Goal: Task Accomplishment & Management: Manage account settings

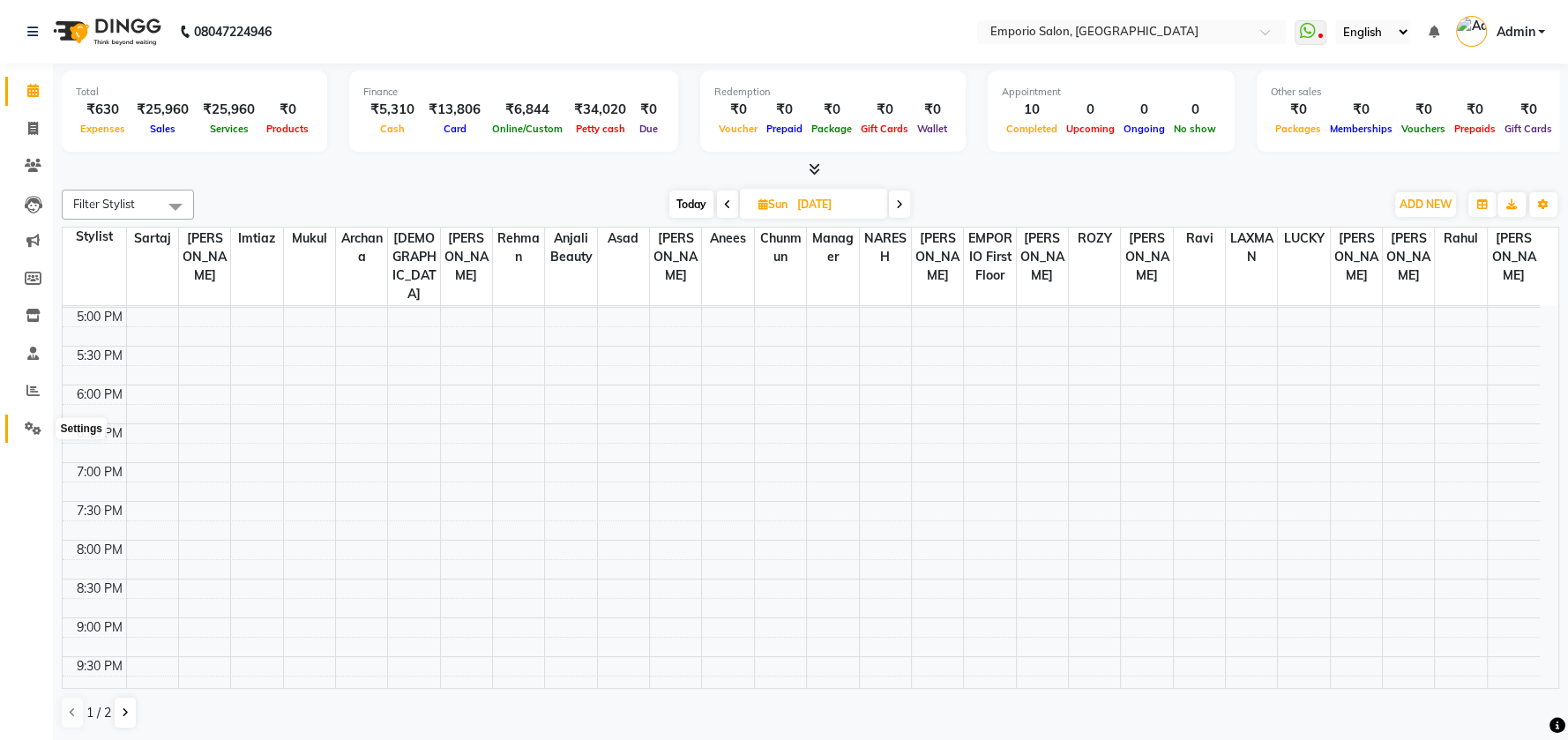
click at [34, 428] on icon at bounding box center [33, 428] width 16 height 14
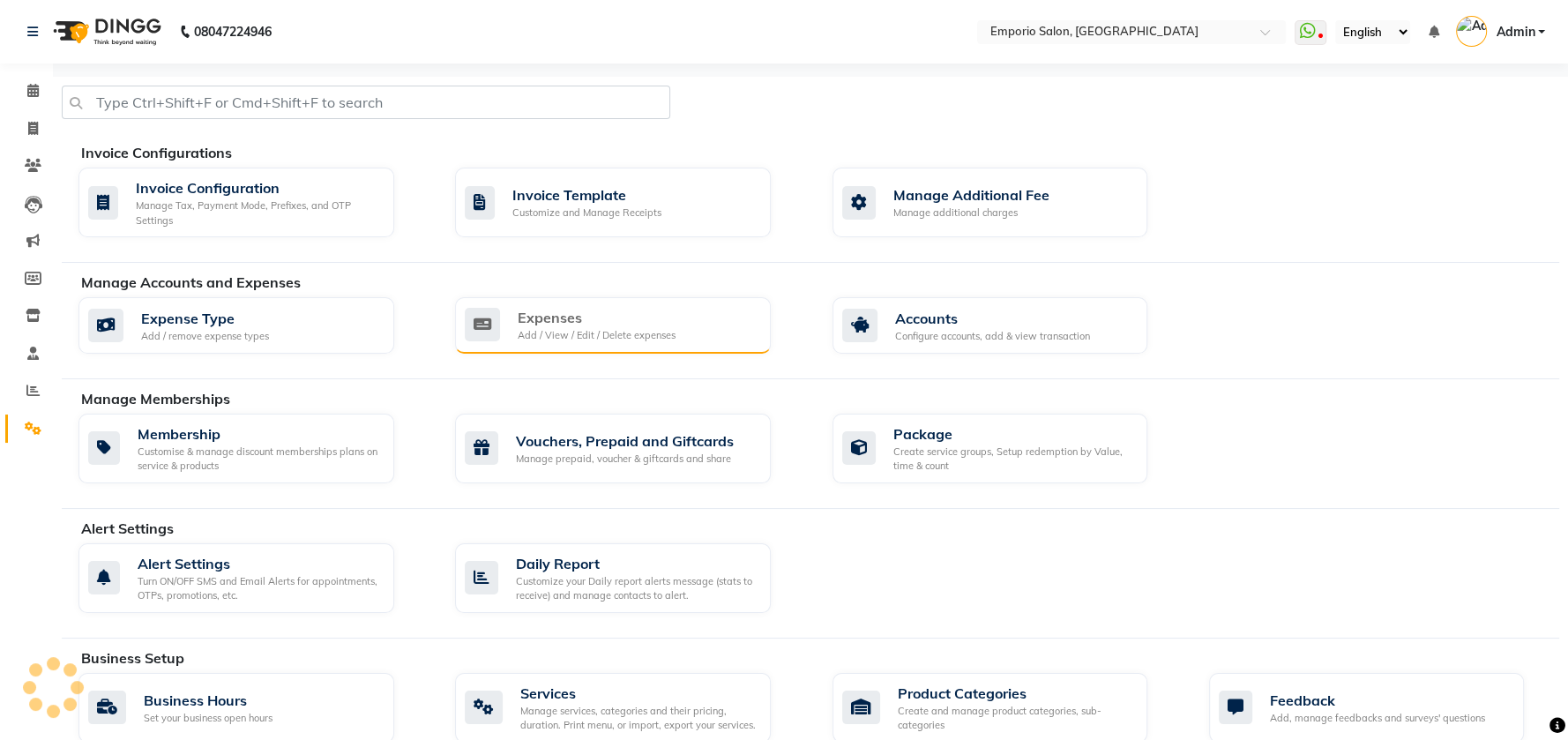
click at [614, 326] on div "Expenses" at bounding box center [597, 316] width 158 height 21
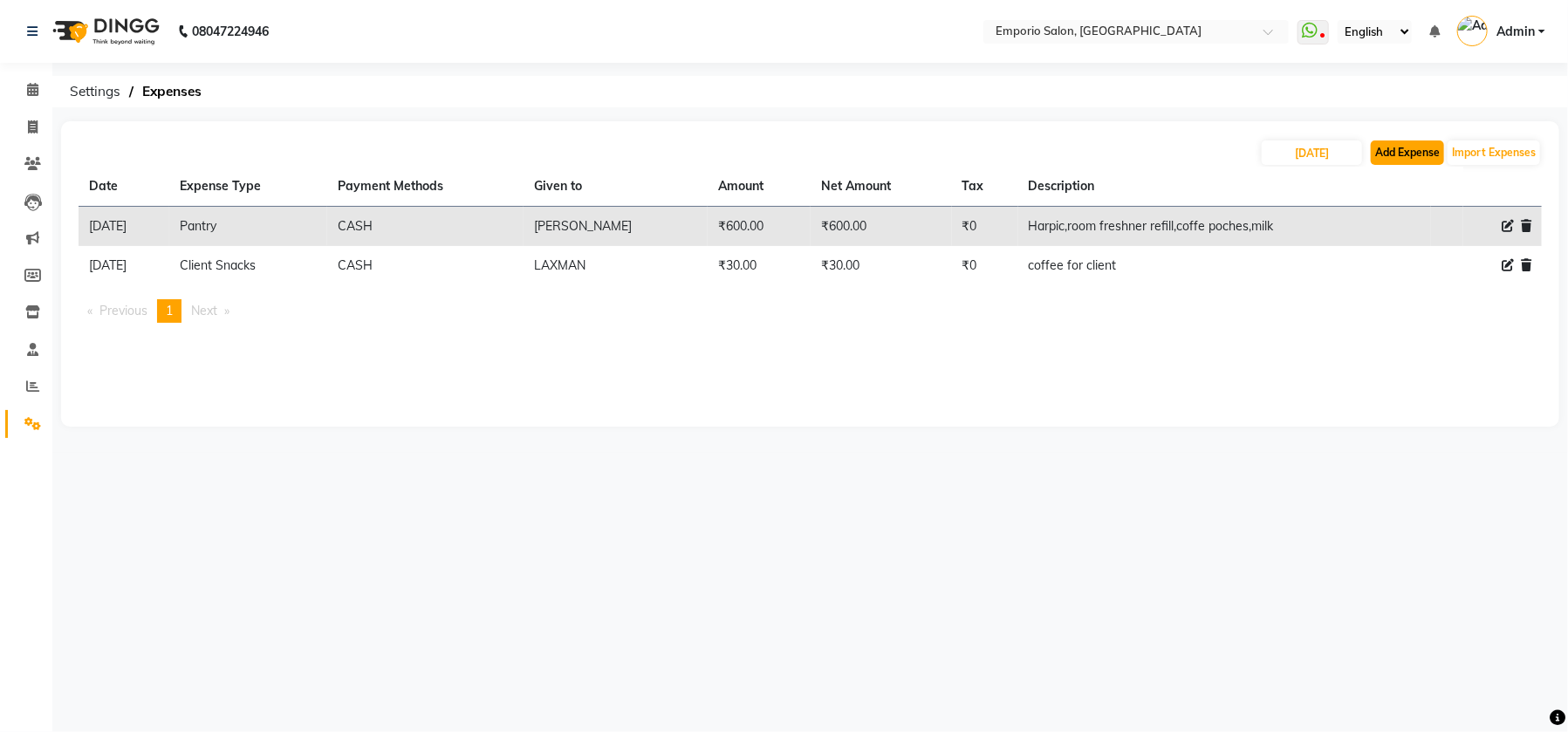
click at [1393, 152] on button "Add Expense" at bounding box center [1407, 152] width 74 height 24
select select "1"
select select "5330"
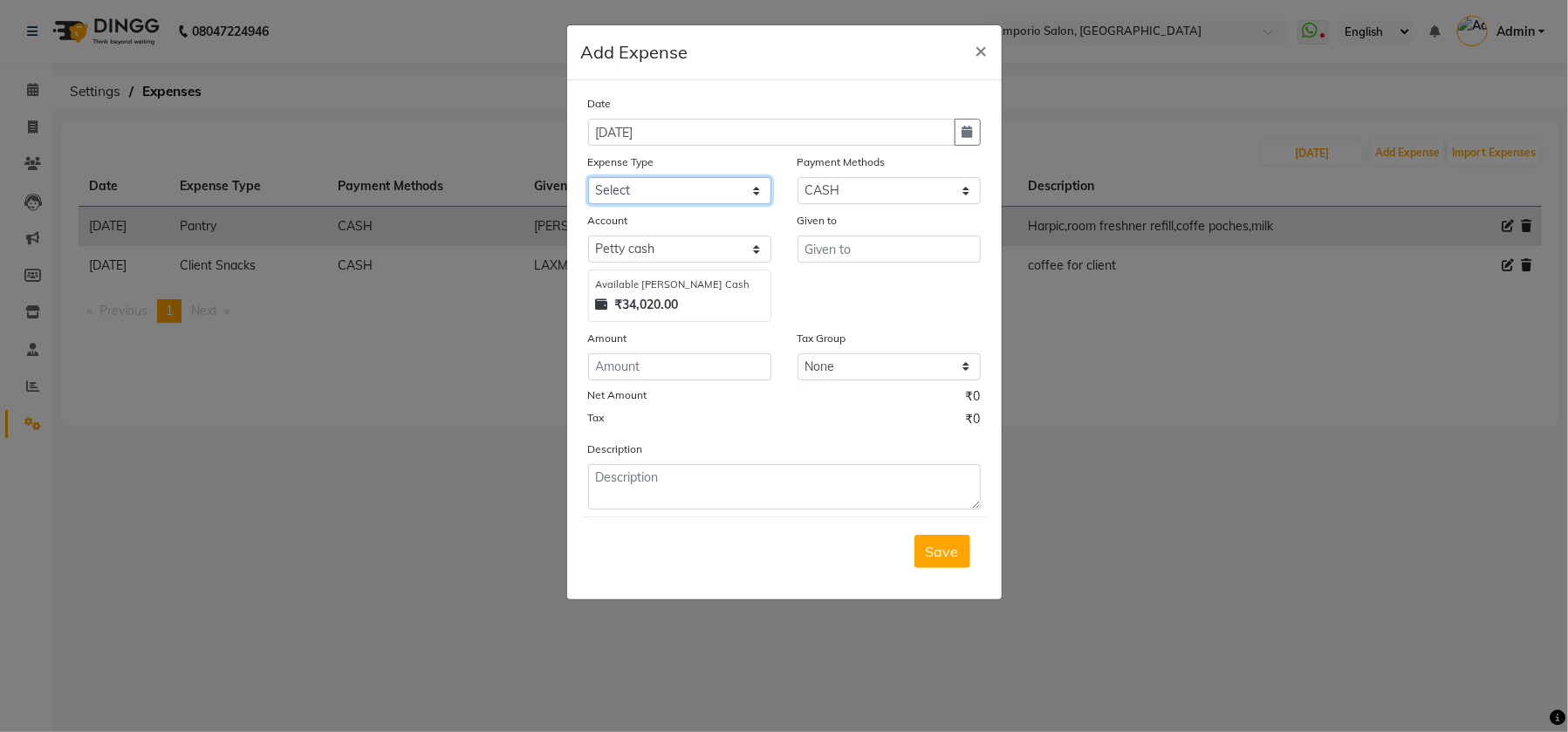
click at [758, 192] on select "Select Advance Salary Bank charges Car maintenance Cash transfer to bank Cash t…" at bounding box center [679, 190] width 183 height 27
select select "4"
click at [588, 177] on select "Select Advance Salary Bank charges Car maintenance Cash transfer to bank Cash t…" at bounding box center [679, 190] width 183 height 27
click at [849, 250] on input "text" at bounding box center [889, 249] width 183 height 27
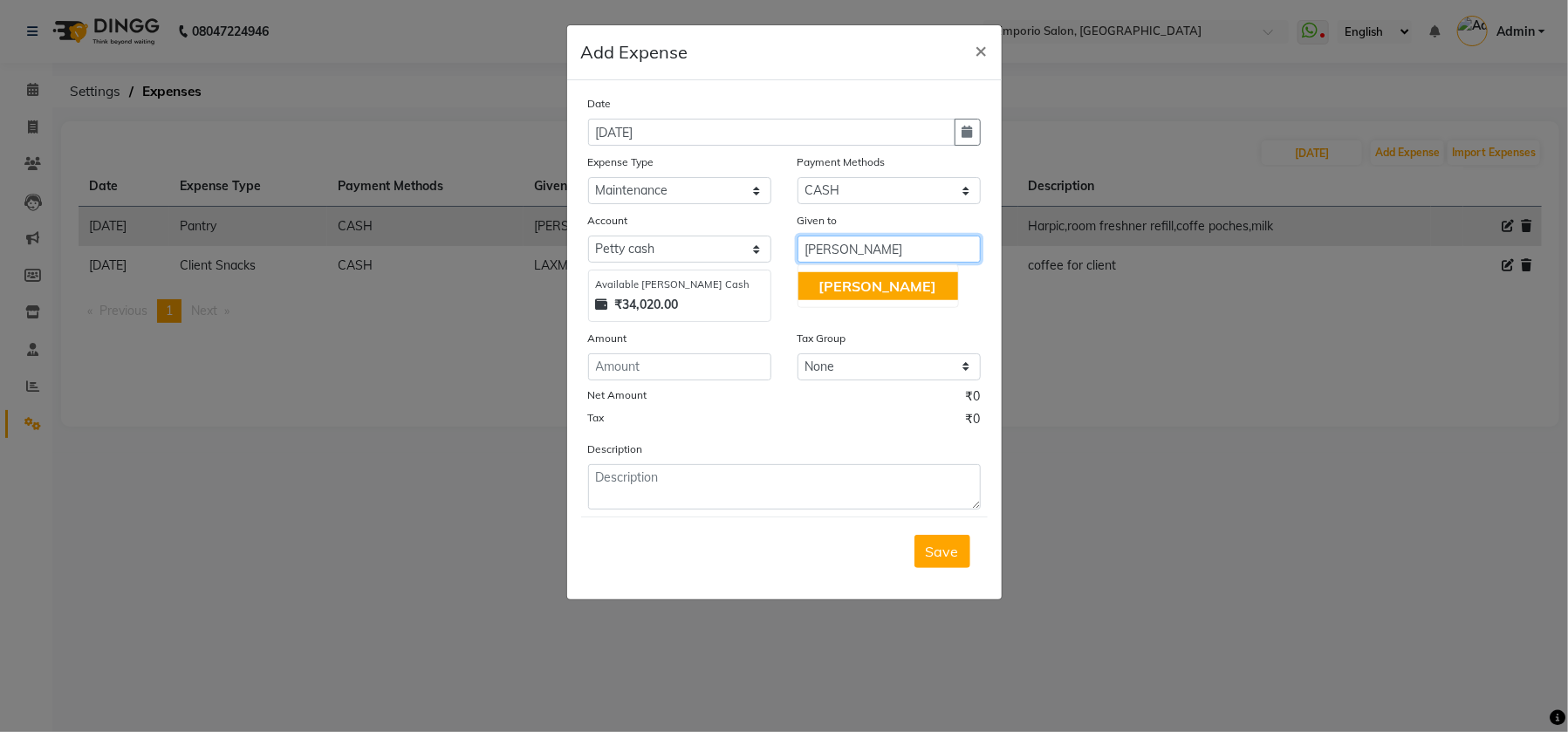
type input "[PERSON_NAME]"
click at [665, 362] on input "number" at bounding box center [679, 367] width 183 height 27
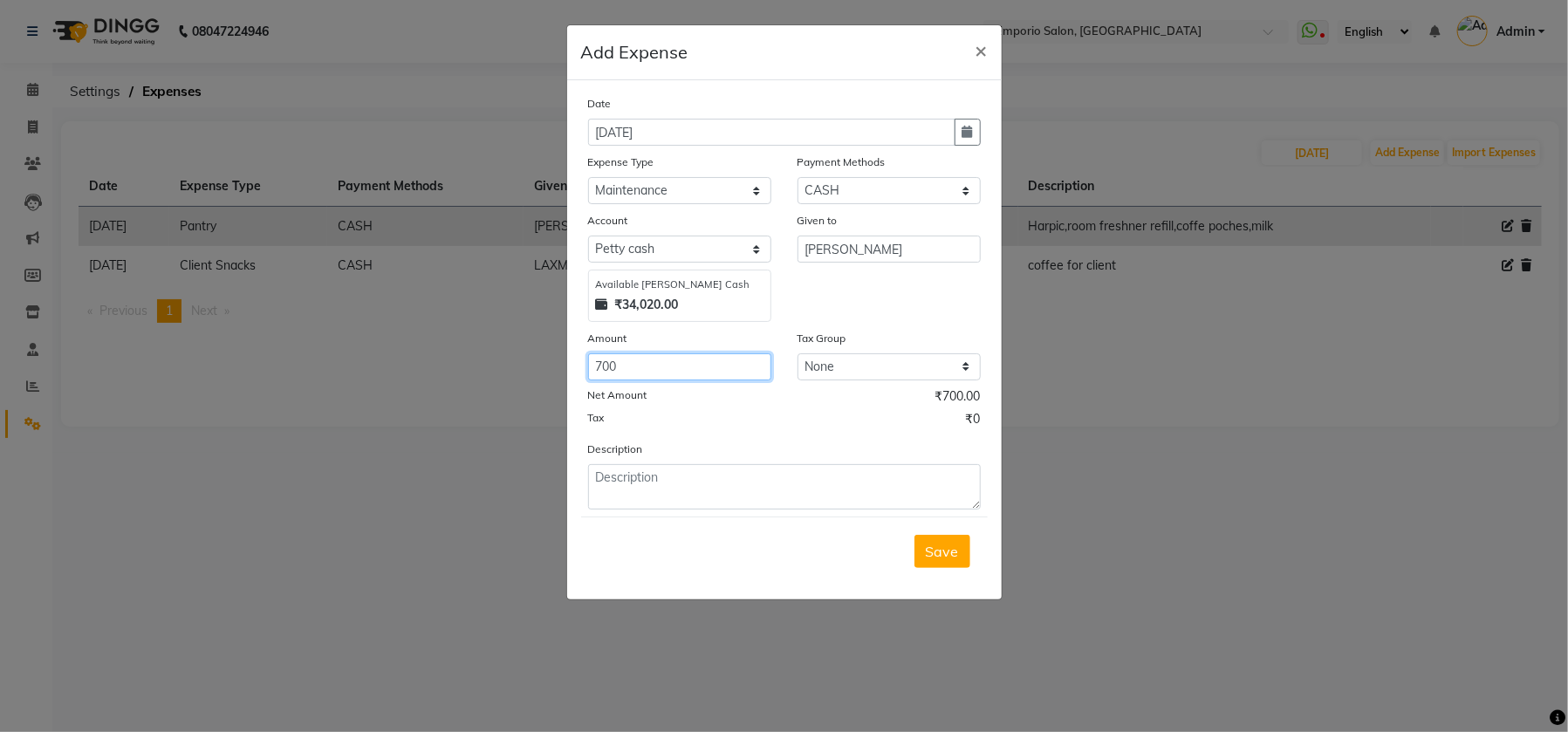
type input "700"
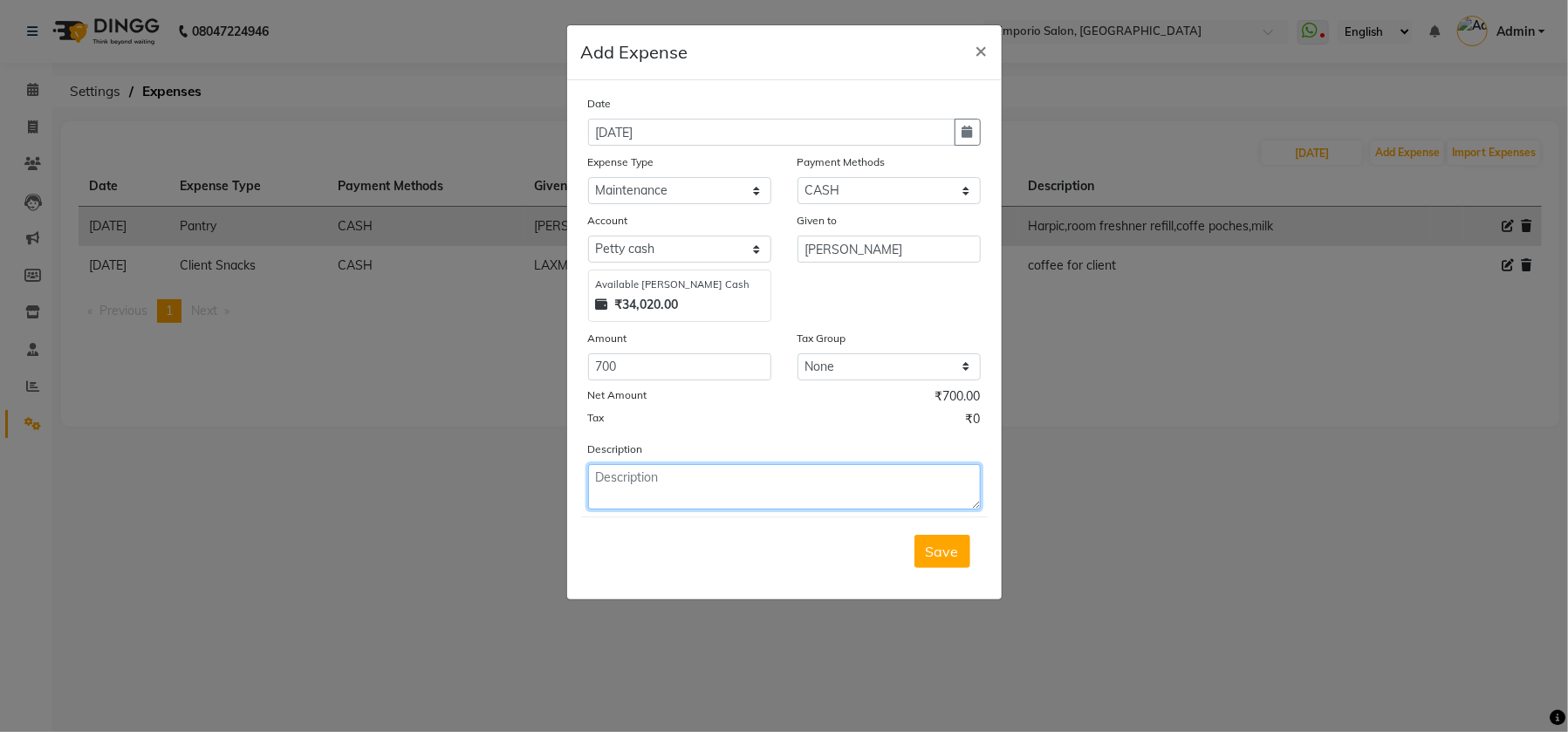
click at [697, 475] on textarea at bounding box center [784, 486] width 393 height 46
type textarea "TABLE REPAIR"
click at [938, 553] on span "Save" at bounding box center [942, 551] width 33 height 17
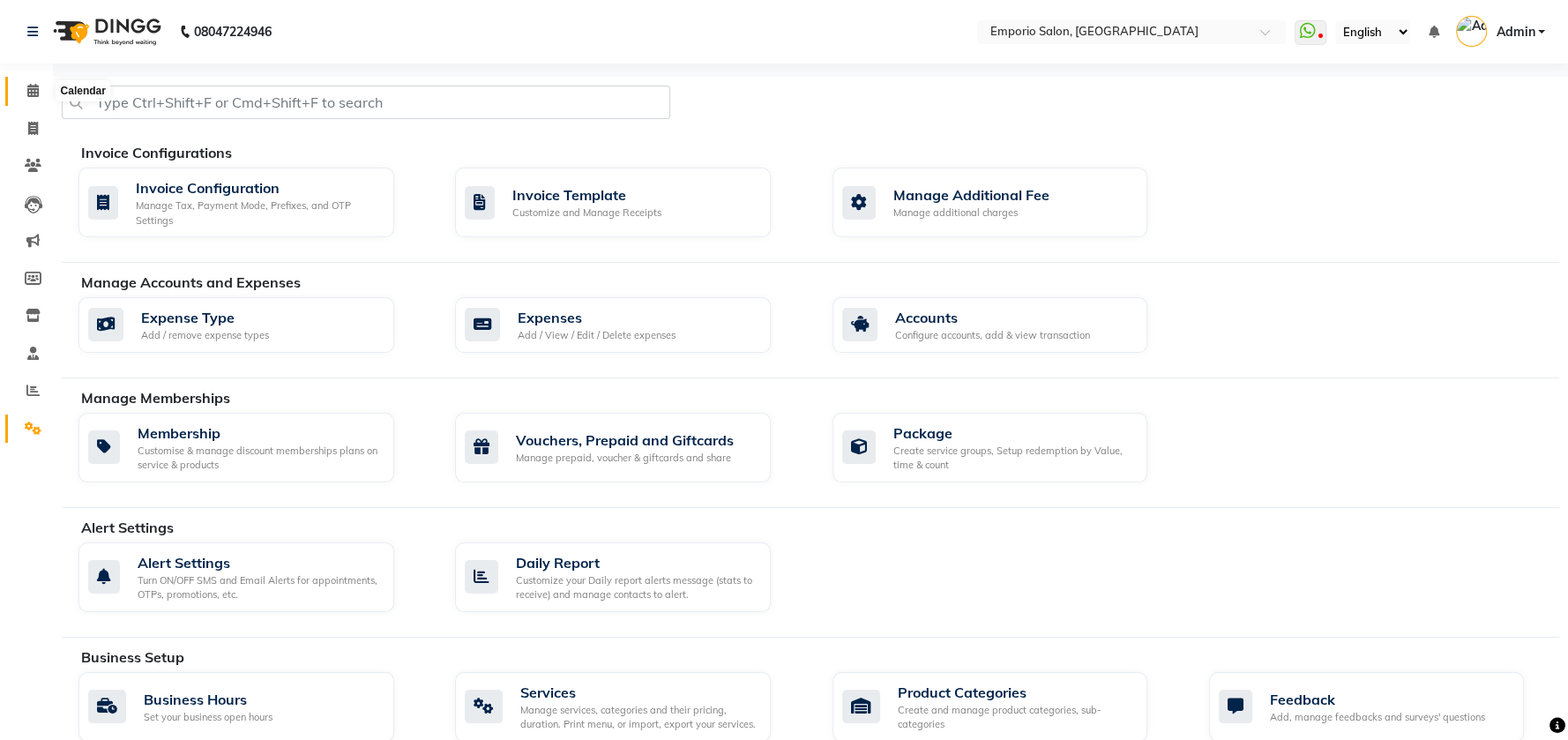
click at [27, 90] on icon at bounding box center [33, 90] width 12 height 14
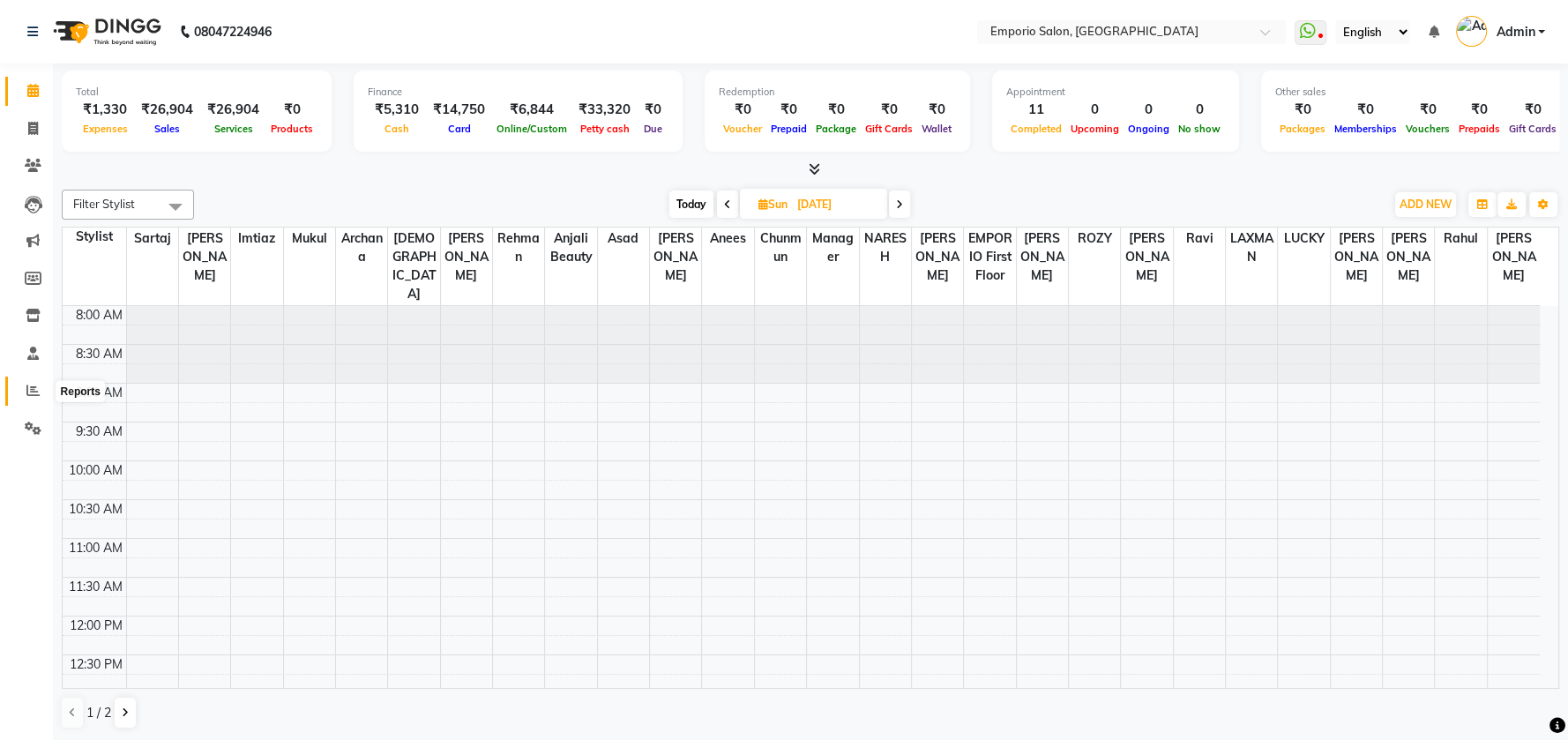
click at [35, 393] on icon at bounding box center [33, 390] width 14 height 14
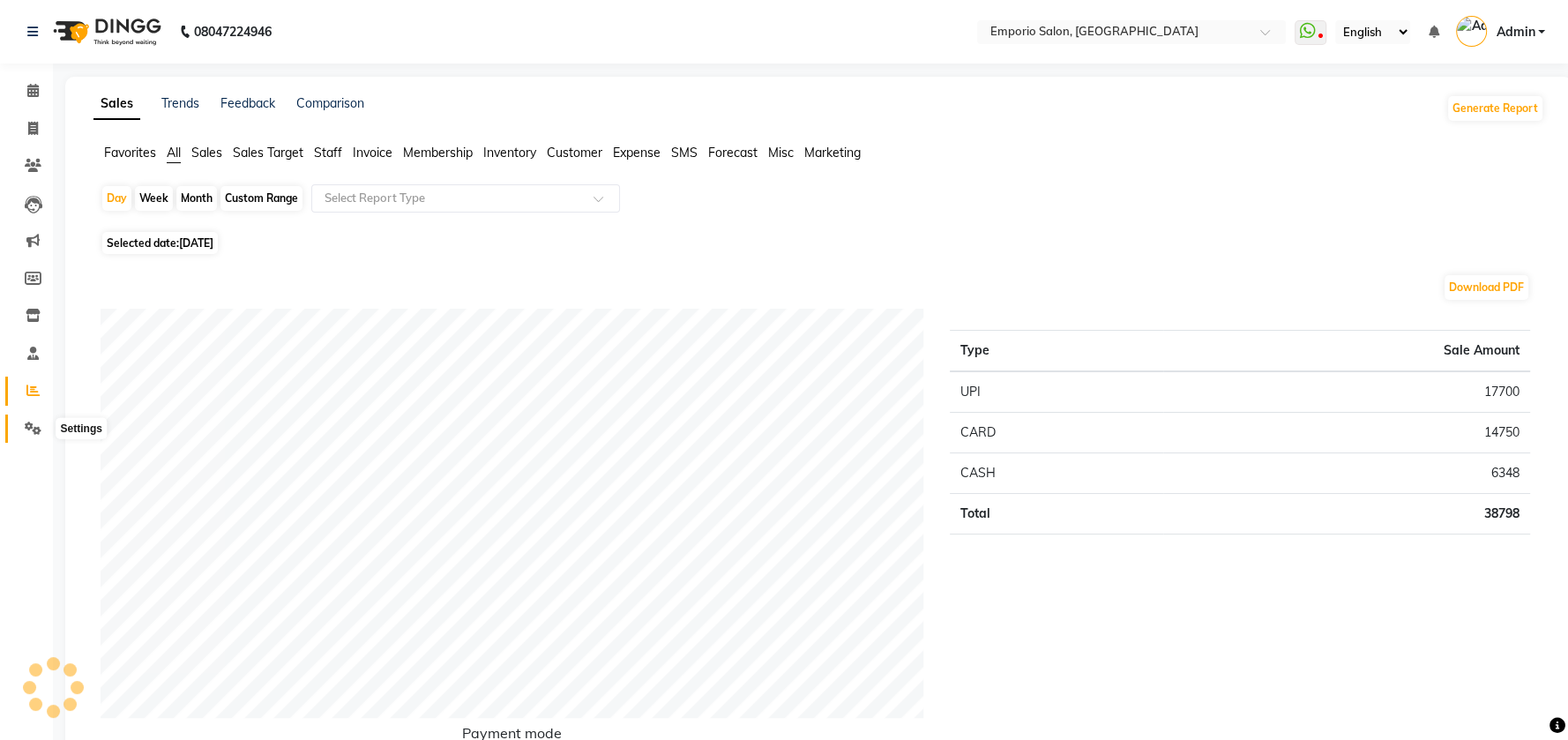
click at [34, 431] on icon at bounding box center [33, 428] width 16 height 14
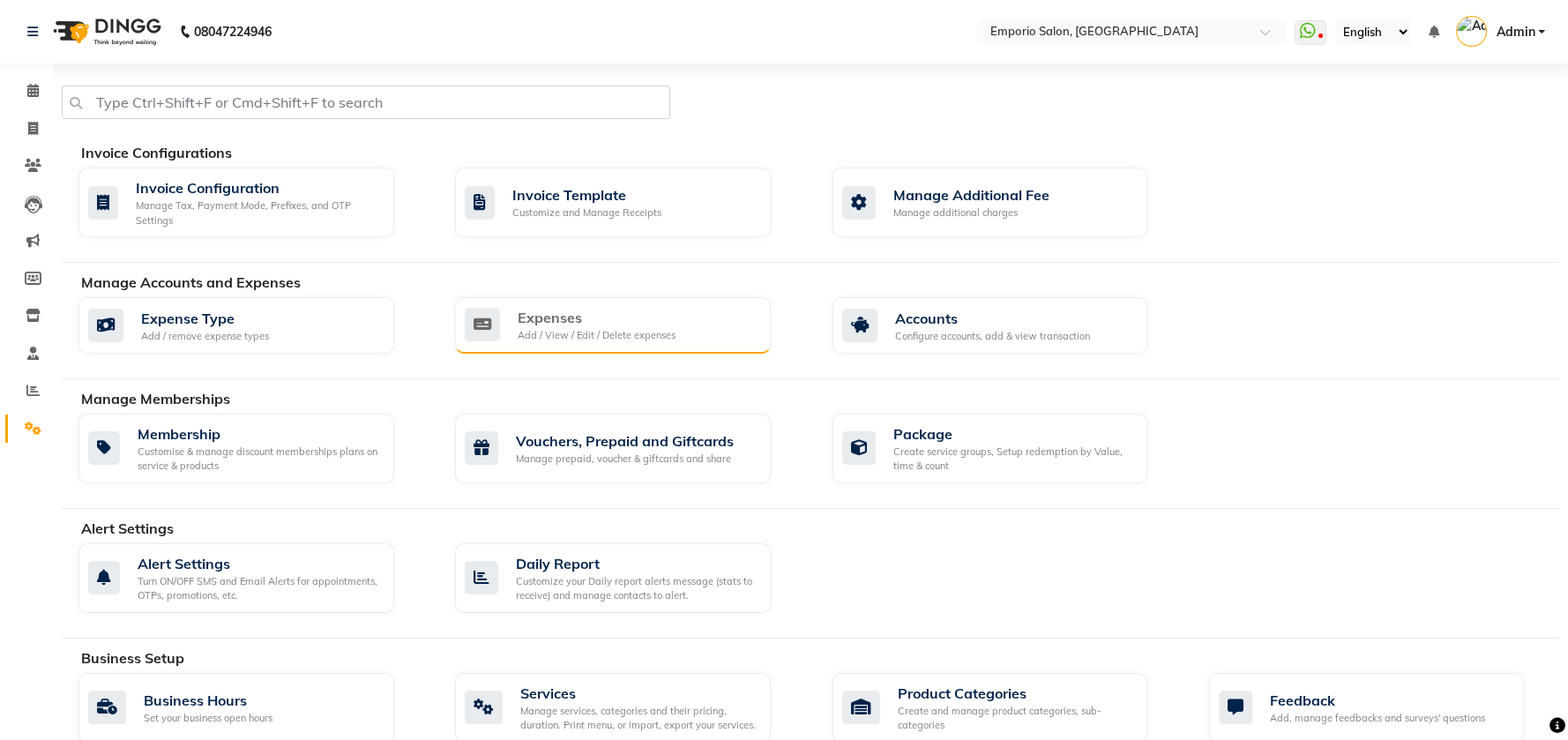
click at [566, 320] on div "Expenses" at bounding box center [597, 316] width 158 height 21
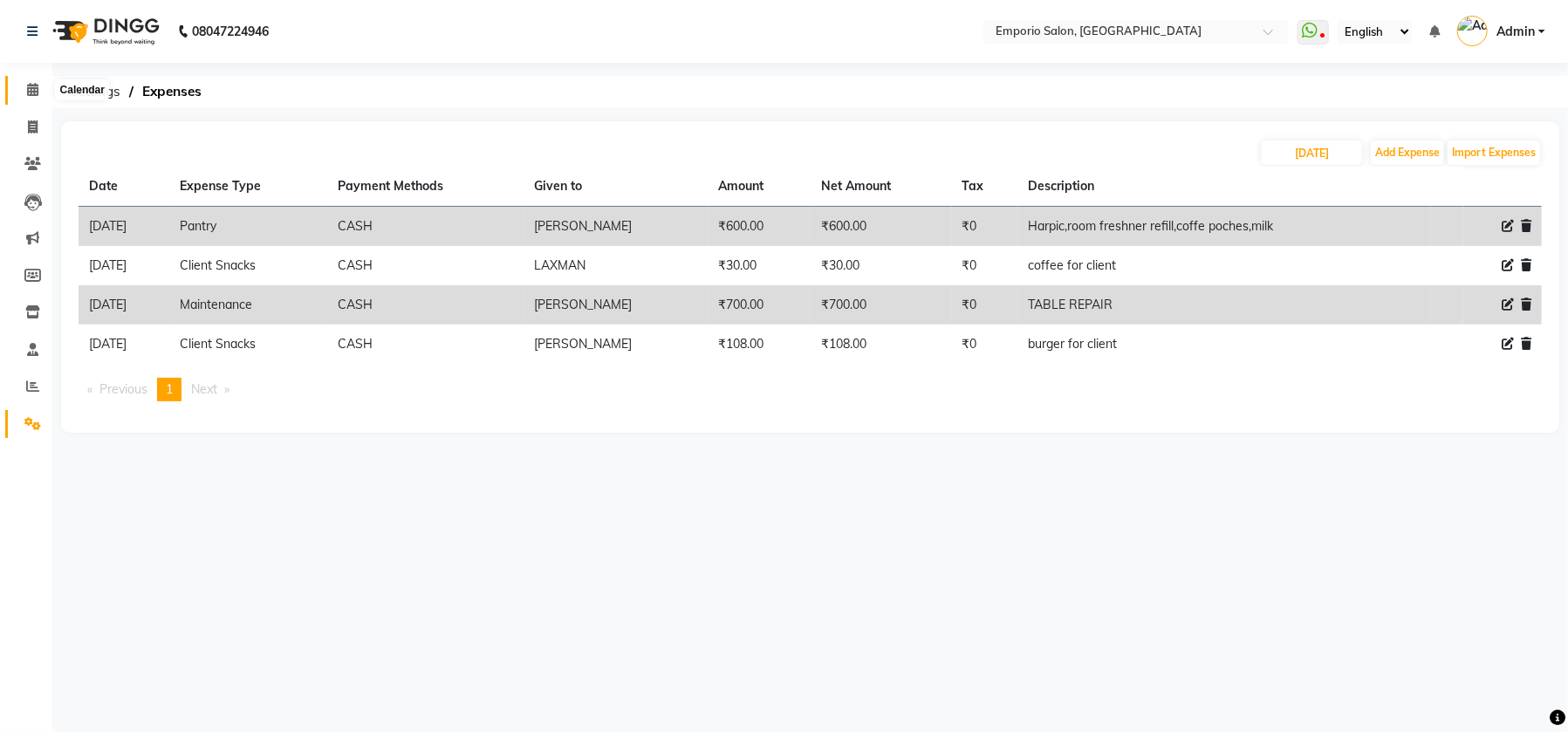
click at [33, 93] on icon at bounding box center [32, 89] width 12 height 13
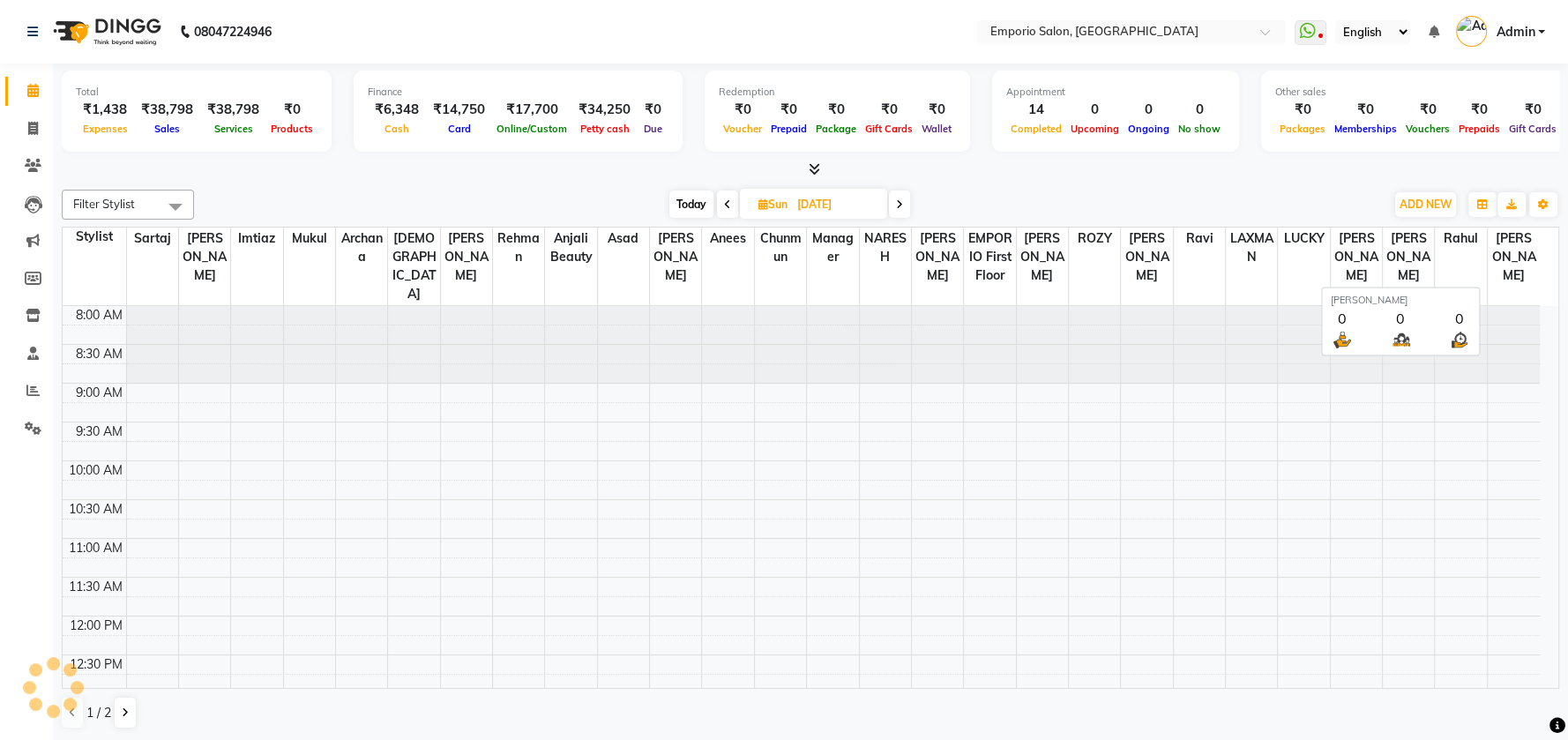
click at [1514, 248] on span "[PERSON_NAME]" at bounding box center [1514, 257] width 52 height 59
click at [123, 707] on icon at bounding box center [125, 713] width 7 height 11
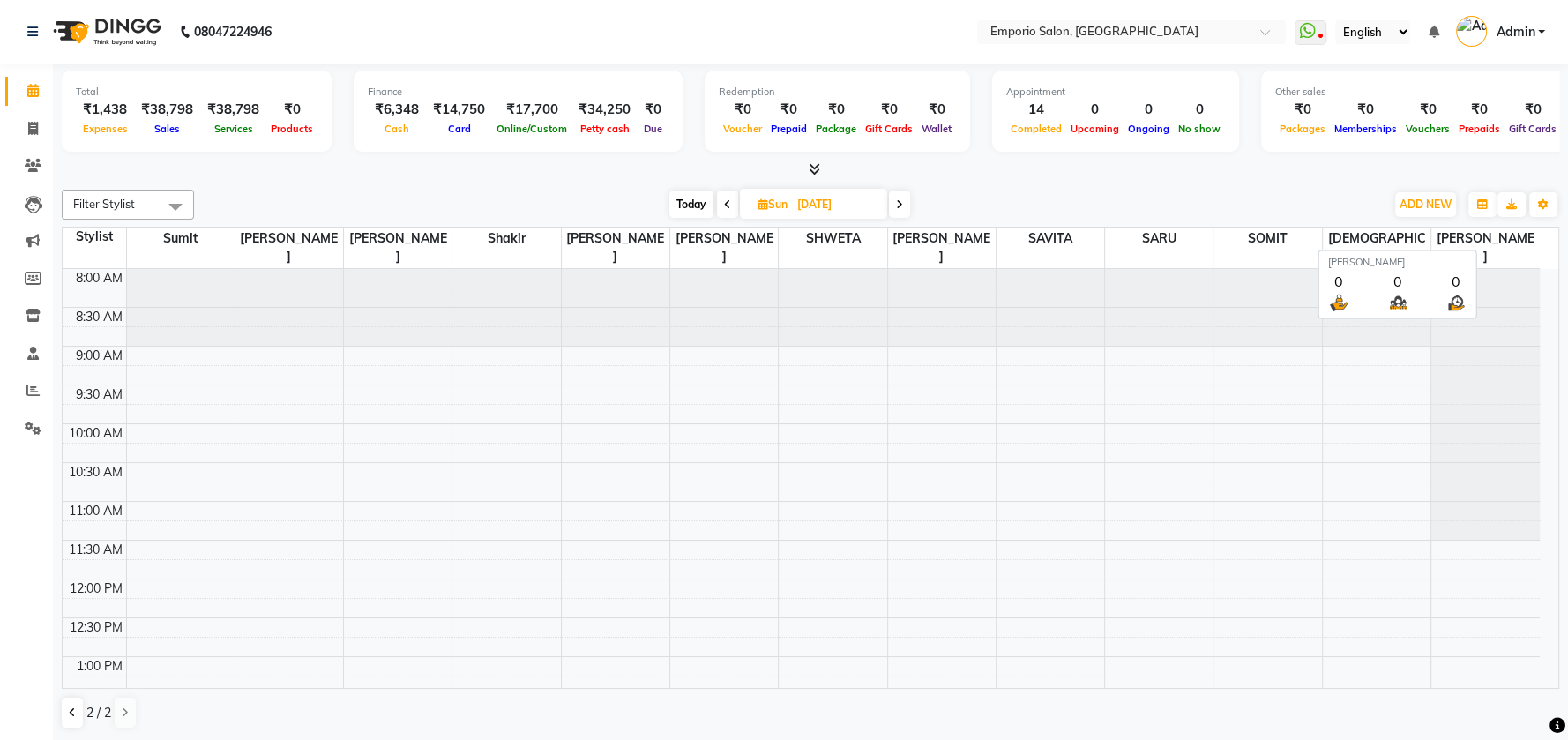
click at [1504, 237] on span "[PERSON_NAME]" at bounding box center [1485, 248] width 109 height 41
click at [1448, 236] on span "[PERSON_NAME]" at bounding box center [1485, 248] width 109 height 41
copy span "[PERSON_NAME]"
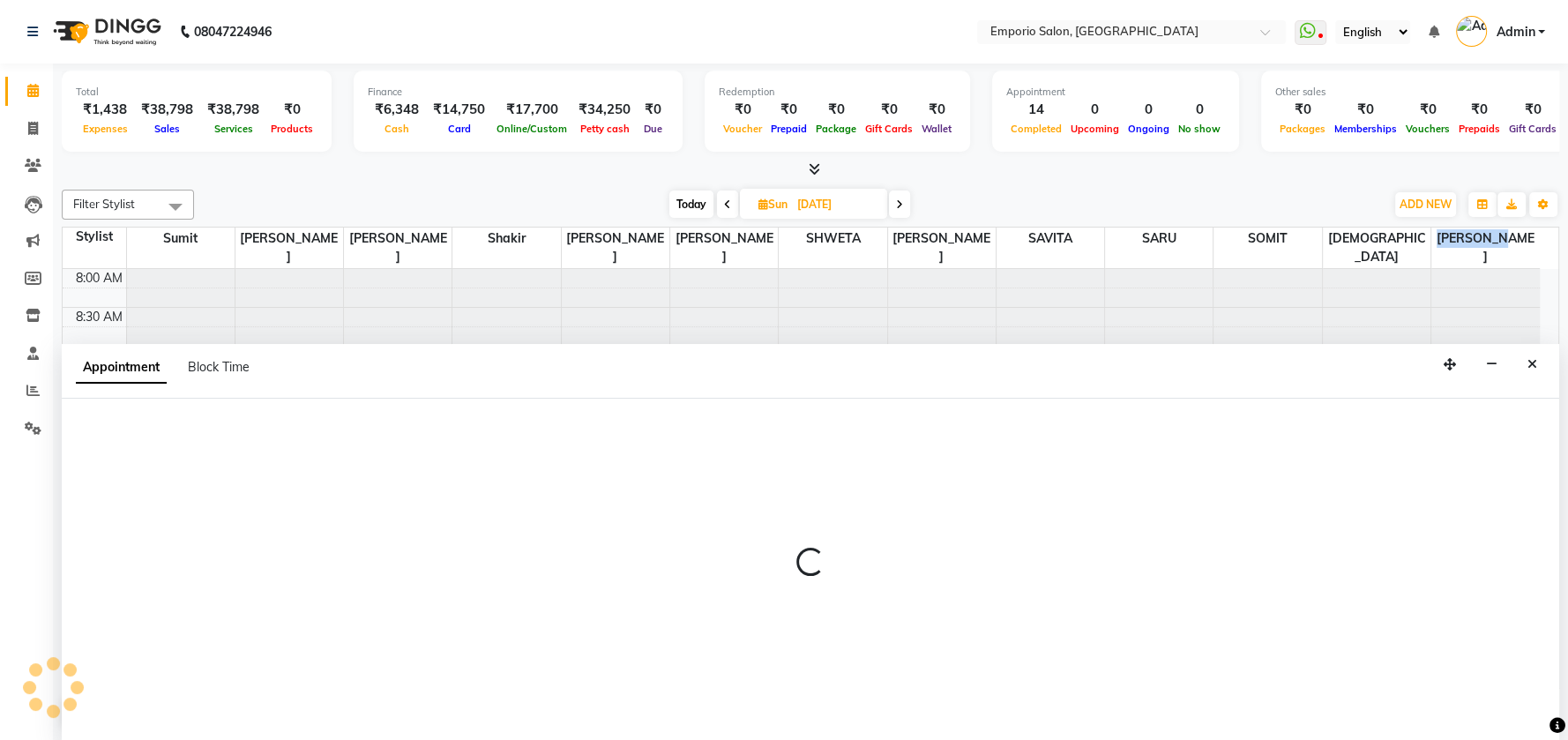
select select "88385"
select select "705"
select select "tentative"
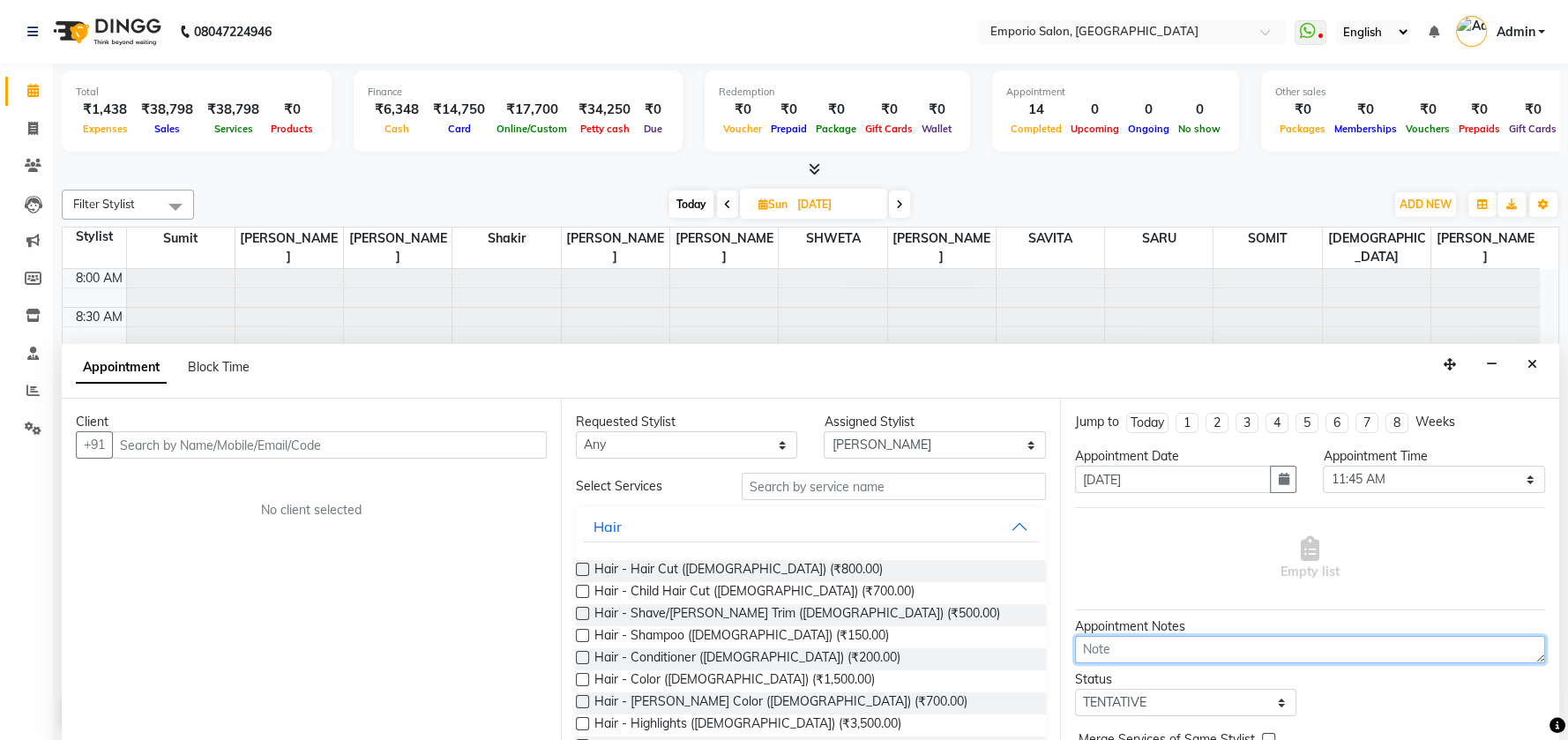
paste textarea "[PERSON_NAME]"
type textarea "S"
click at [1535, 360] on icon "Close" at bounding box center [1532, 365] width 10 height 13
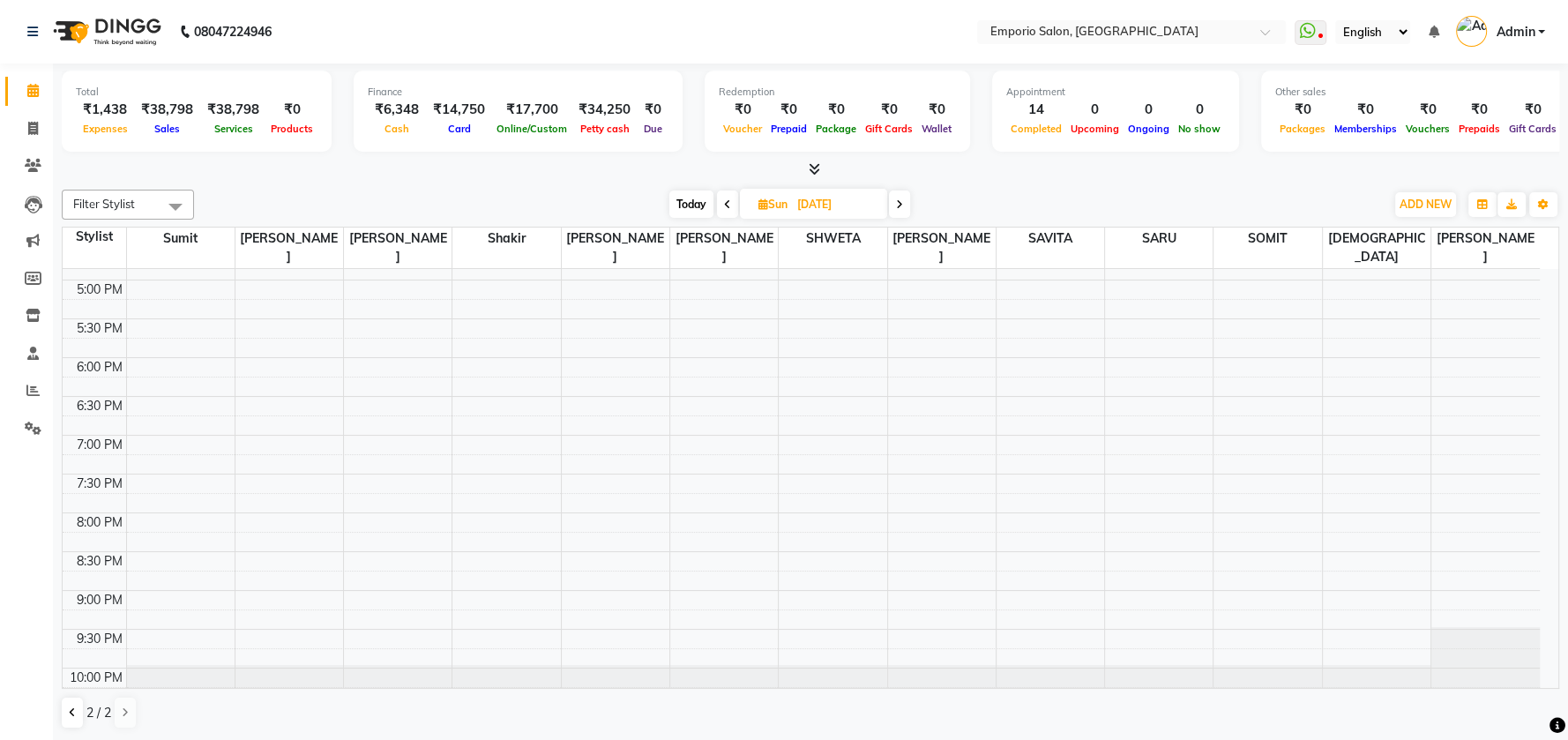
scroll to position [721, 0]
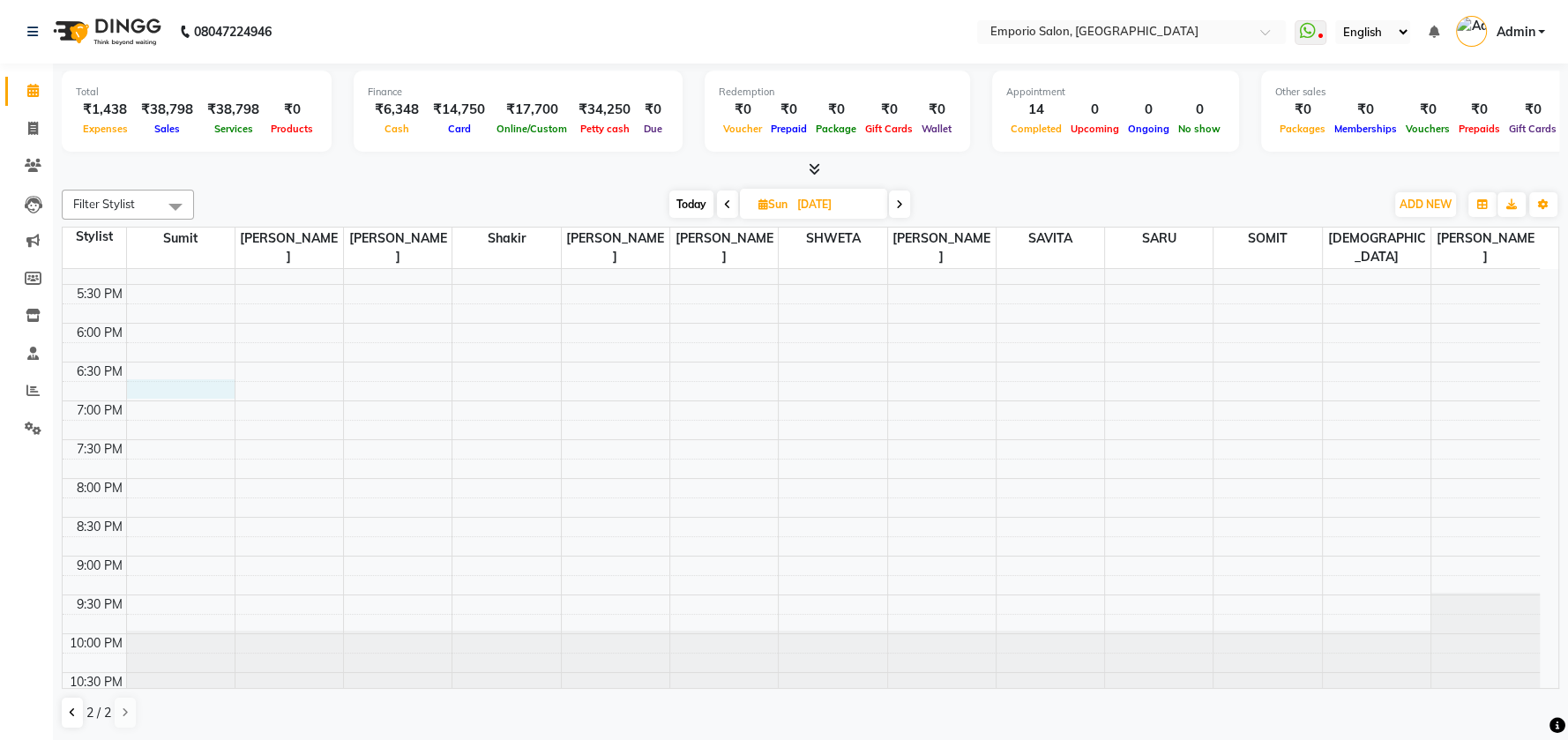
click at [144, 376] on div "8:00 AM 8:30 AM 9:00 AM 9:30 AM 10:00 AM 10:30 AM 11:00 AM 11:30 AM 12:00 PM 12…" at bounding box center [801, 129] width 1477 height 1164
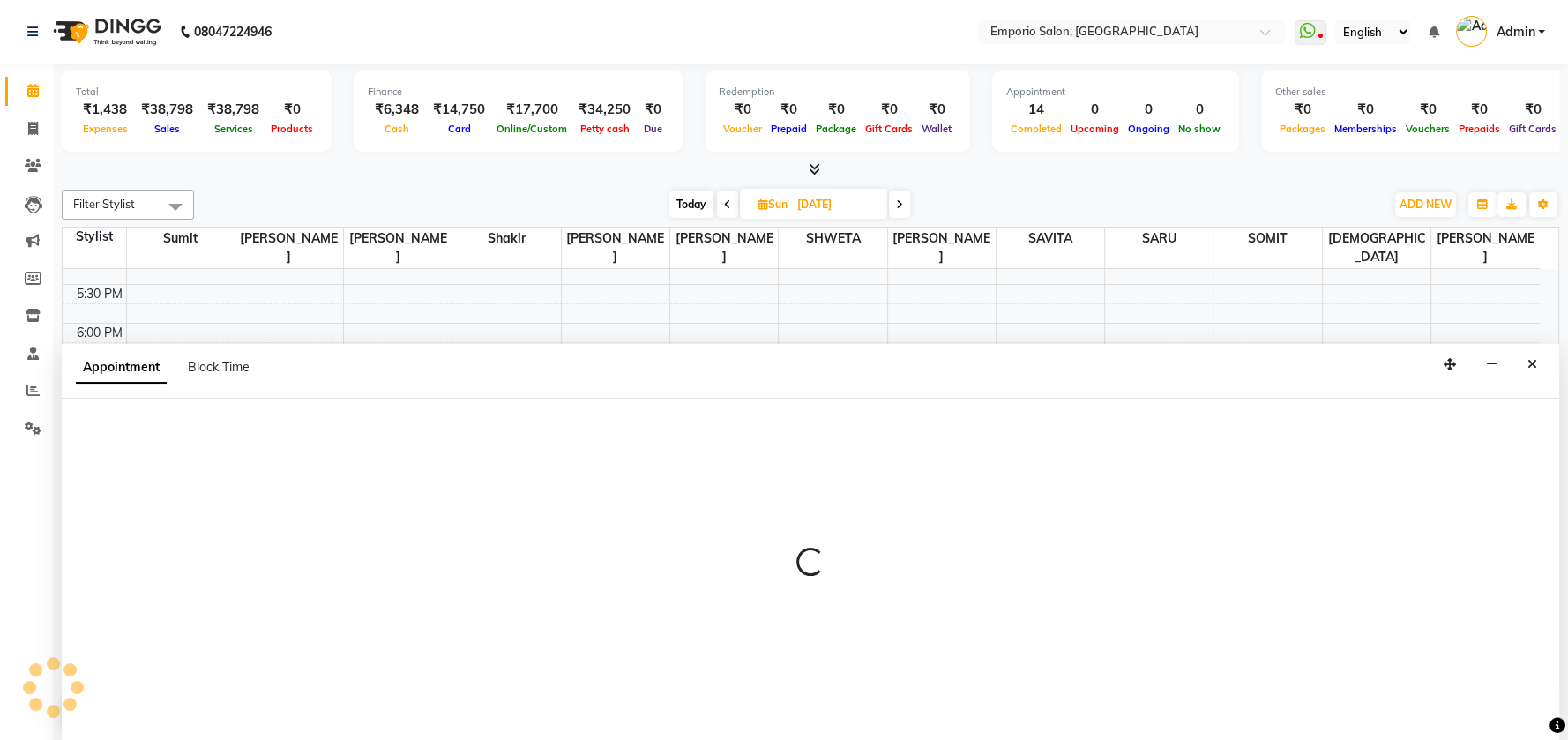
select select "47503"
select select "1125"
select select "tentative"
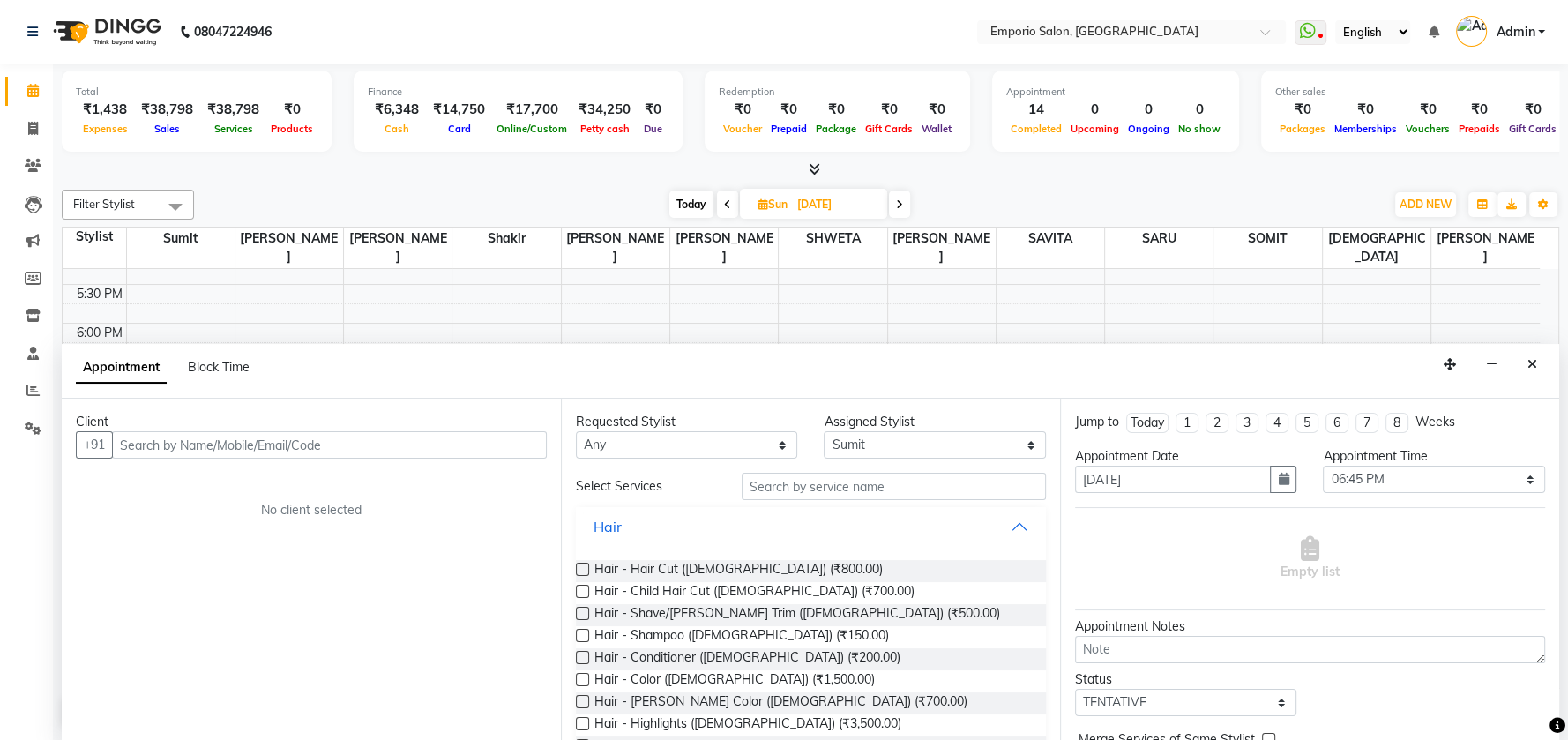
click at [588, 571] on label at bounding box center [582, 569] width 14 height 14
click at [588, 571] on input "checkbox" at bounding box center [581, 570] width 12 height 12
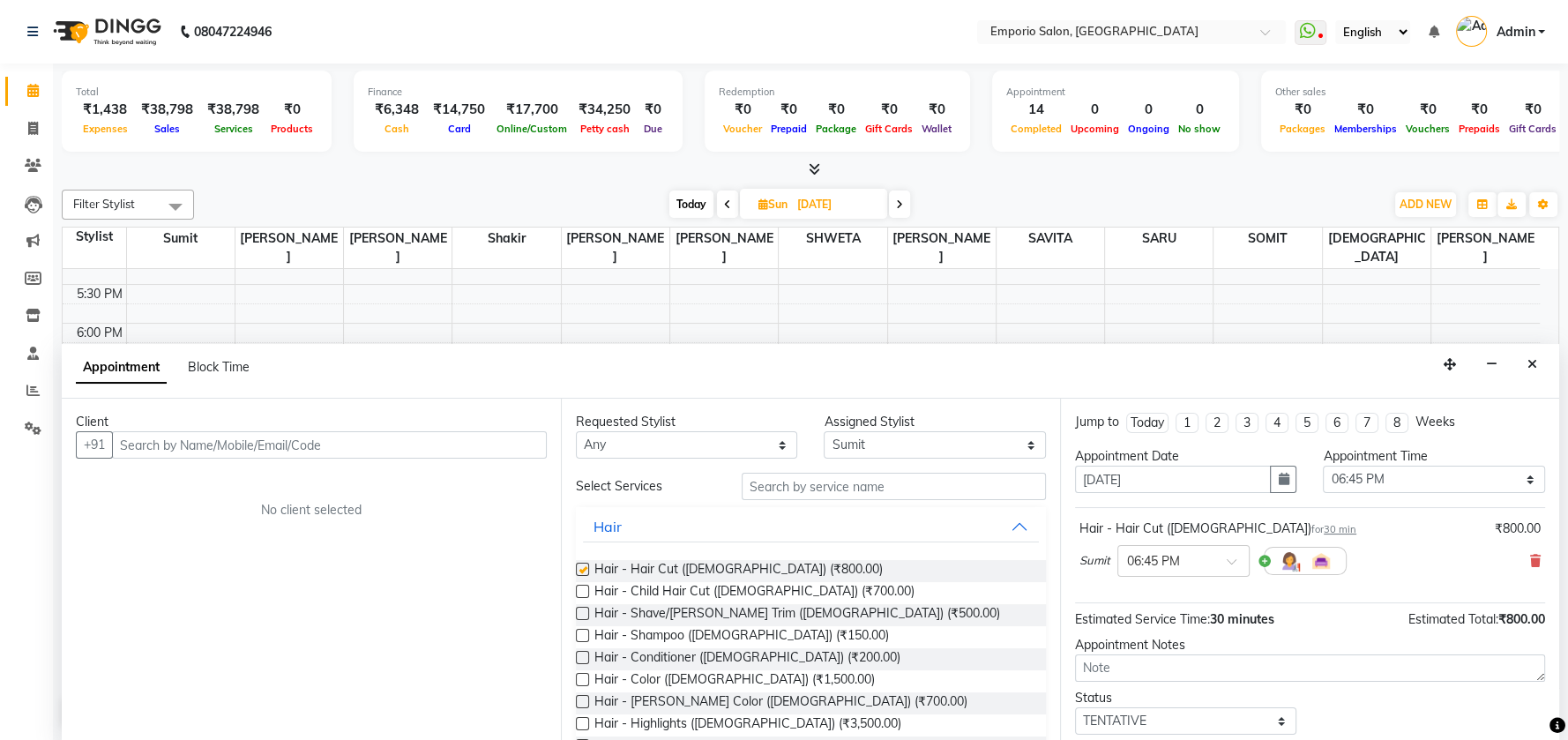
checkbox input "false"
click at [1530, 560] on icon at bounding box center [1535, 561] width 11 height 13
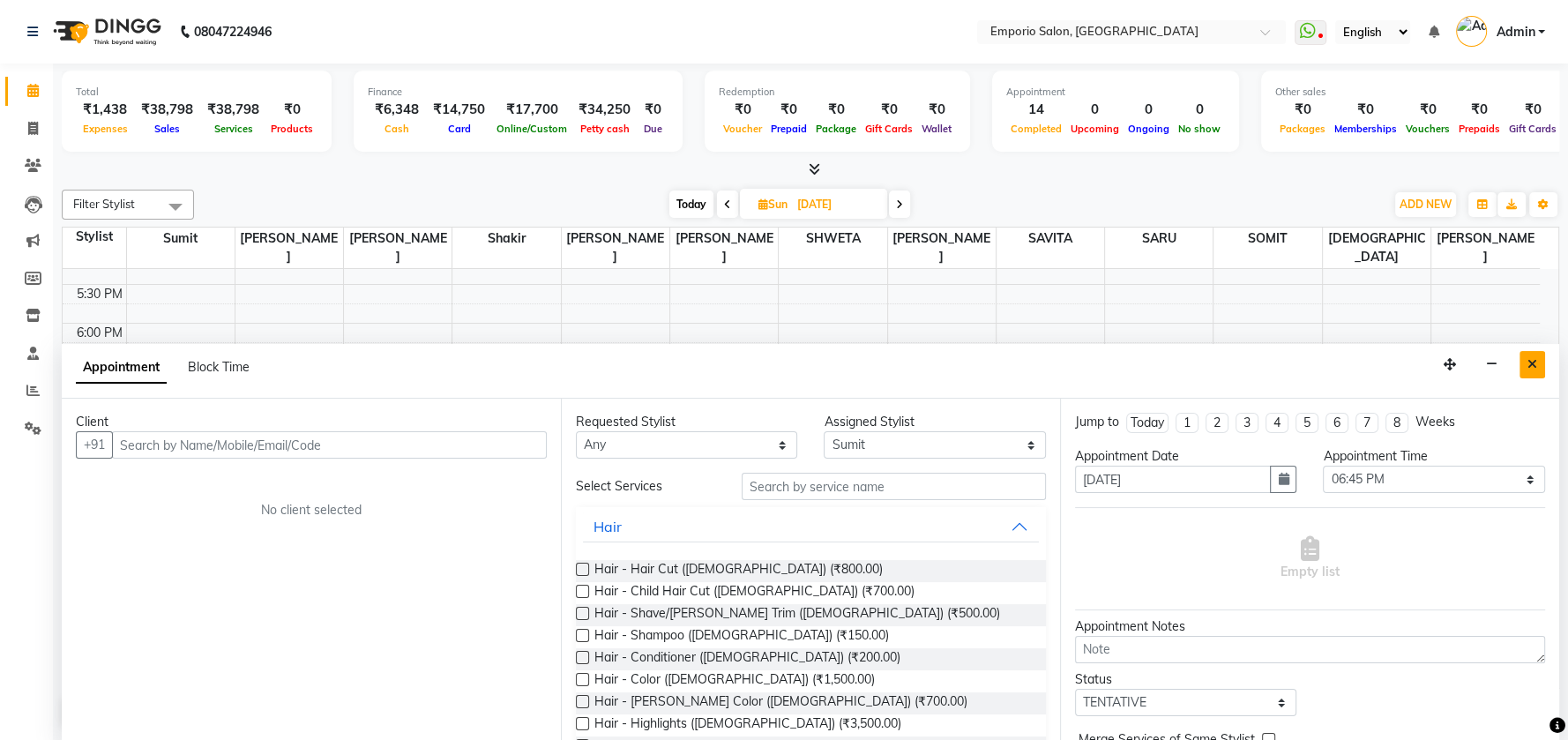
click at [1540, 365] on button "Close" at bounding box center [1533, 365] width 25 height 27
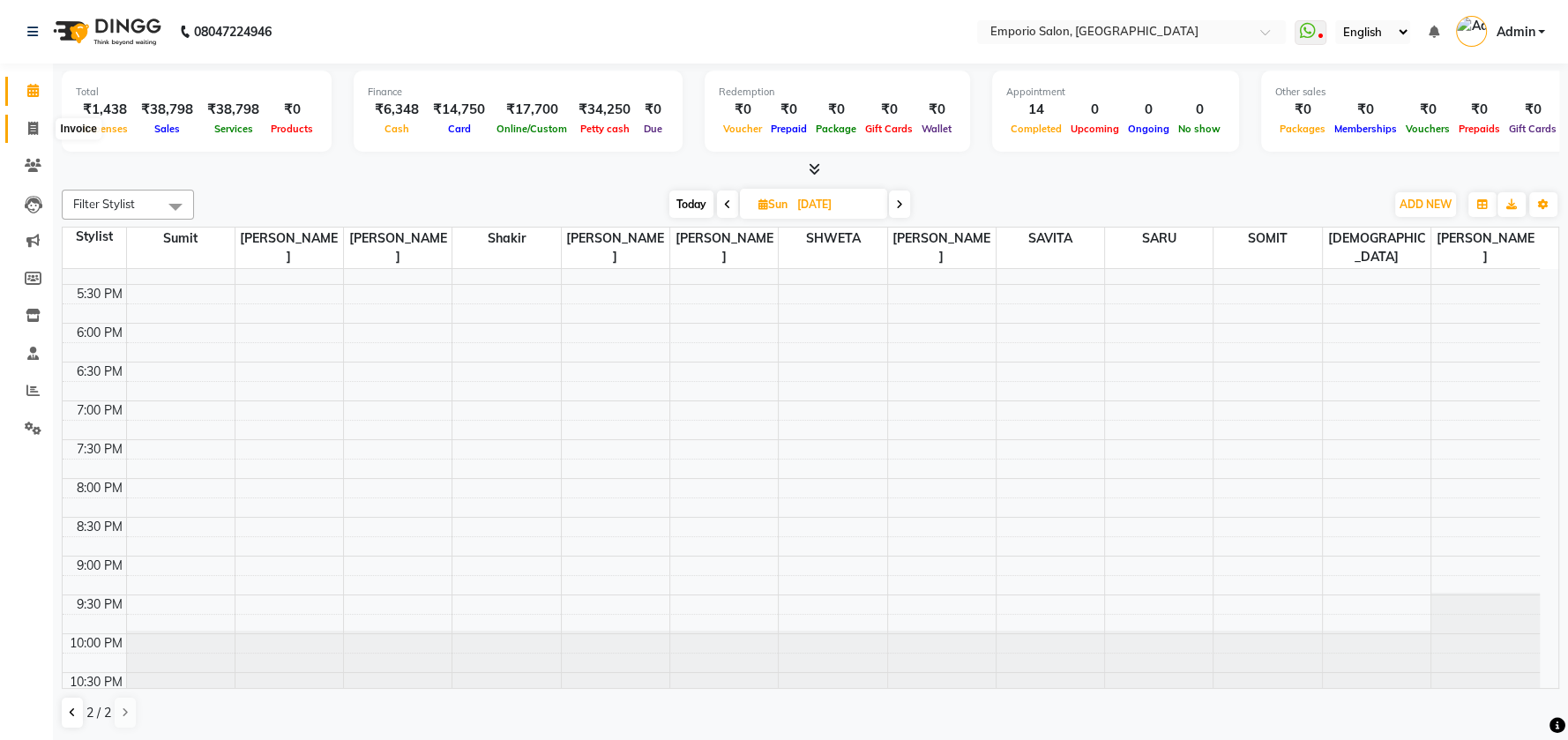
click at [28, 128] on icon at bounding box center [33, 128] width 10 height 14
select select "service"
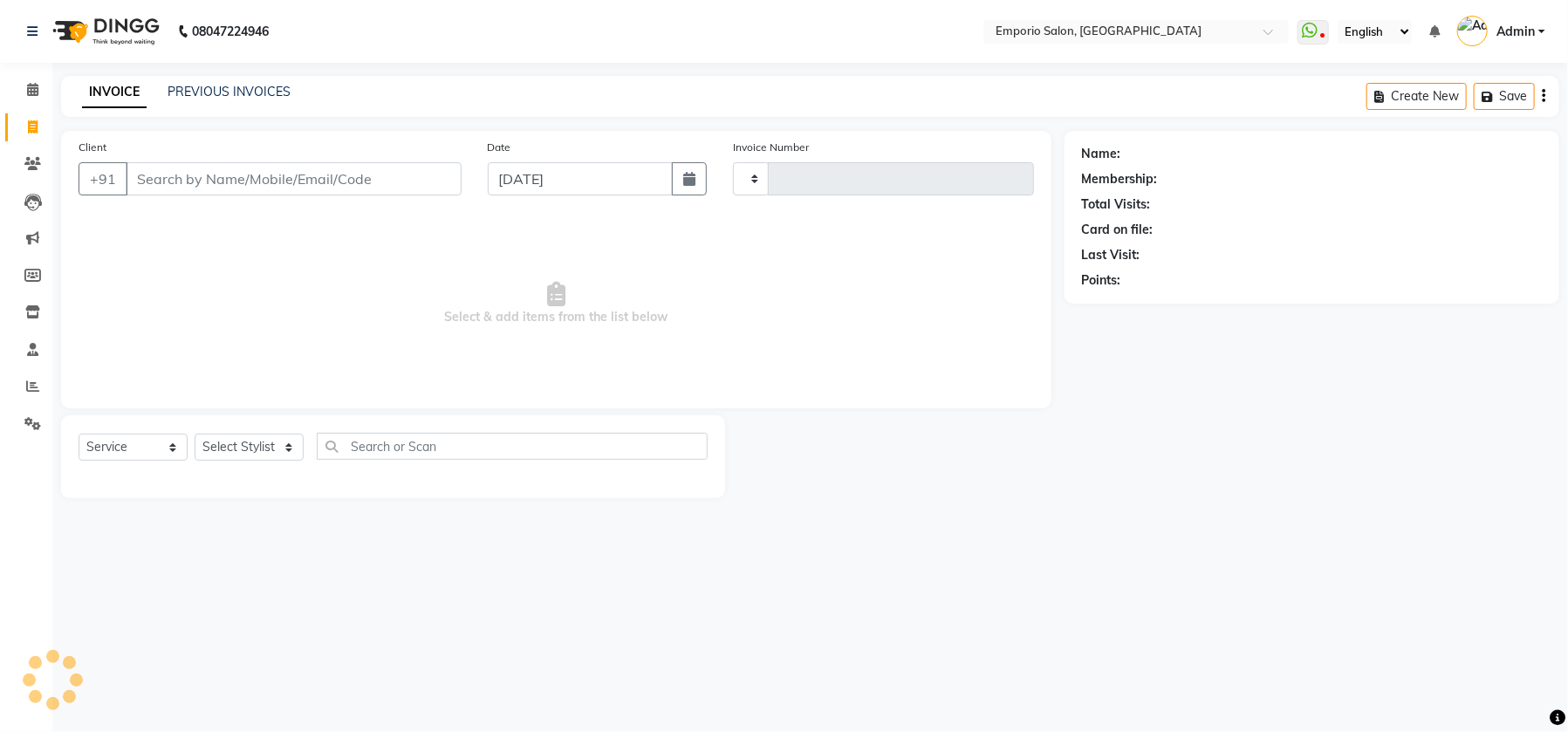
type input "4912"
select select "6332"
click at [32, 84] on icon at bounding box center [32, 89] width 12 height 13
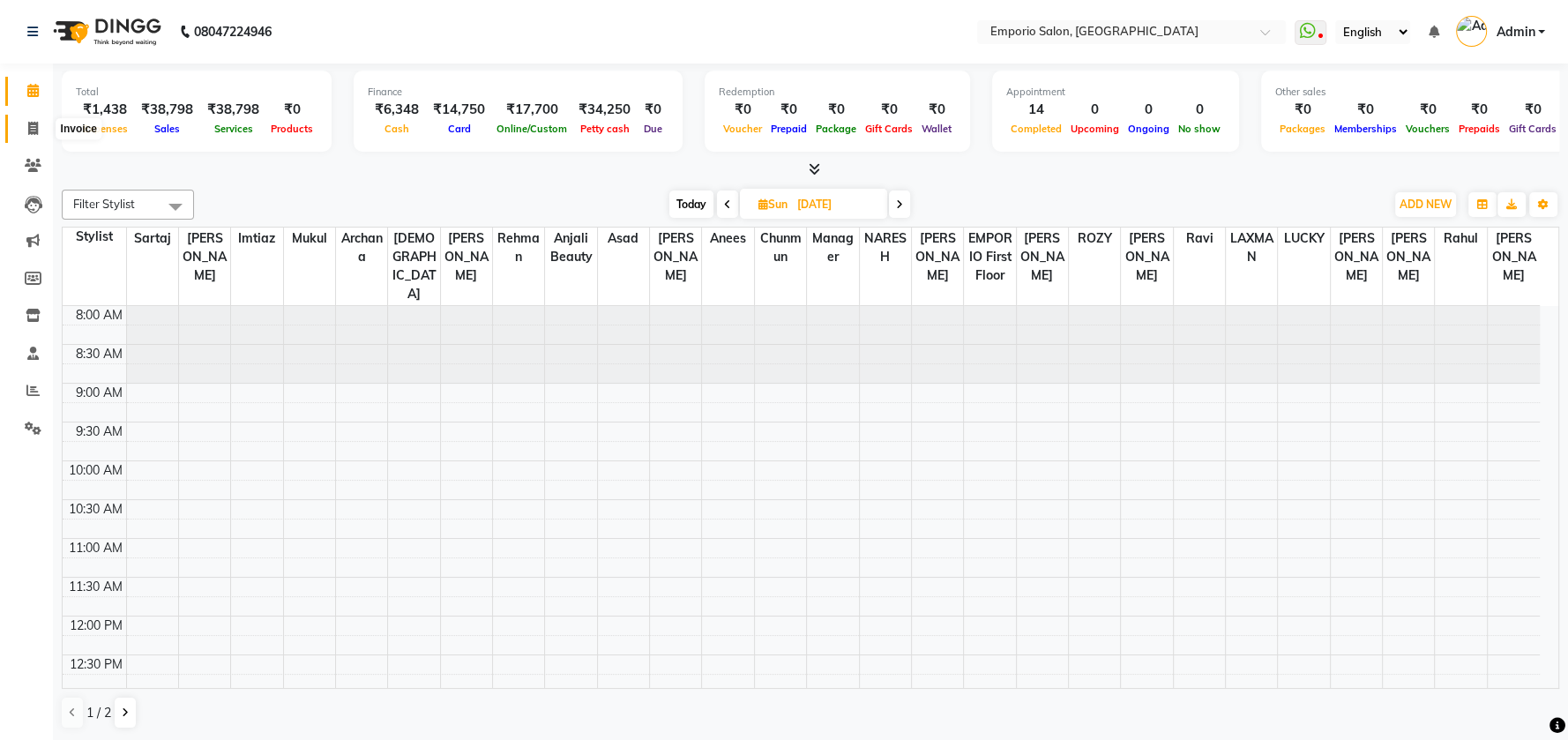
click at [28, 130] on icon at bounding box center [33, 128] width 10 height 14
select select "service"
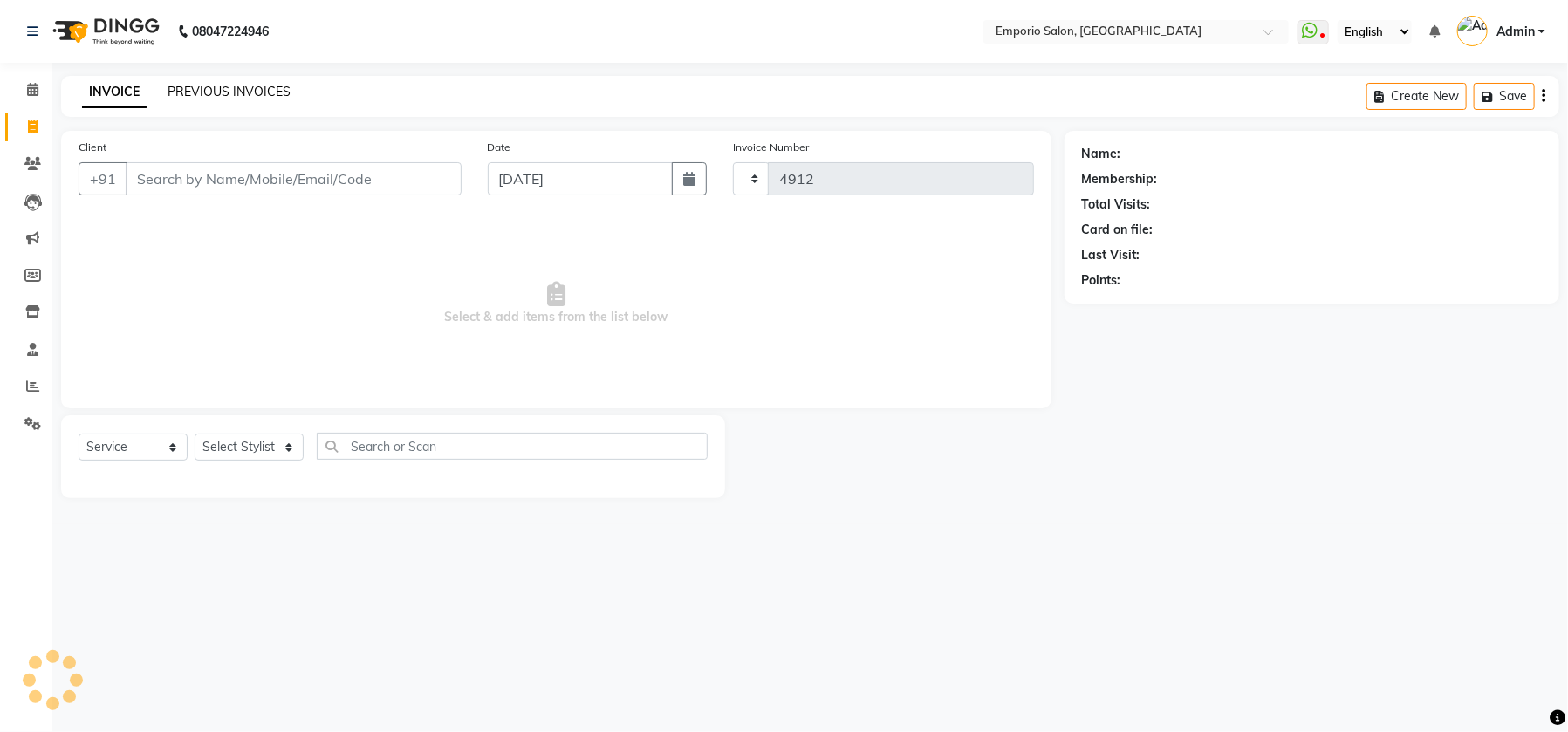
click at [212, 91] on link "PREVIOUS INVOICES" at bounding box center [229, 92] width 123 height 16
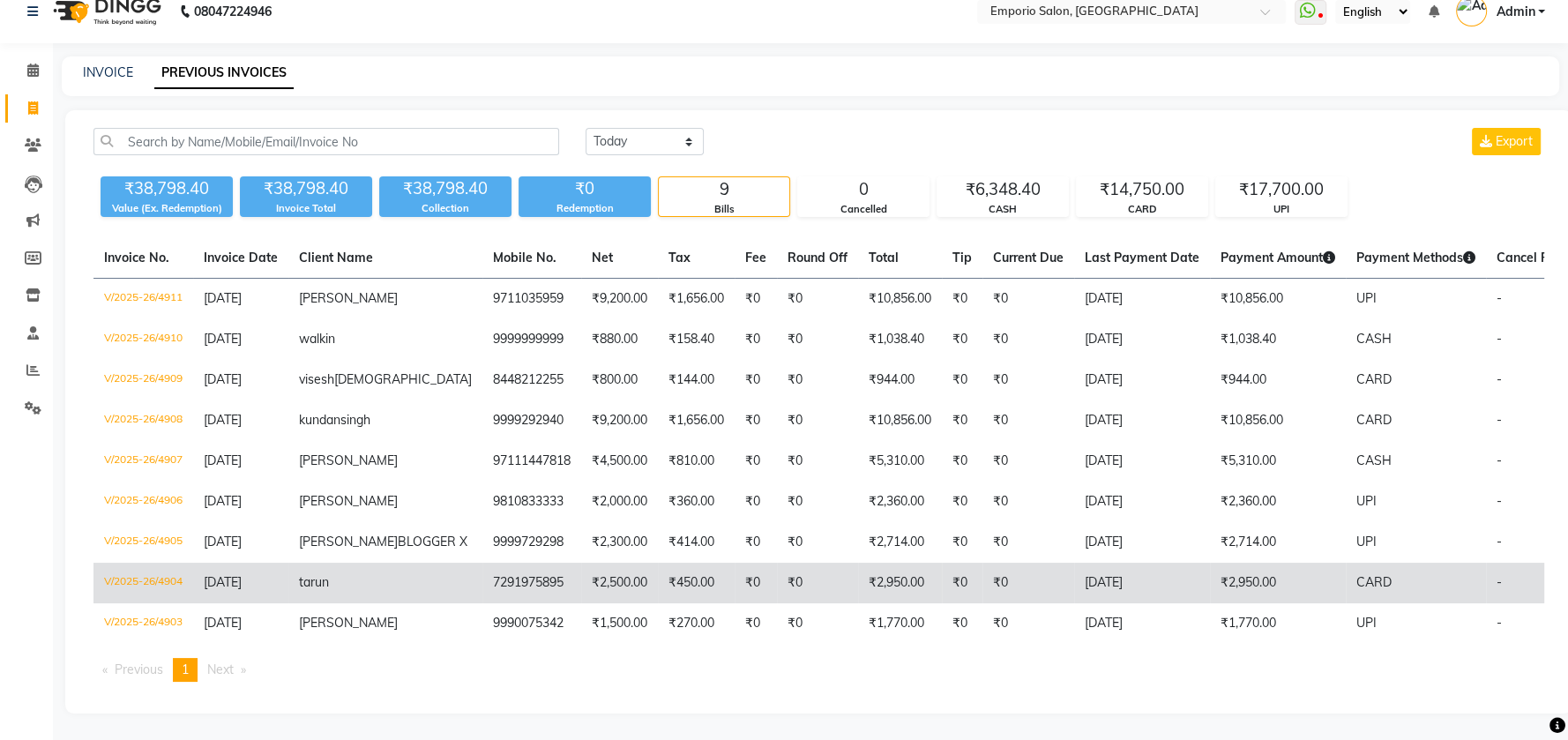
scroll to position [69, 0]
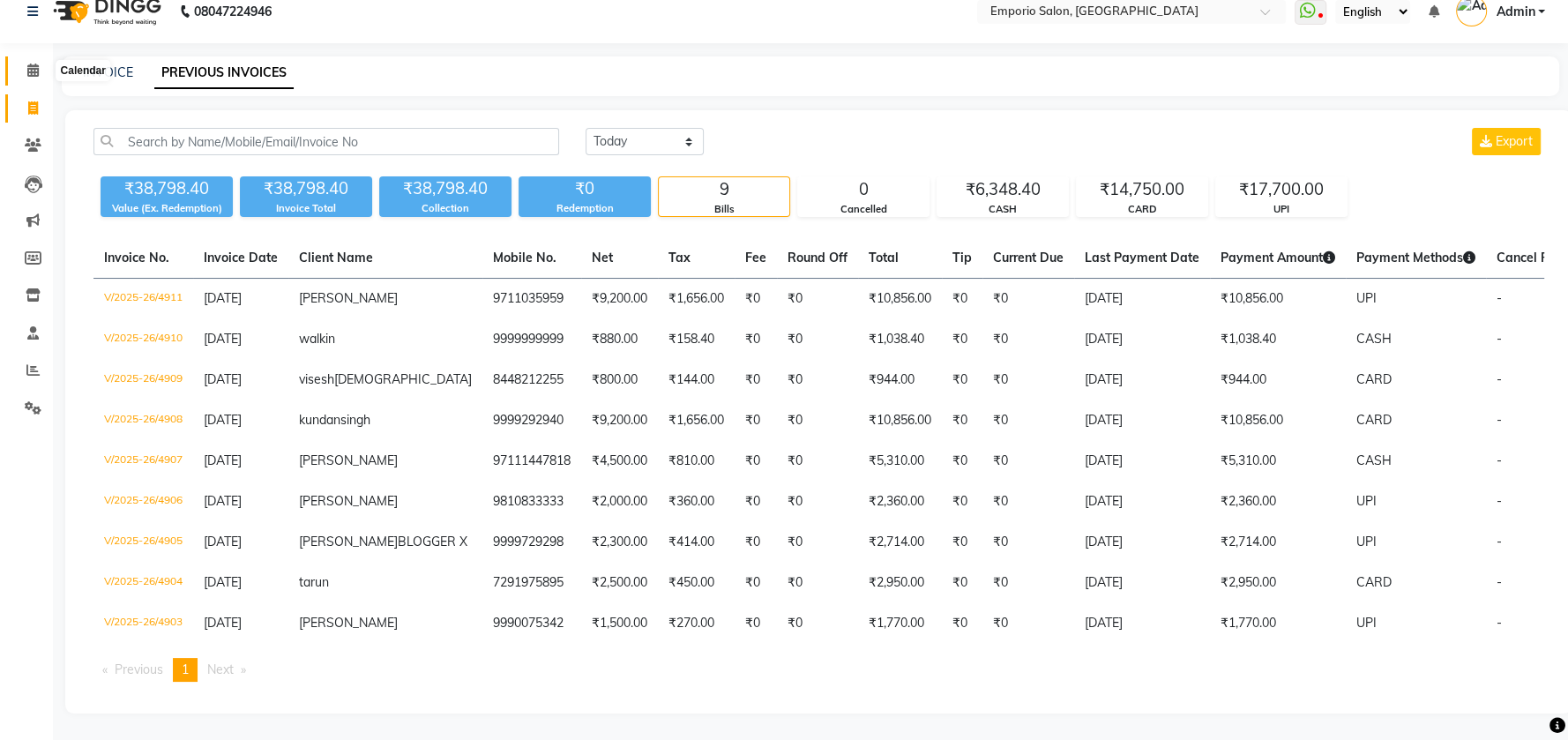
click at [39, 61] on span at bounding box center [33, 71] width 31 height 20
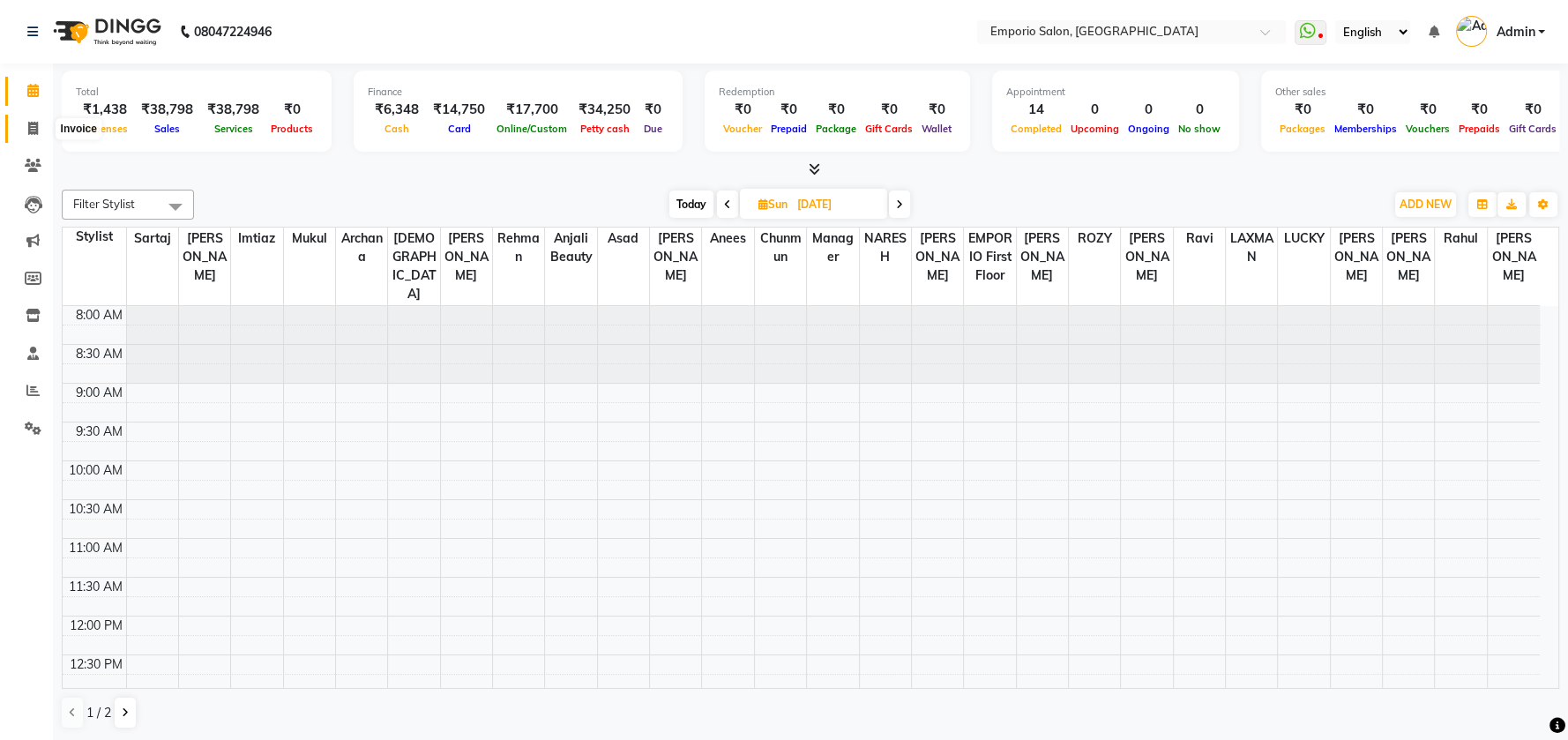
click at [37, 133] on icon at bounding box center [33, 128] width 10 height 14
select select "service"
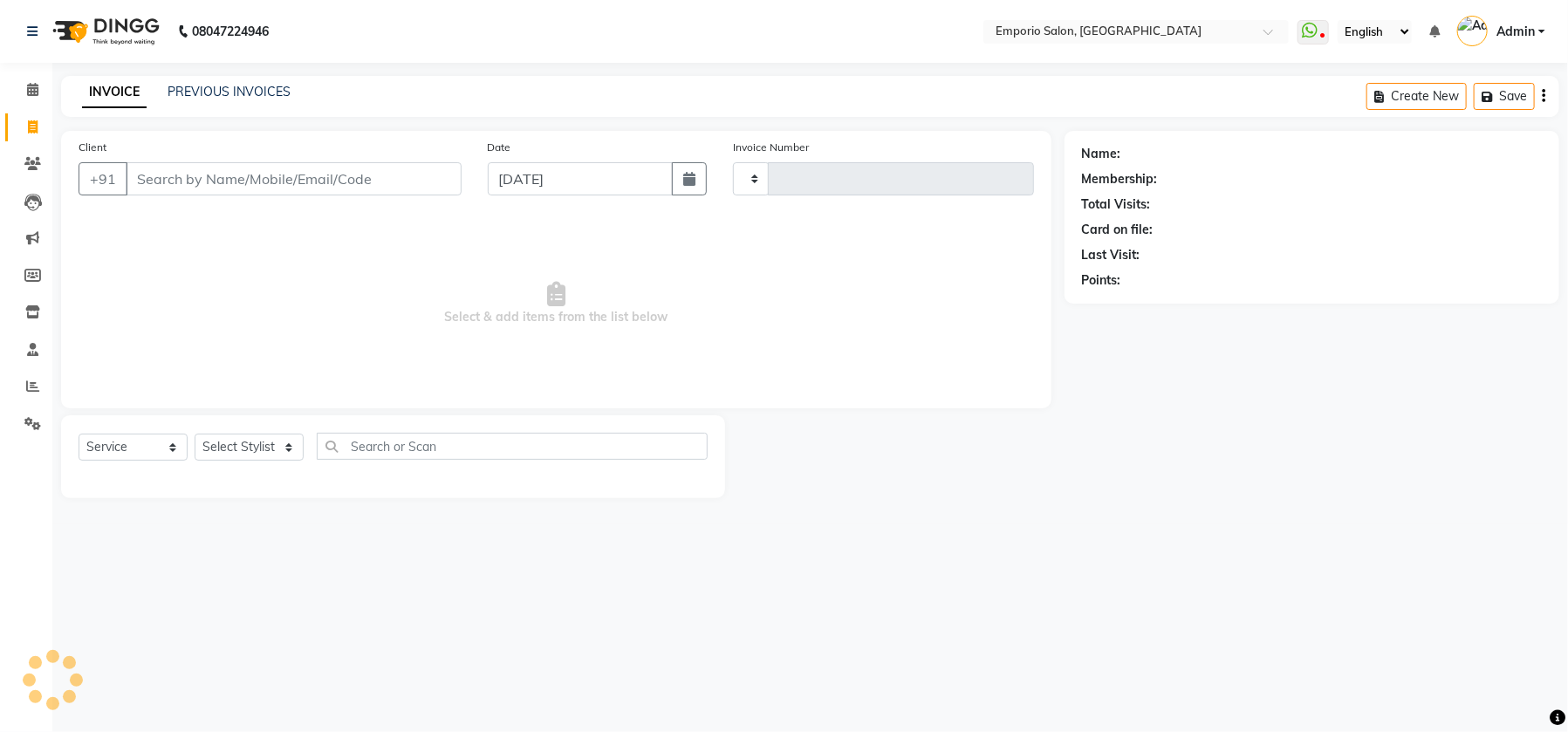
type input "4913"
select select "6332"
click at [395, 168] on input "Client" at bounding box center [293, 179] width 335 height 33
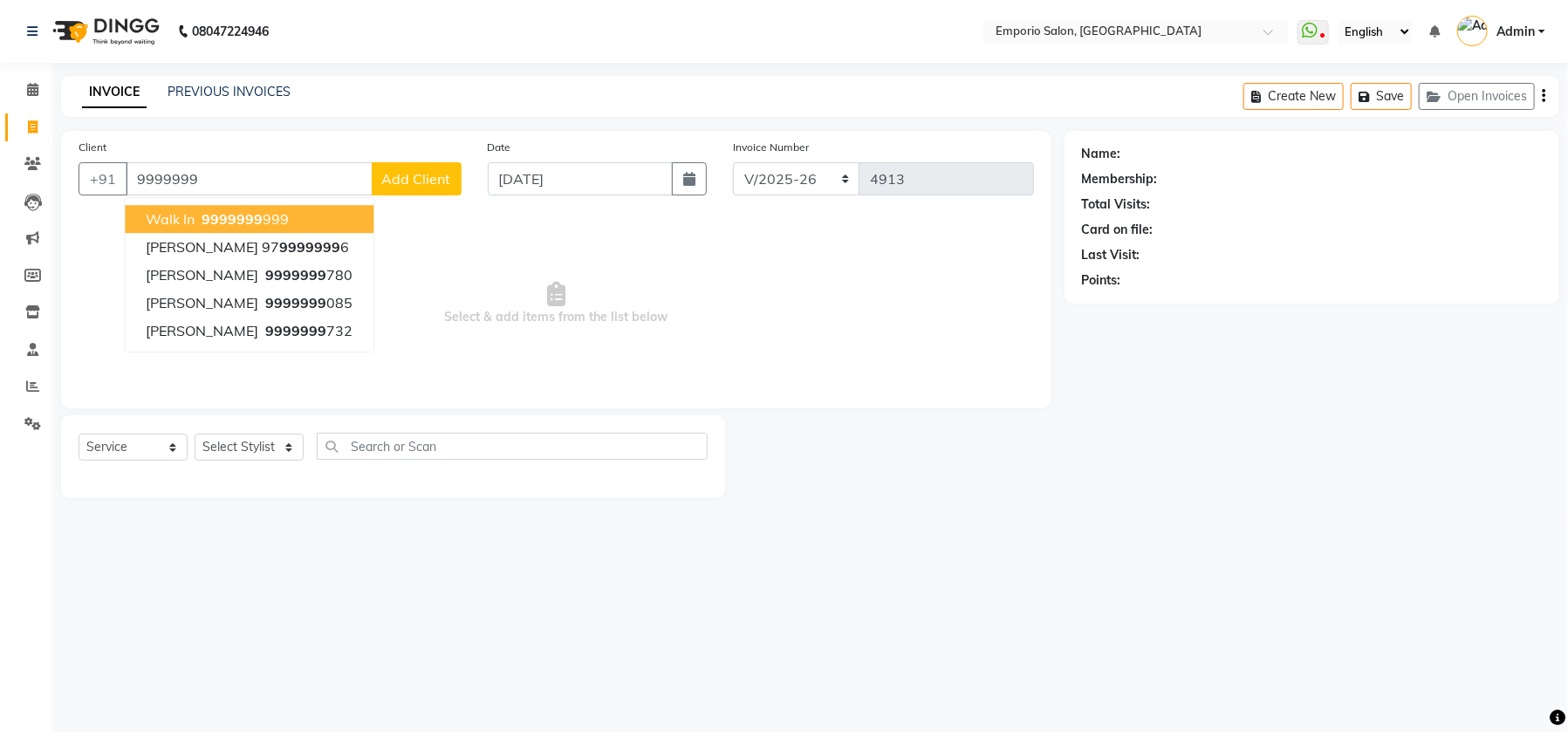
click at [352, 215] on button "walk in 9999999 999" at bounding box center [248, 219] width 248 height 28
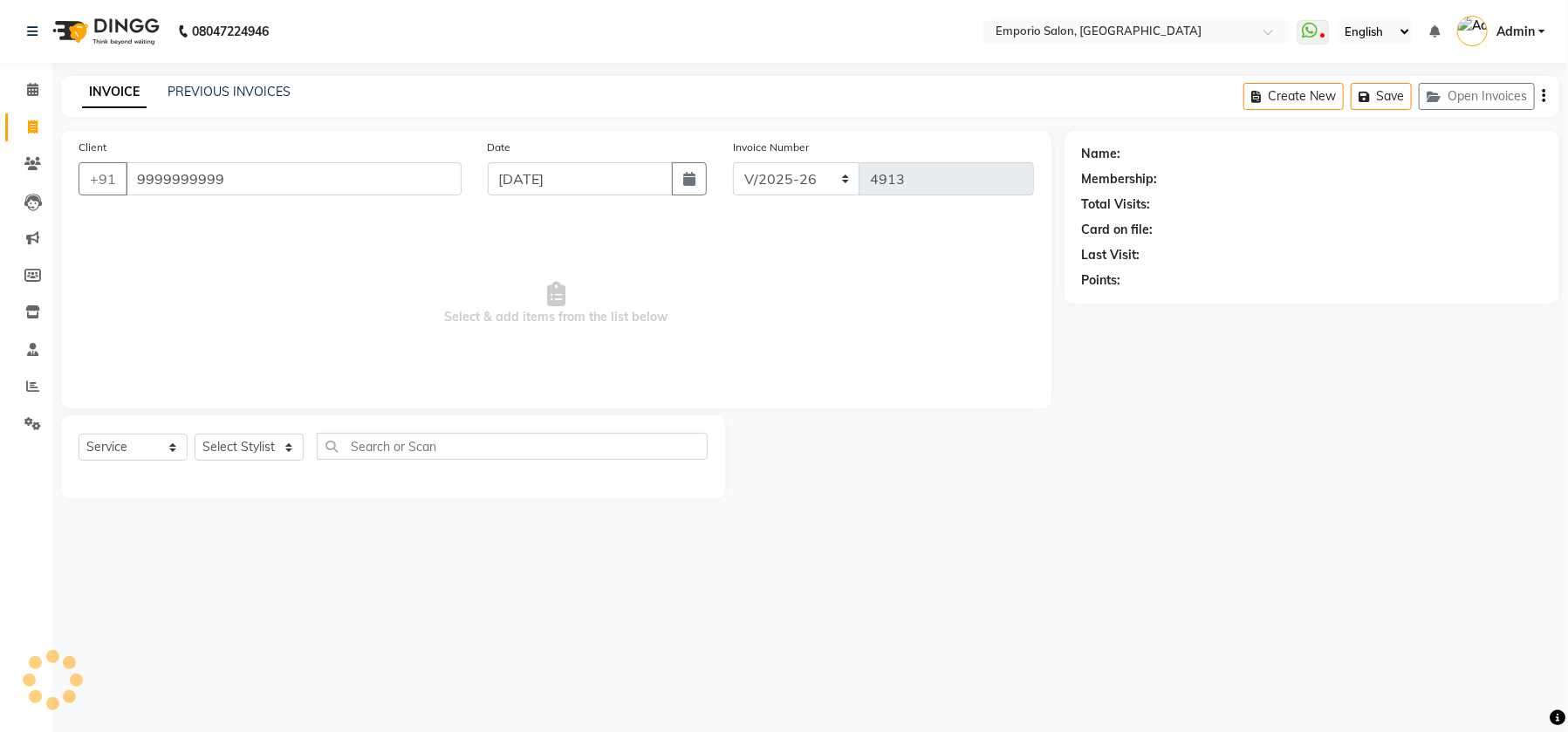
type input "9999999999"
select select "1: Object"
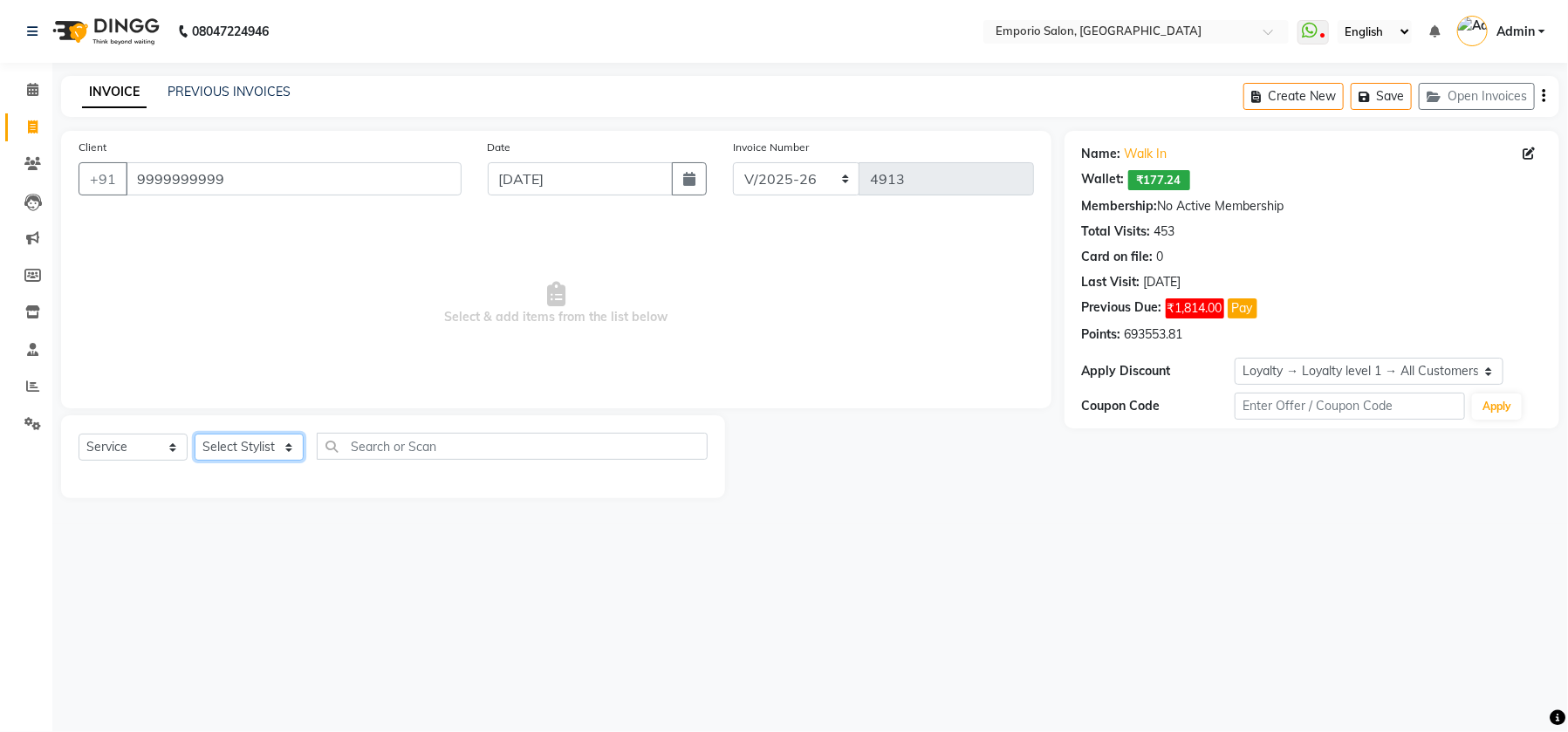
click at [288, 445] on select "Select Stylist Anees Anjali beauty Archana Asad AYUSH chunmun EMPORIO First Flo…" at bounding box center [249, 447] width 109 height 27
select select "89411"
click at [195, 433] on select "Select Stylist Anees Anjali beauty Archana Asad AYUSH chunmun EMPORIO First Flo…" at bounding box center [249, 447] width 109 height 27
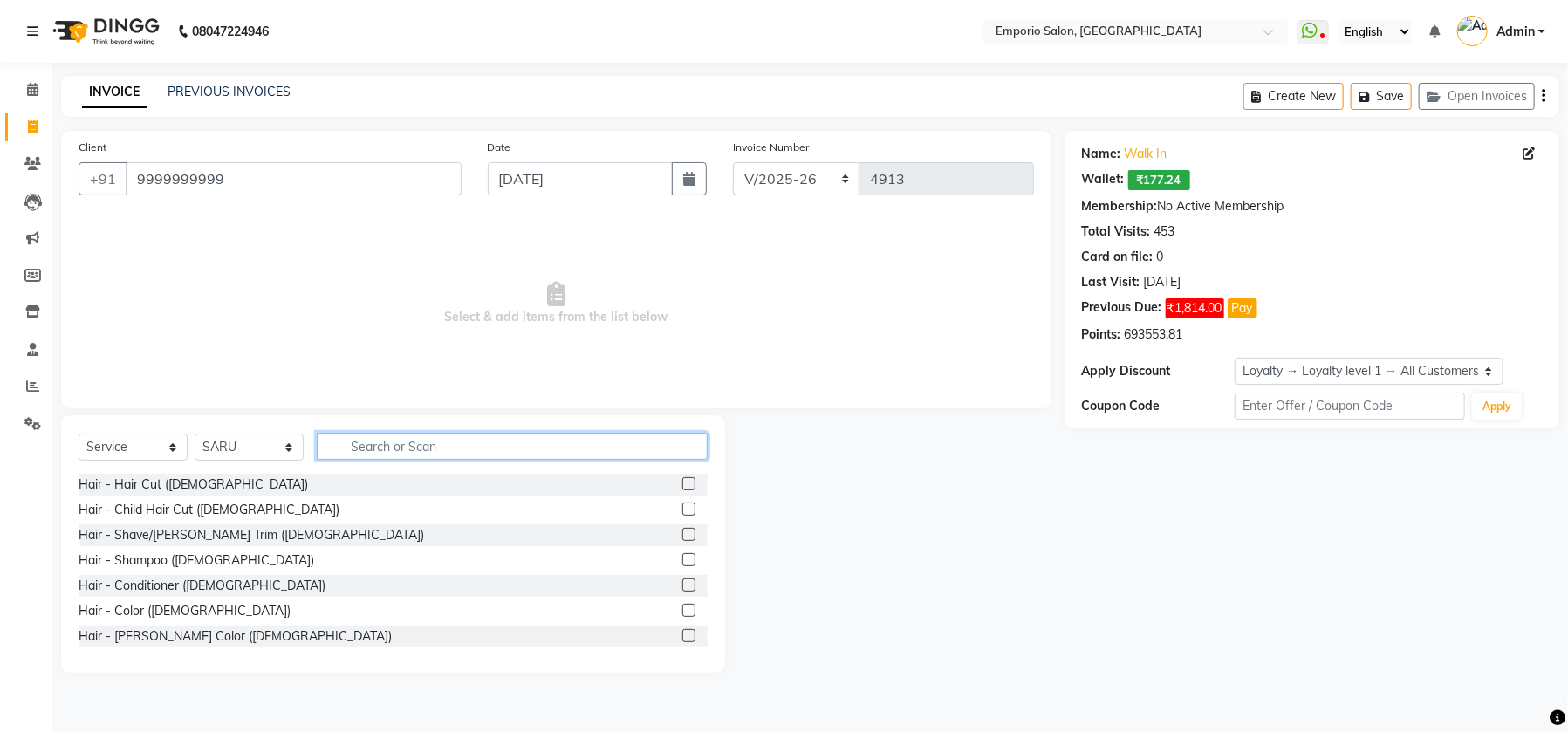
click at [491, 432] on input "text" at bounding box center [512, 446] width 391 height 27
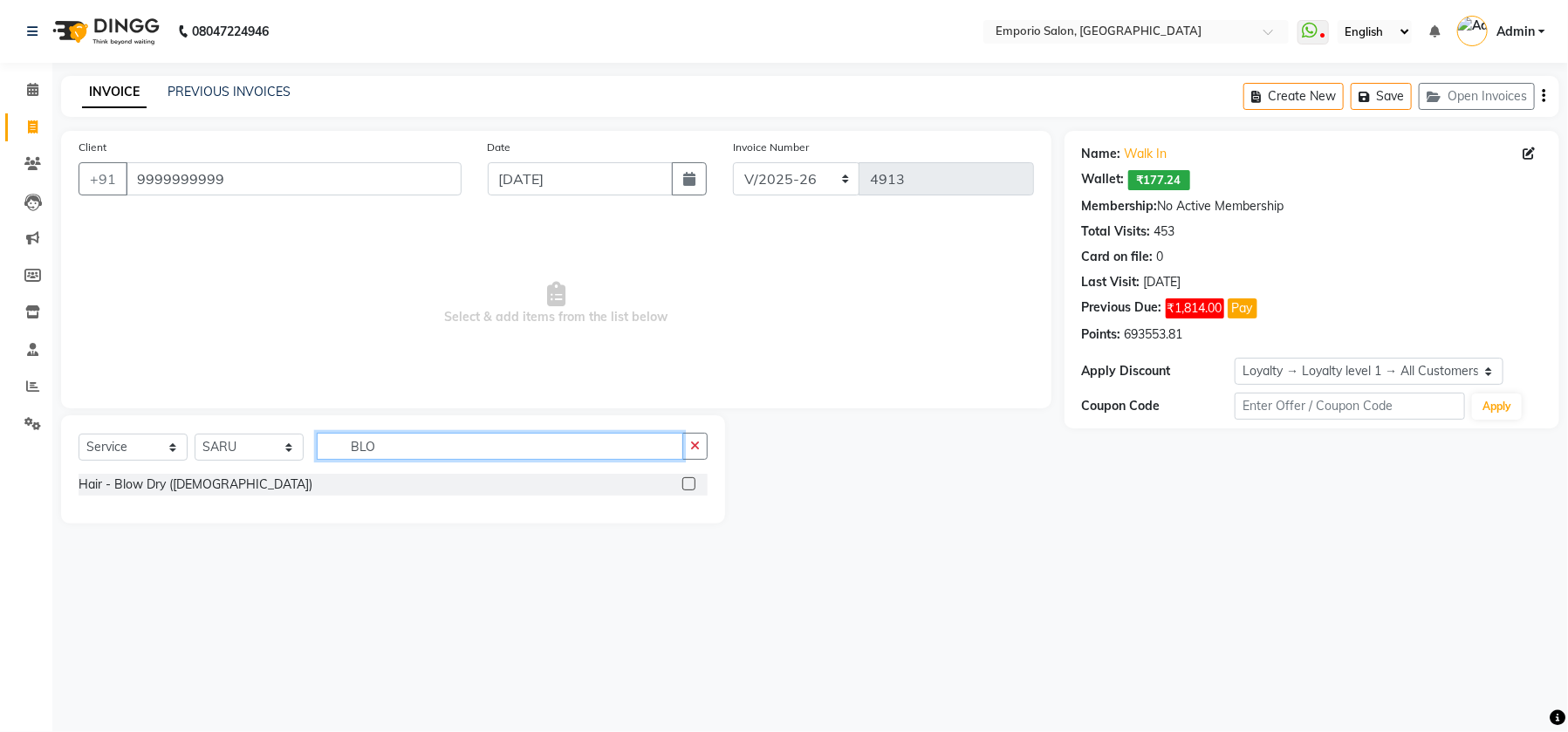
type input "BLO"
click at [690, 482] on label at bounding box center [688, 484] width 13 height 13
click at [690, 482] on input "checkbox" at bounding box center [687, 484] width 12 height 12
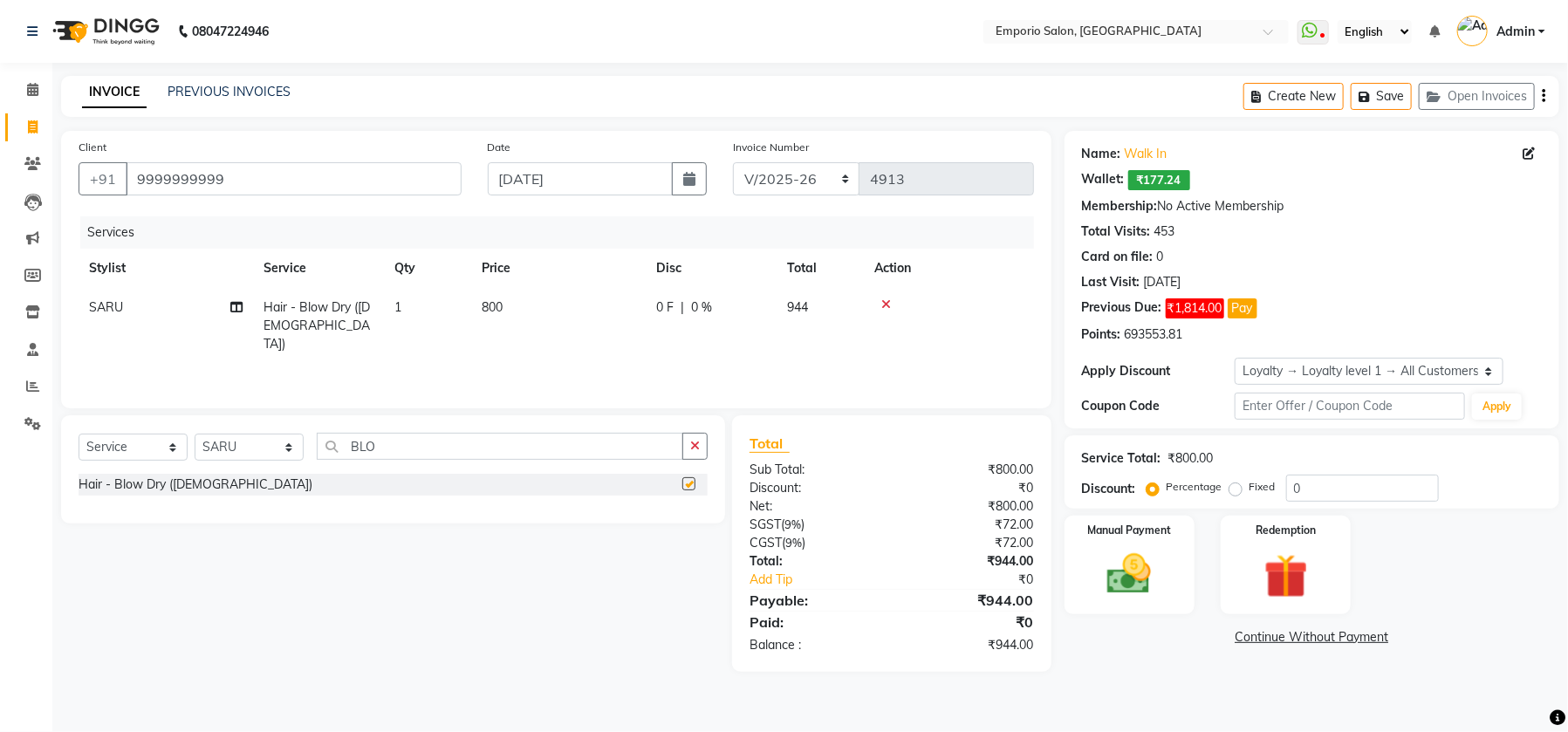
checkbox input "false"
click at [516, 301] on td "800" at bounding box center [558, 326] width 174 height 76
select select "89411"
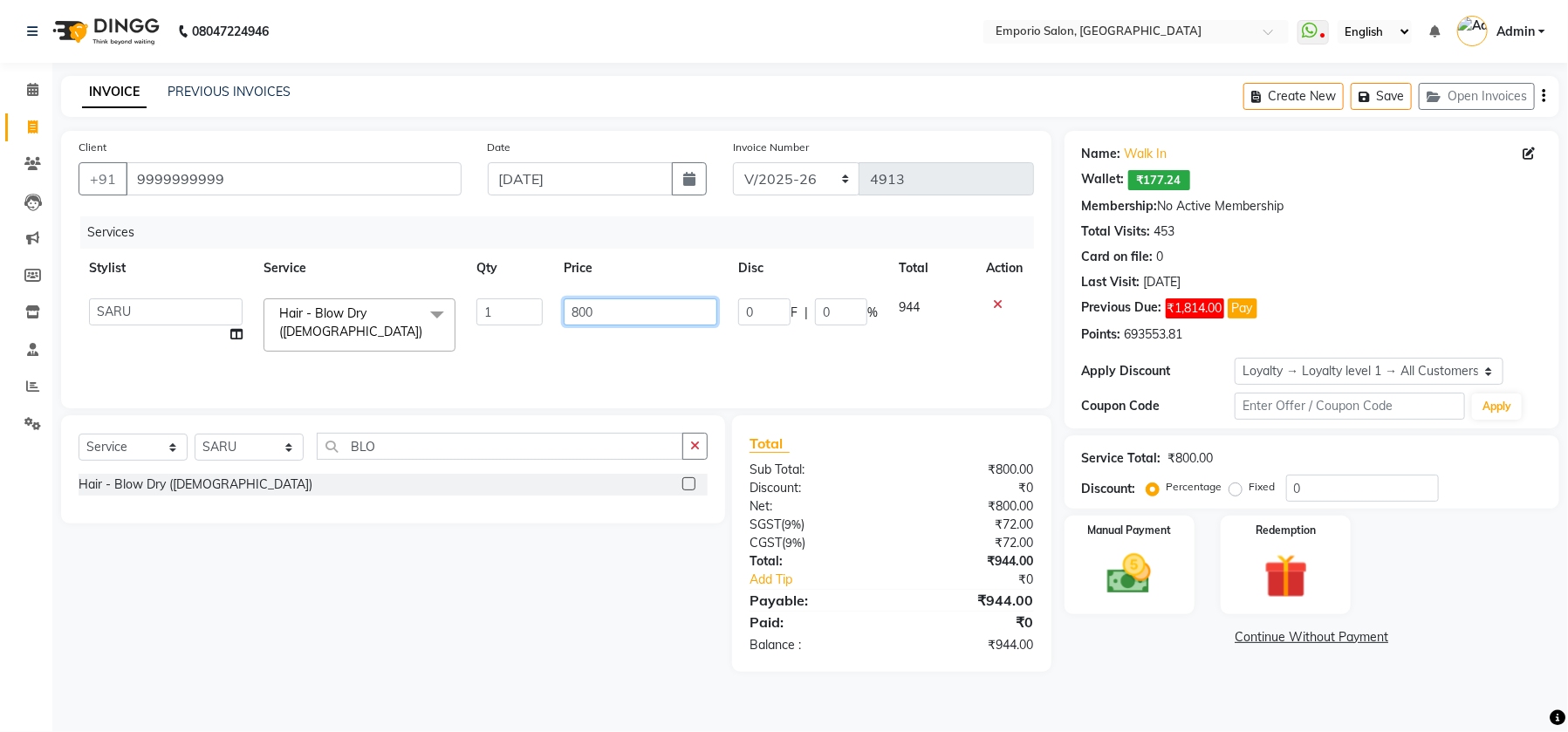
click at [632, 317] on input "800" at bounding box center [640, 312] width 153 height 27
type input "8"
type input "1200"
click at [648, 352] on div "Services Stylist Service Qty Price Disc Total Action Anees Anjali beauty Archan…" at bounding box center [556, 303] width 955 height 174
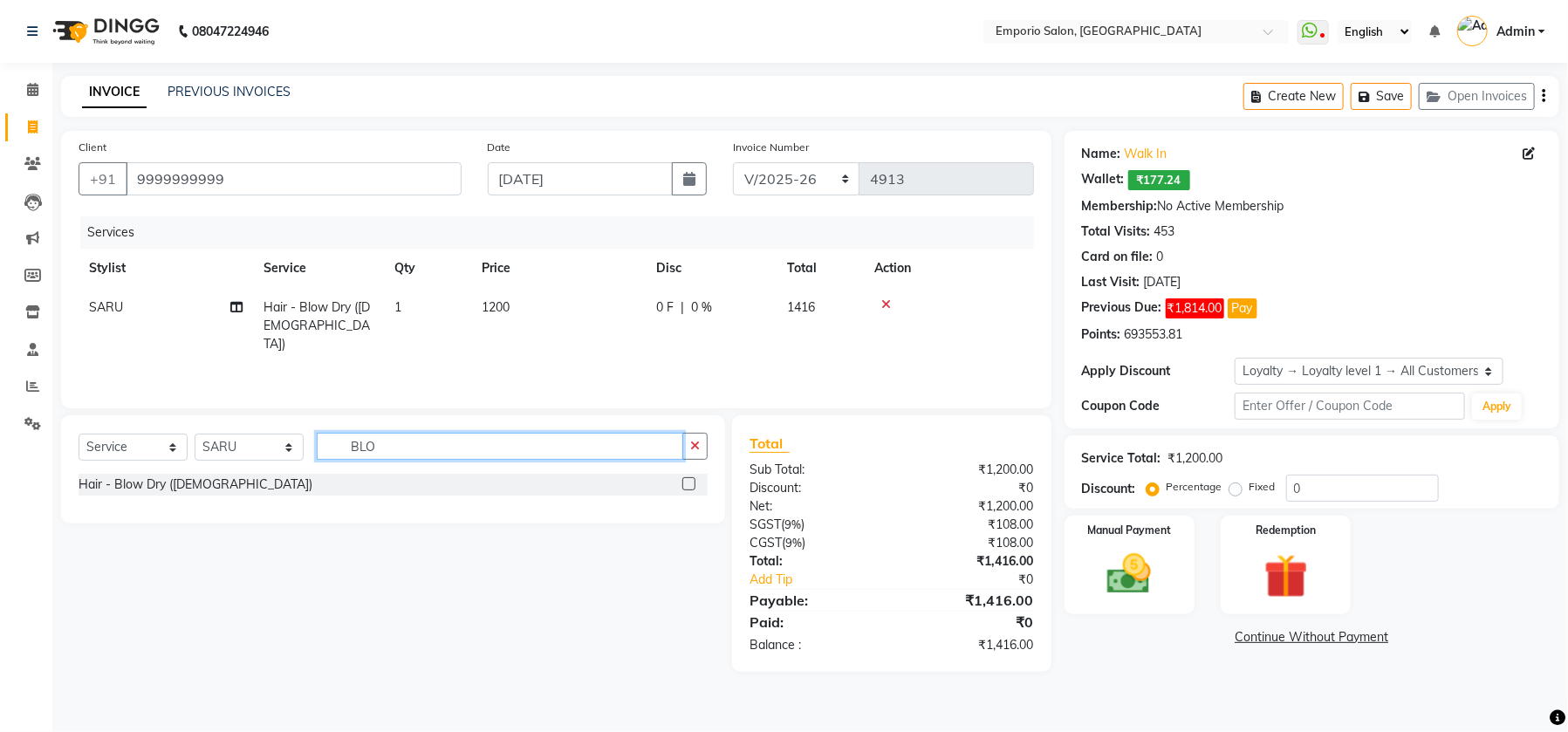
click at [496, 432] on input "BLO" at bounding box center [500, 446] width 366 height 27
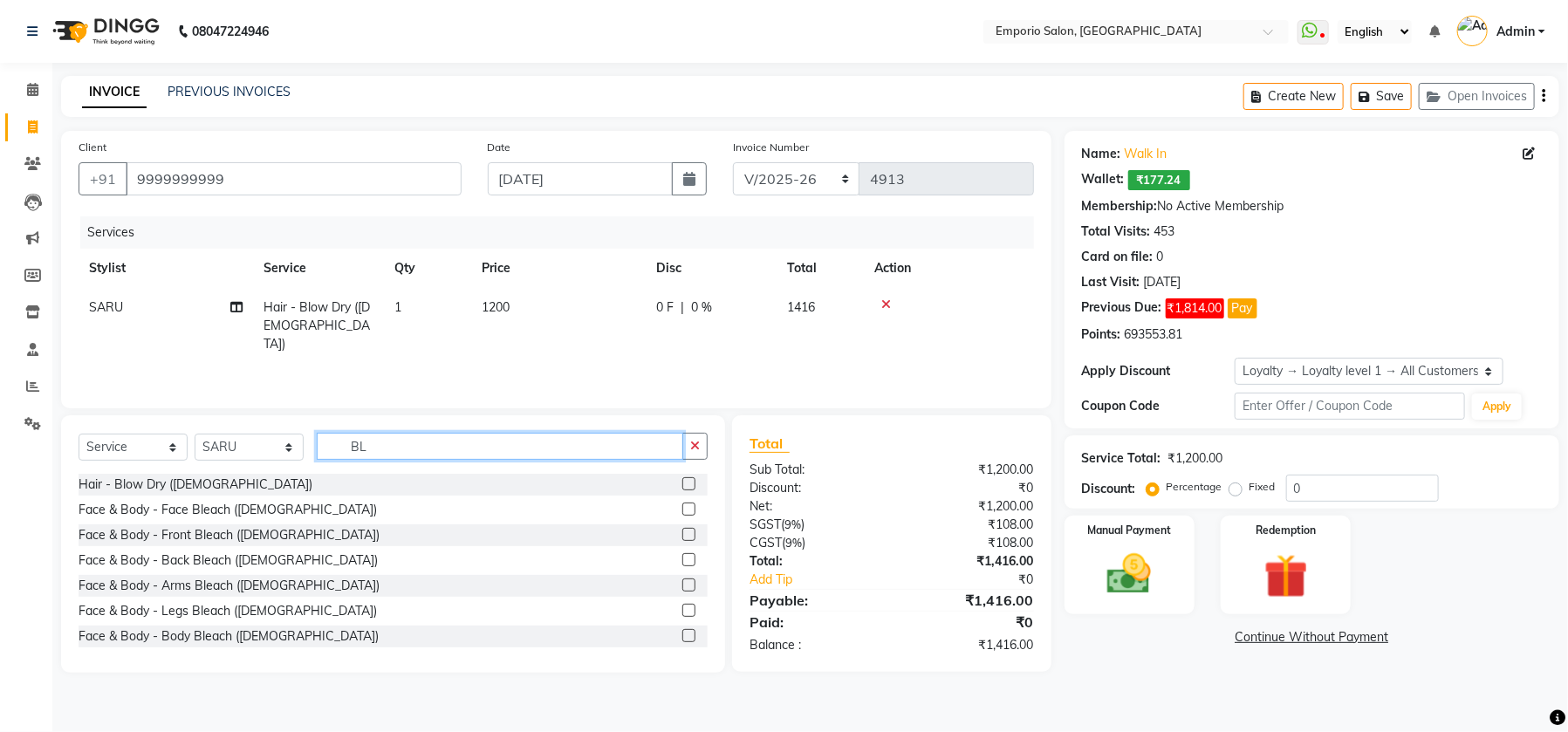
type input "B"
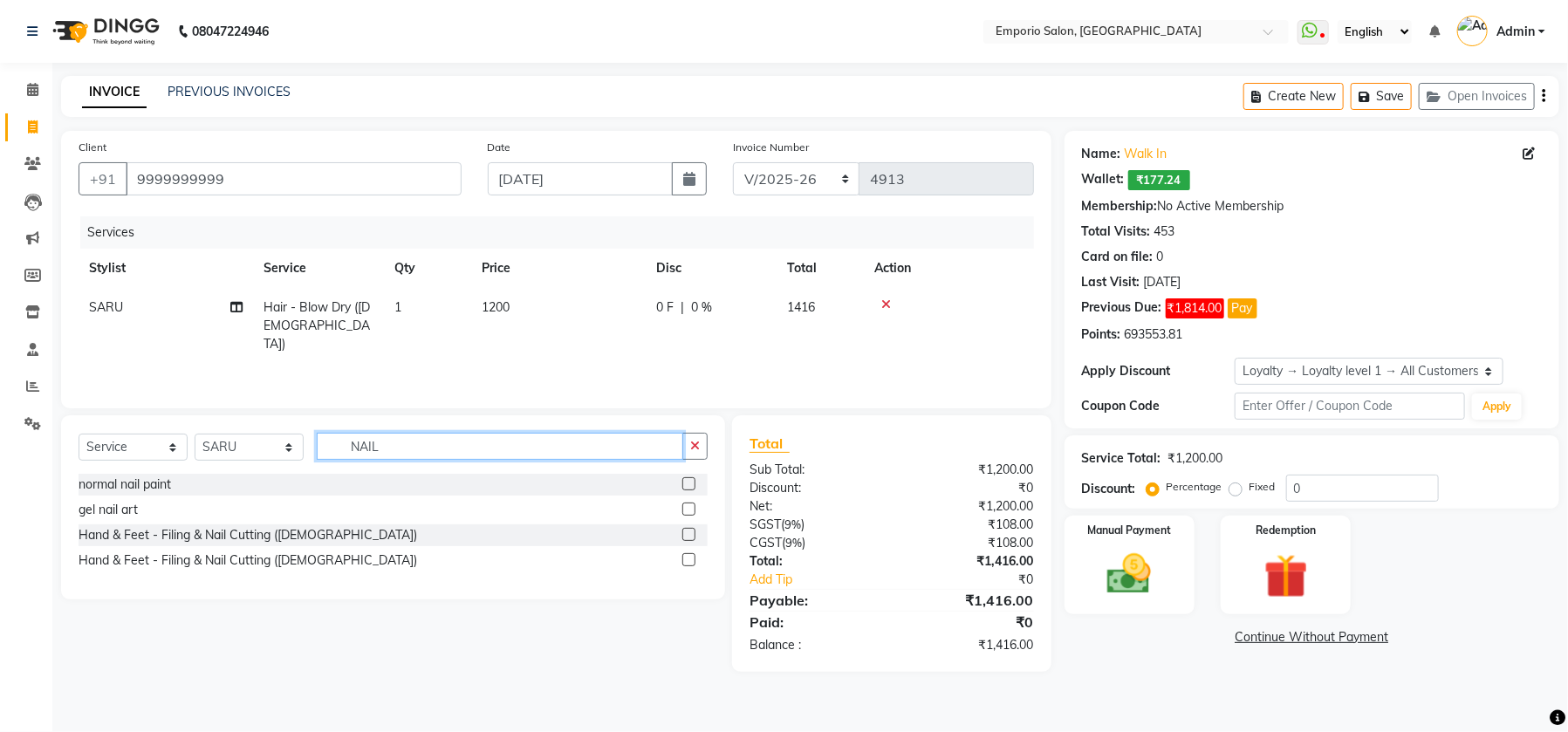
type input "NAIL"
click at [693, 552] on div at bounding box center [694, 561] width 25 height 22
click at [688, 555] on label at bounding box center [688, 560] width 13 height 13
click at [688, 555] on input "checkbox" at bounding box center [687, 560] width 12 height 12
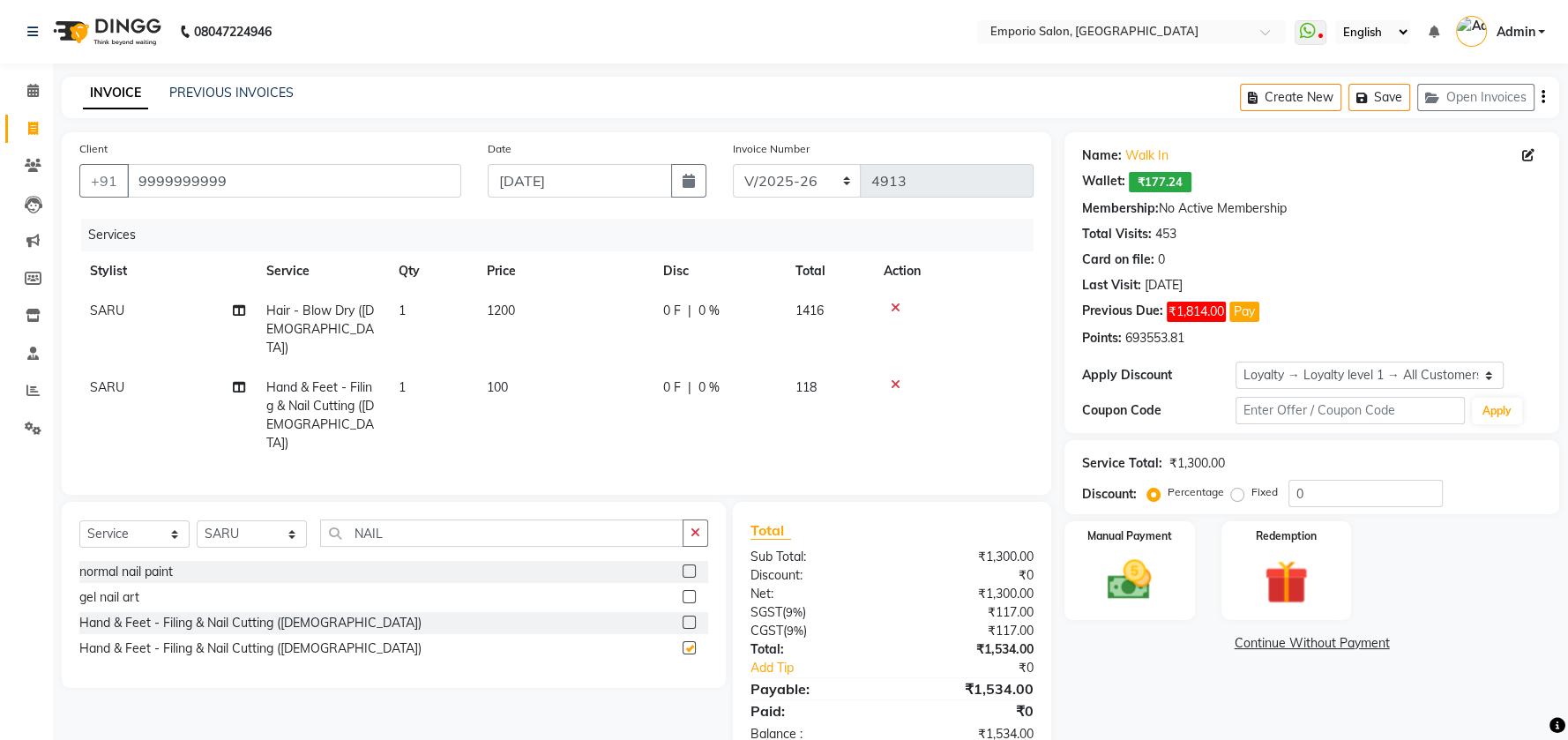
checkbox input "false"
click at [1329, 491] on input "0" at bounding box center [1366, 493] width 154 height 27
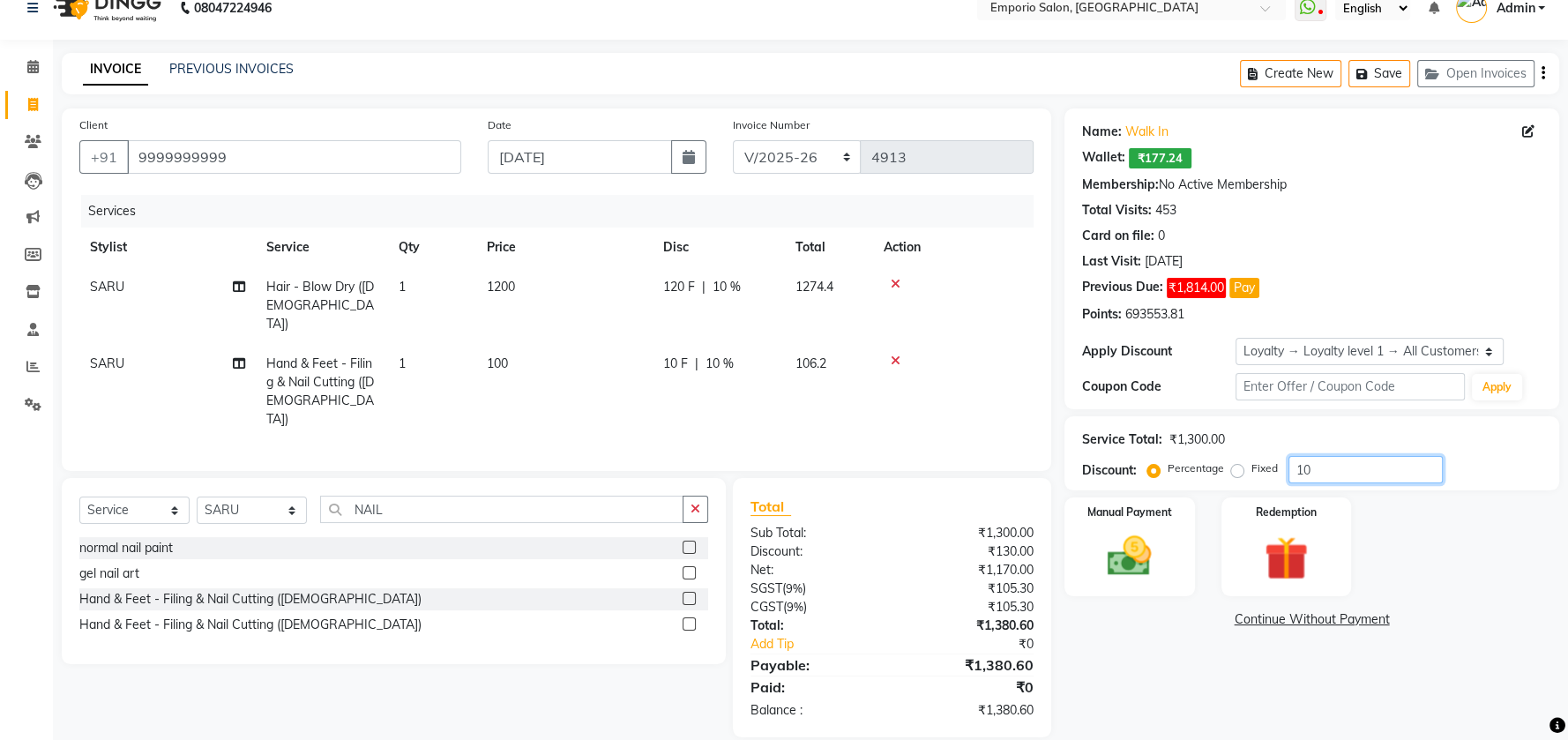
scroll to position [26, 0]
type input "10"
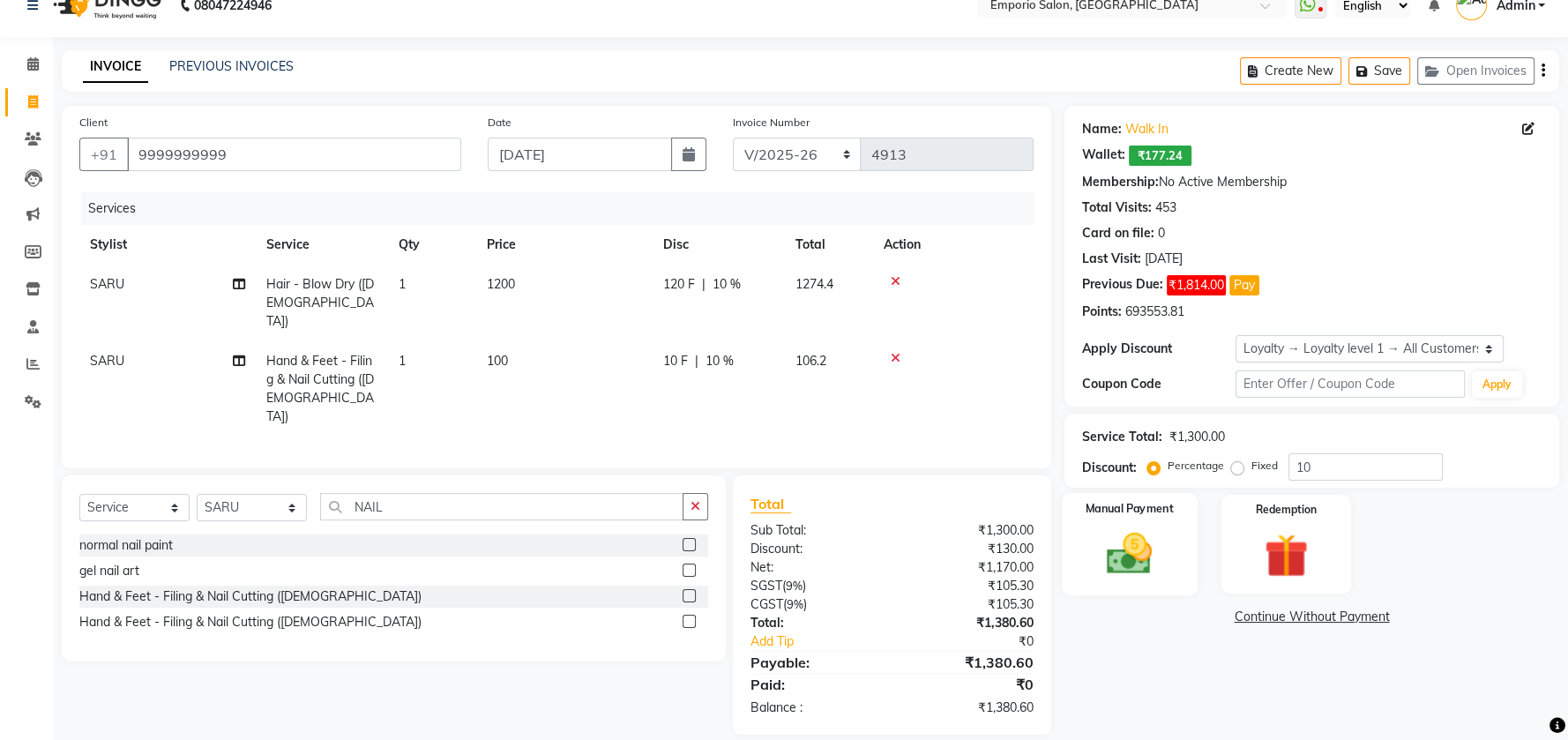
click at [1120, 549] on img at bounding box center [1130, 554] width 74 height 53
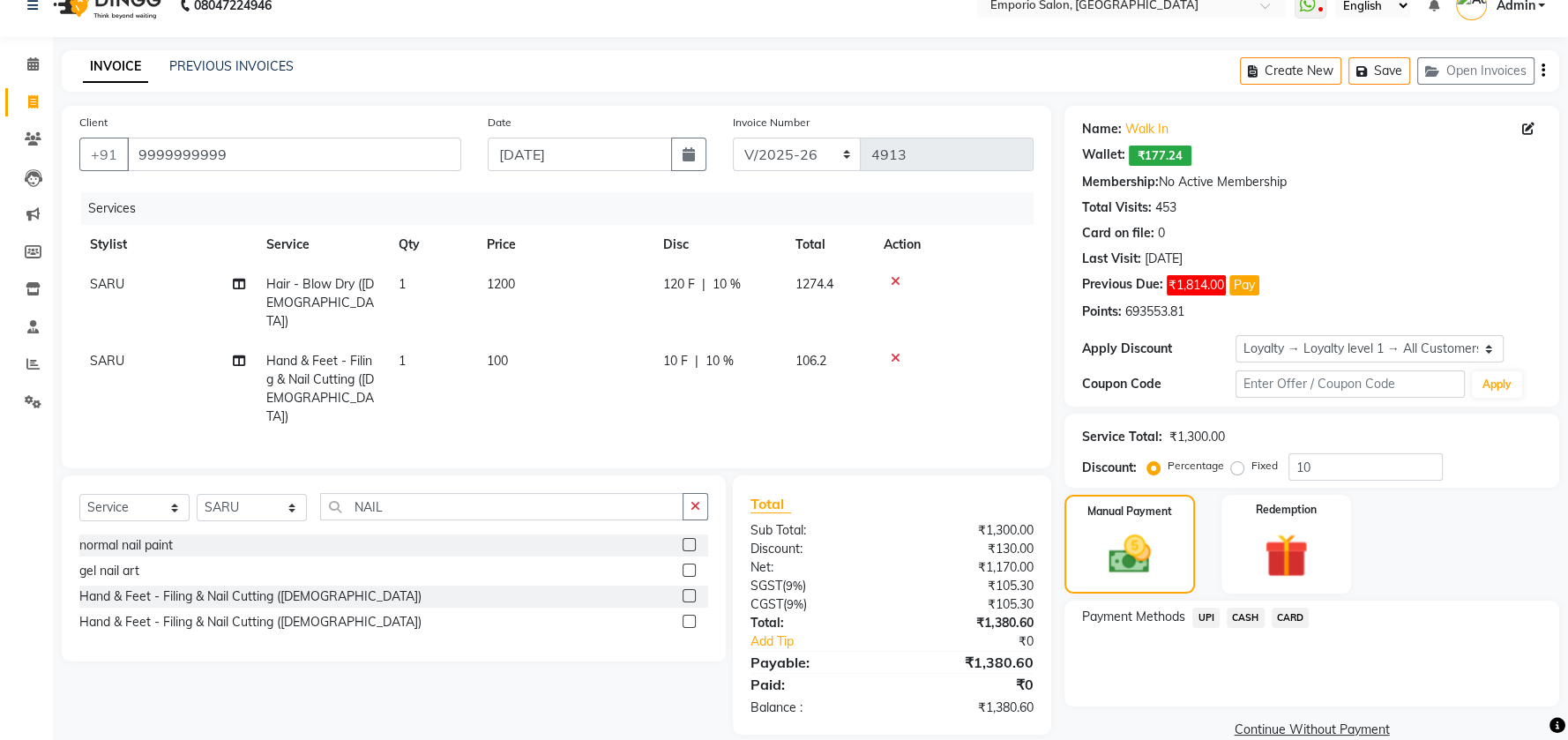
click at [1240, 616] on span "CASH" at bounding box center [1246, 618] width 38 height 20
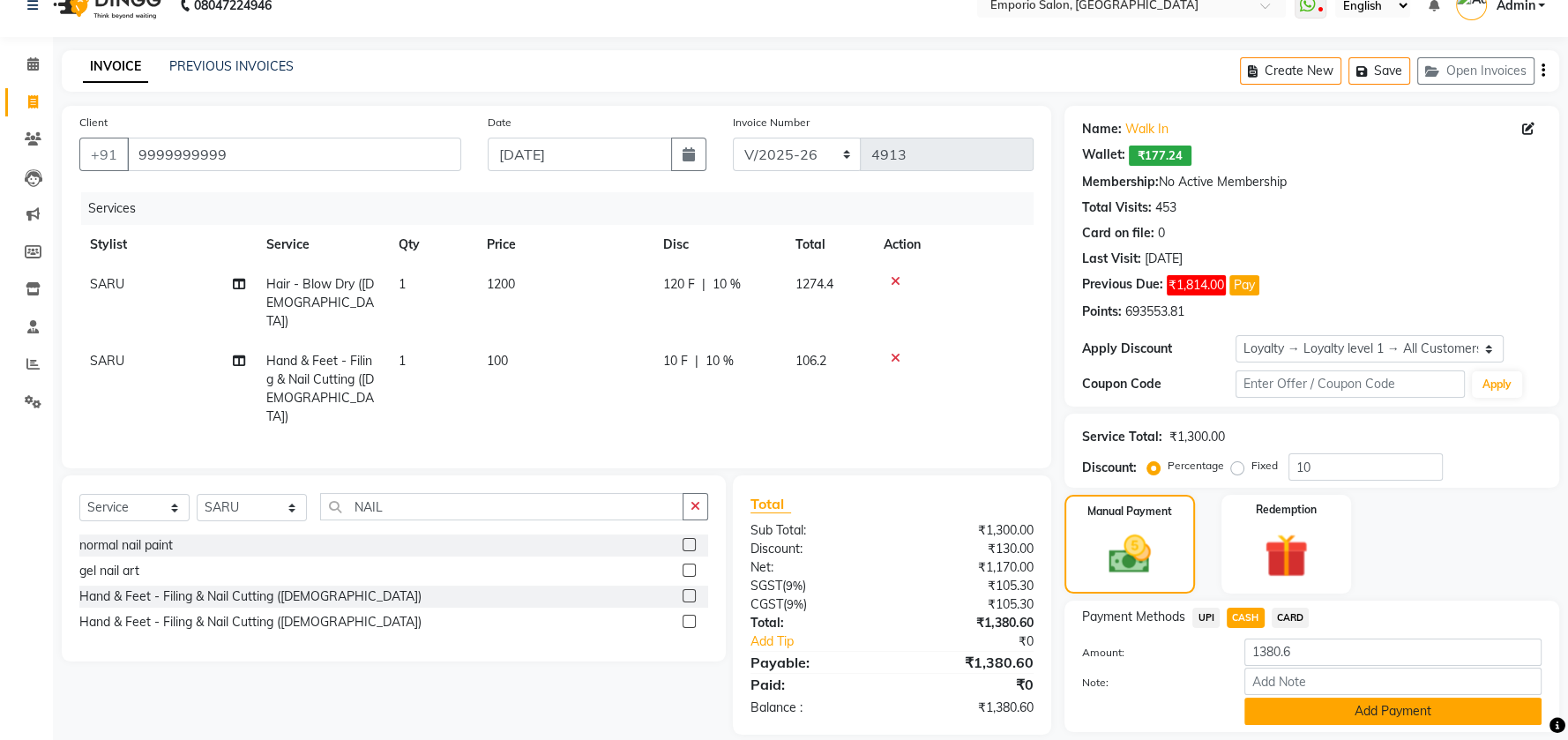
click at [1329, 710] on button "Add Payment" at bounding box center [1393, 711] width 297 height 27
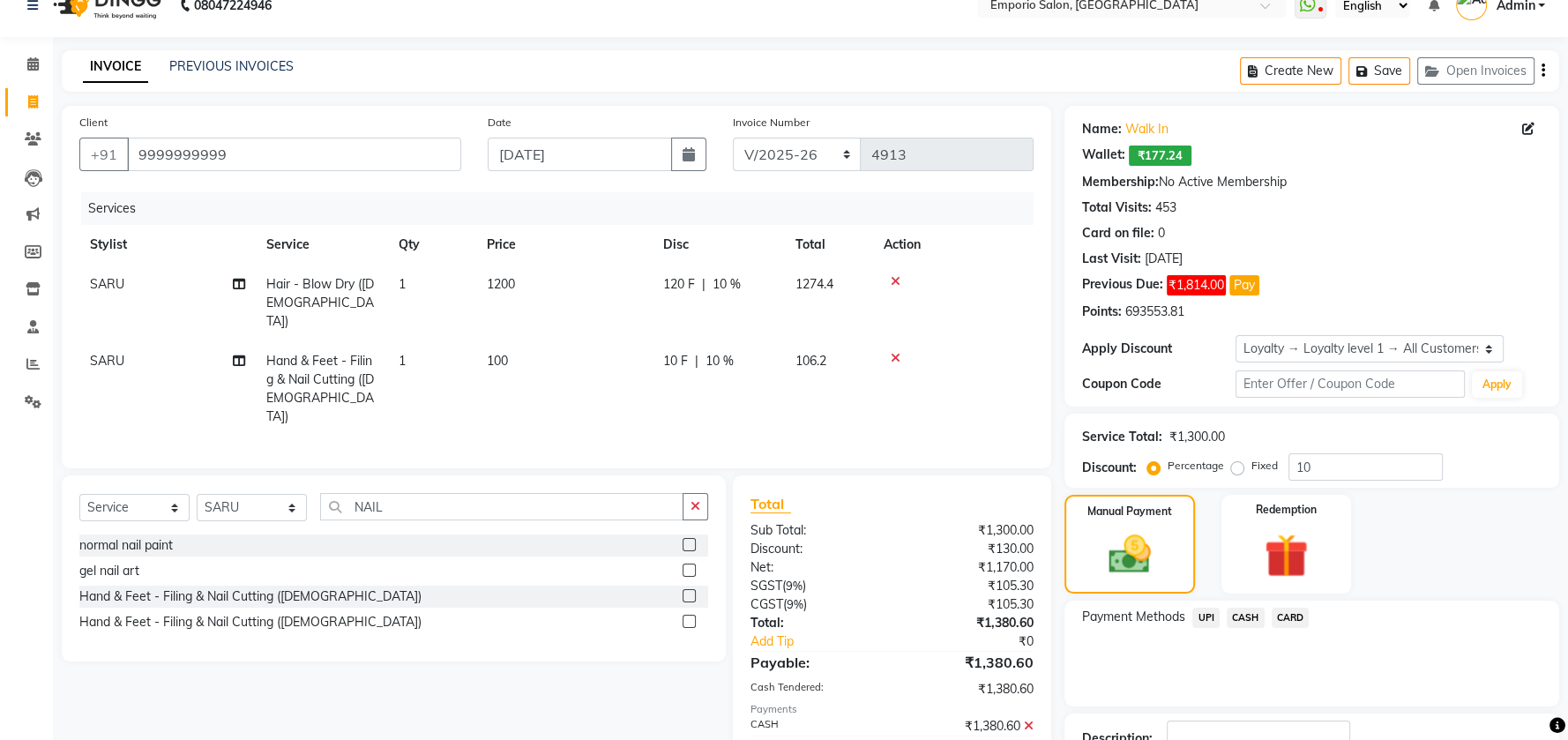
scroll to position [176, 0]
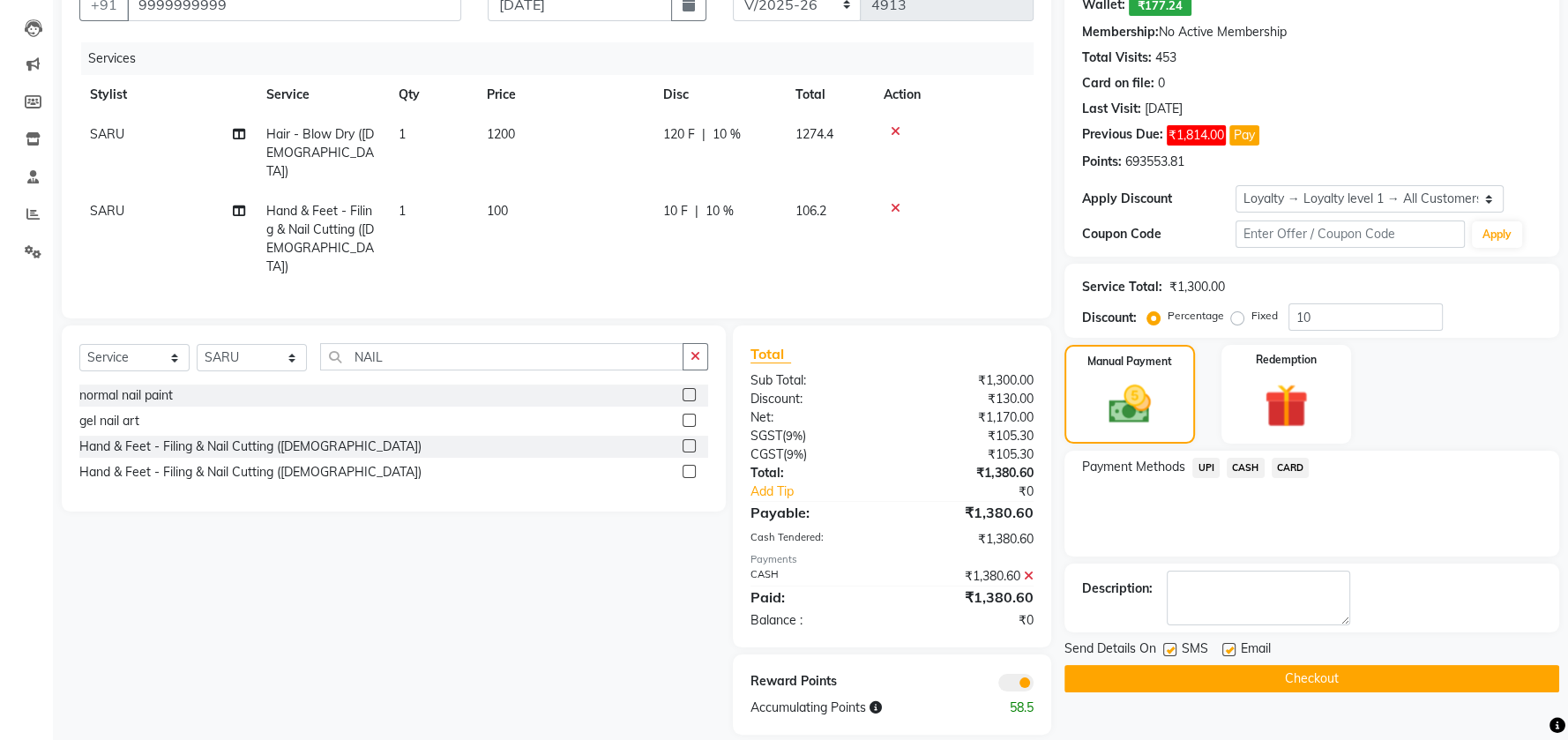
click at [1267, 677] on button "Checkout" at bounding box center [1312, 678] width 495 height 27
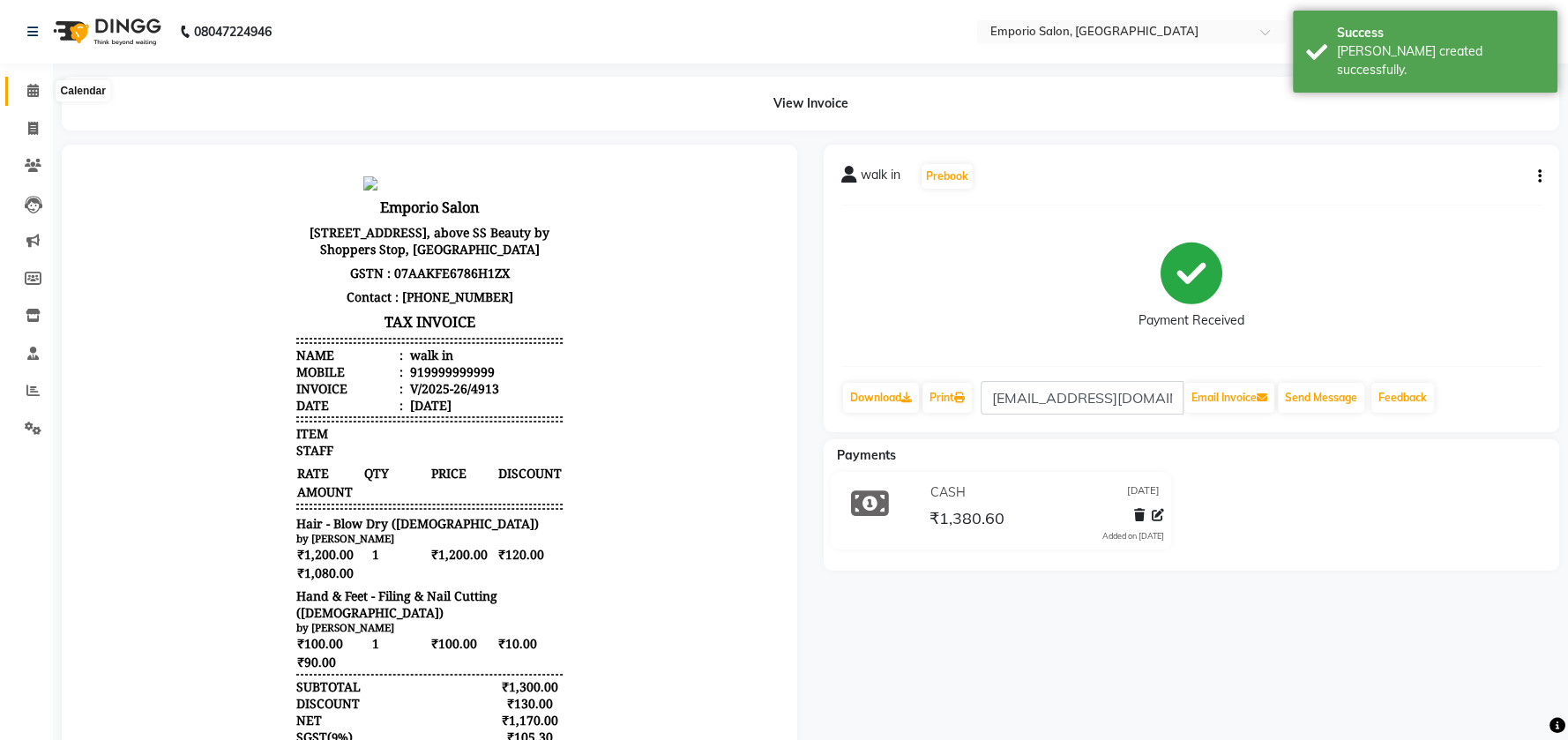
click at [25, 89] on span at bounding box center [33, 91] width 31 height 20
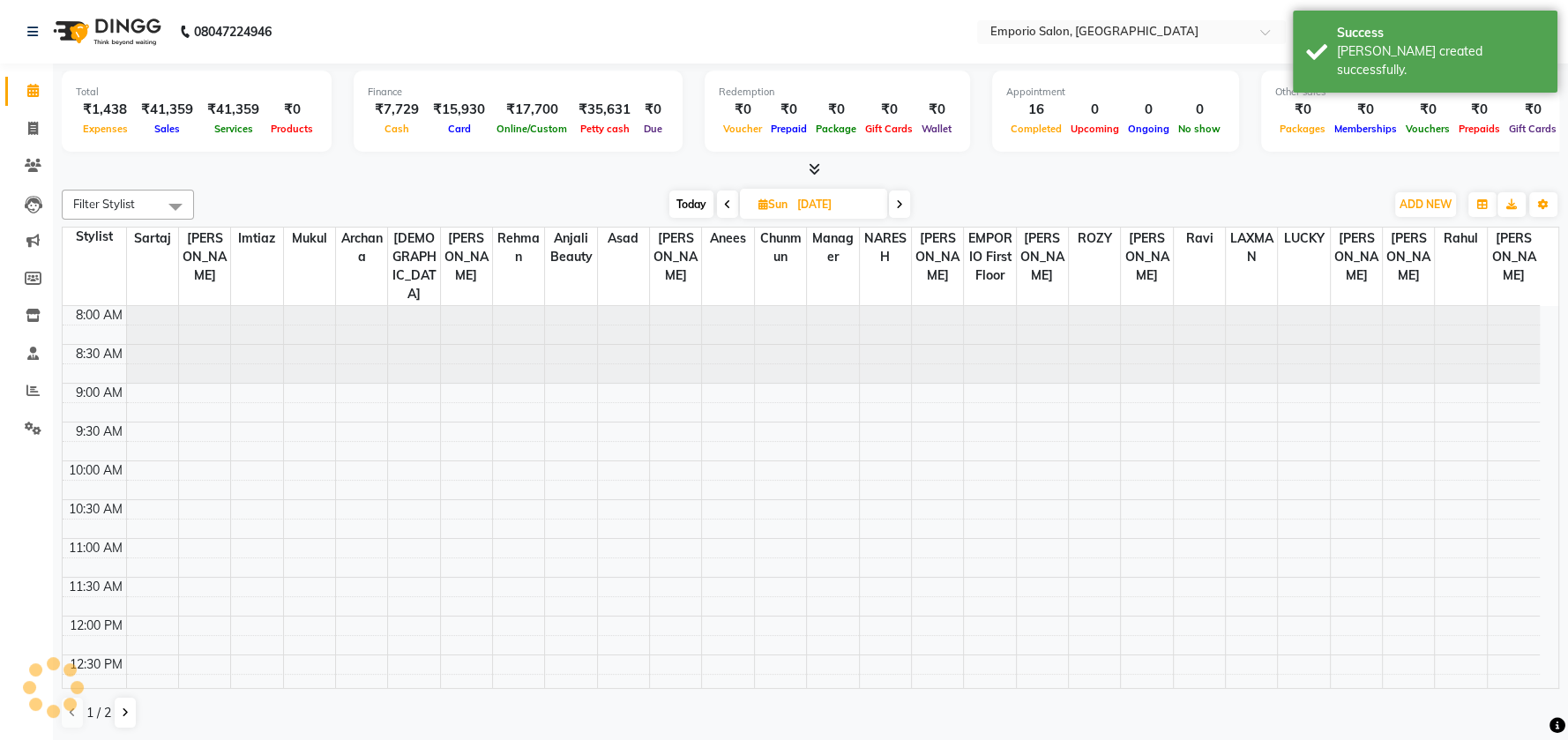
scroll to position [725, 0]
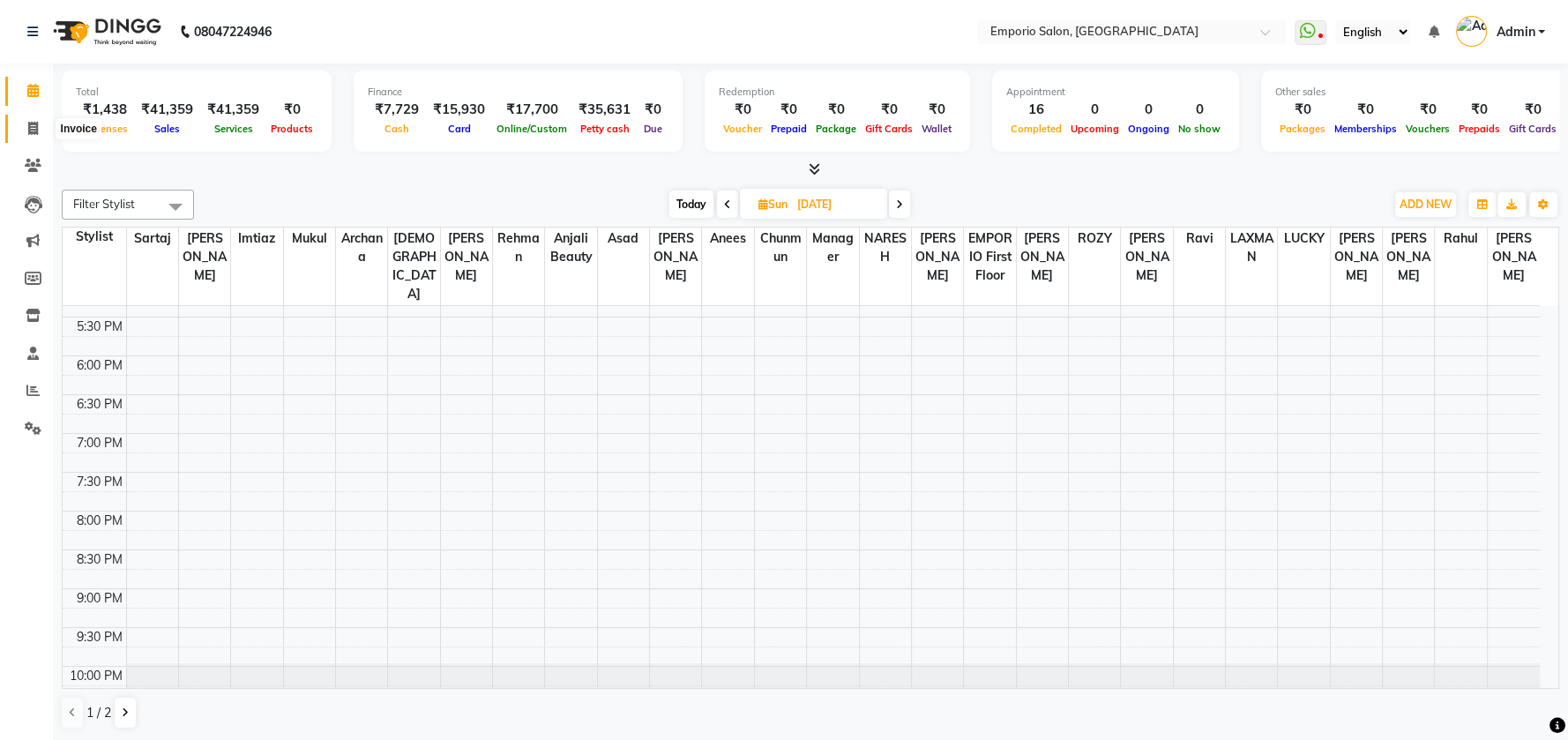
click at [38, 122] on span at bounding box center [33, 129] width 31 height 20
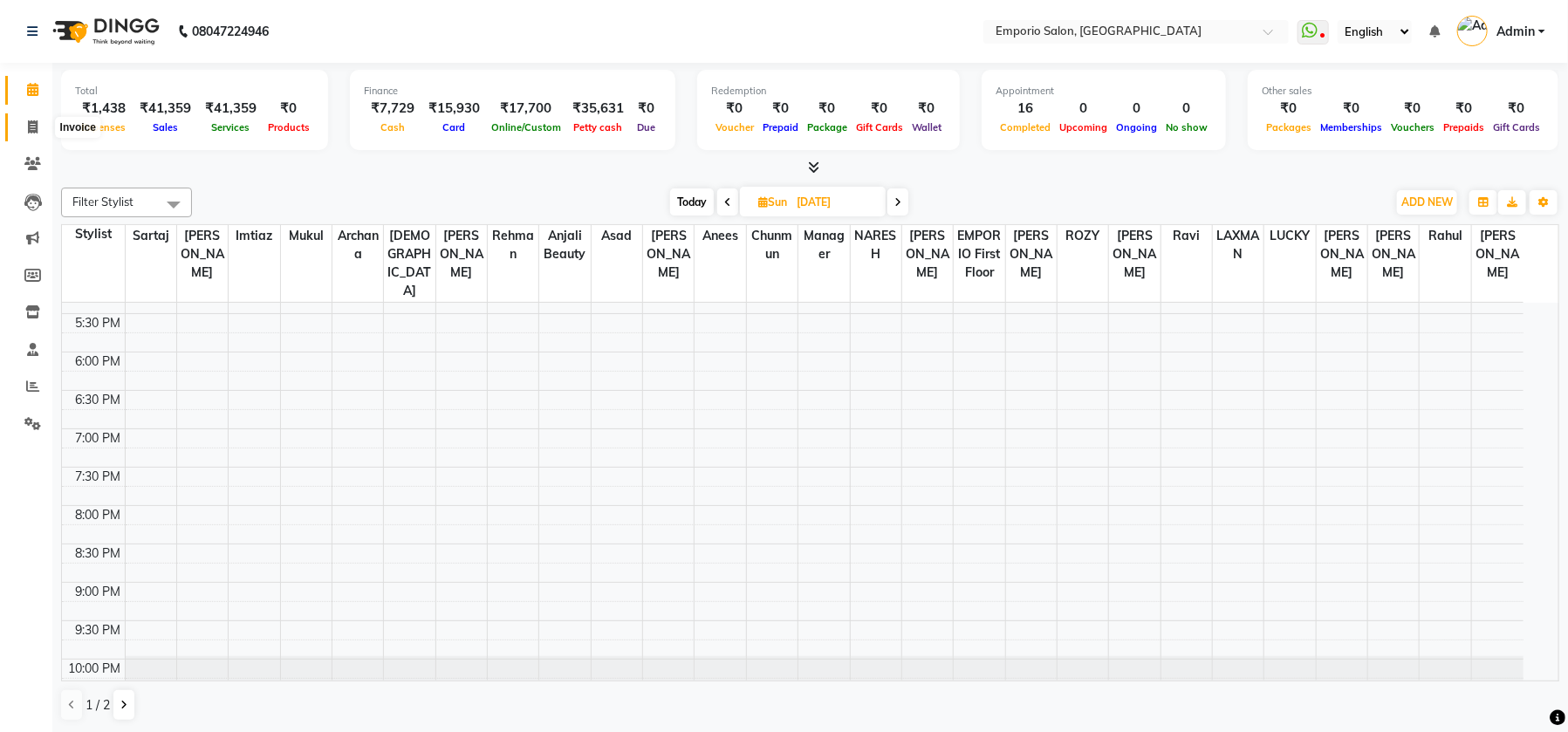
select select "service"
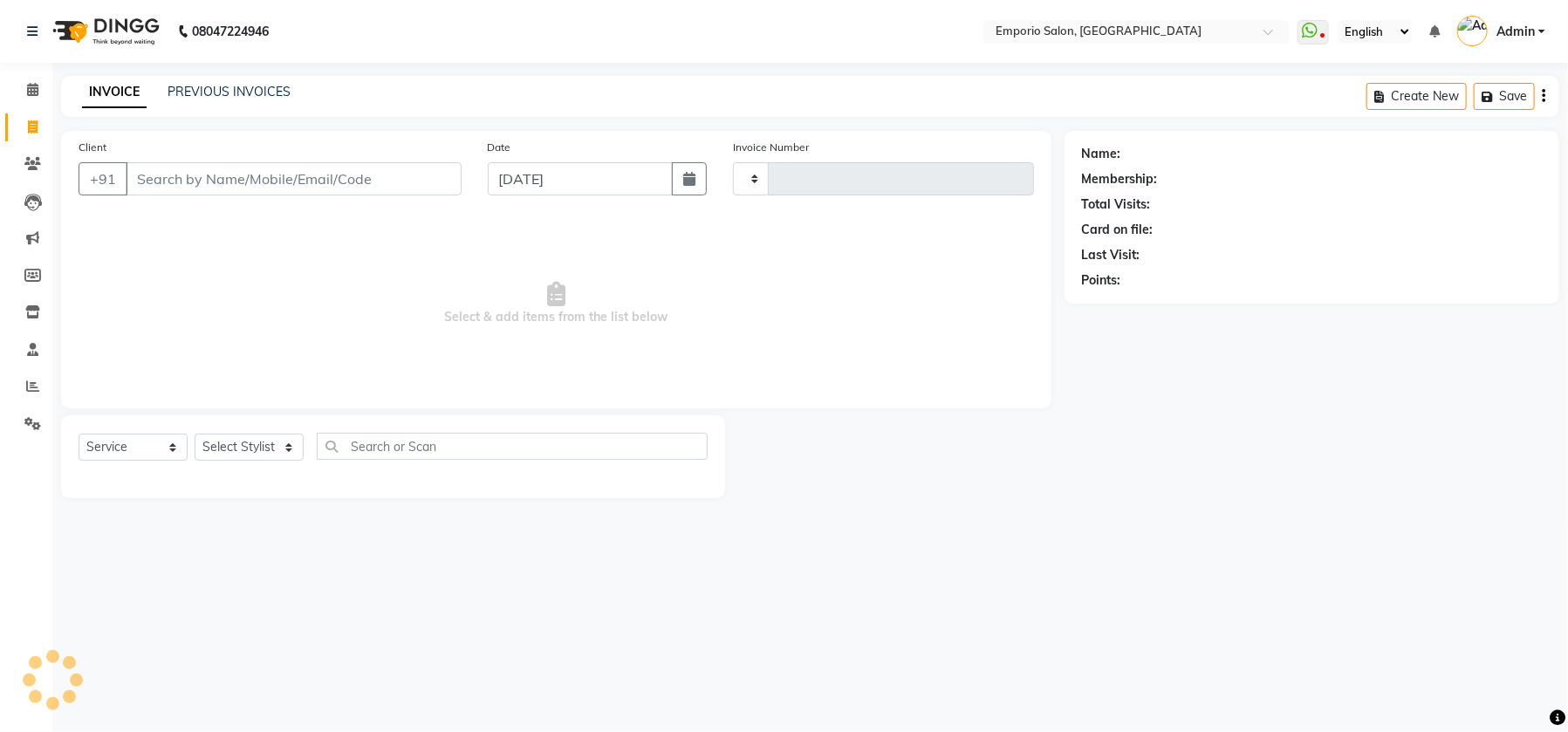
type input "4914"
select select "6332"
click at [231, 92] on link "PREVIOUS INVOICES" at bounding box center [229, 92] width 123 height 16
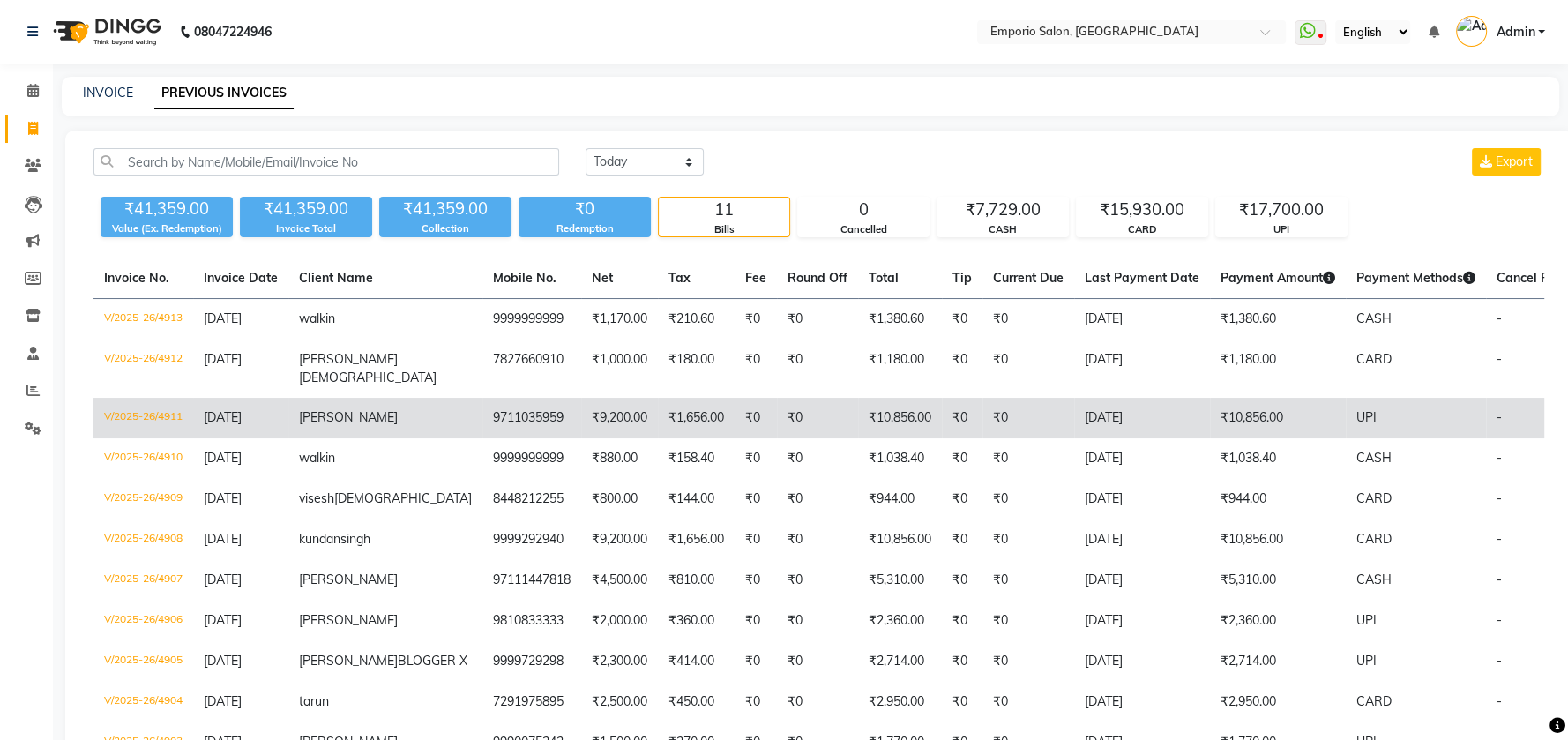
click at [1210, 402] on td "₹10,856.00" at bounding box center [1278, 418] width 136 height 41
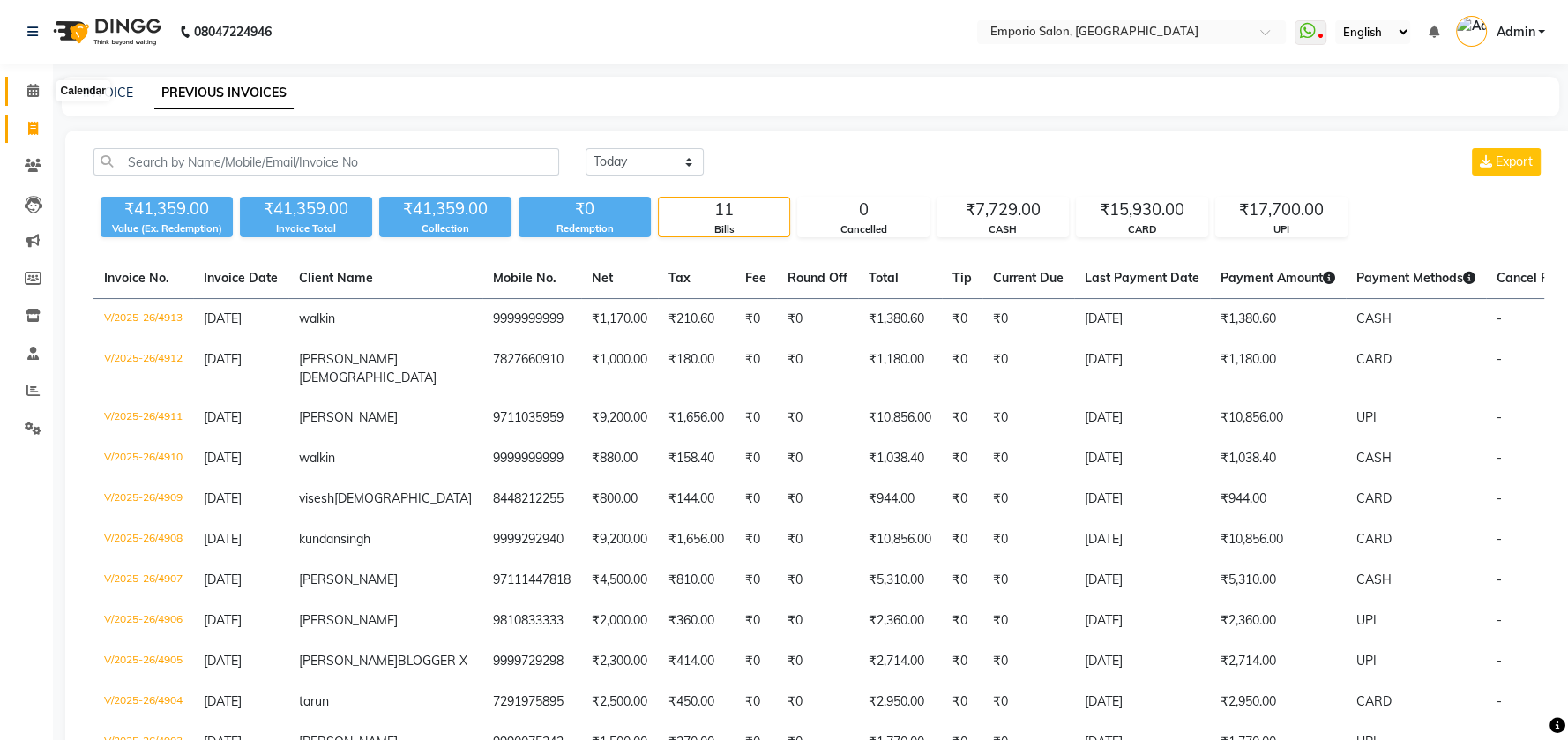
click at [34, 92] on icon at bounding box center [33, 90] width 12 height 14
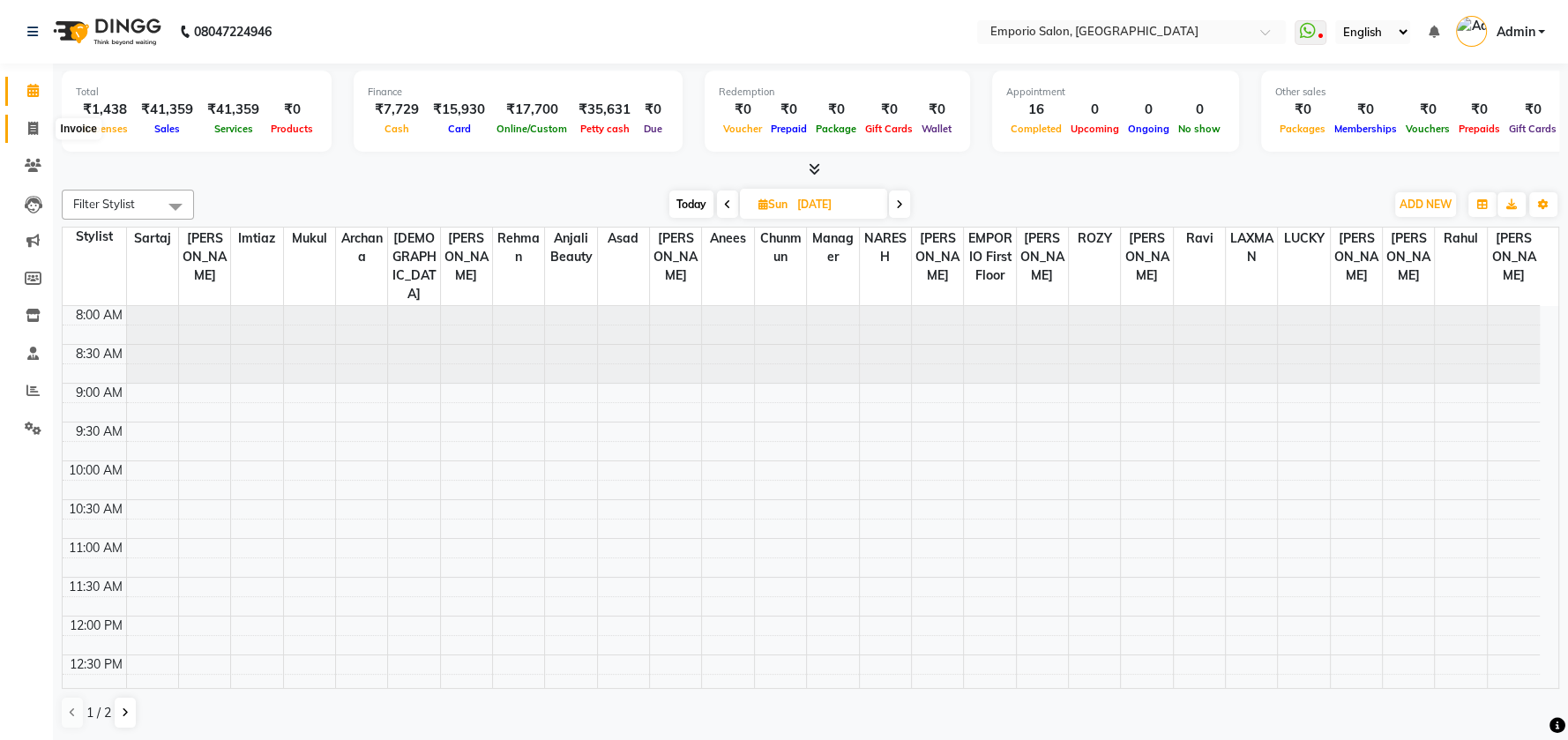
click at [28, 124] on icon at bounding box center [33, 128] width 10 height 14
select select "service"
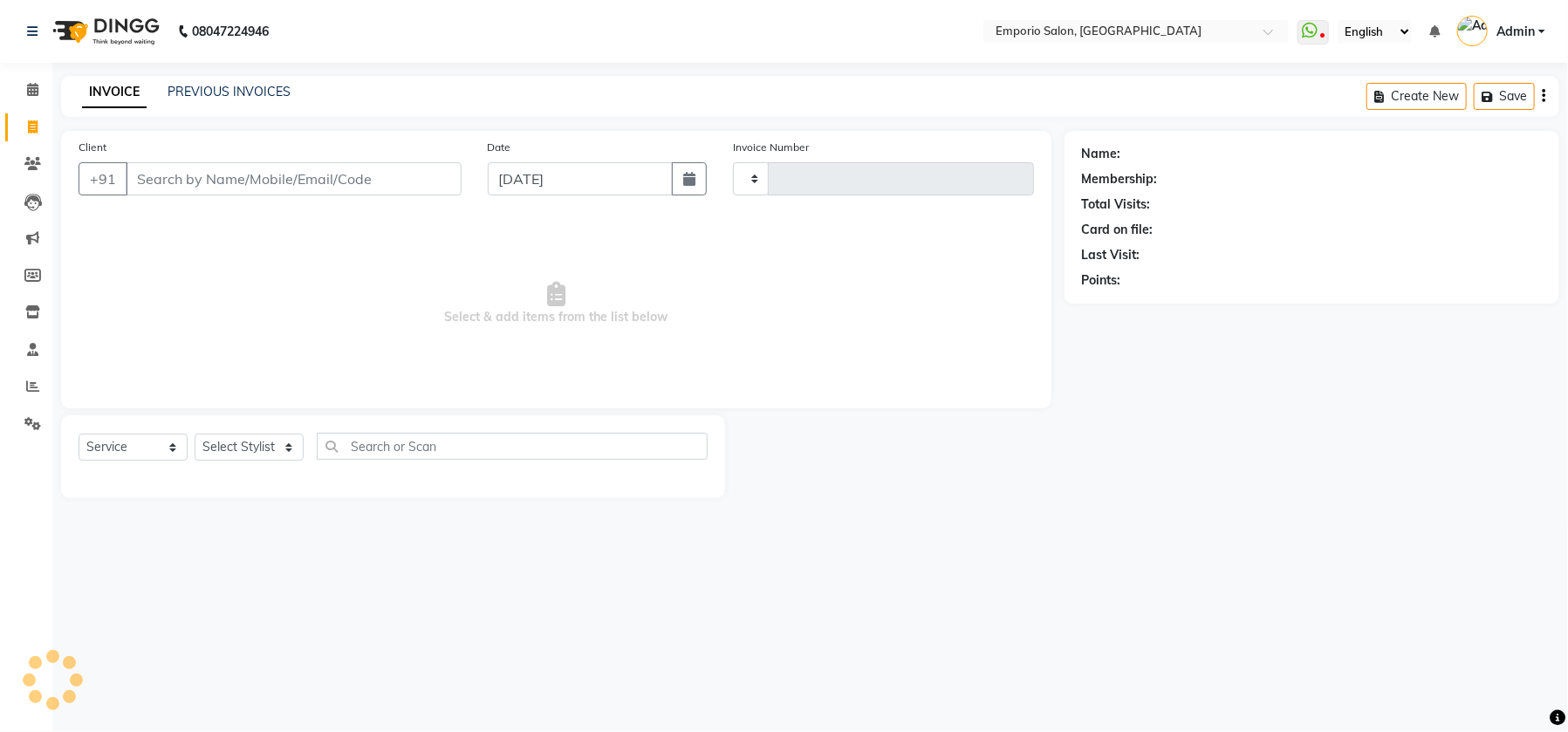
type input "4914"
select select "6332"
click at [28, 389] on icon at bounding box center [32, 386] width 13 height 13
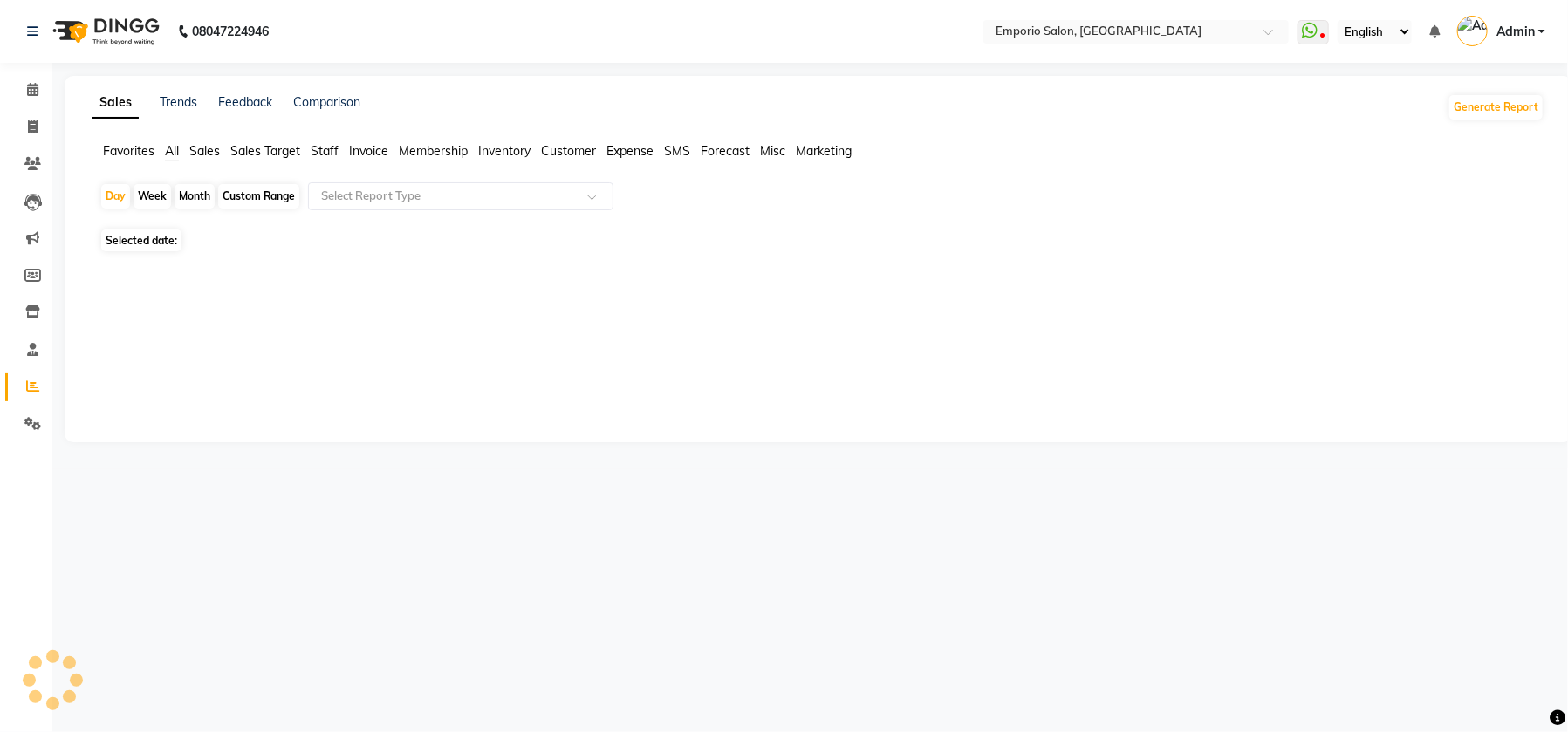
click at [142, 236] on span "Selected date:" at bounding box center [141, 240] width 80 height 22
select select "9"
select select "2025"
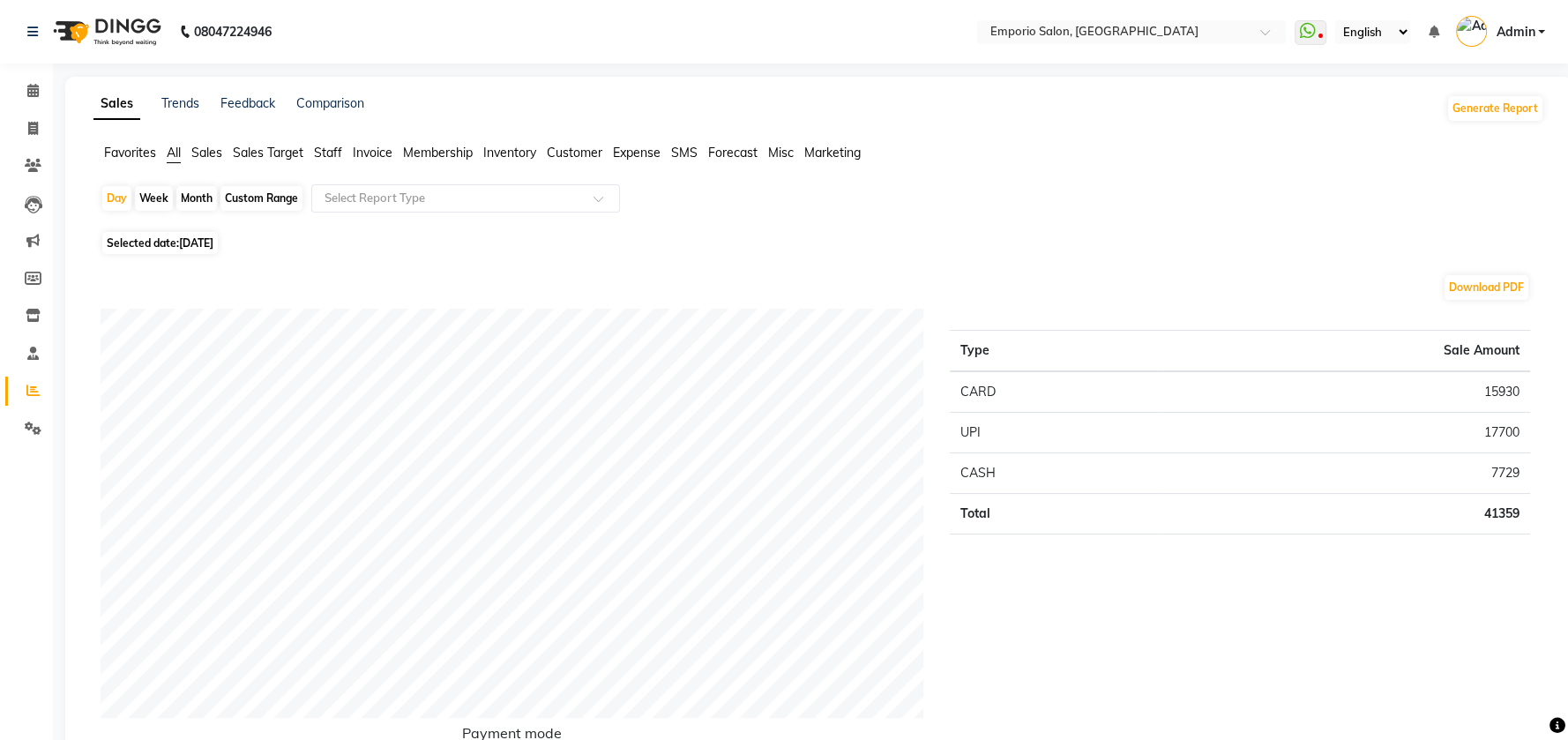
click at [193, 201] on div "Month" at bounding box center [196, 198] width 41 height 24
select select "9"
select select "2025"
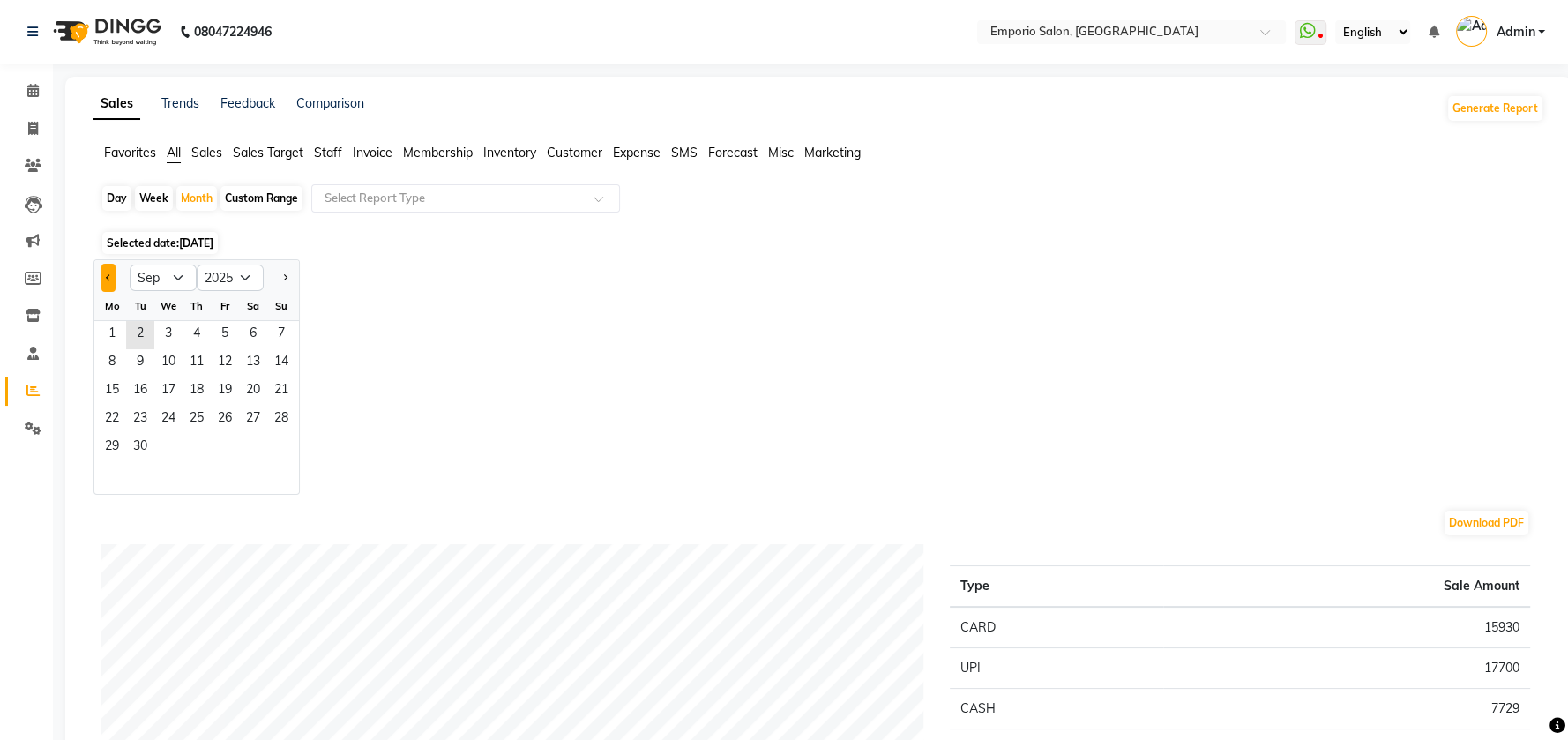
click at [107, 276] on span "Previous month" at bounding box center [109, 276] width 6 height 6
select select "8"
click at [219, 336] on span "1" at bounding box center [224, 335] width 28 height 28
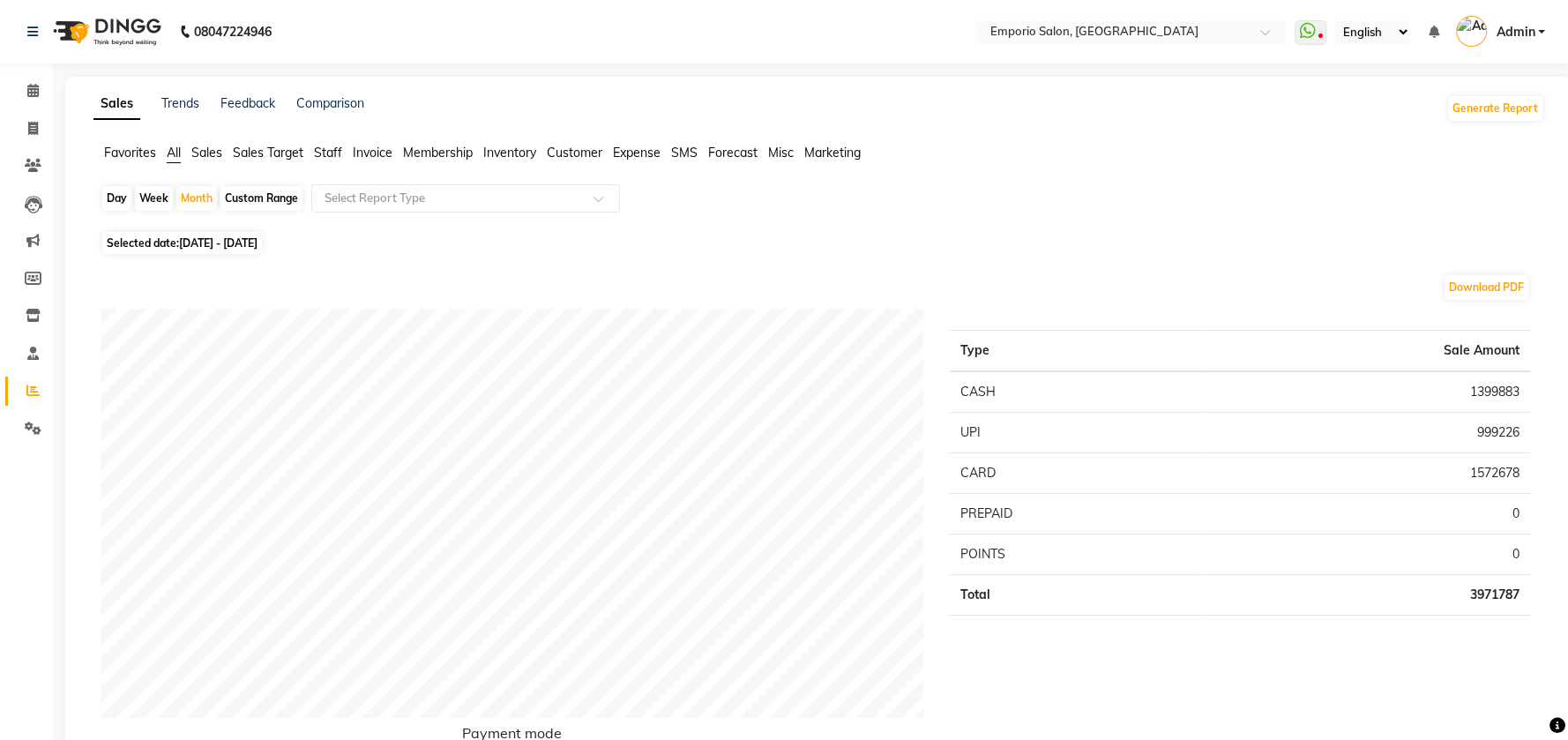
click at [329, 152] on span "Staff" at bounding box center [327, 152] width 28 height 16
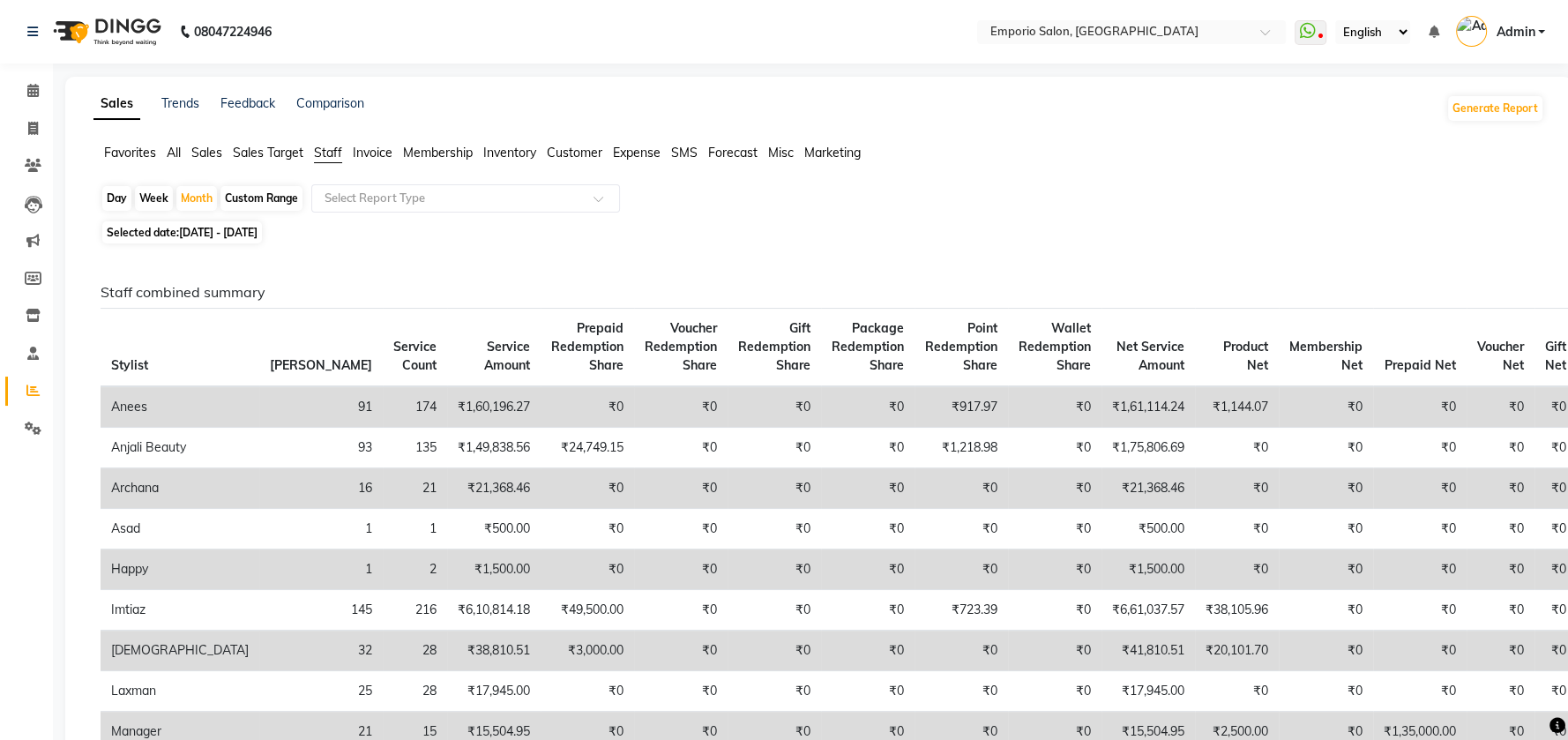
click at [158, 231] on span "Selected date: 01-08-2025 - 31-08-2025" at bounding box center [182, 232] width 160 height 22
select select "8"
select select "2025"
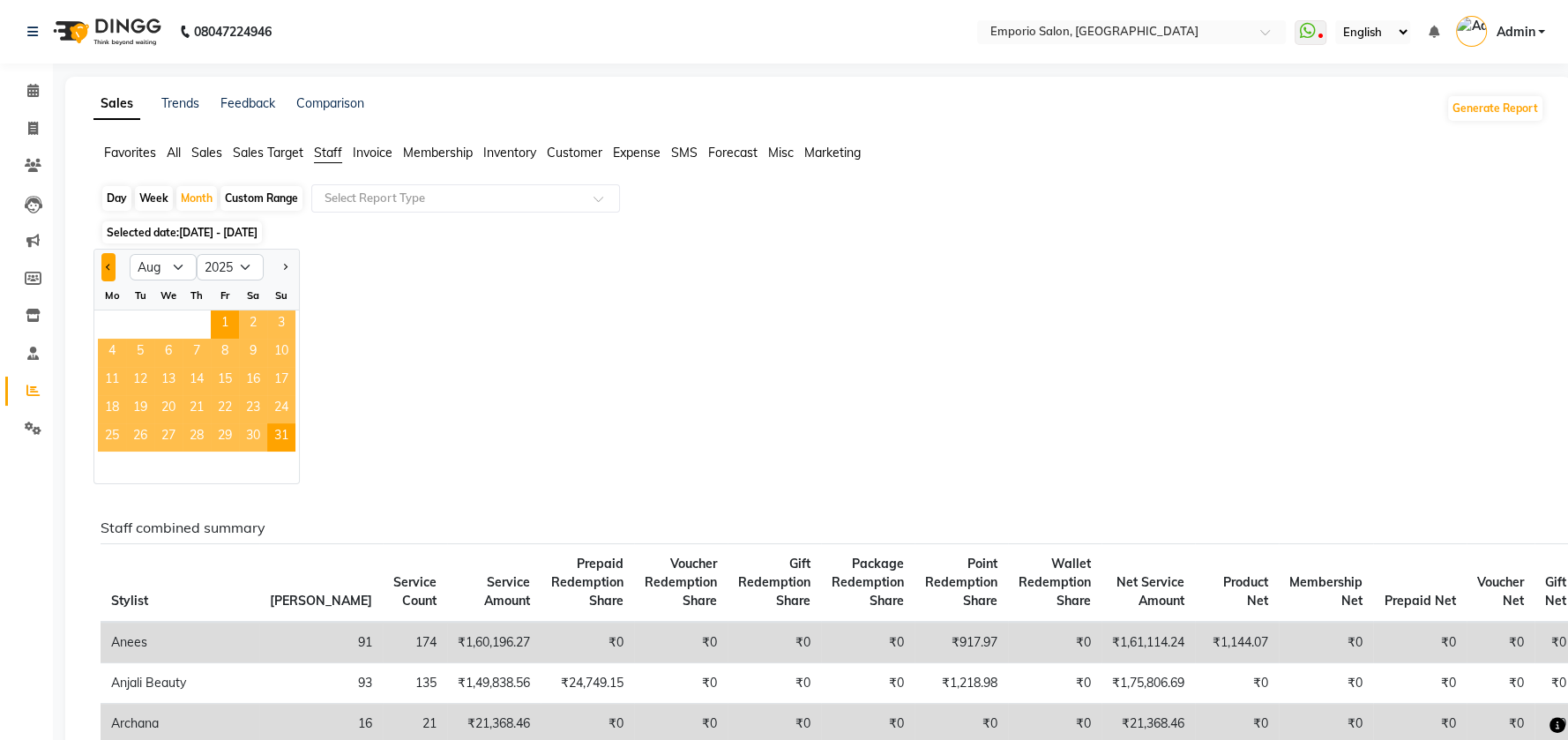
click at [109, 270] on button "Previous month" at bounding box center [109, 267] width 15 height 28
select select "7"
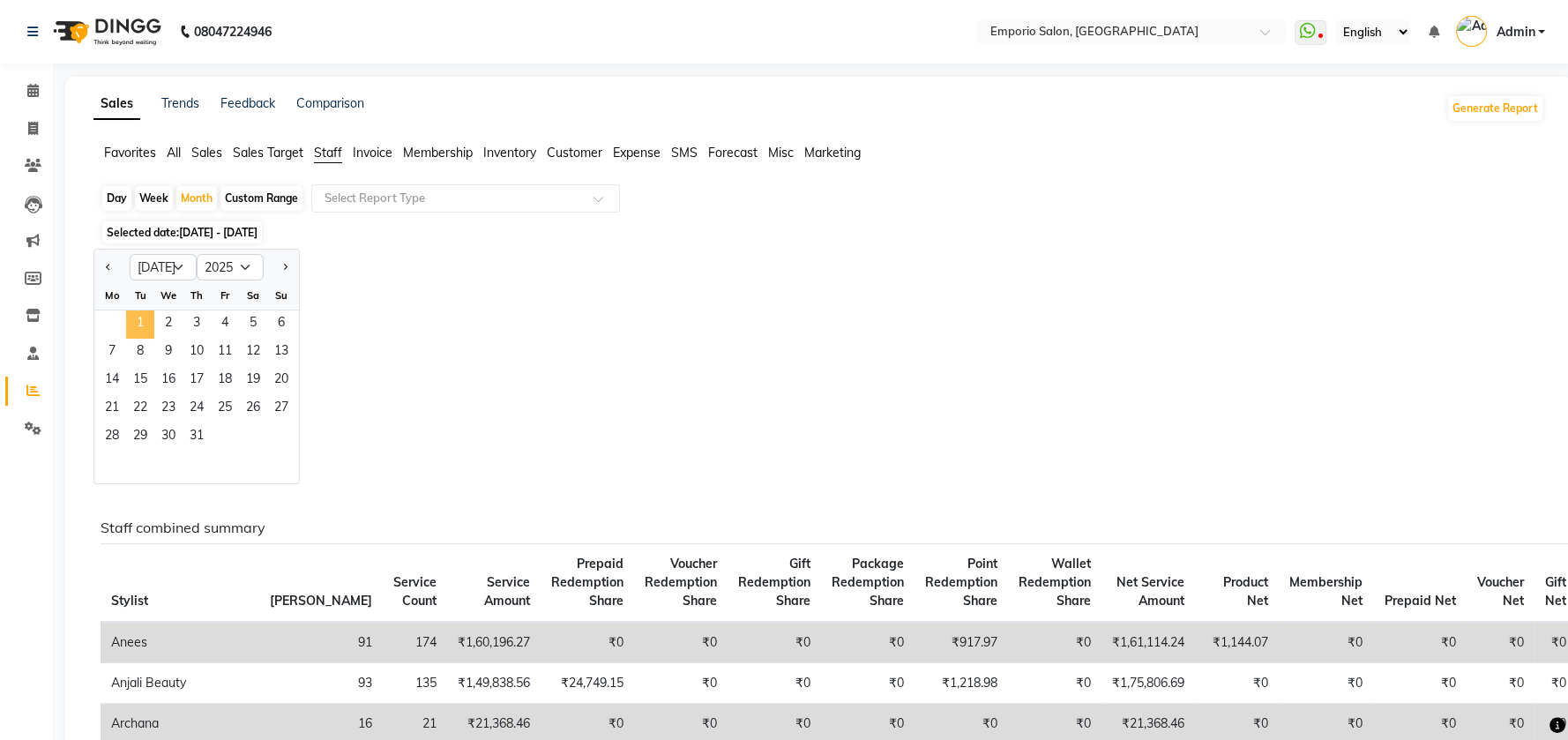
click at [144, 325] on span "1" at bounding box center [140, 324] width 28 height 28
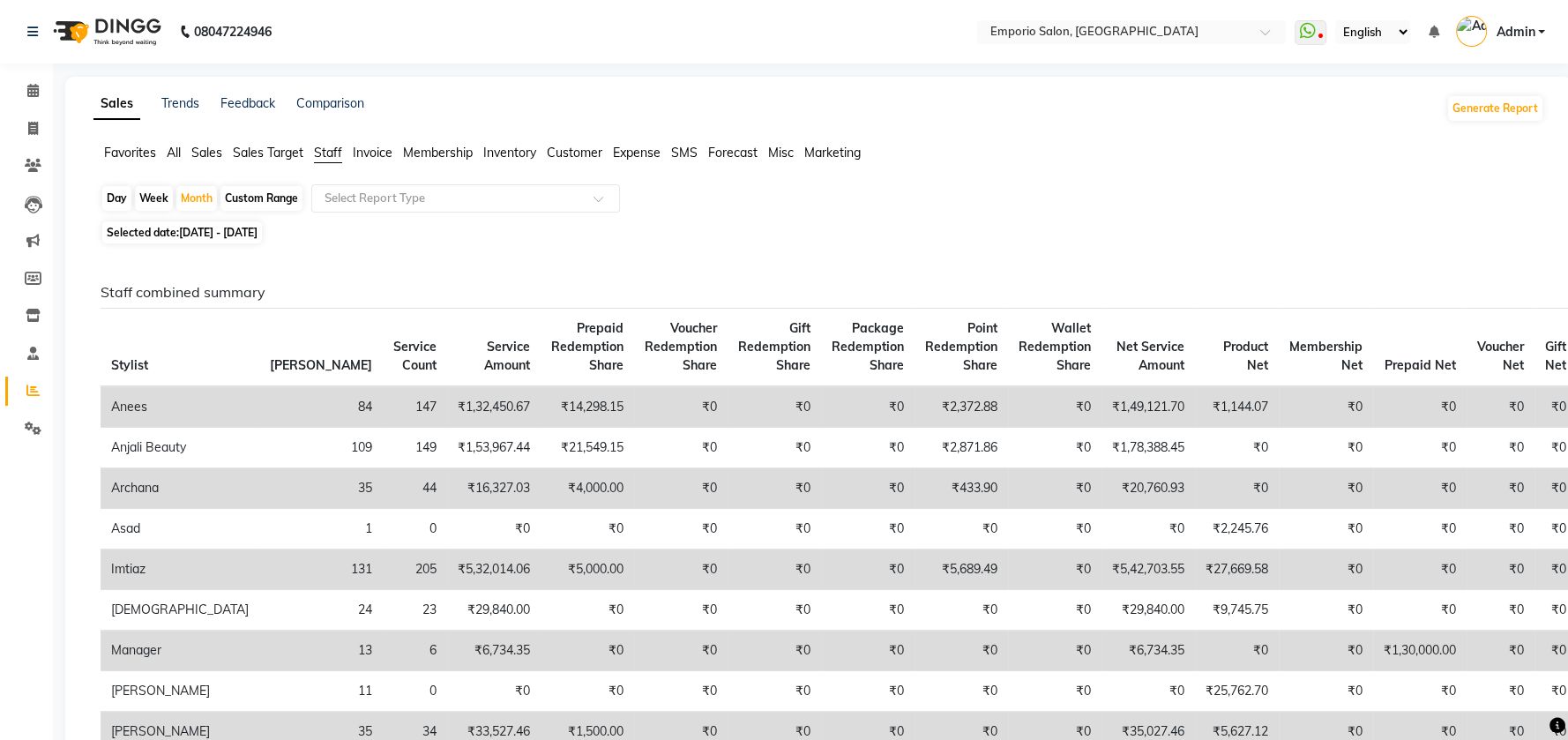
click at [324, 152] on span "Staff" at bounding box center [327, 152] width 28 height 16
click at [183, 230] on span "01-07-2025 - 31-07-2025" at bounding box center [218, 232] width 79 height 14
select select "7"
select select "2025"
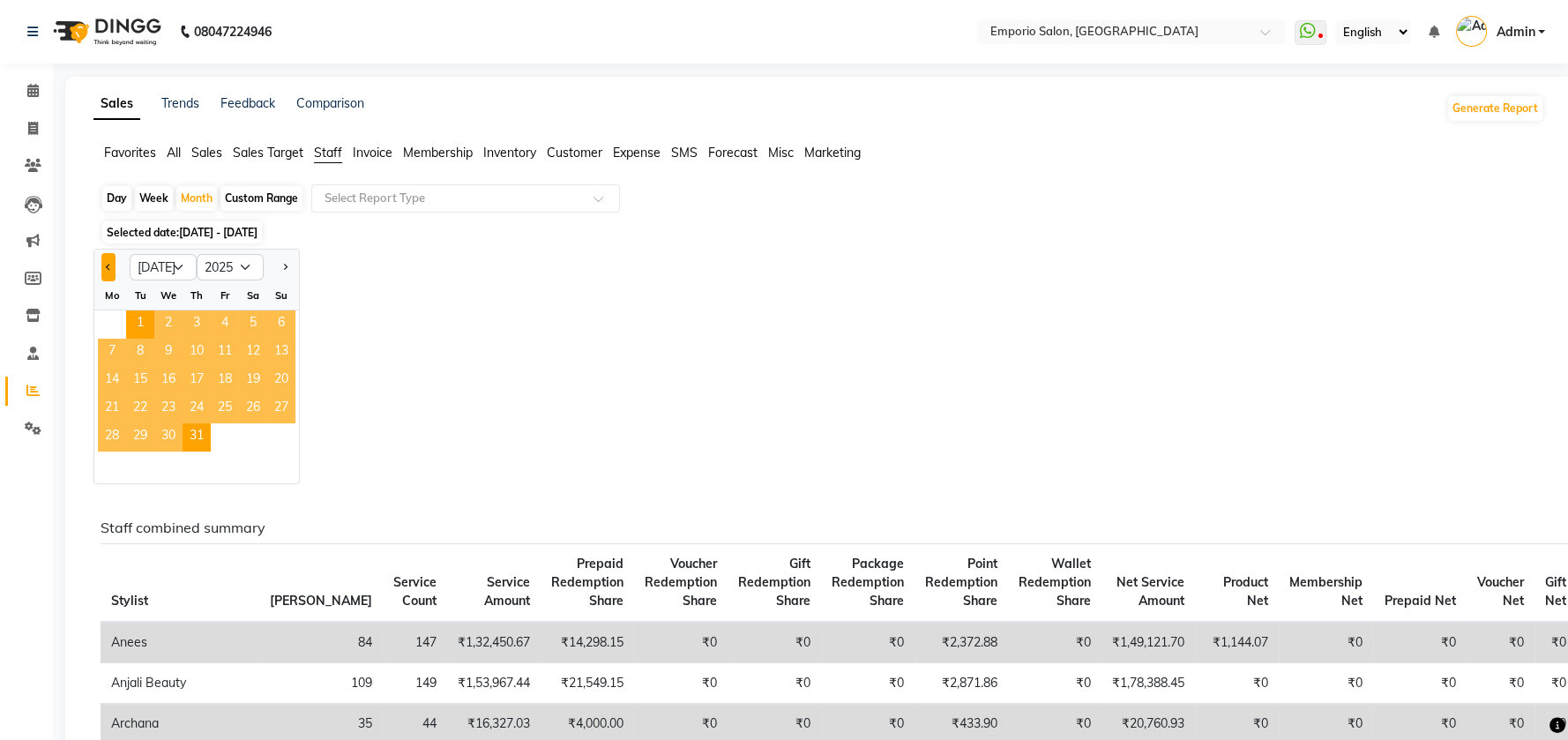
click at [107, 268] on span "Previous month" at bounding box center [109, 267] width 6 height 6
select select "6"
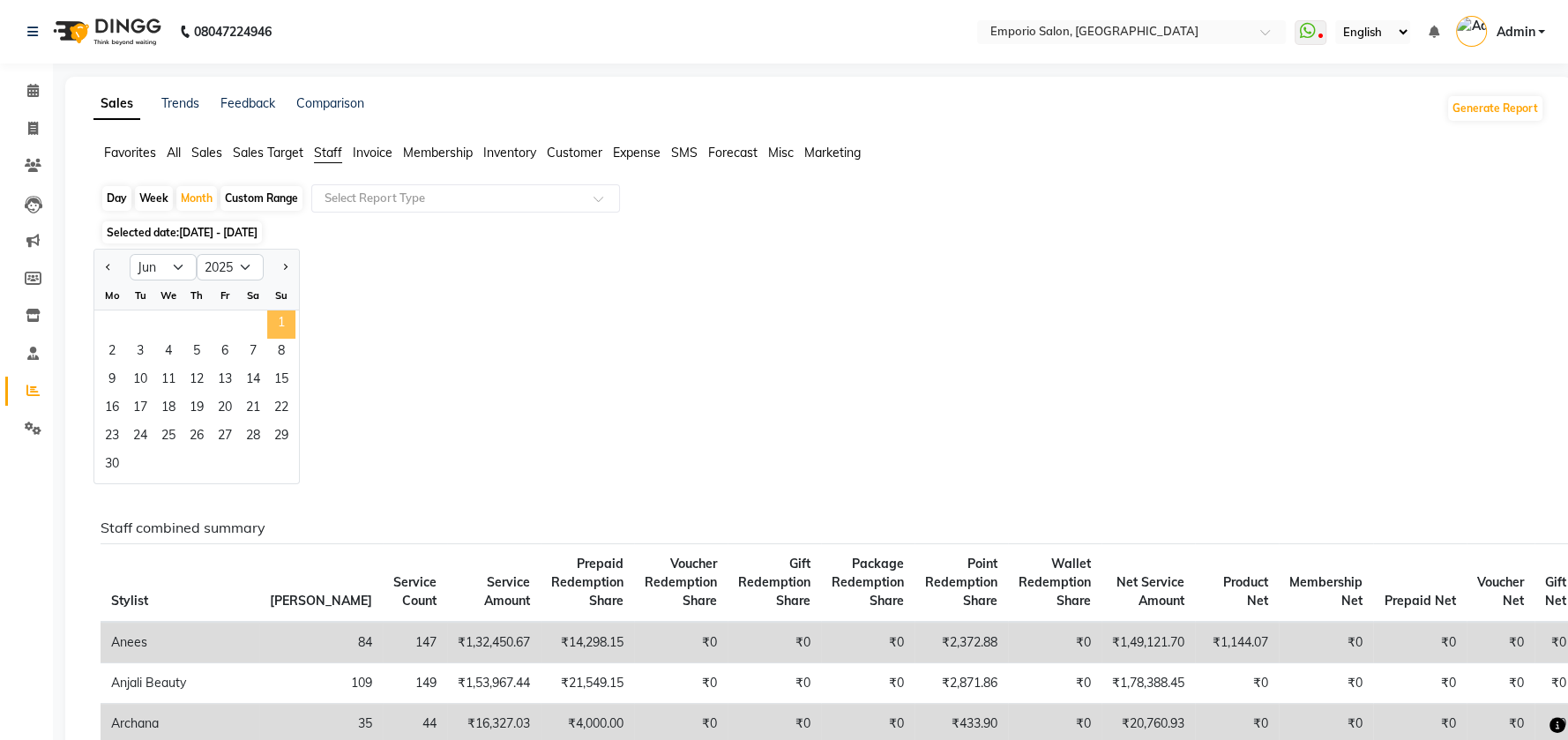
click at [275, 321] on span "1" at bounding box center [281, 324] width 28 height 28
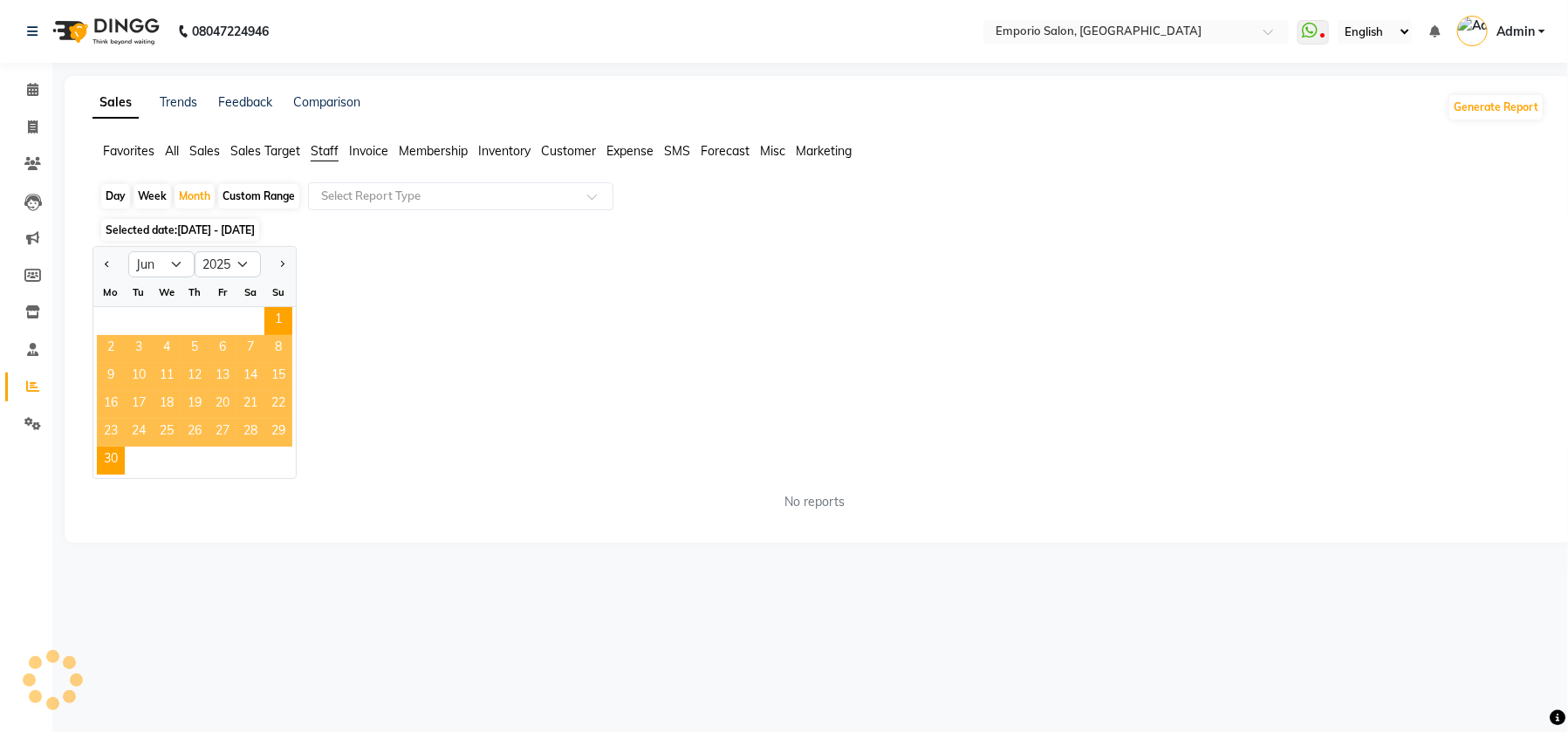
click at [319, 152] on span "Staff" at bounding box center [324, 151] width 28 height 16
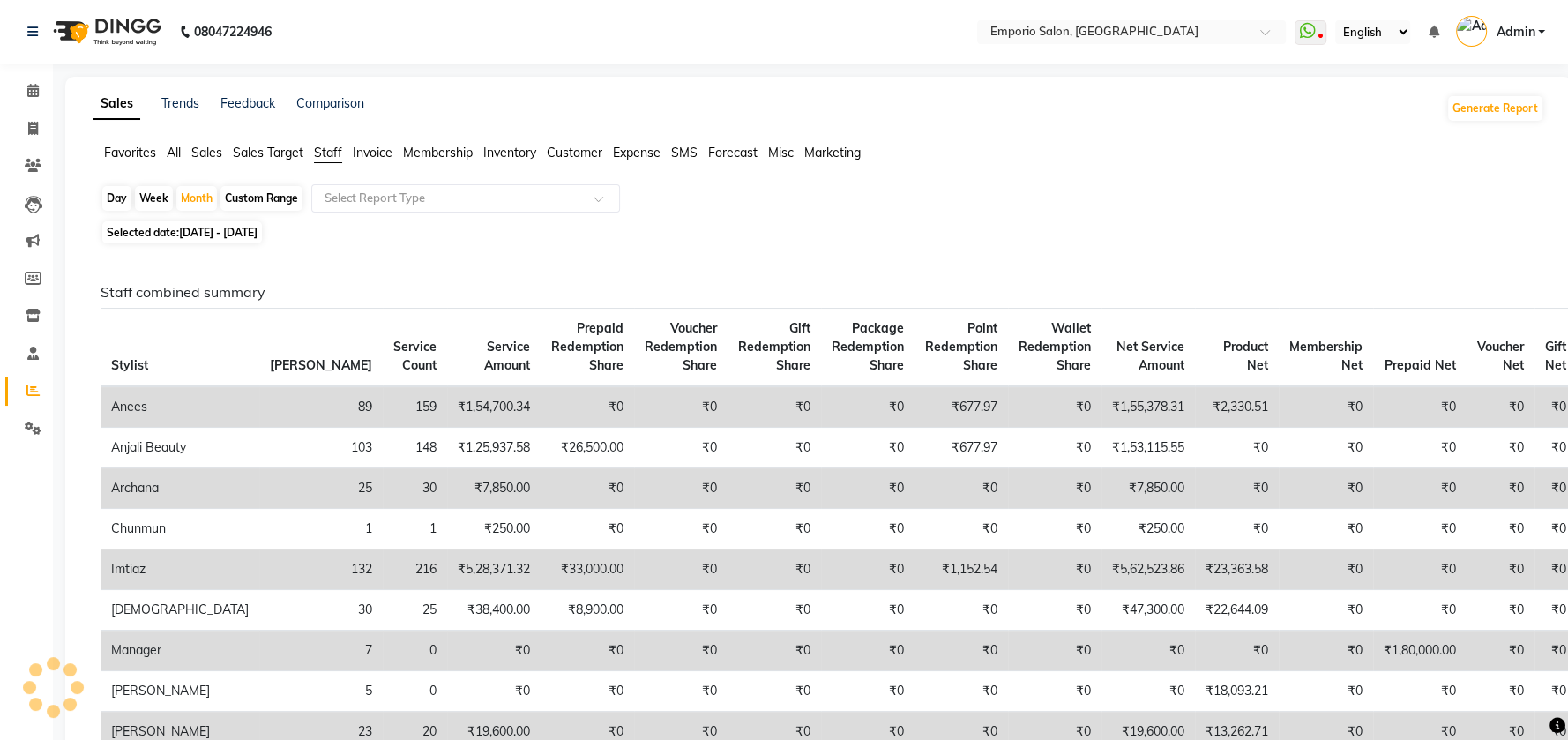
click at [333, 147] on span "Staff" at bounding box center [327, 152] width 28 height 16
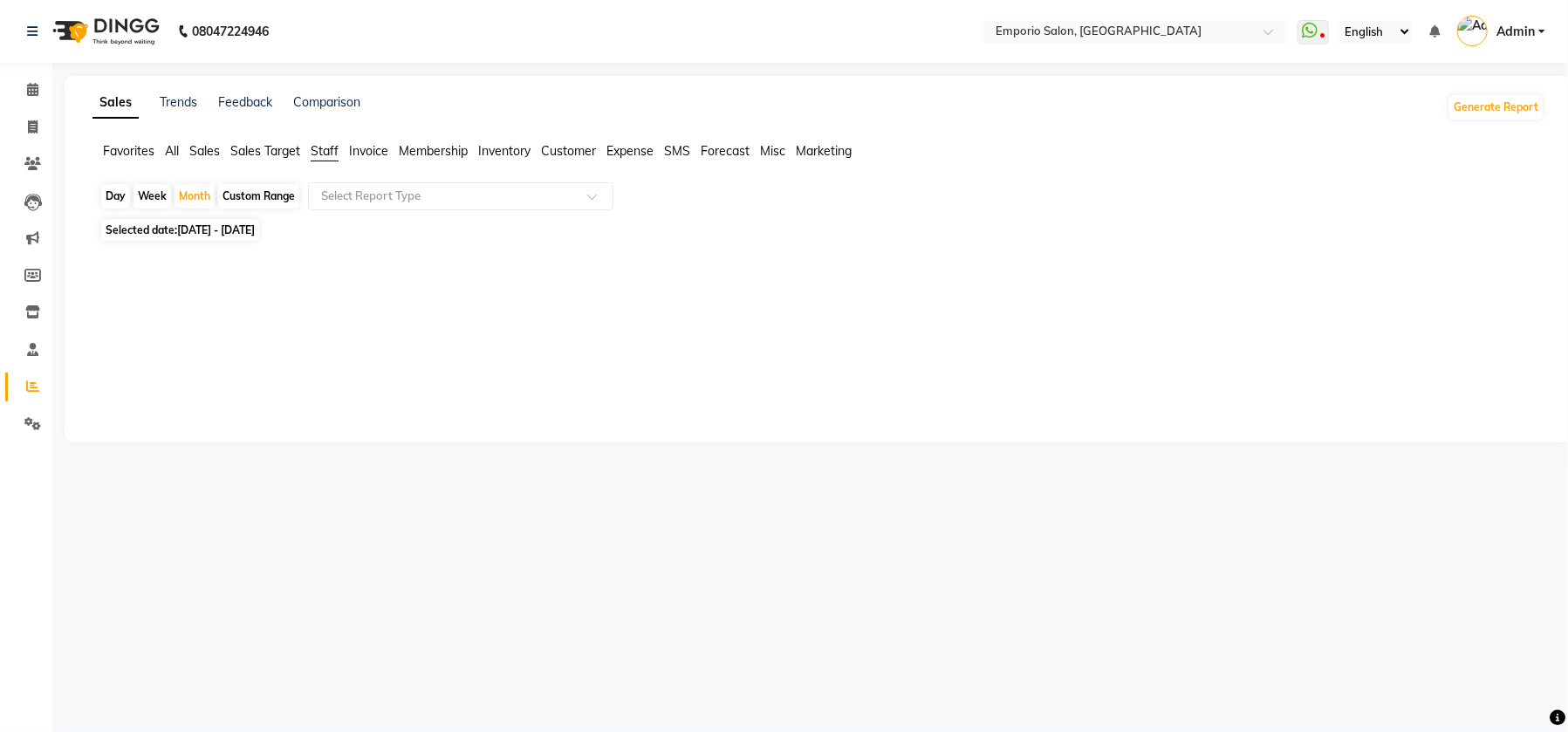
click at [320, 152] on span "Staff" at bounding box center [324, 151] width 28 height 16
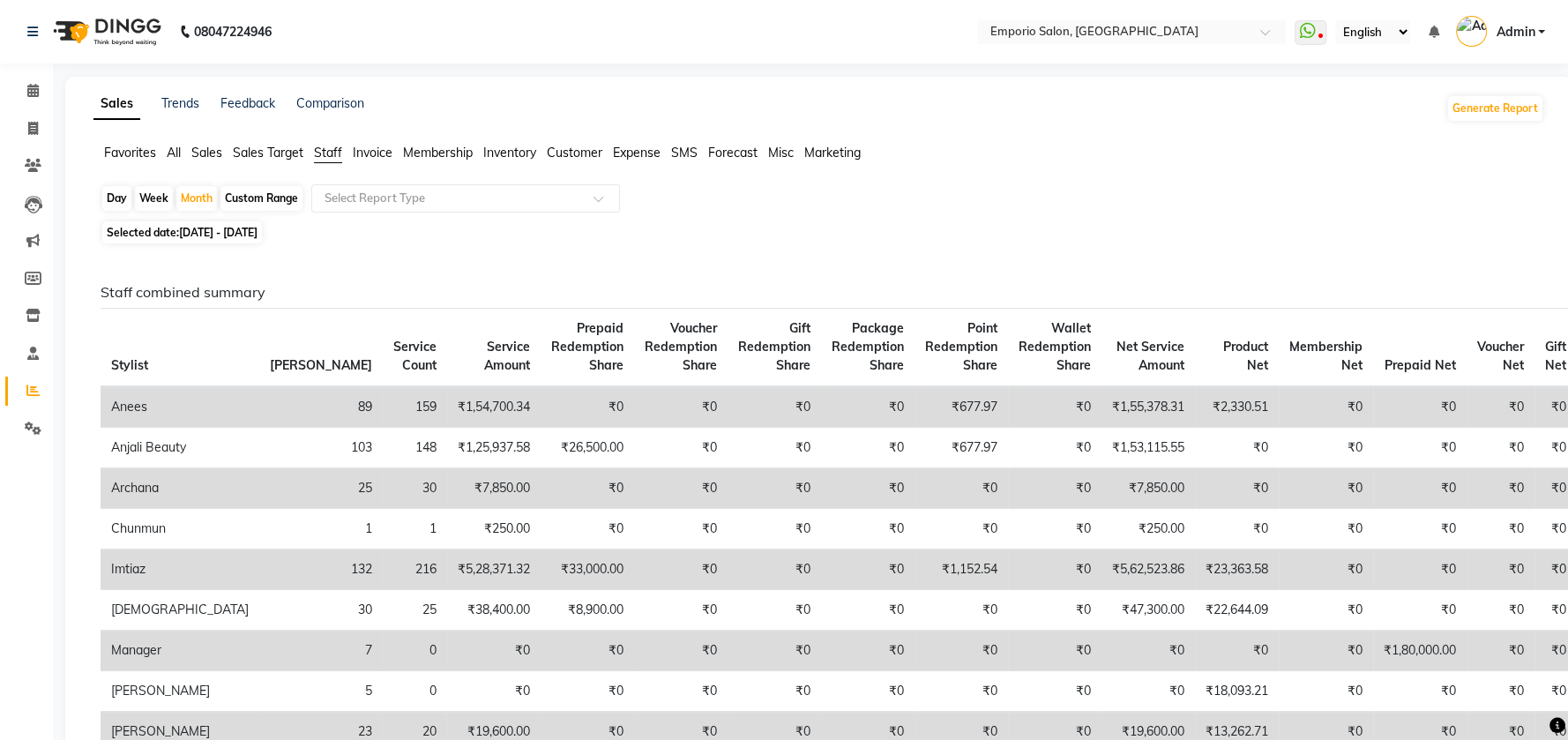
click at [183, 236] on span "01-06-2025 - 30-06-2025" at bounding box center [218, 232] width 79 height 14
select select "6"
select select "2025"
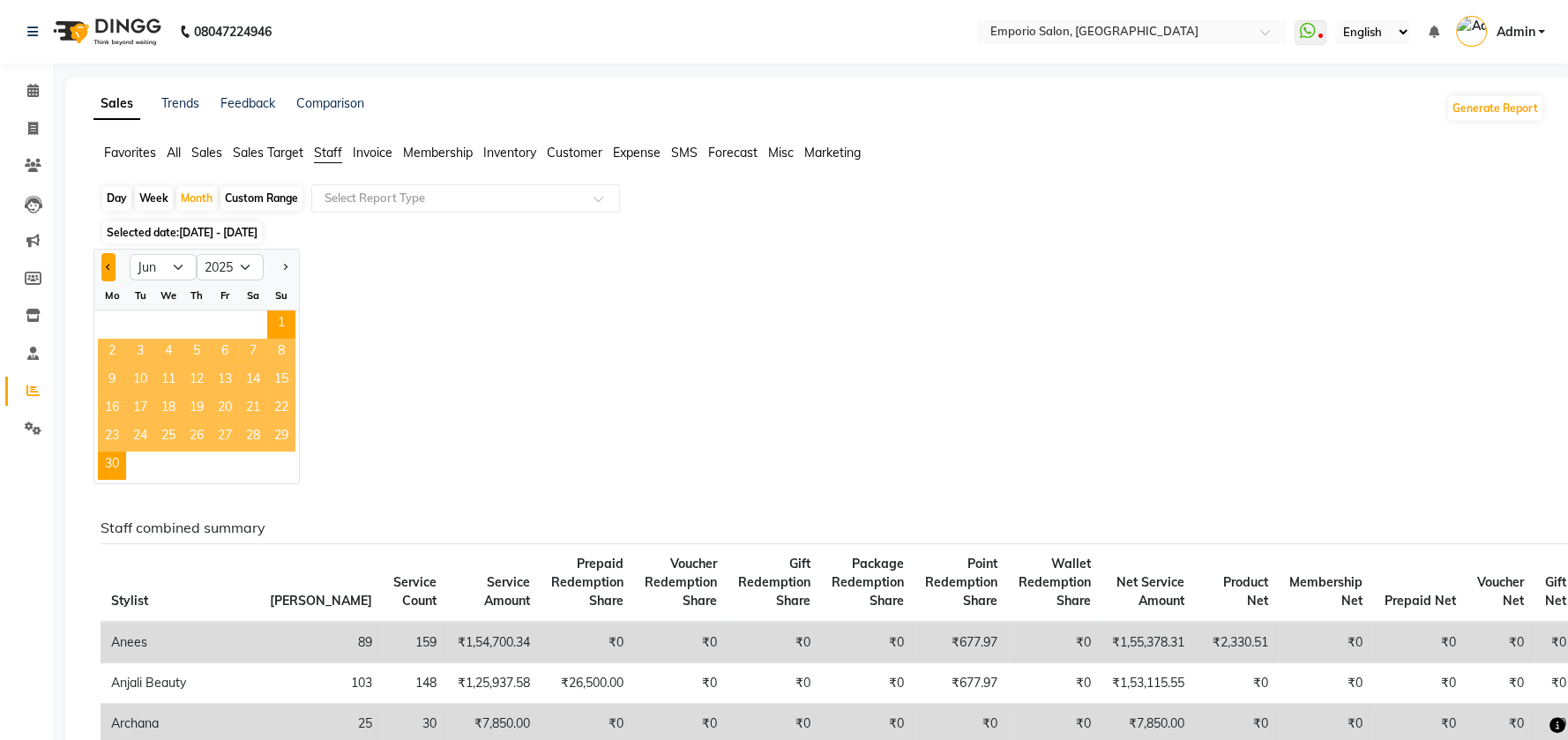
click at [102, 267] on button "Previous month" at bounding box center [109, 267] width 15 height 28
select select "5"
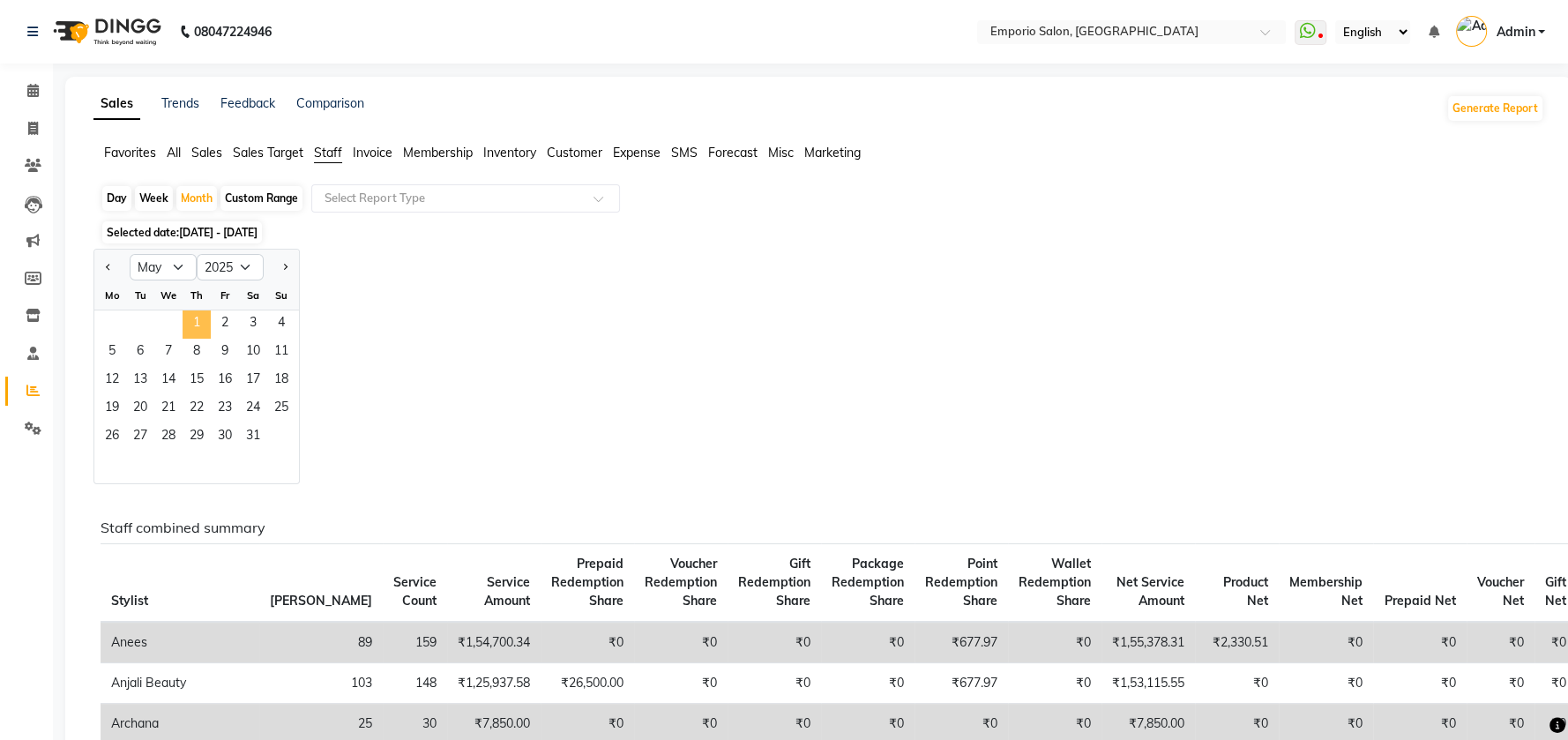
click at [196, 316] on span "1" at bounding box center [196, 324] width 28 height 28
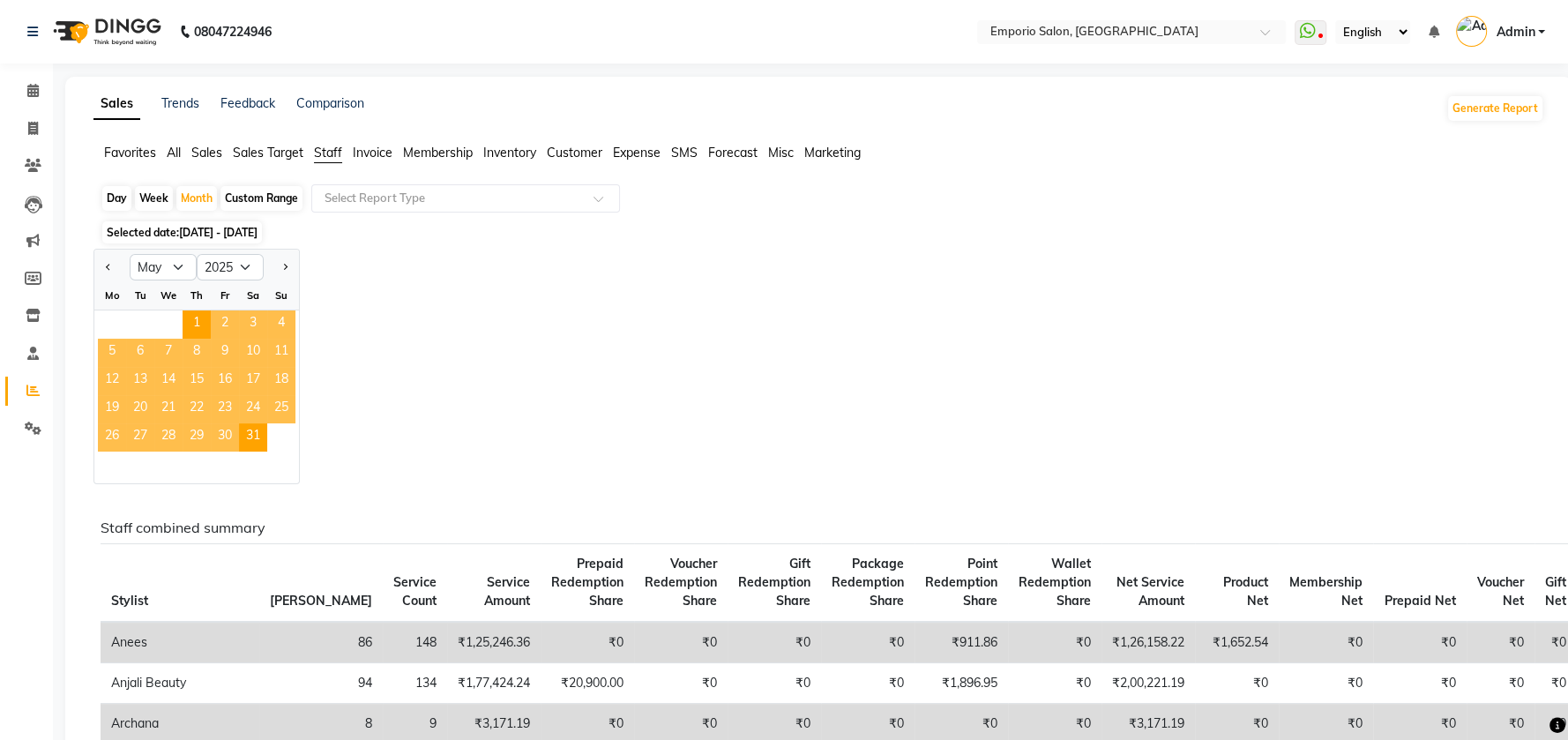
click at [324, 152] on span "Staff" at bounding box center [327, 152] width 28 height 16
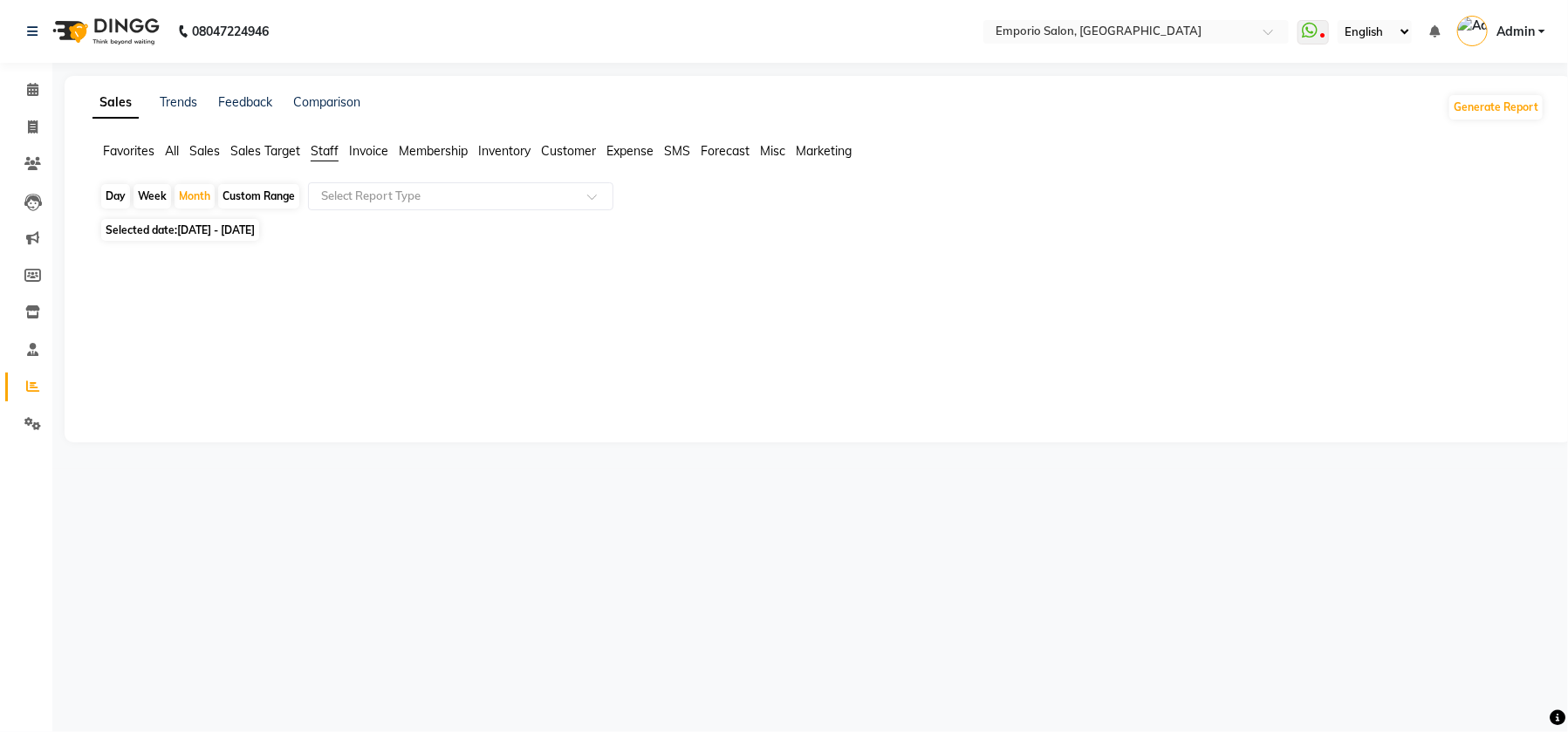
click at [330, 151] on span "Staff" at bounding box center [324, 151] width 28 height 16
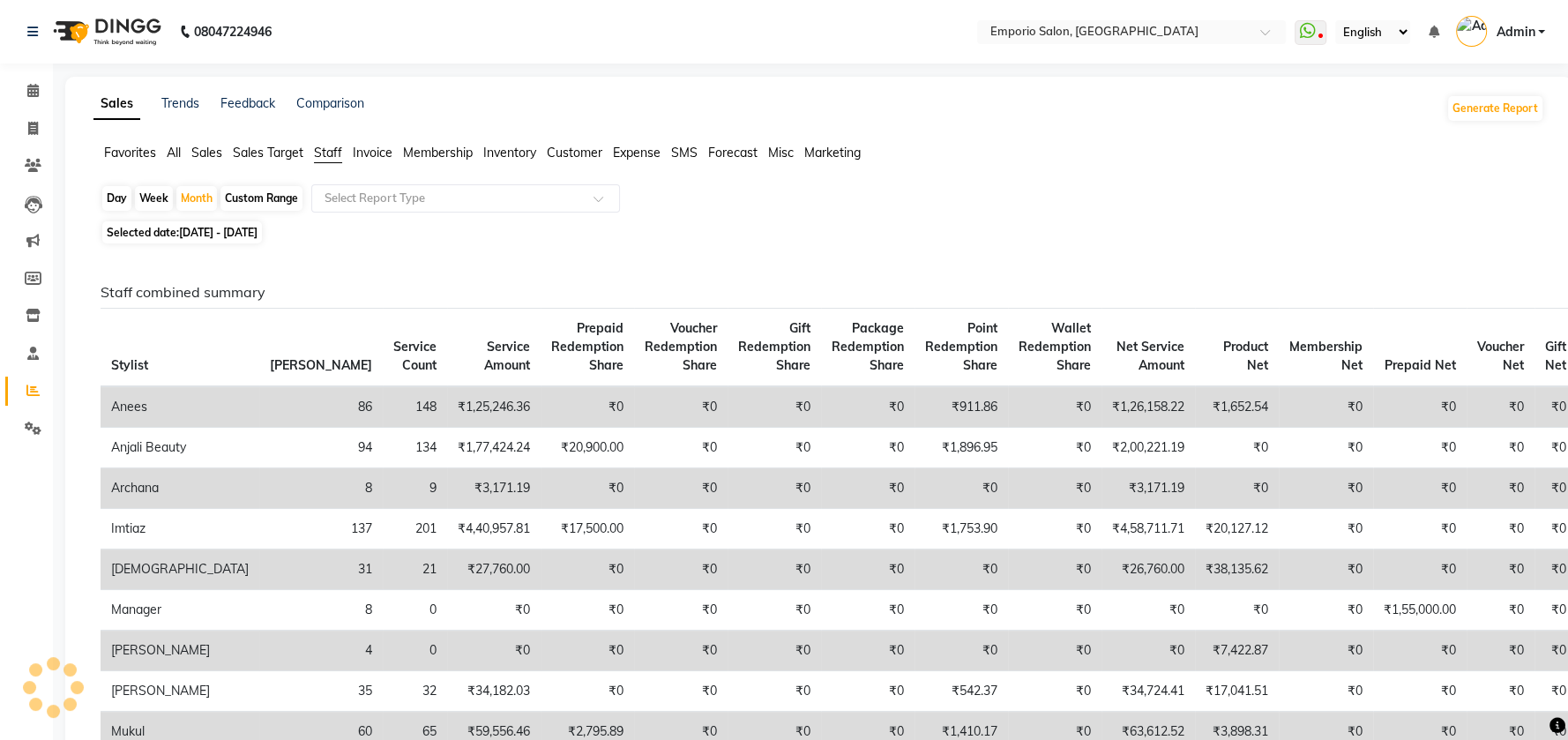
click at [140, 229] on span "Selected date: 01-05-2025 - 31-05-2025" at bounding box center [182, 232] width 160 height 22
select select "5"
select select "2025"
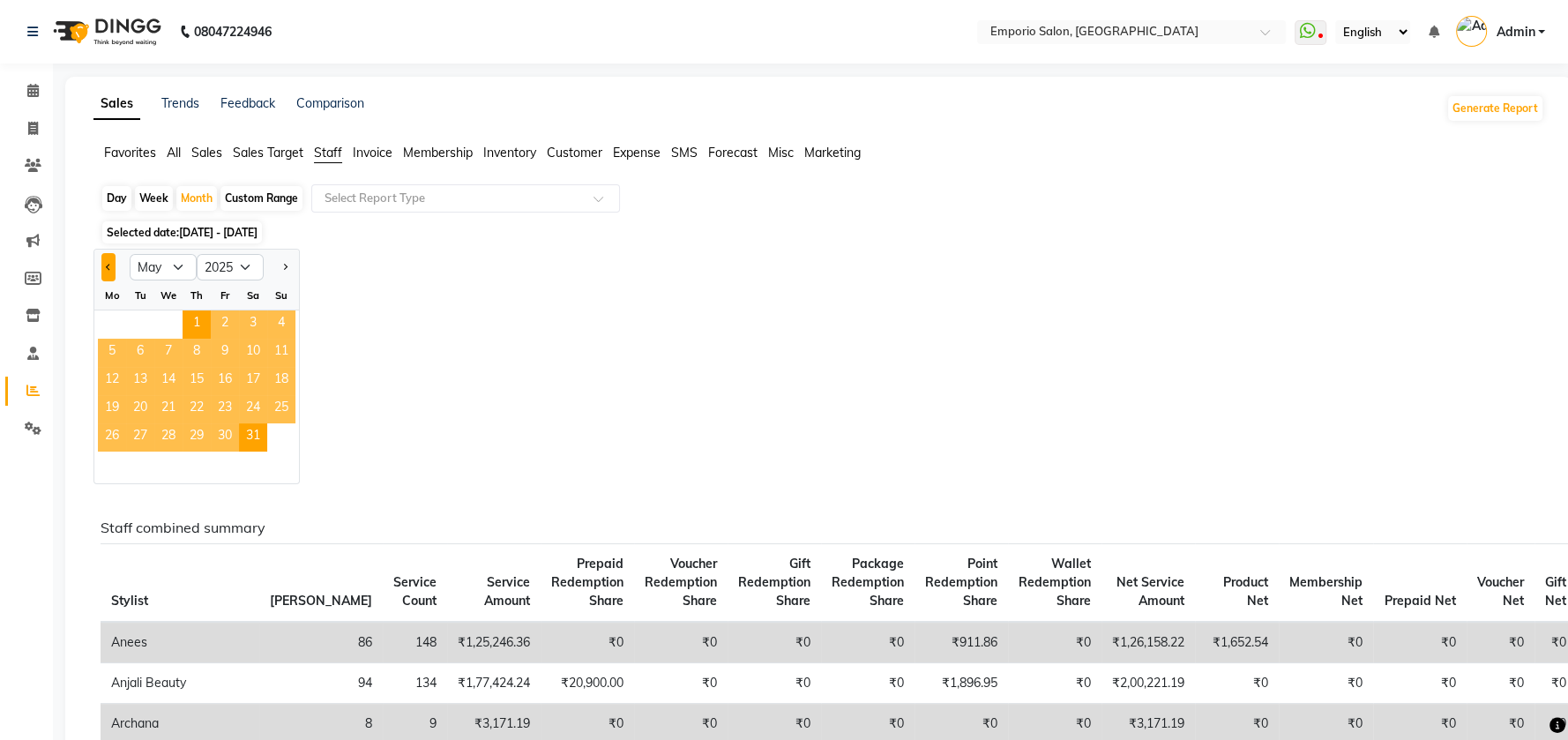
click at [106, 267] on span "Previous month" at bounding box center [109, 267] width 6 height 6
select select "4"
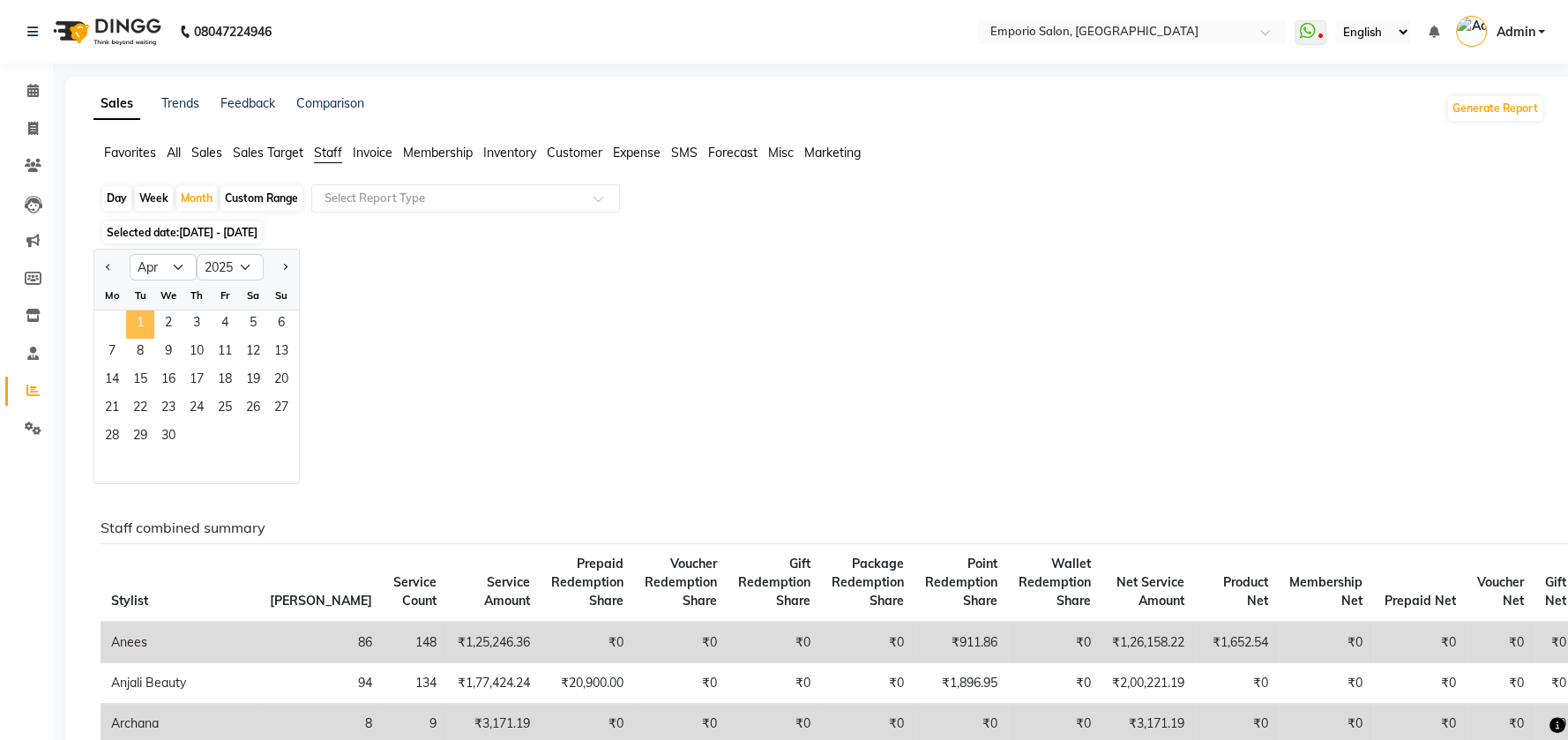
click at [147, 321] on span "1" at bounding box center [140, 324] width 28 height 28
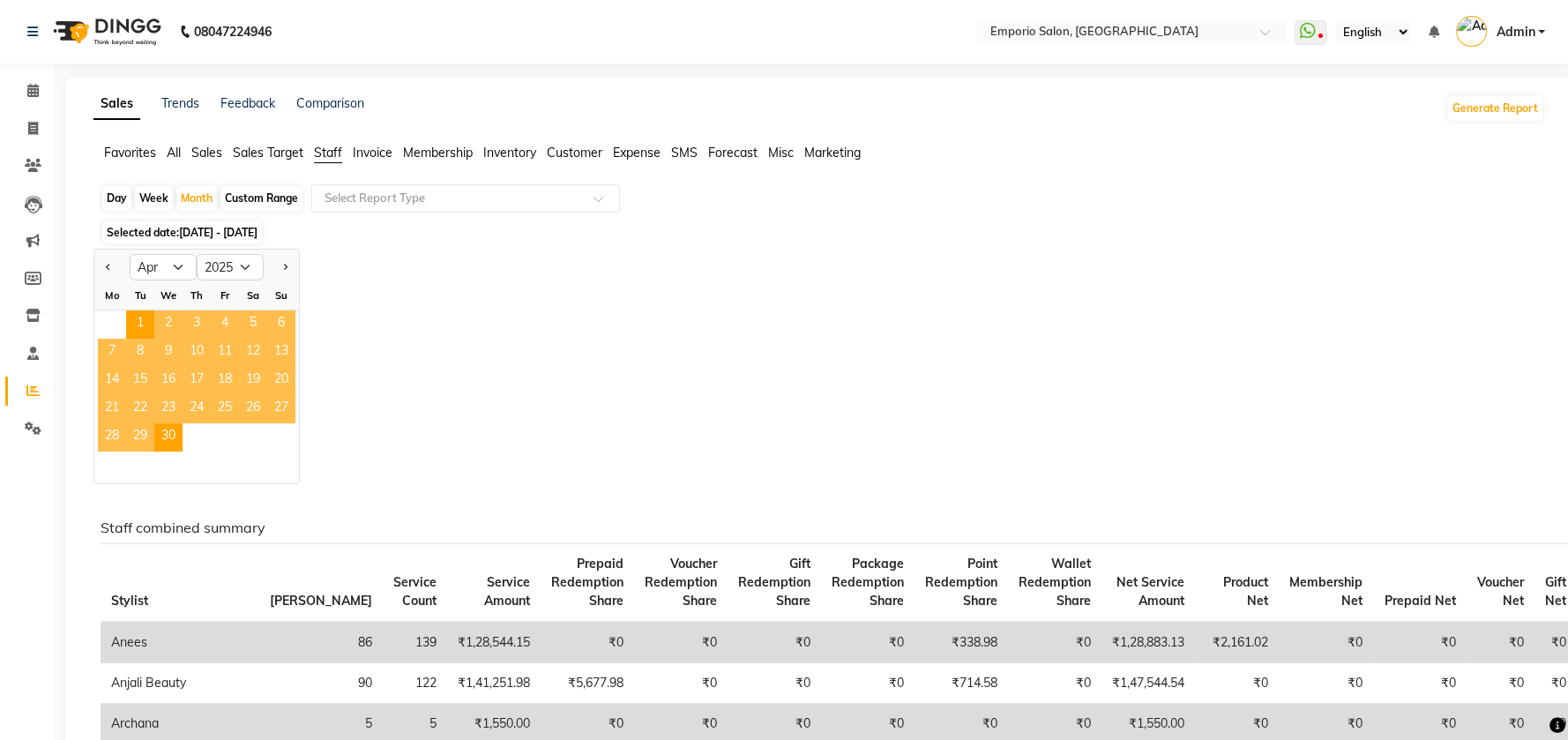
click at [329, 151] on span "Staff" at bounding box center [327, 152] width 28 height 16
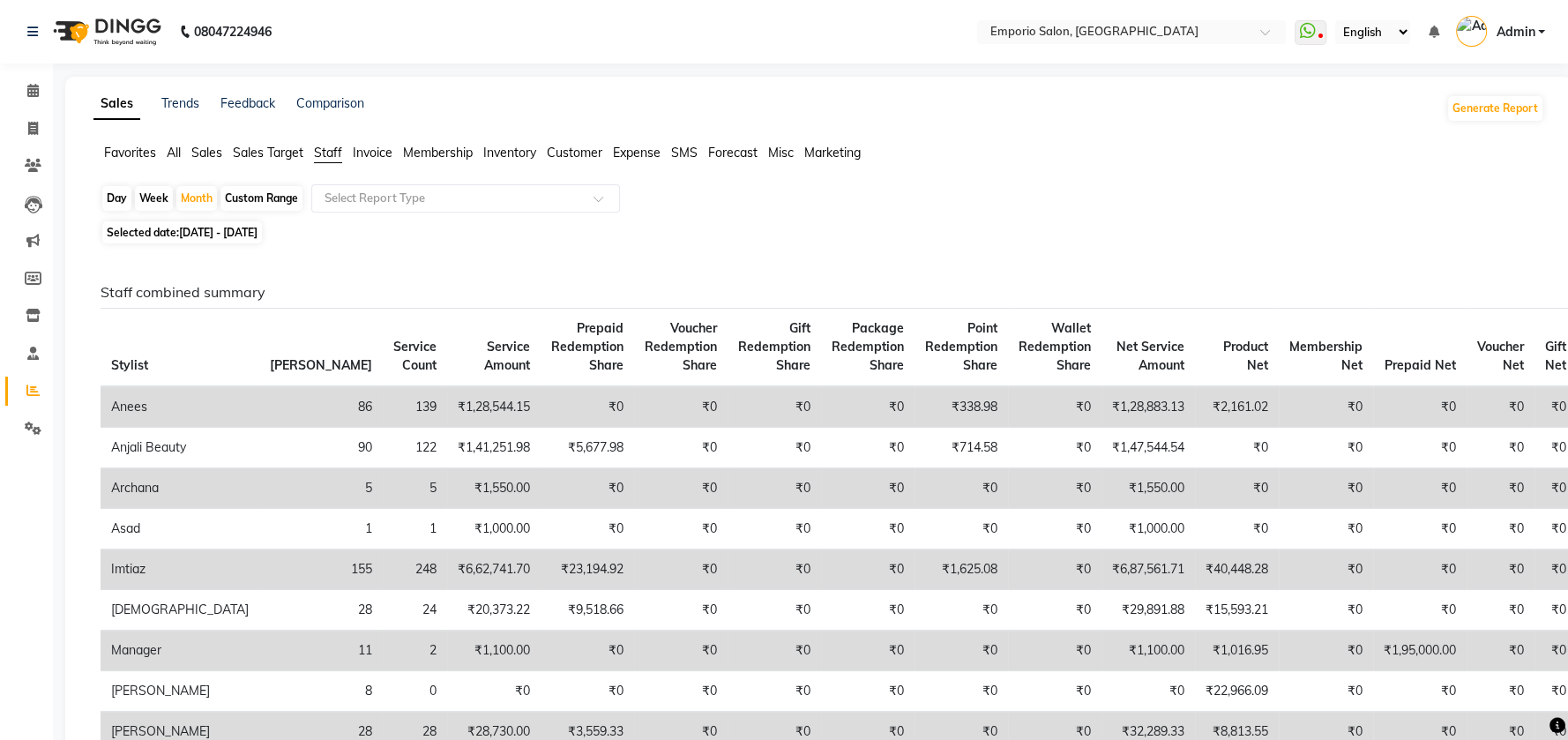
click at [172, 231] on span "Selected date: 01-04-2025 - 30-04-2025" at bounding box center [182, 232] width 160 height 22
select select "4"
select select "2025"
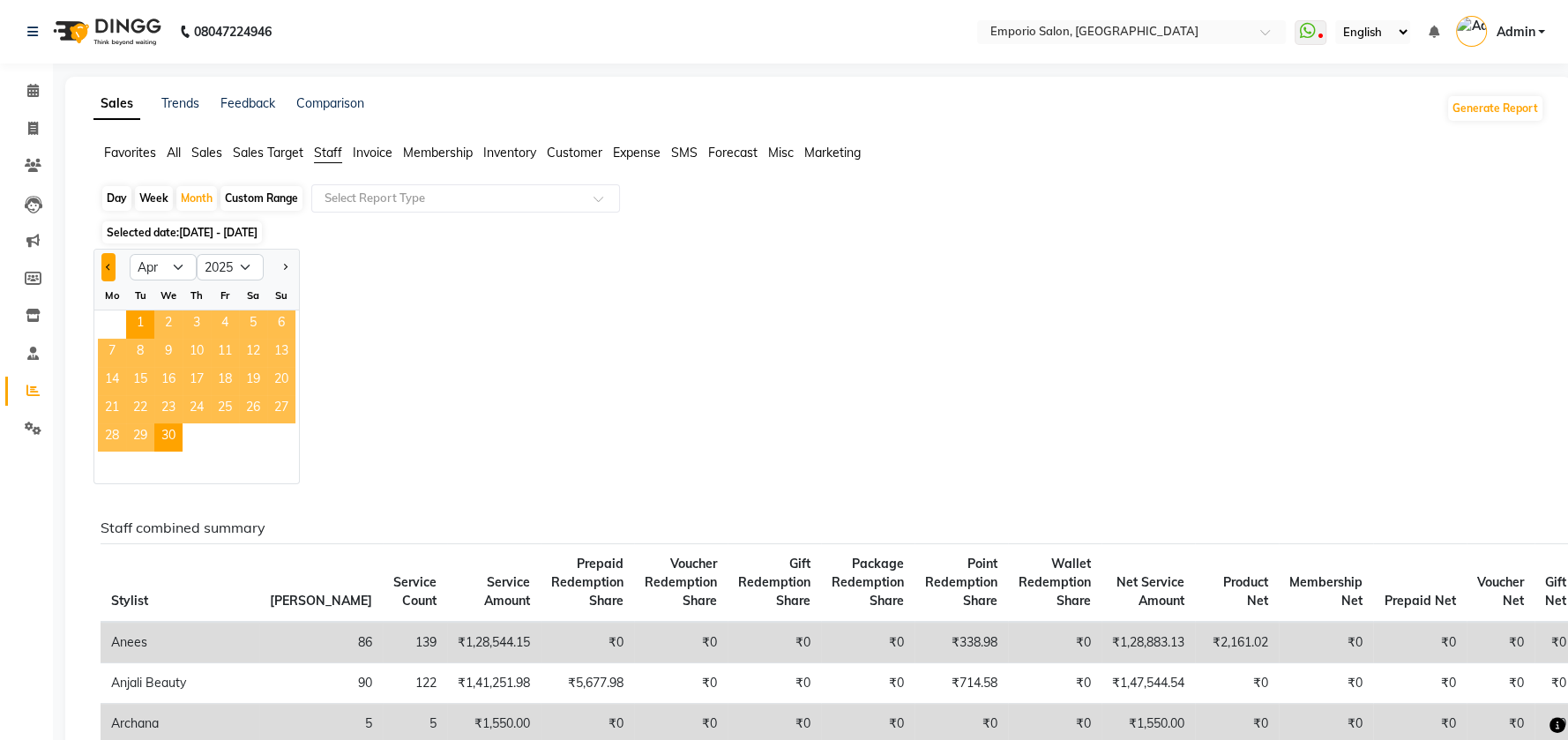
click at [108, 265] on span "Previous month" at bounding box center [109, 267] width 6 height 6
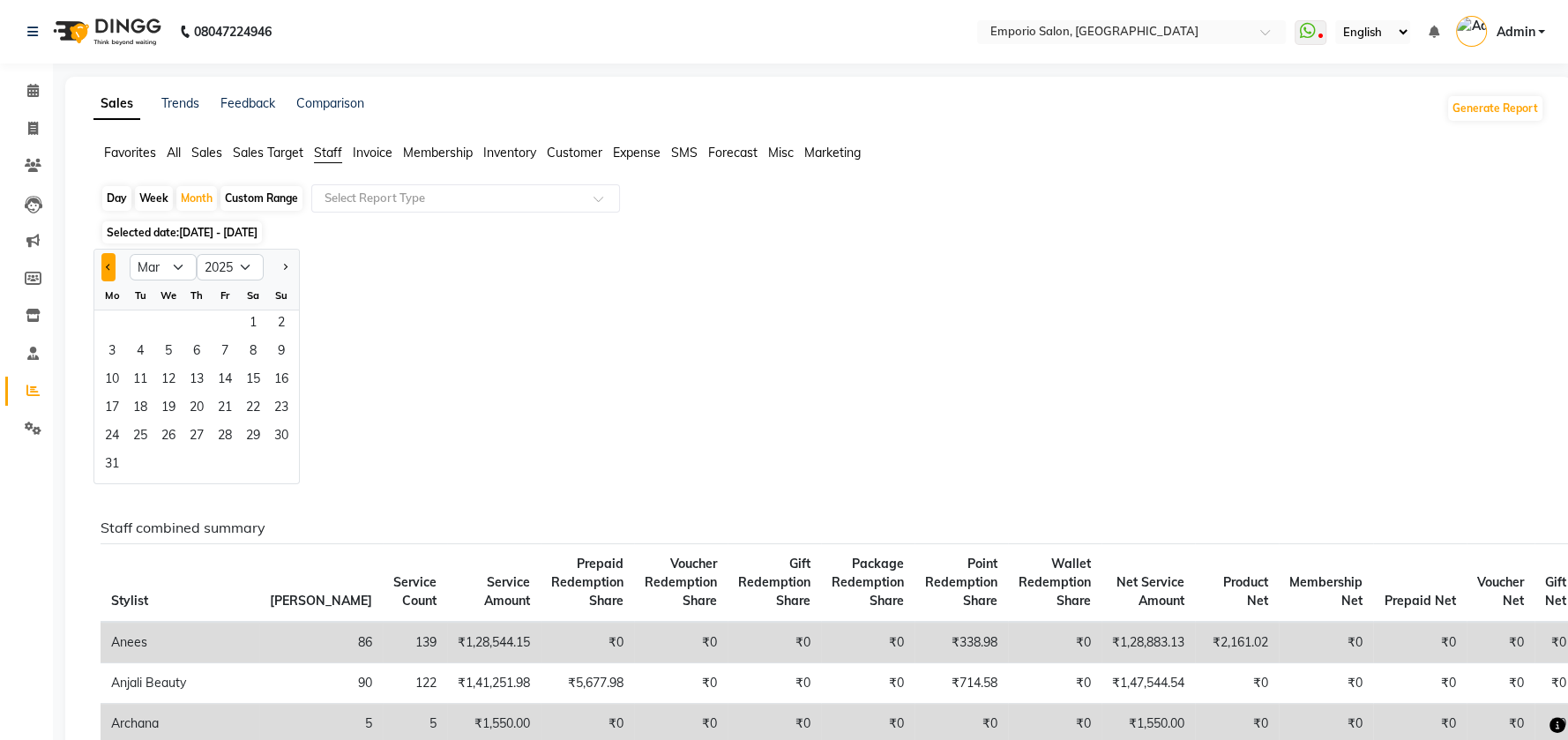
click at [106, 269] on button "Previous month" at bounding box center [109, 267] width 15 height 28
select select "2"
click at [249, 321] on span "1" at bounding box center [253, 324] width 28 height 28
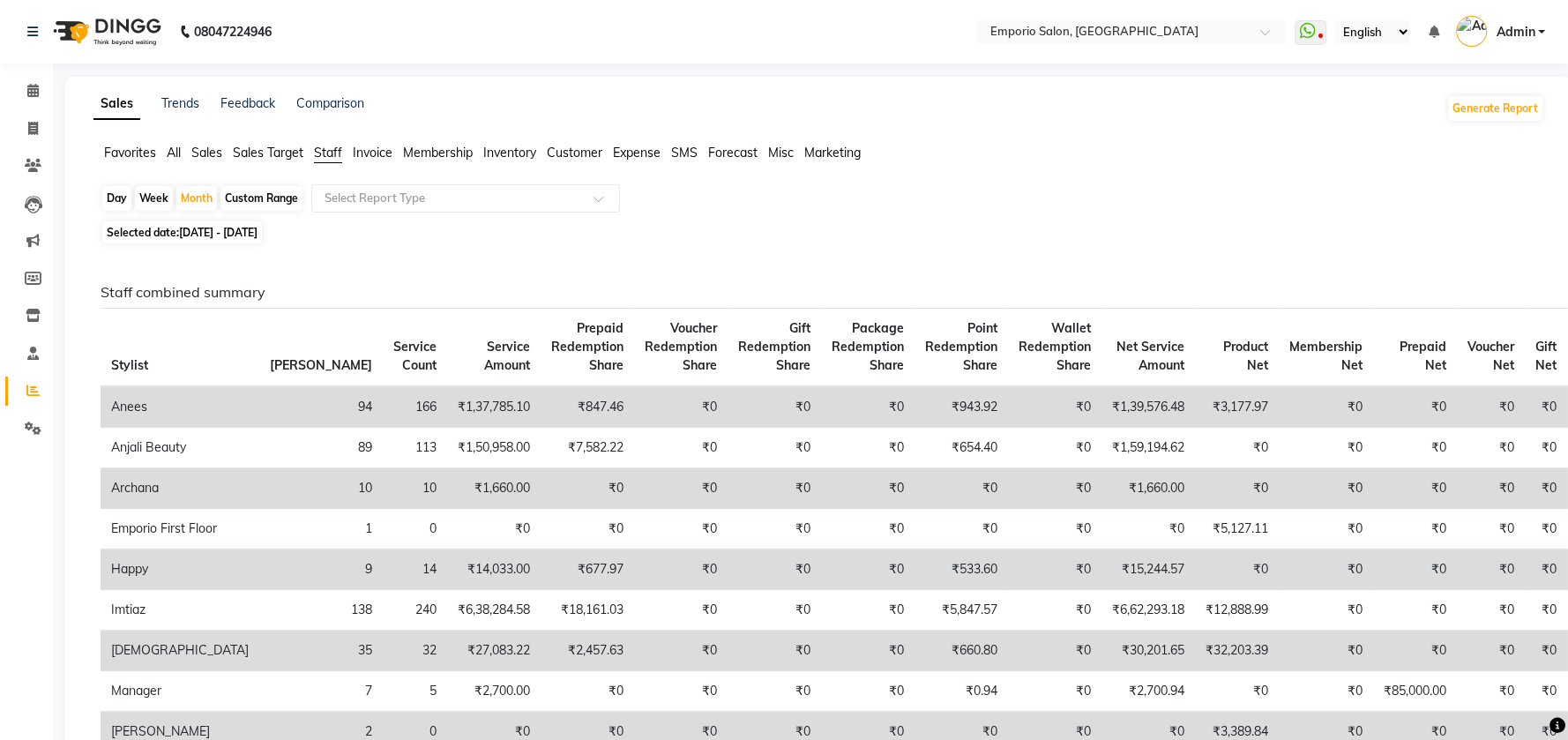
click at [182, 231] on span "01-02-2025 - 28-02-2025" at bounding box center [218, 232] width 79 height 14
select select "2"
select select "2025"
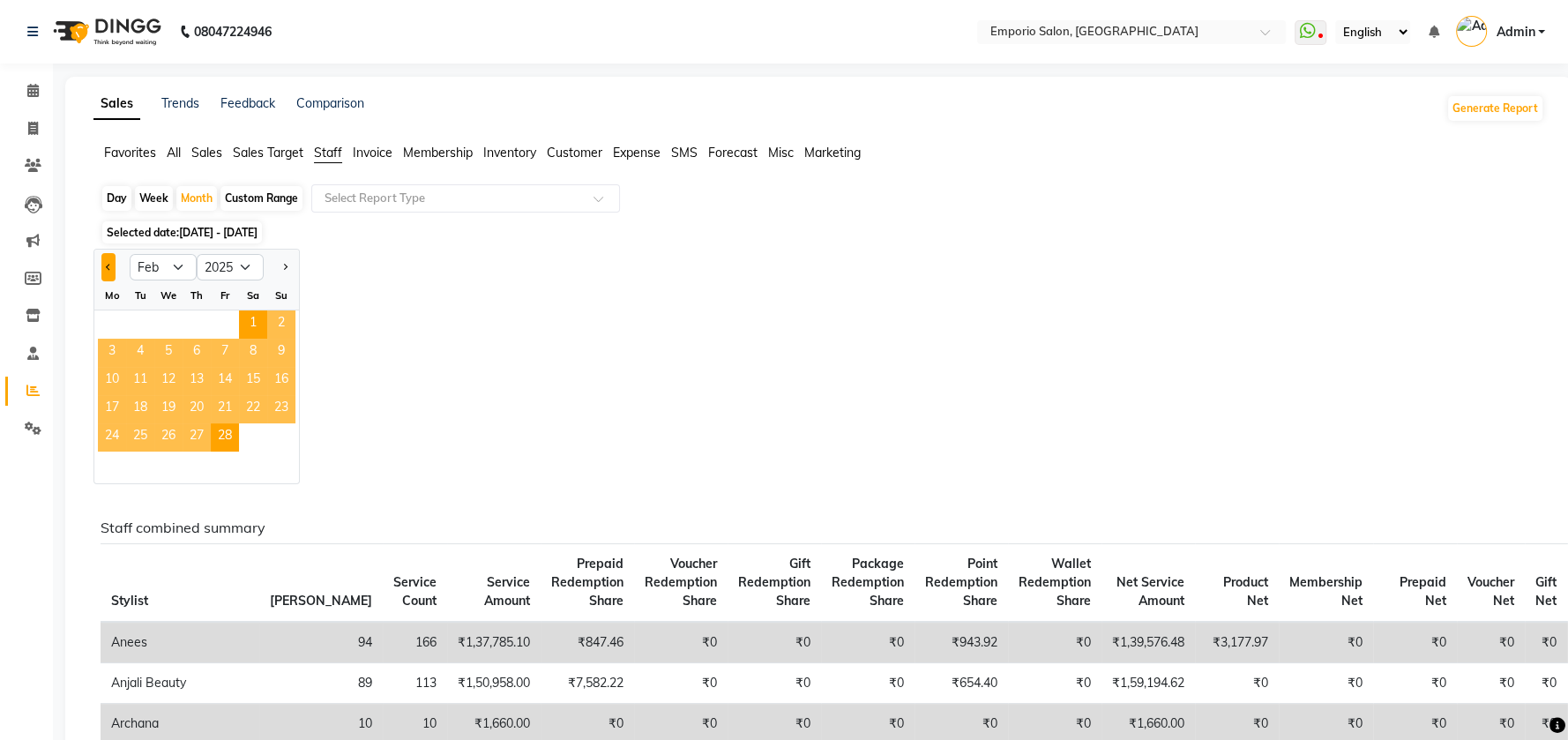
click at [107, 266] on span "Previous month" at bounding box center [109, 267] width 6 height 6
select select "1"
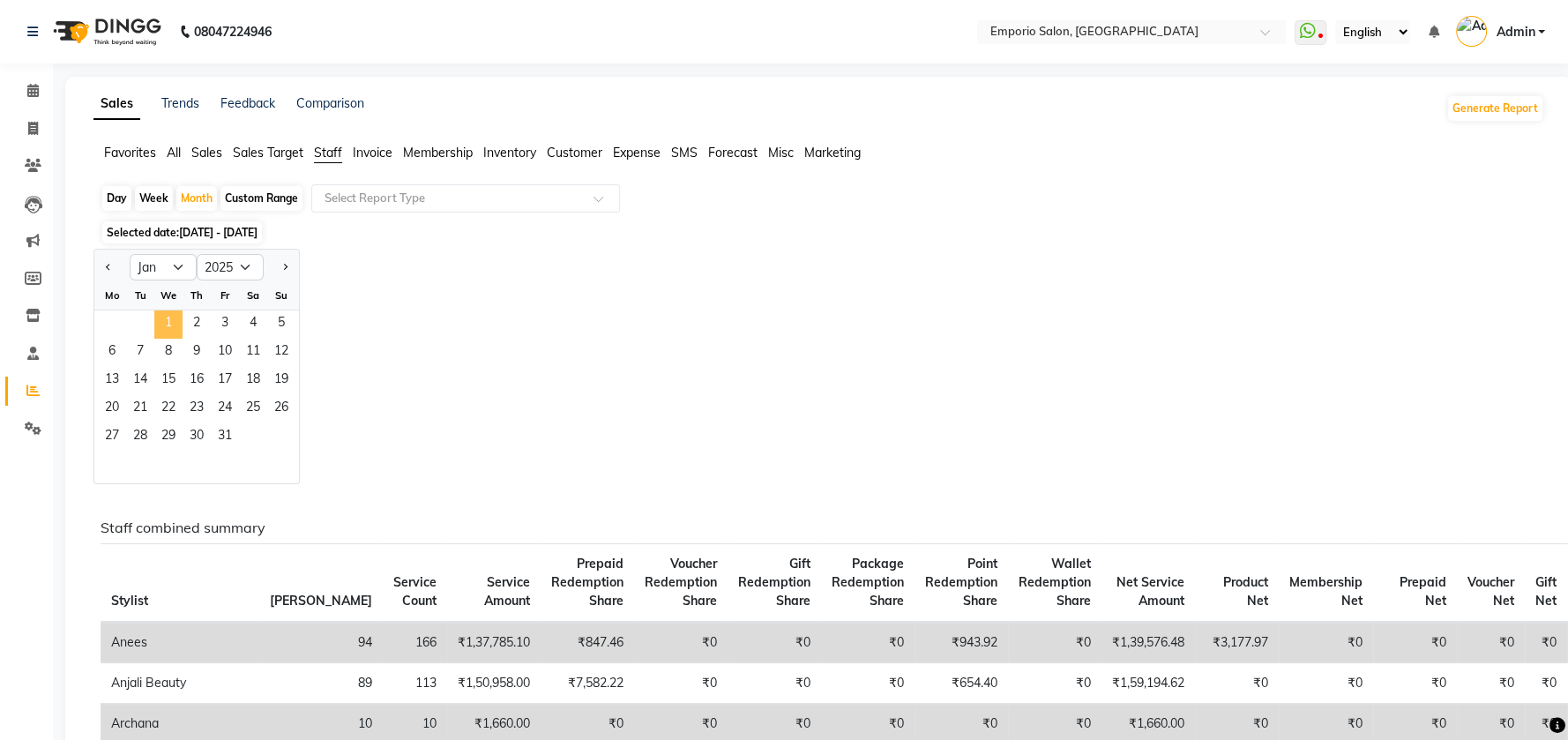
click at [168, 323] on span "1" at bounding box center [168, 324] width 28 height 28
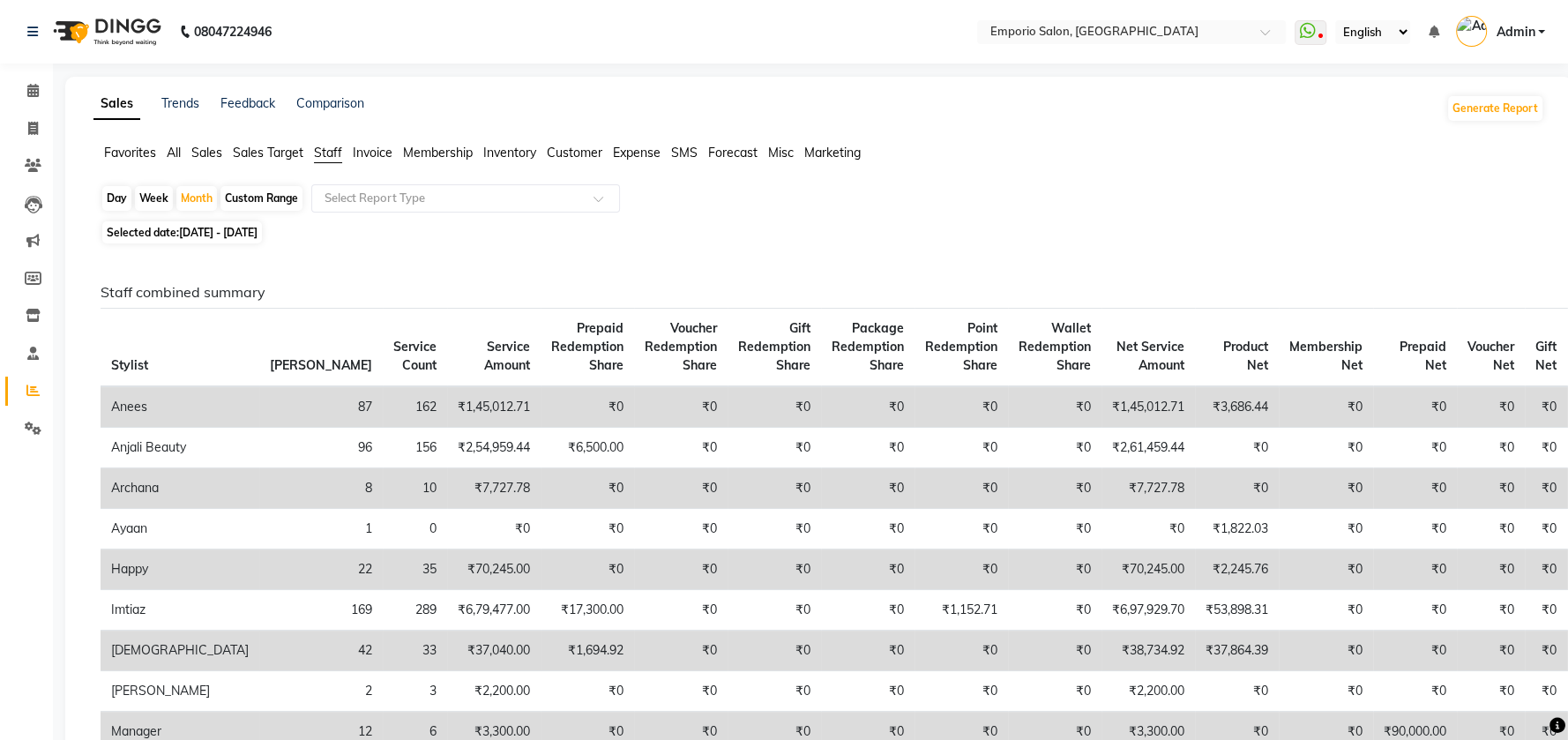
click at [143, 238] on span "Selected date: 01-01-2025 - 31-01-2025" at bounding box center [182, 232] width 160 height 22
select select "2025"
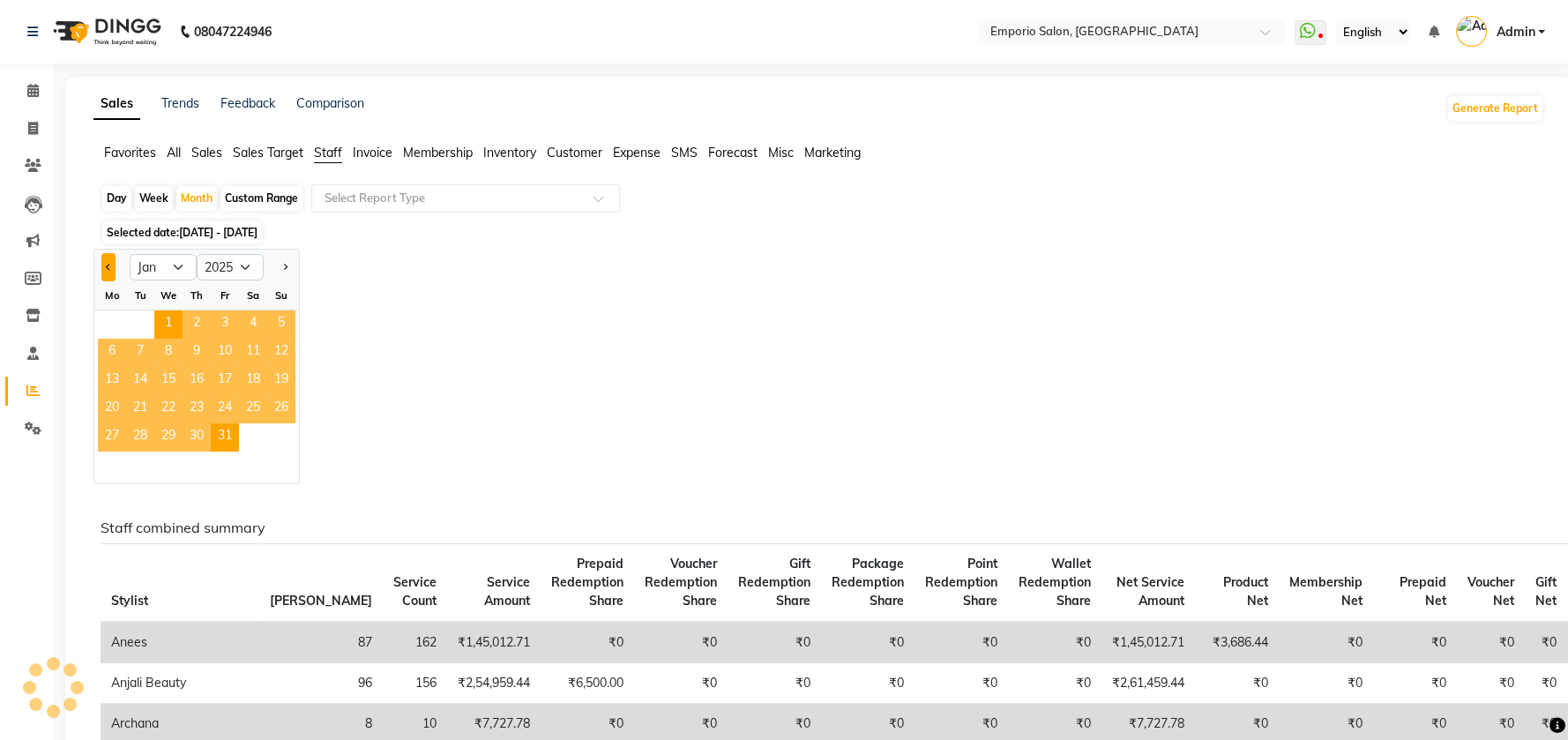
click at [102, 269] on button "Previous month" at bounding box center [109, 267] width 15 height 28
select select "12"
select select "2024"
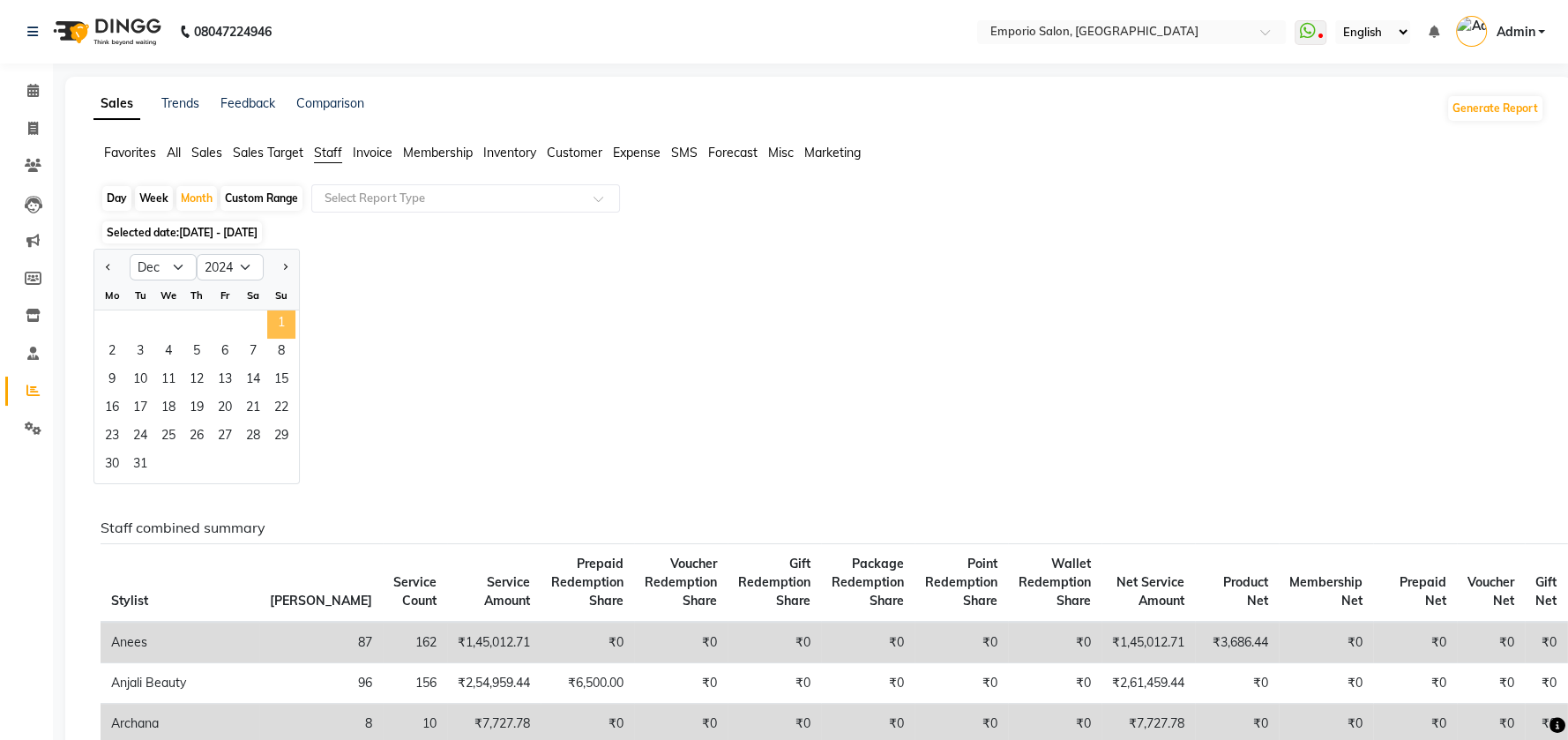
click at [282, 321] on span "1" at bounding box center [281, 324] width 28 height 28
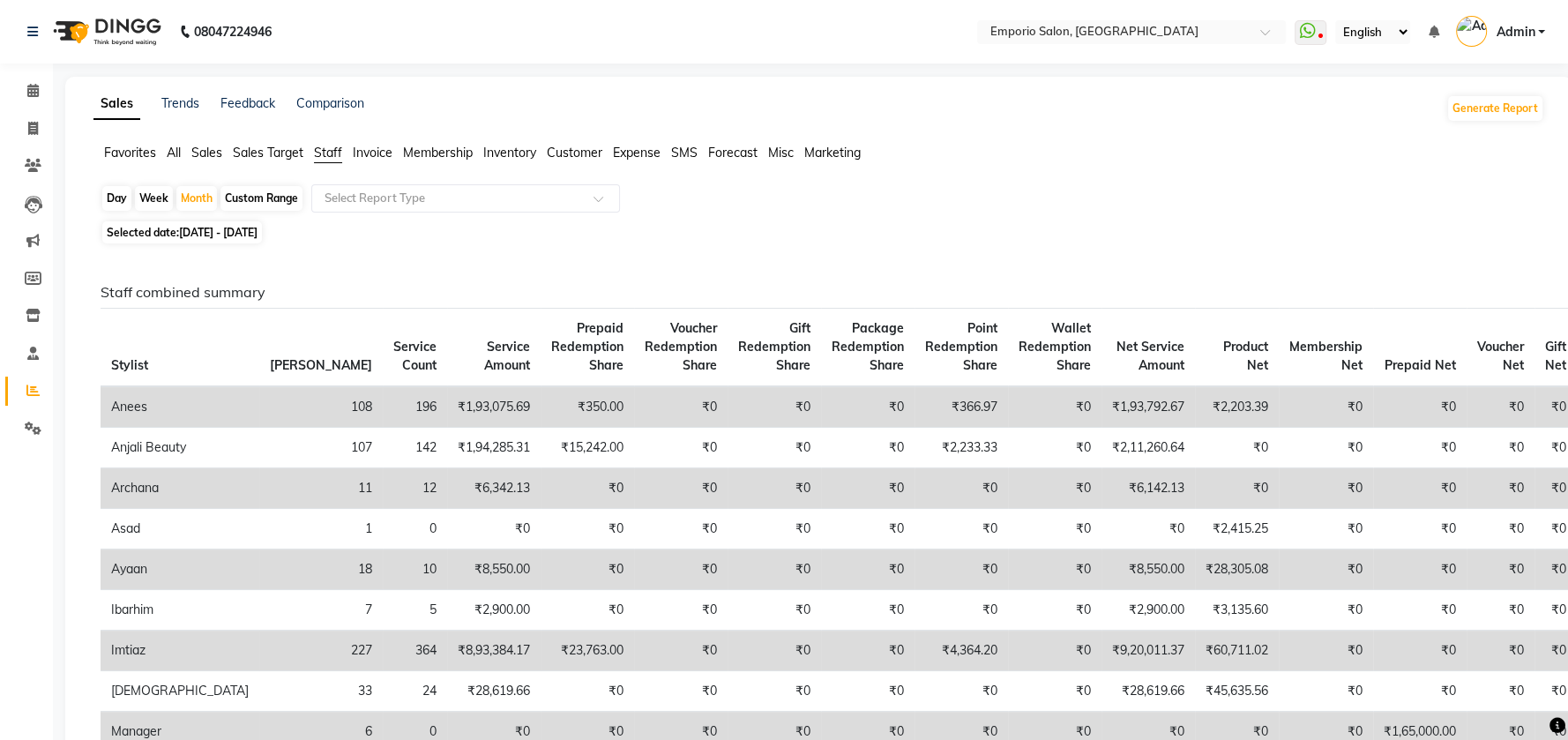
click at [172, 229] on span "Selected date: 01-12-2024 - 31-12-2024" at bounding box center [182, 232] width 160 height 22
select select "12"
select select "2024"
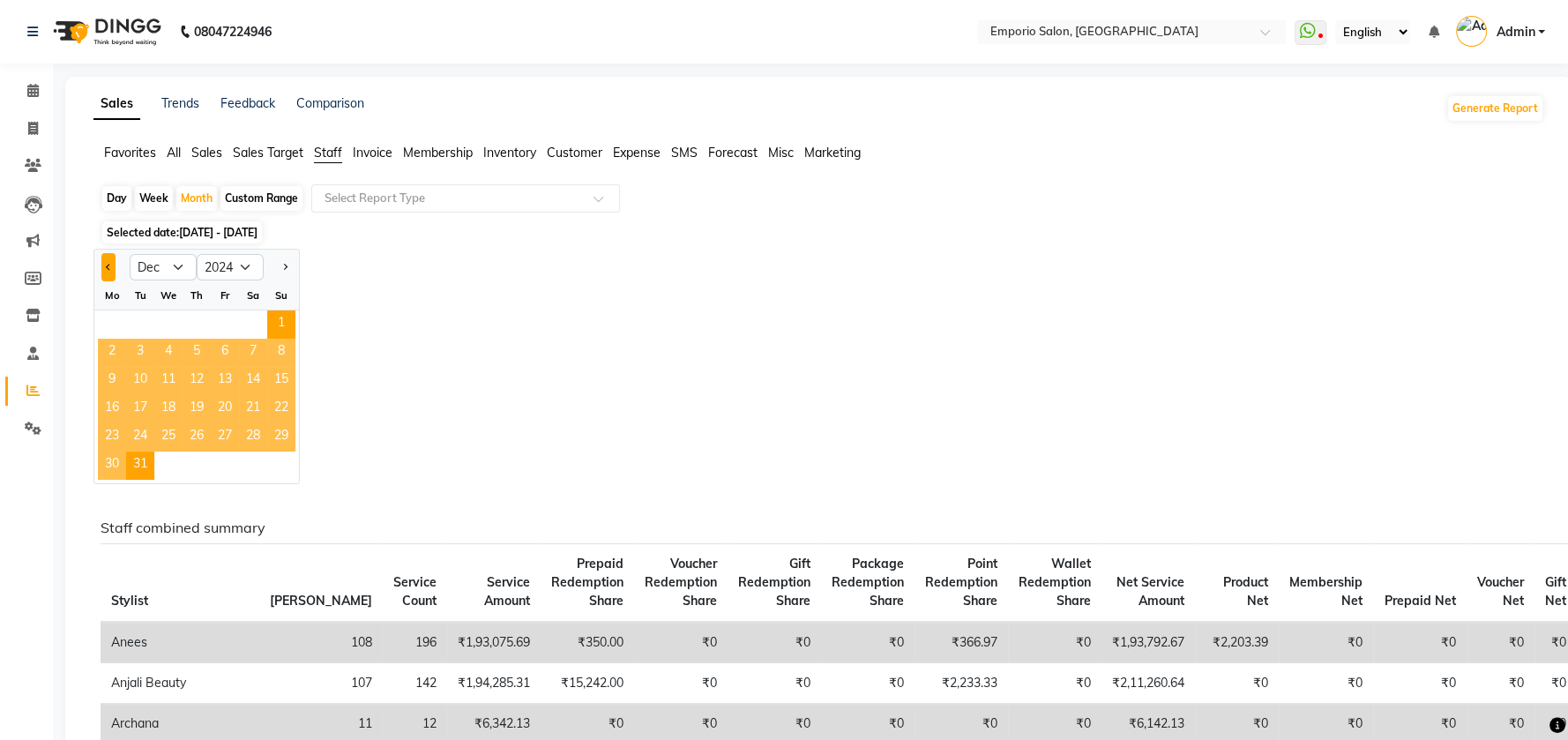
click at [106, 266] on span "Previous month" at bounding box center [109, 267] width 6 height 6
select select "11"
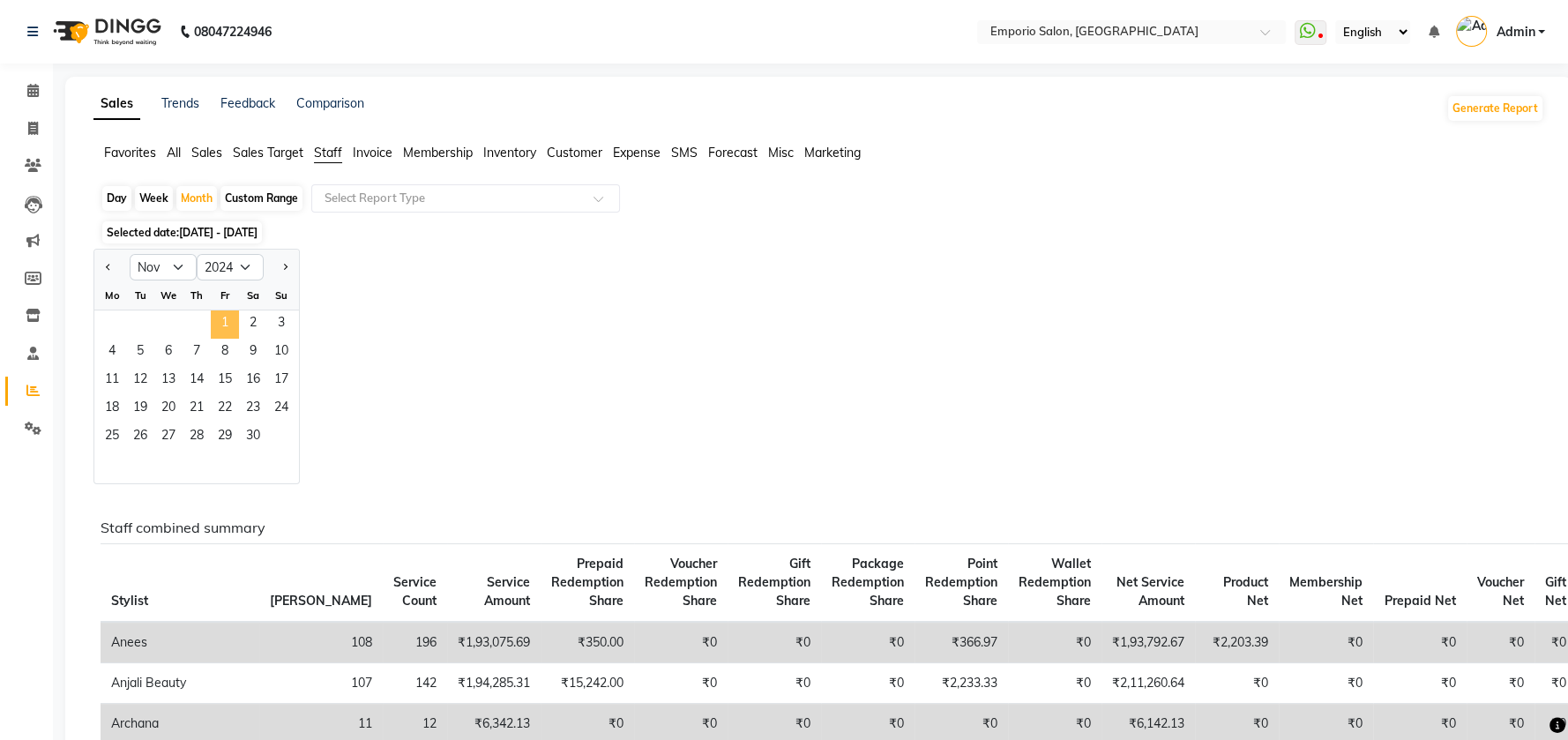
click at [229, 322] on span "1" at bounding box center [224, 324] width 28 height 28
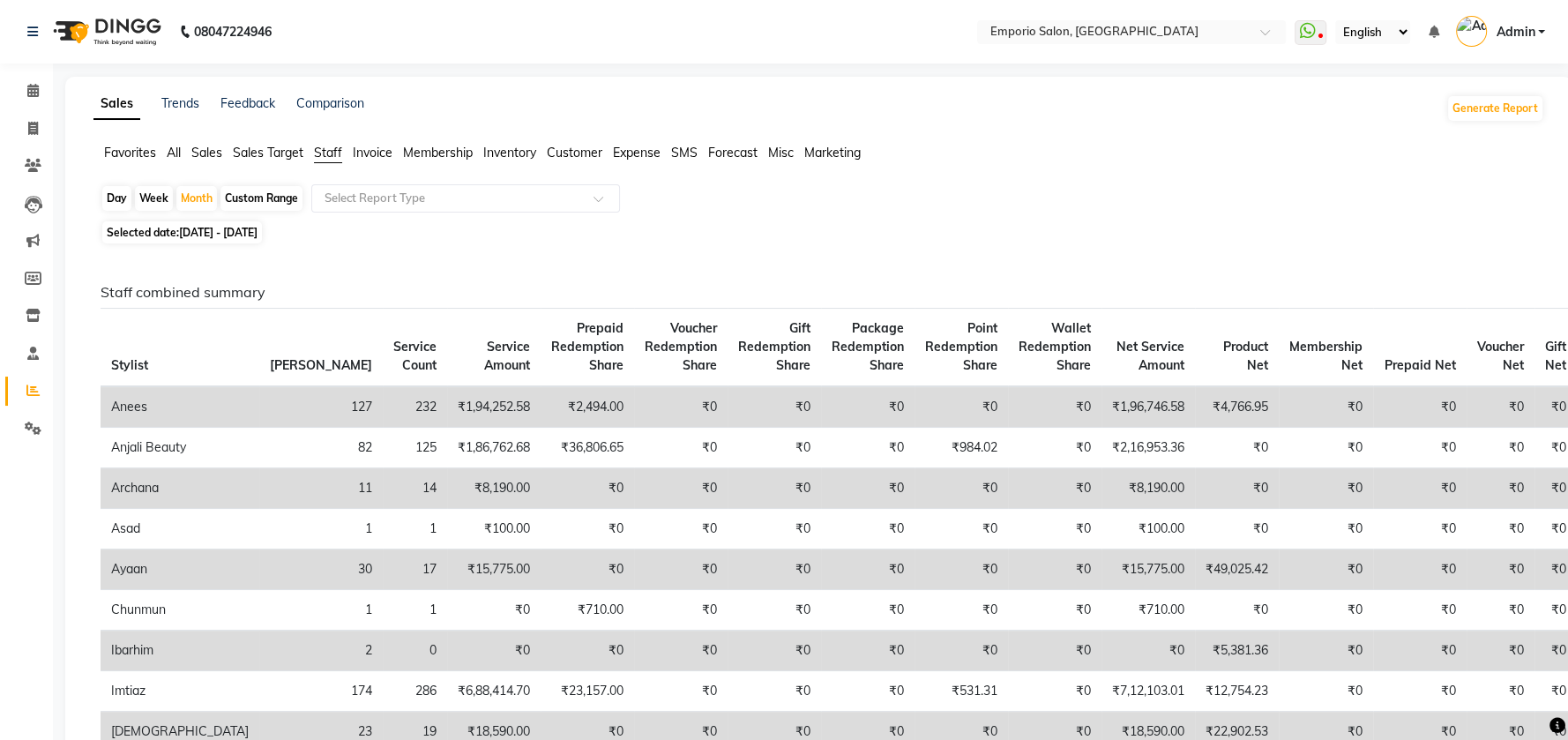
scroll to position [117, 0]
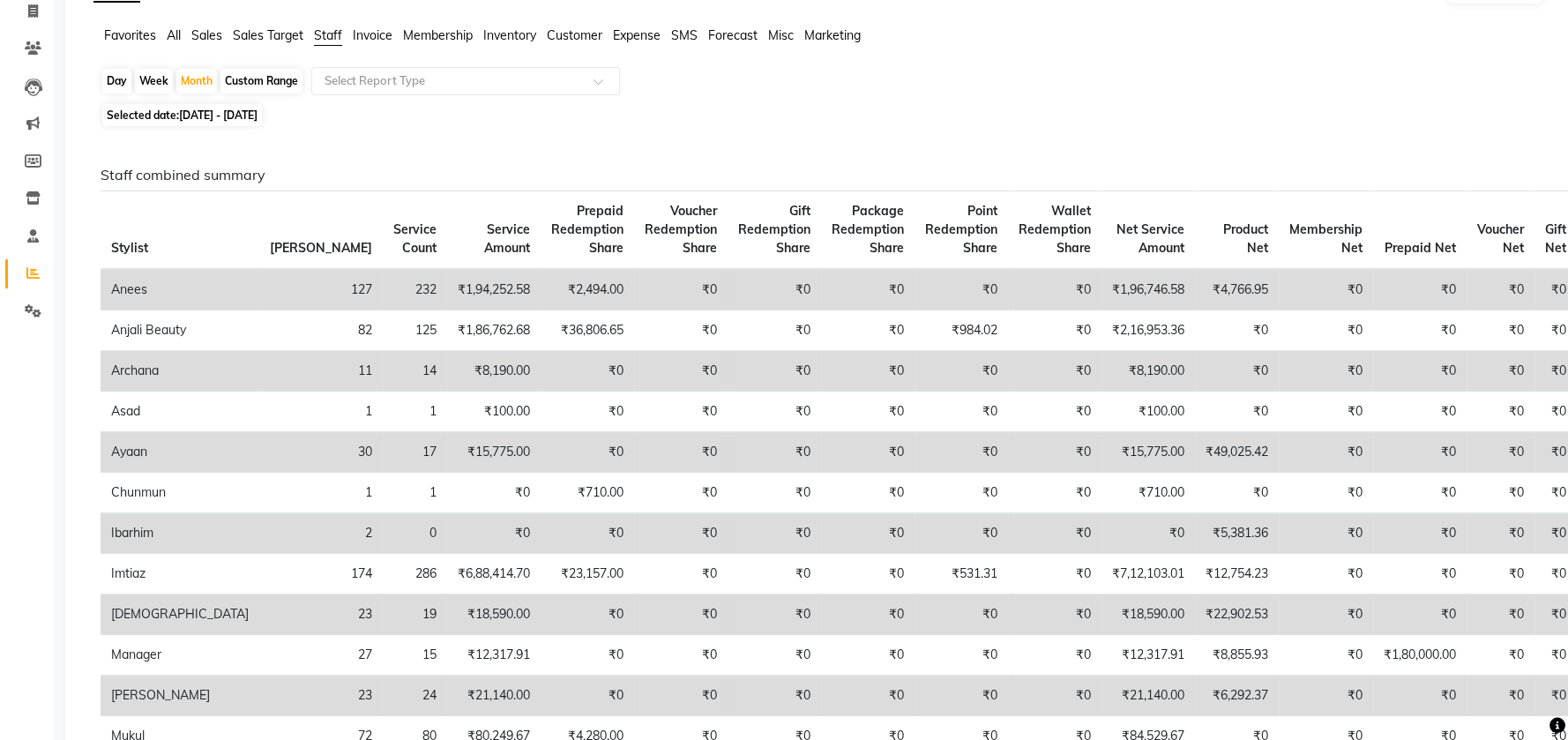
click at [161, 121] on span "Selected date: 01-11-2024 - 30-11-2024" at bounding box center [182, 115] width 160 height 22
select select "11"
select select "2024"
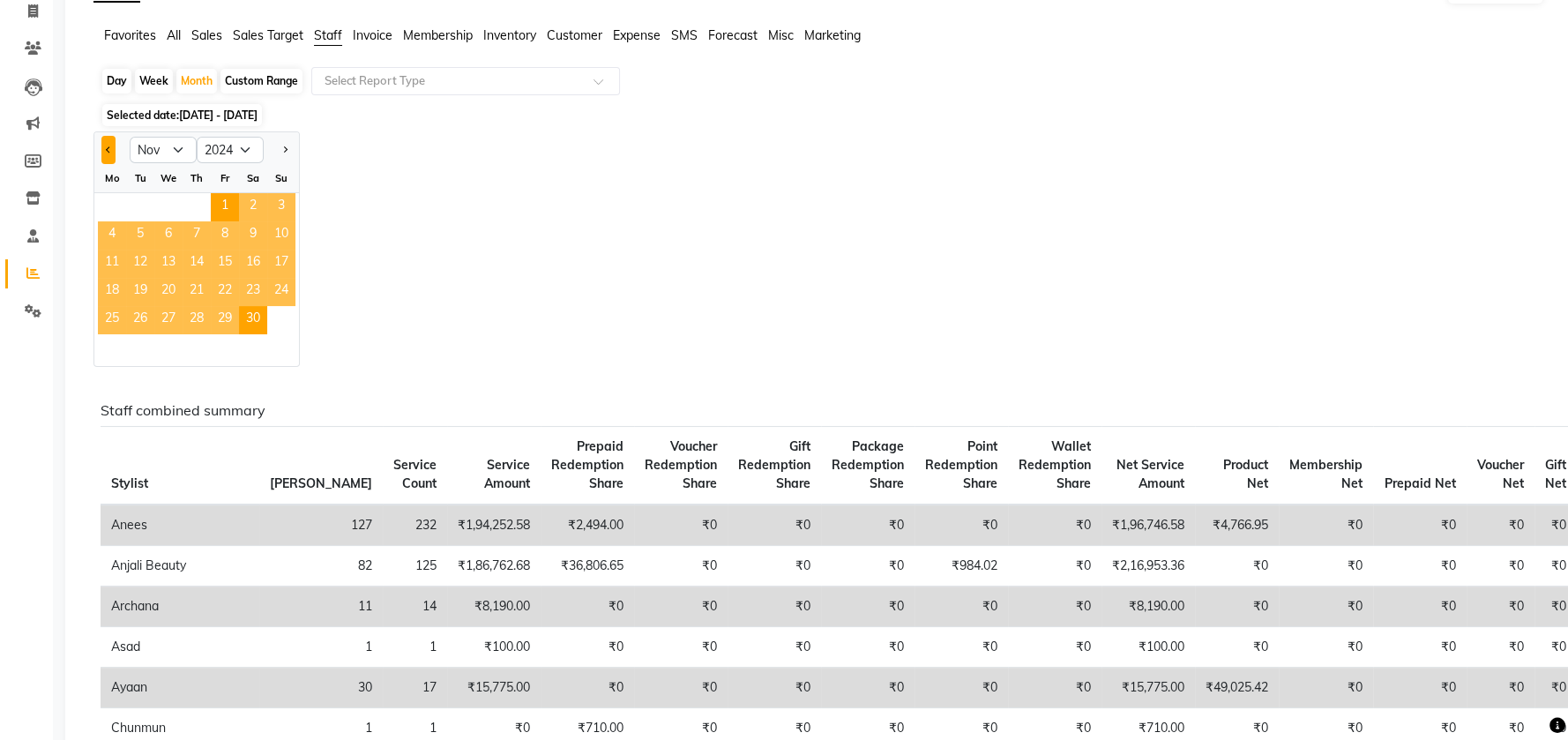
click at [108, 142] on button "Previous month" at bounding box center [109, 150] width 15 height 28
select select "10"
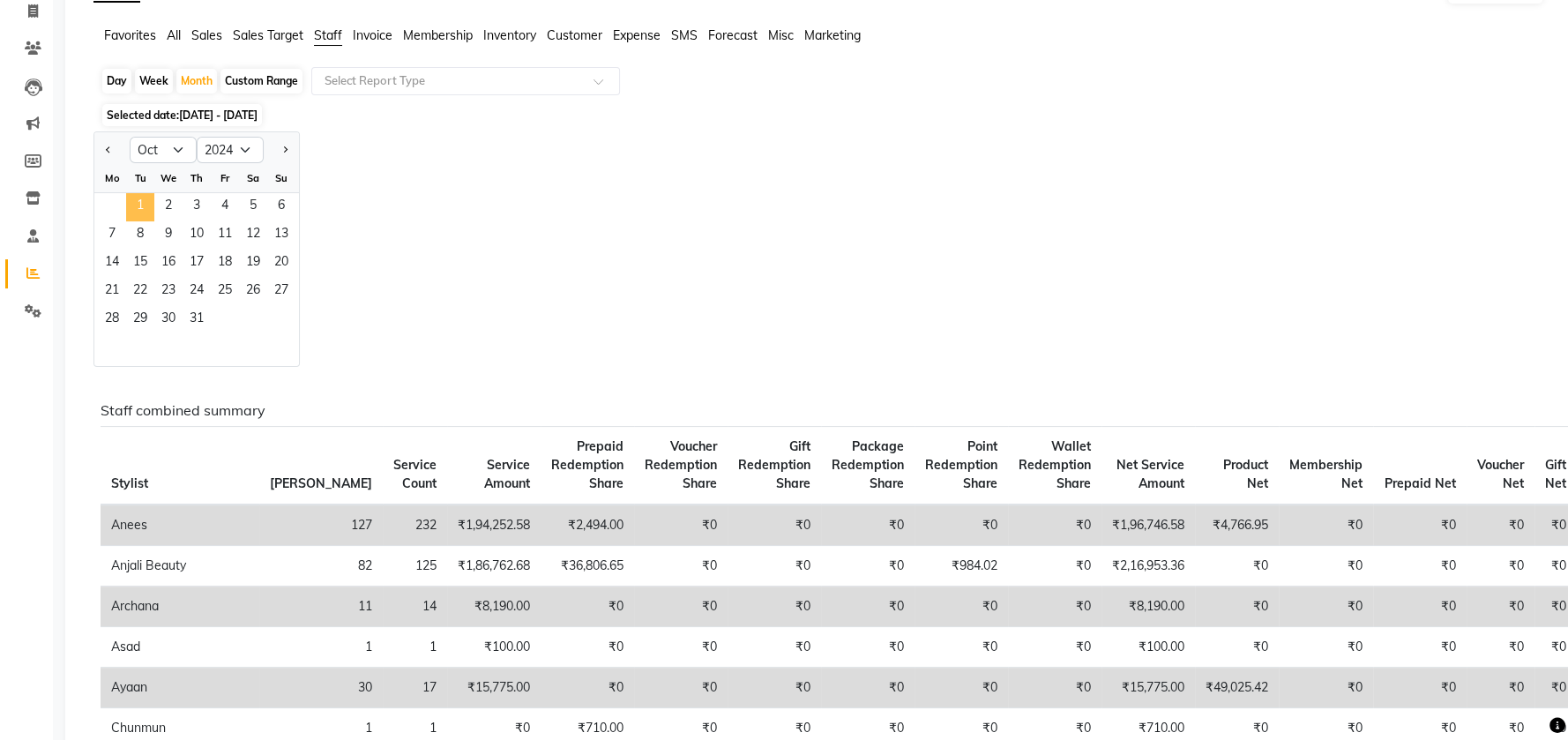
click at [142, 205] on span "1" at bounding box center [140, 207] width 28 height 28
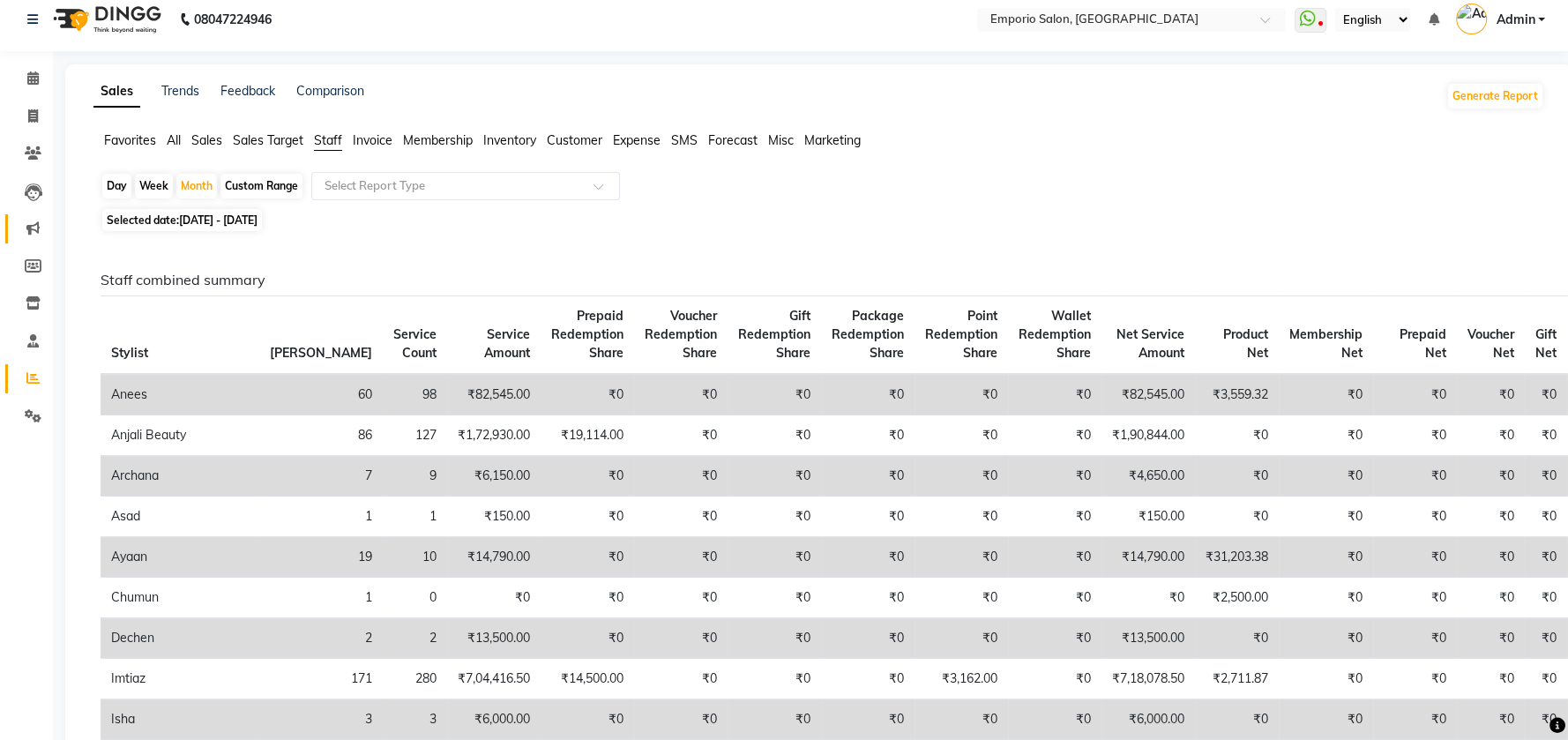
scroll to position [0, 0]
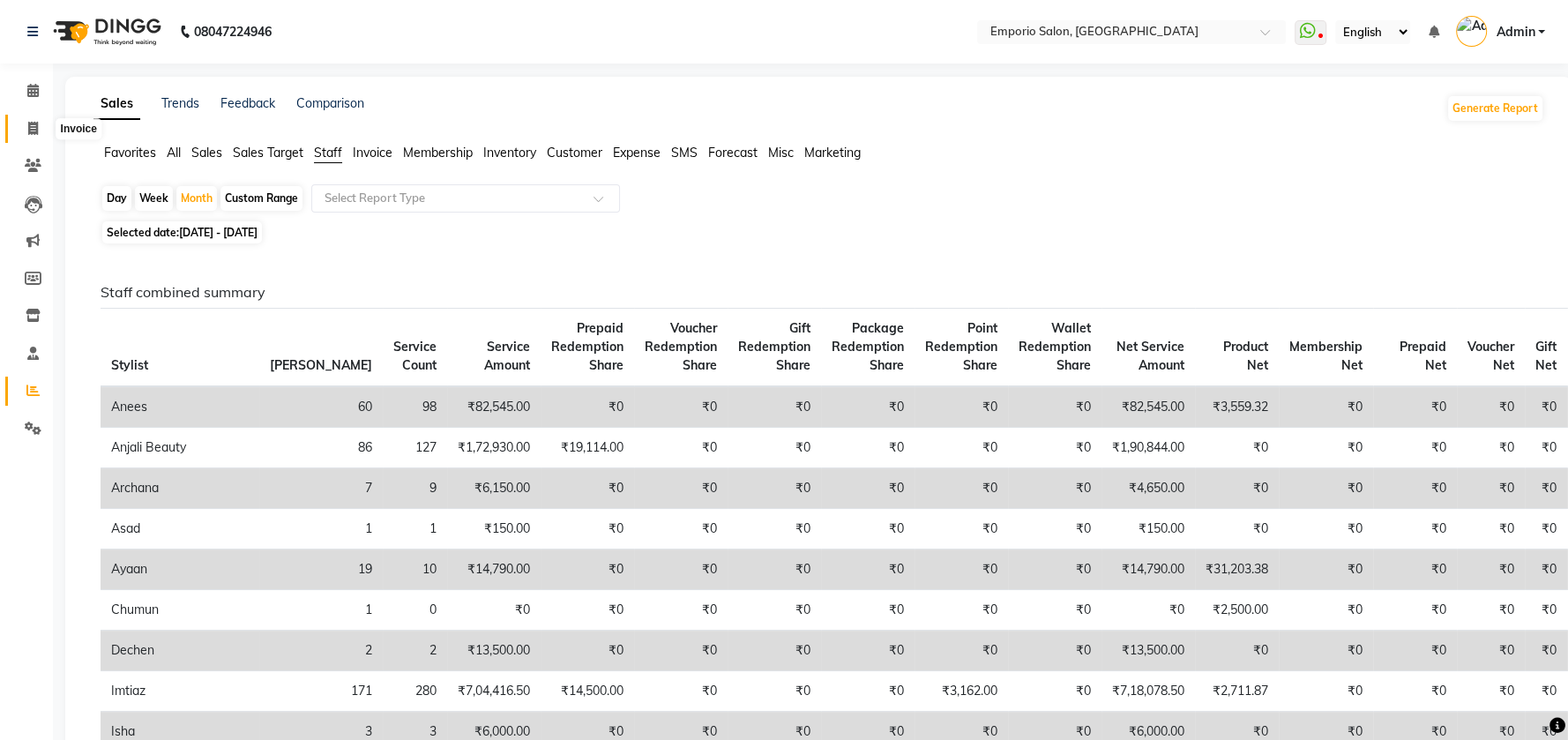
click at [34, 128] on icon at bounding box center [33, 128] width 10 height 14
select select "service"
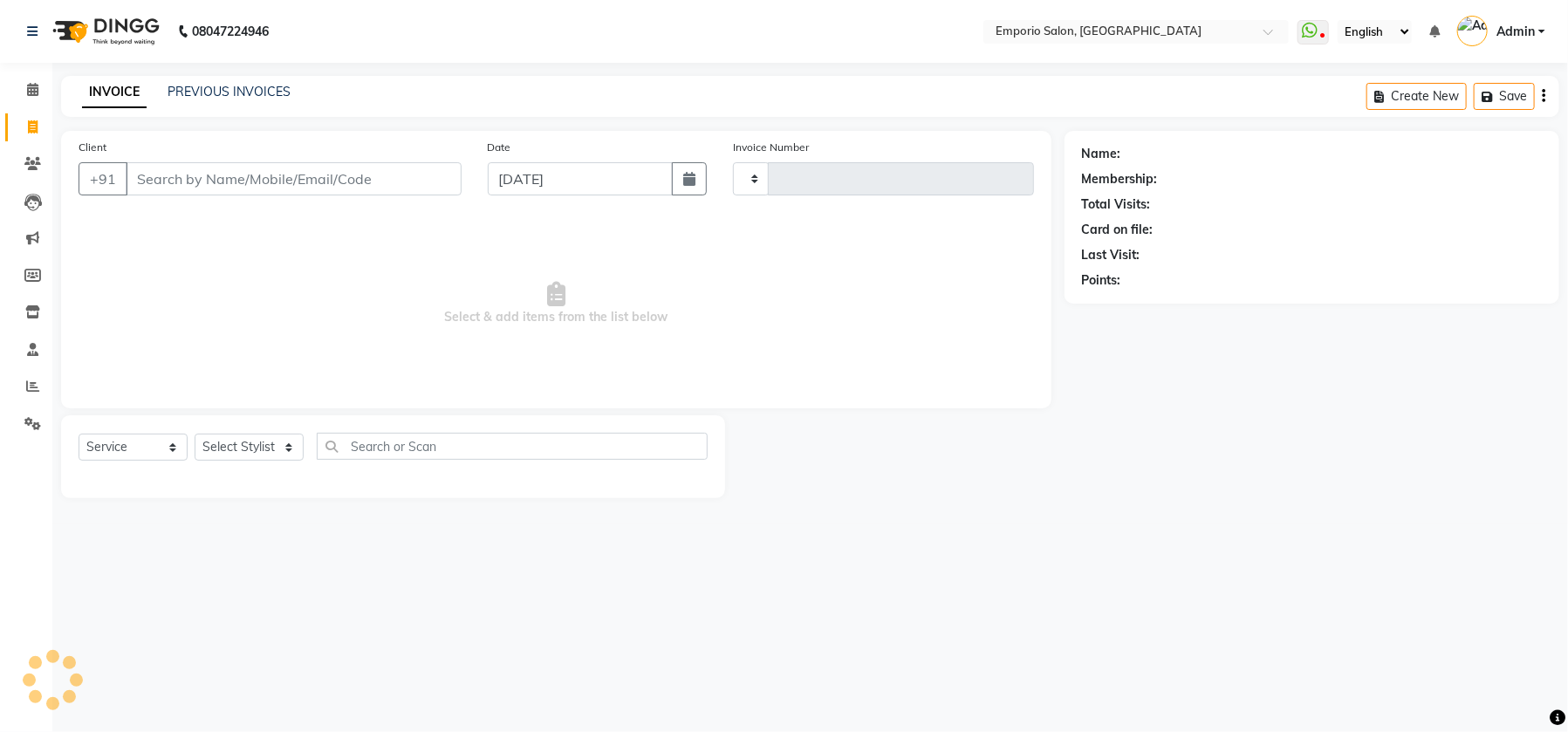
type input "4914"
select select "6332"
click at [35, 394] on span at bounding box center [32, 387] width 30 height 20
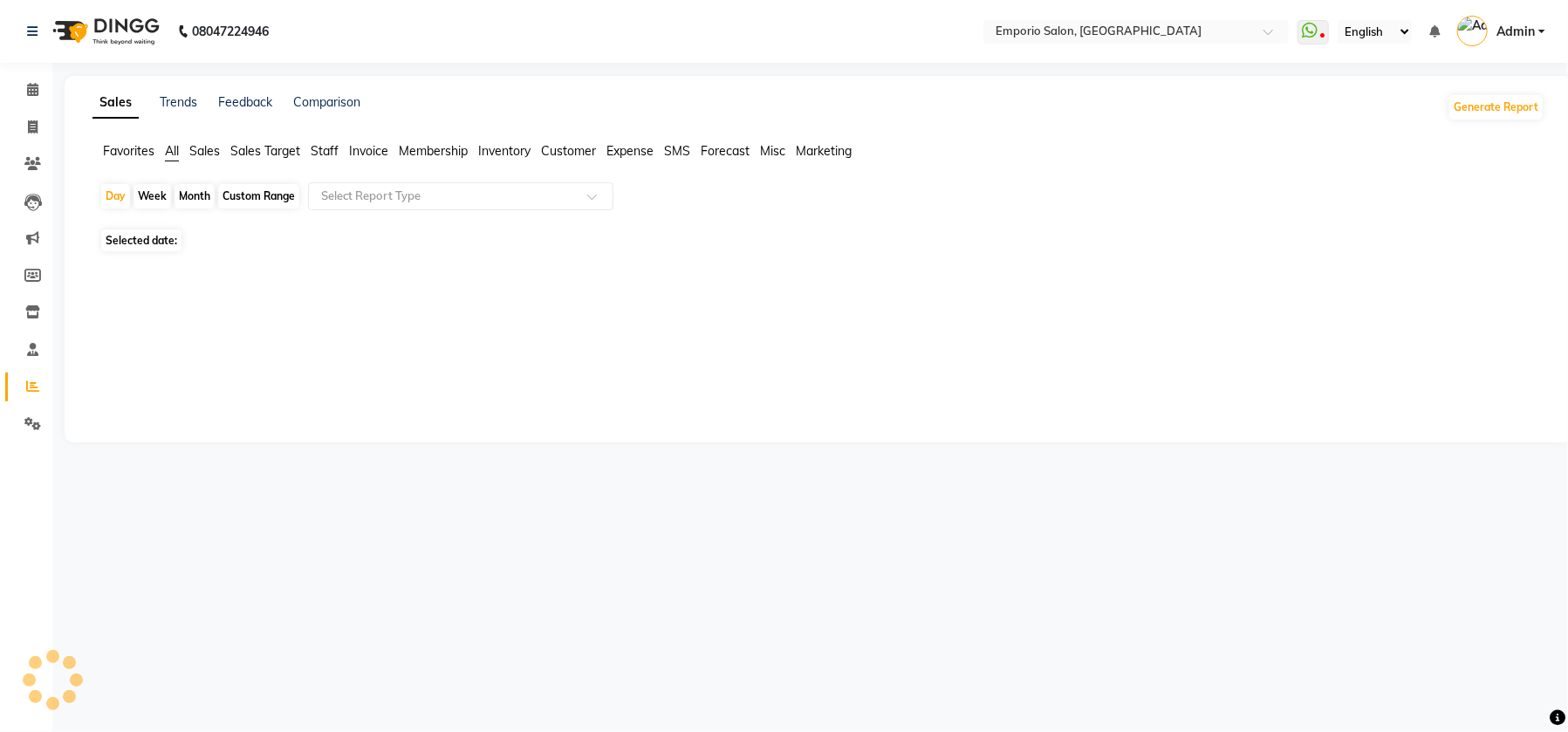
click at [325, 146] on span "Staff" at bounding box center [324, 151] width 28 height 16
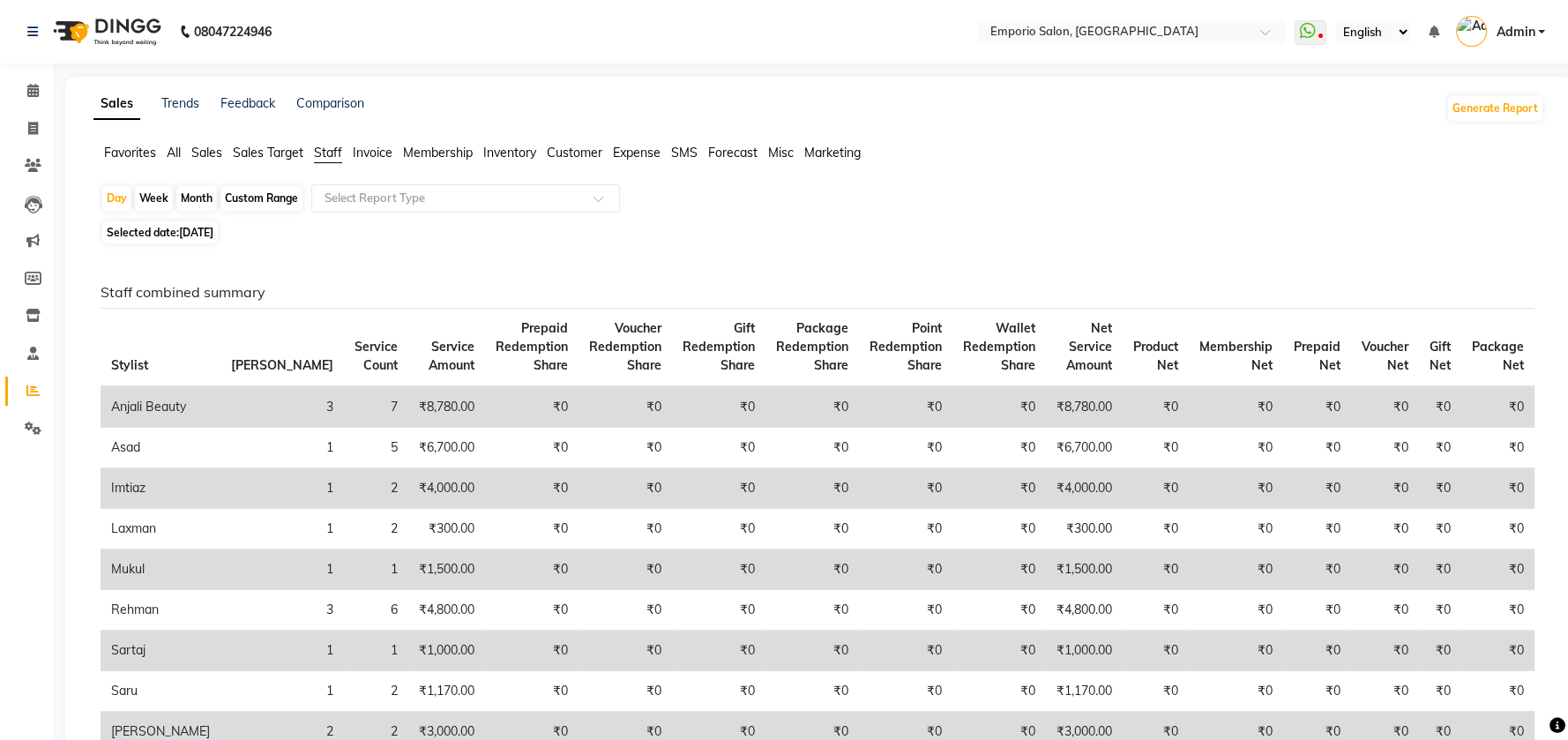
click at [194, 237] on span "[DATE]" at bounding box center [196, 232] width 34 height 14
select select "9"
select select "2025"
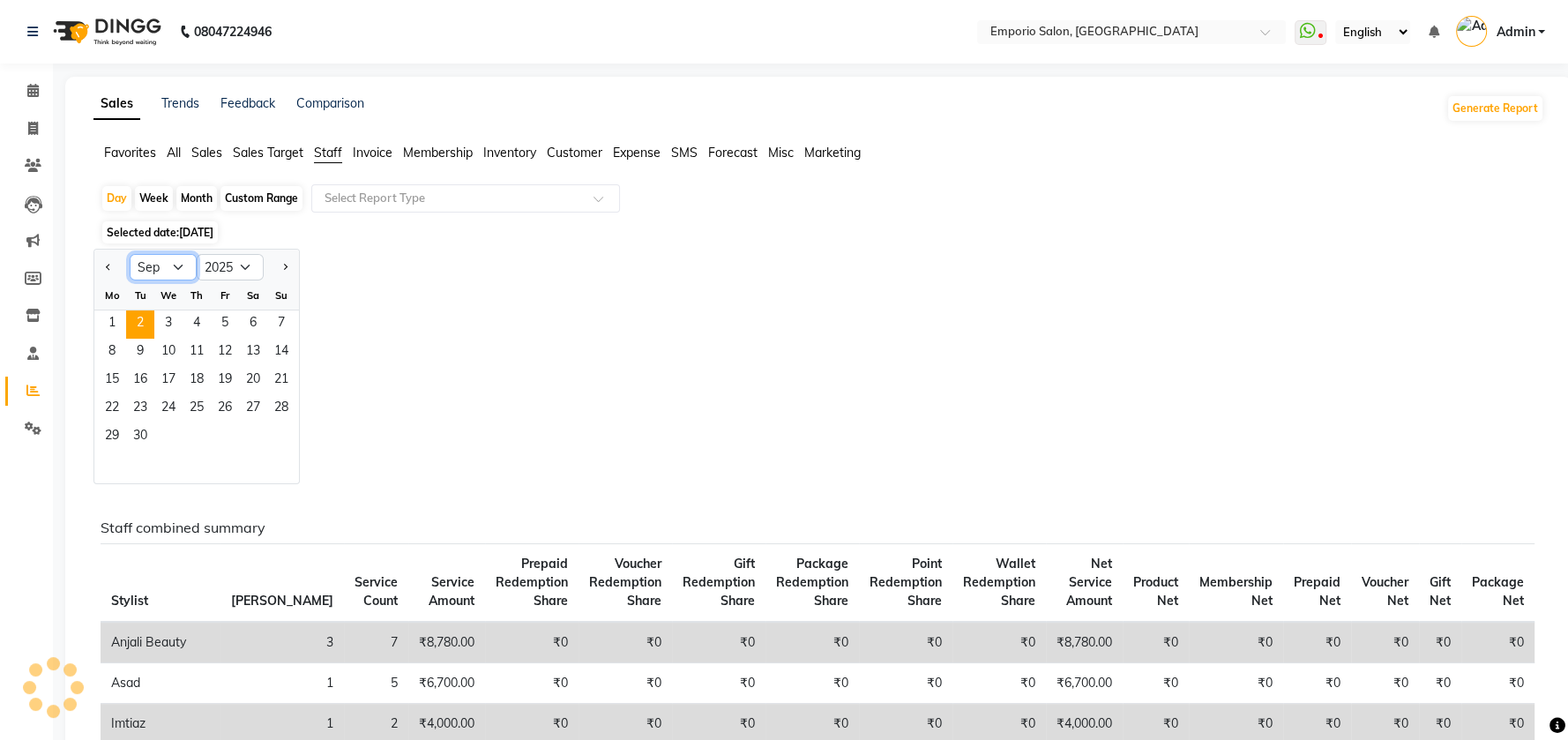
click at [172, 269] on select "Jan Feb Mar Apr May Jun Jul Aug Sep Oct Nov Dec" at bounding box center [163, 267] width 67 height 26
select select "8"
click at [130, 254] on select "Jan Feb Mar Apr May Jun Jul Aug Sep Oct Nov Dec" at bounding box center [163, 267] width 67 height 26
click at [278, 429] on span "31" at bounding box center [281, 437] width 28 height 28
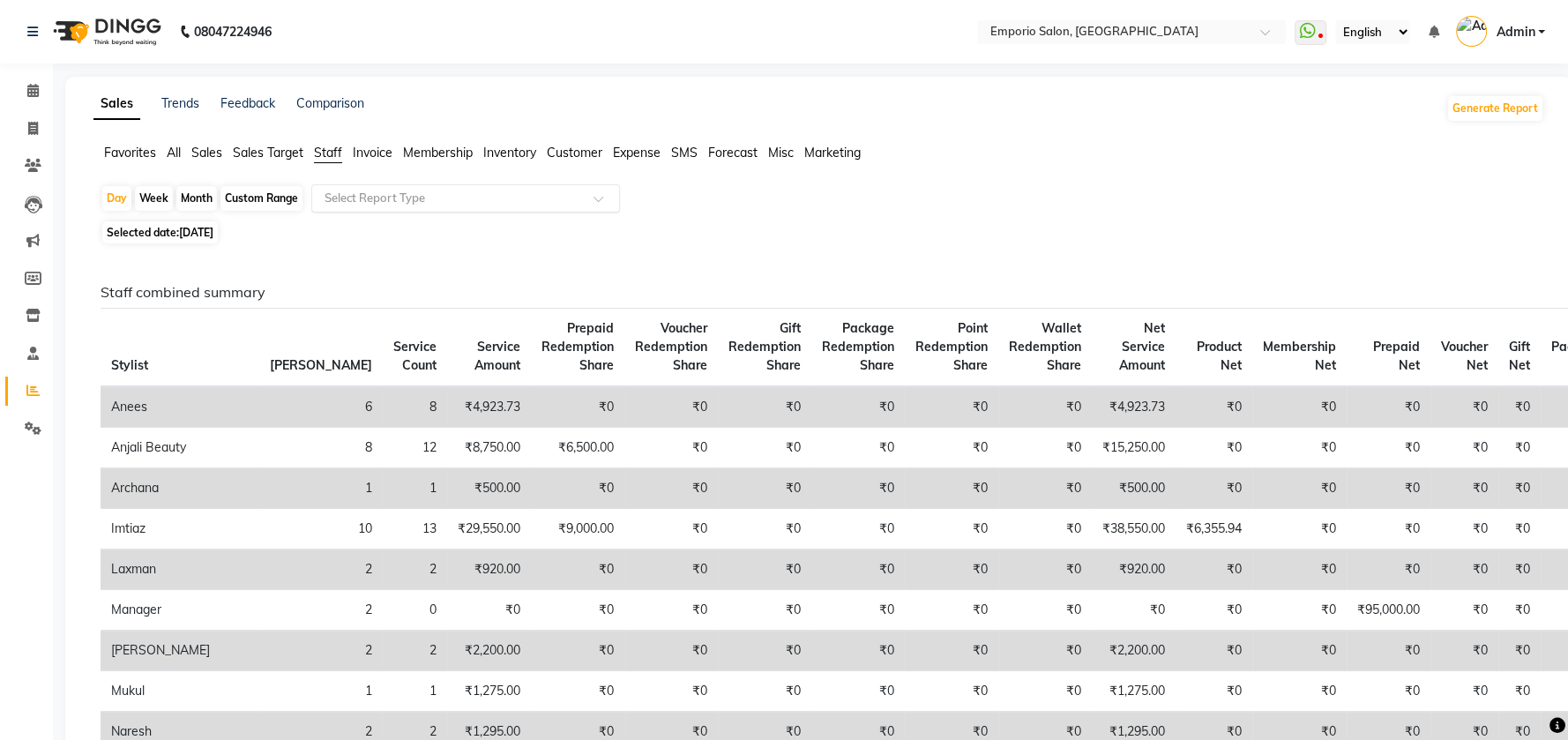
drag, startPoint x: 503, startPoint y: 193, endPoint x: 488, endPoint y: 209, distance: 21.9
click at [503, 192] on input "text" at bounding box center [448, 198] width 254 height 17
click at [500, 196] on input "text" at bounding box center [448, 198] width 254 height 17
click at [1135, 195] on div "Day Week Month Custom Range Select Report Type" at bounding box center [819, 200] width 1437 height 32
click at [401, 196] on input "text" at bounding box center [448, 198] width 254 height 17
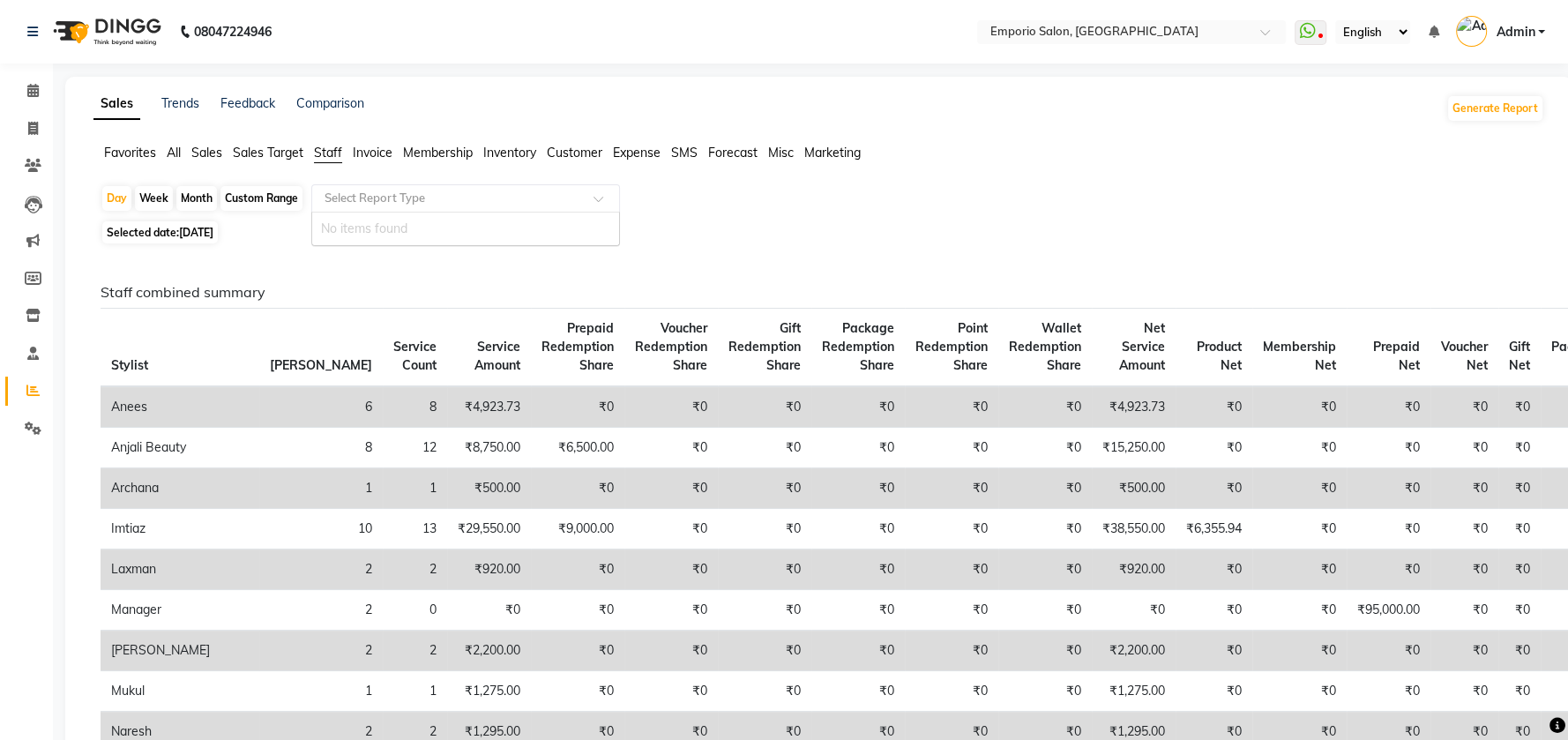
click at [399, 196] on input "text" at bounding box center [448, 198] width 254 height 17
click at [624, 197] on div "Day Week Month Custom Range Select Report Type No items found" at bounding box center [819, 200] width 1437 height 32
click at [384, 199] on input "text" at bounding box center [448, 198] width 254 height 17
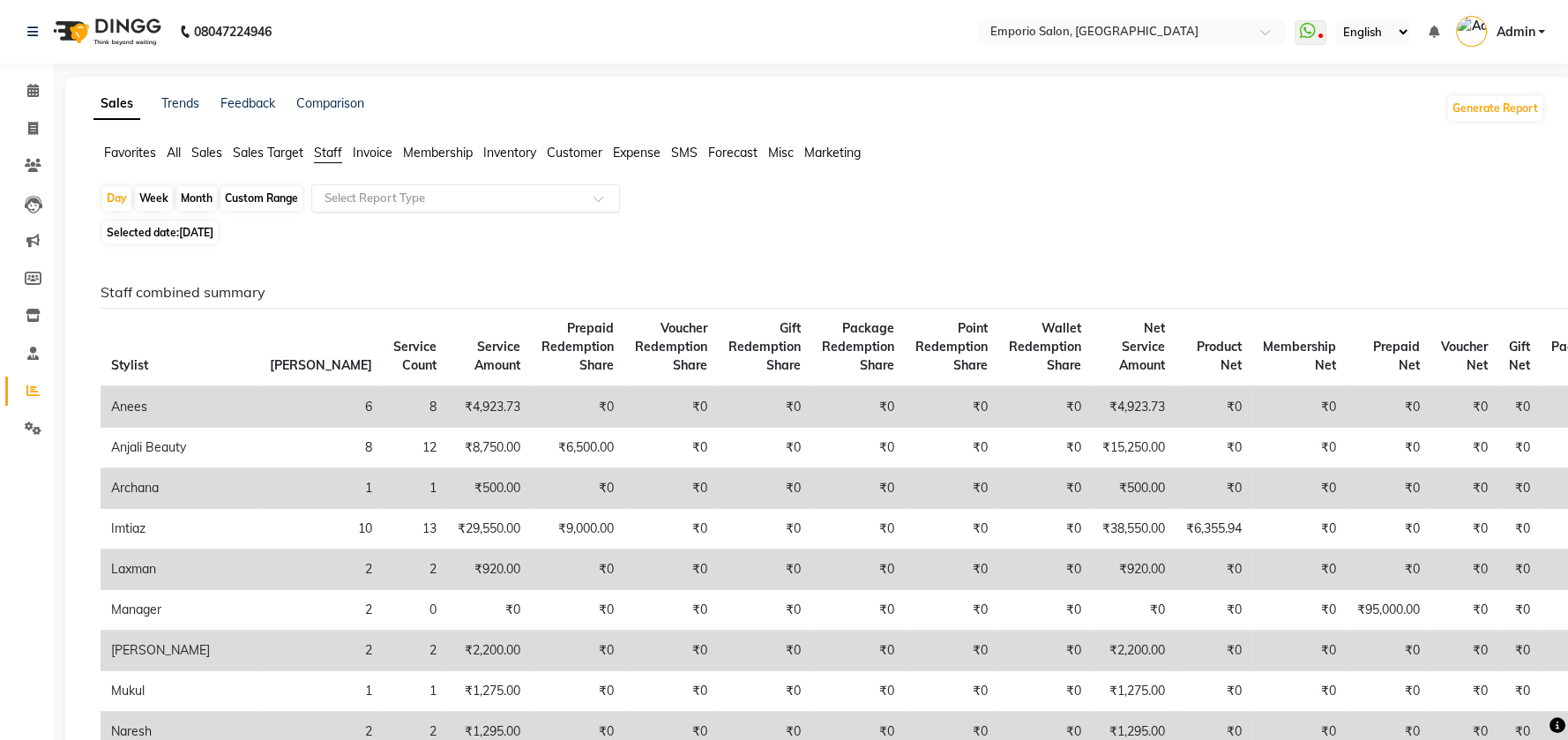
click at [400, 210] on ng-select "Select Report Type" at bounding box center [465, 198] width 308 height 28
click at [805, 195] on div "Day Week Month Custom Range Select Report Type" at bounding box center [819, 200] width 1437 height 32
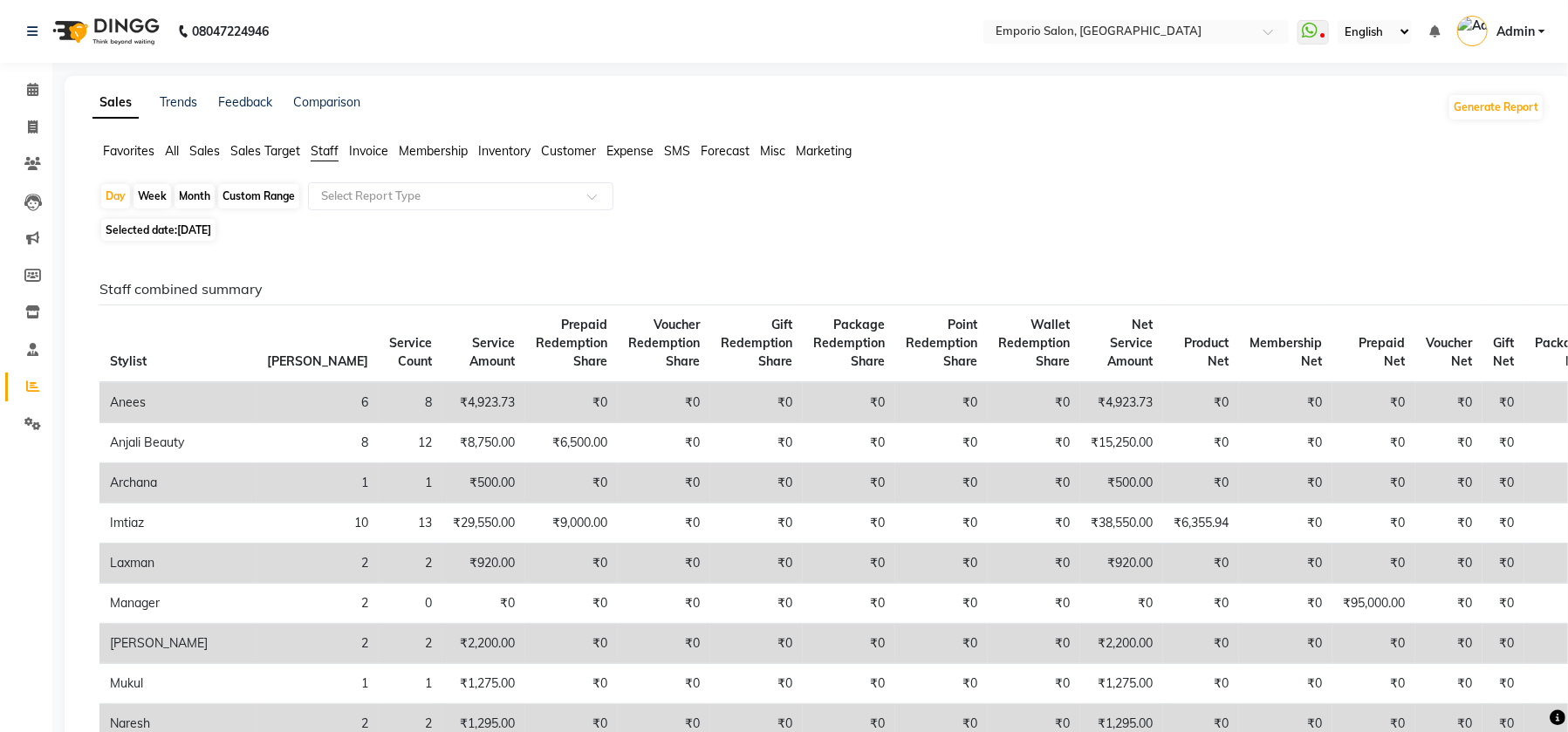
select select "service"
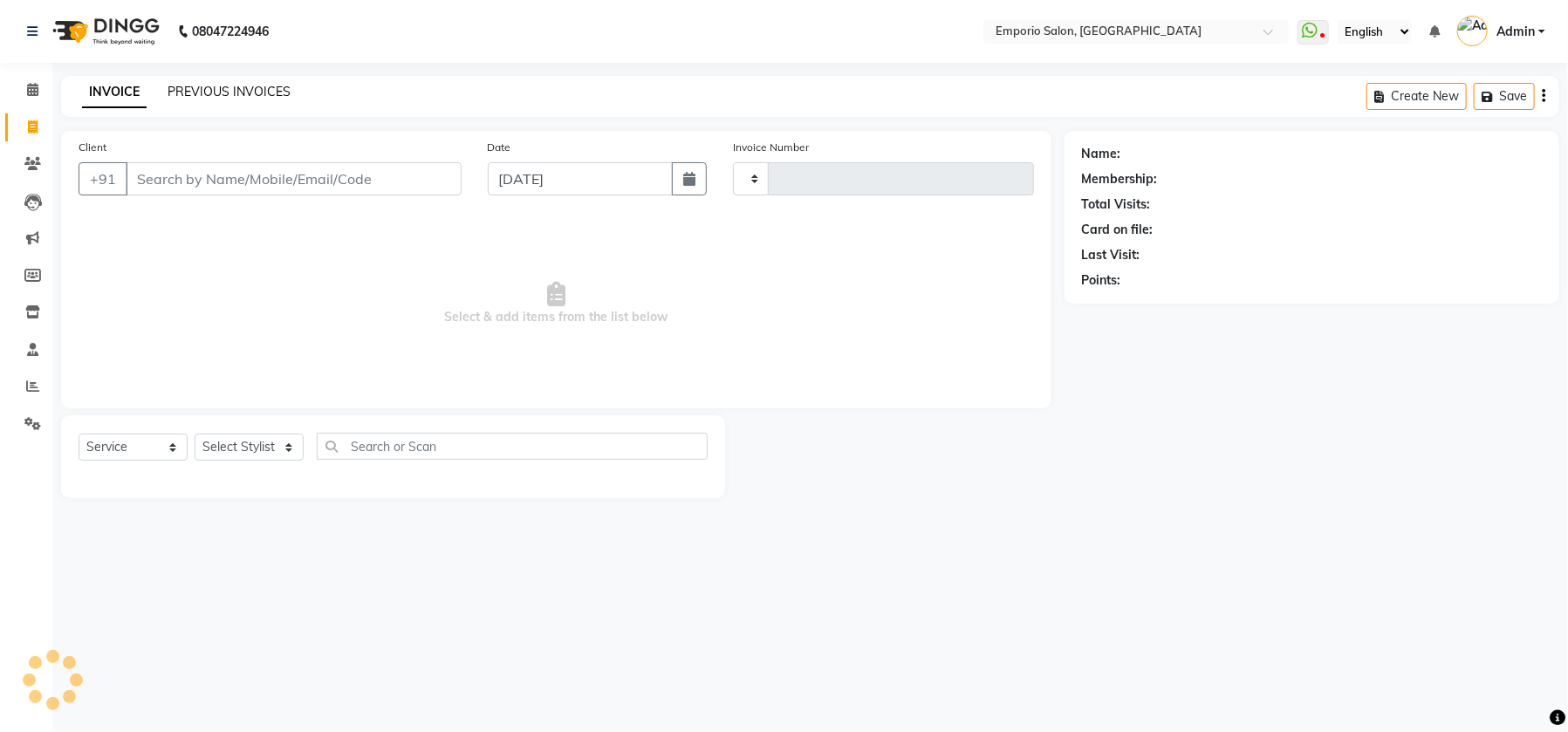
type input "4914"
select select "6332"
click at [219, 85] on link "PREVIOUS INVOICES" at bounding box center [229, 92] width 123 height 16
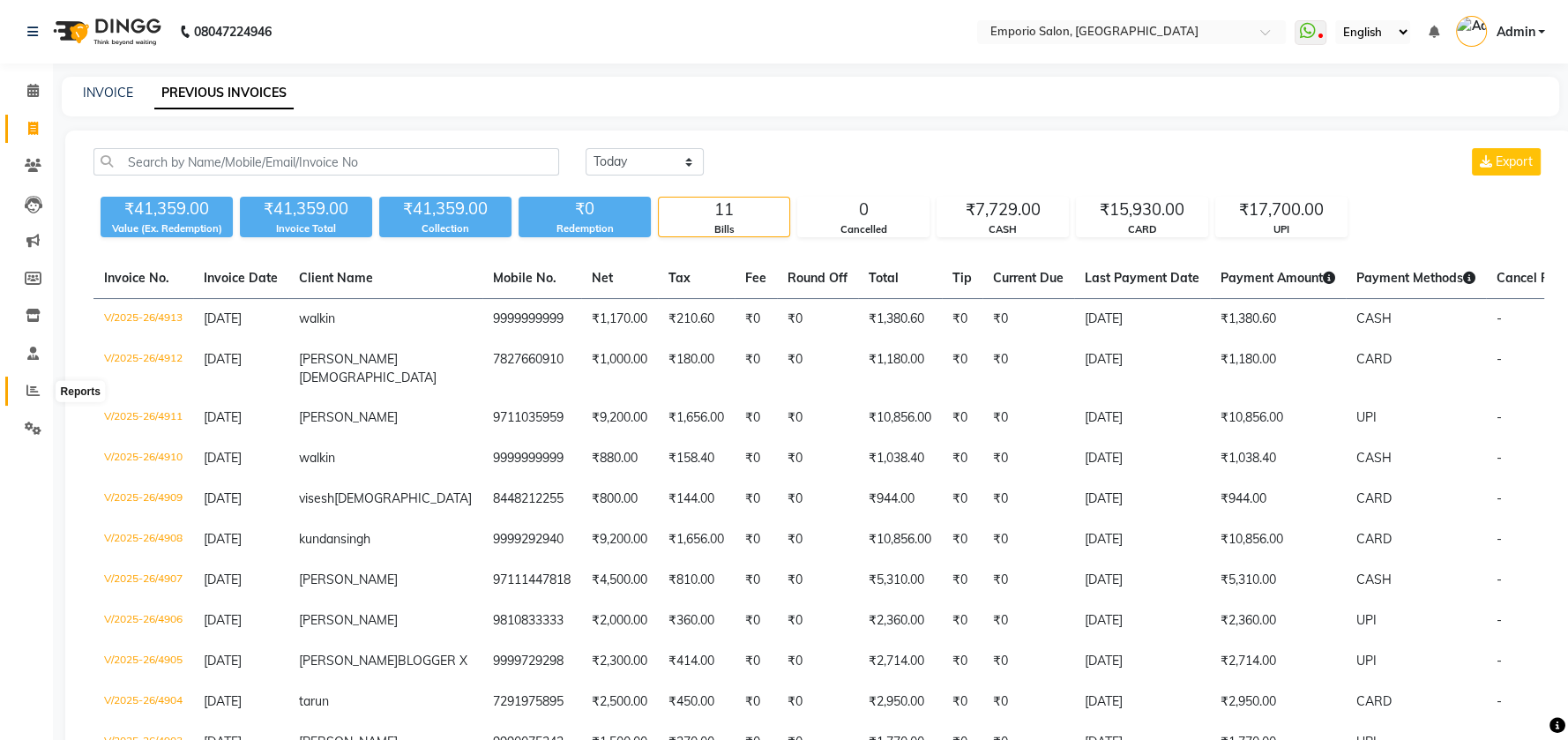
click at [26, 394] on icon at bounding box center [33, 390] width 14 height 14
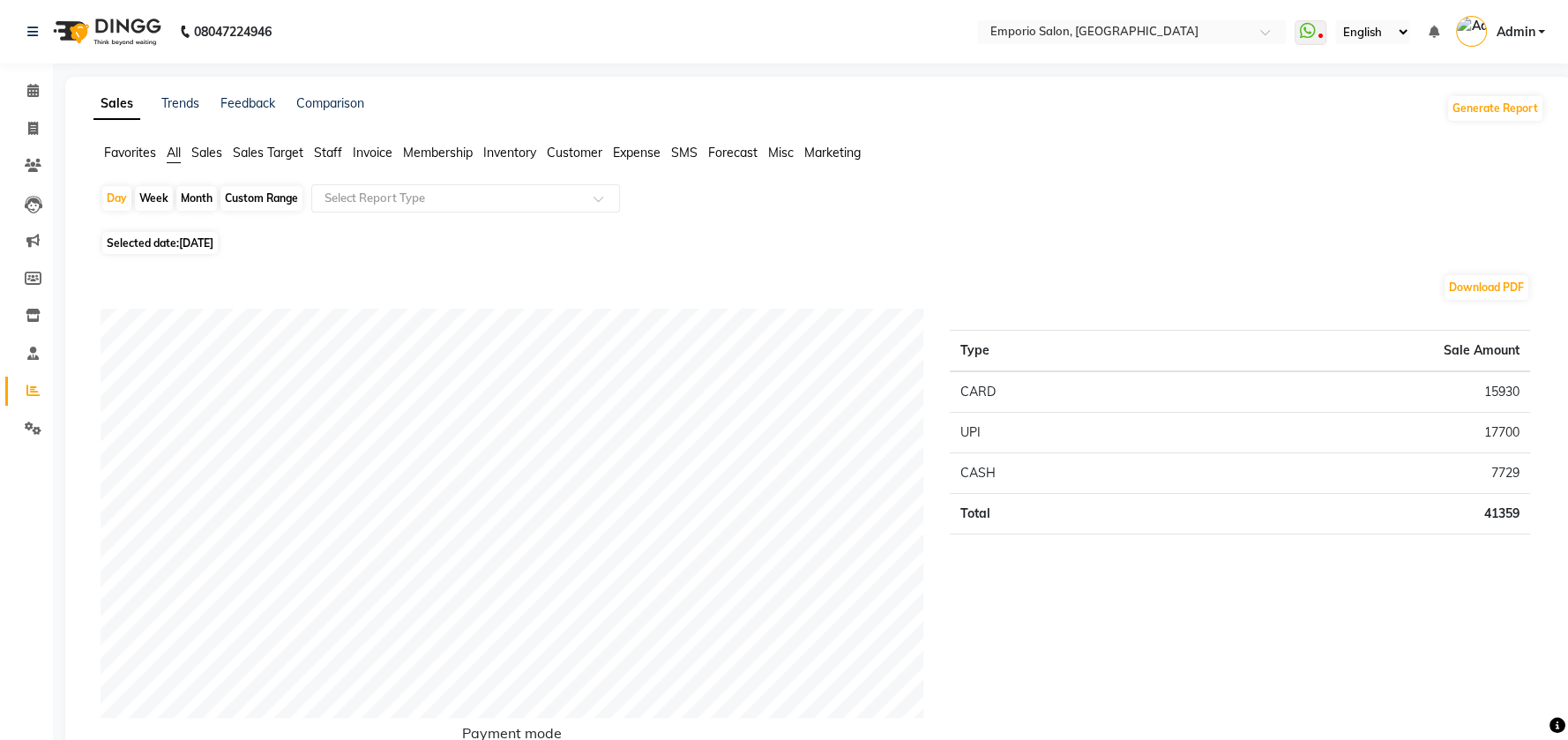
click at [188, 200] on div "Month" at bounding box center [196, 198] width 41 height 24
select select "9"
select select "2025"
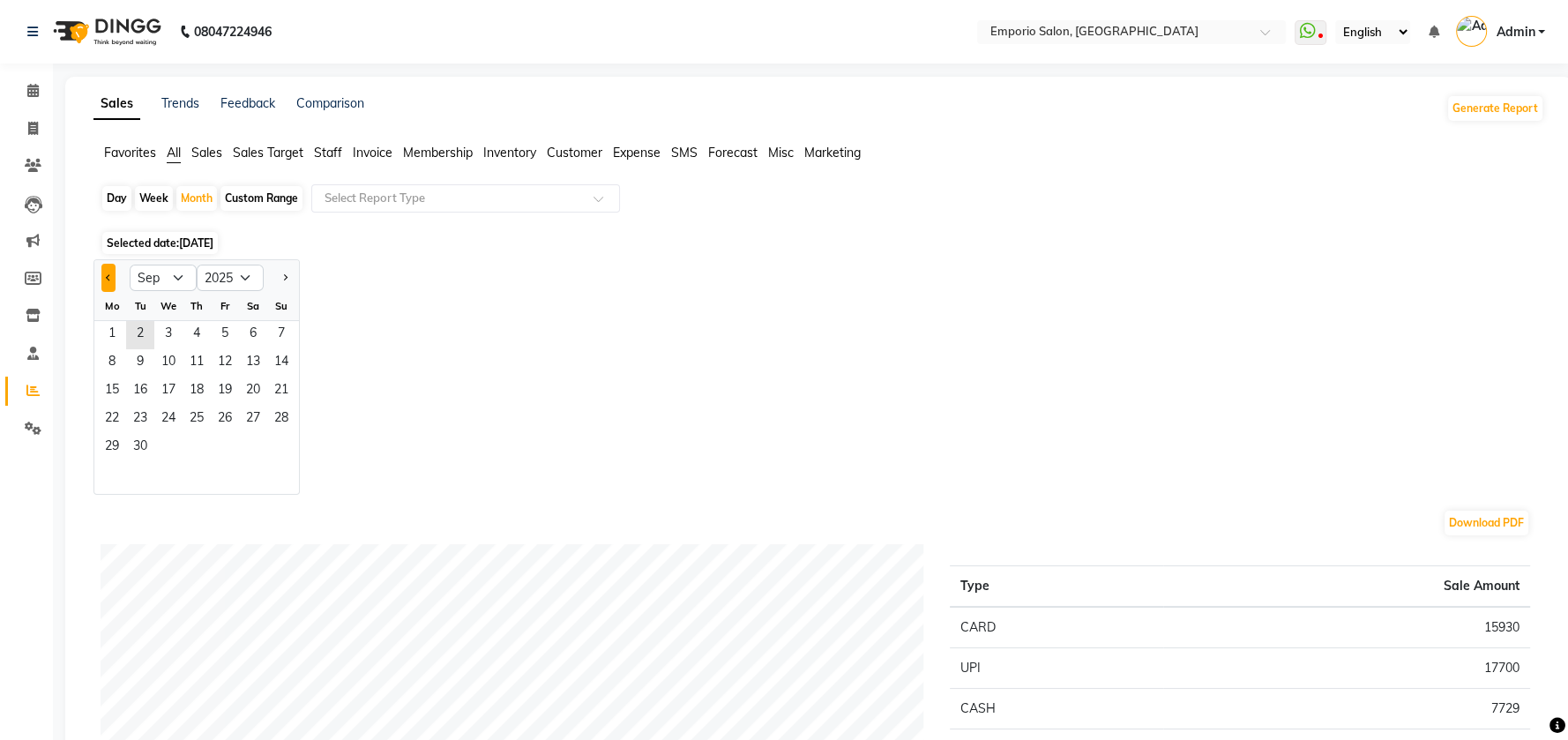
click at [111, 272] on button "Previous month" at bounding box center [109, 278] width 15 height 28
select select "8"
click at [287, 449] on span "31" at bounding box center [281, 447] width 28 height 28
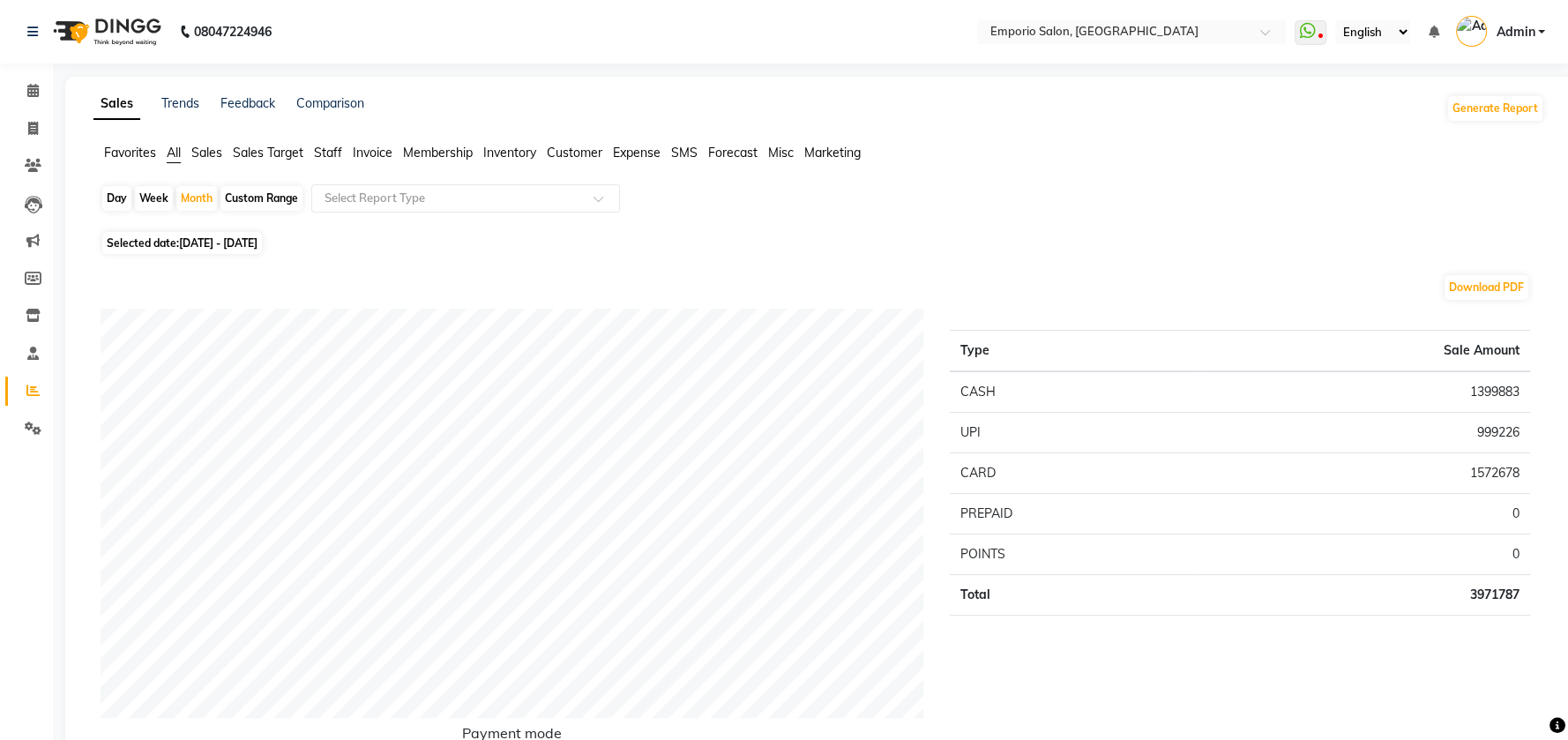
click at [325, 156] on span "Staff" at bounding box center [327, 152] width 28 height 16
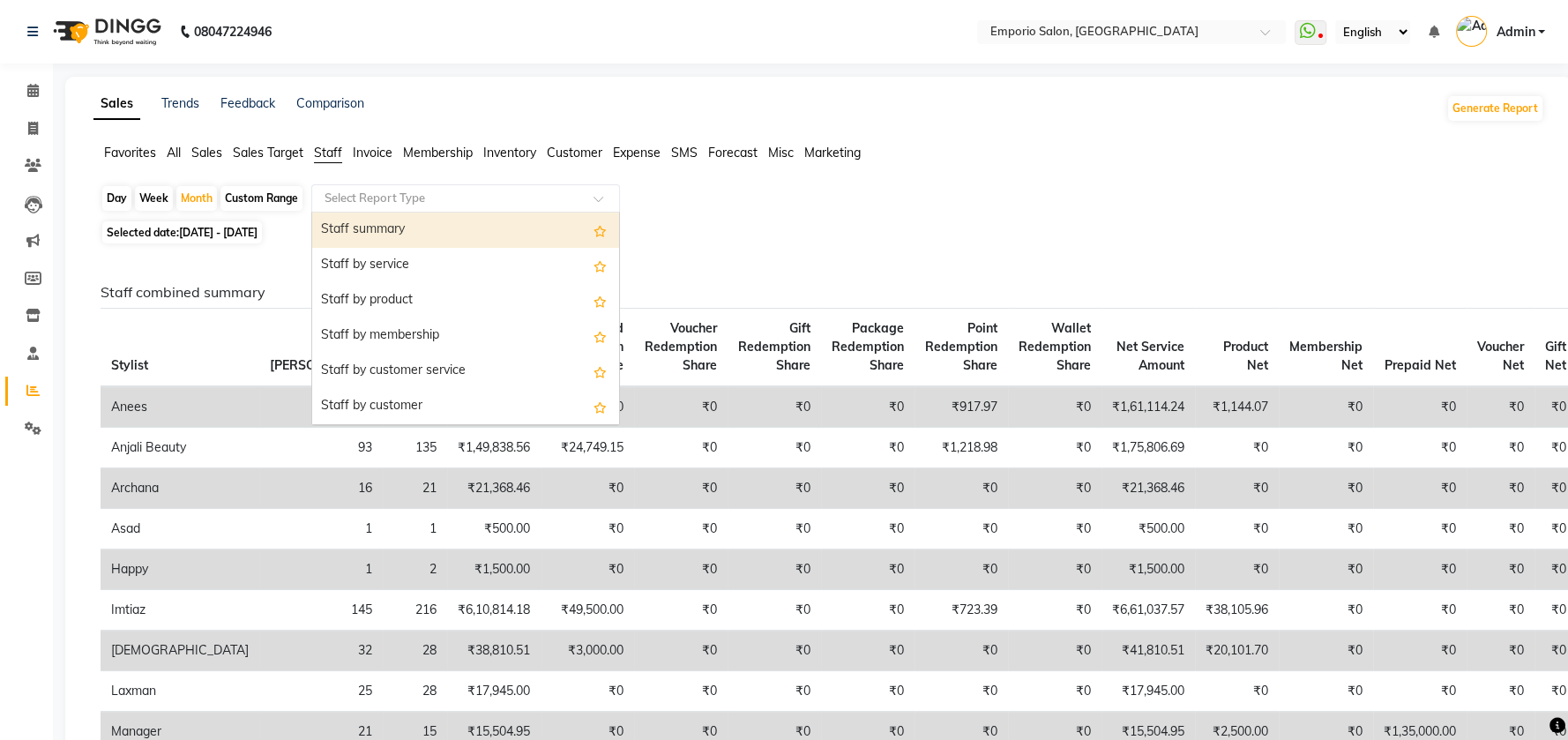
click at [596, 198] on span at bounding box center [604, 203] width 22 height 17
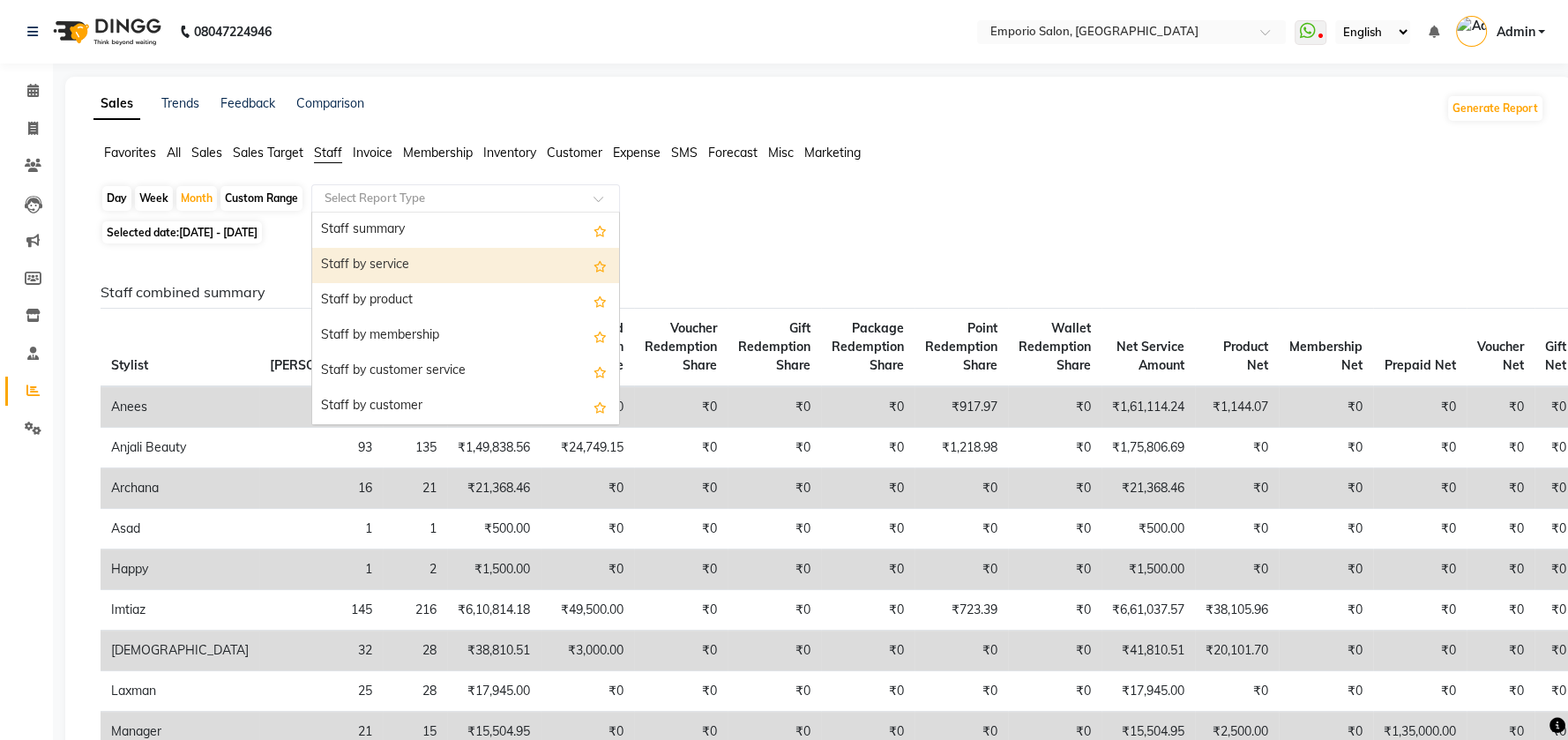
click at [529, 273] on div "Staff by service" at bounding box center [465, 265] width 307 height 35
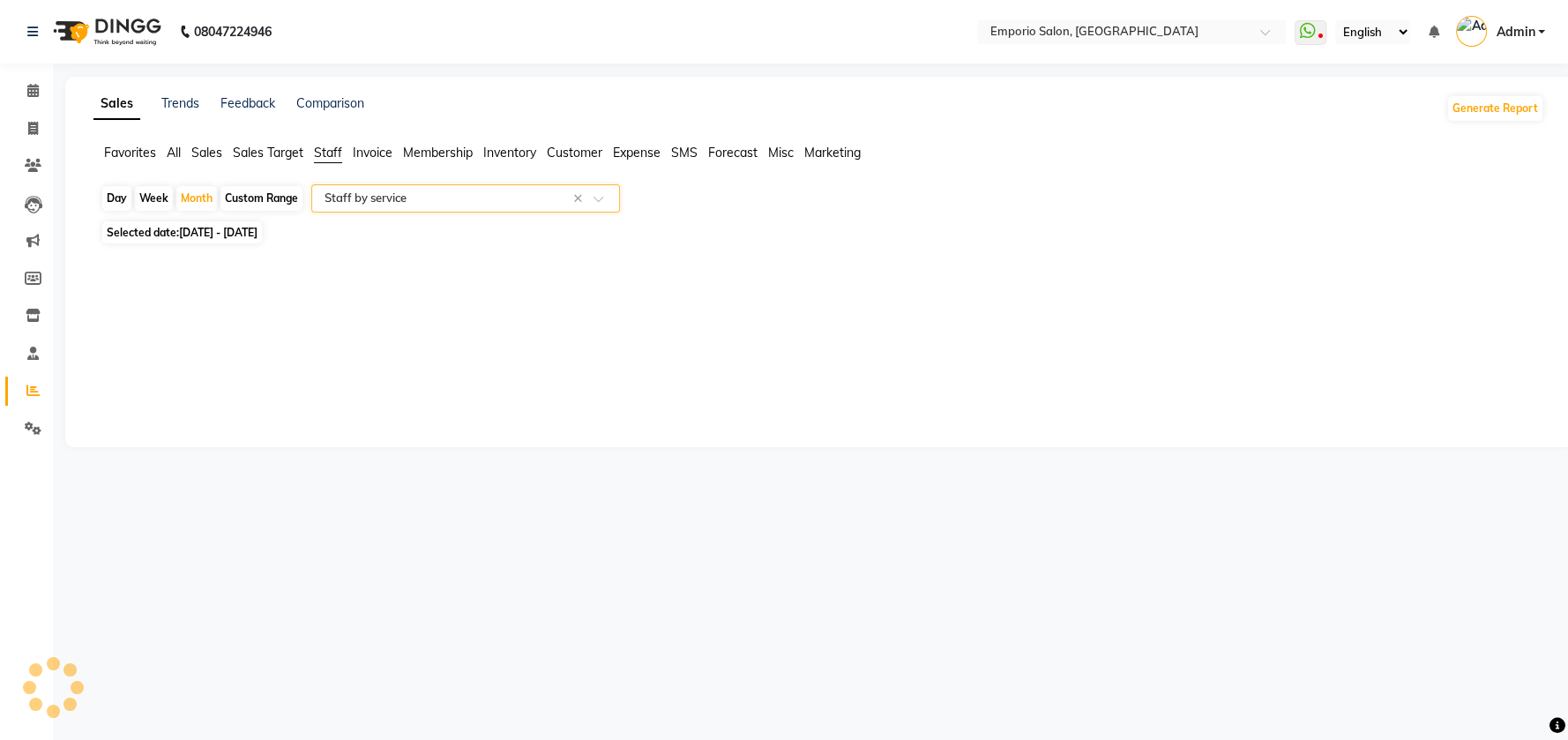
select select "filtered_report"
select select "csv"
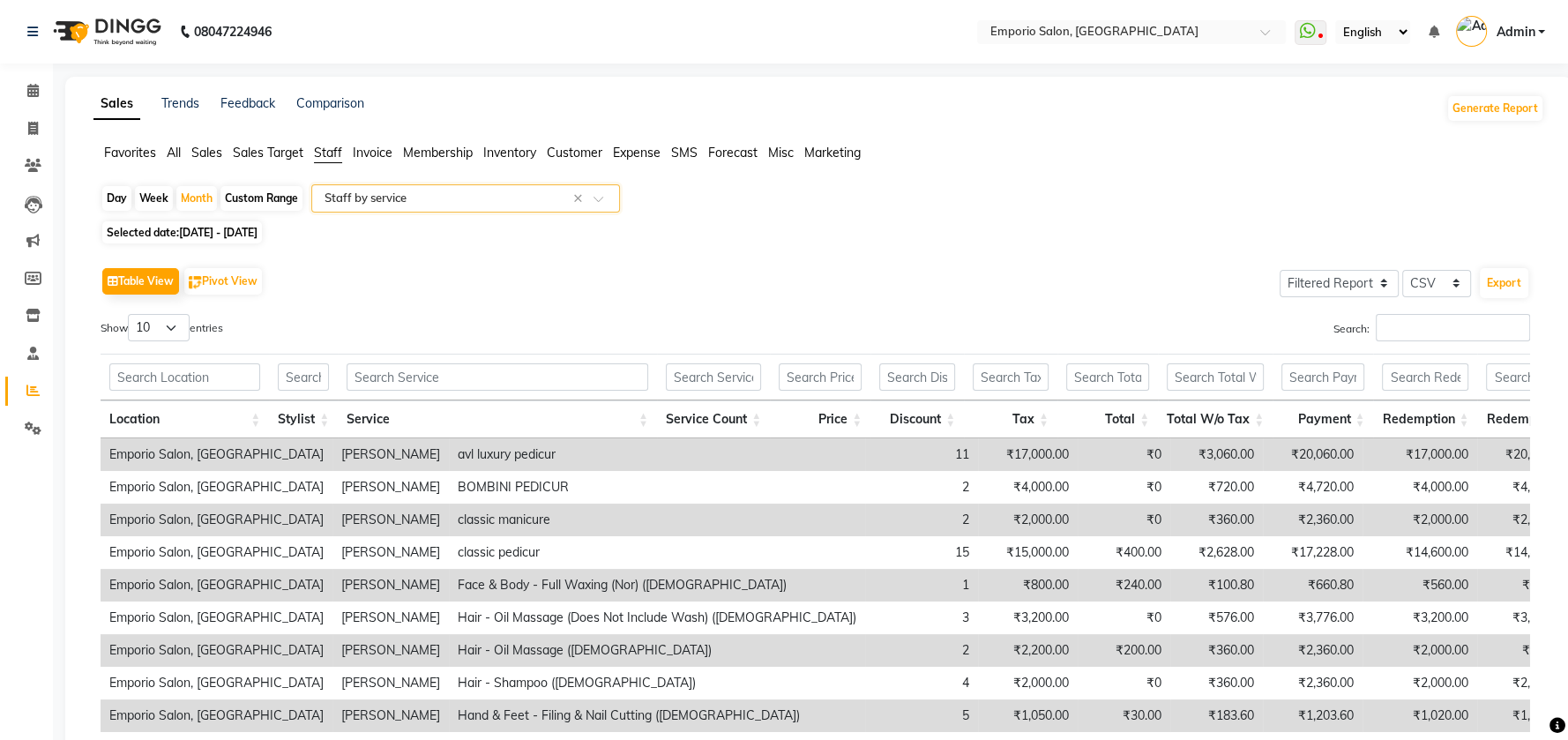
click at [239, 227] on span "01-08-2025 - 31-08-2025" at bounding box center [218, 232] width 79 height 14
select select "8"
select select "2025"
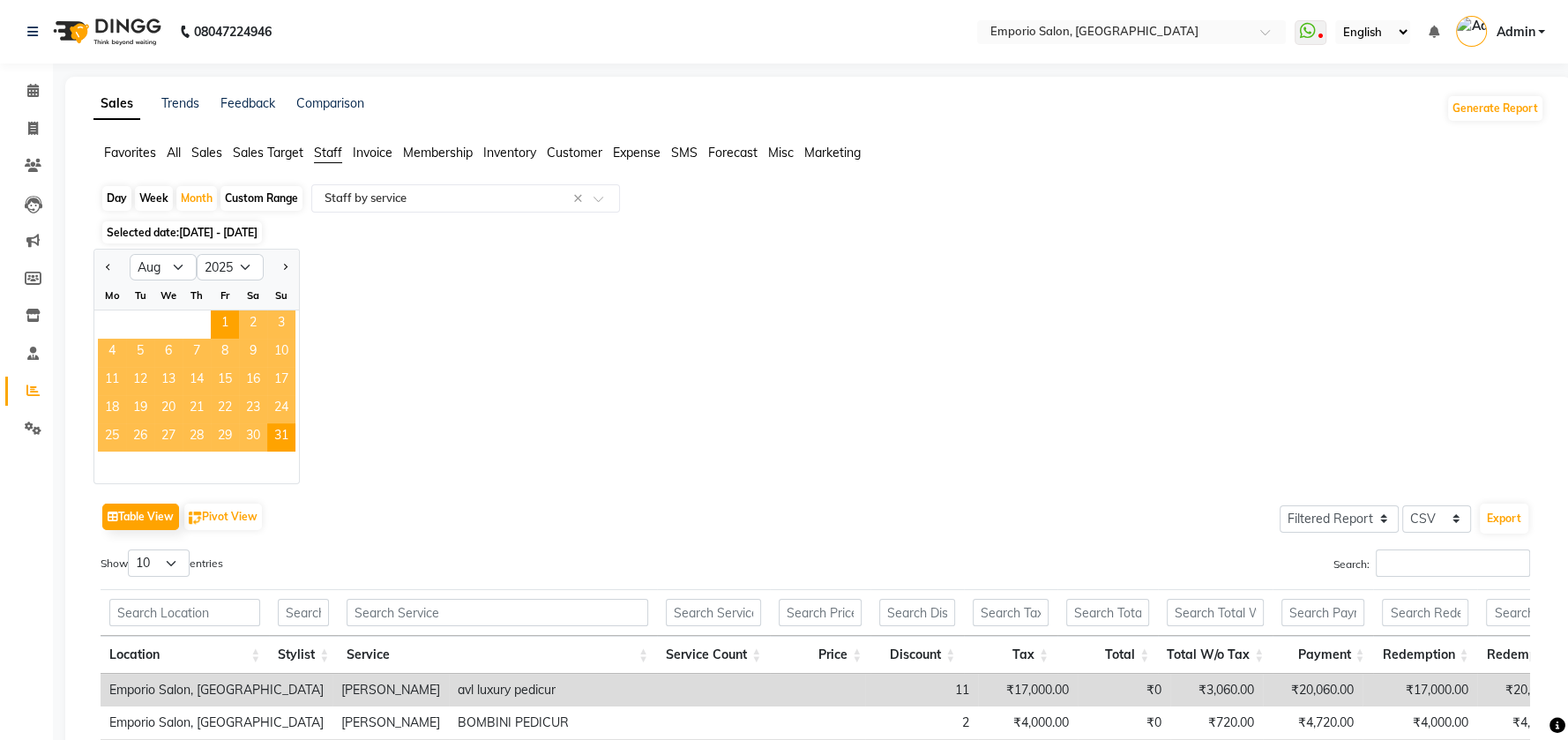
click at [122, 201] on div "Day" at bounding box center [117, 198] width 29 height 24
select select "8"
select select "2025"
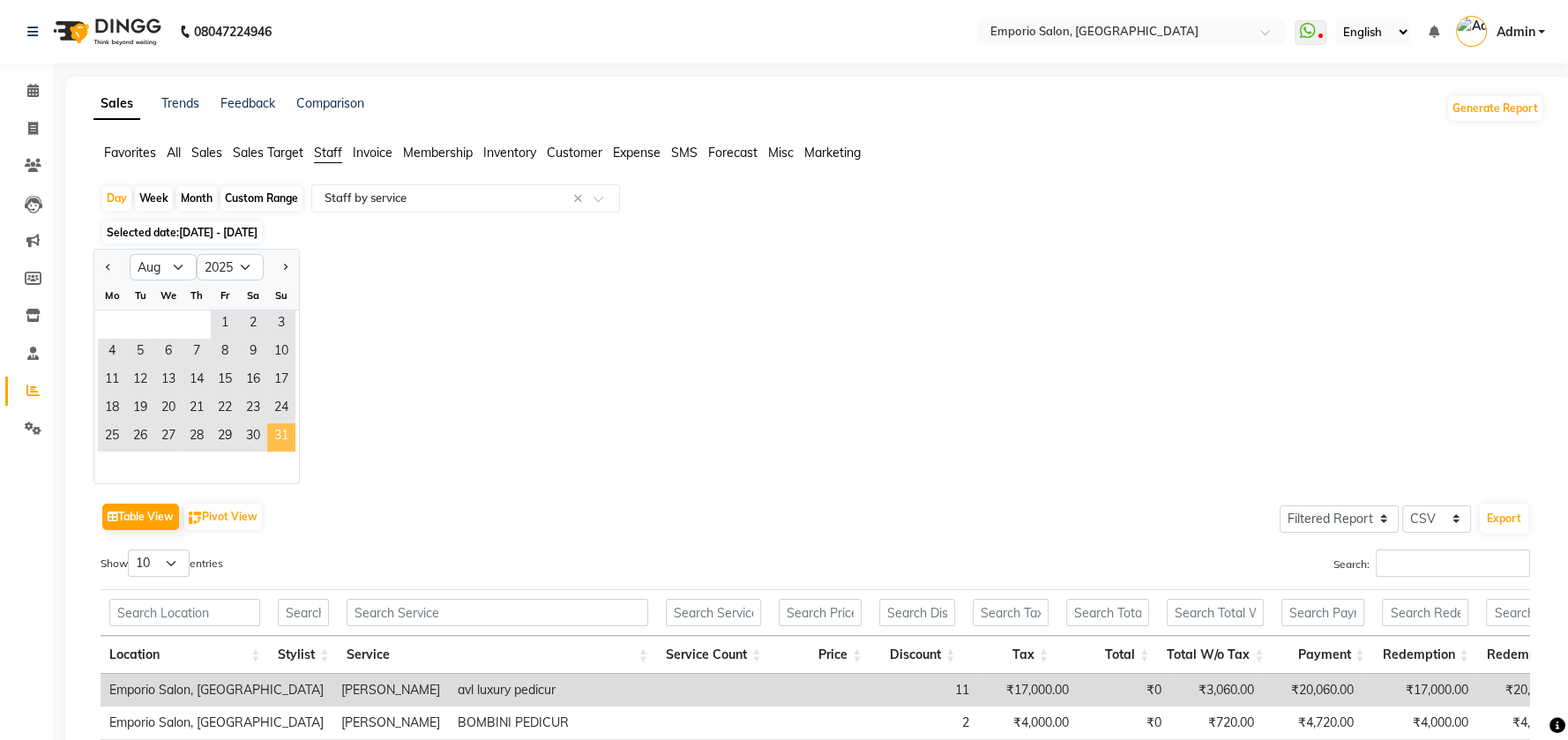
click at [288, 436] on span "31" at bounding box center [281, 437] width 28 height 28
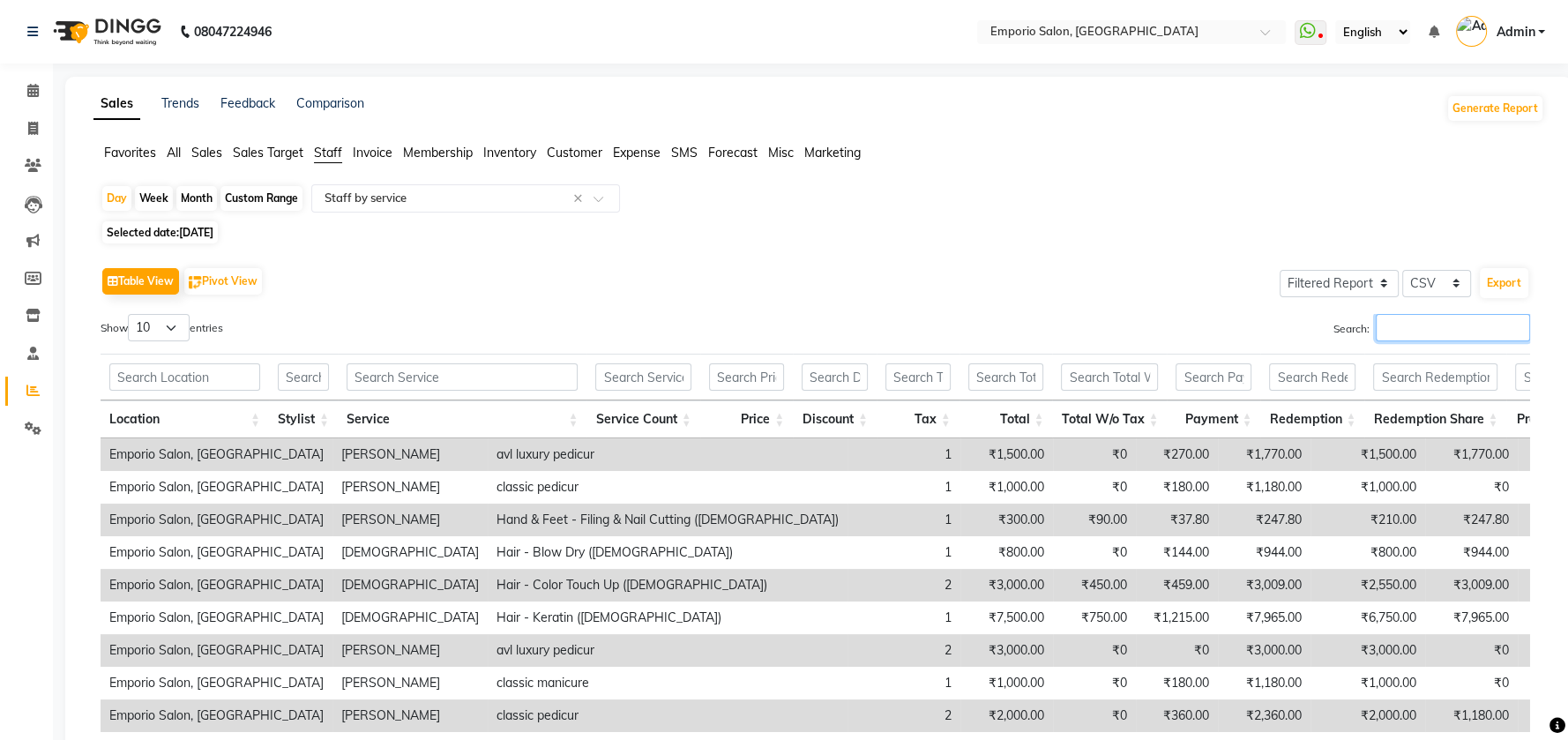
click at [1488, 327] on input "Search:" at bounding box center [1453, 327] width 154 height 27
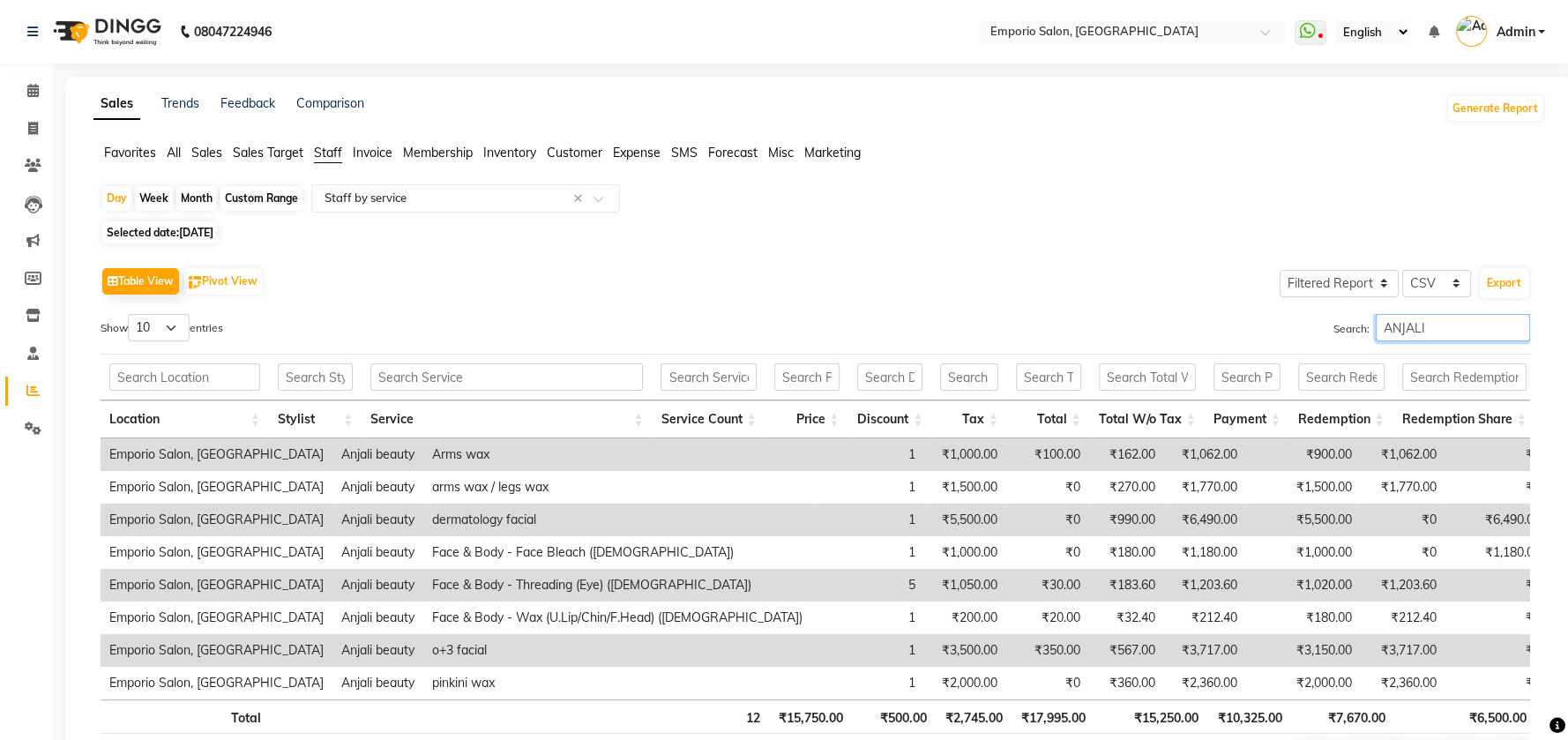
scroll to position [117, 0]
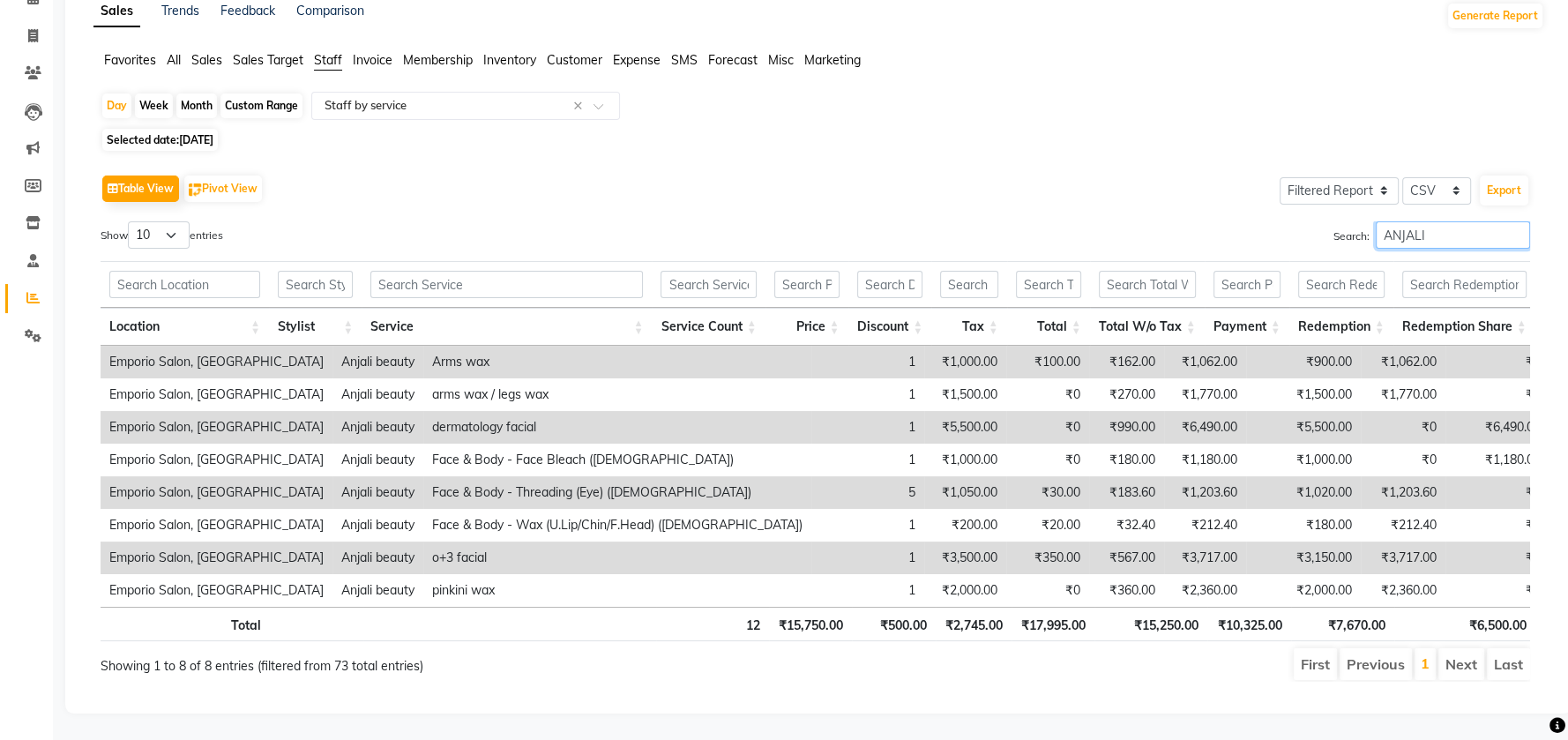
type input "ANJALI"
click at [194, 93] on div "Month" at bounding box center [196, 105] width 41 height 24
select select "8"
select select "2025"
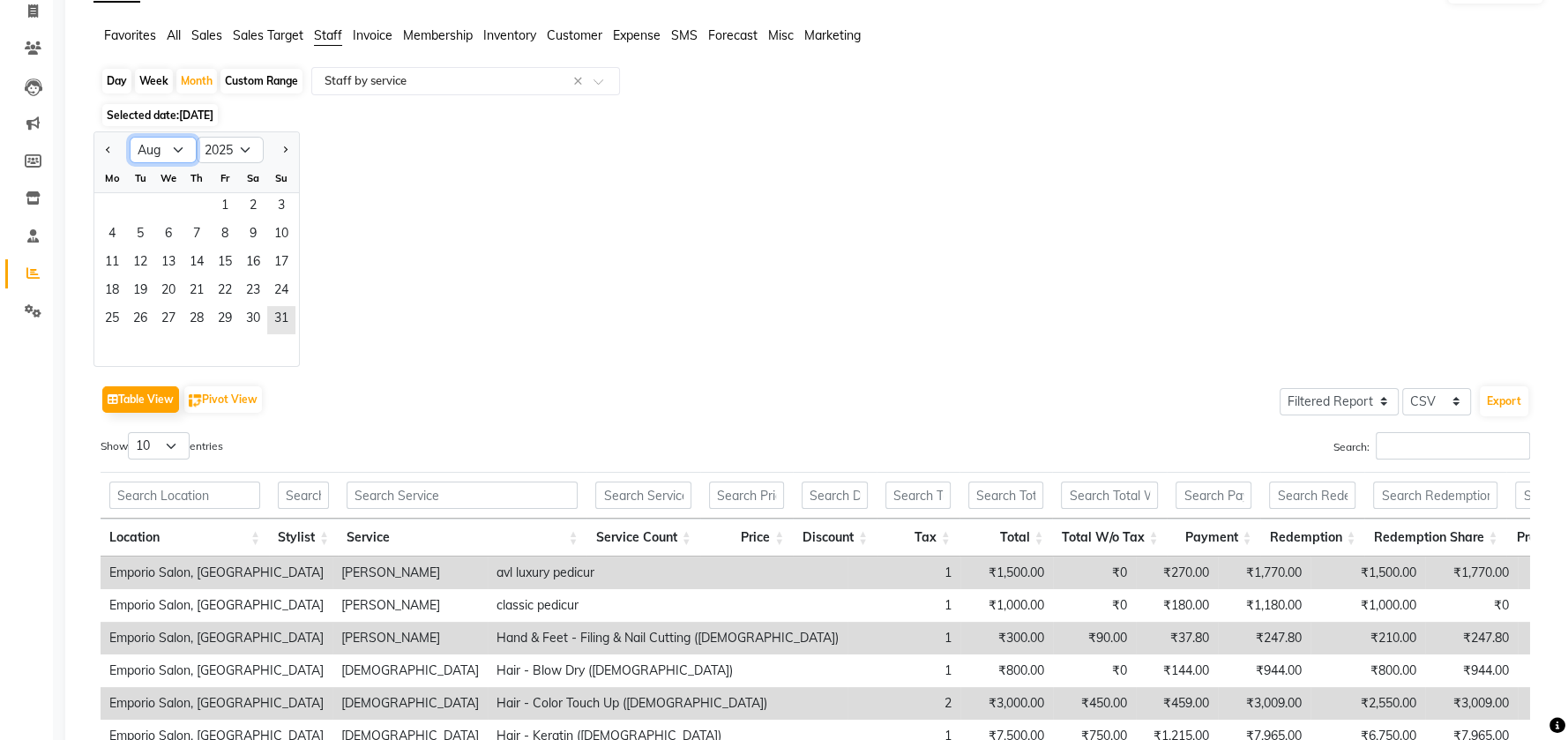
click at [176, 144] on select "Jan Feb Mar Apr May Jun Jul Aug Sep Oct Nov Dec" at bounding box center [163, 150] width 67 height 26
select select "9"
click at [130, 137] on select "Jan Feb Mar Apr May Jun Jul Aug Sep Oct Nov Dec" at bounding box center [163, 150] width 67 height 26
click at [140, 204] on span "2" at bounding box center [140, 207] width 28 height 28
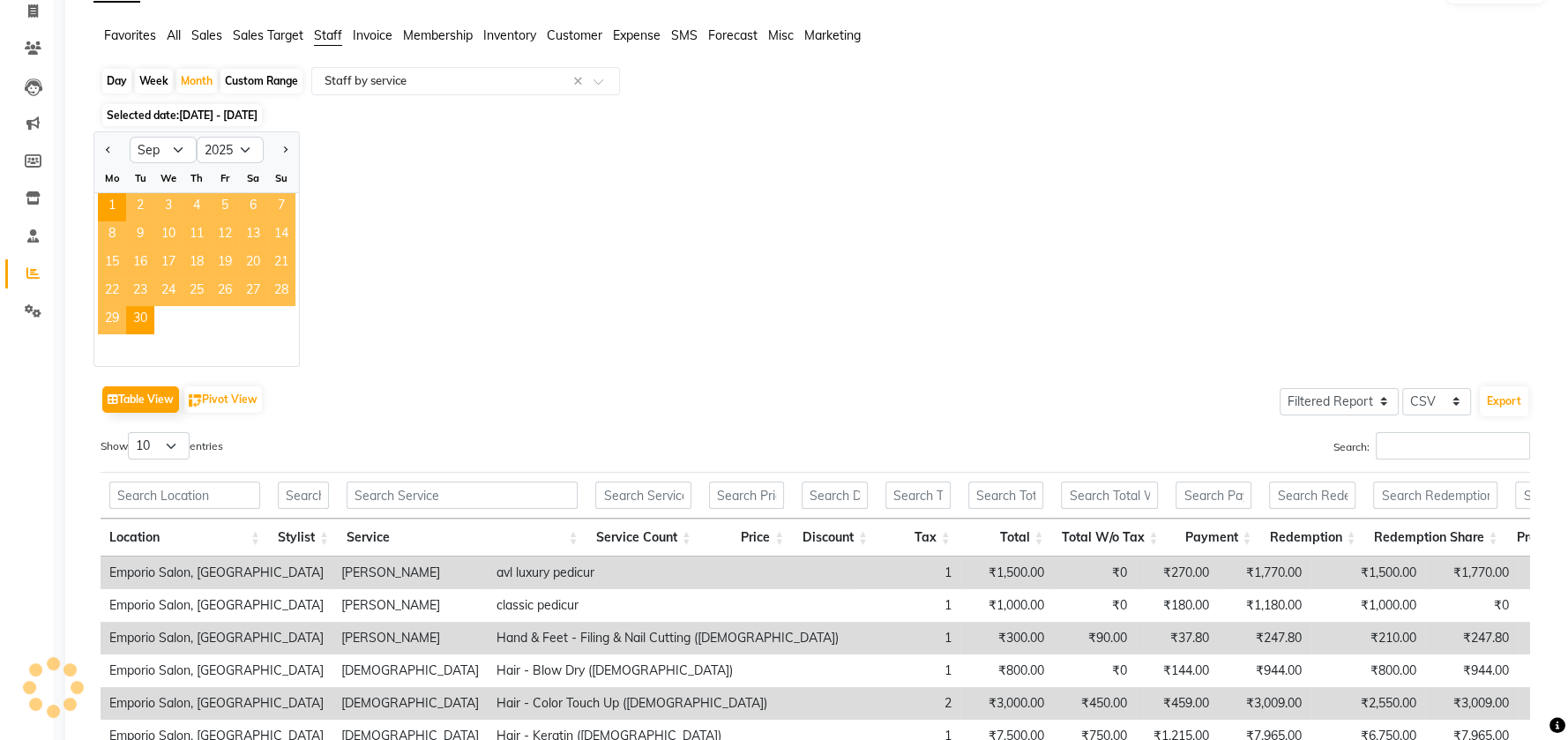
scroll to position [0, 0]
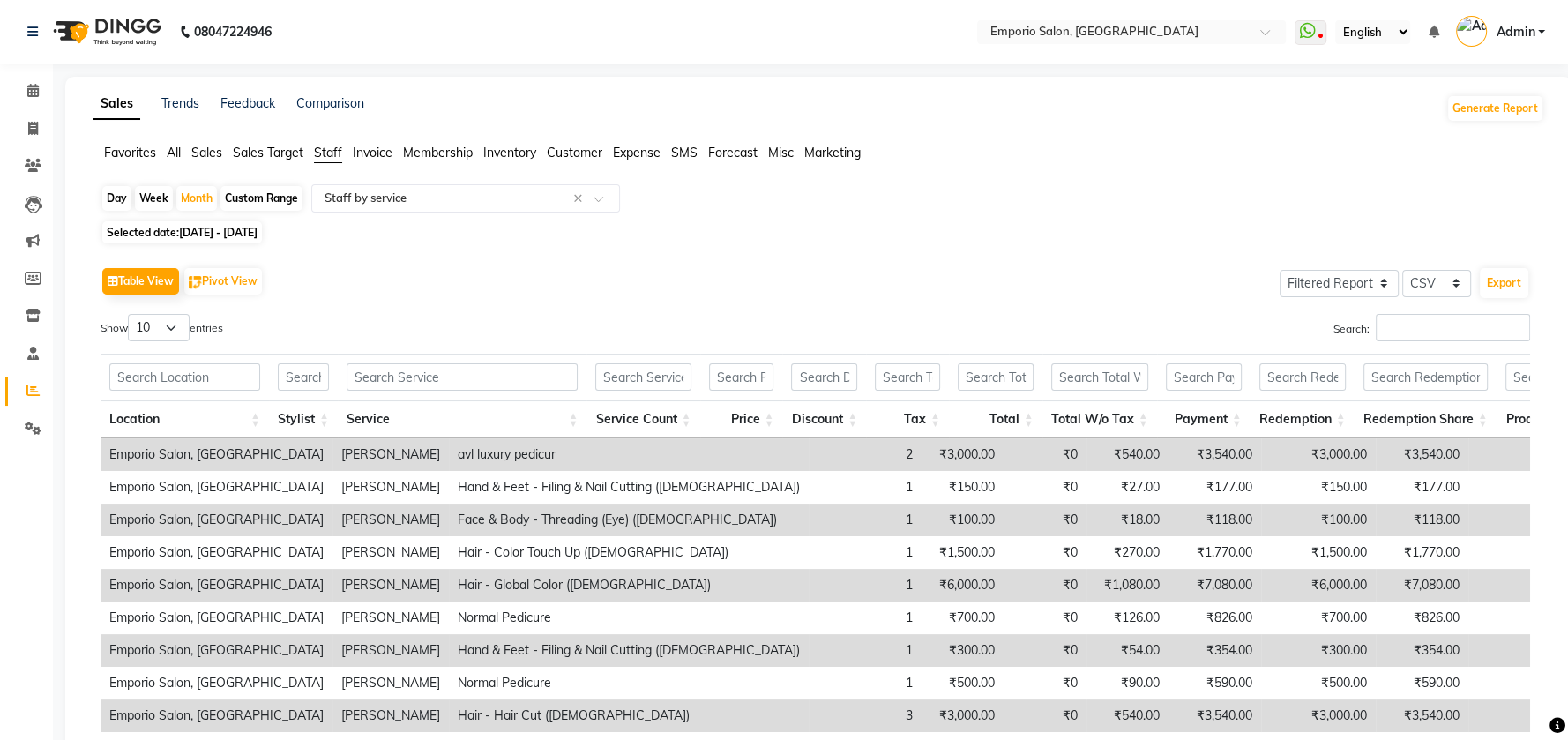
click at [696, 234] on div "Selected date: 01-09-2025 - 30-09-2025" at bounding box center [823, 232] width 1444 height 18
click at [120, 200] on div "Day" at bounding box center [117, 198] width 29 height 24
select select "9"
select select "2025"
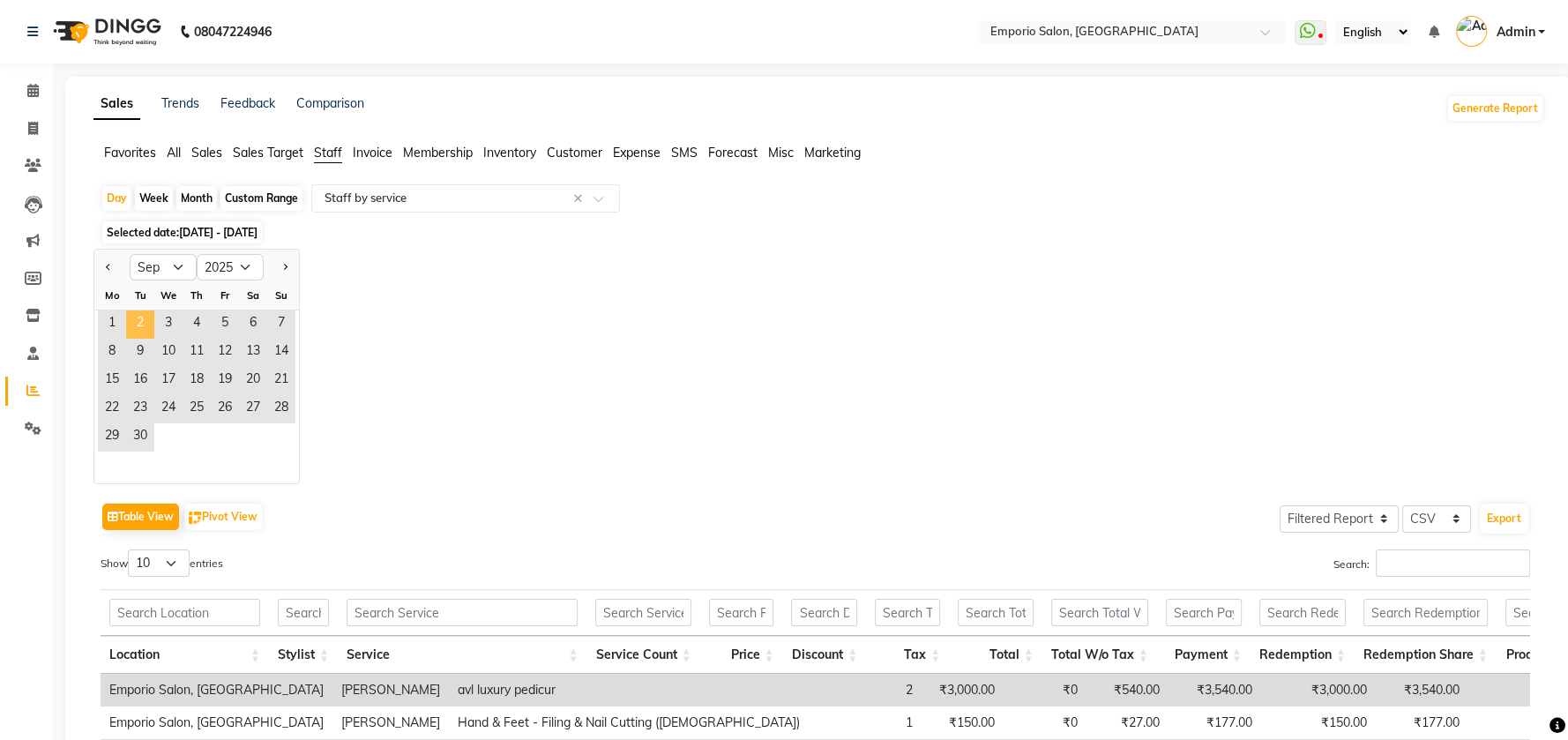
click at [147, 323] on span "2" at bounding box center [140, 324] width 28 height 28
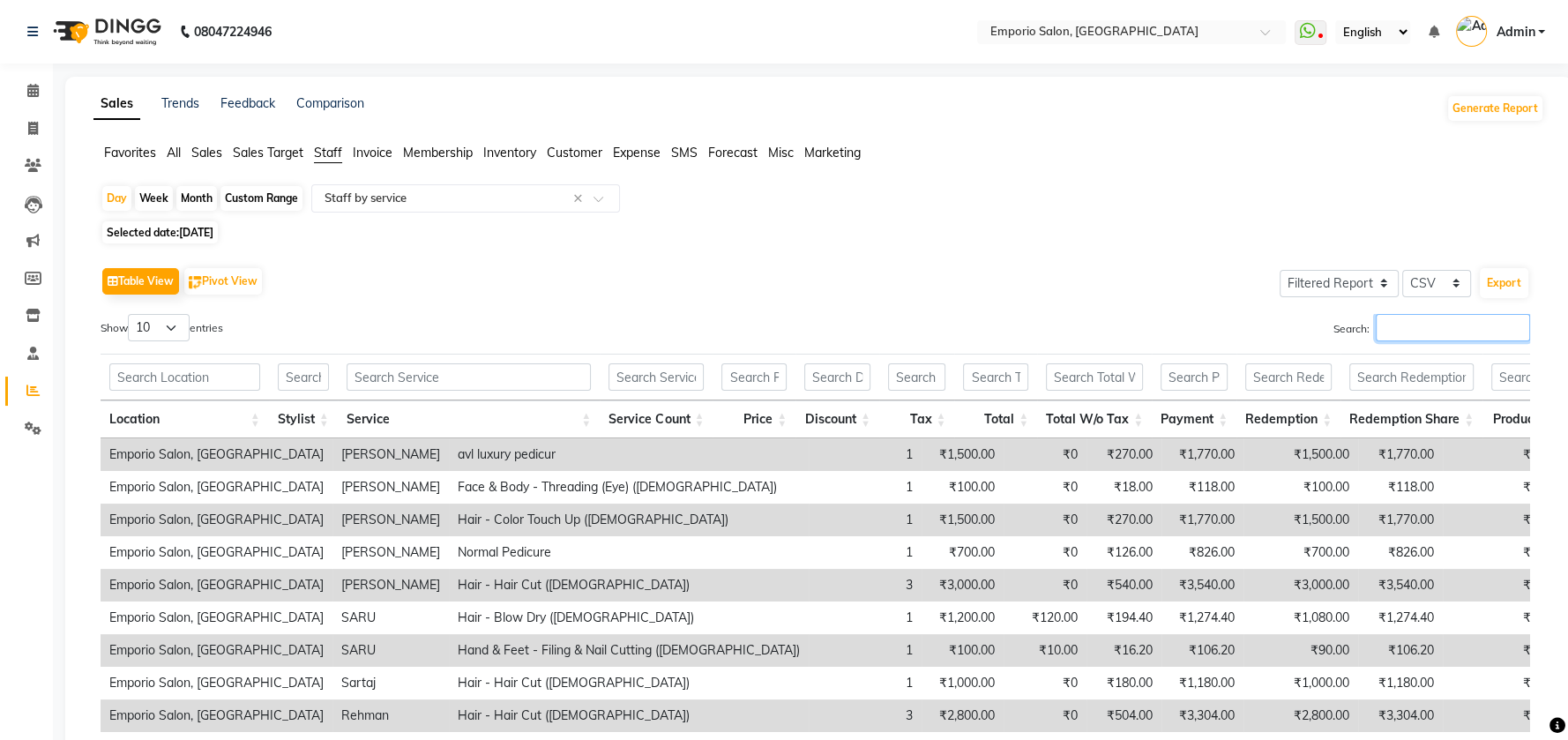
click at [1387, 330] on input "Search:" at bounding box center [1453, 327] width 154 height 27
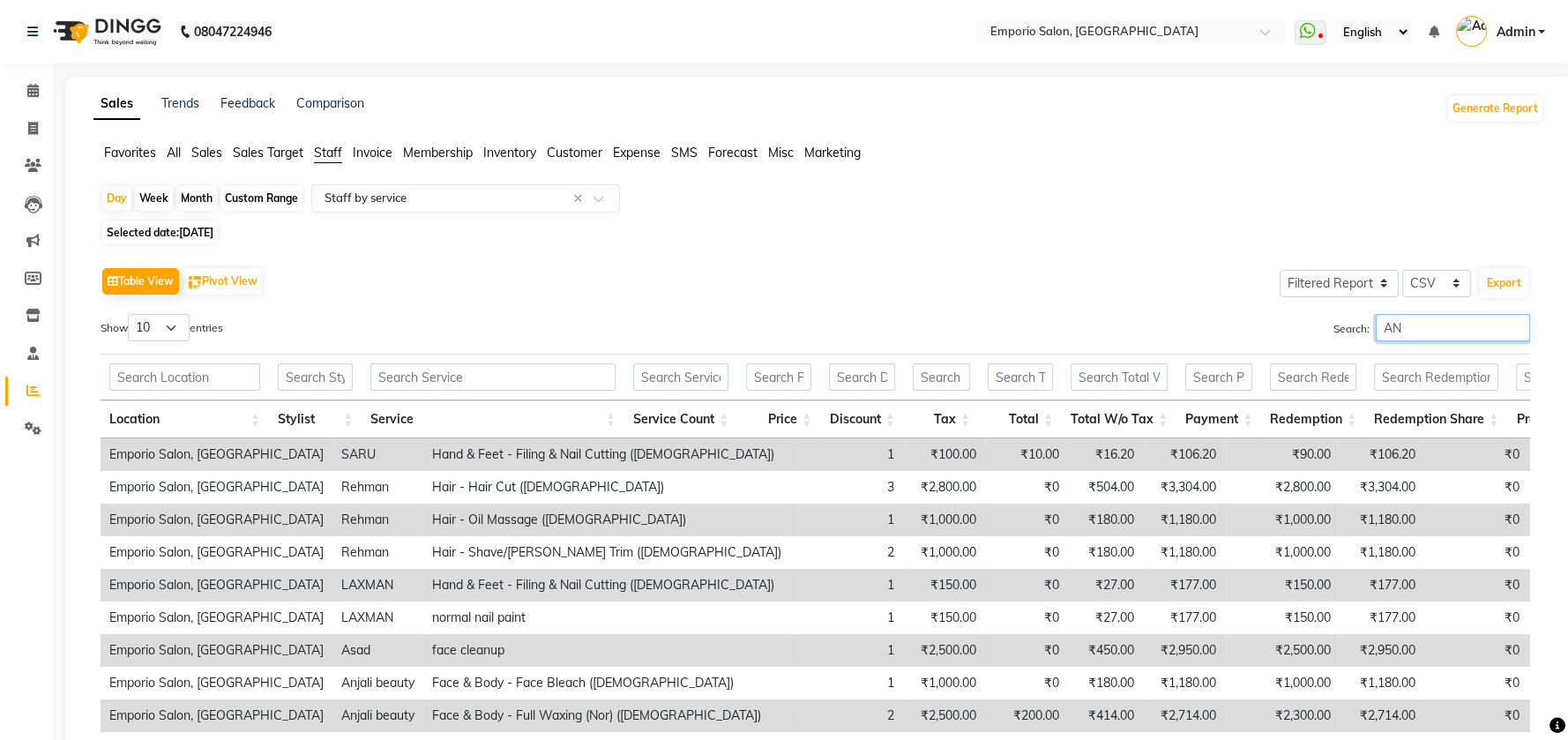
type input "A"
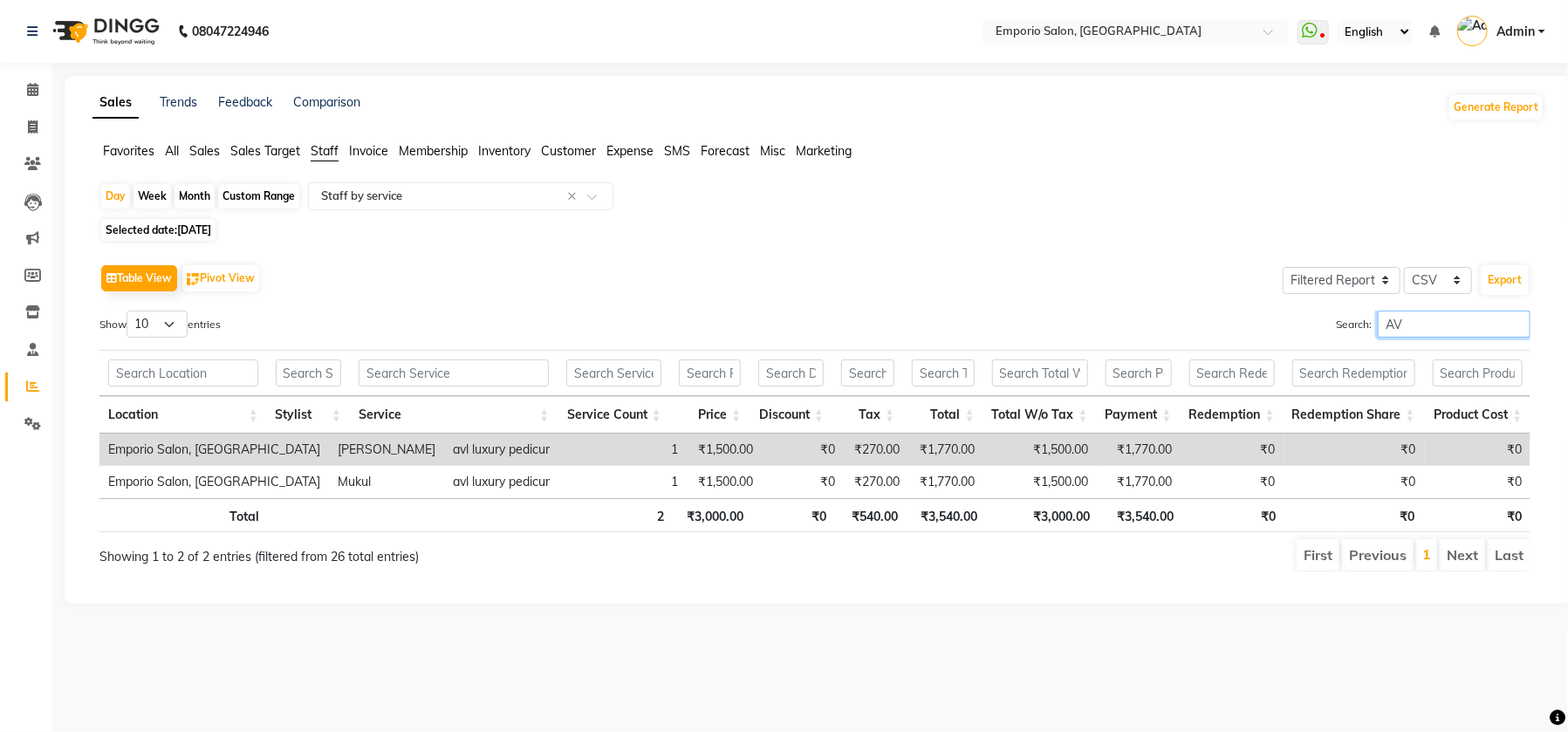
type input "A"
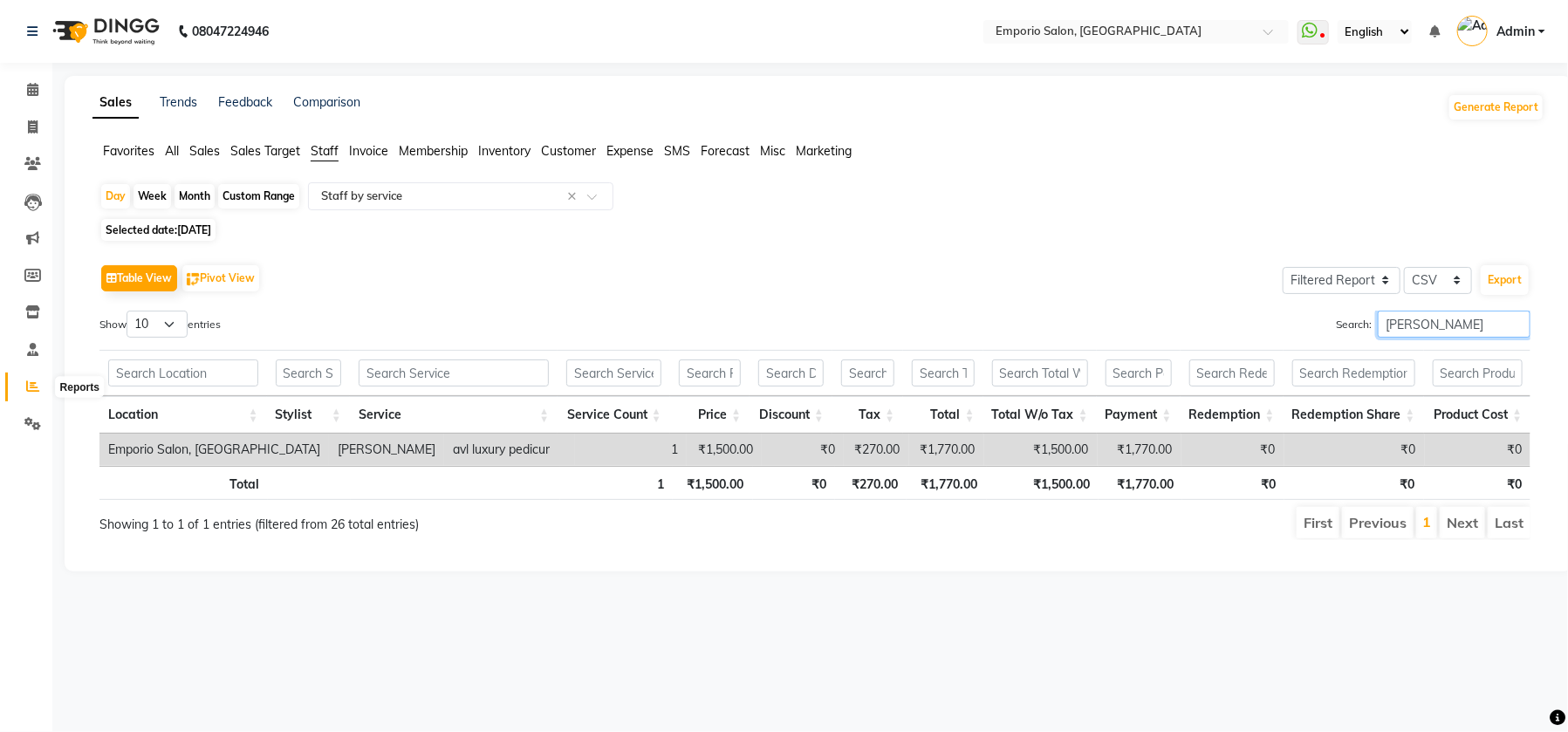
type input "[PERSON_NAME]"
click at [32, 385] on icon at bounding box center [32, 386] width 13 height 13
click at [34, 417] on icon at bounding box center [32, 423] width 16 height 13
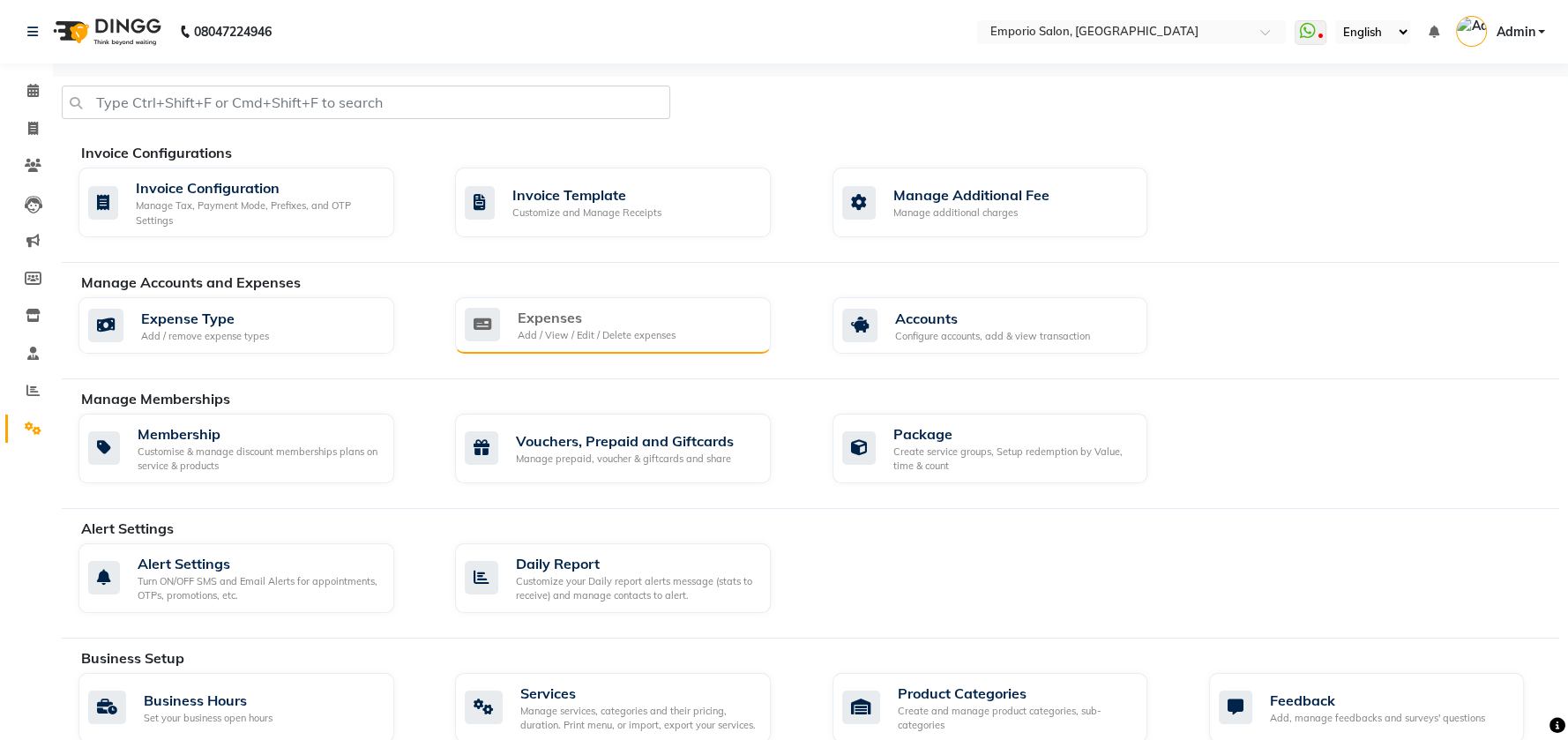
click at [571, 317] on div "Expenses" at bounding box center [597, 316] width 158 height 21
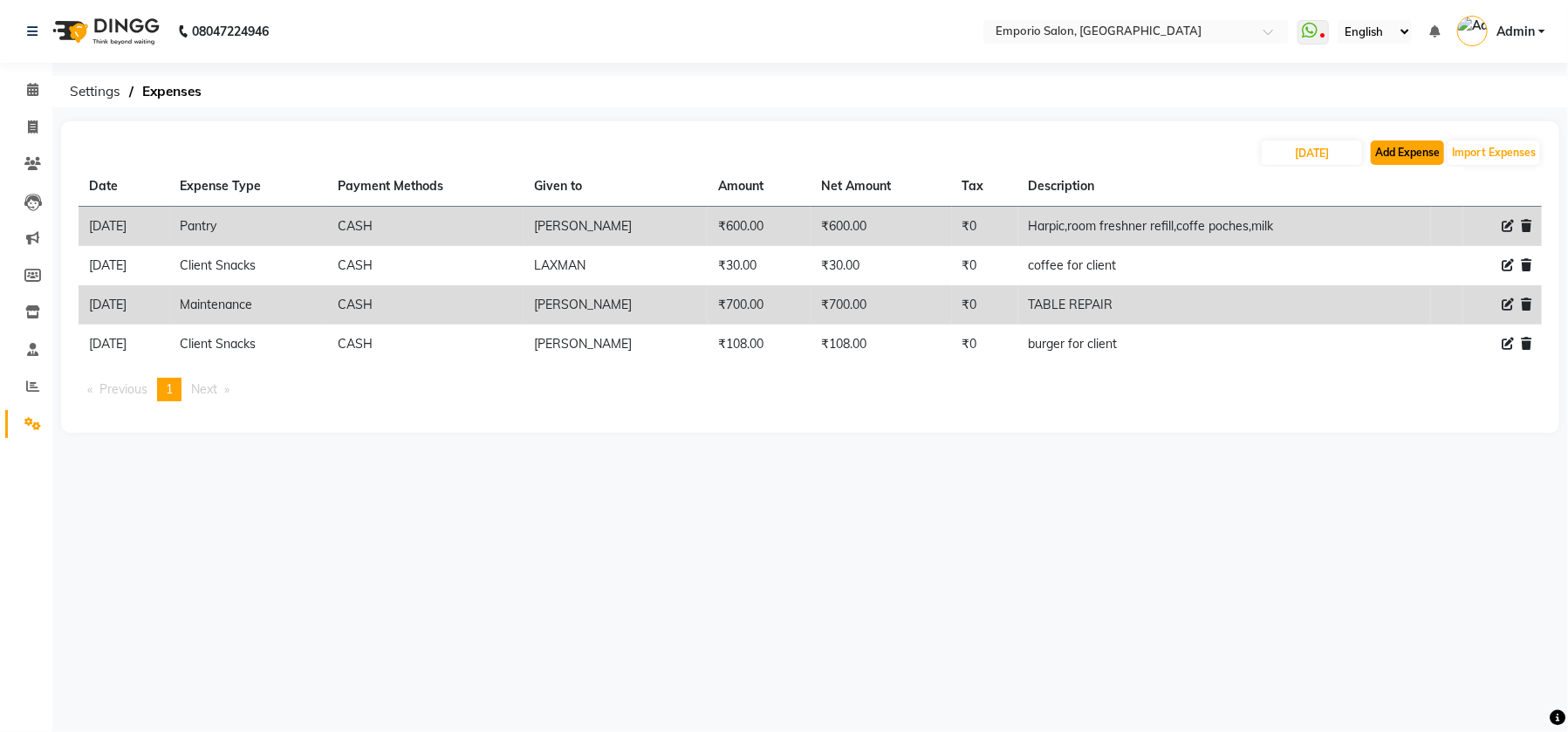
click at [1421, 149] on button "Add Expense" at bounding box center [1407, 152] width 74 height 24
select select "1"
select select "5330"
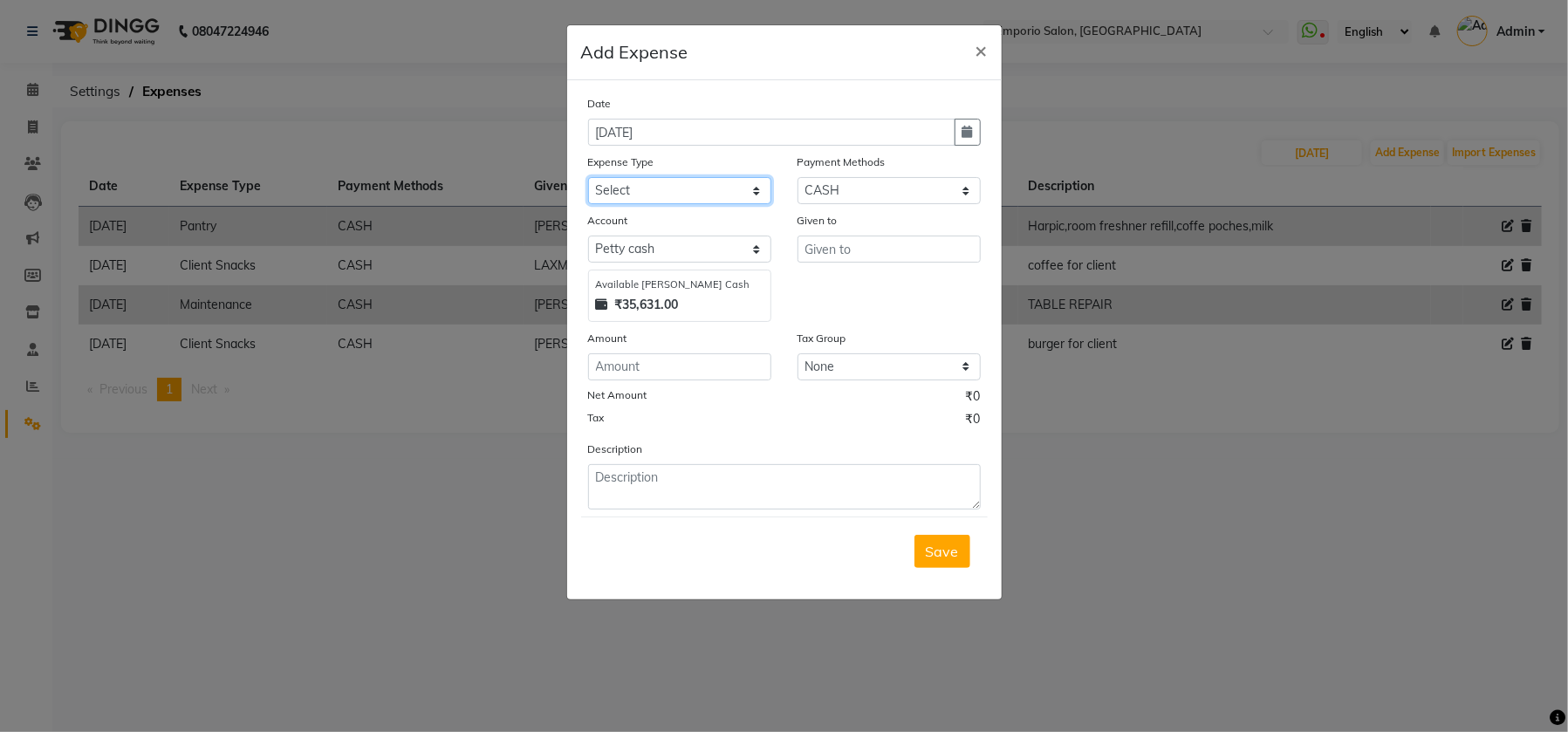
click at [753, 190] on select "Select Advance Salary Bank charges Car maintenance Cash transfer to bank Cash t…" at bounding box center [679, 190] width 183 height 27
select select "15"
click at [588, 177] on select "Select Advance Salary Bank charges Car maintenance Cash transfer to bank Cash t…" at bounding box center [679, 190] width 183 height 27
click at [852, 244] on input "text" at bounding box center [889, 249] width 183 height 27
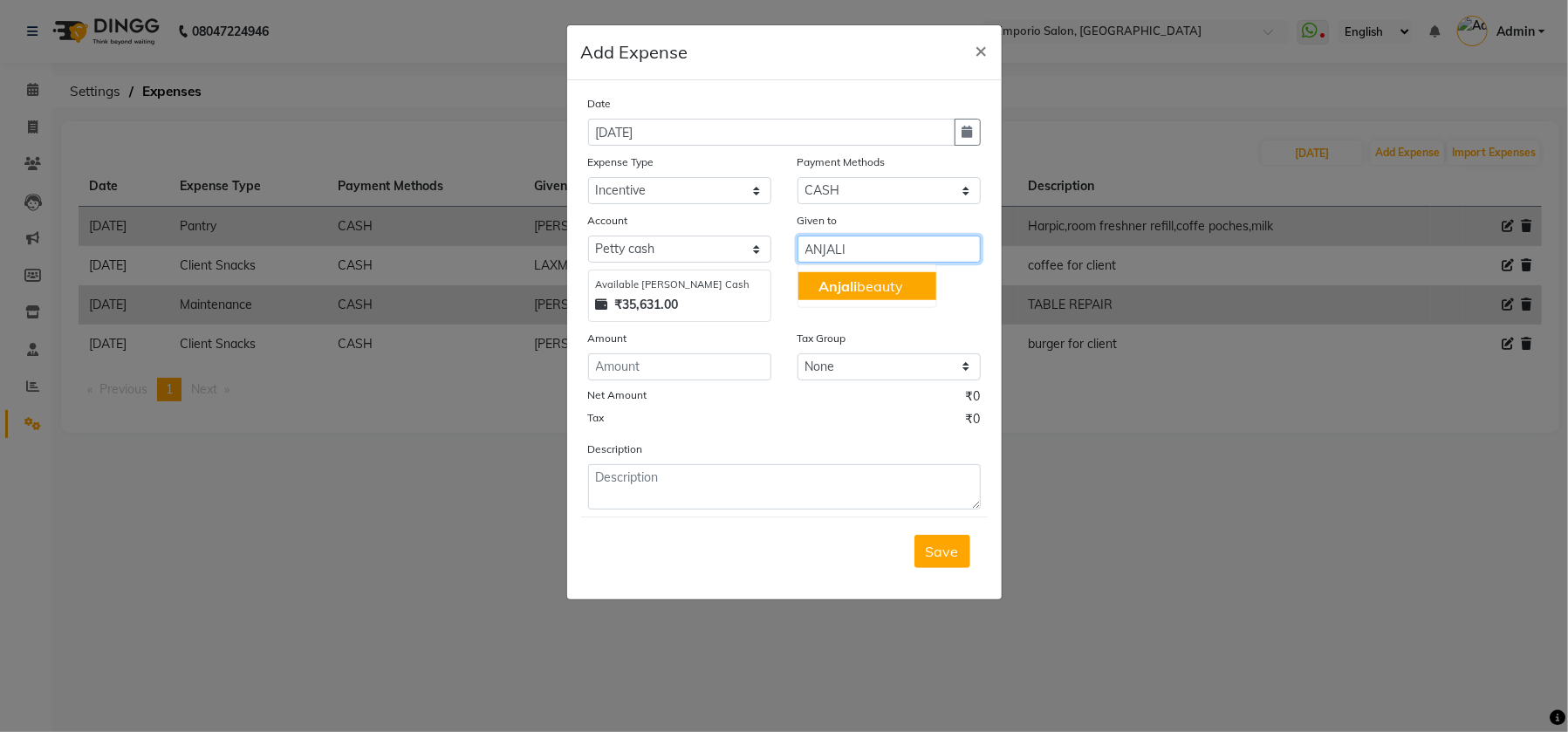
click at [897, 290] on ngb-highlight "Anjali beauty" at bounding box center [860, 285] width 84 height 17
type input "Anjali beauty"
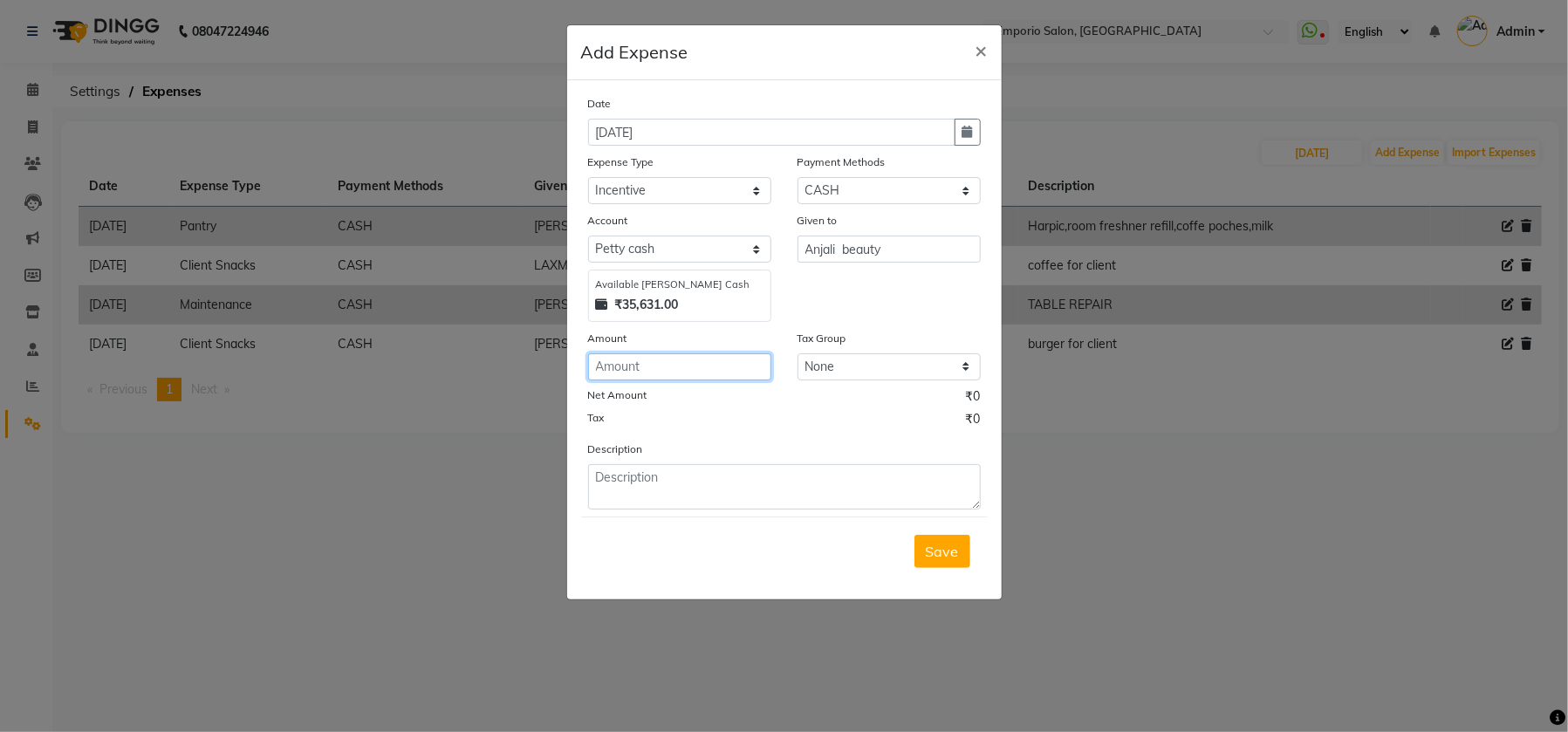
click at [704, 375] on input "number" at bounding box center [679, 367] width 183 height 27
type input "1000"
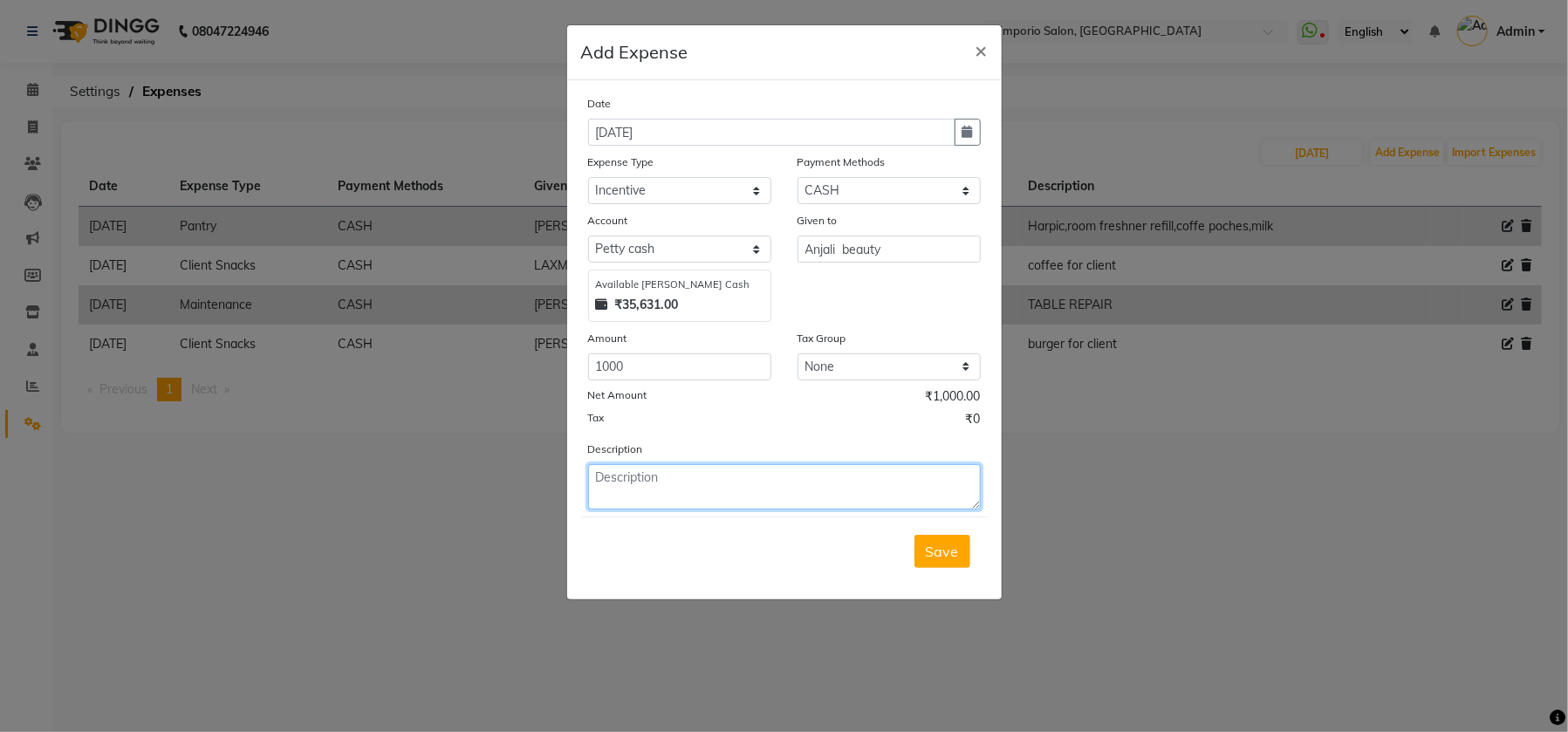
click at [641, 478] on textarea at bounding box center [784, 486] width 393 height 46
click at [591, 474] on textarea "FACIAL" at bounding box center [784, 486] width 393 height 46
click at [681, 475] on textarea "FOR FACIAL" at bounding box center [784, 486] width 393 height 46
type textarea "FOR FACIAL (31& 2ND)"
click at [948, 554] on span "Save" at bounding box center [942, 551] width 33 height 17
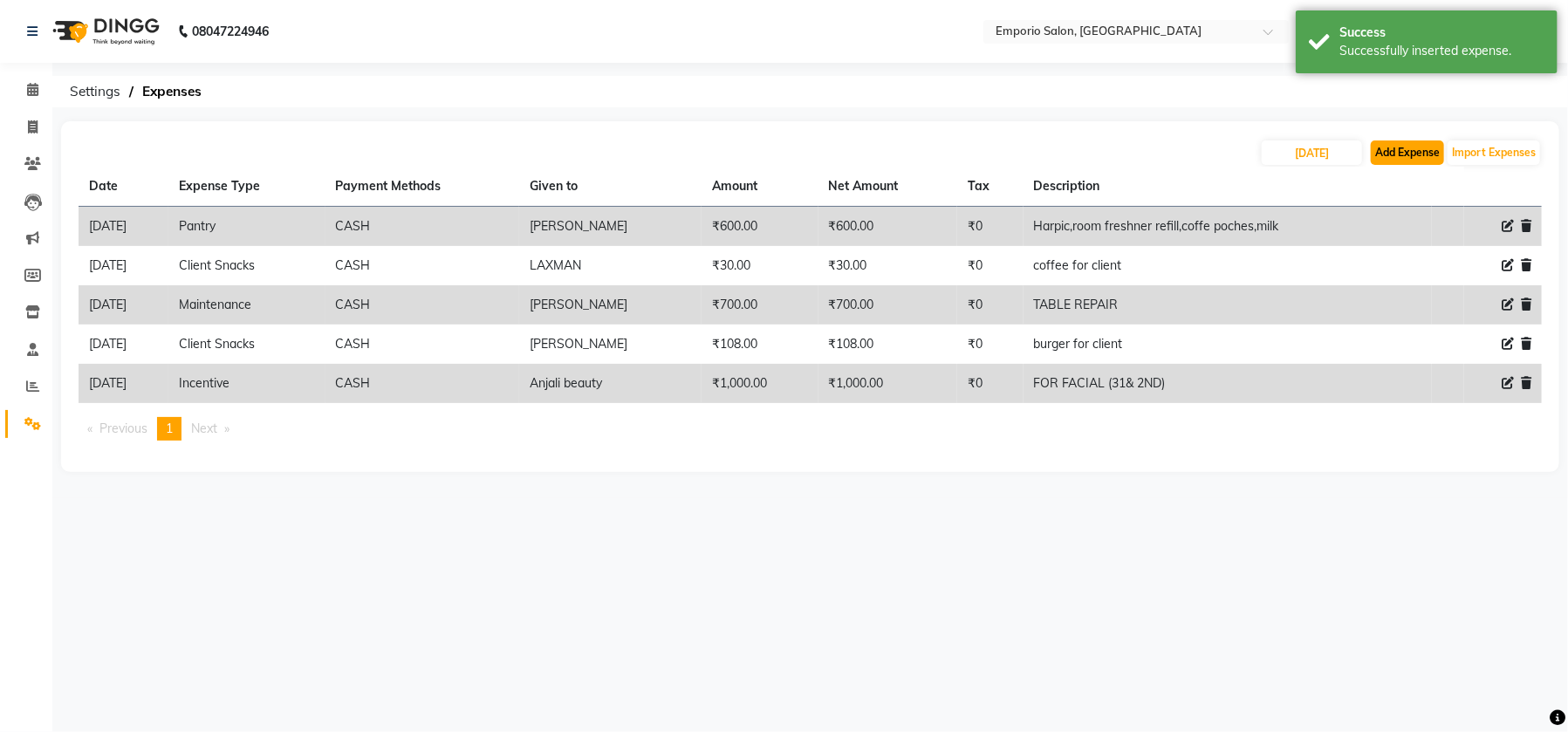
click at [1389, 152] on button "Add Expense" at bounding box center [1407, 152] width 74 height 24
select select "1"
select select "5330"
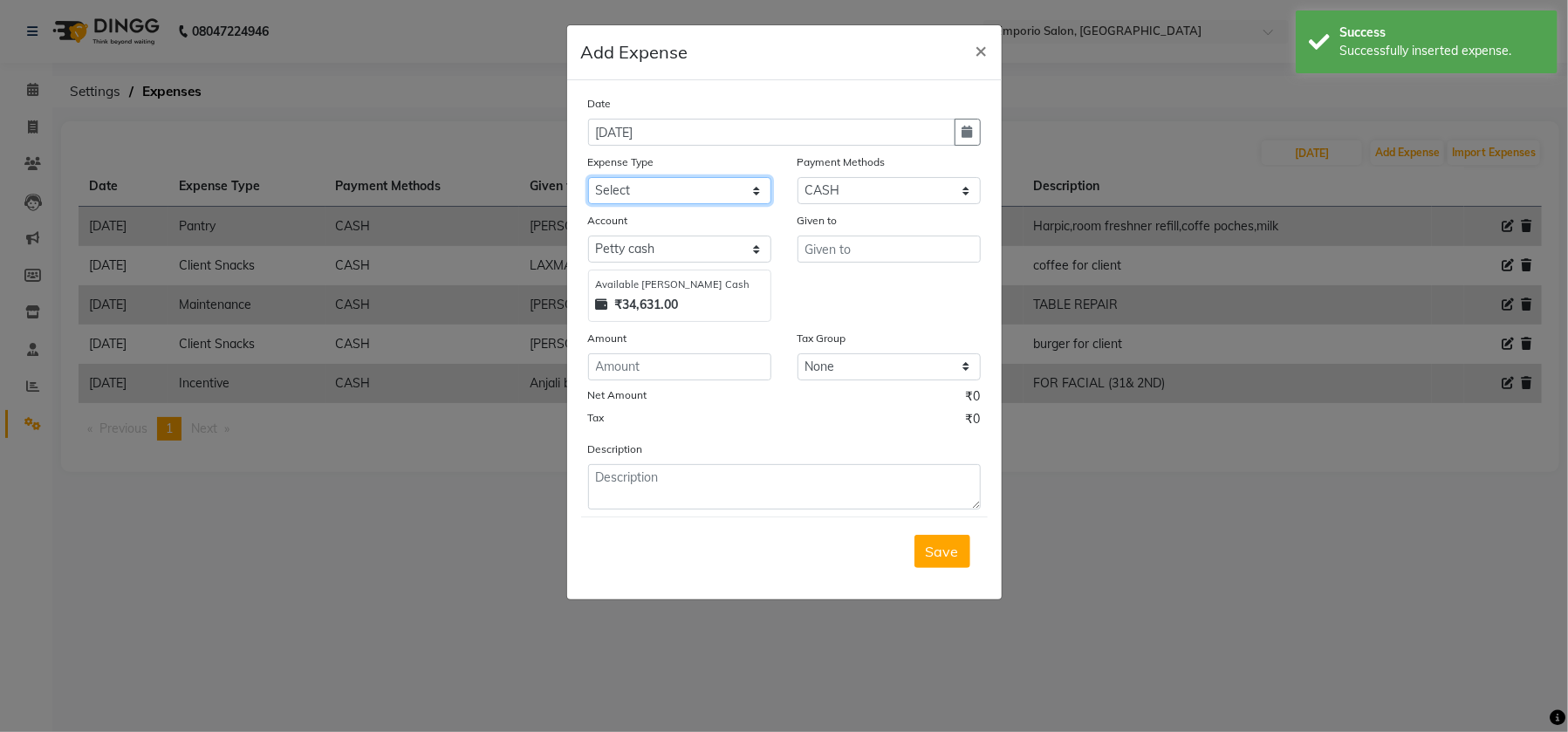
click at [754, 194] on select "Select Advance Salary Bank charges Car maintenance Cash transfer to bank Cash t…" at bounding box center [679, 190] width 183 height 27
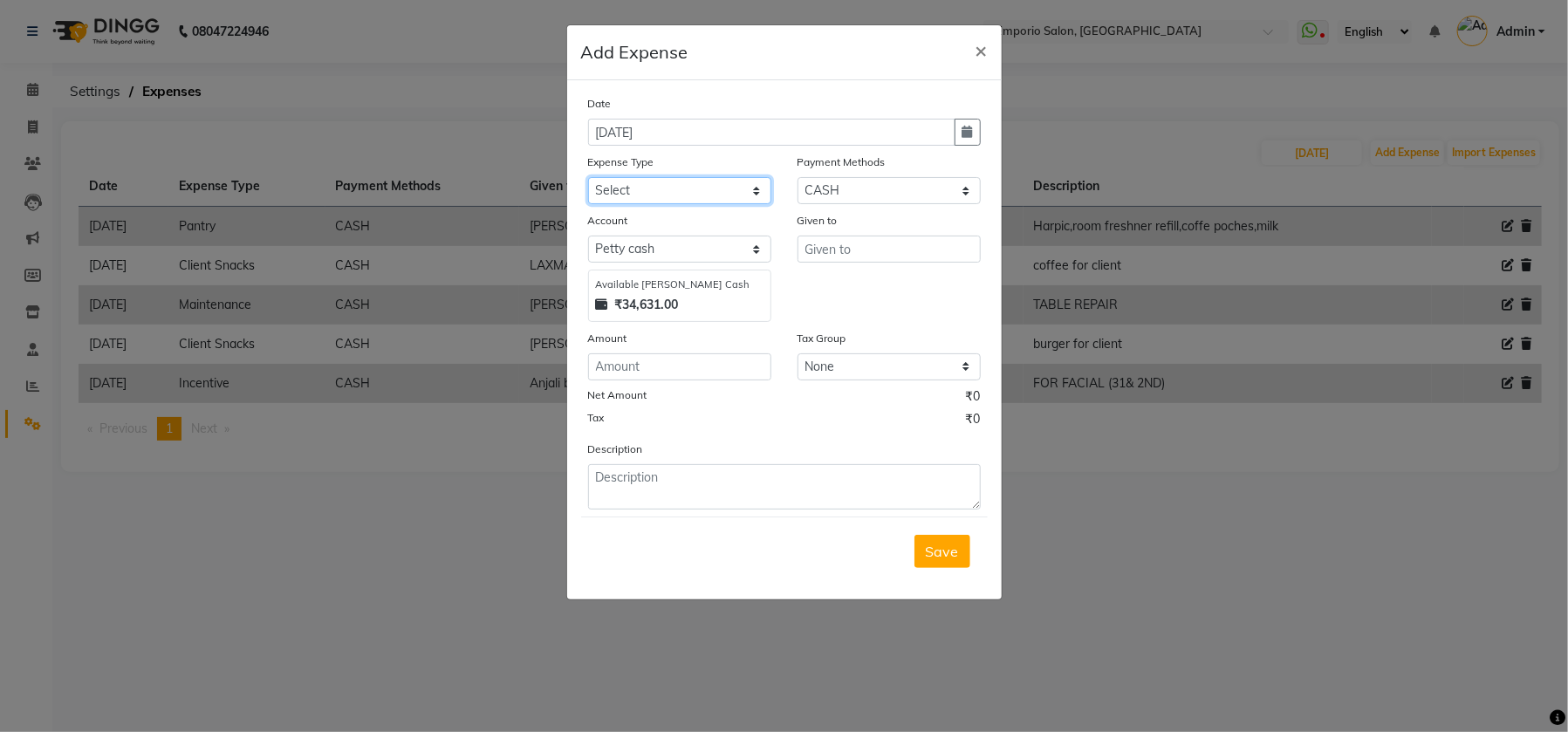
select select "15"
click at [588, 177] on select "Select Advance Salary Bank charges Car maintenance Cash transfer to bank Cash t…" at bounding box center [679, 190] width 183 height 27
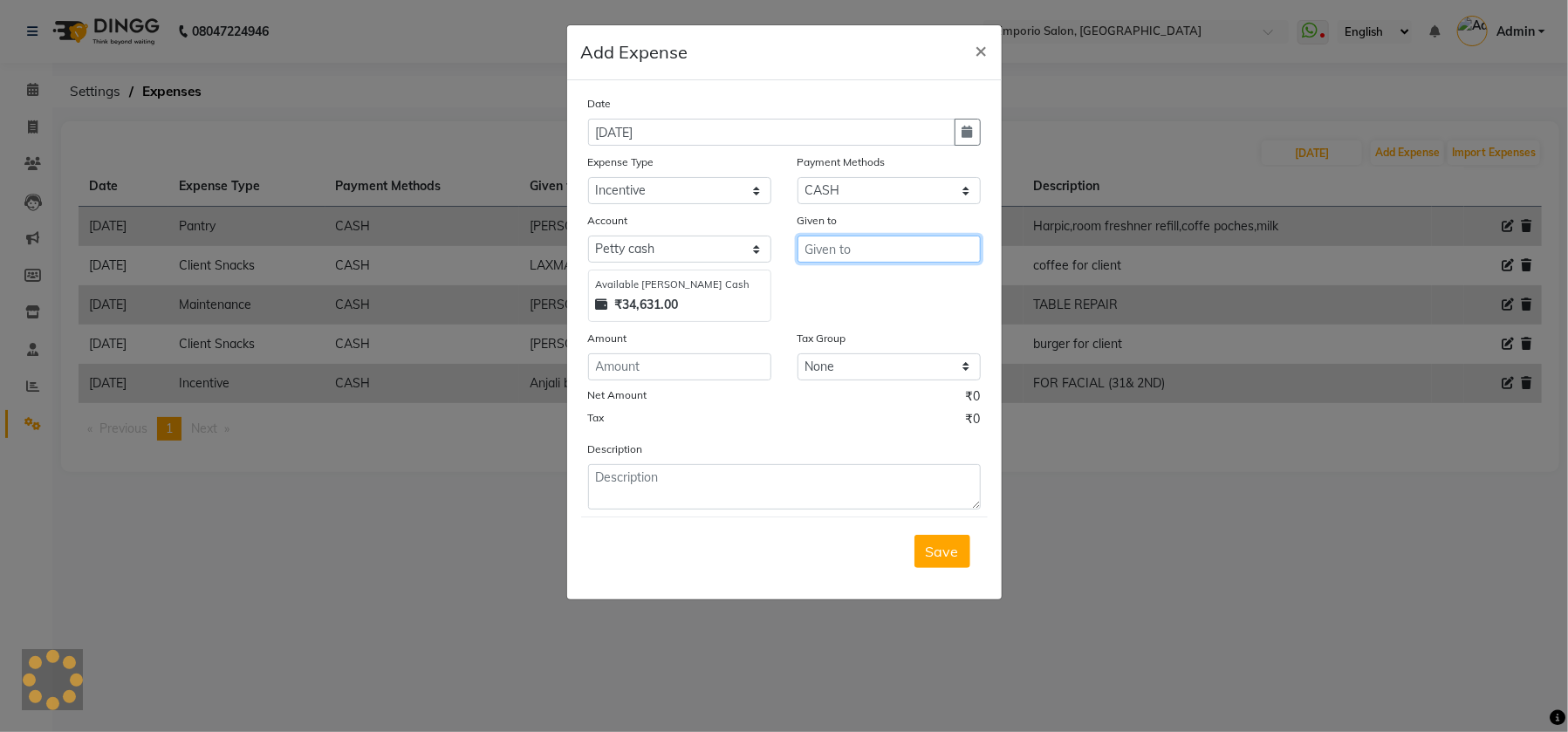
click at [854, 246] on input "text" at bounding box center [889, 249] width 183 height 27
drag, startPoint x: 868, startPoint y: 277, endPoint x: 654, endPoint y: 336, distance: 222.0
click at [866, 278] on button "VIV EK" at bounding box center [867, 285] width 138 height 28
type input "[PERSON_NAME]"
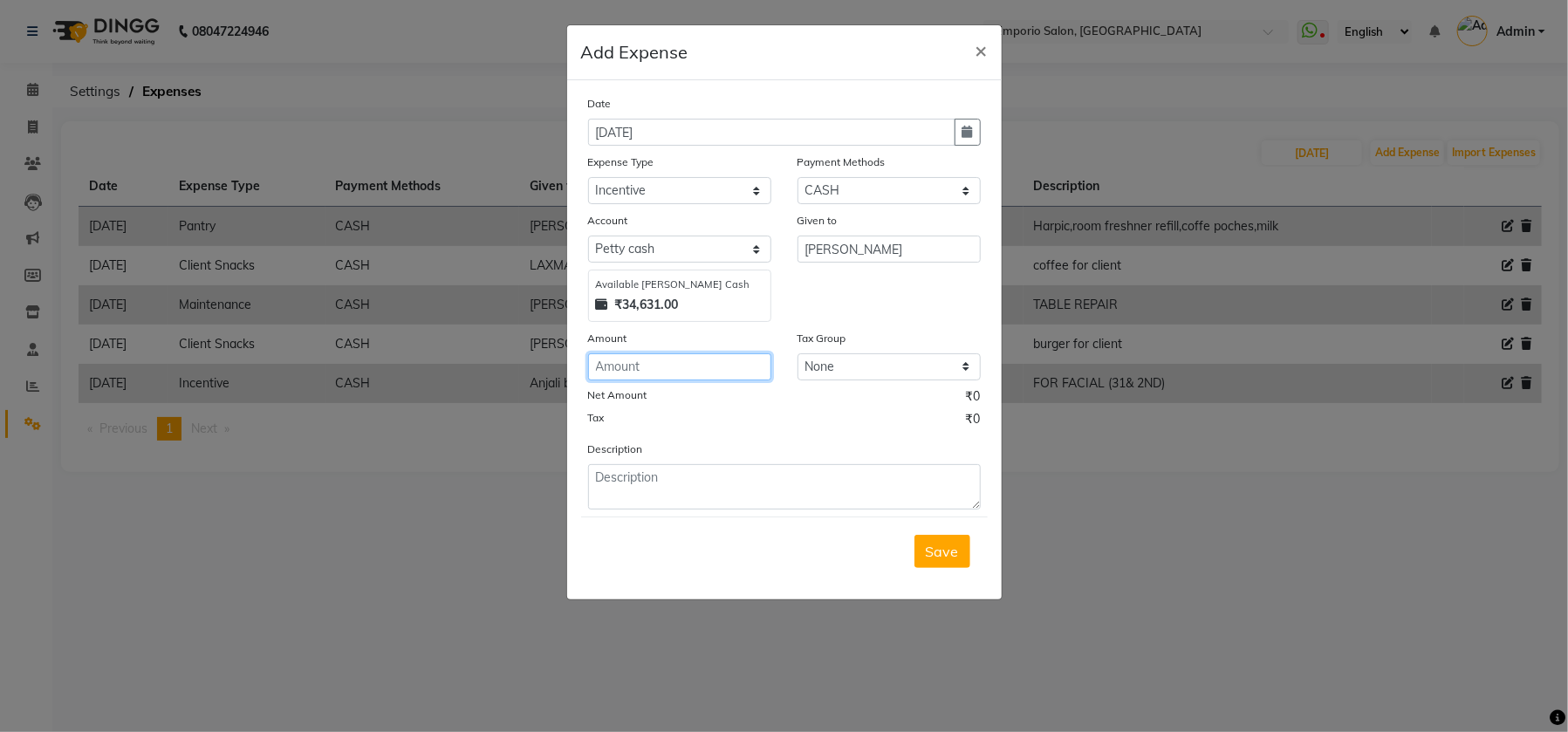
click at [649, 369] on input "number" at bounding box center [679, 367] width 183 height 27
type input "240"
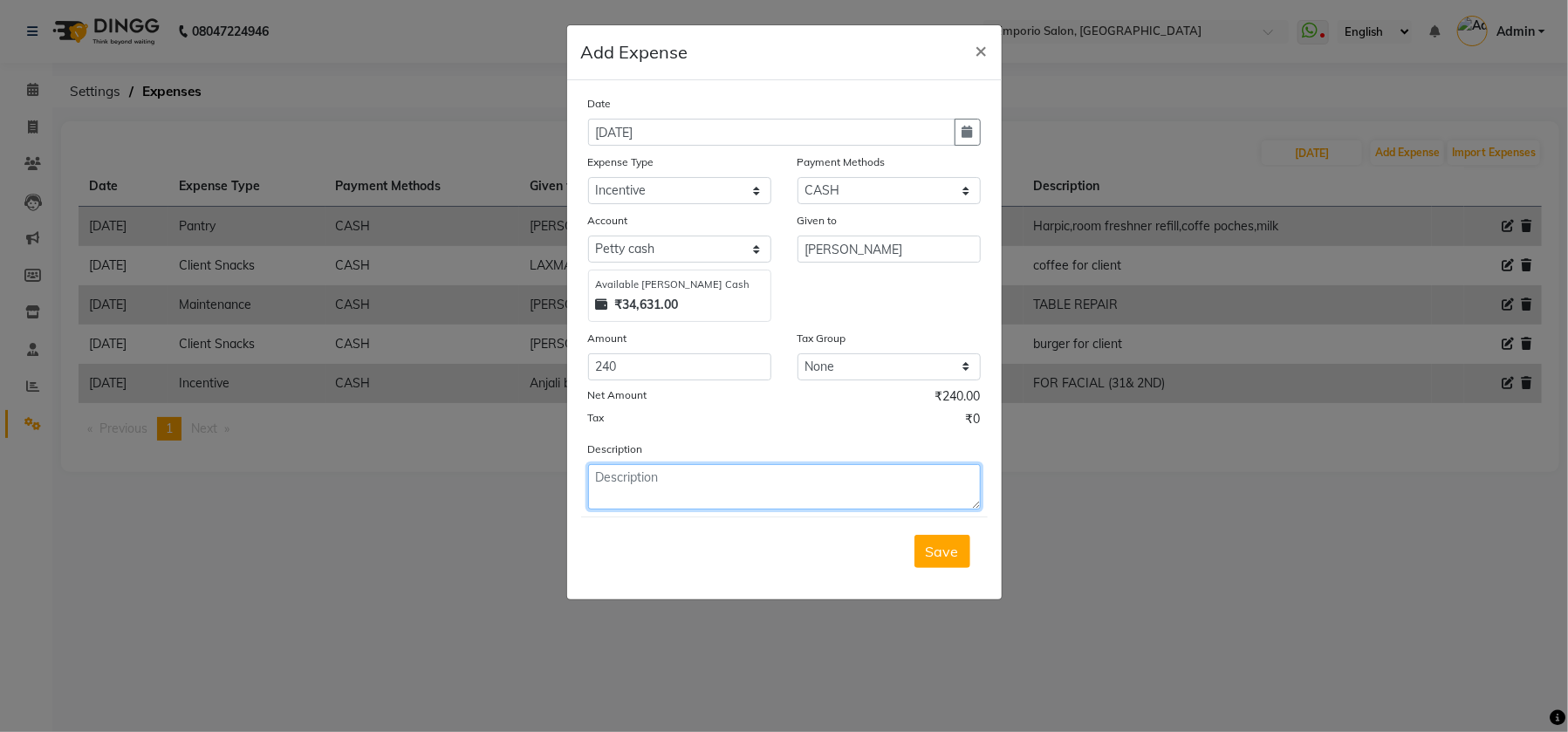
click at [633, 479] on textarea at bounding box center [784, 486] width 393 height 46
type textarea "FOR AVL PEDI"
click at [945, 554] on span "Save" at bounding box center [942, 551] width 33 height 17
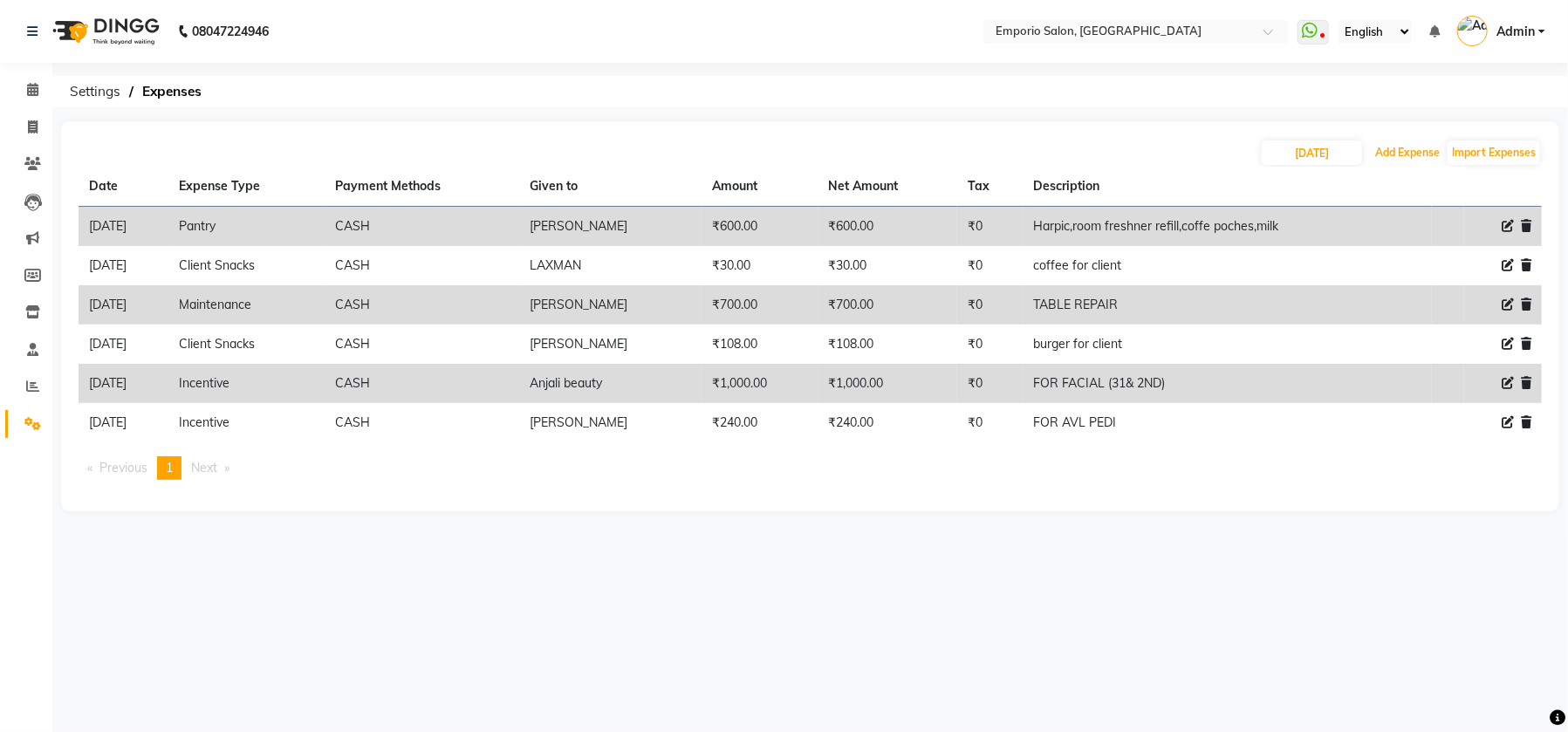
click at [1371, 141] on button "Add Expense" at bounding box center [1407, 152] width 74 height 24
select select "1"
select select "5330"
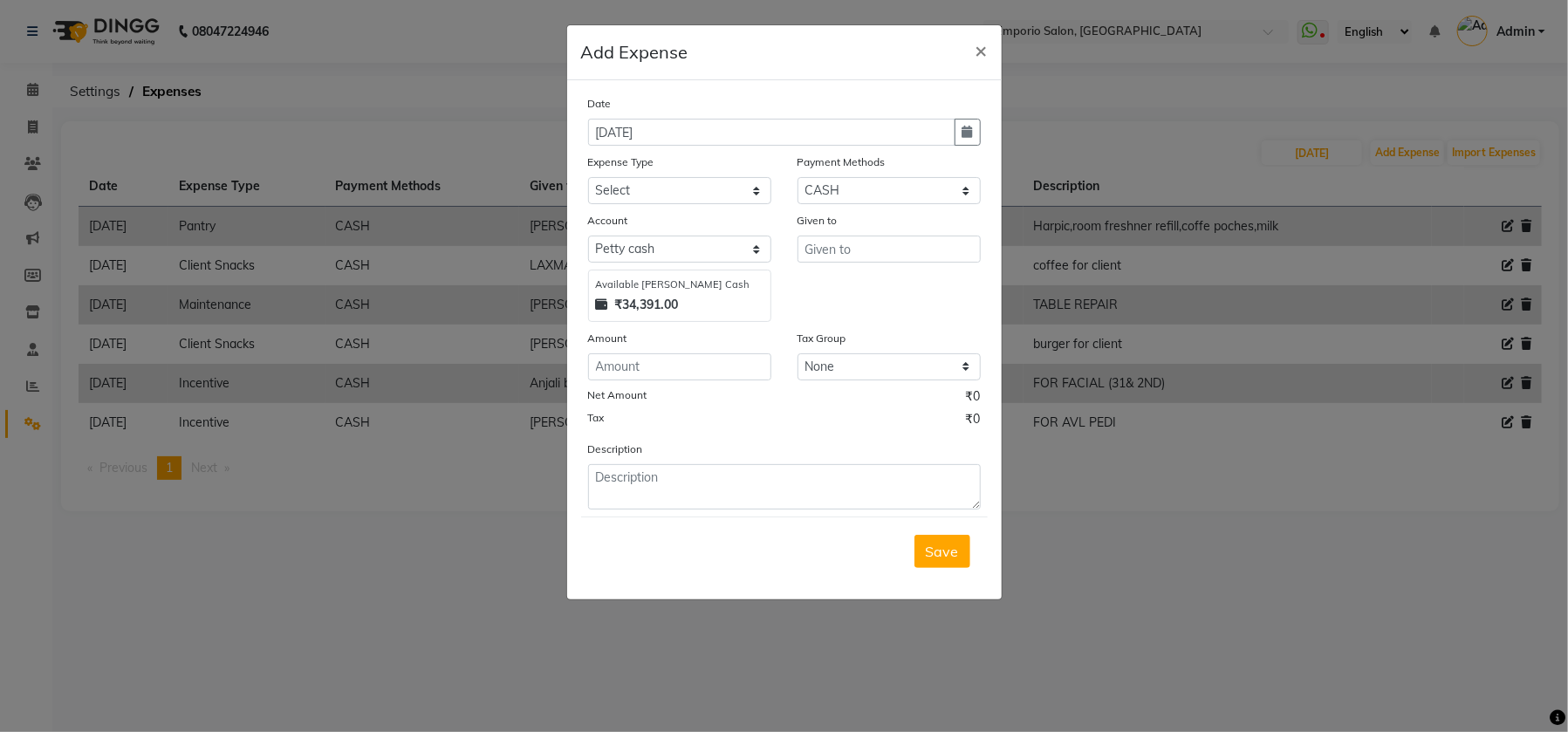
click at [1138, 632] on ngb-modal-window "Add Expense × Date 02-09-2025 Expense Type Select Advance Salary Bank charges C…" at bounding box center [784, 366] width 1568 height 732
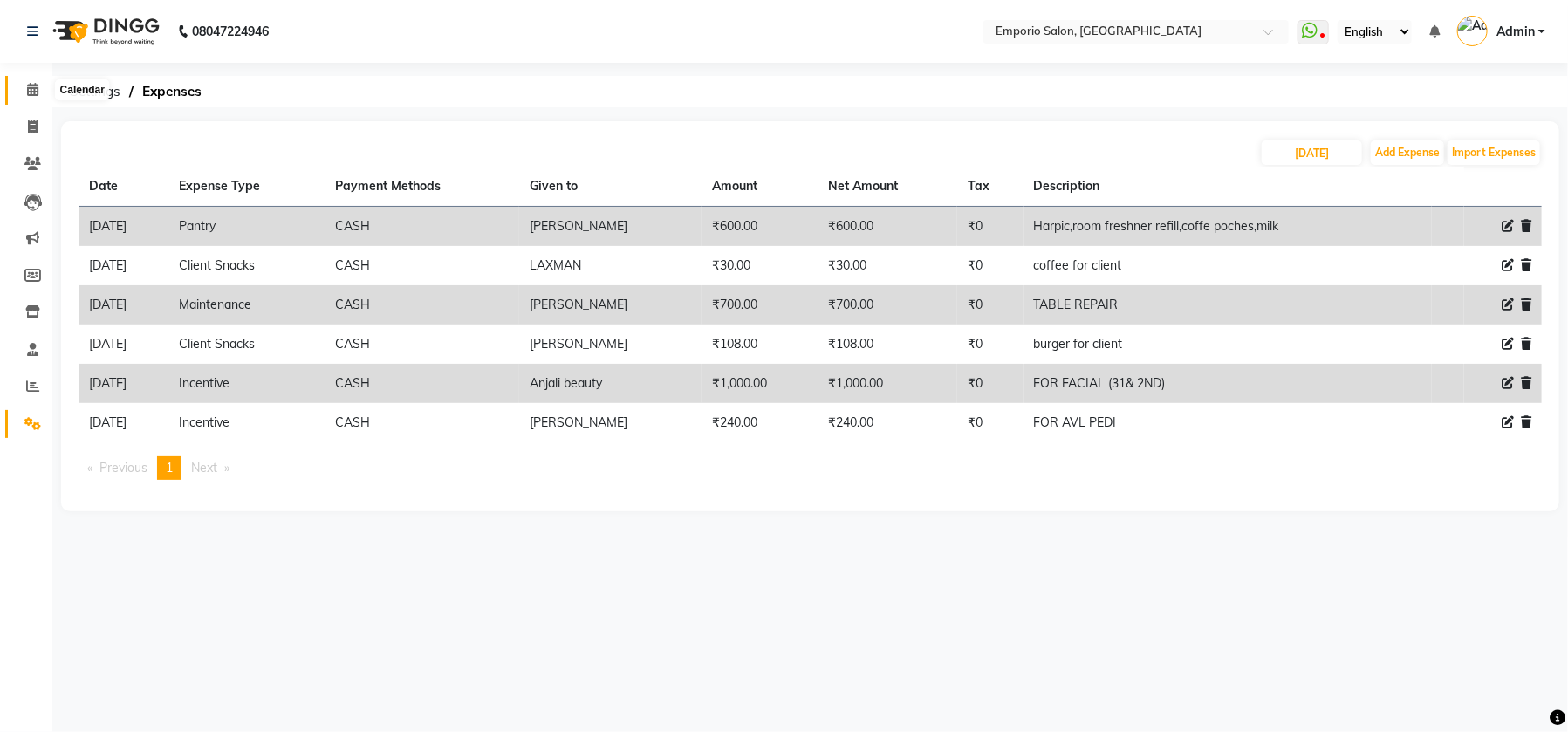
click at [37, 87] on icon at bounding box center [32, 89] width 12 height 13
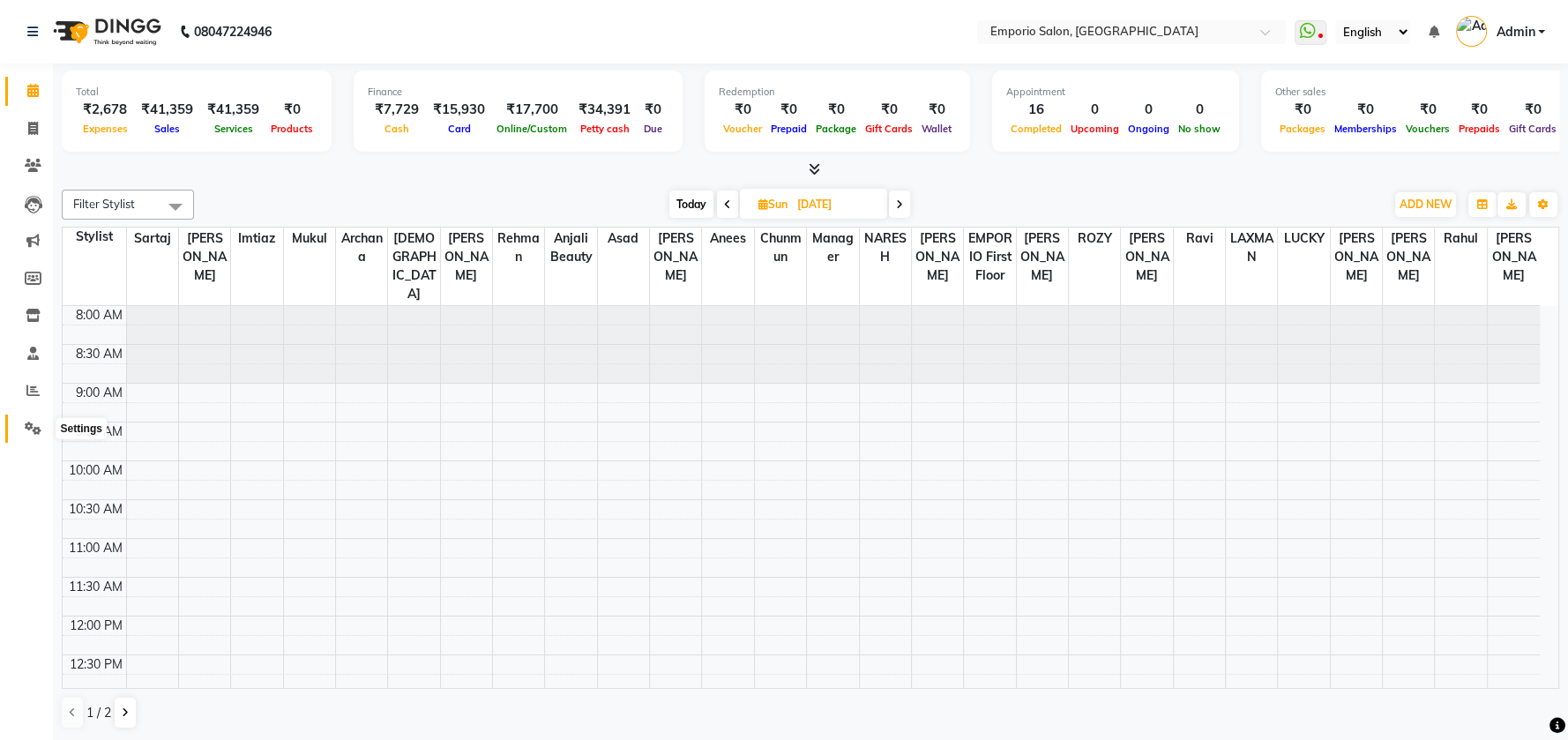
click at [32, 425] on icon at bounding box center [33, 428] width 16 height 14
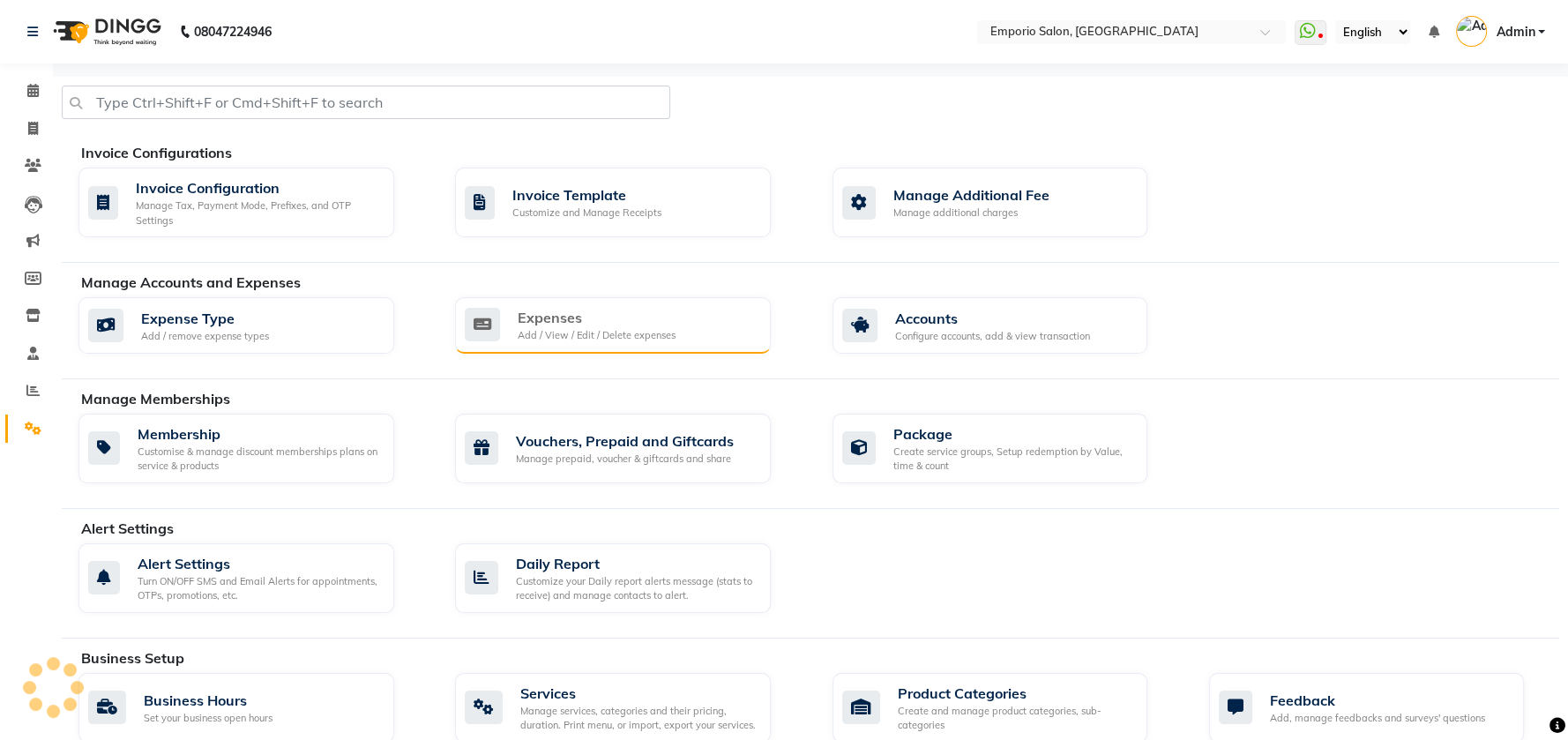
click at [528, 316] on div "Expenses" at bounding box center [597, 316] width 158 height 21
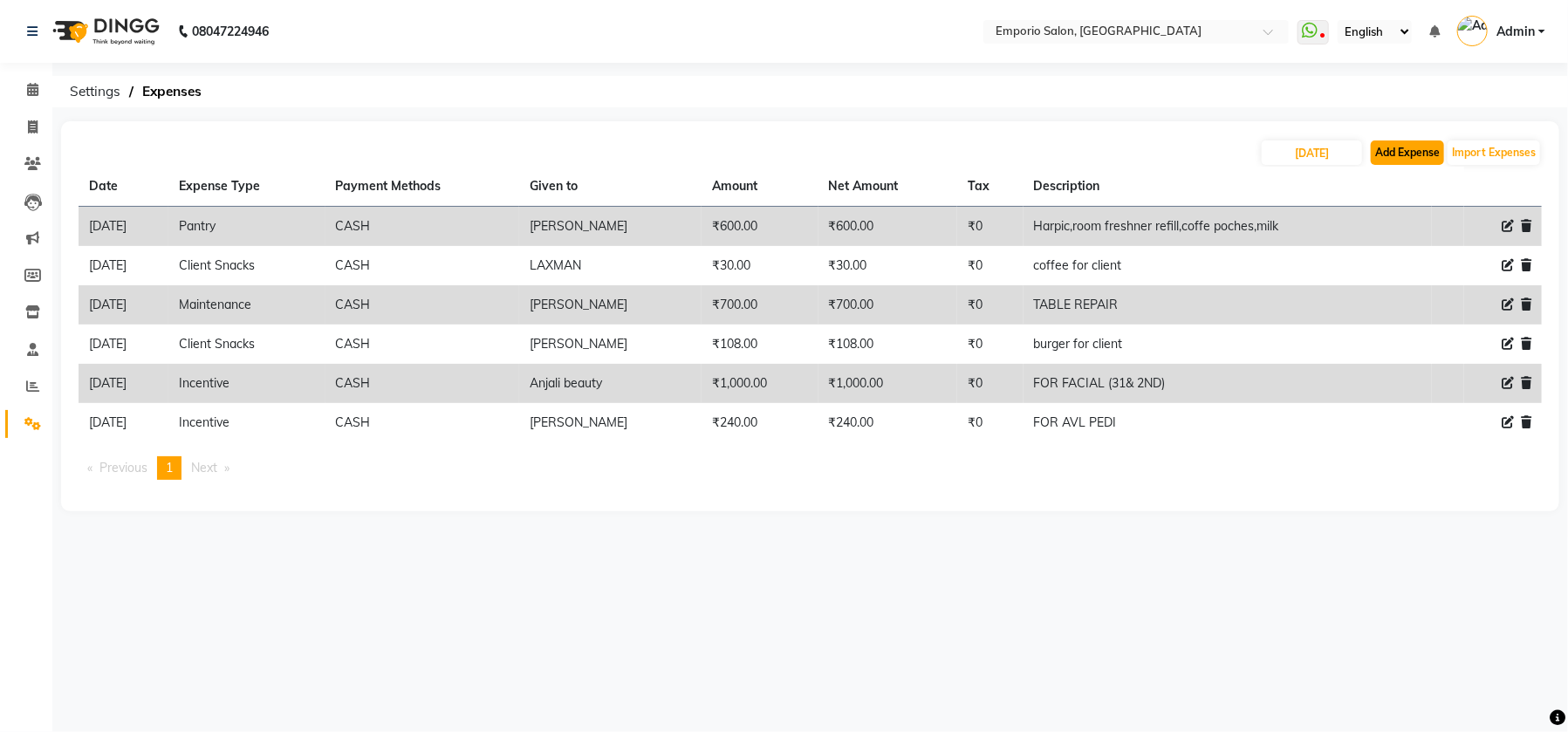
click at [1392, 149] on button "Add Expense" at bounding box center [1407, 152] width 74 height 24
select select "1"
select select "5330"
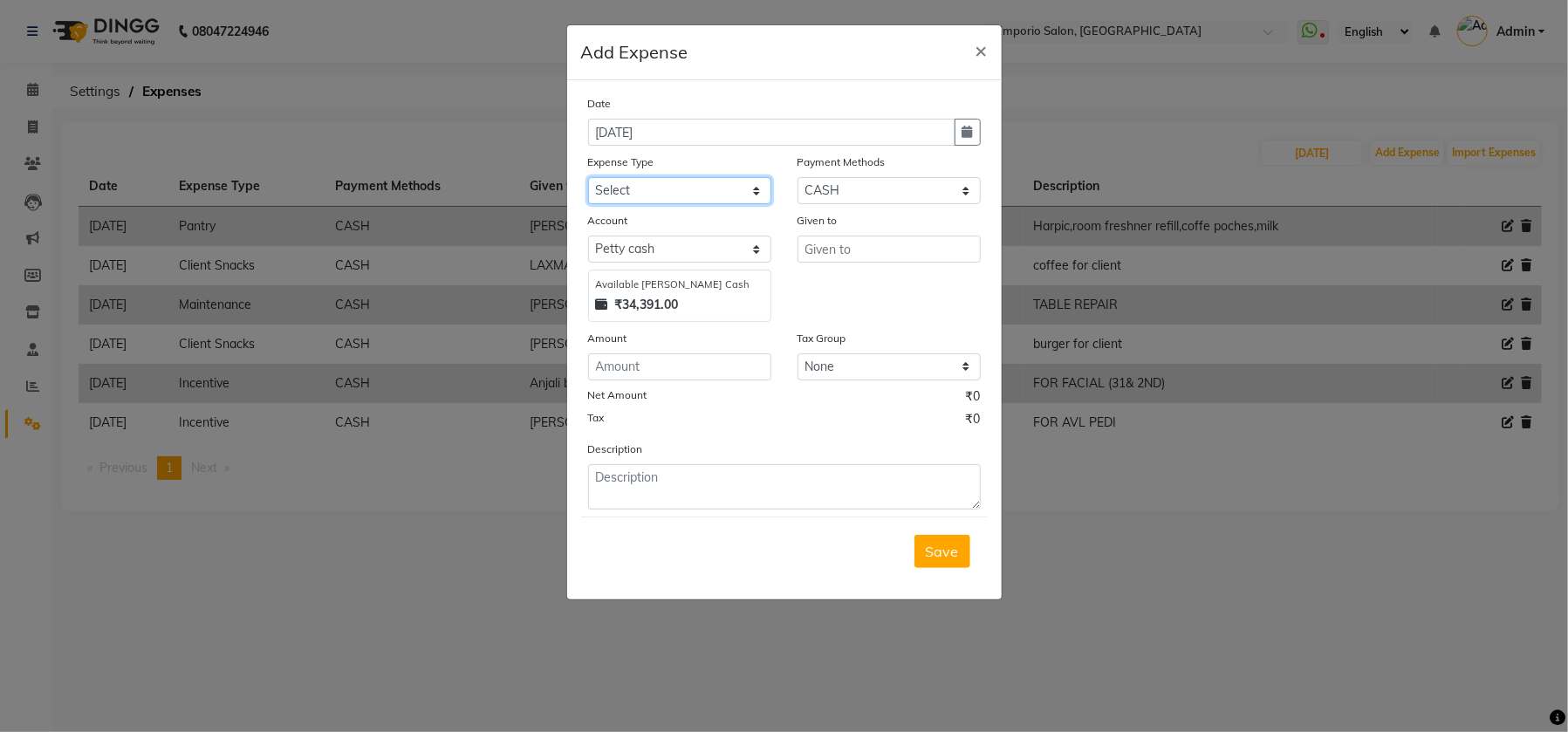
click at [761, 194] on select "Select Advance Salary Bank charges Car maintenance Cash transfer to bank Cash t…" at bounding box center [679, 190] width 183 height 27
select select "9"
click at [588, 177] on select "Select Advance Salary Bank charges Car maintenance Cash transfer to bank Cash t…" at bounding box center [679, 190] width 183 height 27
click at [754, 252] on select "Select Petty cash" at bounding box center [679, 249] width 183 height 27
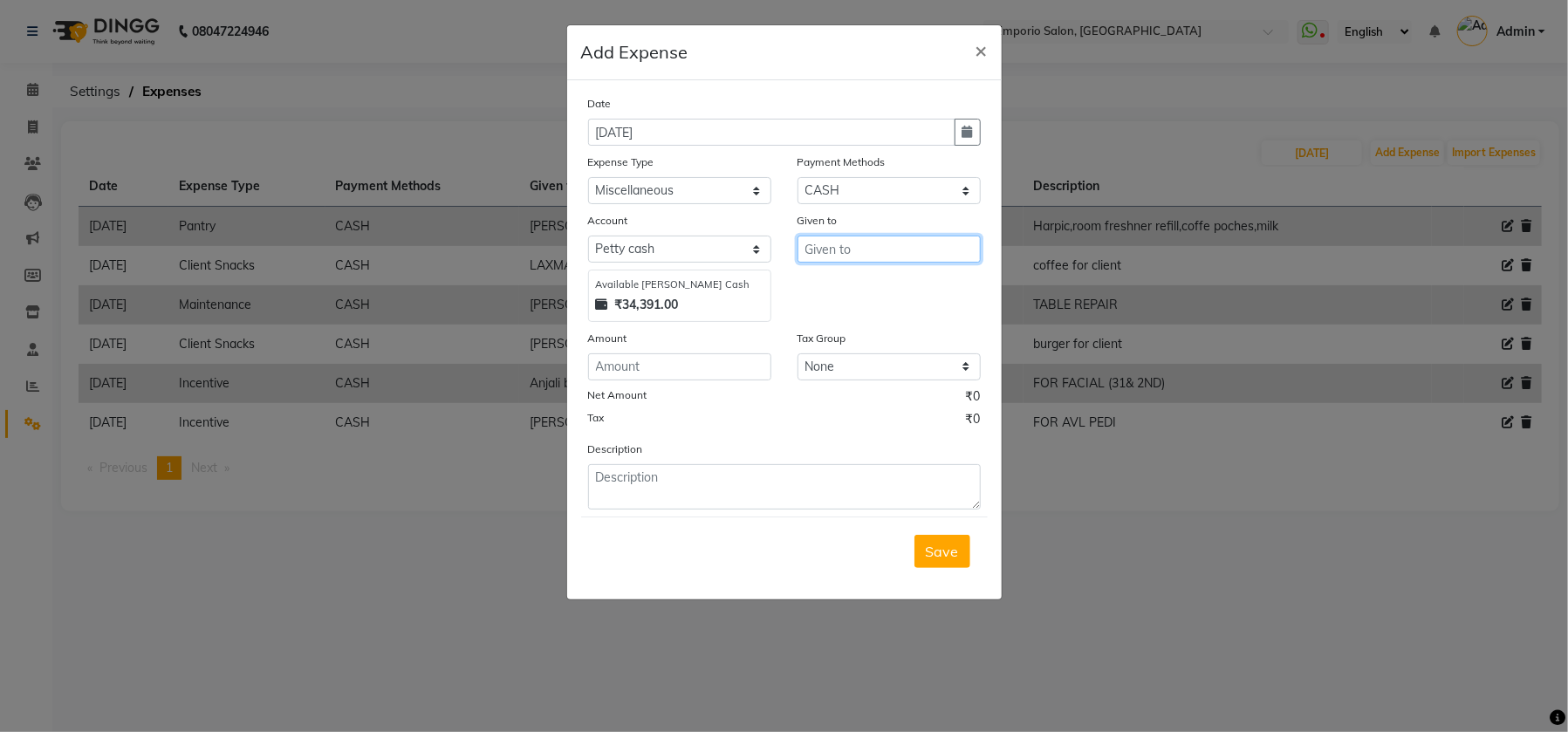
click at [849, 252] on input "text" at bounding box center [889, 249] width 183 height 27
type input "6"
click at [881, 285] on button "Sumit" at bounding box center [867, 285] width 138 height 28
type input "Sumit"
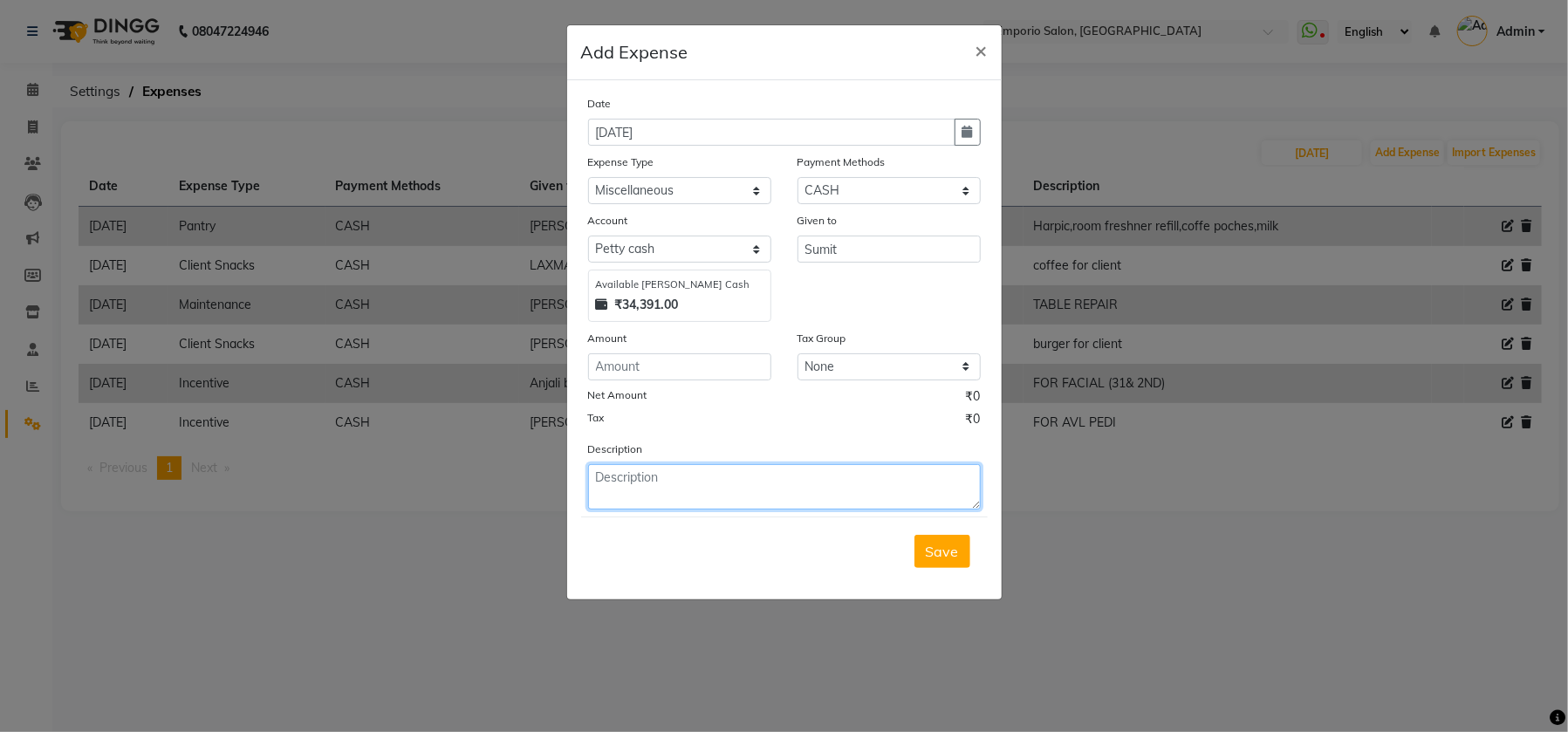
click at [656, 480] on textarea at bounding box center [784, 486] width 393 height 46
type textarea "GIVEN TO SUMIT FOR KERASTASE PRODUCT..!!"
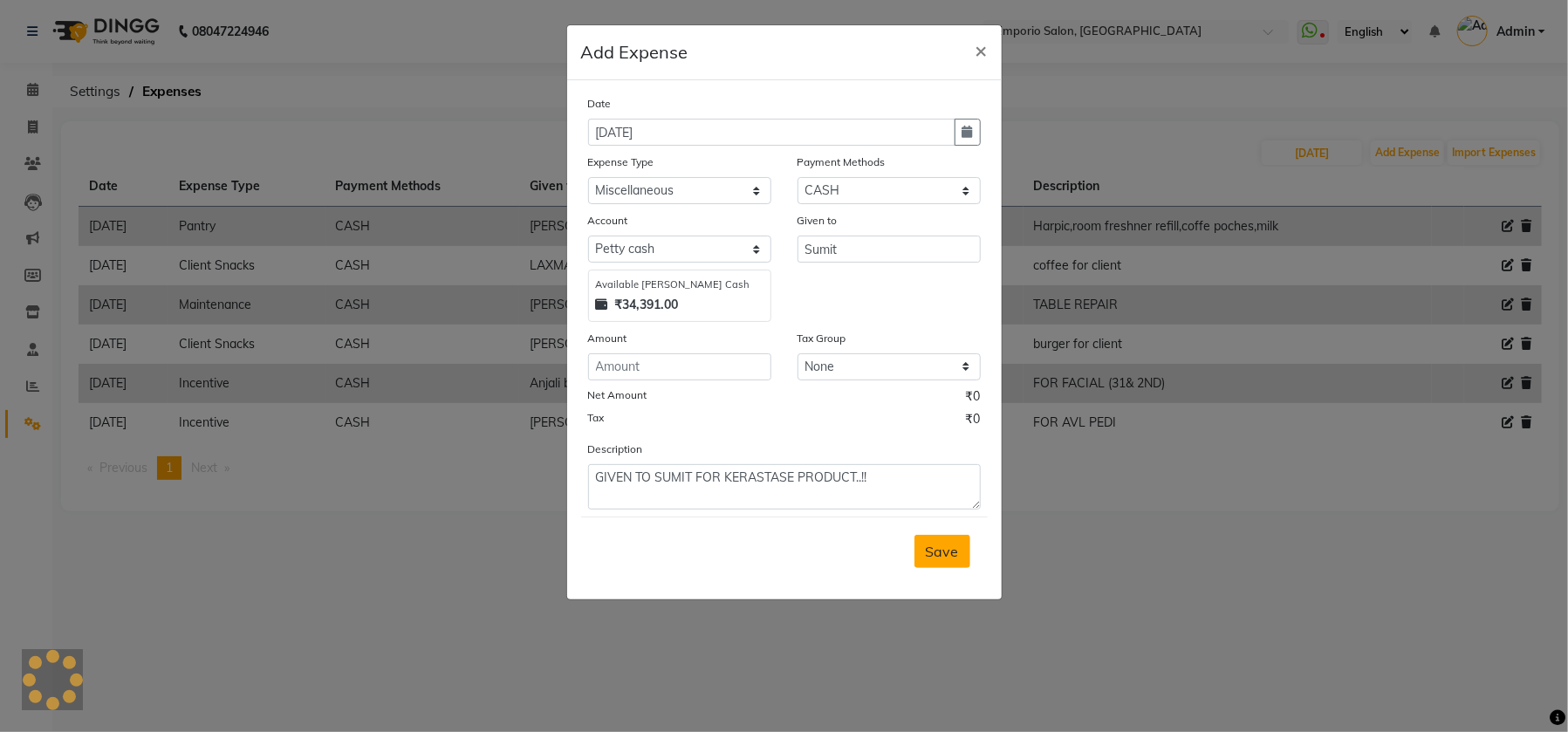
click at [945, 554] on span "Save" at bounding box center [942, 551] width 33 height 17
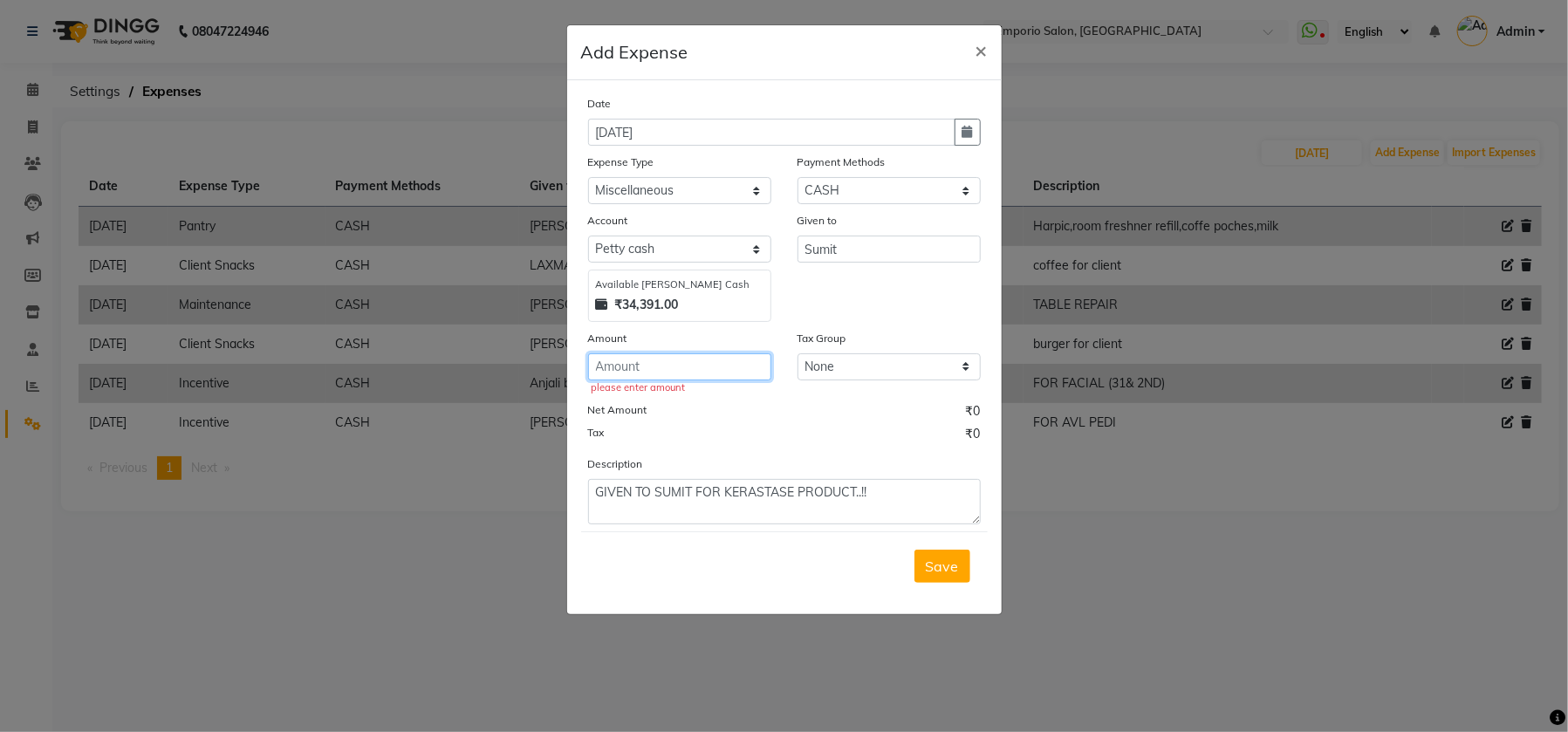
click at [727, 355] on input "number" at bounding box center [679, 367] width 183 height 27
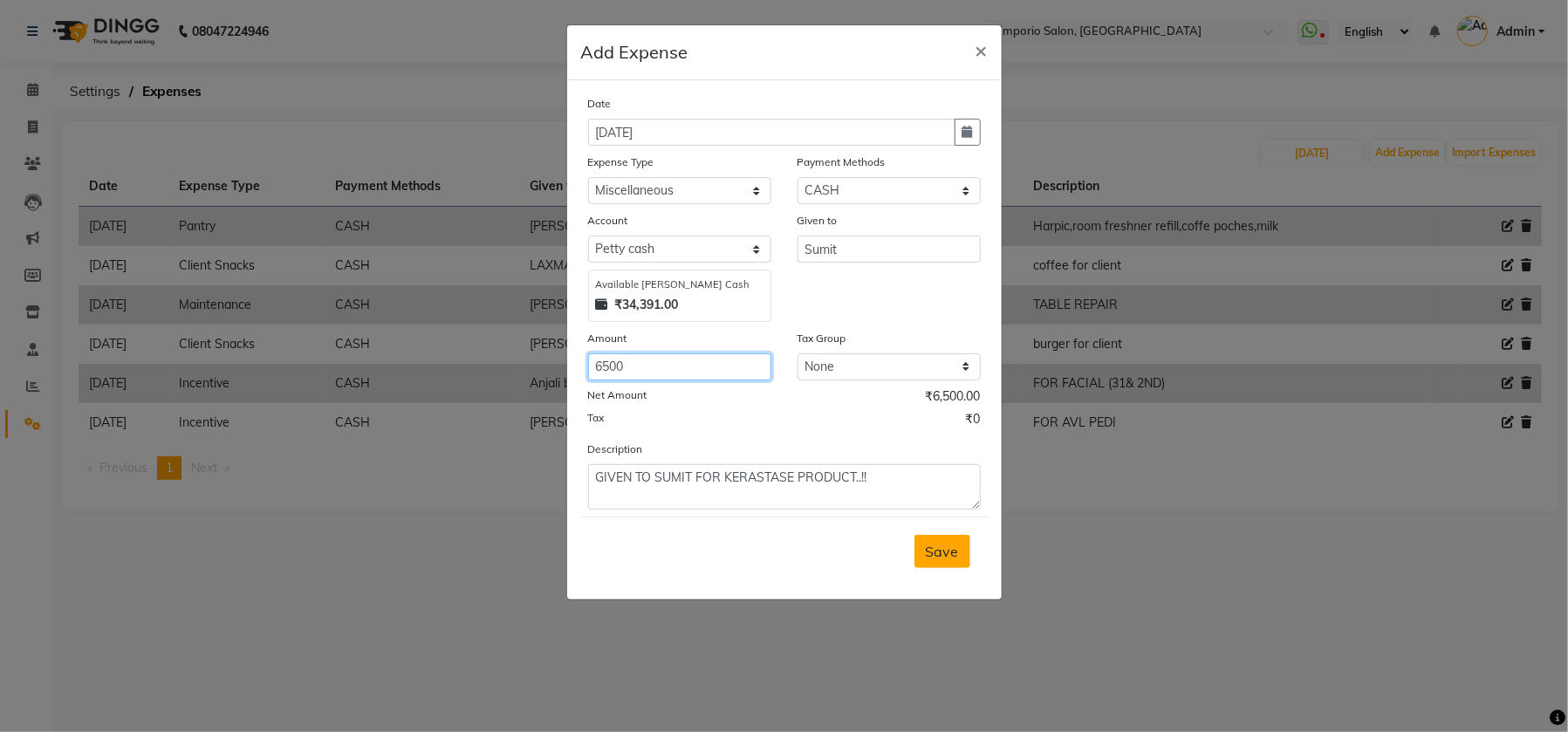
type input "6500"
click at [929, 561] on button "Save" at bounding box center [942, 551] width 56 height 33
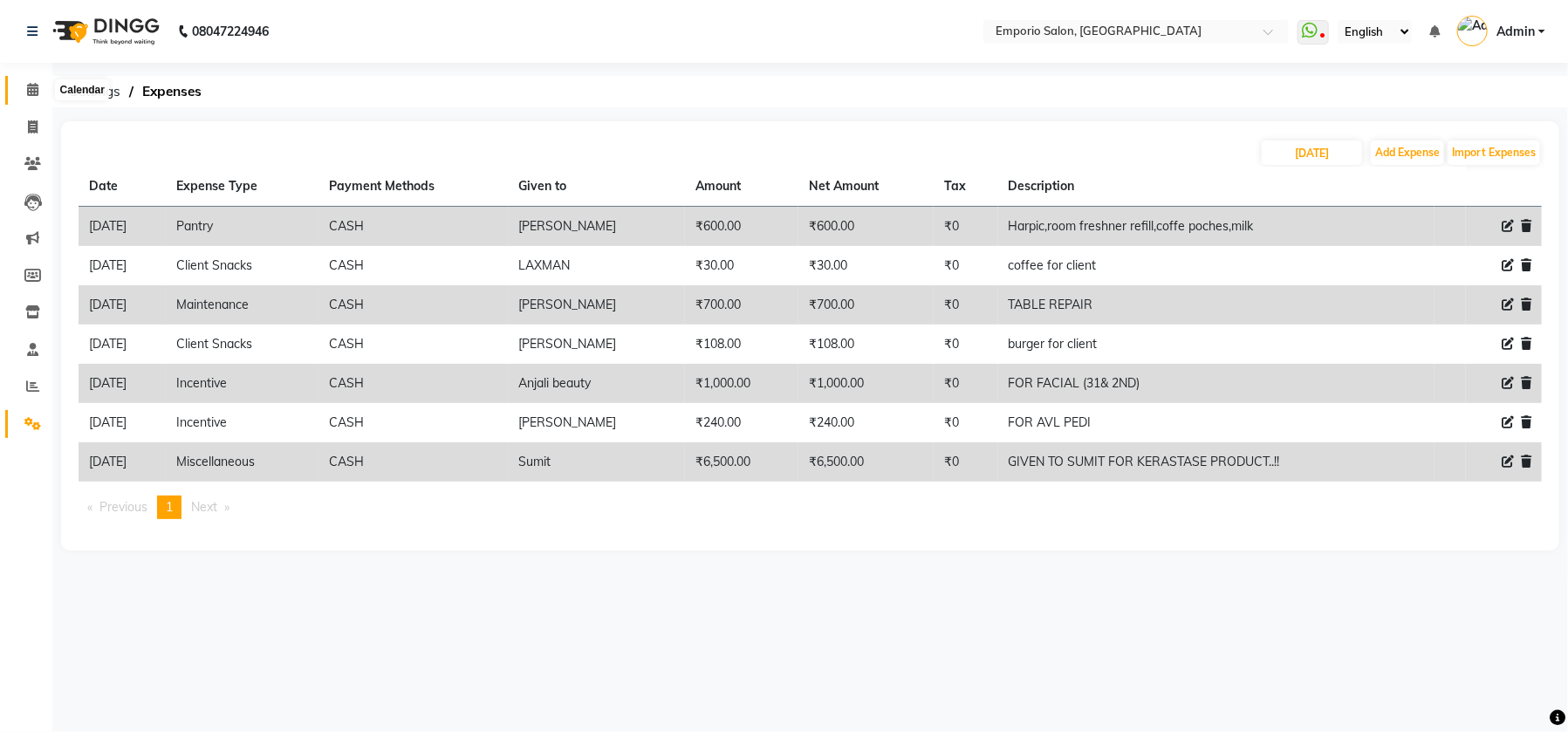
click at [36, 86] on icon at bounding box center [32, 89] width 12 height 13
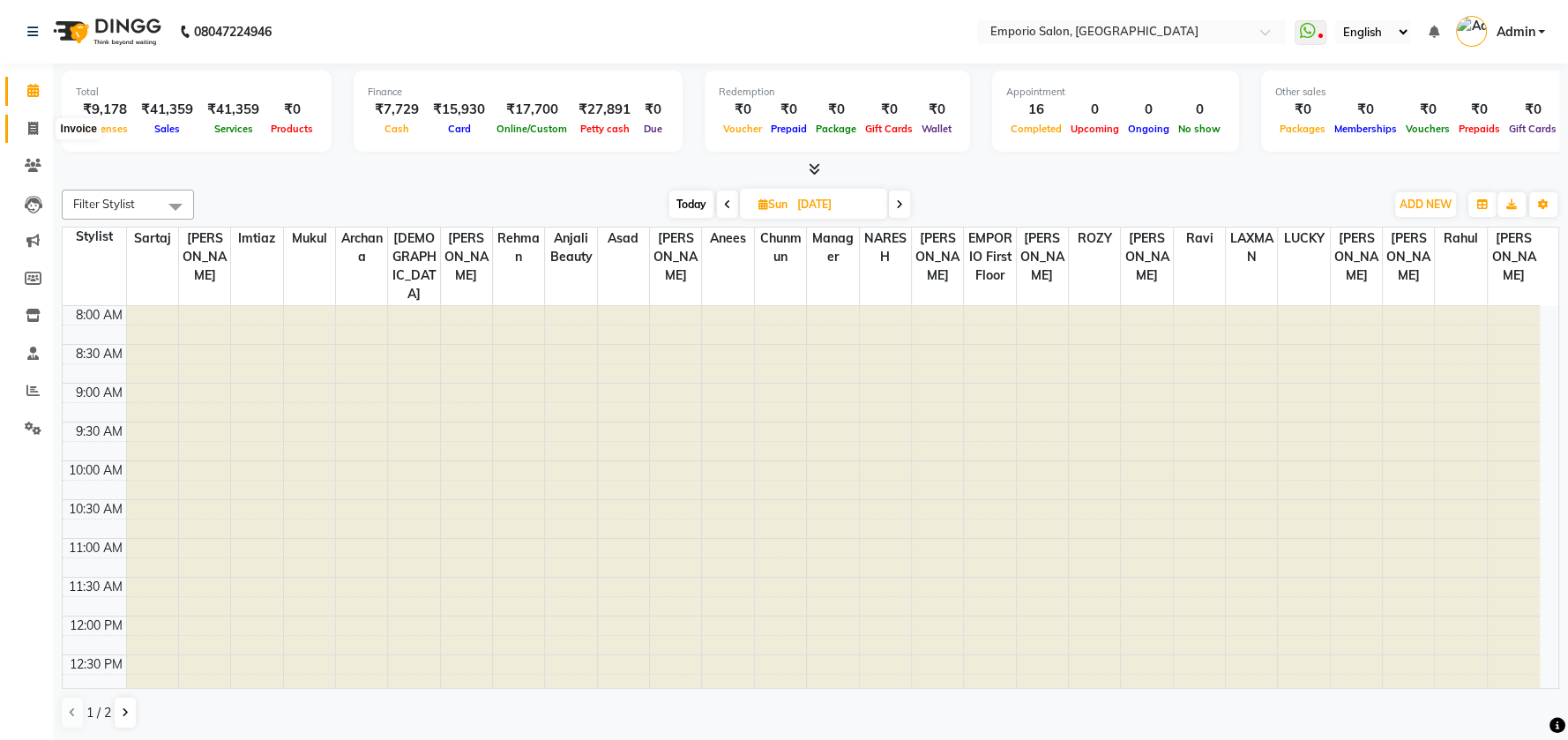
click at [24, 133] on span at bounding box center [33, 129] width 31 height 20
select select "service"
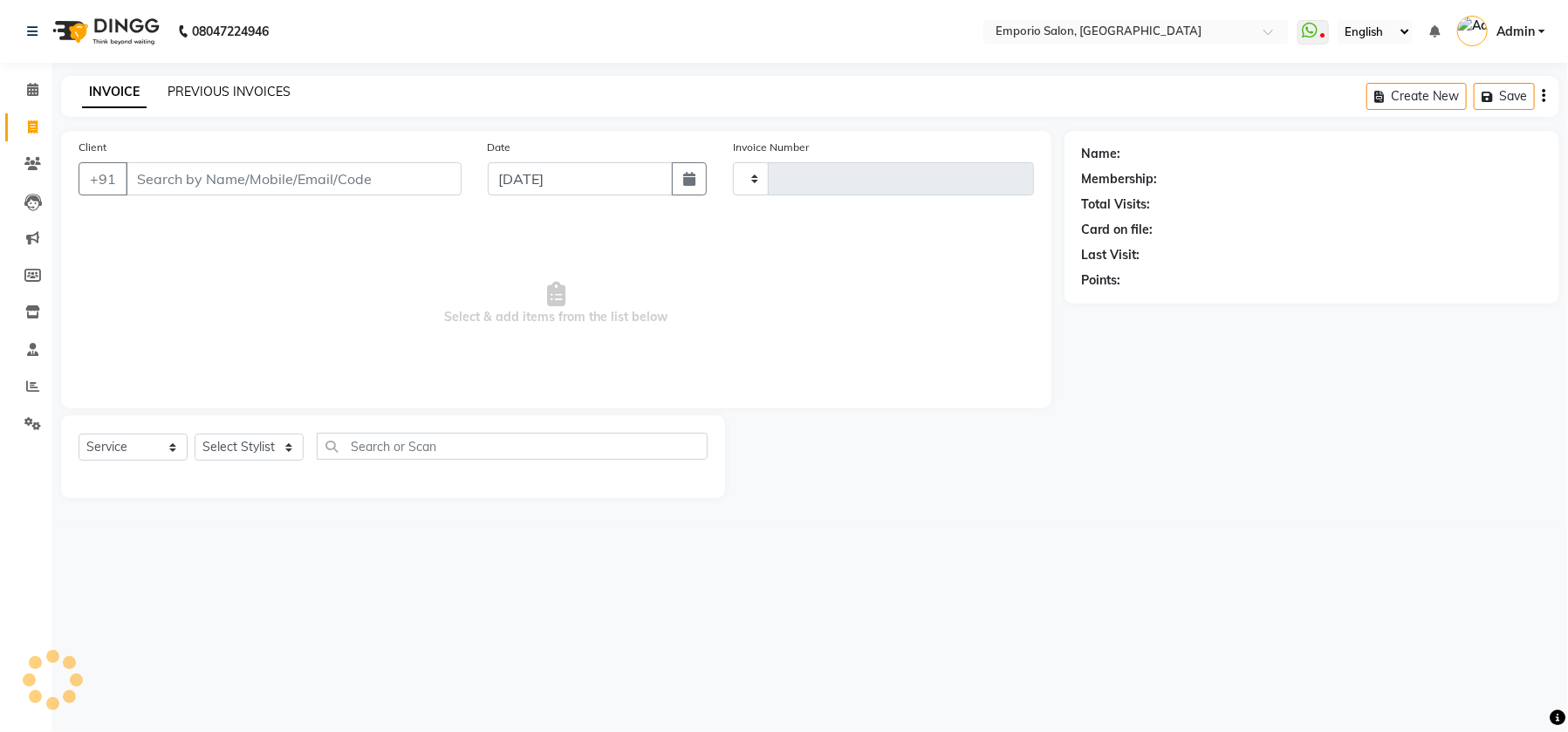
click at [228, 91] on link "PREVIOUS INVOICES" at bounding box center [229, 92] width 123 height 16
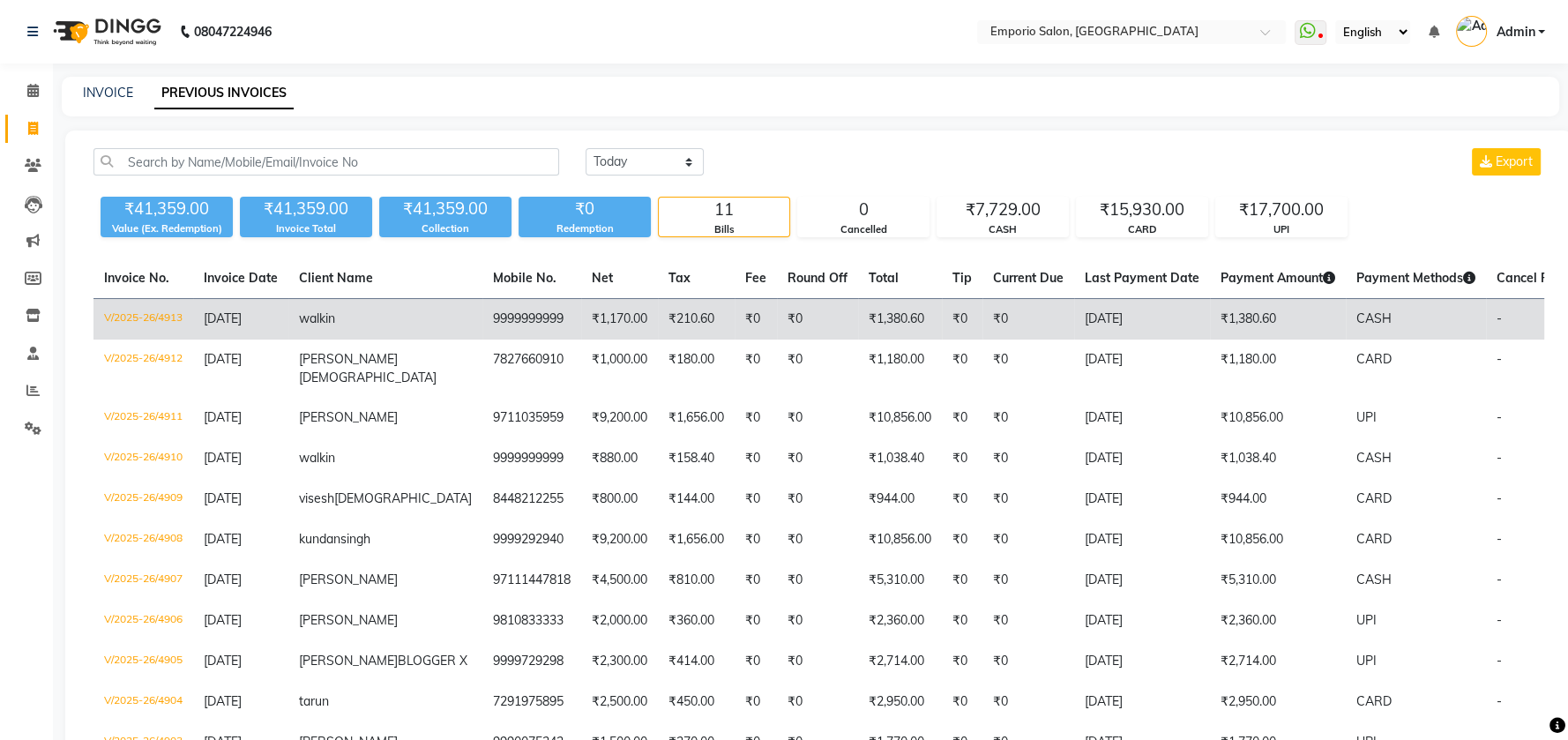
click at [581, 313] on td "₹1,170.00" at bounding box center [619, 320] width 77 height 42
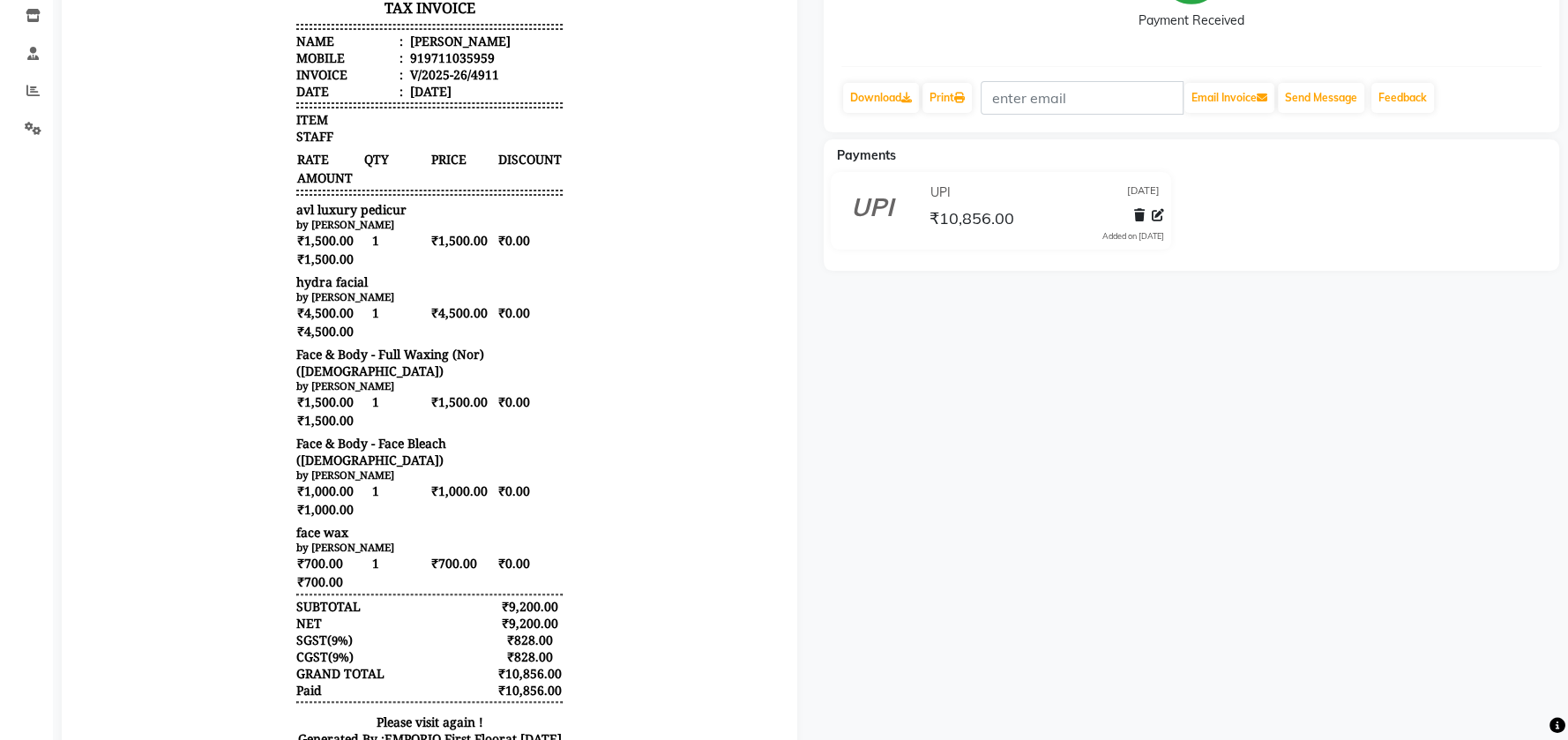
scroll to position [353, 0]
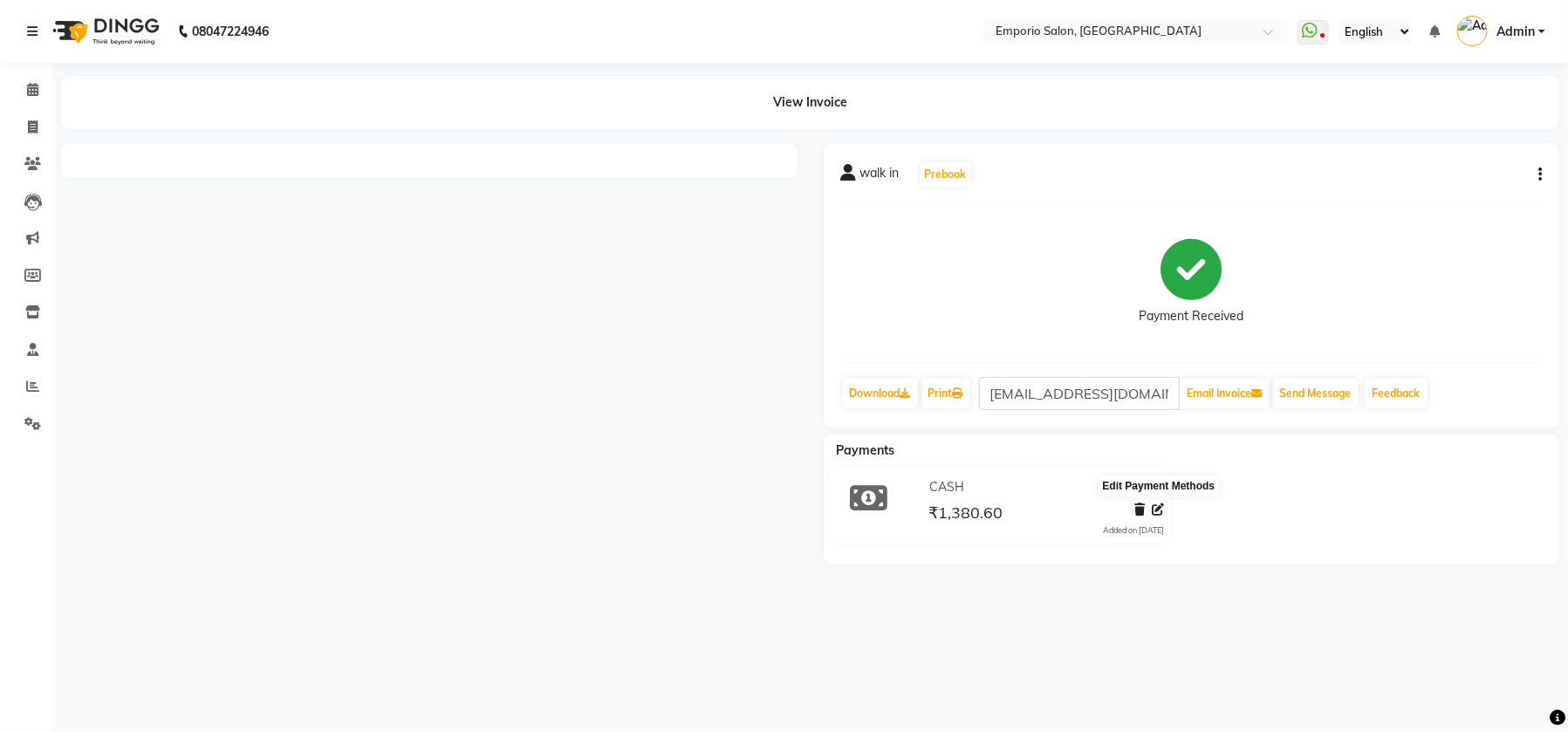
click at [1157, 512] on icon at bounding box center [1158, 510] width 13 height 13
select select "1"
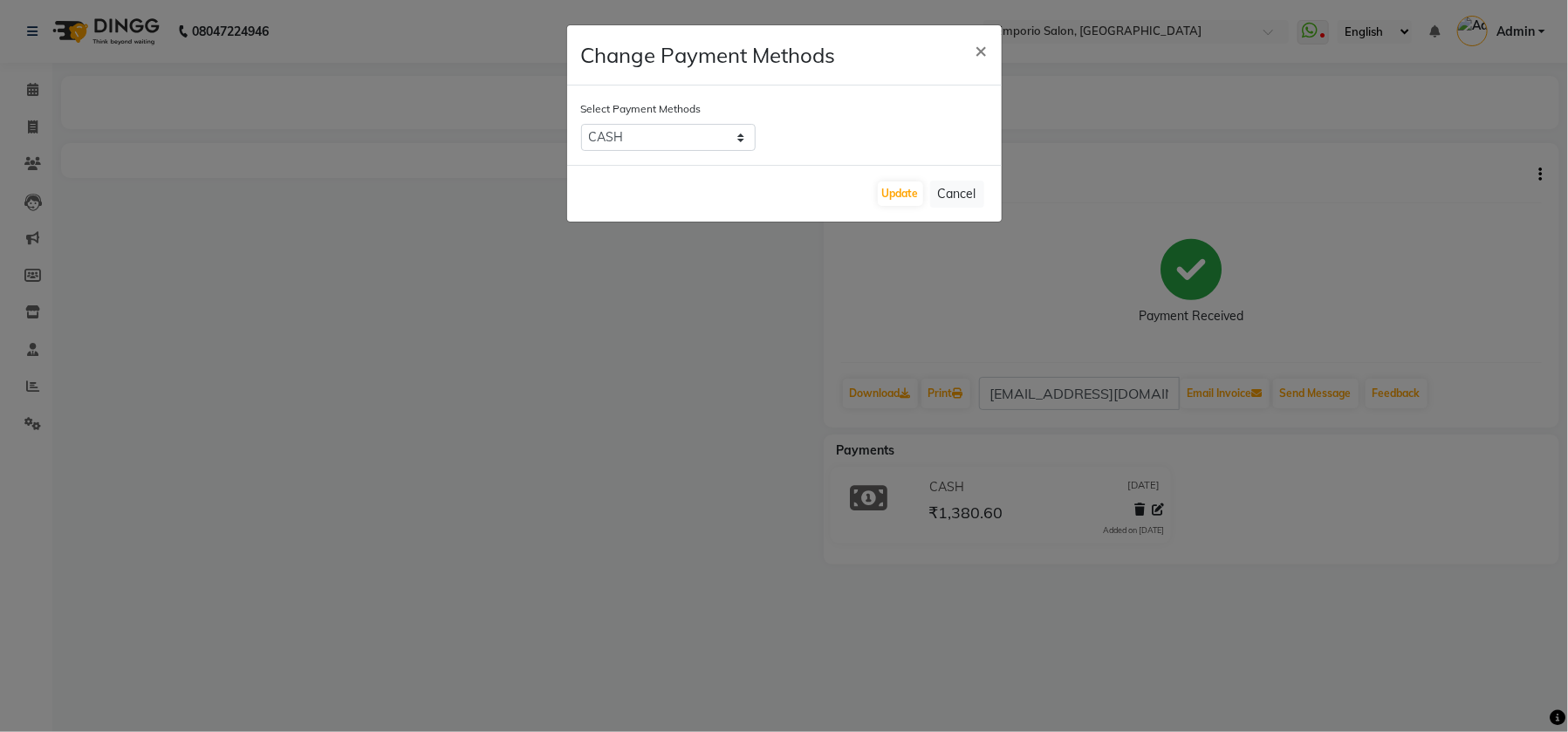
click at [760, 417] on ngb-modal-window "Change Payment Methods × Select Payment Methods UPI CASH CARD Update Cancel" at bounding box center [784, 366] width 1568 height 732
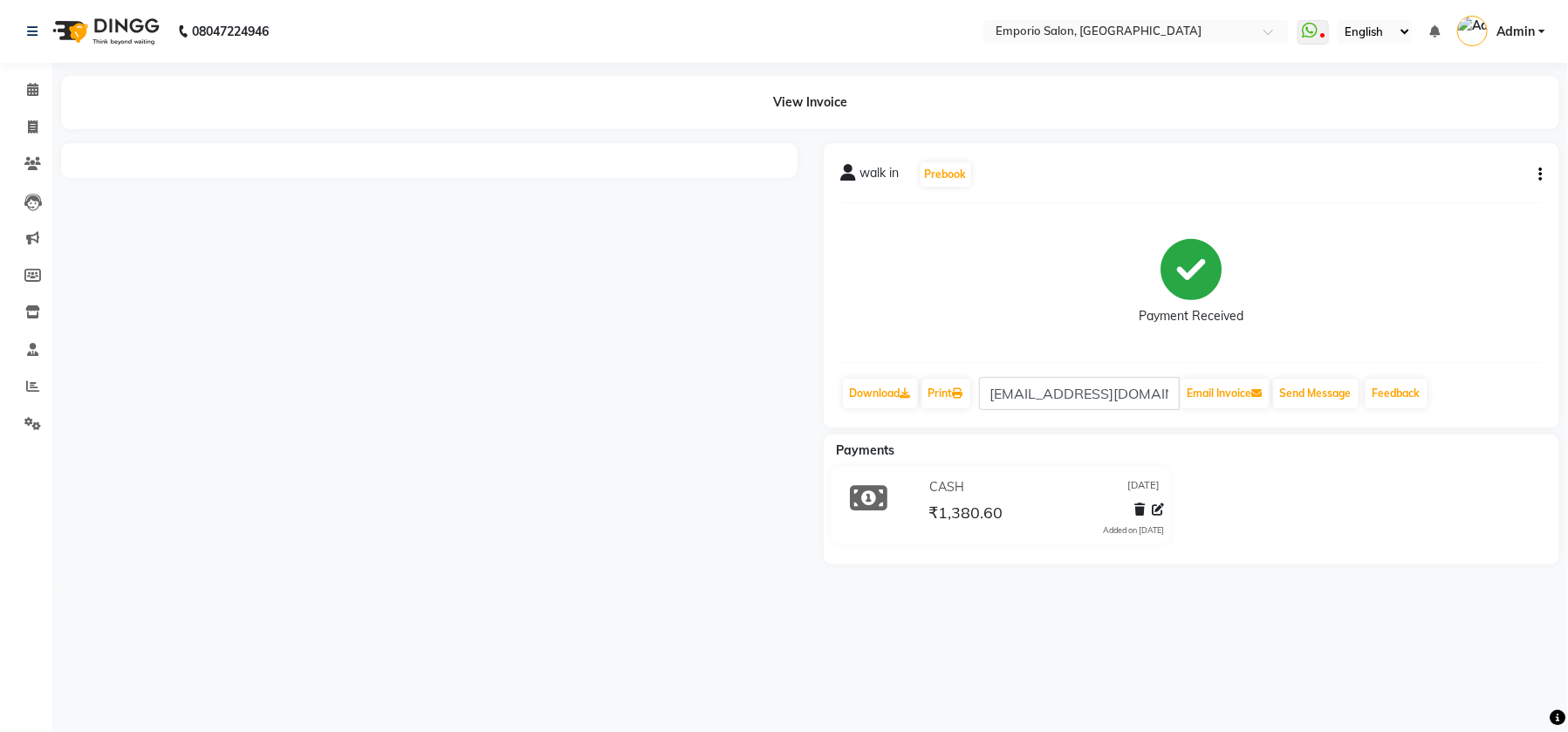
click at [1542, 169] on div "walk in Prebook Payment Received Download Print apd@dandekarind.com Email Invoi…" at bounding box center [1191, 284] width 736 height 284
click at [1539, 174] on icon "button" at bounding box center [1539, 174] width 4 height 1
click at [1490, 195] on div "Edit Invoice" at bounding box center [1452, 196] width 119 height 22
select select "service"
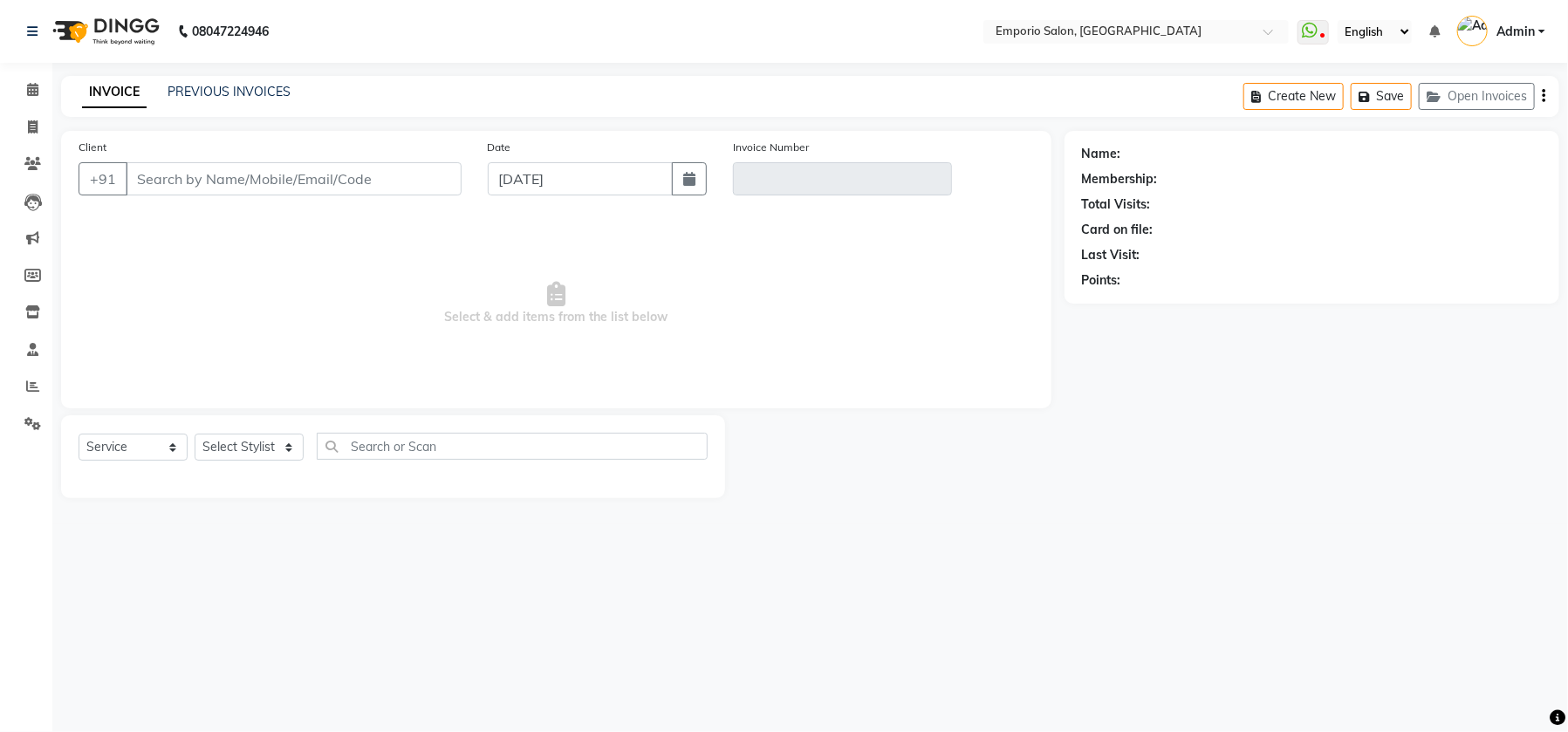
type input "9999999999"
type input "V/2025-26/4913"
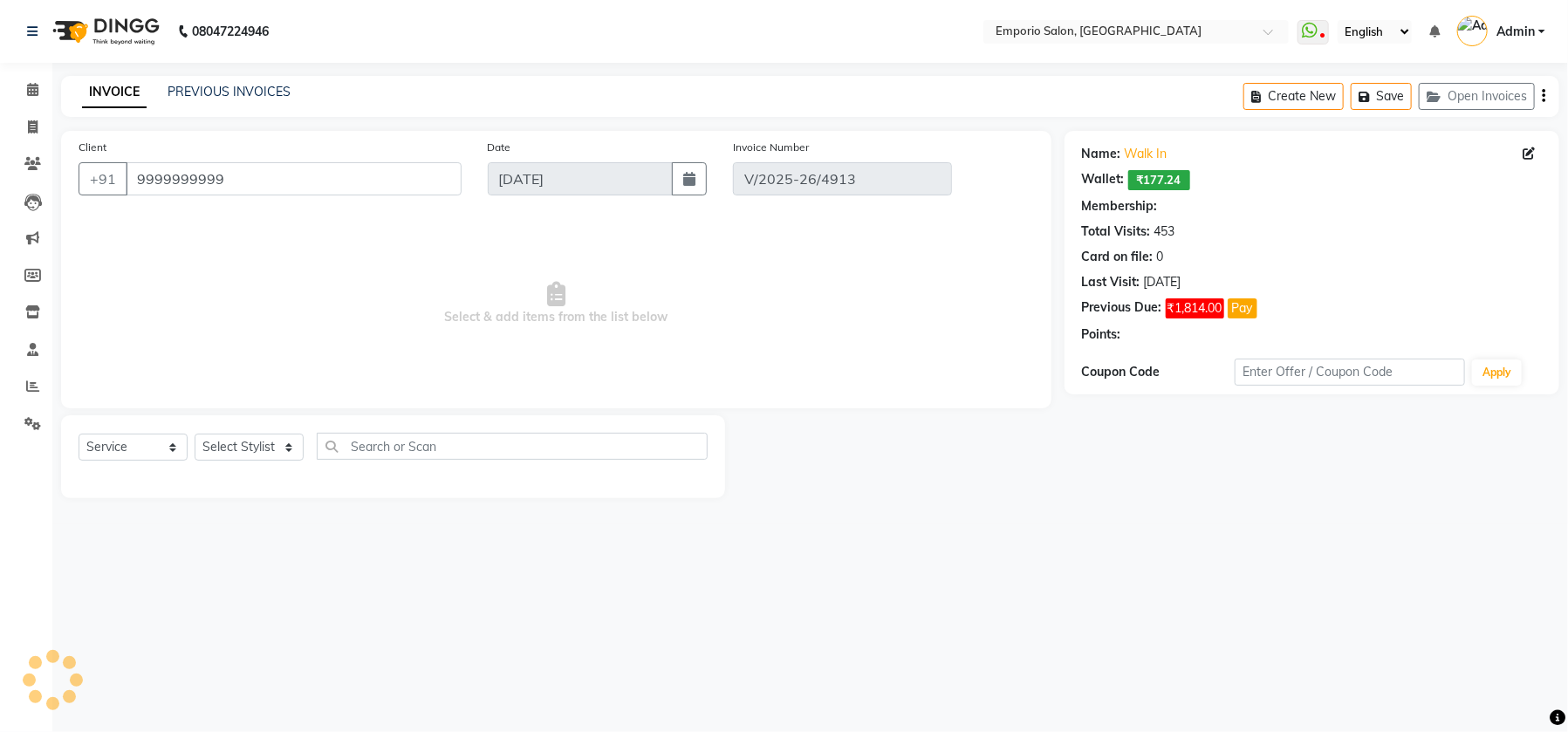
select select "select"
select select "1: Object"
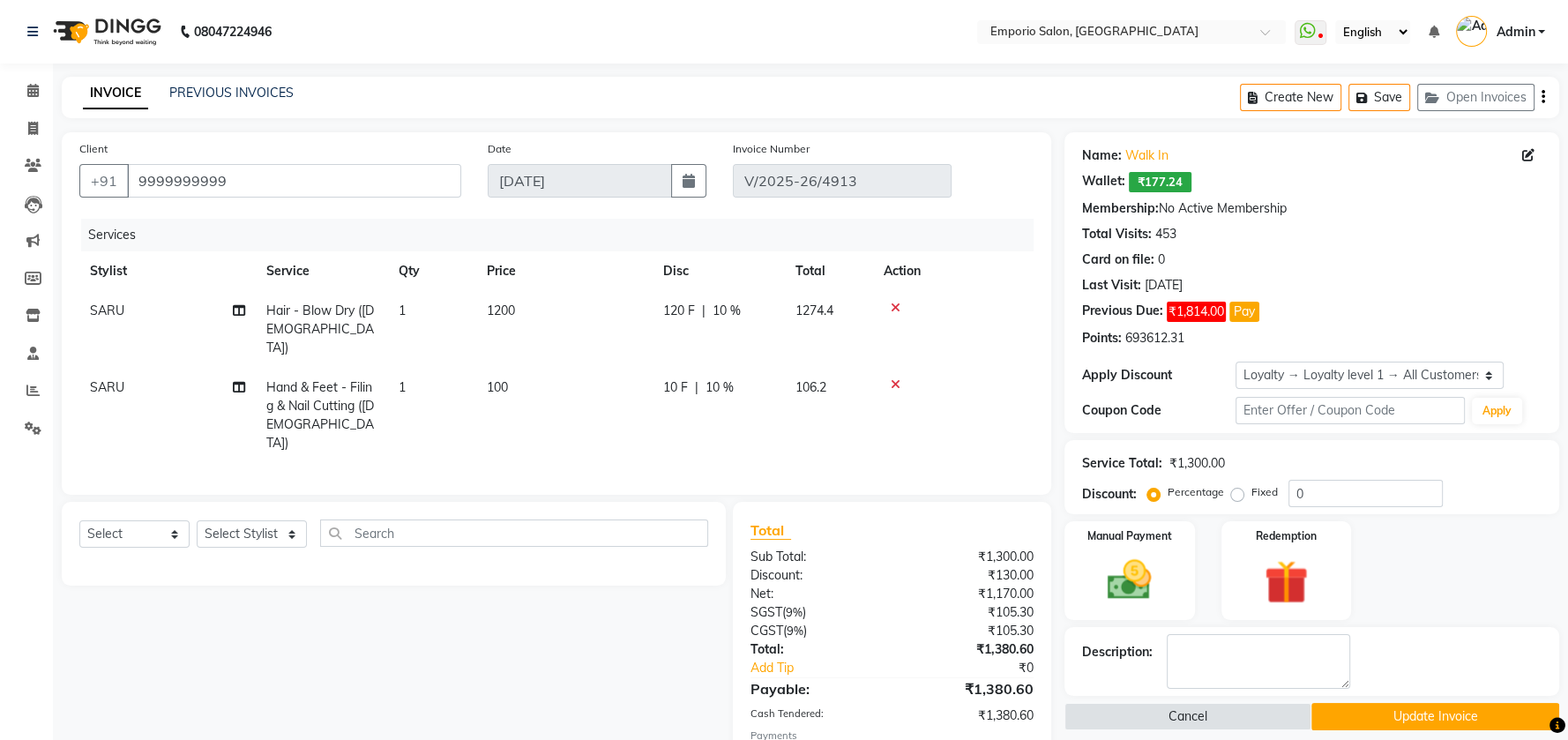
click at [1251, 496] on label "Fixed" at bounding box center [1264, 492] width 26 height 16
click at [1235, 496] on input "Fixed" at bounding box center [1241, 492] width 13 height 13
radio input "true"
click at [1308, 490] on input "0" at bounding box center [1366, 493] width 154 height 27
click at [683, 686] on div "Select Service Product Membership Package Voucher Prepaid Gift Card Select Styl…" at bounding box center [386, 706] width 677 height 409
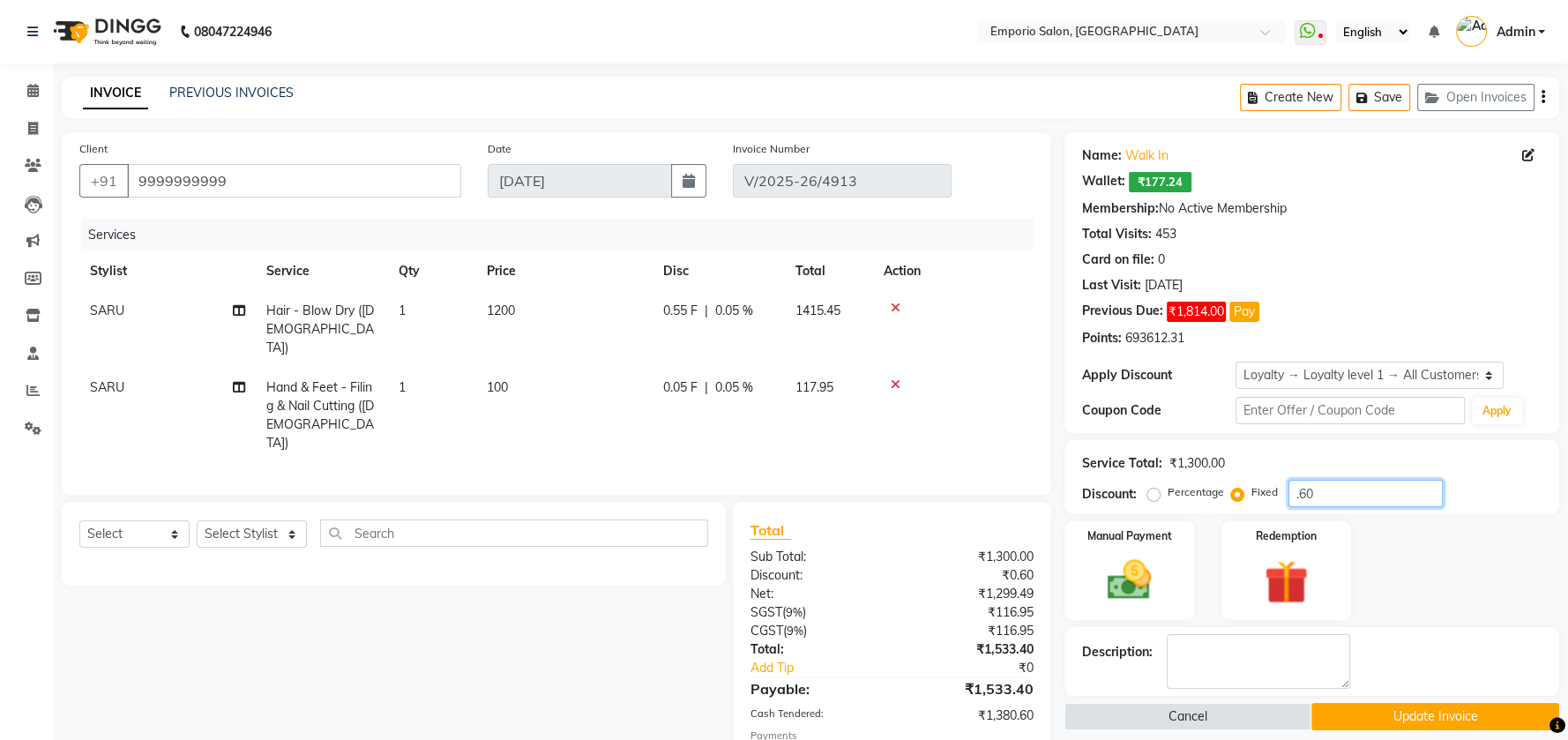
click at [1327, 486] on input ".60" at bounding box center [1366, 493] width 154 height 27
type input ".6"
click at [431, 650] on div "Select Service Product Membership Package Voucher Prepaid Gift Card Select Styl…" at bounding box center [386, 706] width 677 height 409
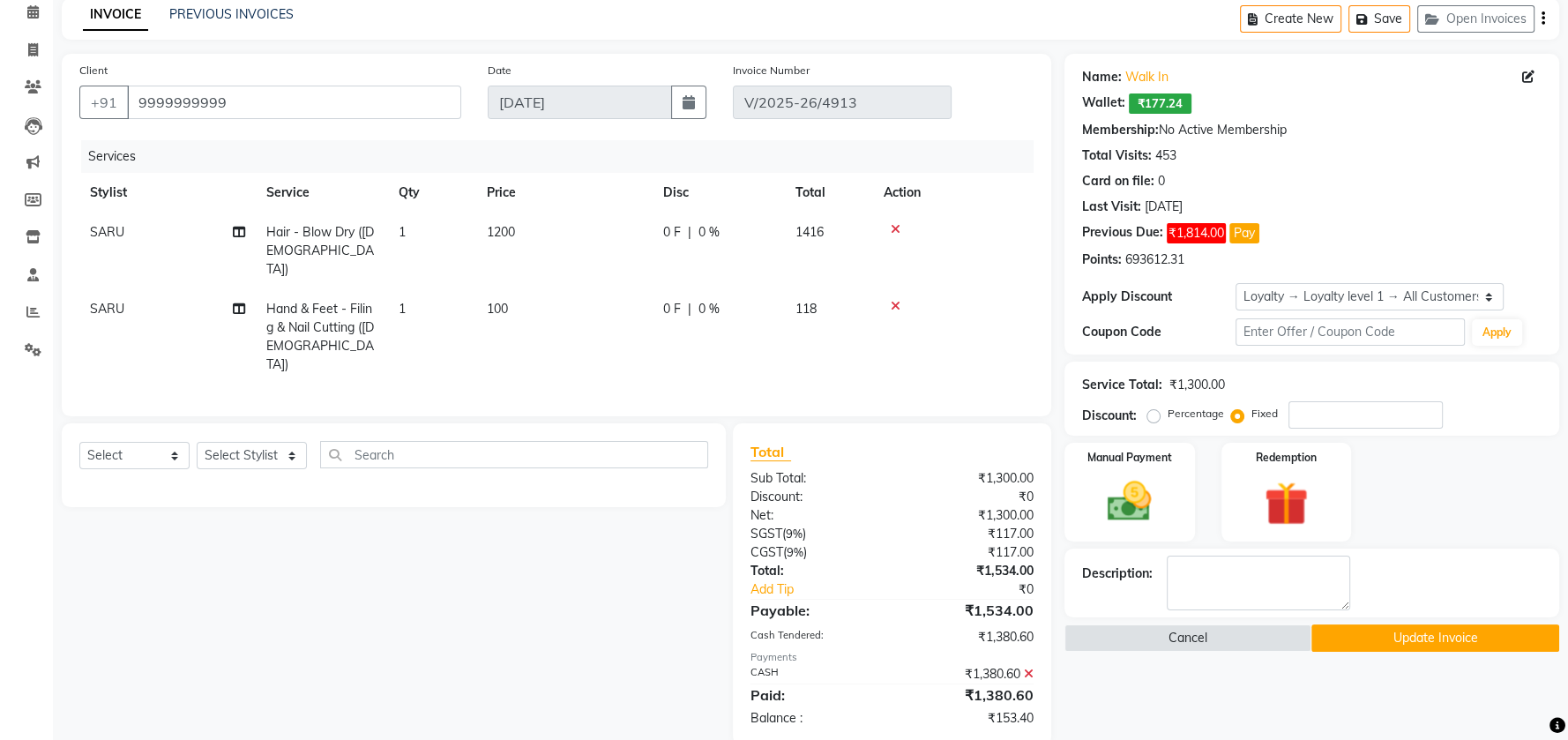
scroll to position [117, 0]
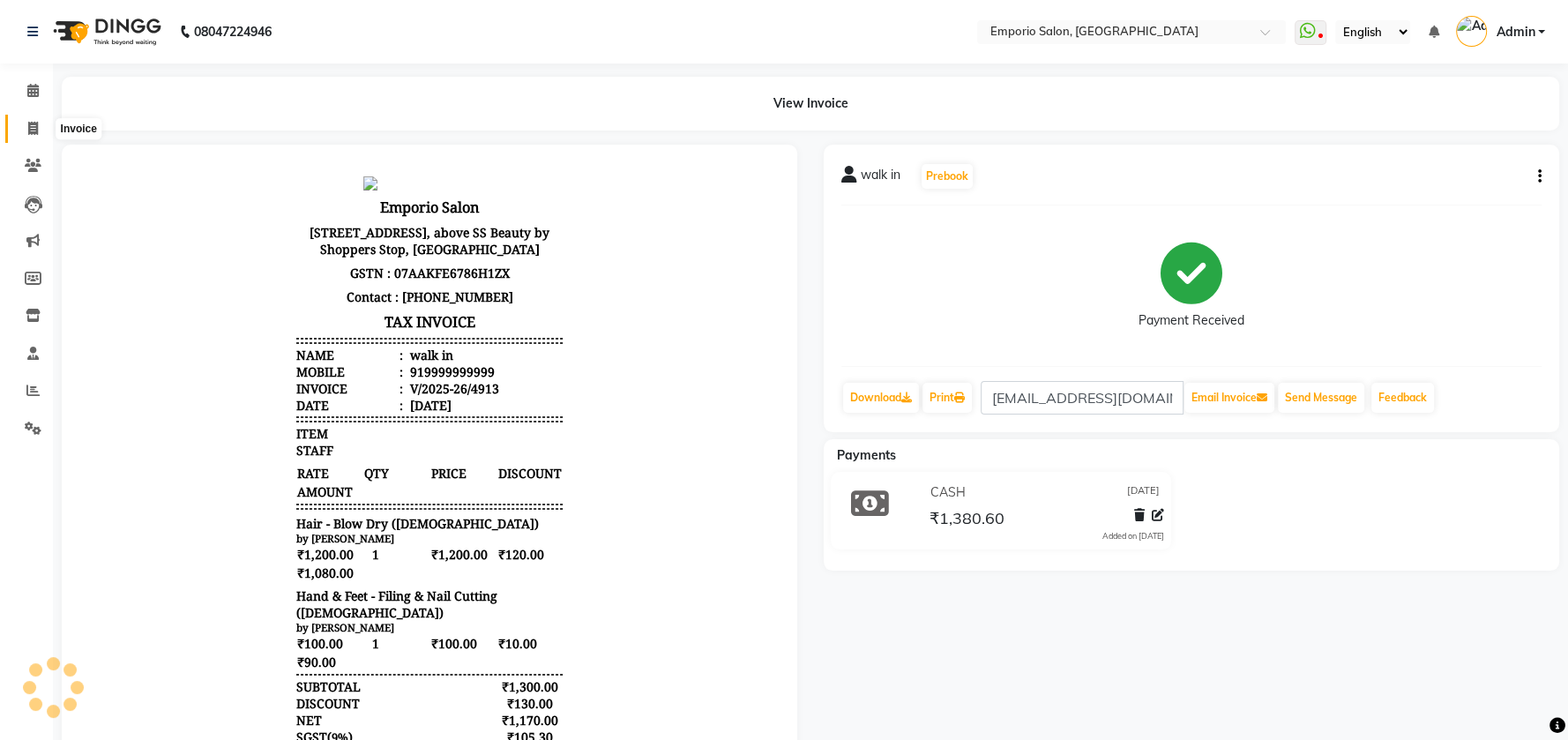
click at [25, 128] on span at bounding box center [33, 129] width 31 height 20
select select "service"
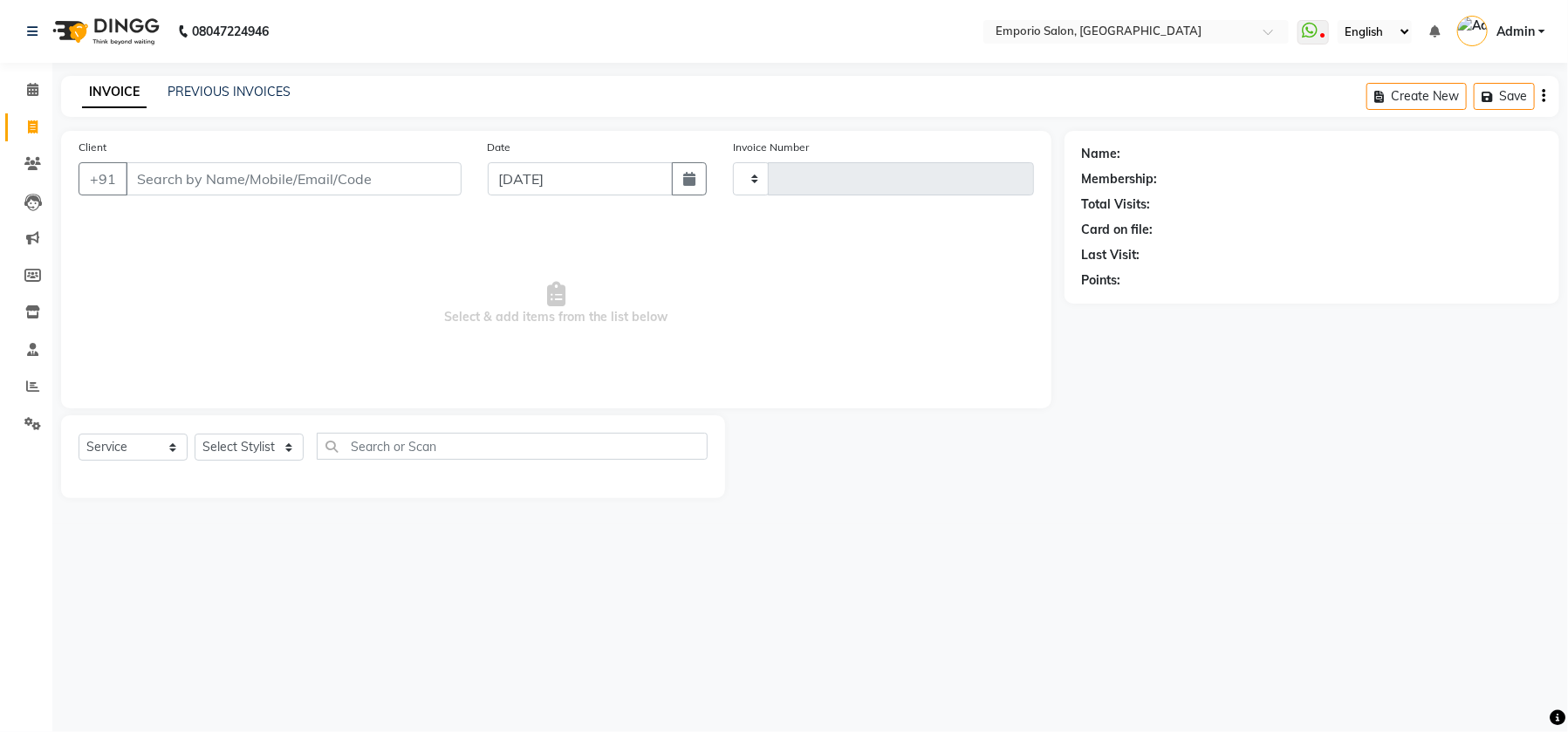
type input "4914"
select select "6332"
click at [282, 96] on link "PREVIOUS INVOICES" at bounding box center [229, 92] width 123 height 16
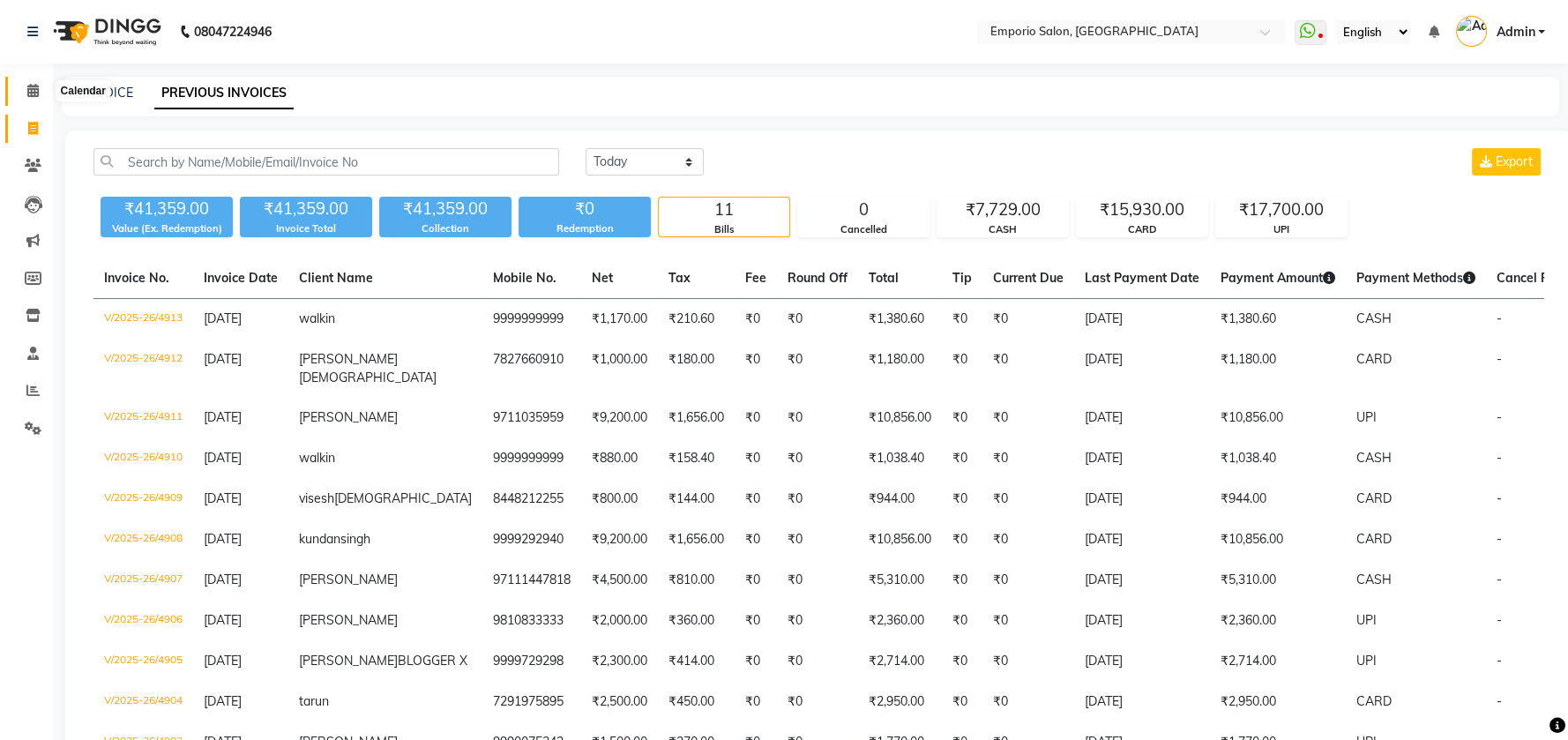
click at [27, 88] on icon at bounding box center [33, 90] width 12 height 14
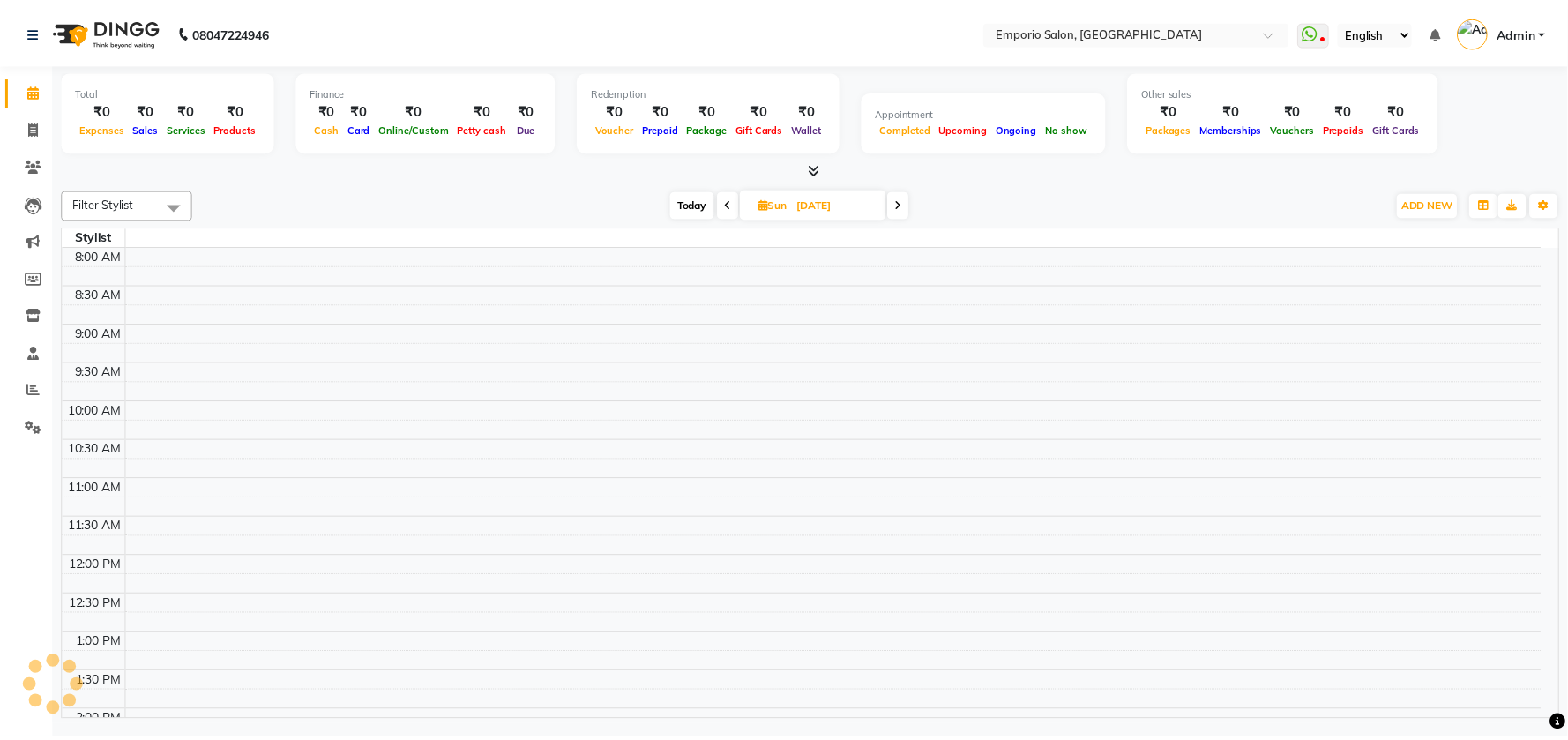
scroll to position [725, 0]
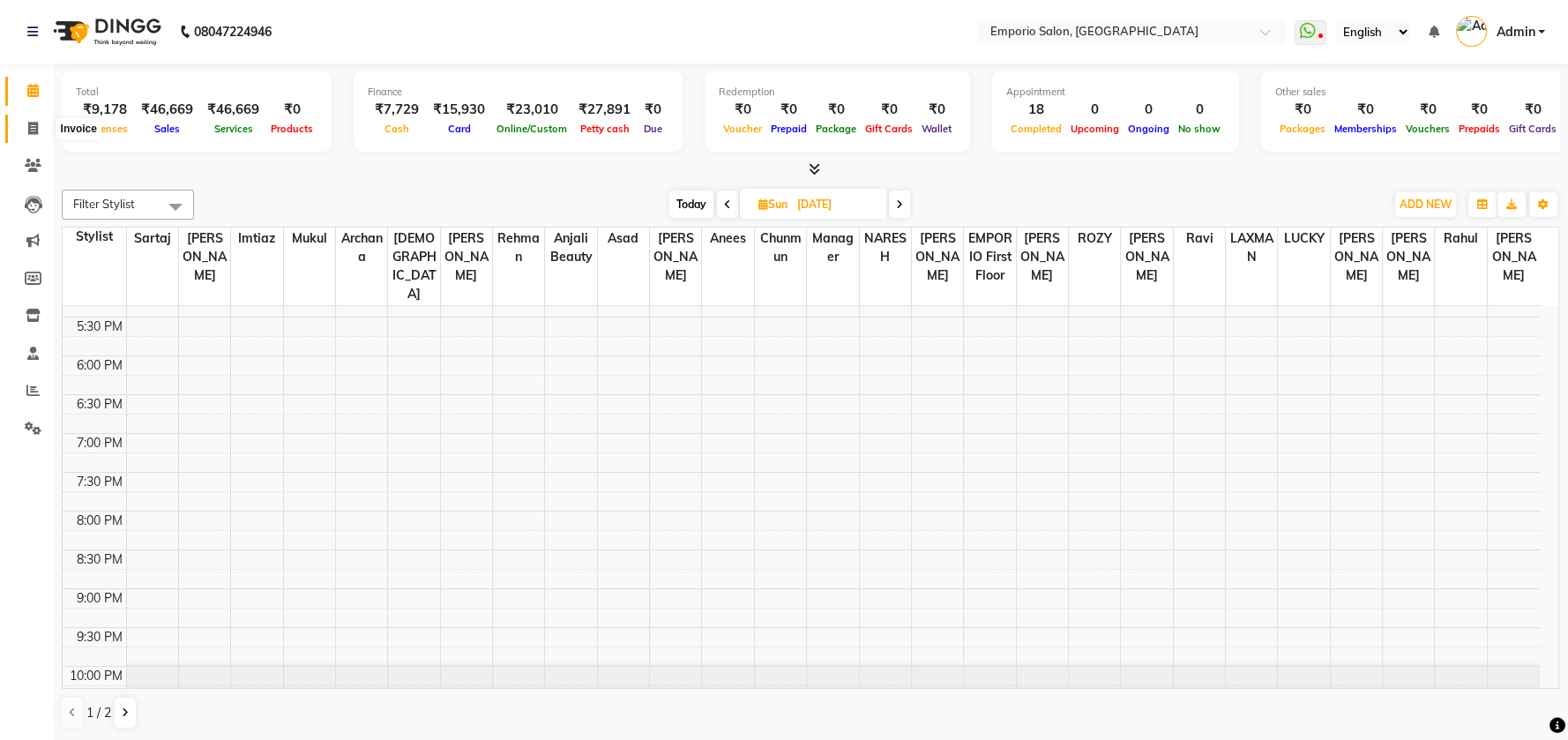
click at [33, 122] on icon at bounding box center [33, 128] width 10 height 14
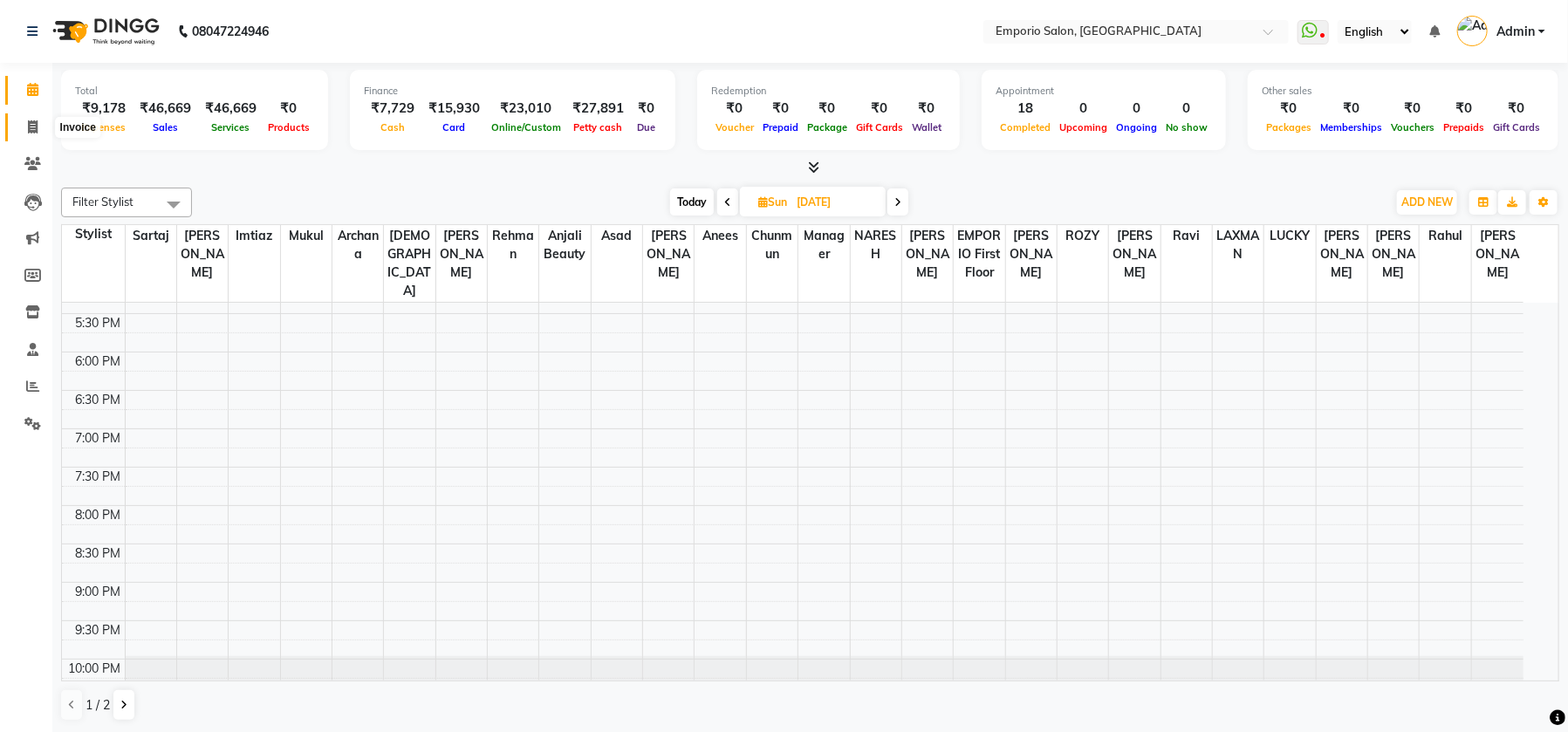
select select "service"
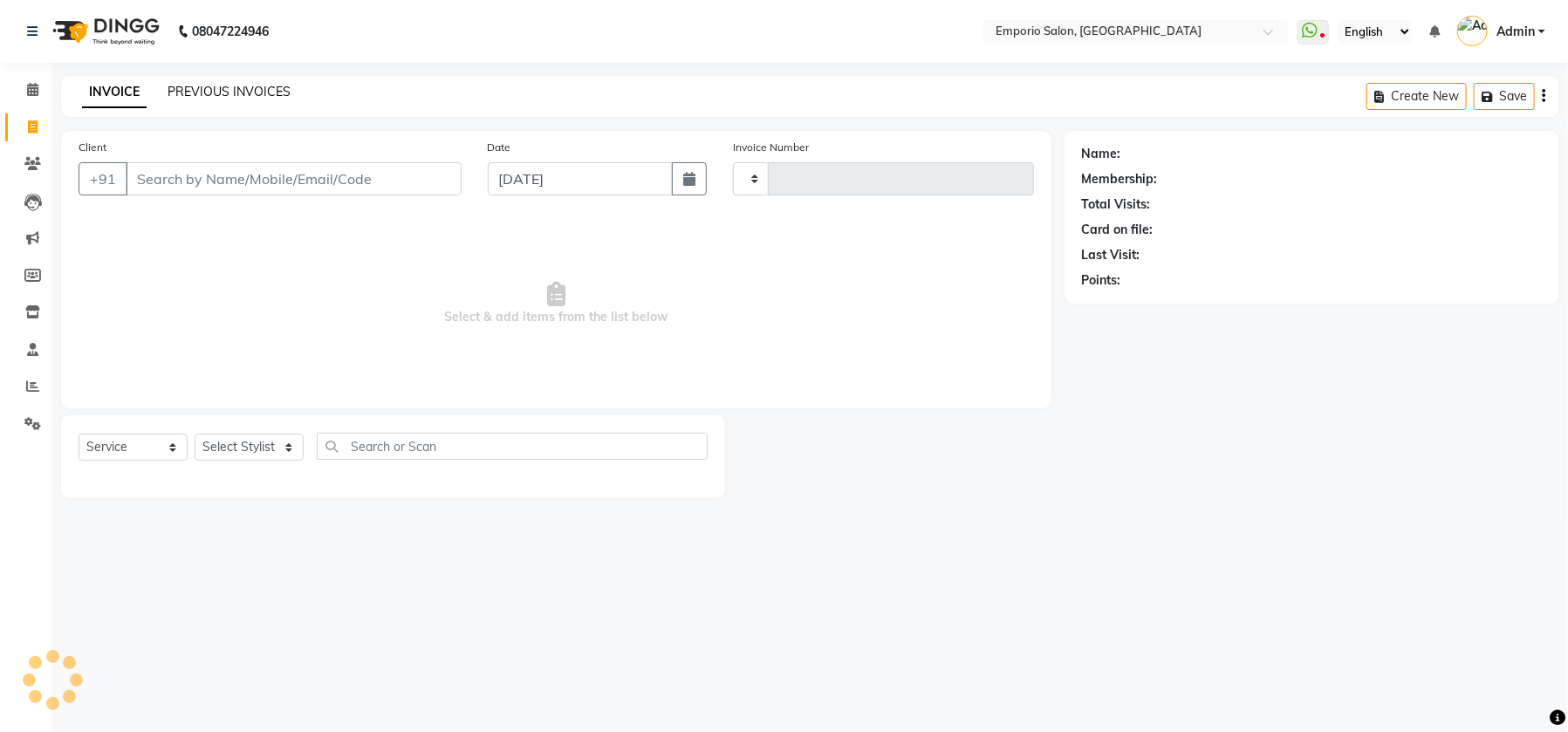
type input "4915"
select select "6332"
click at [203, 83] on link "PREVIOUS INVOICES" at bounding box center [229, 92] width 123 height 16
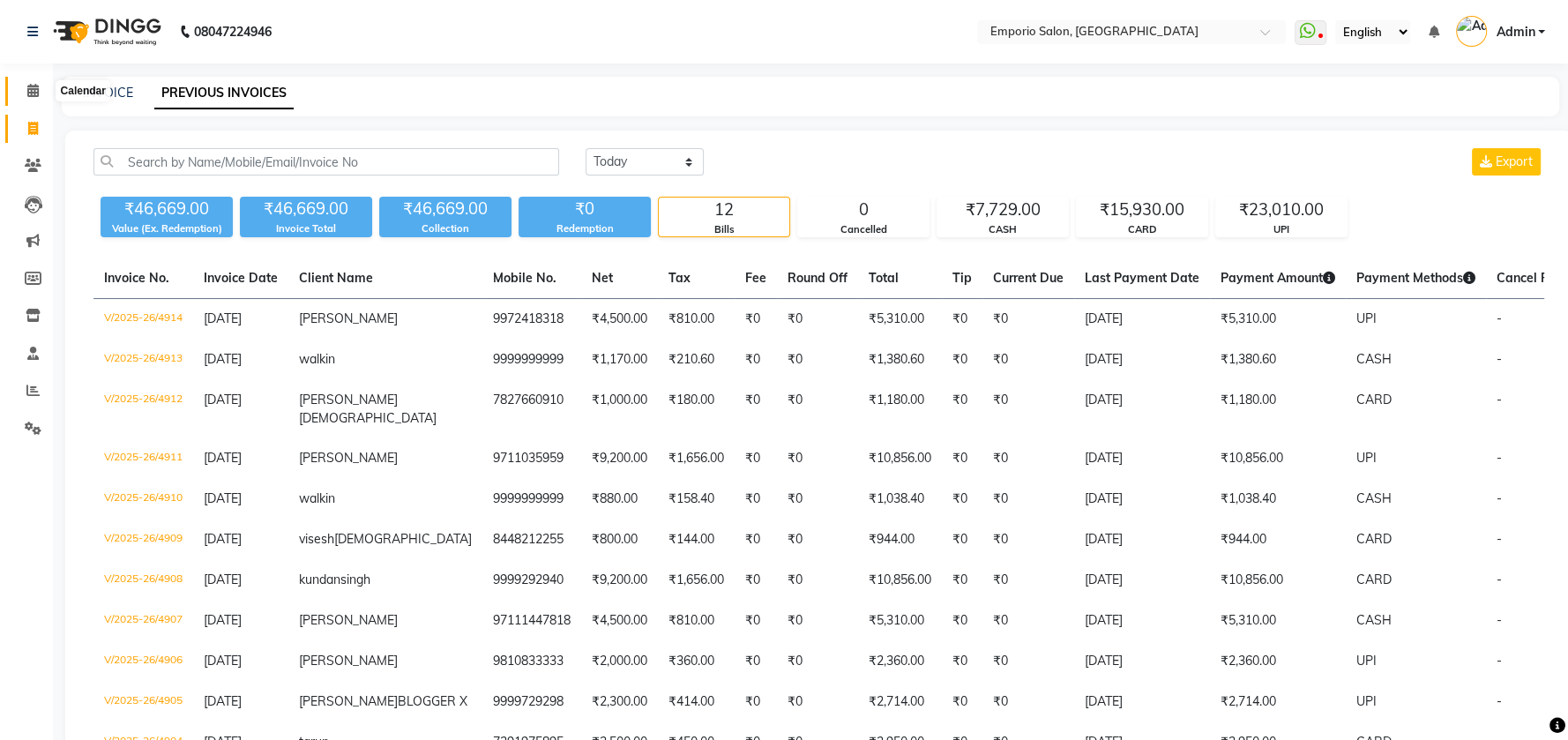
click at [31, 91] on icon at bounding box center [33, 90] width 12 height 14
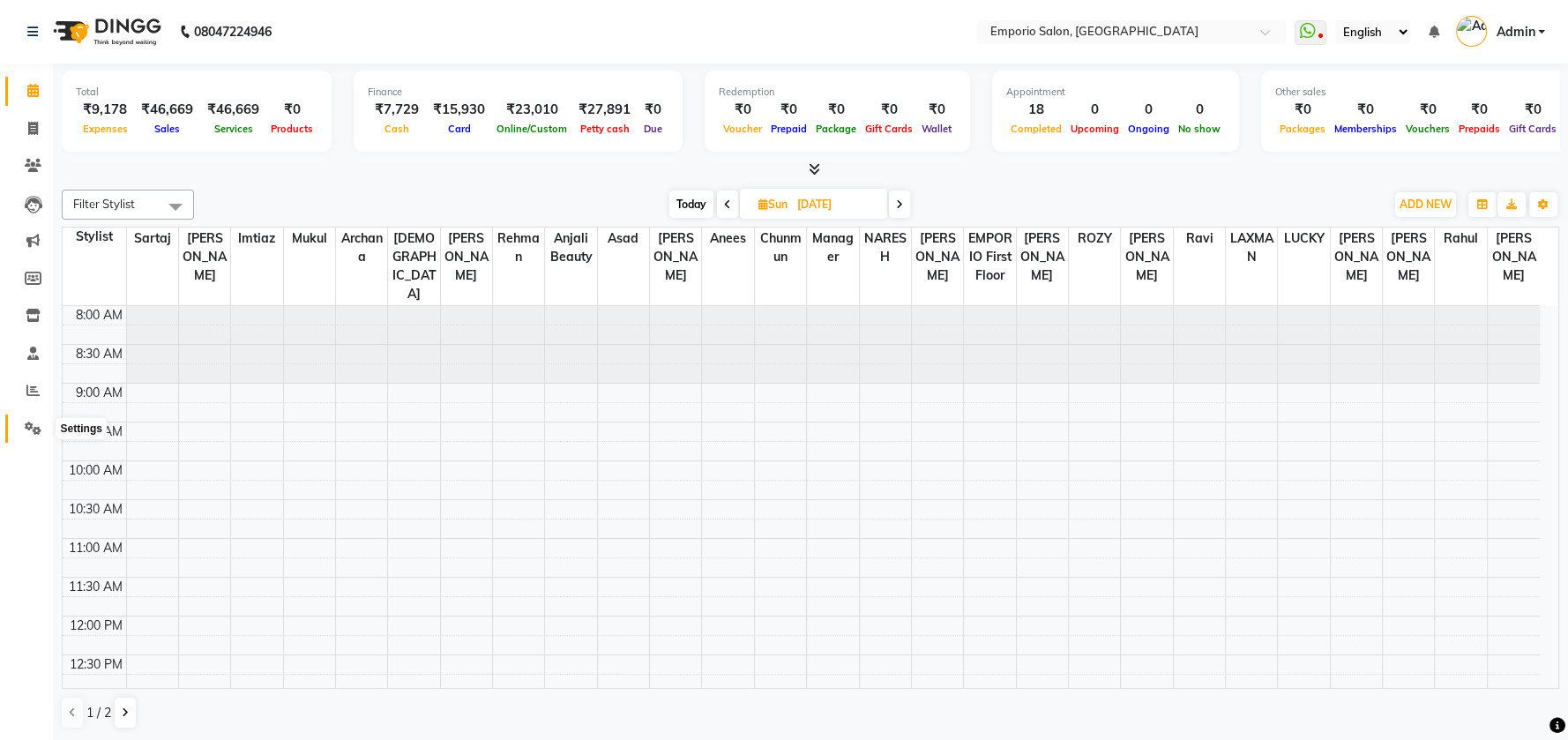
click at [25, 429] on icon at bounding box center [33, 428] width 16 height 14
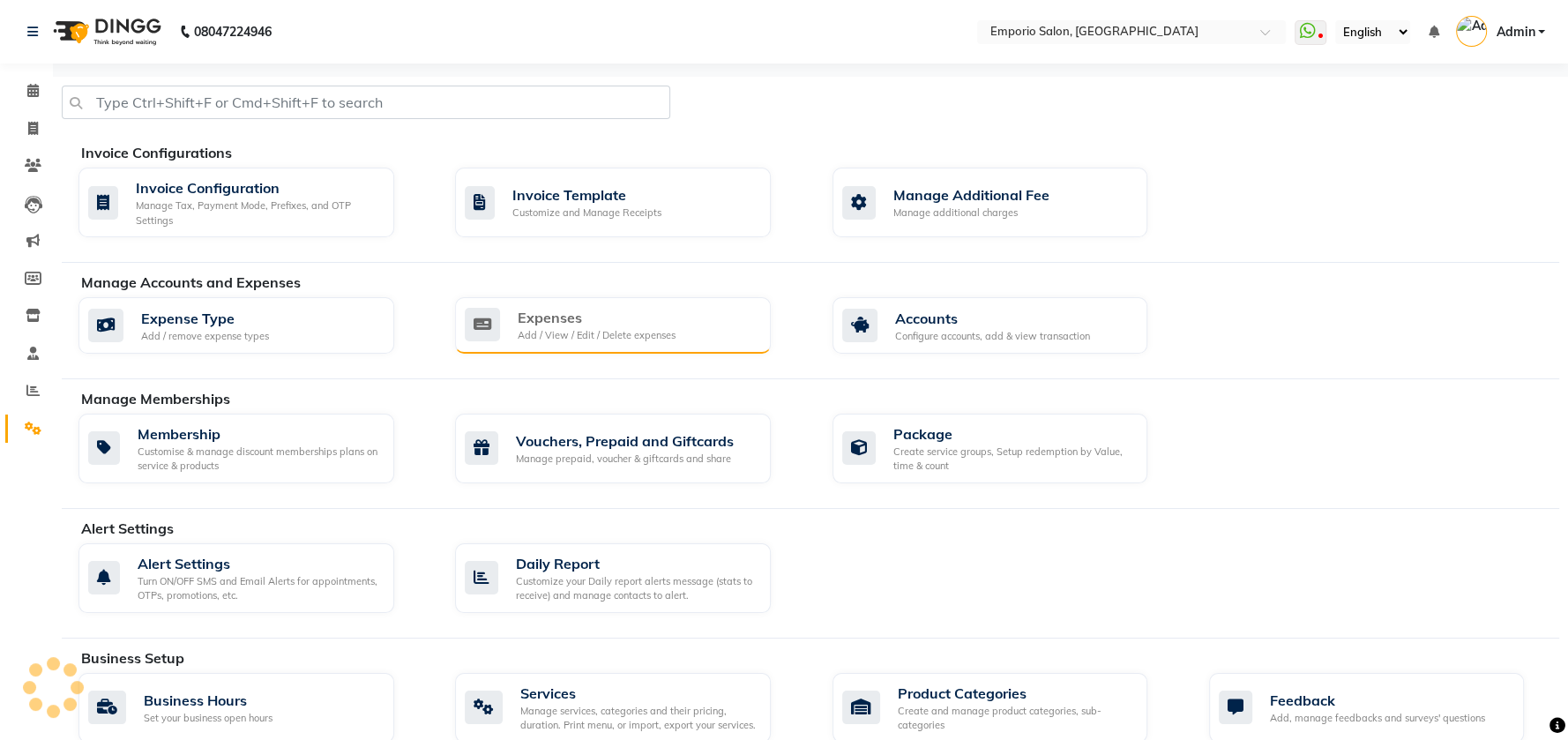
click at [602, 317] on div "Expenses" at bounding box center [597, 316] width 158 height 21
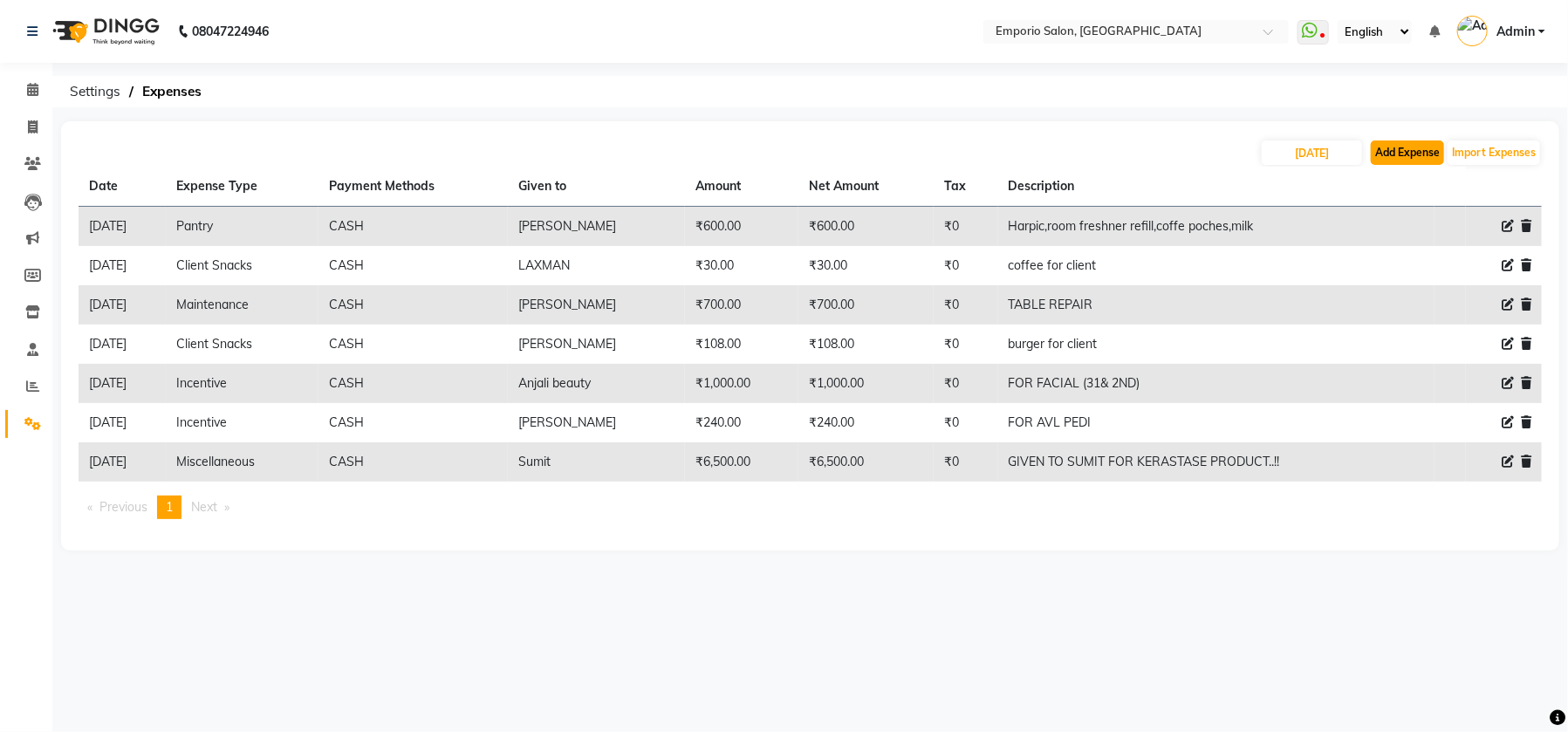
click at [1425, 146] on button "Add Expense" at bounding box center [1407, 152] width 74 height 24
select select "1"
select select "5330"
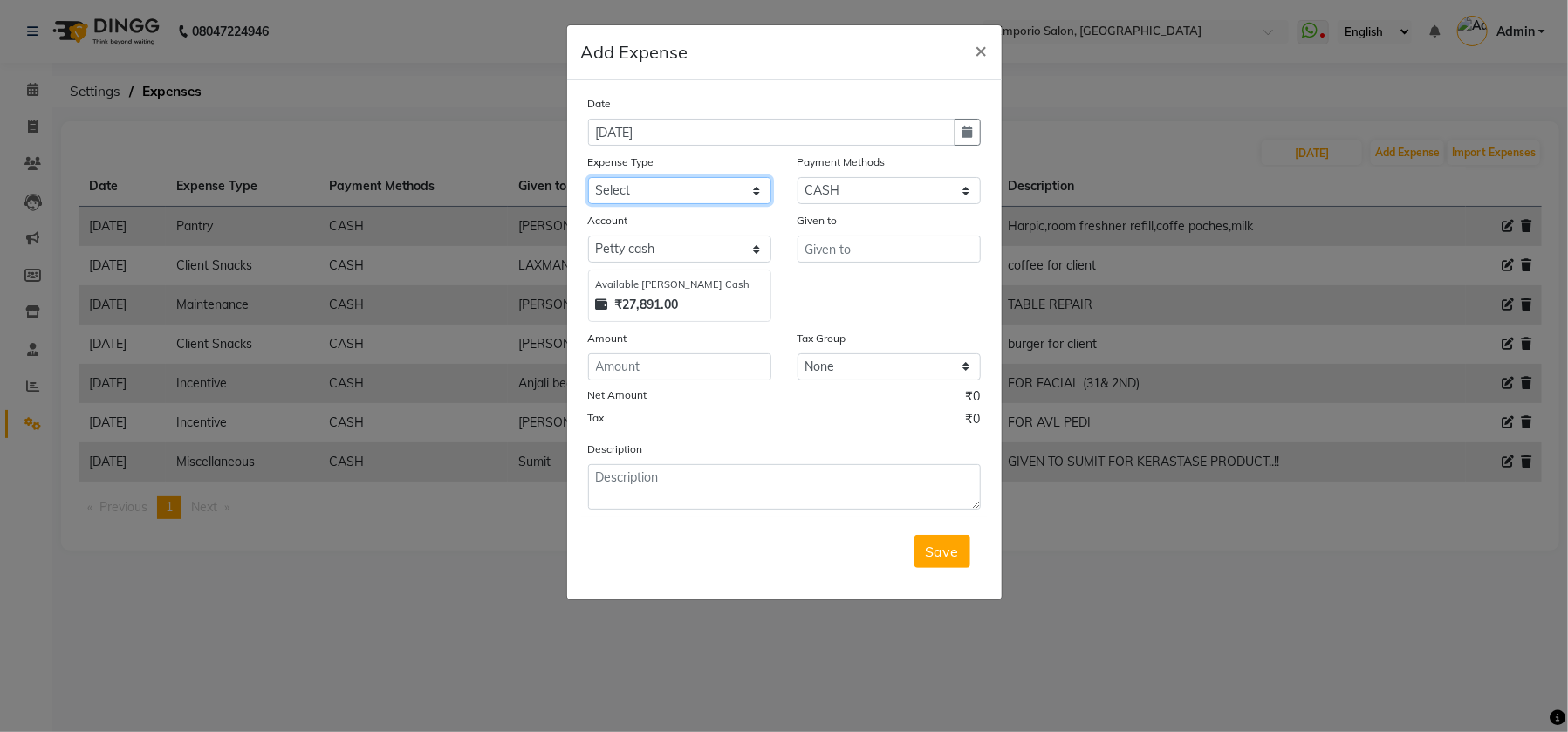
click at [757, 195] on select "Select Advance Salary Bank charges Car maintenance Cash transfer to bank Cash t…" at bounding box center [679, 190] width 183 height 27
select select "21"
click at [588, 177] on select "Select Advance Salary Bank charges Car maintenance Cash transfer to bank Cash t…" at bounding box center [679, 190] width 183 height 27
click at [859, 245] on input "text" at bounding box center [889, 249] width 183 height 27
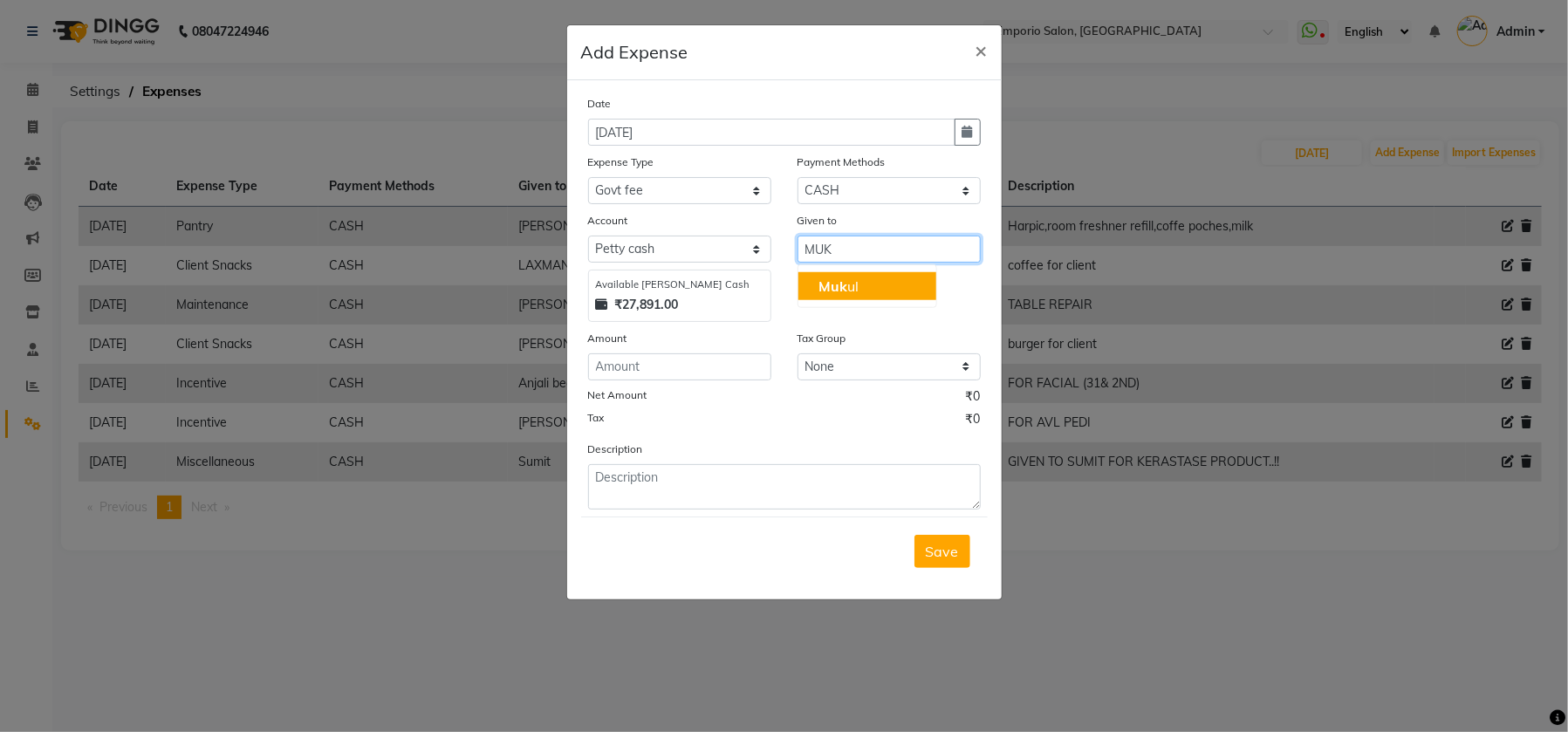
click at [869, 284] on button "Muk ul" at bounding box center [867, 285] width 138 height 28
type input "Mukul"
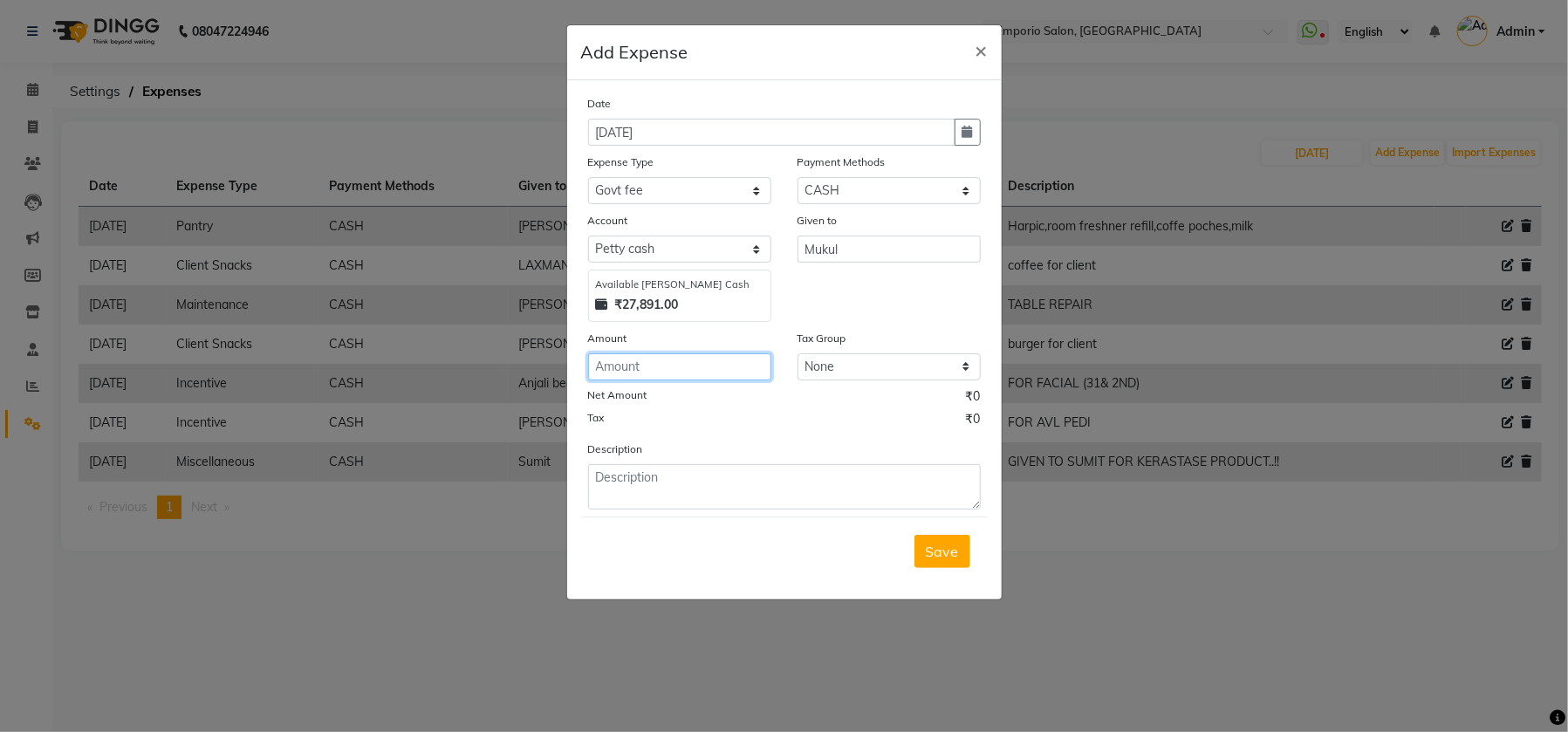
click at [655, 368] on input "number" at bounding box center [679, 367] width 183 height 27
type input "240"
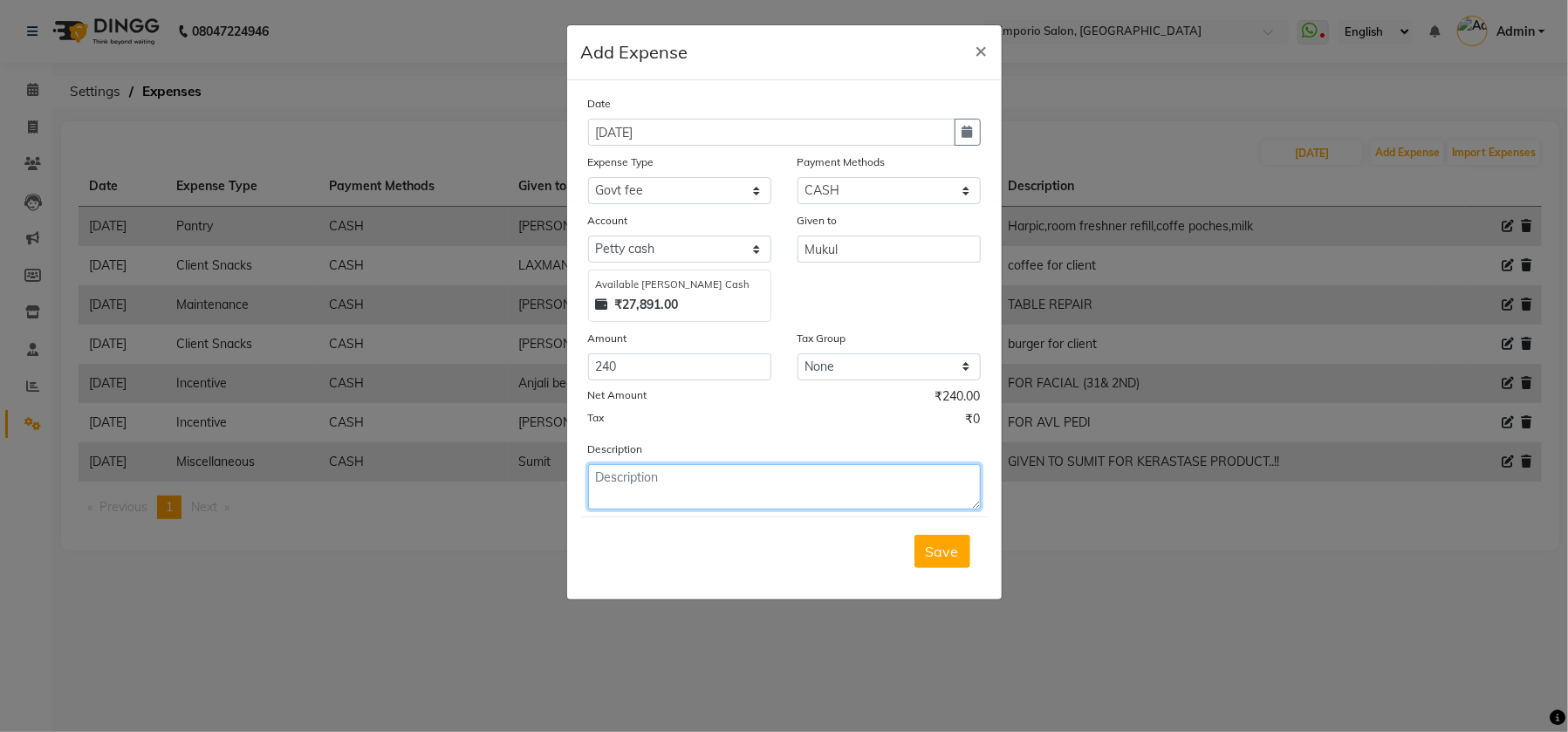
click at [678, 484] on textarea at bounding box center [784, 486] width 393 height 46
type textarea "FOR AVL PEDI"
click at [938, 545] on span "Save" at bounding box center [942, 551] width 33 height 17
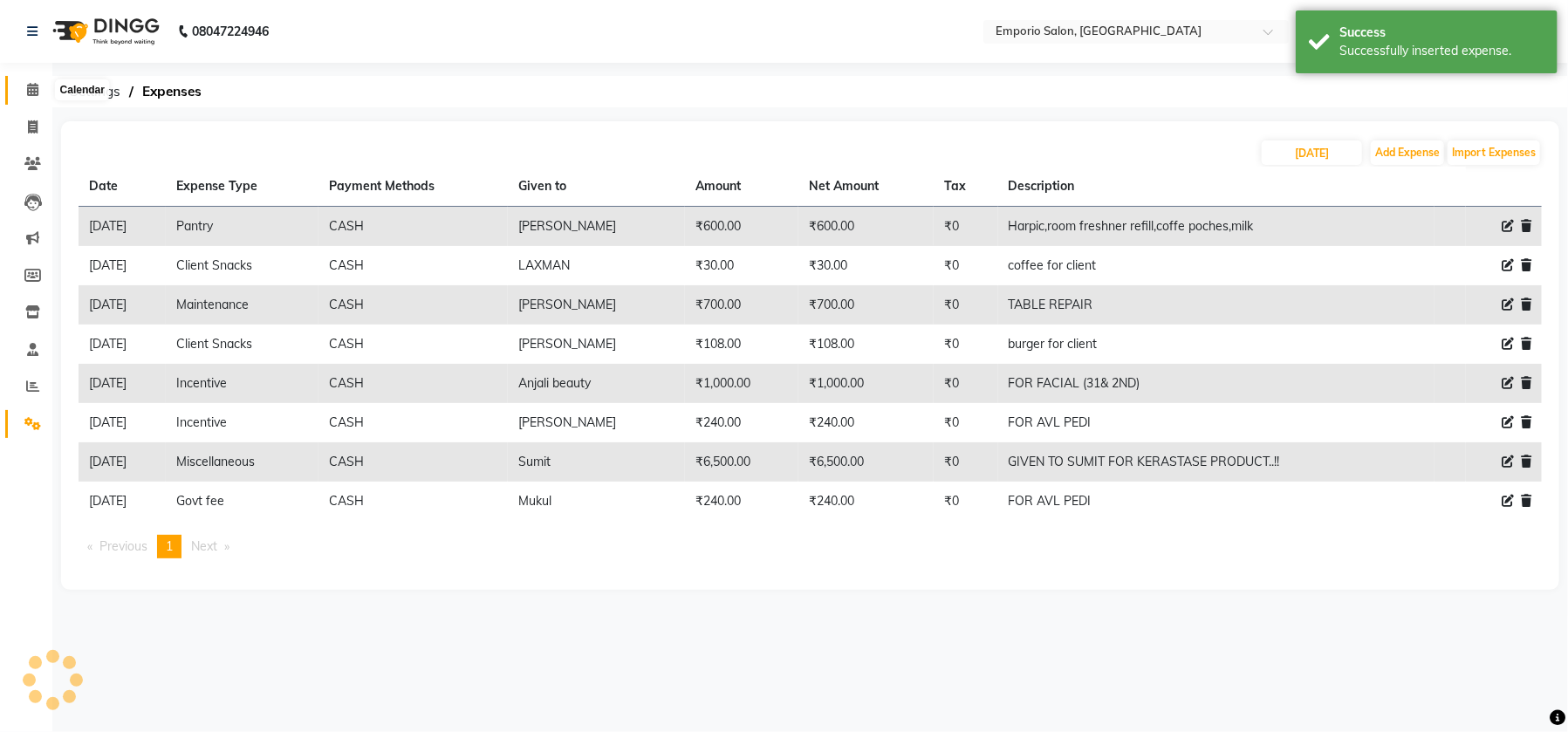
click at [32, 98] on span at bounding box center [32, 90] width 30 height 20
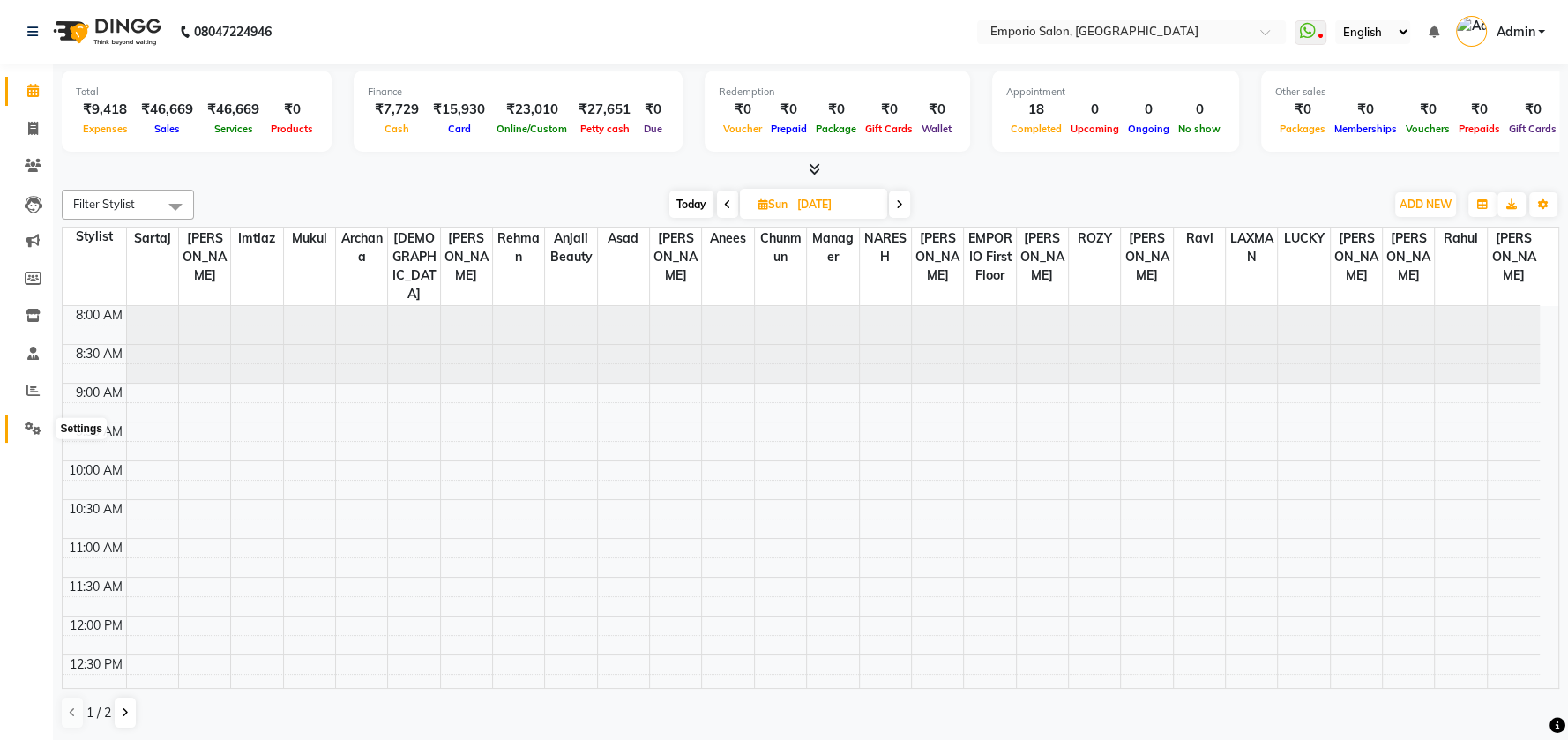
click at [26, 419] on span at bounding box center [33, 429] width 31 height 20
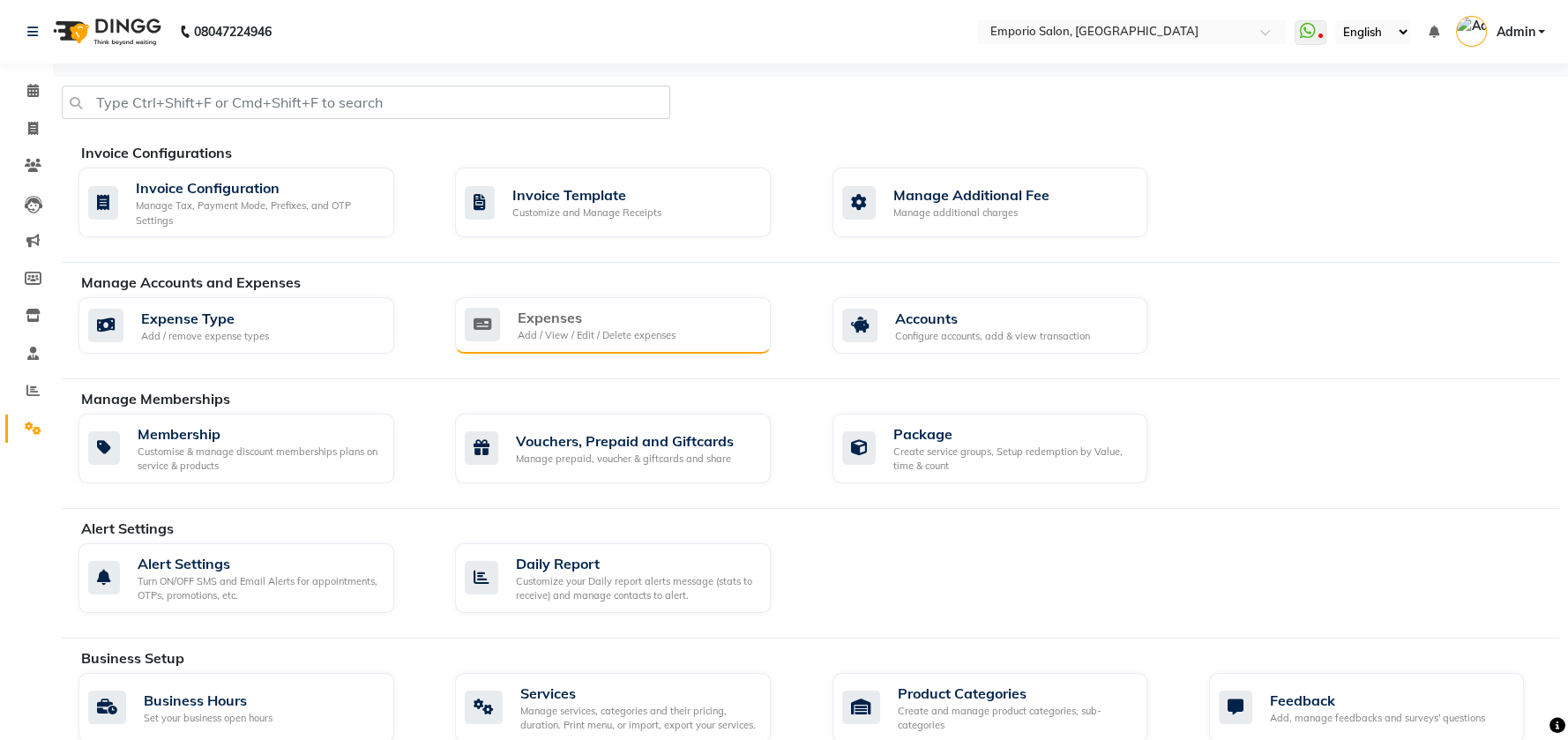
click at [560, 321] on div "Expenses" at bounding box center [597, 316] width 158 height 21
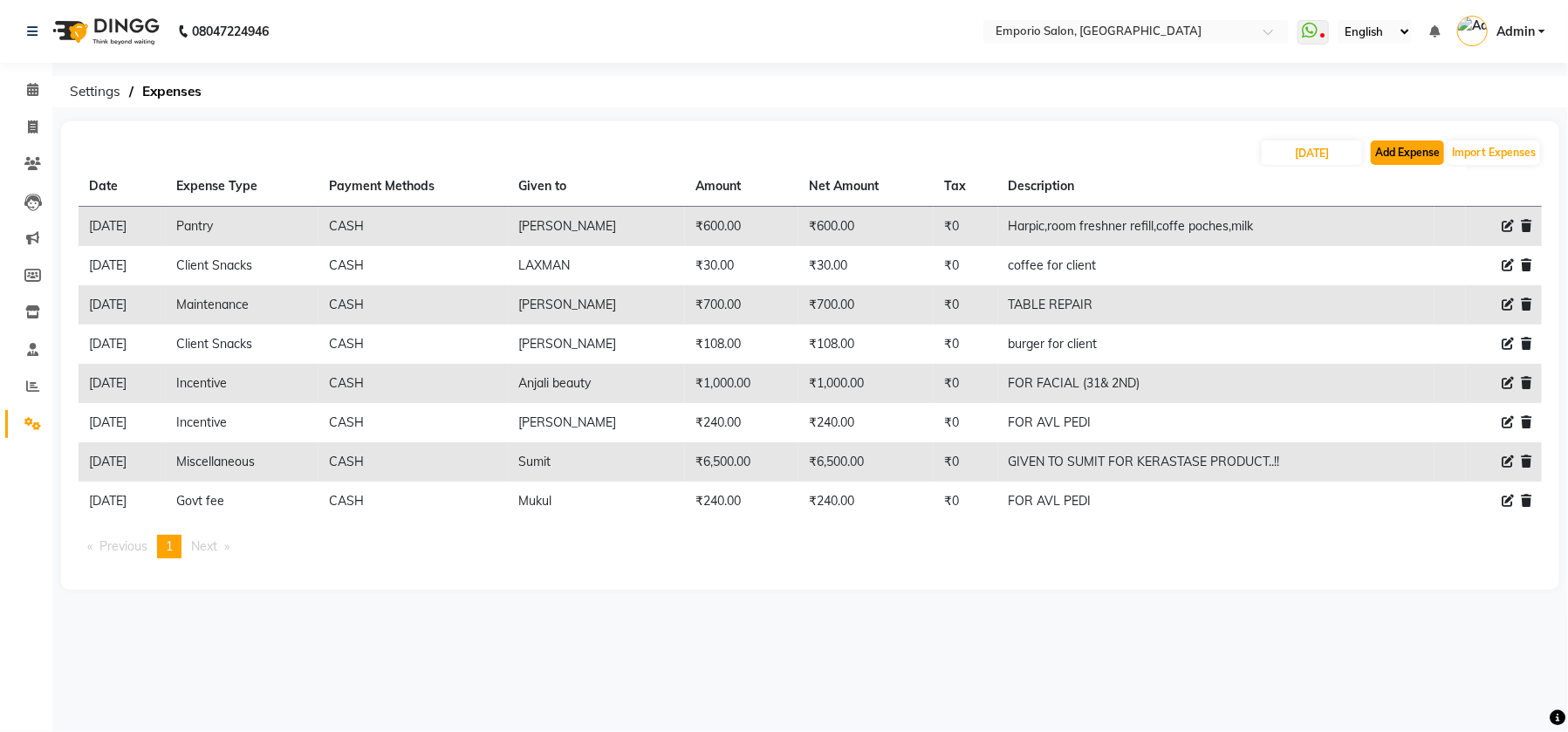
click at [1398, 153] on button "Add Expense" at bounding box center [1407, 152] width 74 height 24
select select "1"
select select "5330"
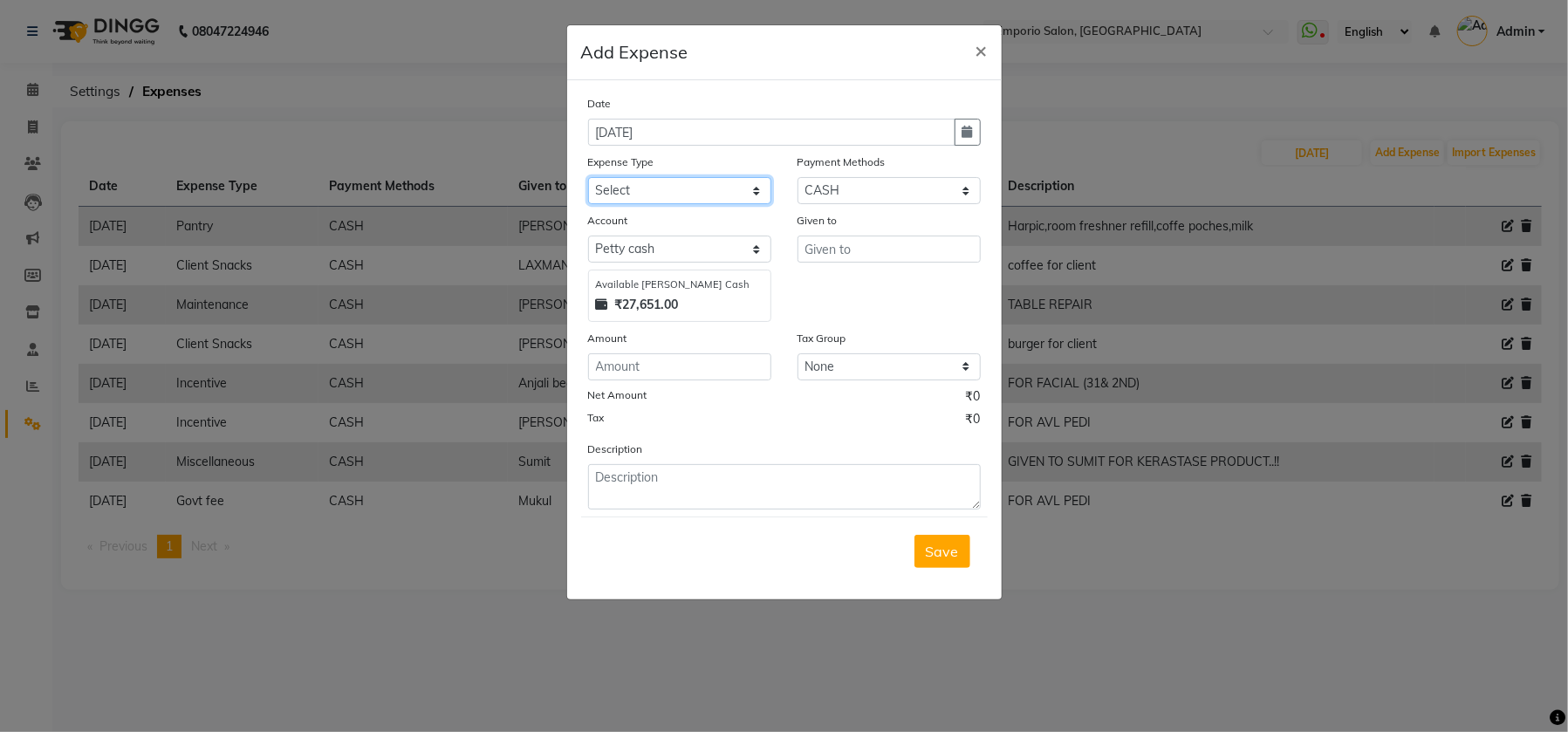
click at [752, 192] on select "Select Advance Salary Bank charges Car maintenance Cash transfer to bank Cash t…" at bounding box center [679, 190] width 183 height 27
select select "15"
click at [588, 177] on select "Select Advance Salary Bank charges Car maintenance Cash transfer to bank Cash t…" at bounding box center [679, 190] width 183 height 27
click at [873, 240] on input "text" at bounding box center [889, 249] width 183 height 27
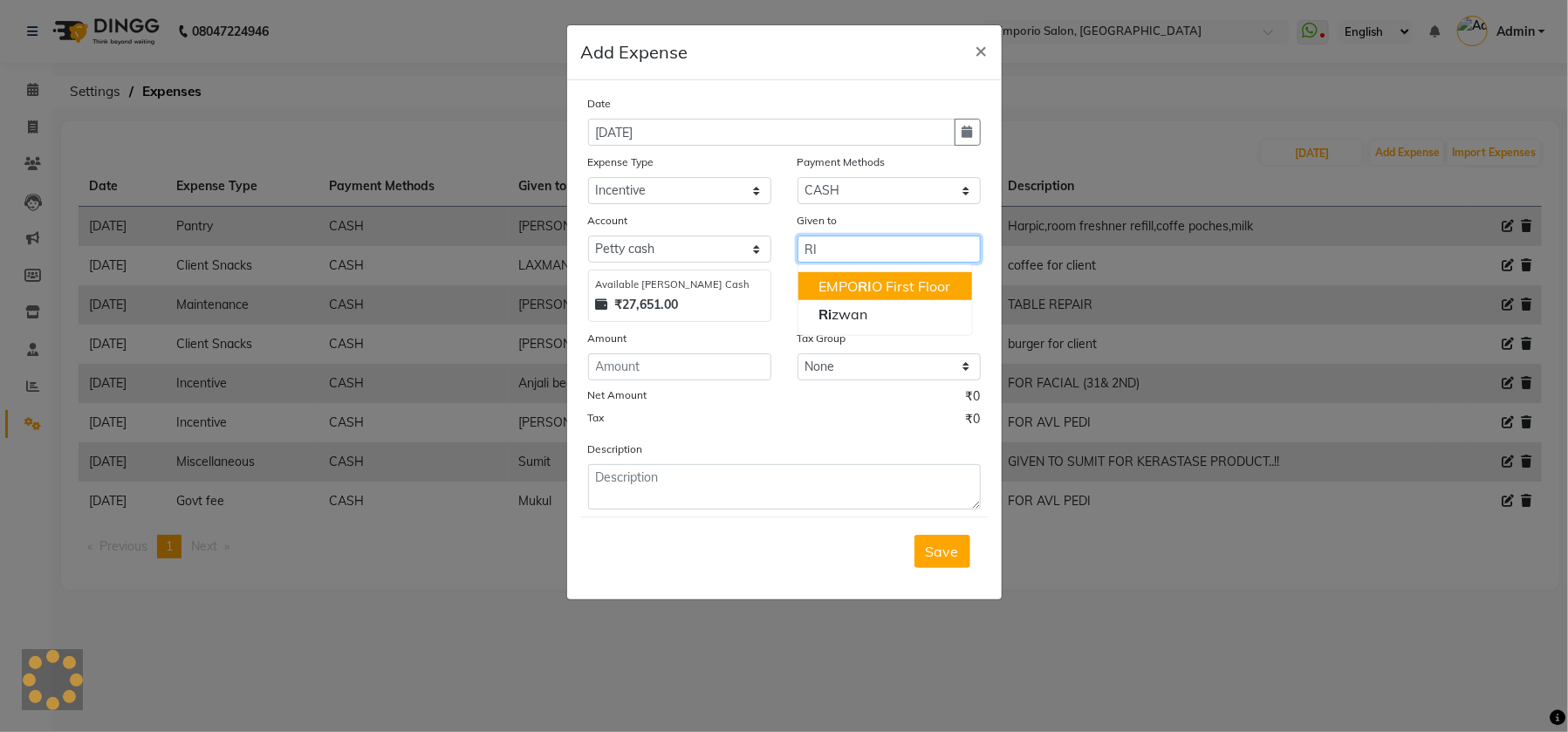
type input "R"
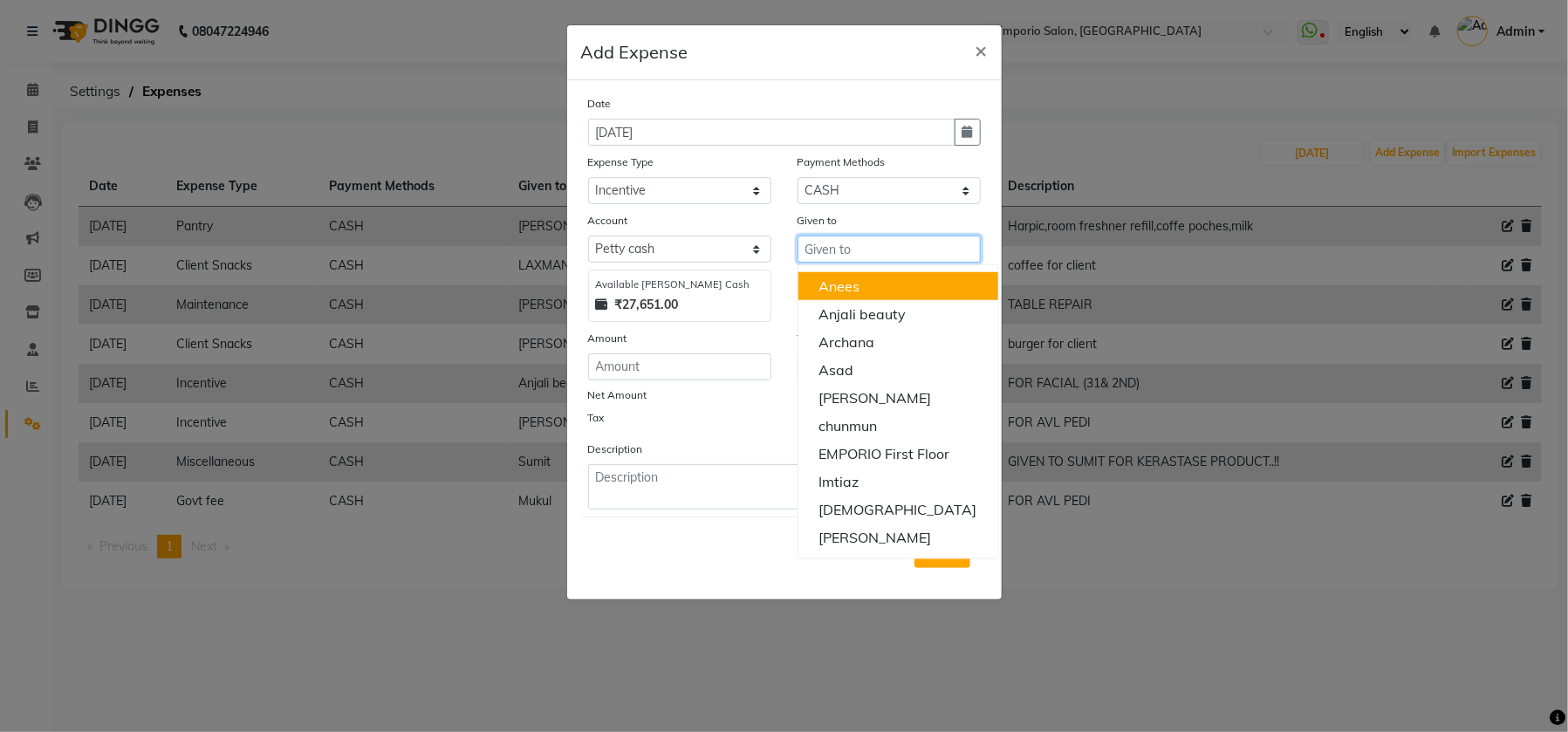
type input "S"
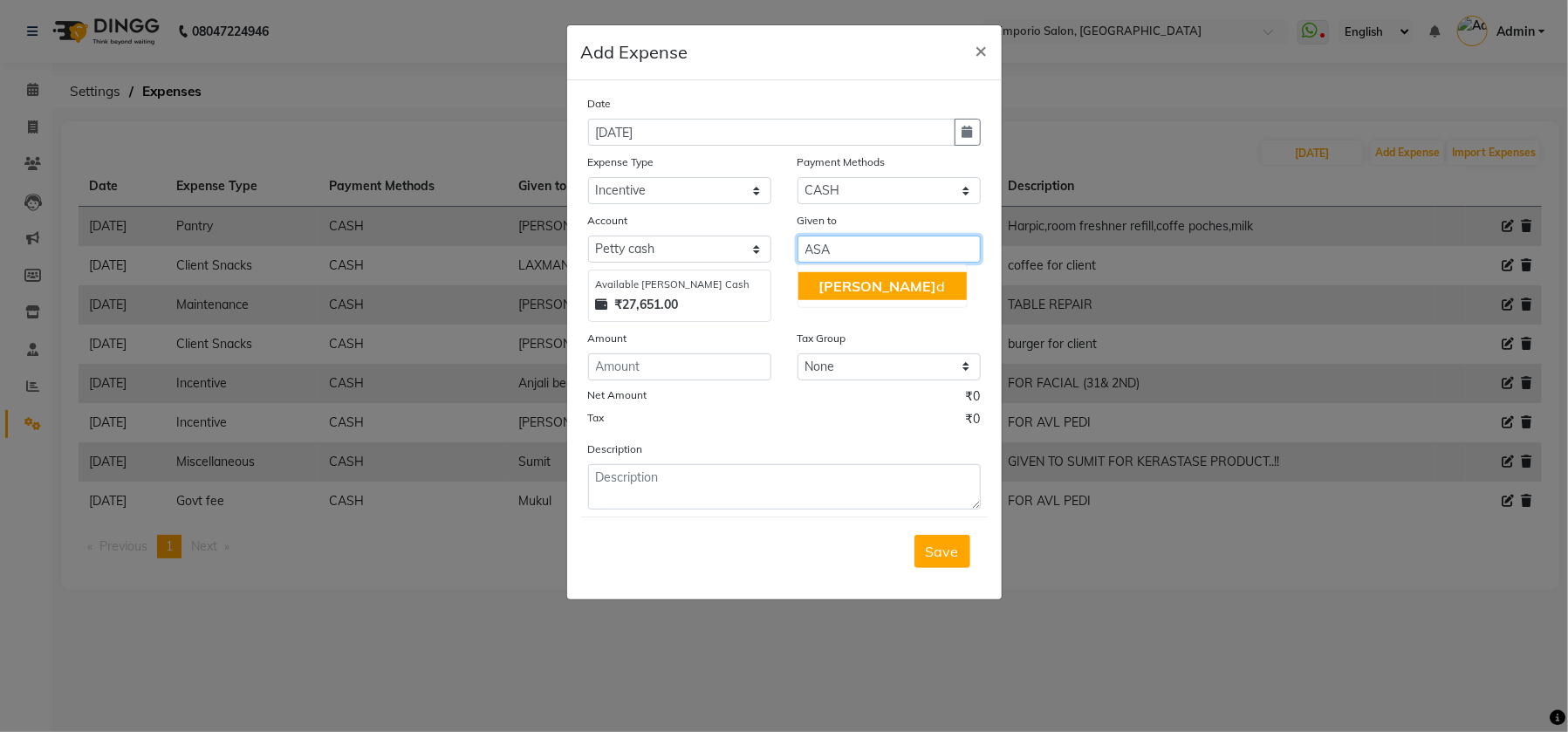
click at [840, 283] on span "Asa" at bounding box center [876, 285] width 118 height 17
type input "Asad"
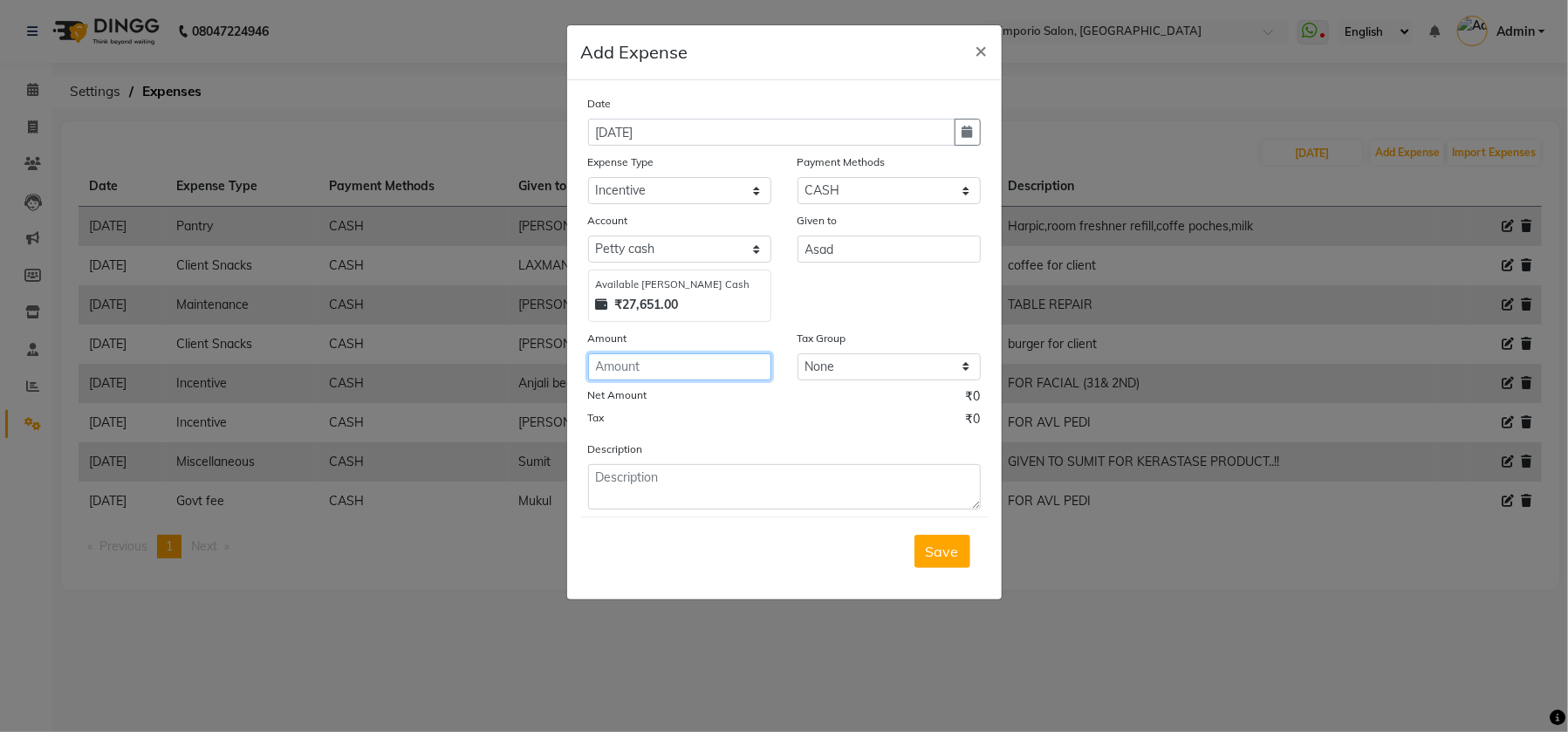
click at [687, 376] on input "number" at bounding box center [679, 367] width 183 height 27
type input "300"
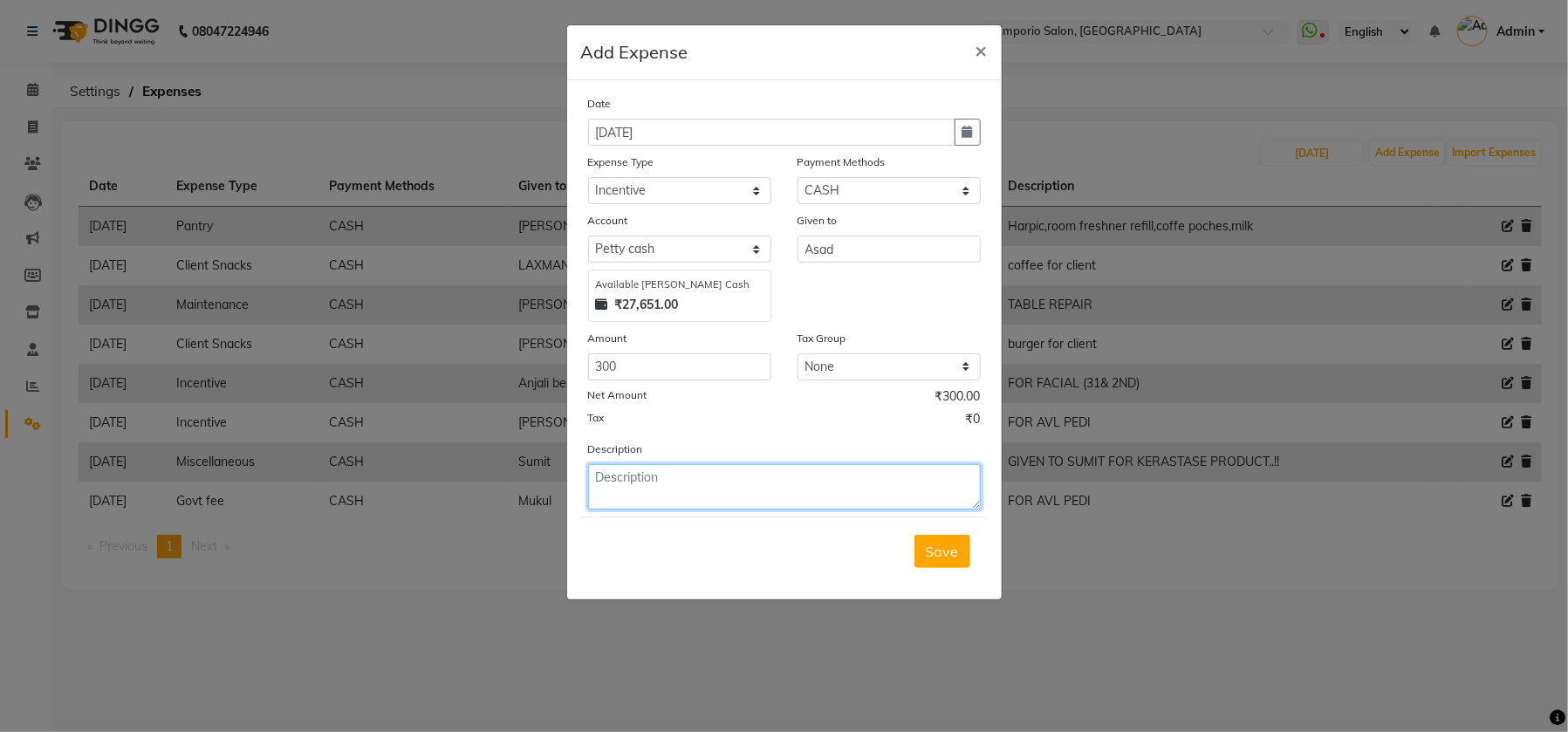
click at [678, 481] on textarea at bounding box center [784, 486] width 393 height 46
type textarea "FOR CLEANUP, OLAPLEX"
click at [931, 546] on span "Save" at bounding box center [942, 551] width 33 height 17
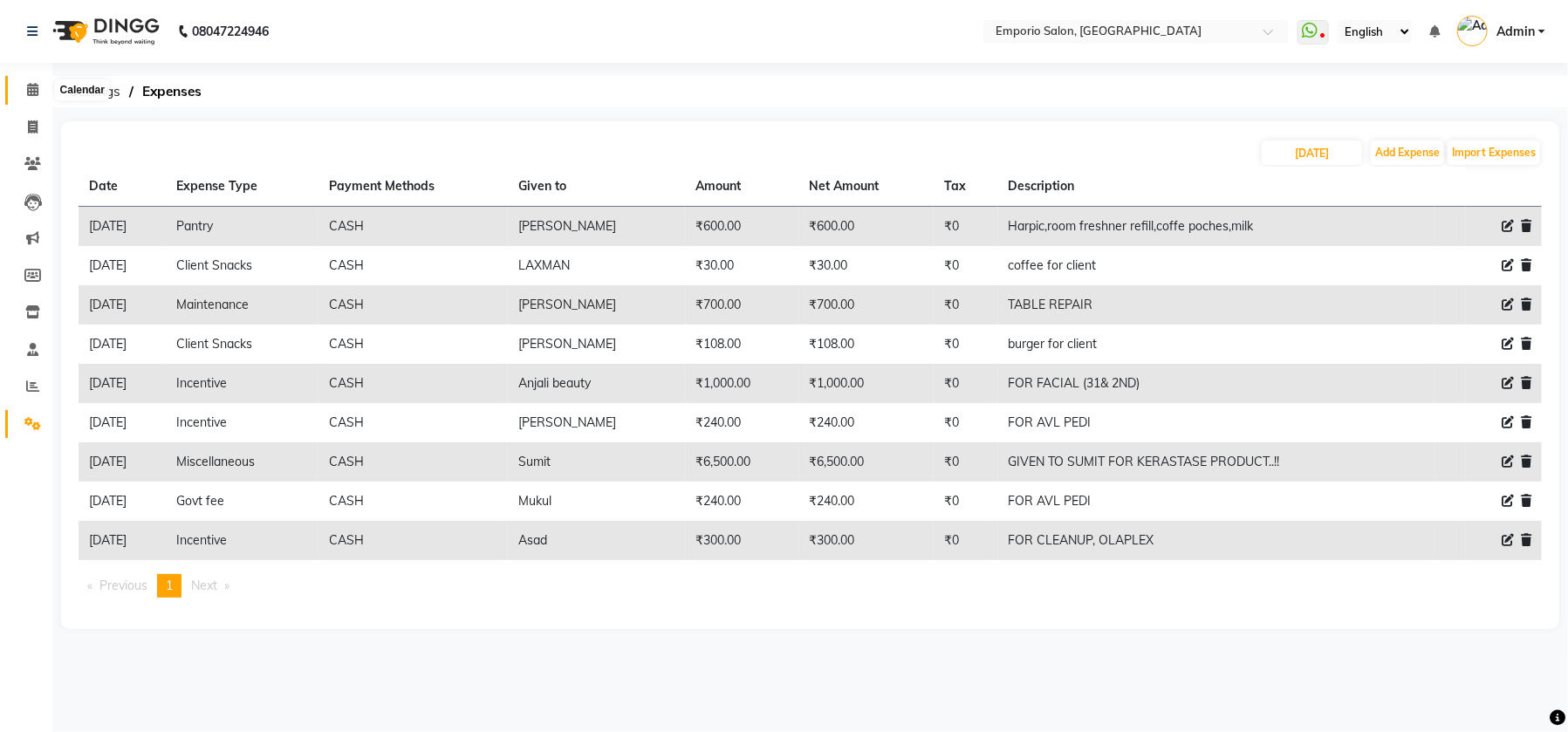
click at [28, 92] on icon at bounding box center [32, 89] width 12 height 13
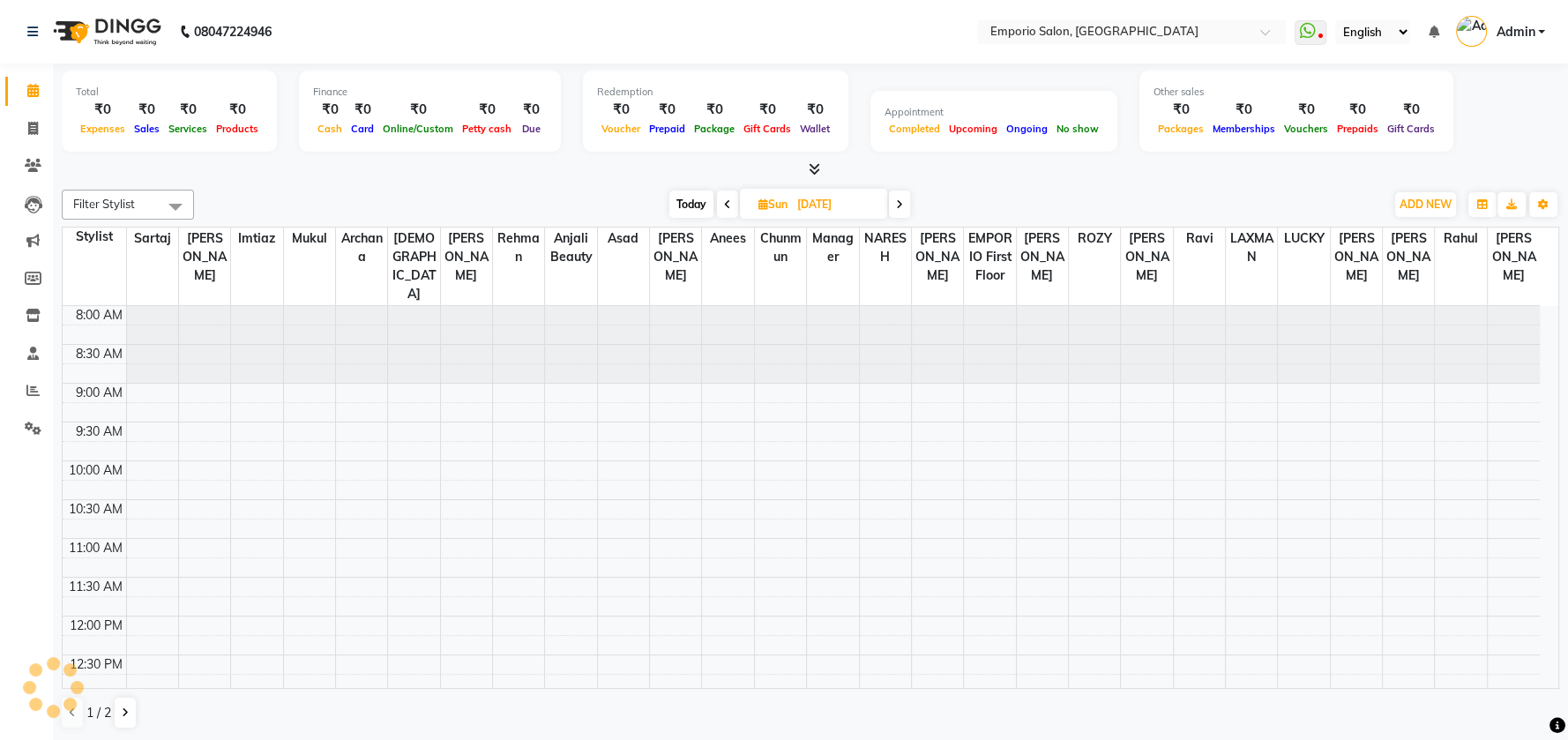
scroll to position [758, 0]
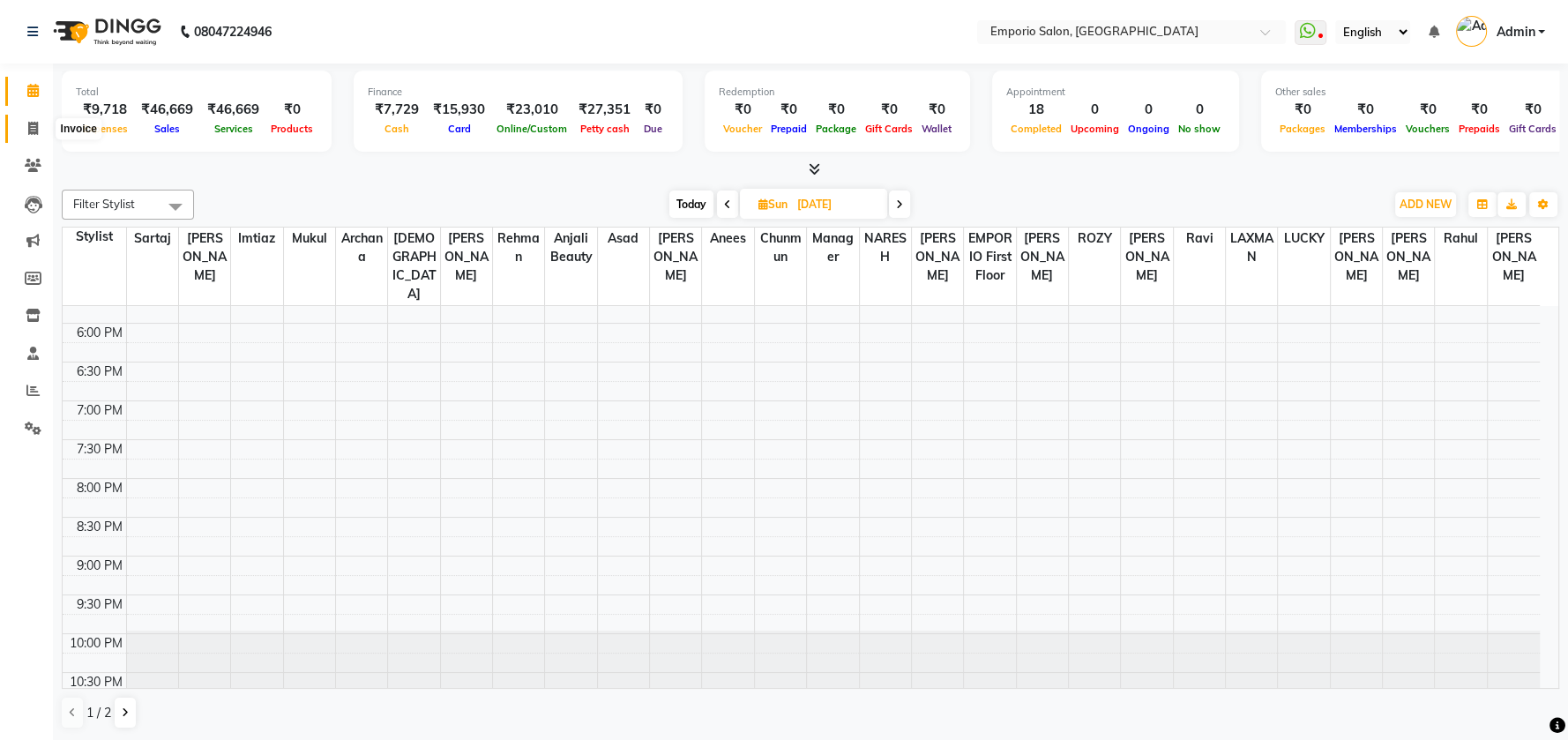
click at [34, 129] on icon at bounding box center [33, 128] width 10 height 14
select select "service"
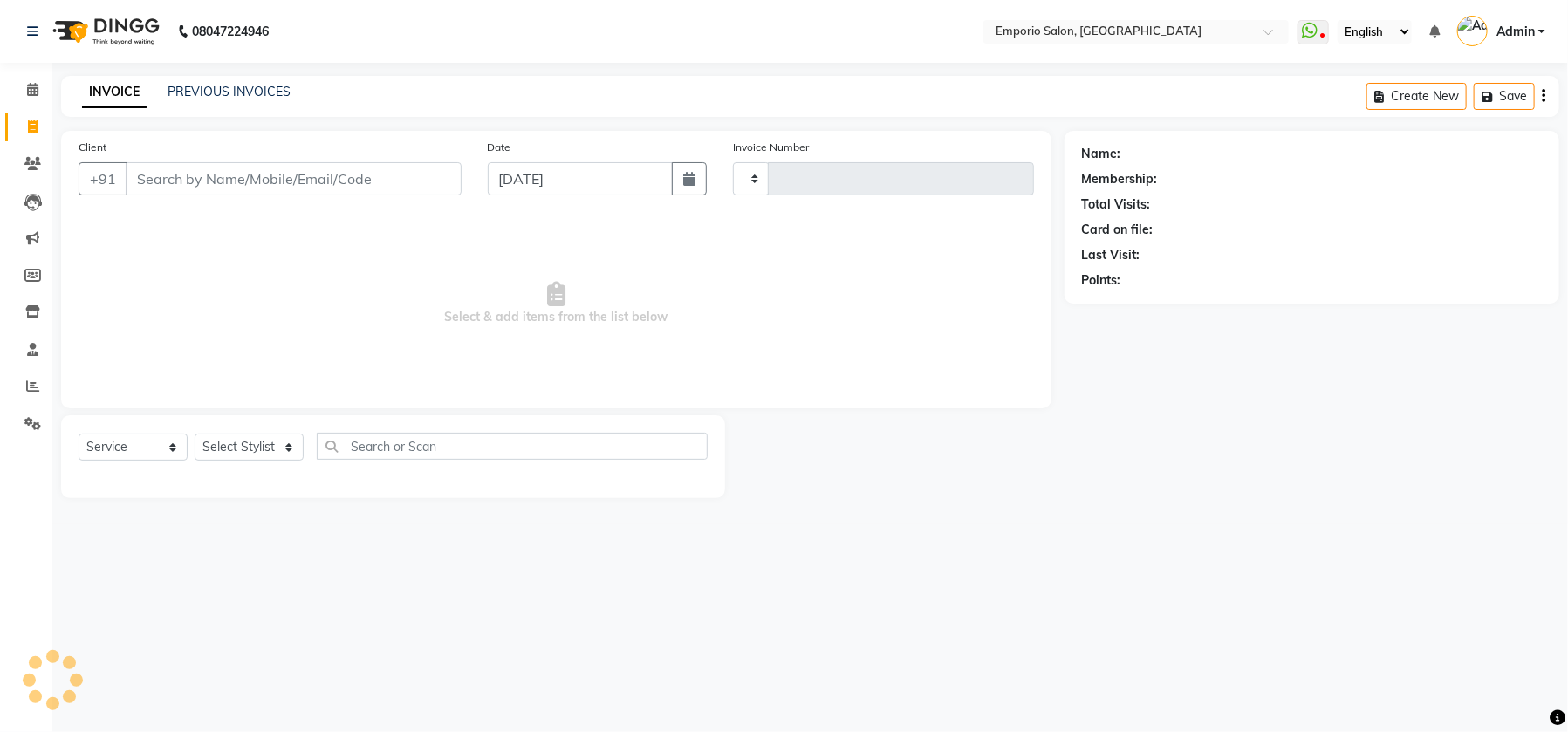
click at [208, 178] on input "Client" at bounding box center [293, 179] width 335 height 33
select select "6332"
type input "4915"
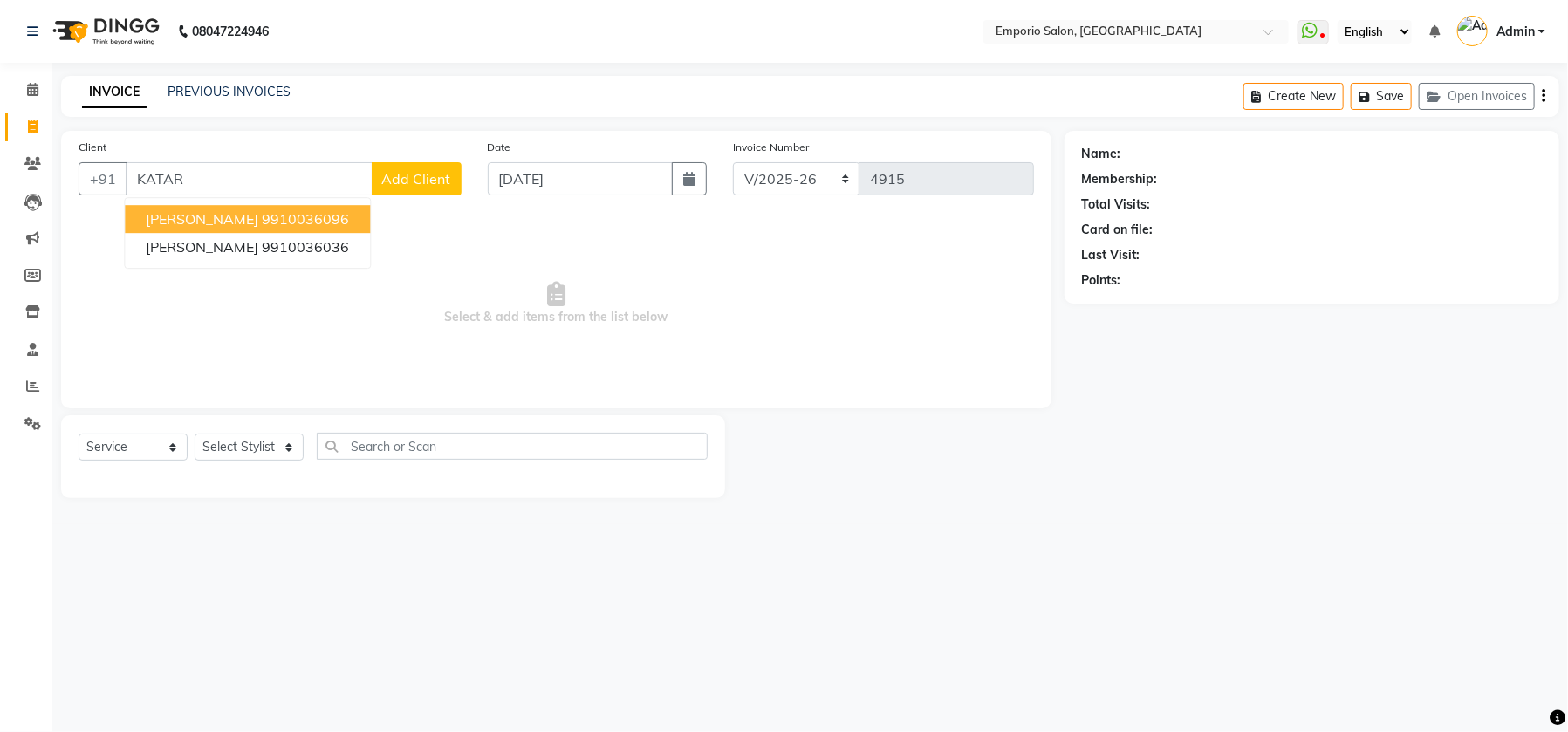
click at [246, 213] on span "ANU KATARIYA" at bounding box center [201, 218] width 112 height 17
type input "9910036096"
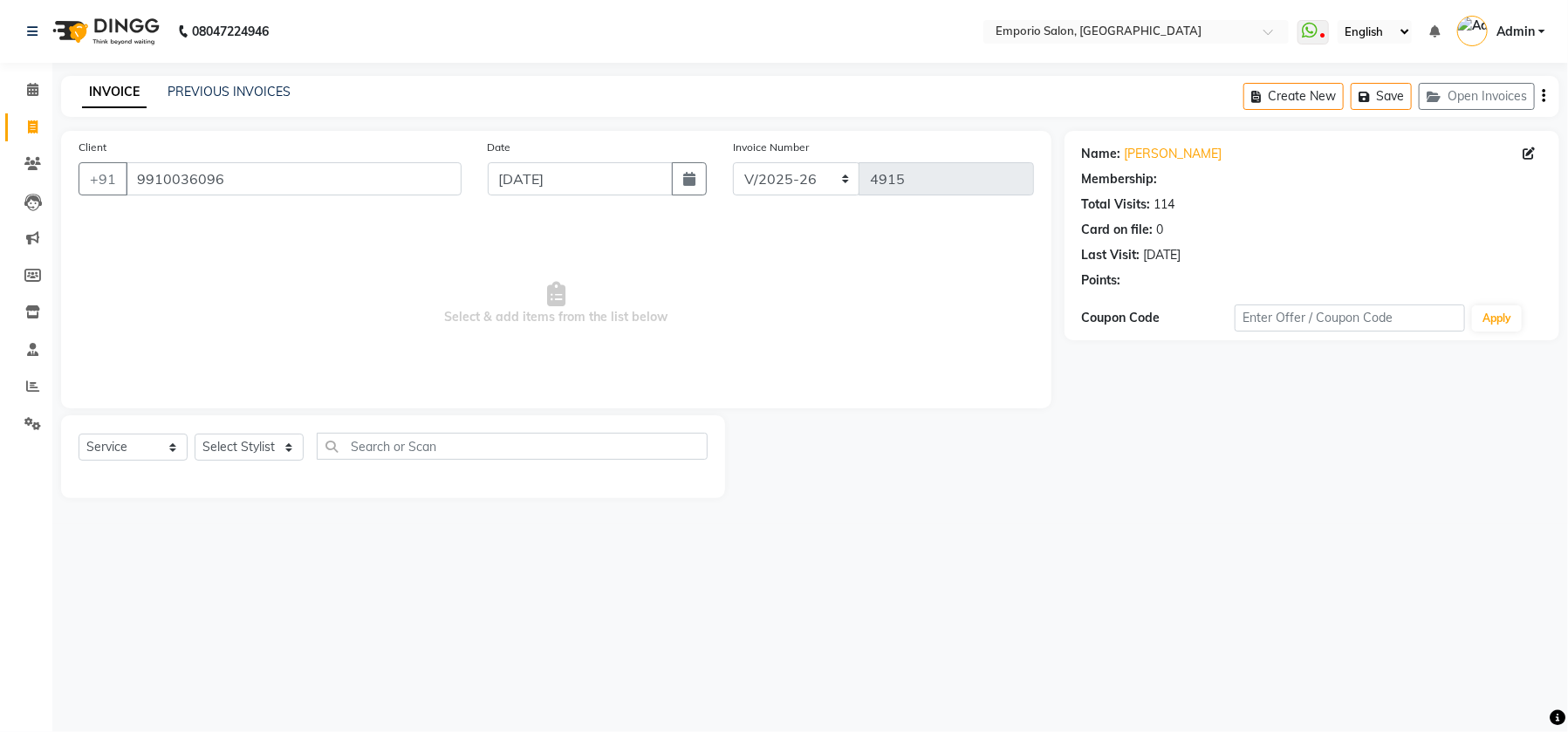
select select "1: Object"
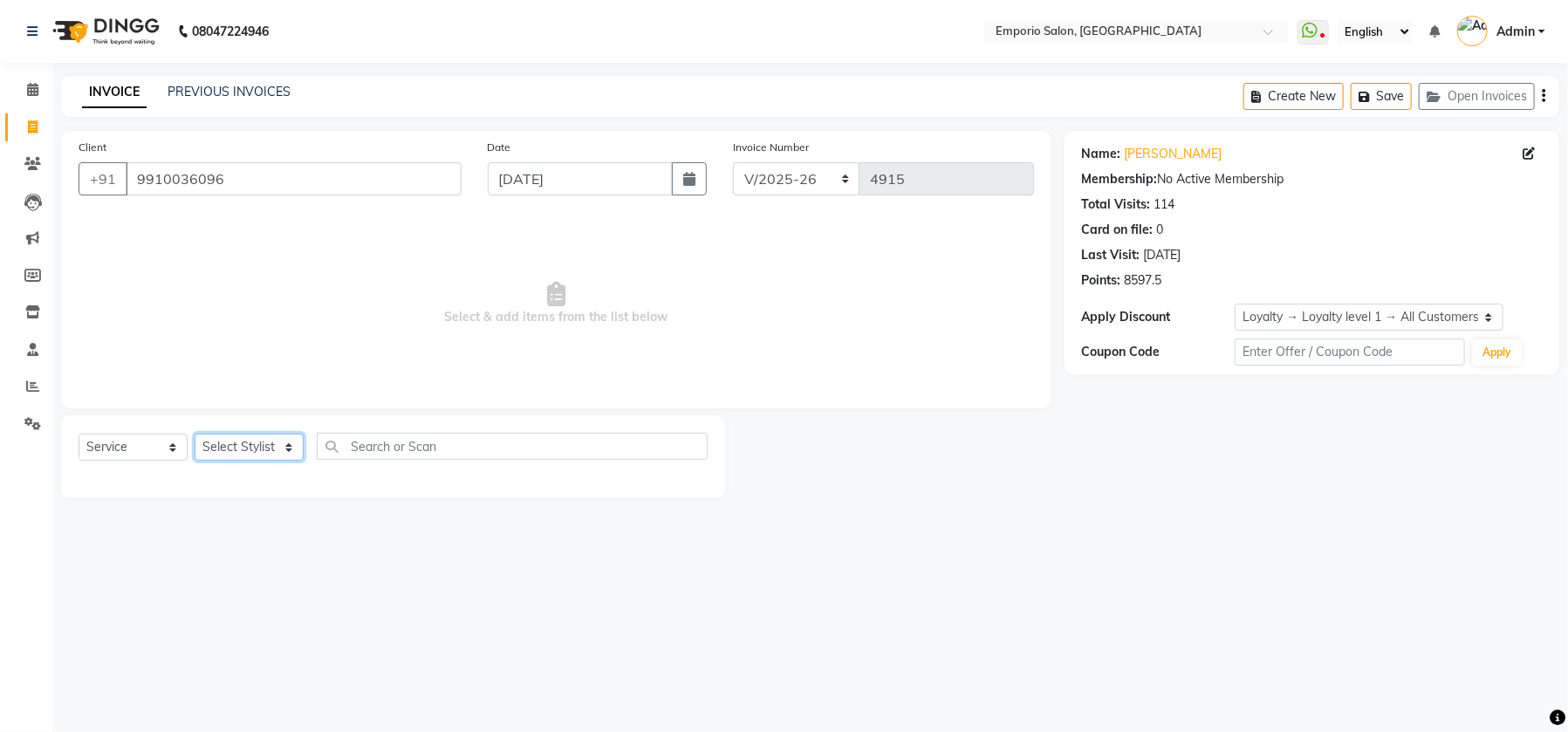
click at [286, 449] on select "Select Stylist Anees Anjali beauty Archana Asad AYUSH chunmun EMPORIO First Flo…" at bounding box center [249, 447] width 109 height 27
select select "47513"
click at [195, 433] on select "Select Stylist Anees Anjali beauty Archana Asad AYUSH chunmun EMPORIO First Flo…" at bounding box center [249, 447] width 109 height 27
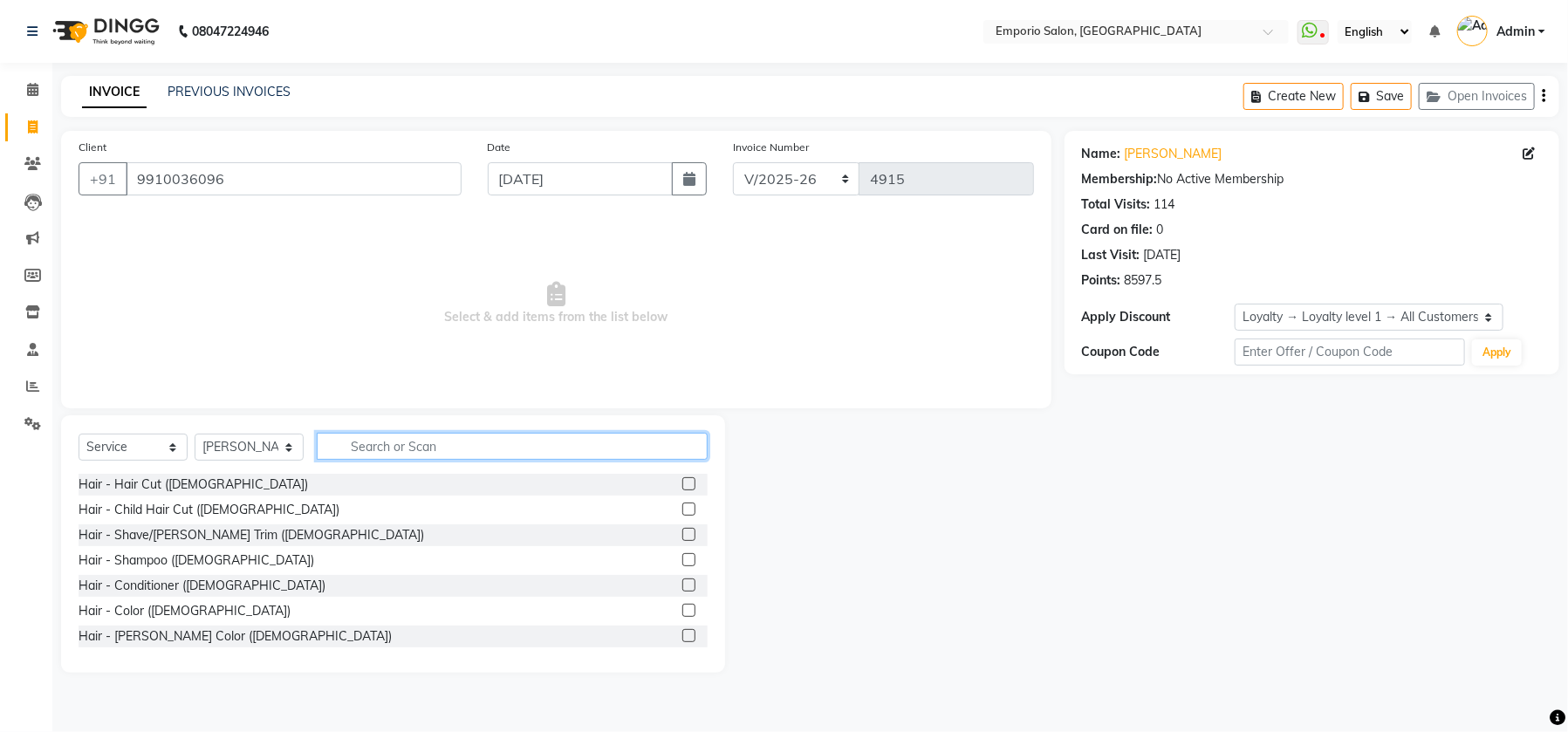
click at [396, 441] on input "text" at bounding box center [512, 446] width 391 height 27
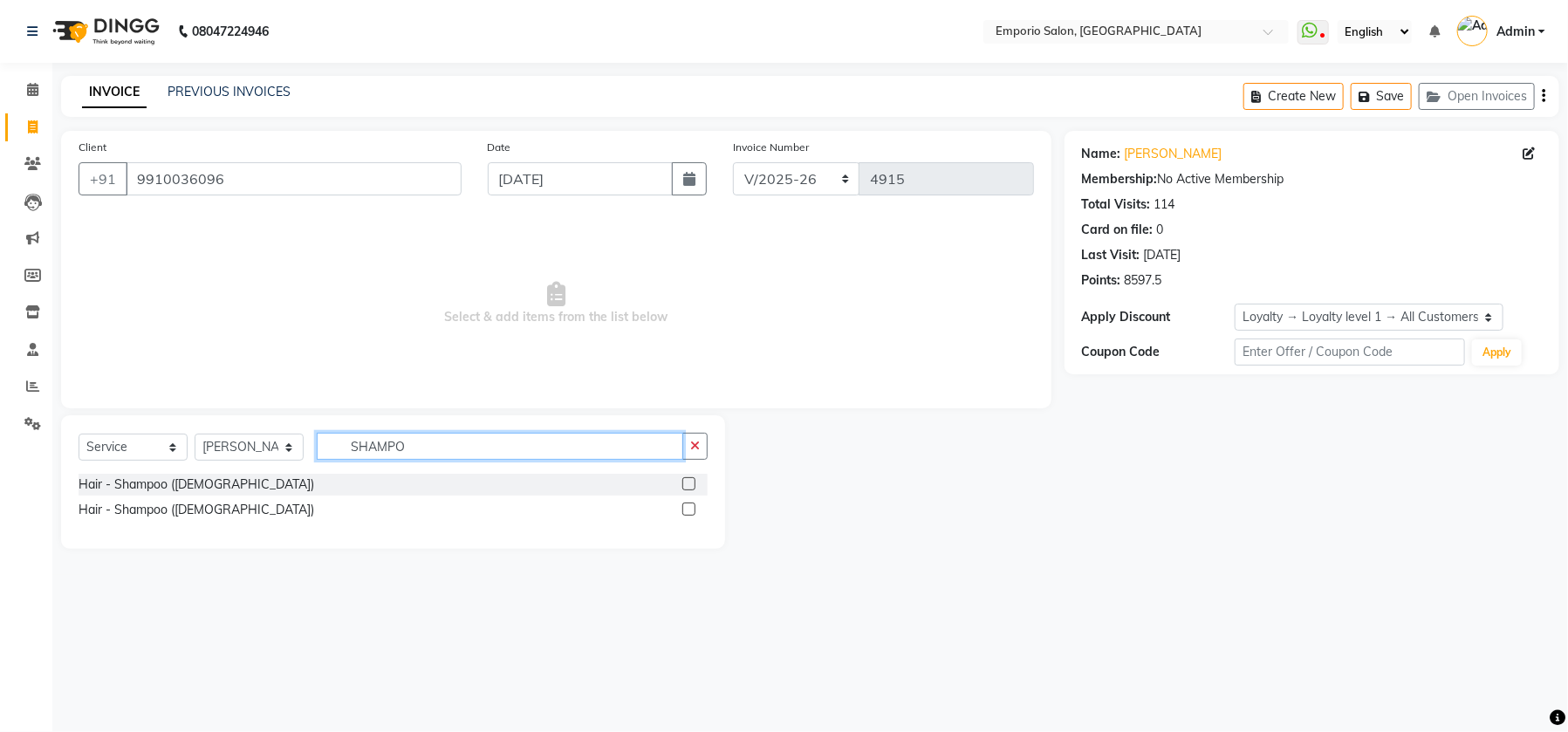
type input "SHAMPO"
click at [687, 504] on label at bounding box center [688, 509] width 13 height 13
click at [687, 504] on input "checkbox" at bounding box center [687, 510] width 12 height 12
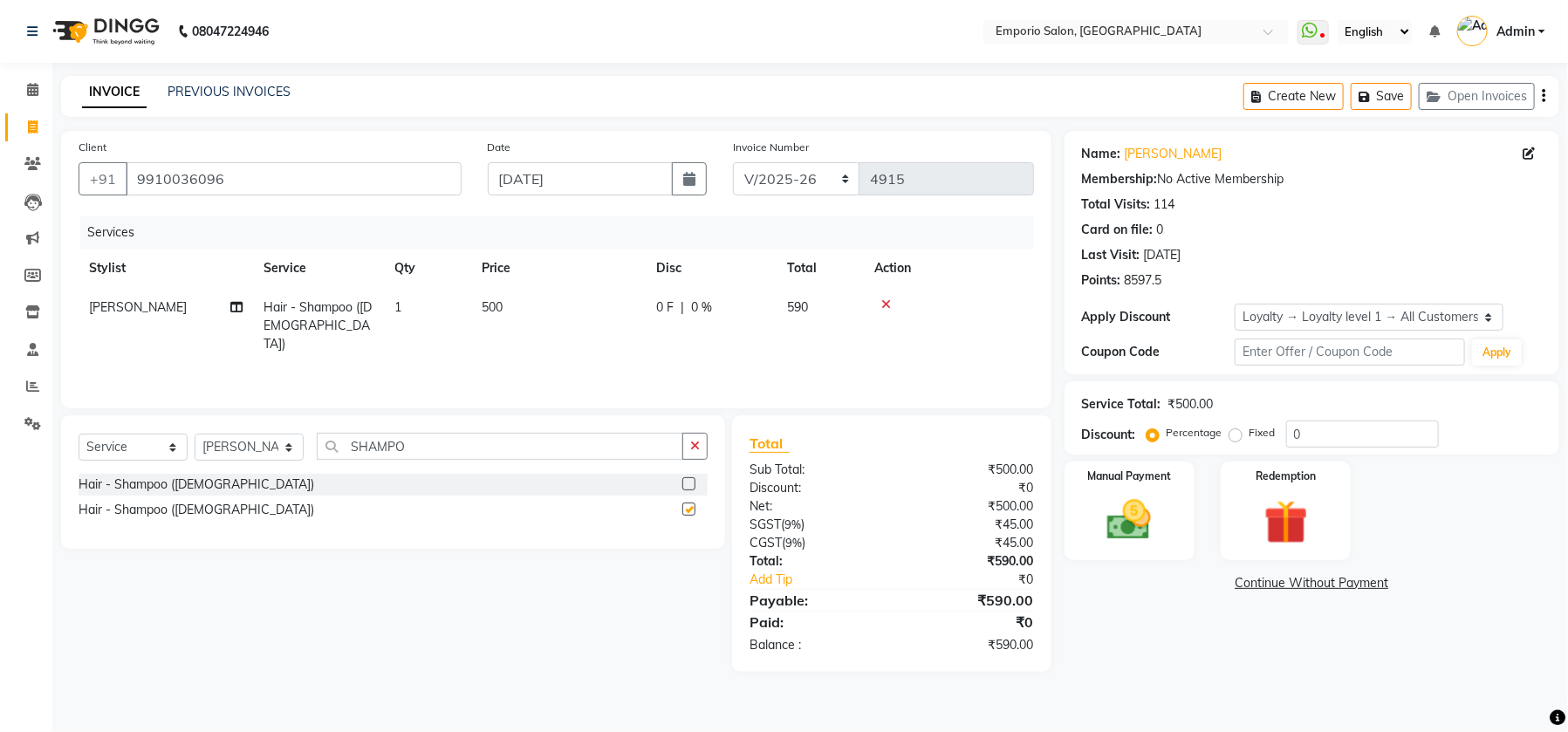
checkbox input "false"
click at [502, 313] on span "500" at bounding box center [492, 308] width 21 height 16
select select "47513"
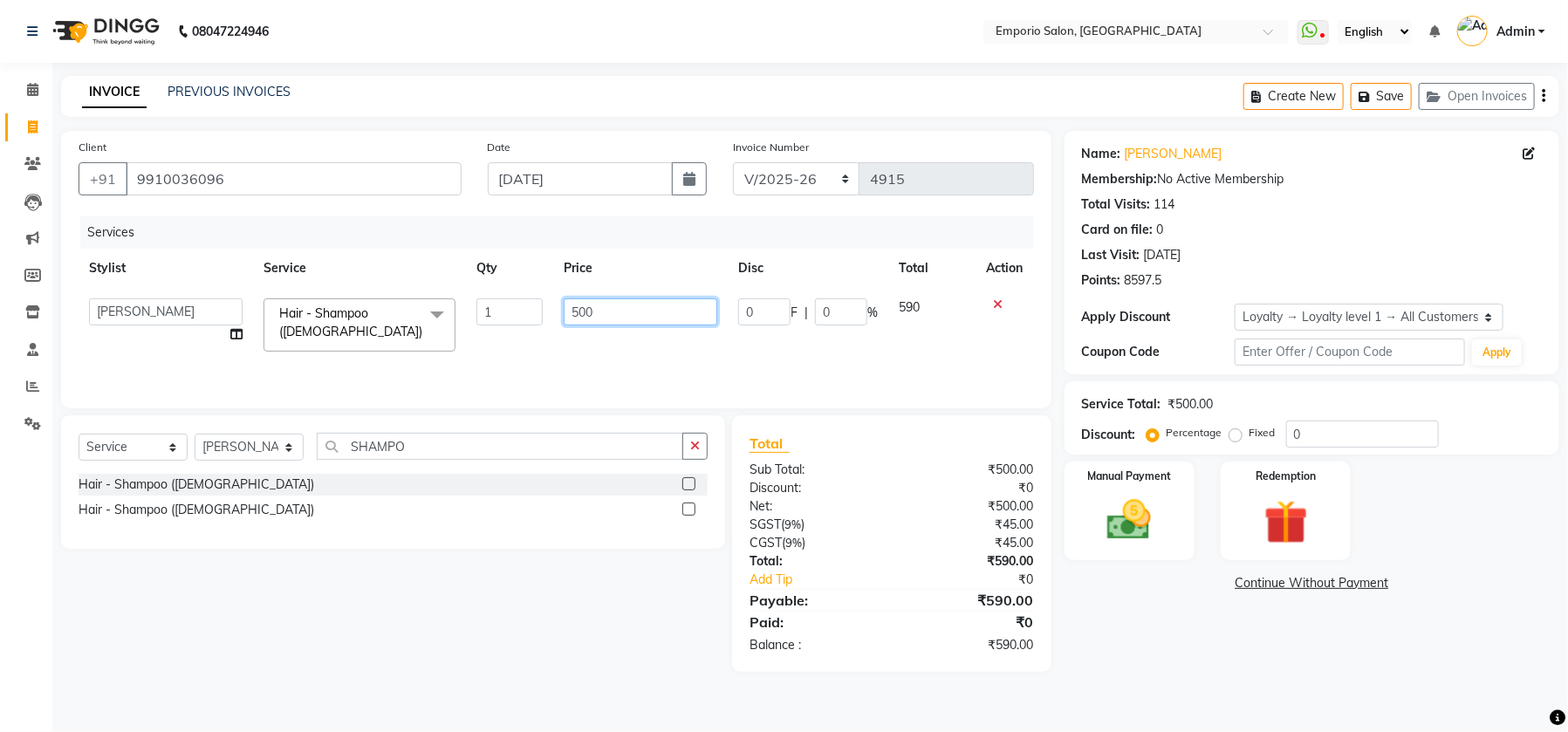
click at [604, 309] on input "500" at bounding box center [640, 312] width 153 height 27
type input "5"
type input "400"
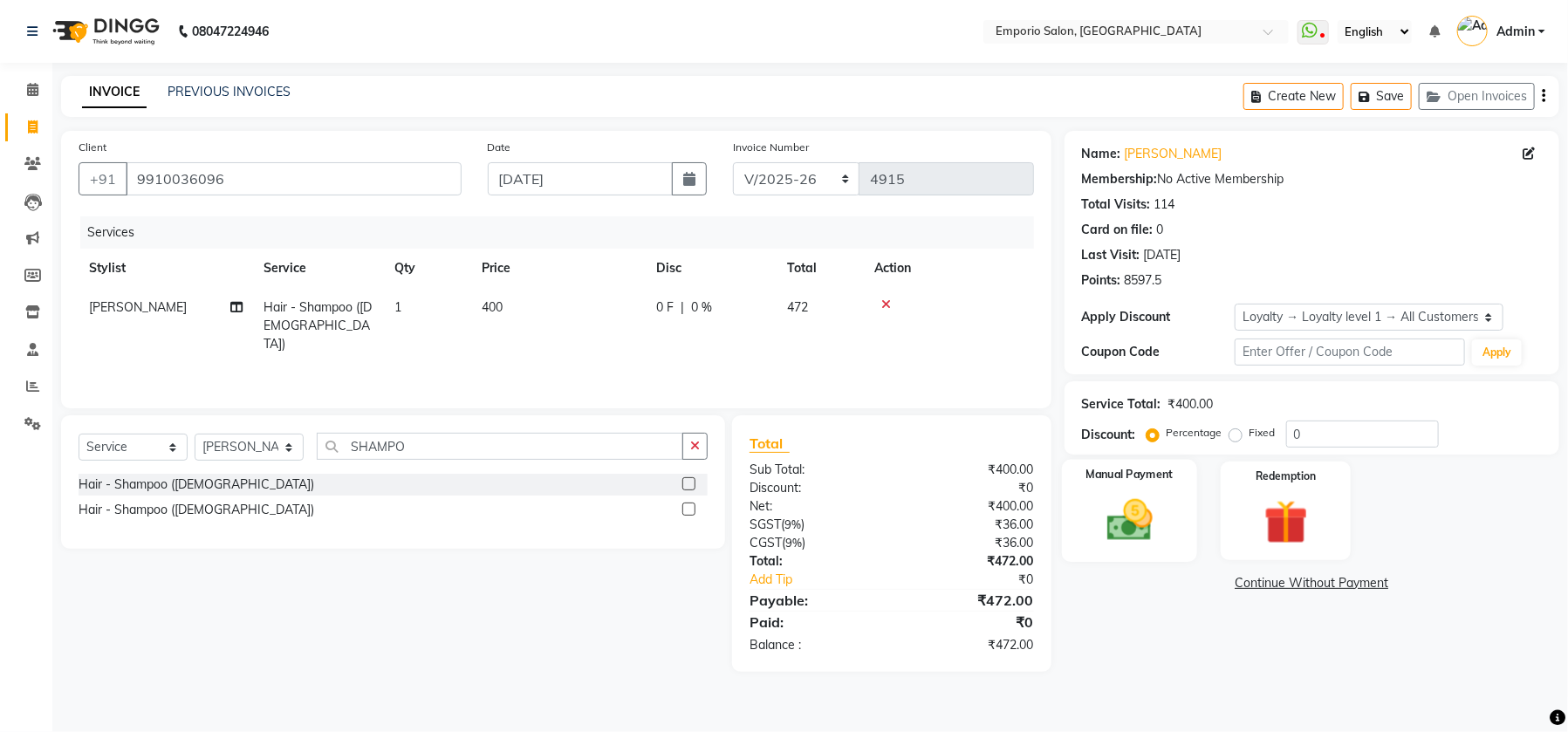
click at [1123, 533] on img at bounding box center [1129, 519] width 74 height 52
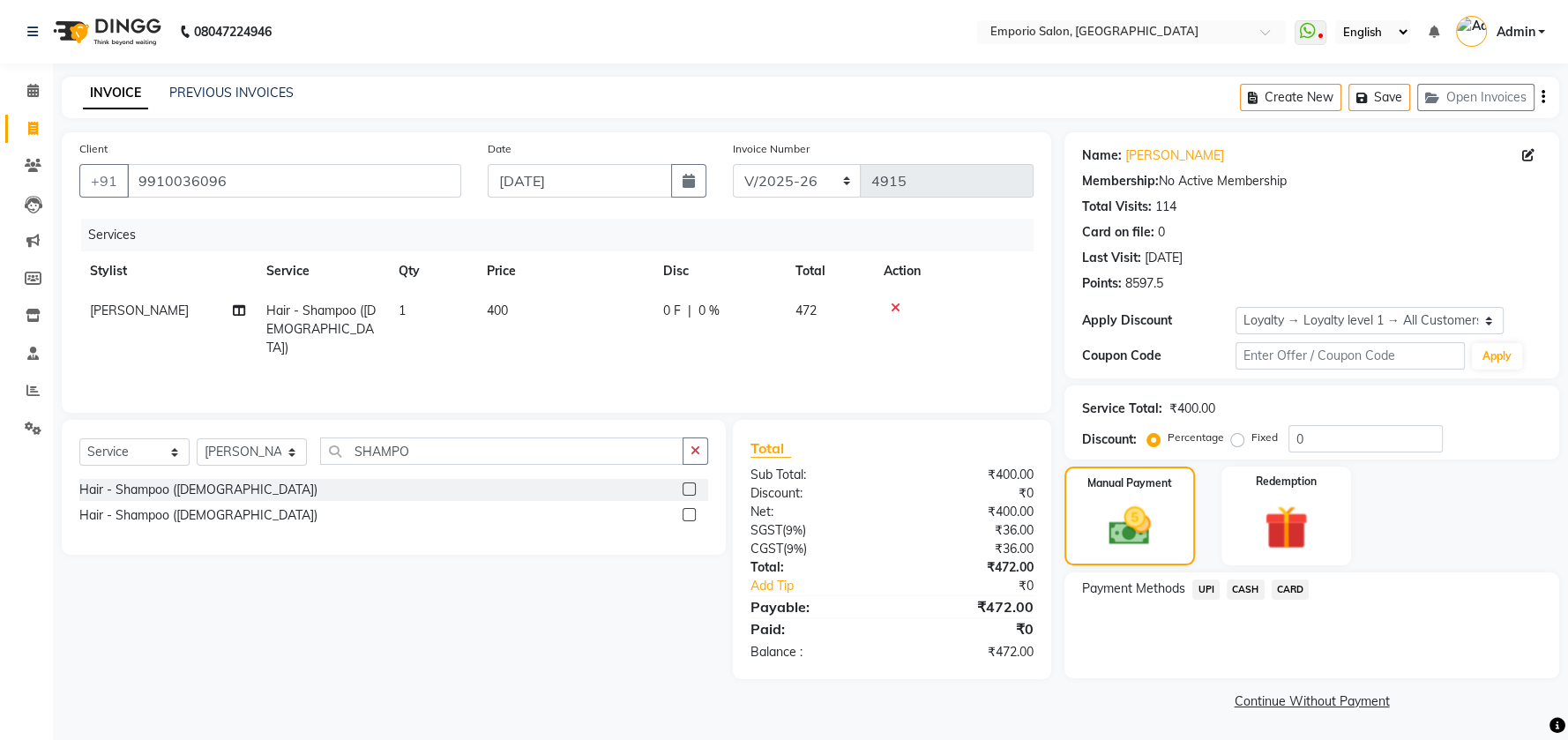
click at [1248, 590] on span "CASH" at bounding box center [1246, 589] width 38 height 20
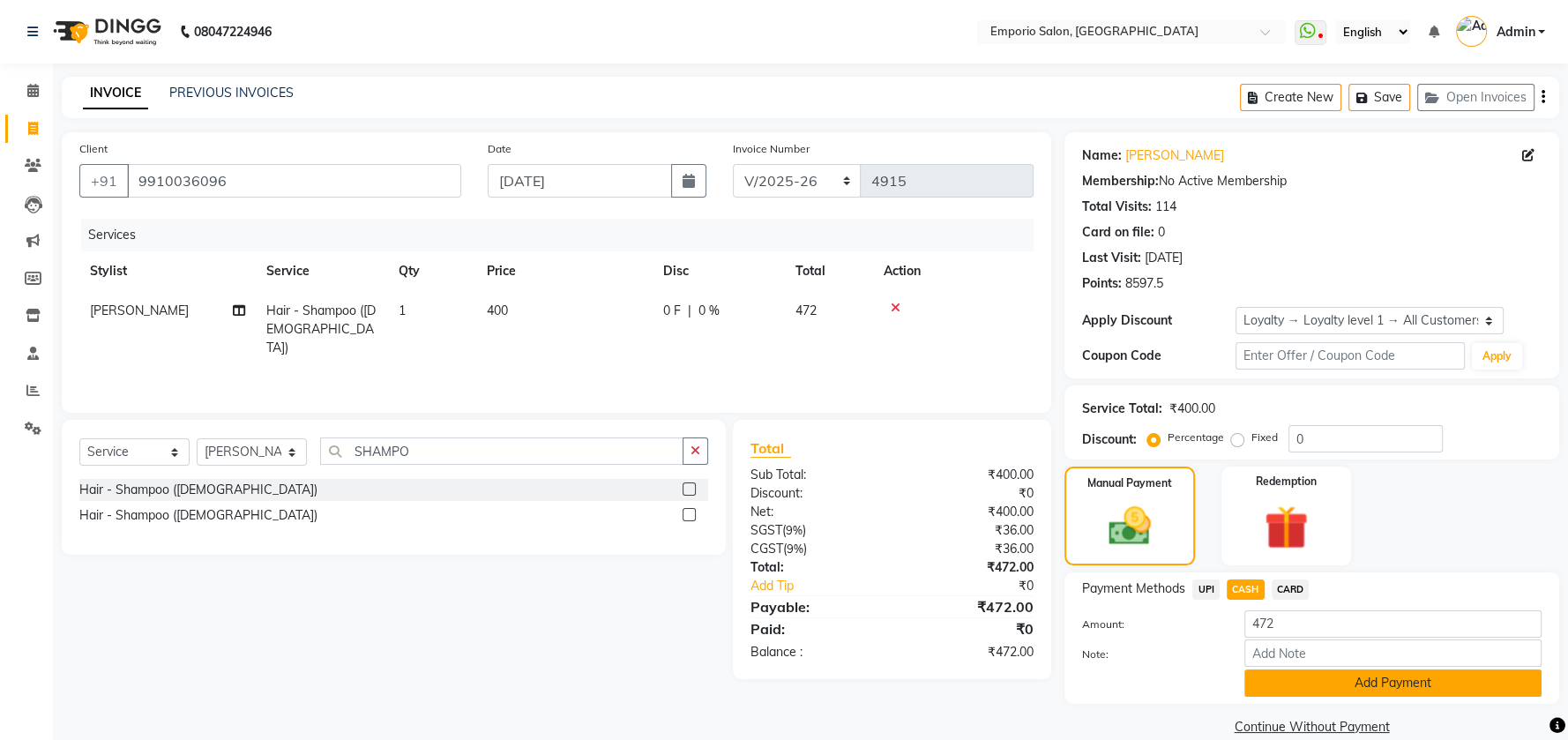
click at [1308, 683] on button "Add Payment" at bounding box center [1393, 683] width 297 height 27
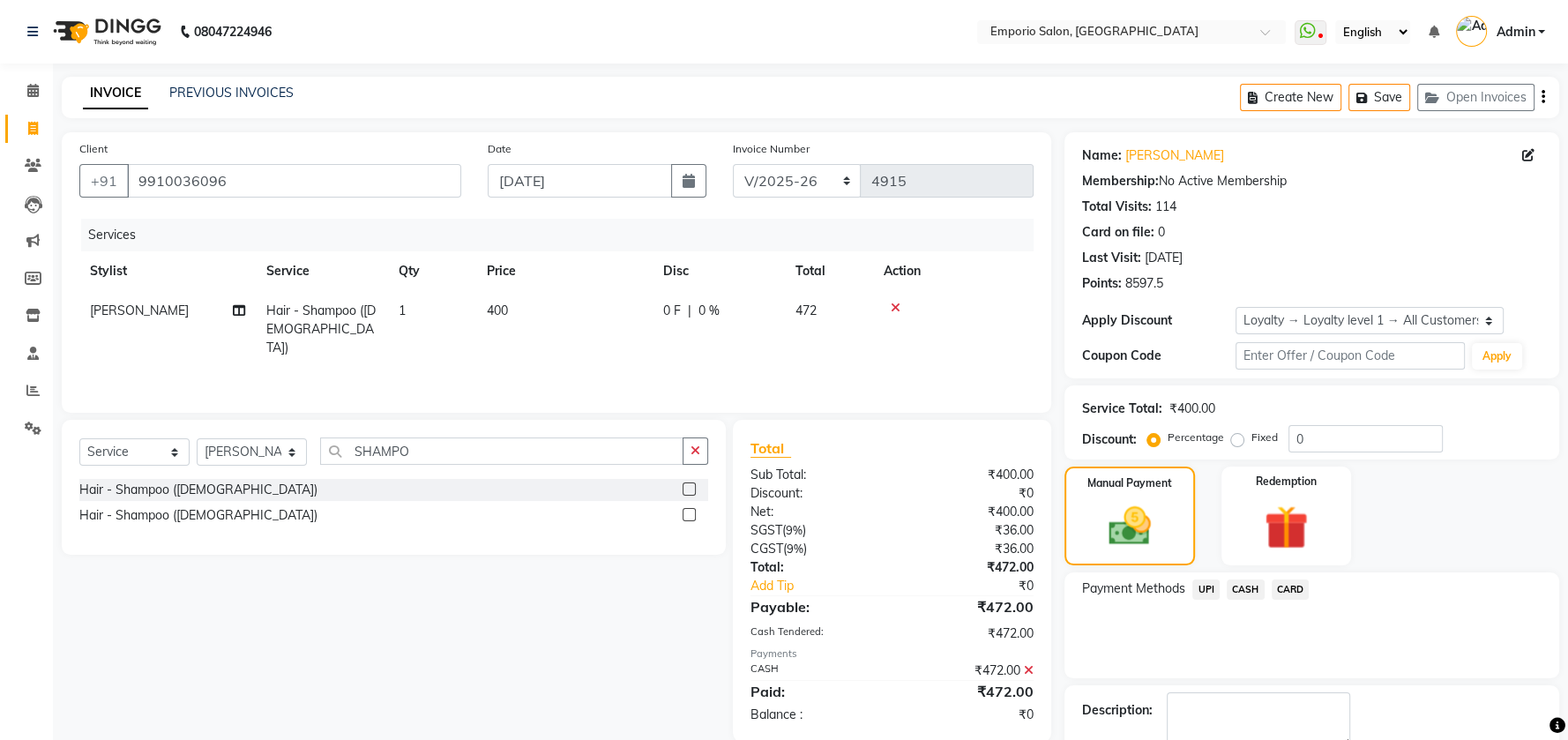
scroll to position [114, 0]
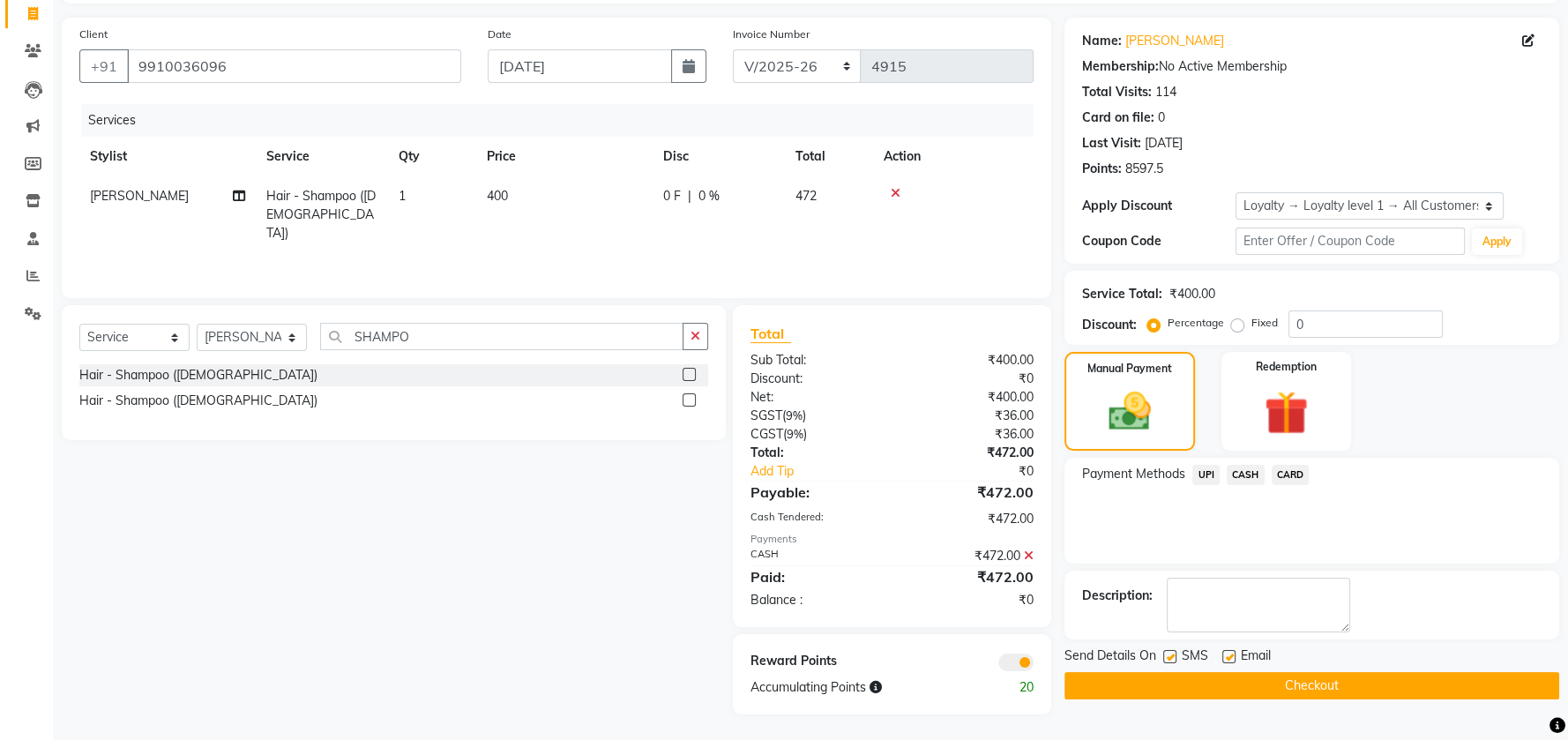
click at [1160, 688] on button "Checkout" at bounding box center [1312, 686] width 495 height 27
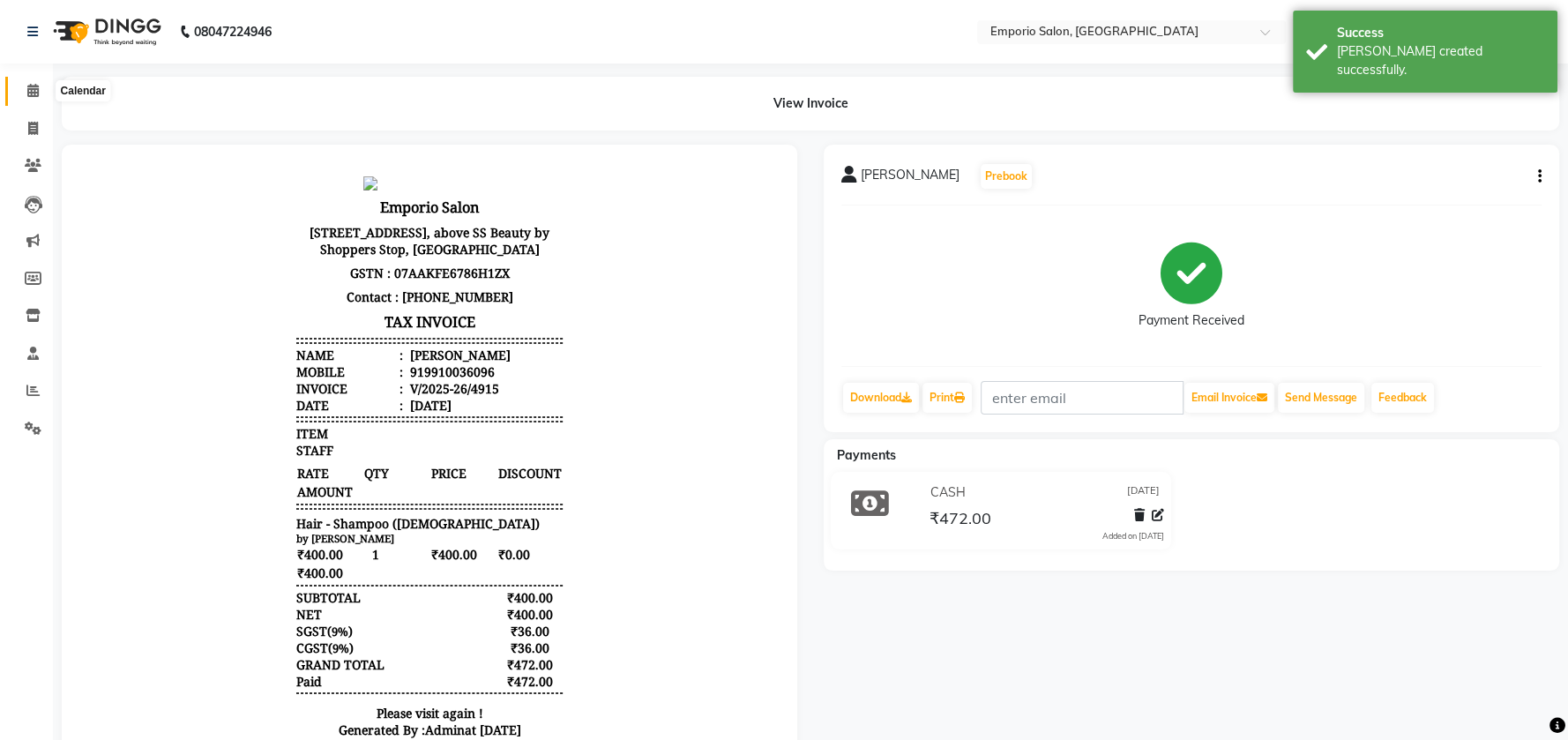
click at [27, 89] on icon at bounding box center [33, 90] width 12 height 14
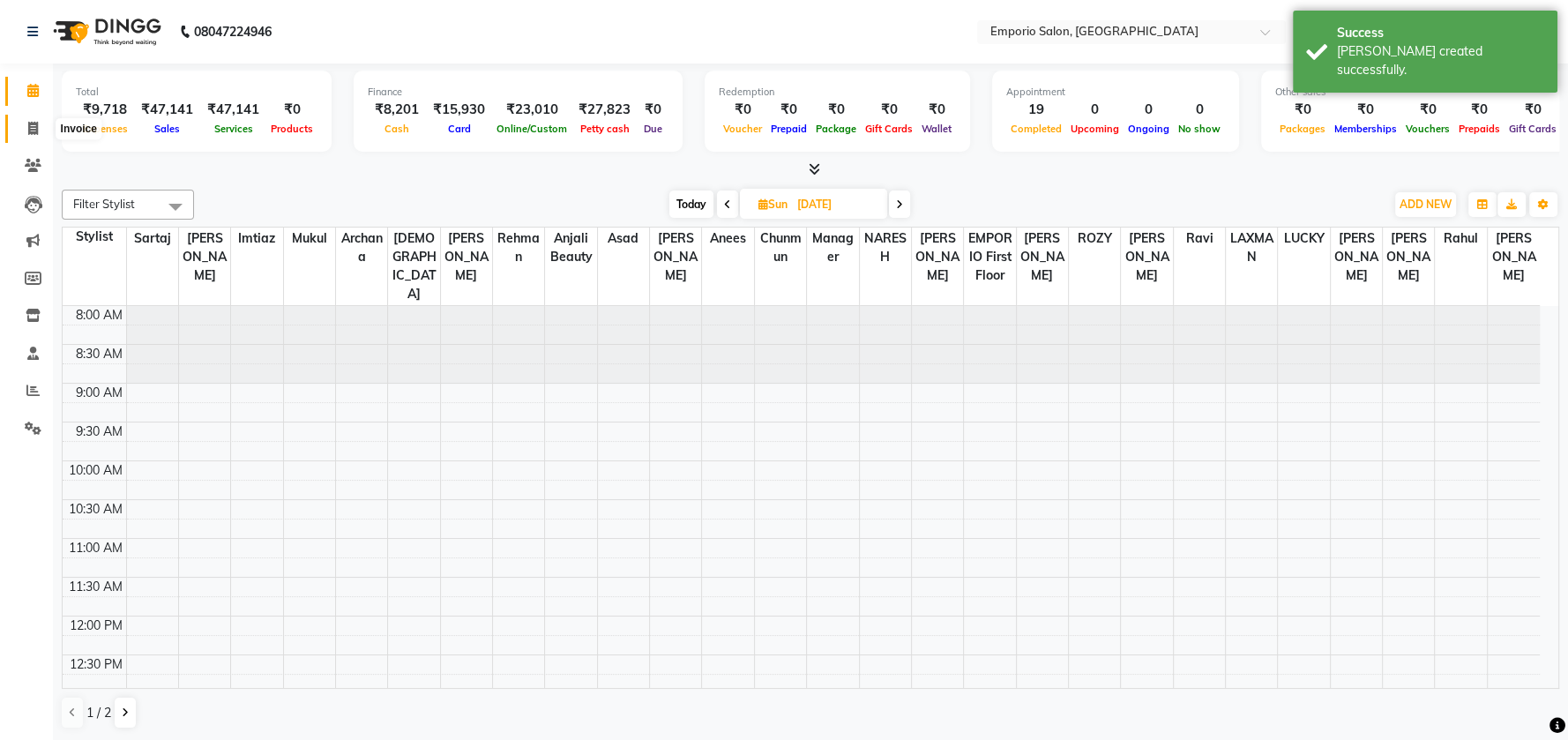
click at [33, 128] on icon at bounding box center [33, 128] width 10 height 14
select select "service"
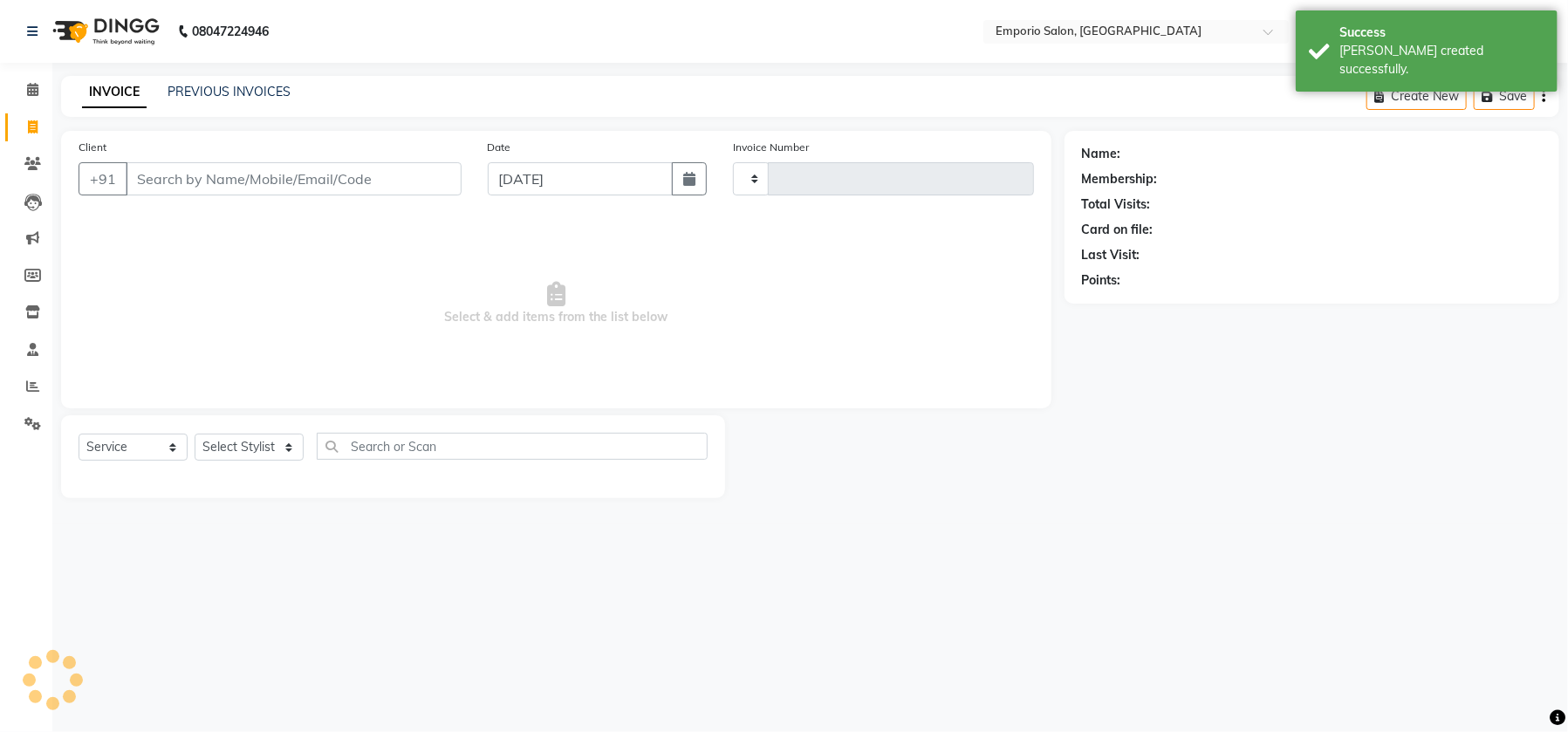
type input "4916"
select select "6332"
click at [447, 179] on input "Client" at bounding box center [293, 179] width 335 height 33
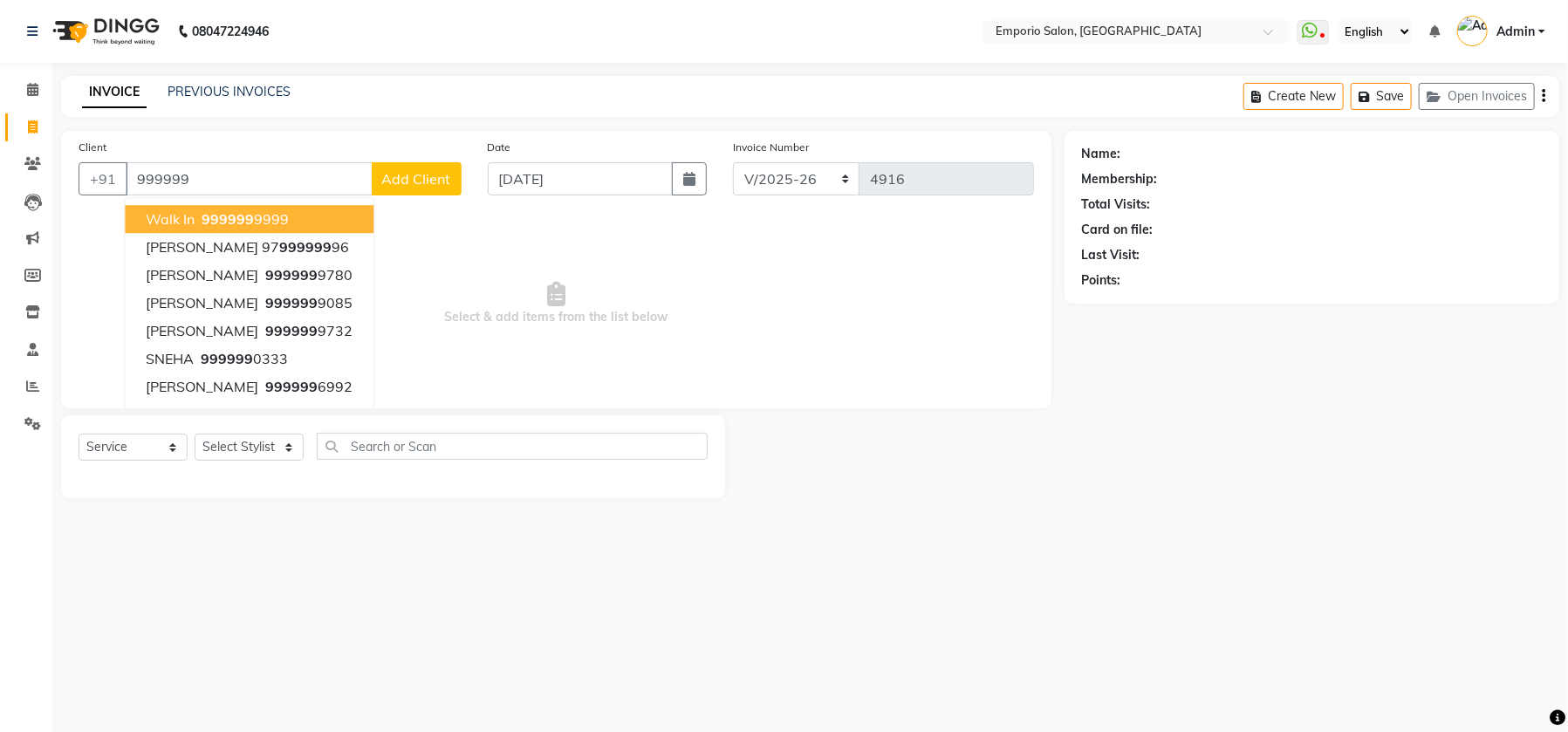
click at [344, 218] on button "walk in 999999 9999" at bounding box center [248, 219] width 248 height 28
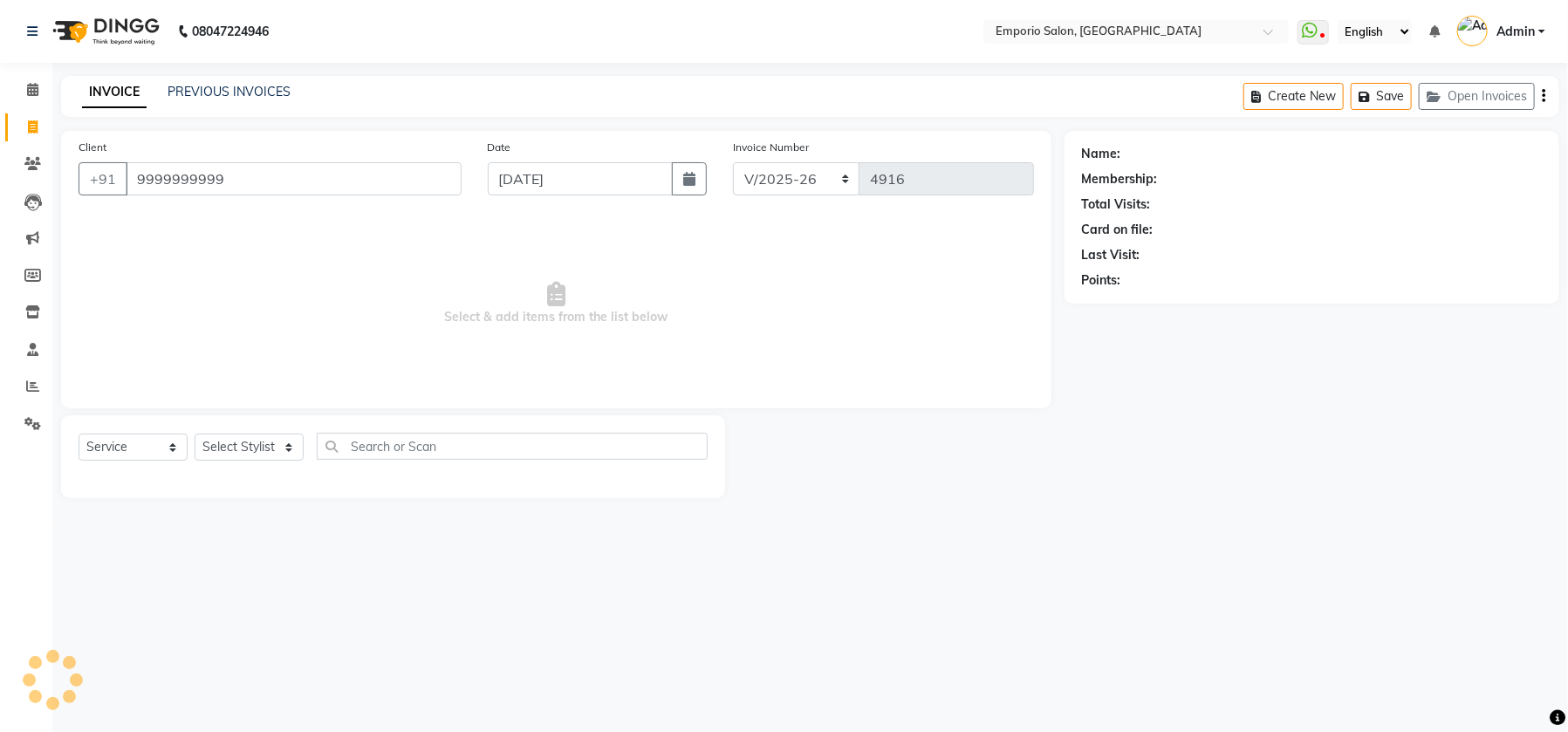
type input "9999999999"
select select "1: Object"
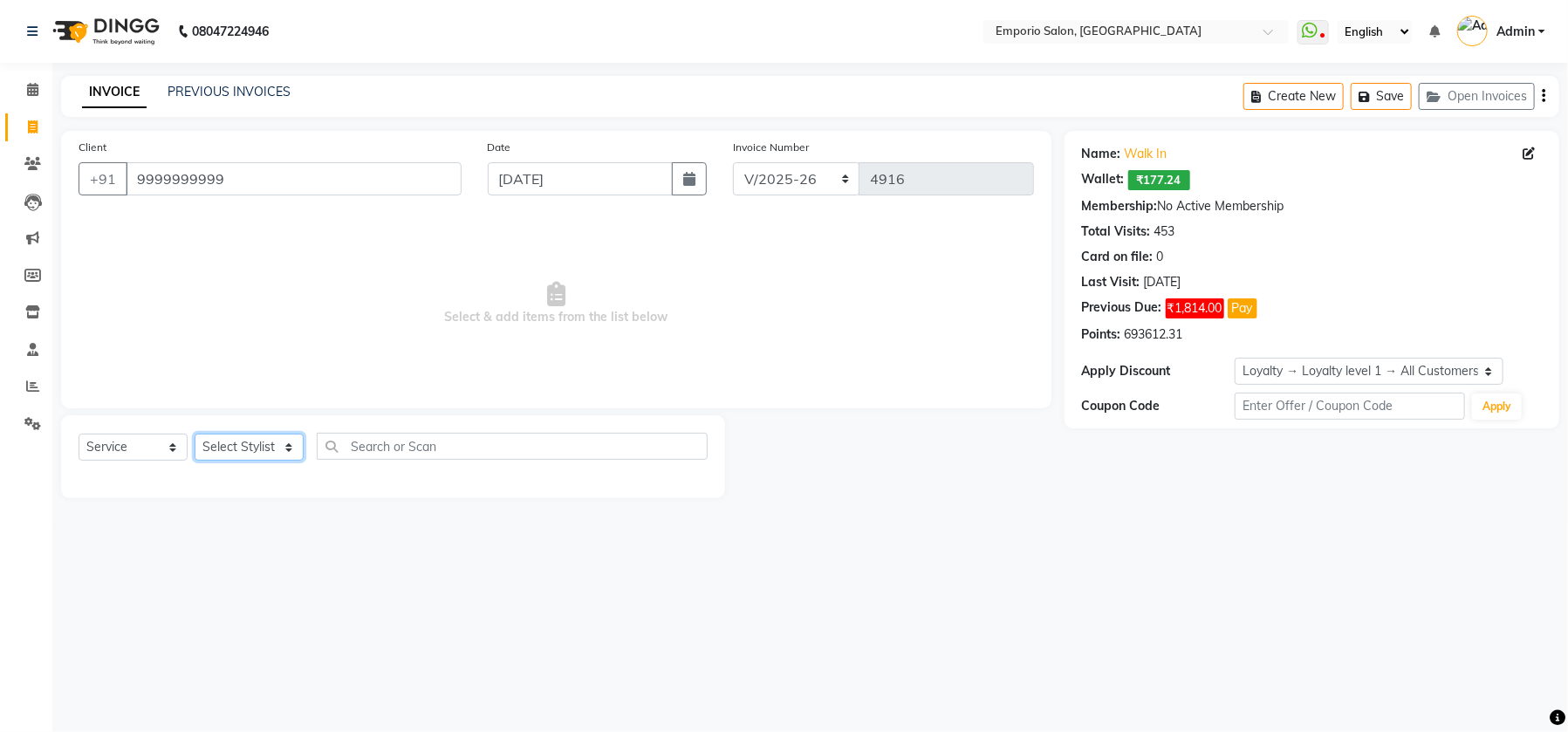
click at [288, 454] on select "Select Stylist Anees Anjali beauty Archana Asad AYUSH chunmun EMPORIO First Flo…" at bounding box center [249, 447] width 109 height 27
select select "47502"
click at [195, 433] on select "Select Stylist Anees Anjali beauty Archana Asad AYUSH chunmun EMPORIO First Flo…" at bounding box center [249, 447] width 109 height 27
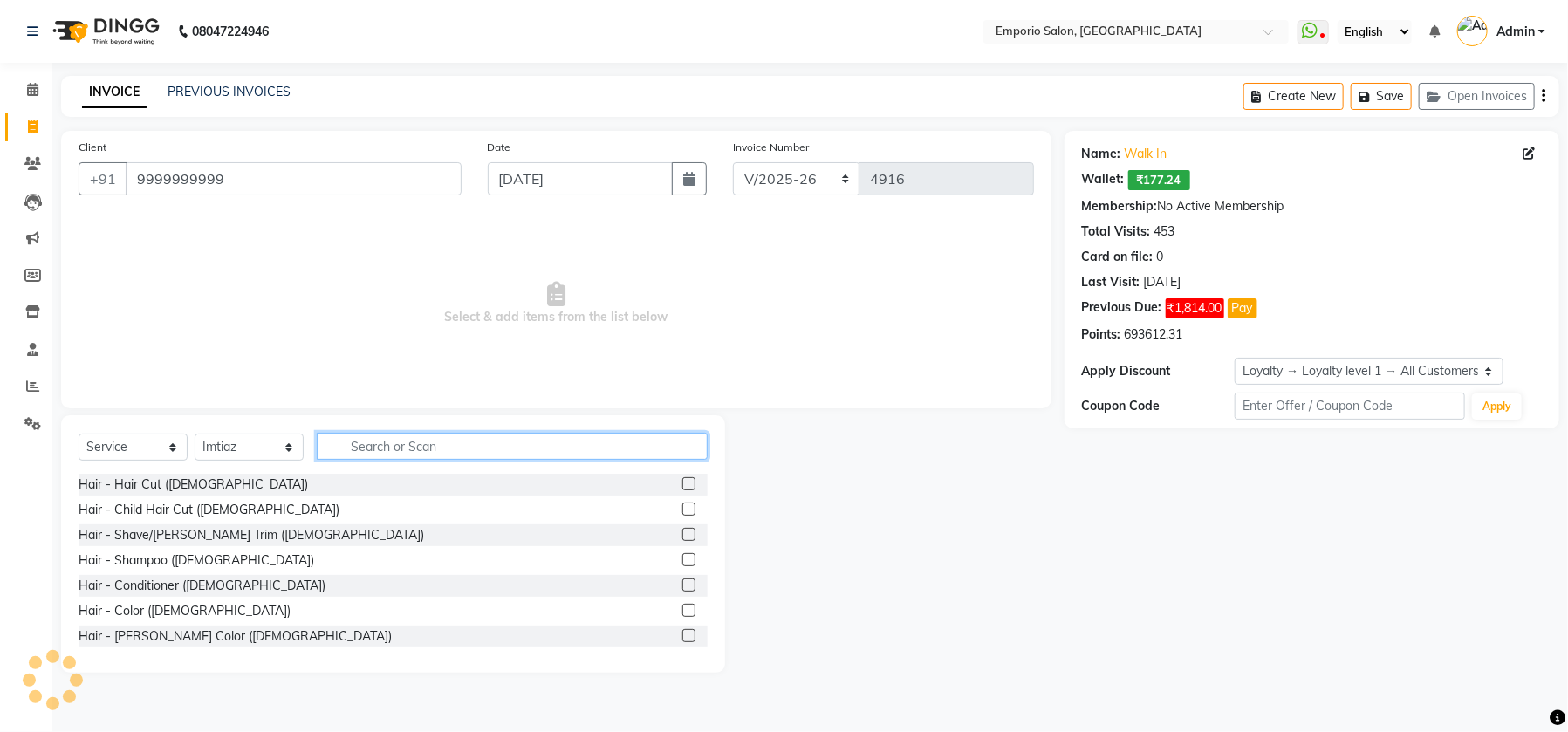
click at [384, 449] on input "text" at bounding box center [512, 446] width 391 height 27
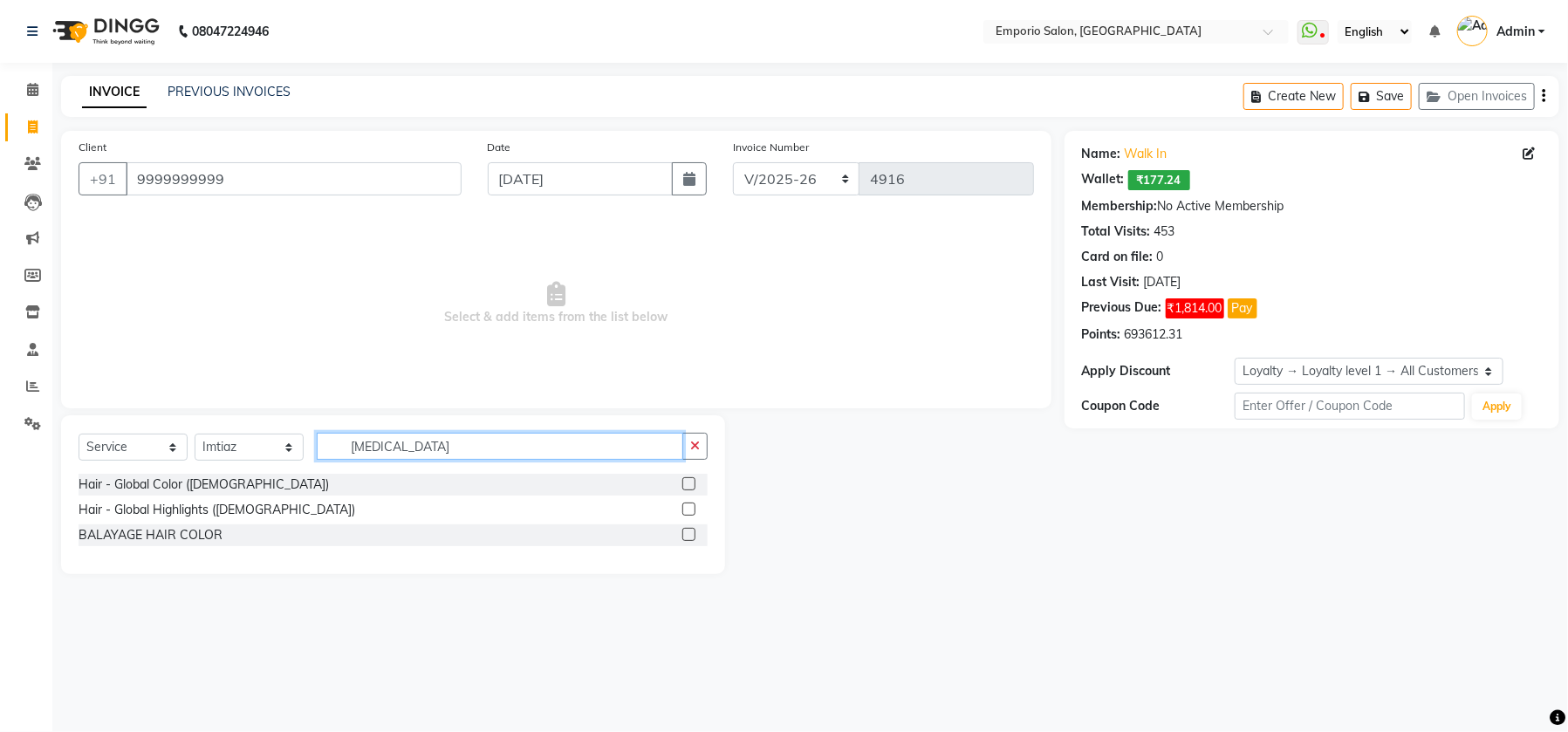
type input "BAL"
click at [685, 536] on label at bounding box center [688, 534] width 13 height 13
click at [685, 536] on input "checkbox" at bounding box center [687, 535] width 12 height 12
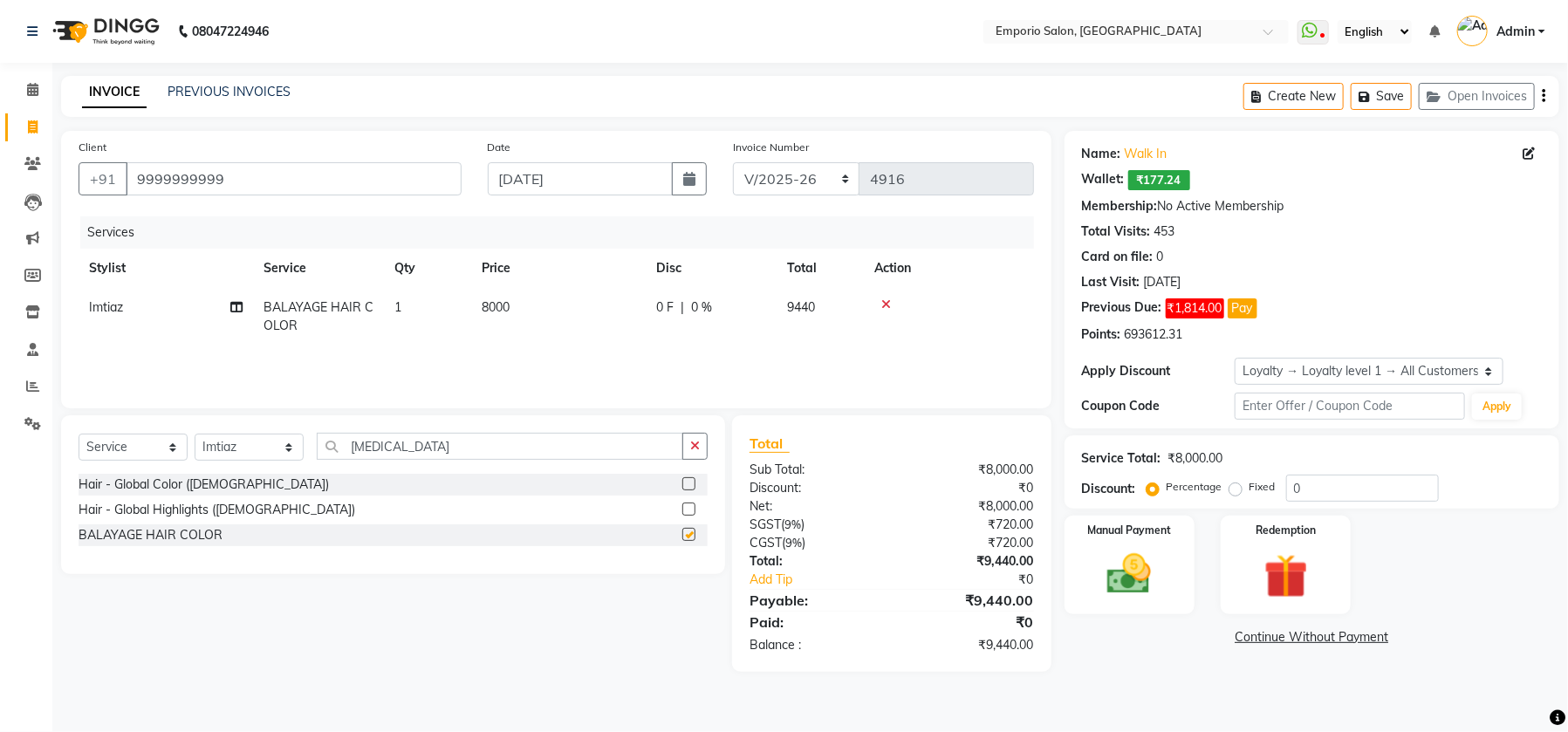
checkbox input "false"
click at [536, 304] on td "8000" at bounding box center [558, 317] width 174 height 57
select select "47502"
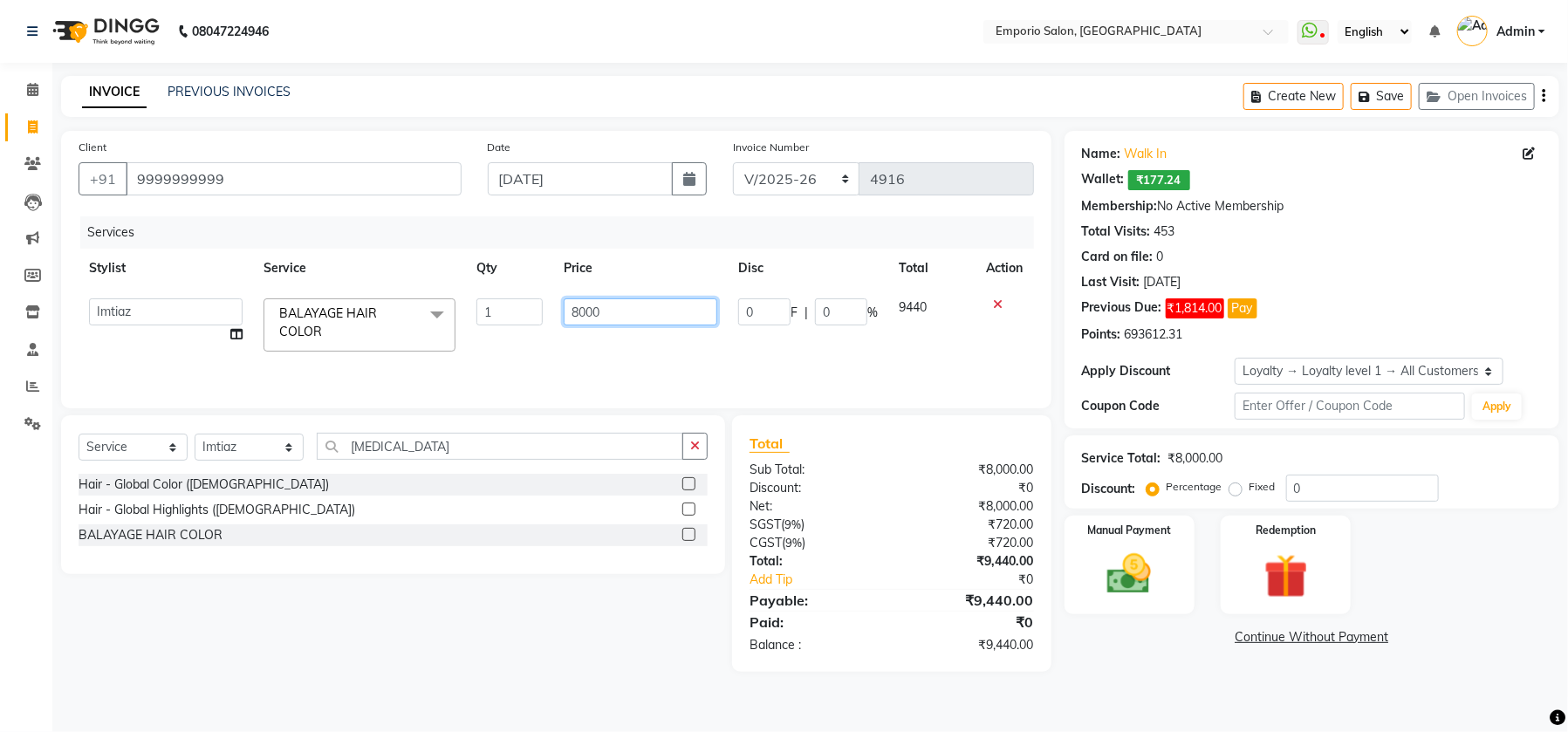
click at [625, 312] on input "8000" at bounding box center [640, 312] width 153 height 27
type input "8"
type input "9000"
click at [468, 439] on input "BAL" at bounding box center [500, 446] width 366 height 27
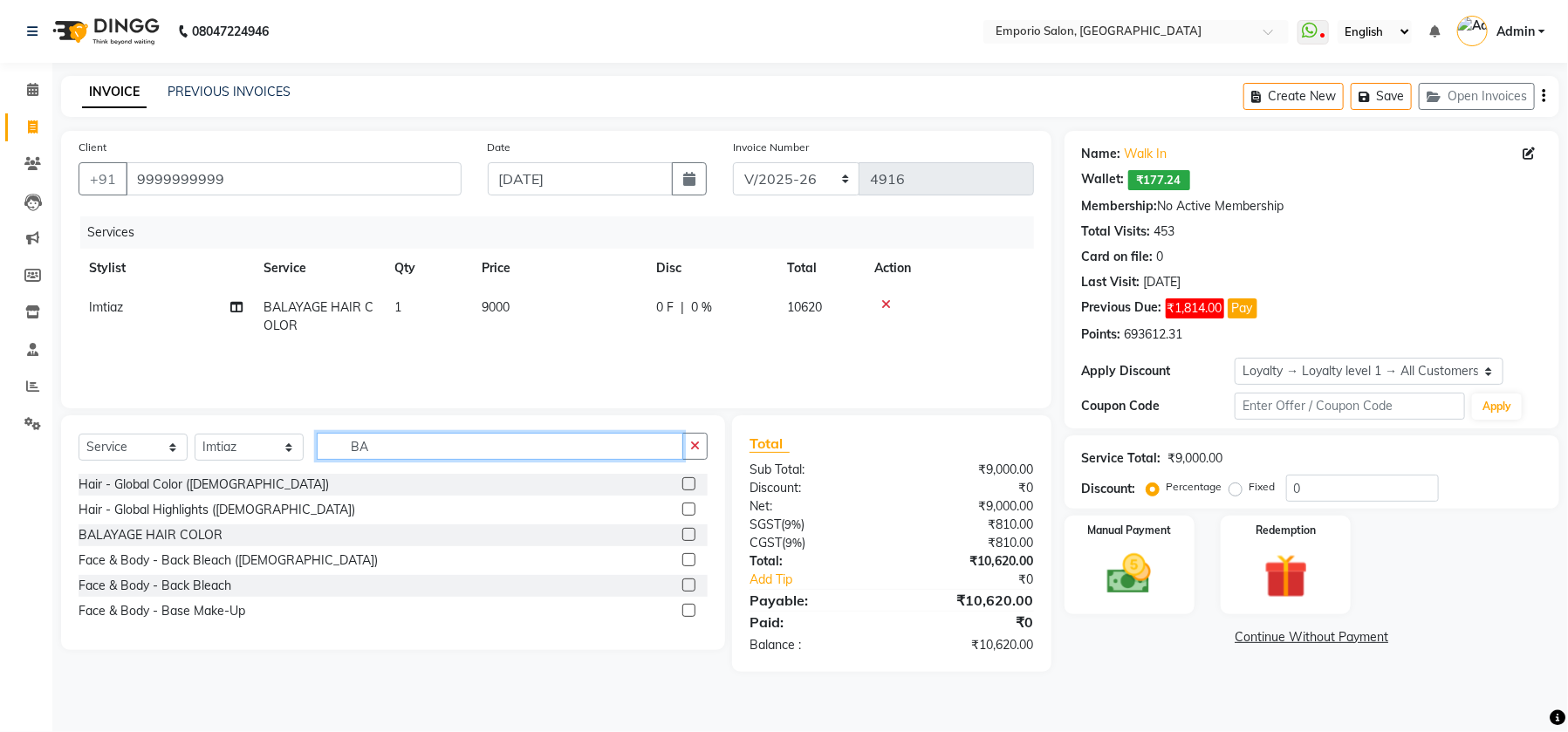
type input "B"
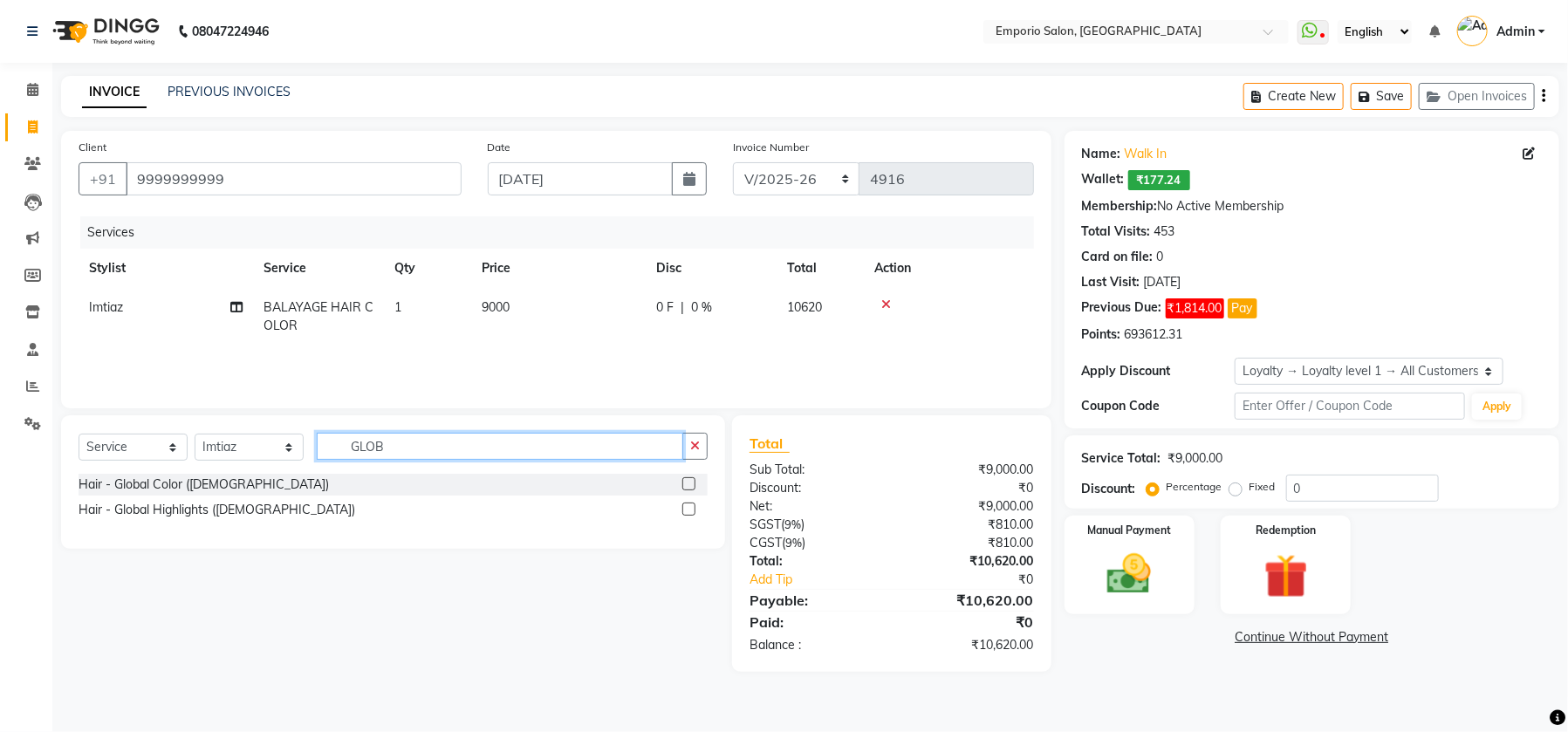
type input "GLOB"
click at [684, 484] on label at bounding box center [688, 484] width 13 height 13
click at [684, 484] on input "checkbox" at bounding box center [687, 484] width 12 height 12
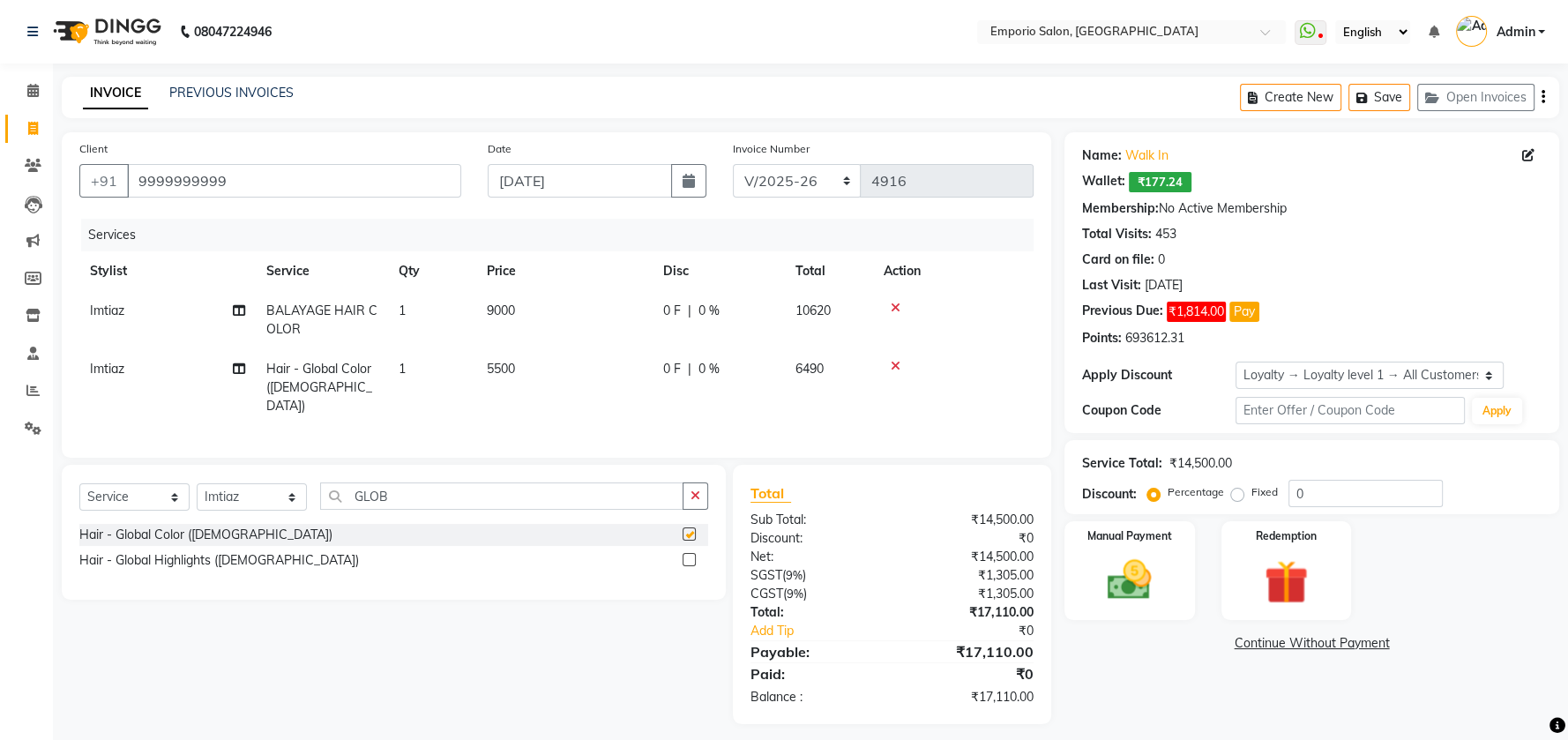
checkbox input "false"
click at [531, 303] on td "9000" at bounding box center [564, 320] width 176 height 58
select select "47502"
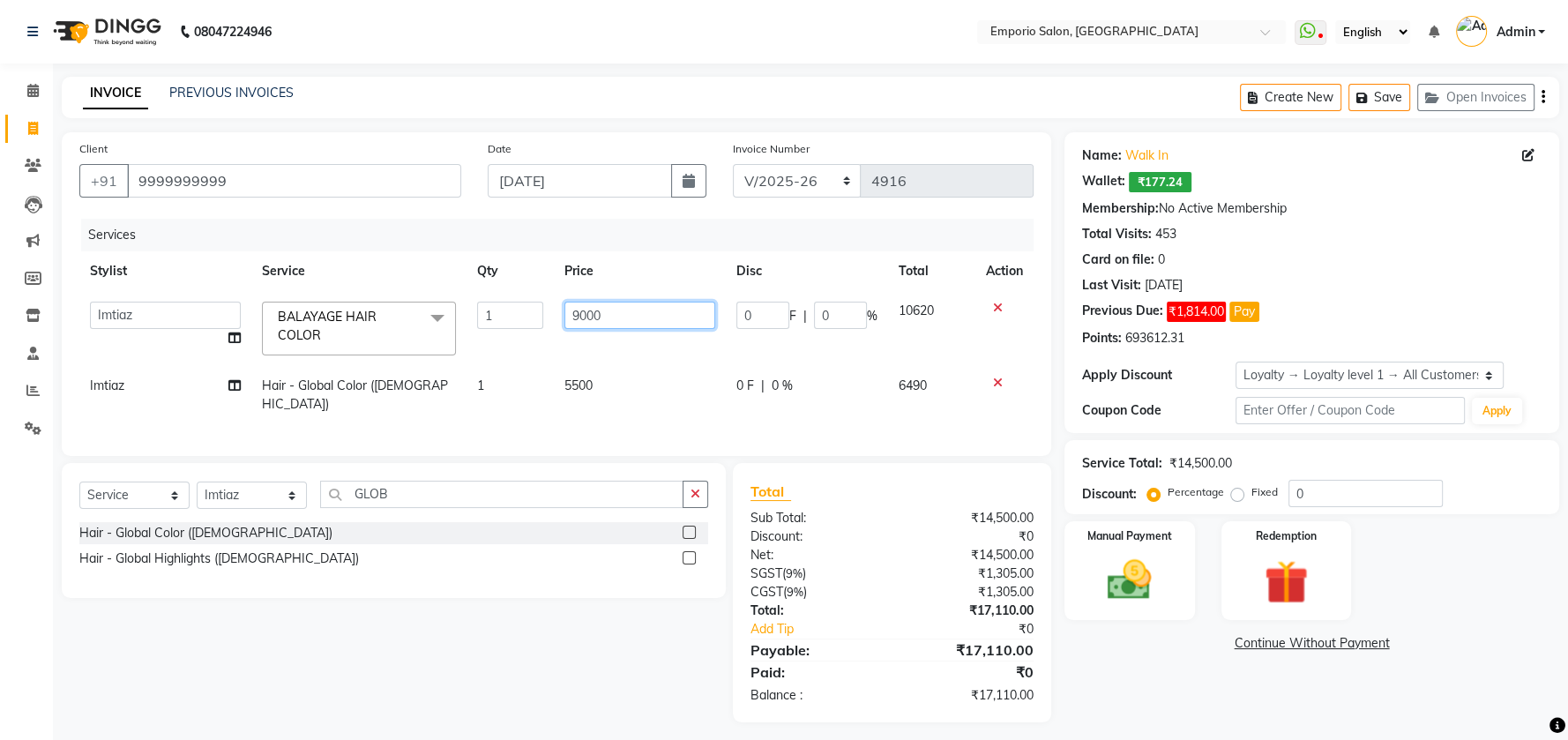
click at [643, 307] on input "9000" at bounding box center [639, 316] width 151 height 27
type input "9"
type input "7500"
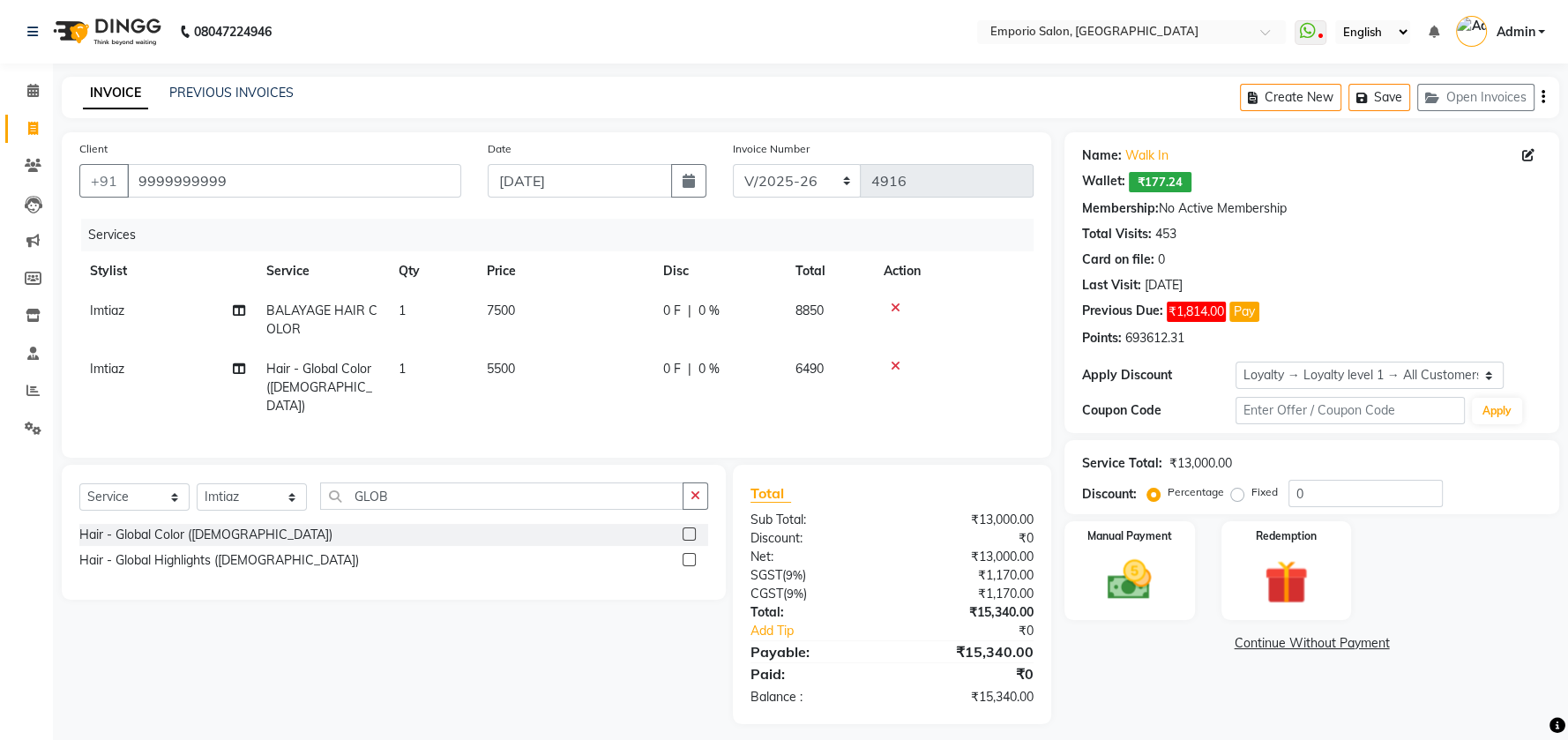
click at [612, 393] on td "5500" at bounding box center [564, 387] width 176 height 77
select select "47502"
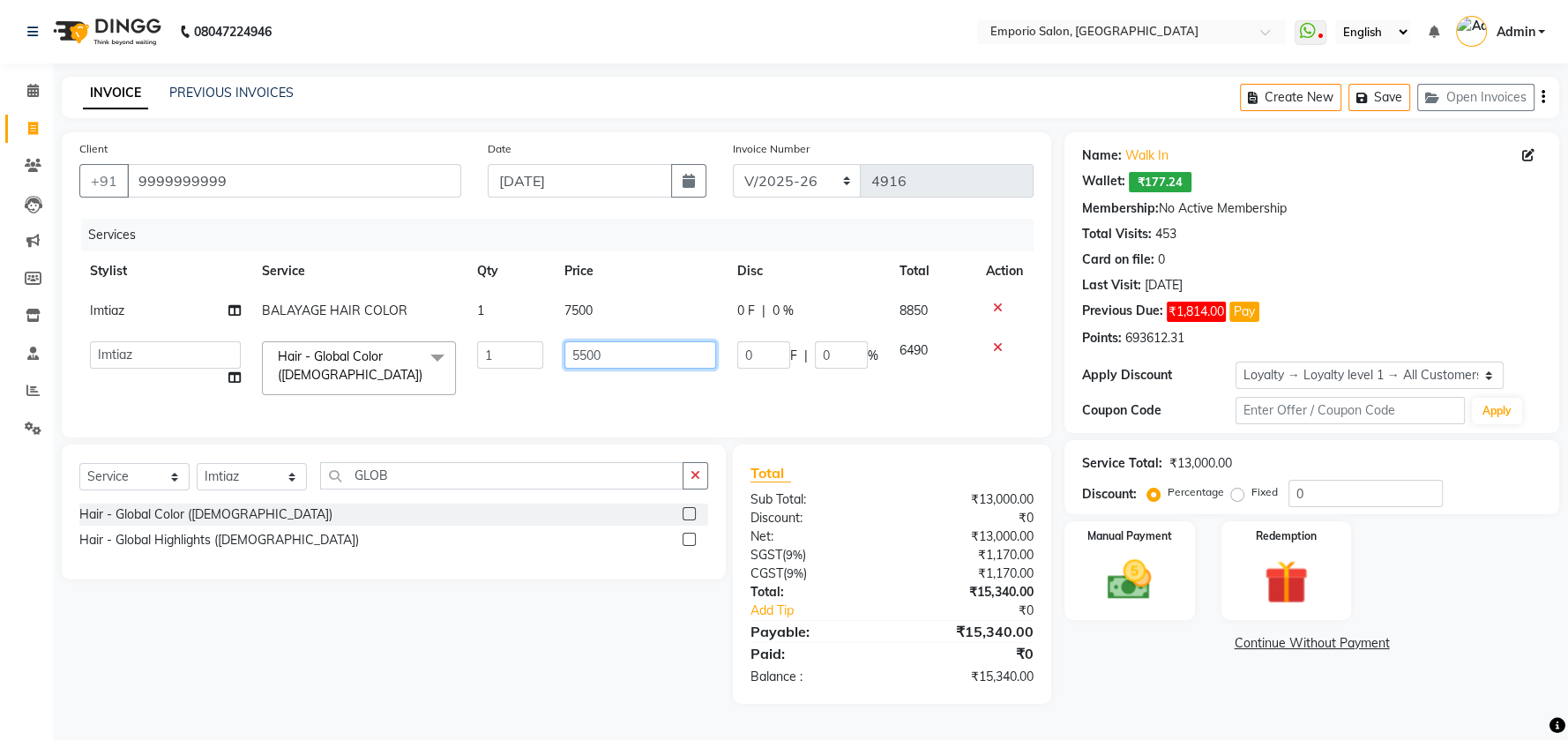
click at [637, 356] on input "5500" at bounding box center [639, 355] width 151 height 27
type input "5"
type input "6500"
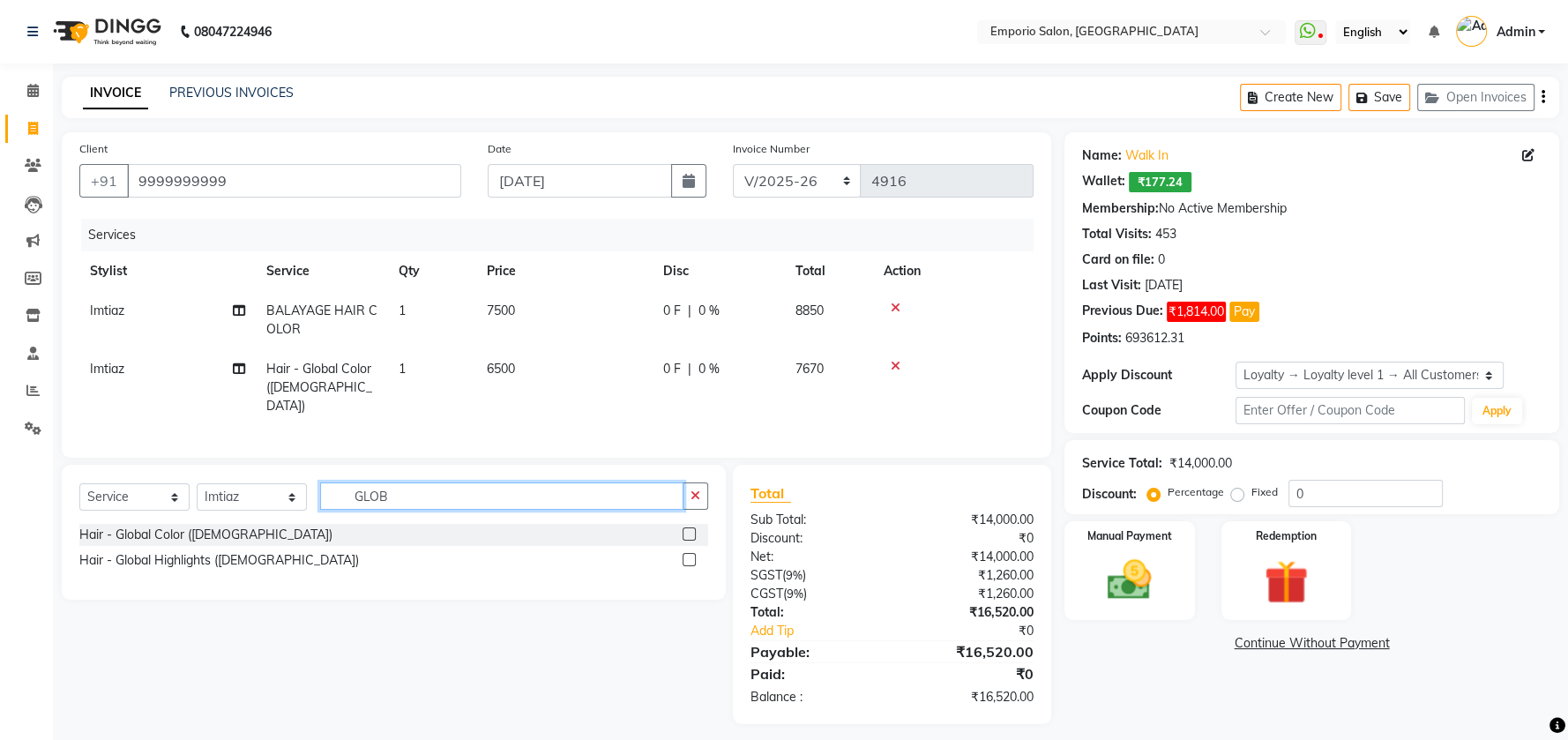
click at [643, 492] on input "GLOB" at bounding box center [502, 496] width 364 height 27
type input "G"
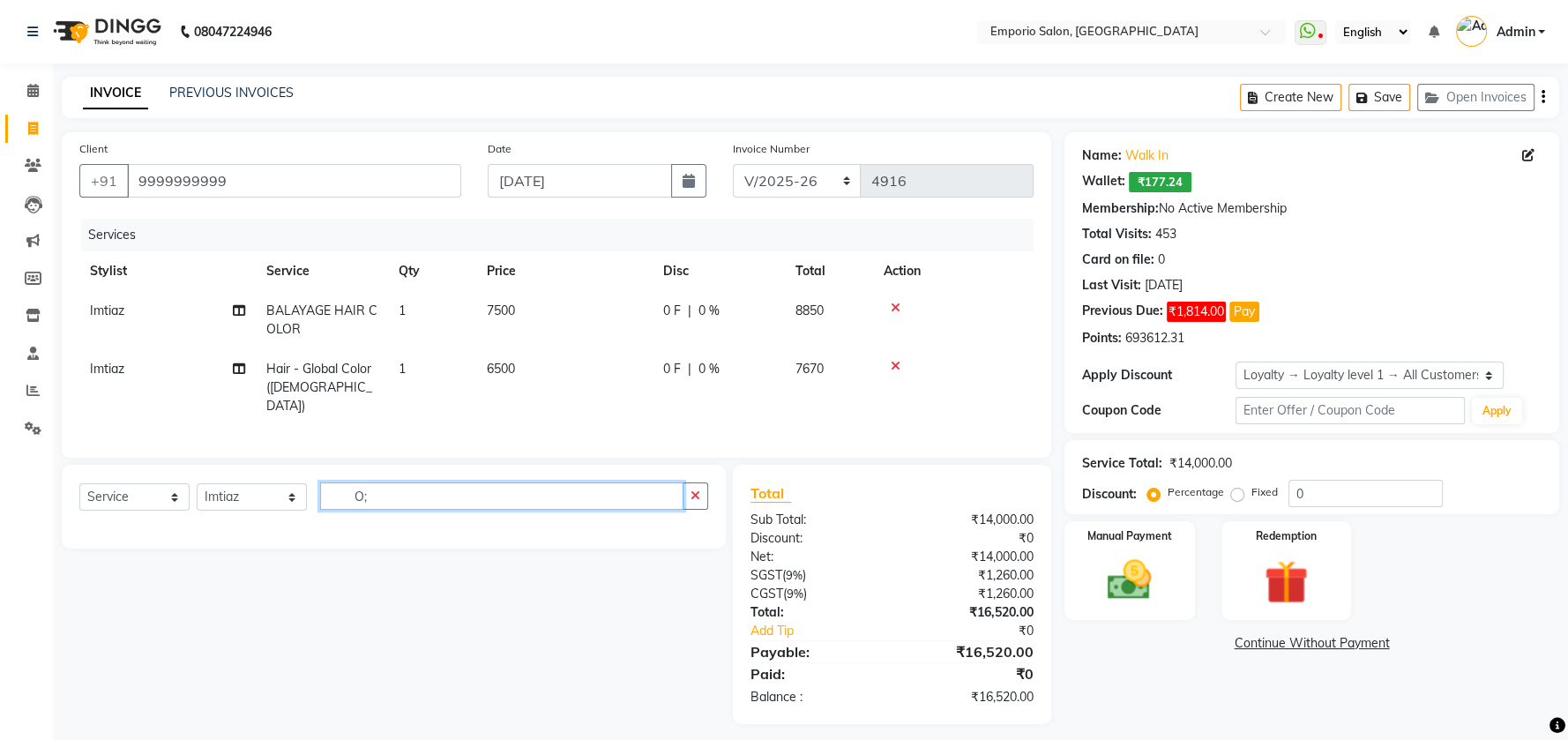
type input "O"
type input "OLA"
click at [692, 534] on label at bounding box center [689, 534] width 14 height 14
click at [692, 534] on input "checkbox" at bounding box center [688, 534] width 12 height 12
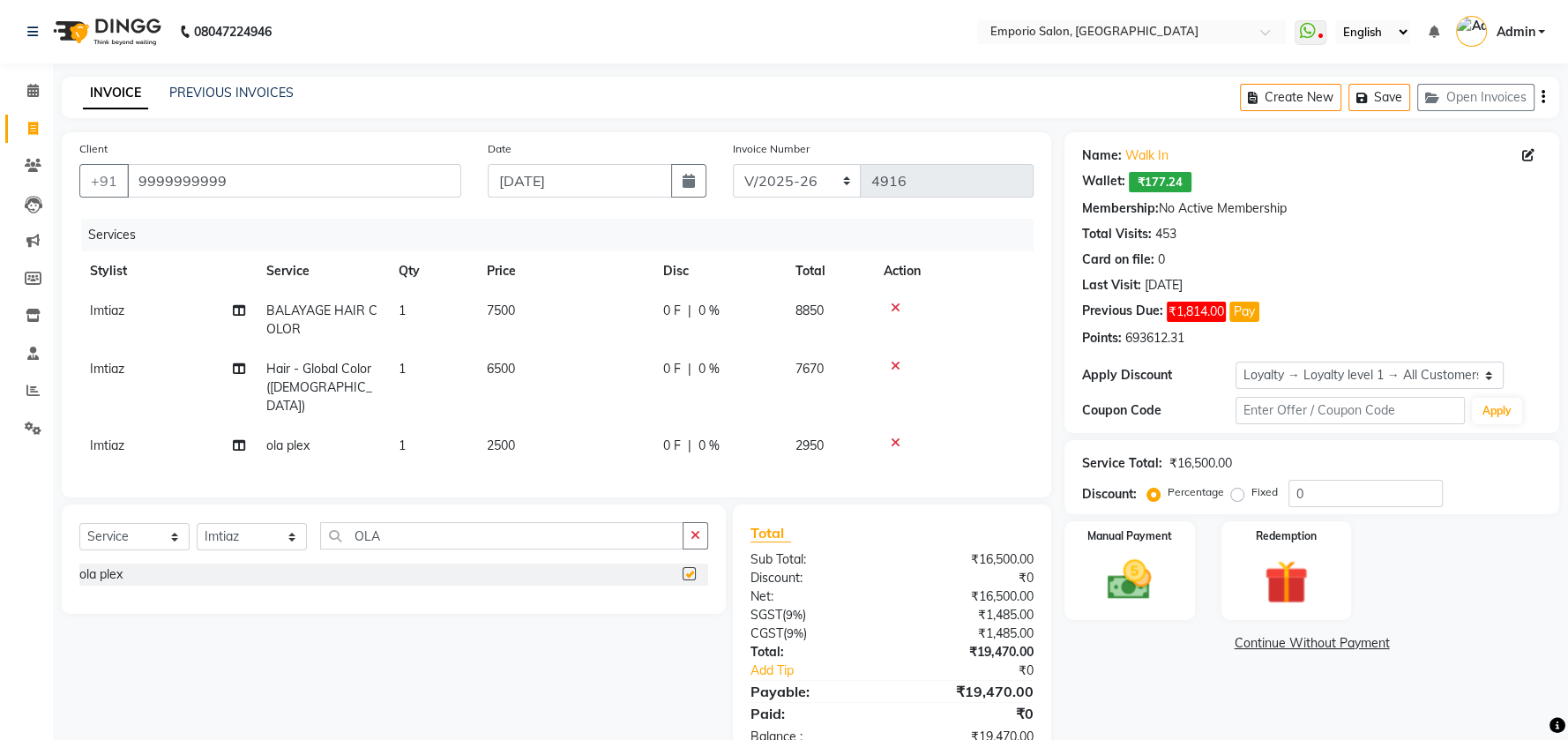
checkbox input "false"
click at [368, 176] on input "9999999999" at bounding box center [294, 180] width 335 height 34
click at [628, 535] on input "OLA" at bounding box center [502, 536] width 364 height 27
type input "O"
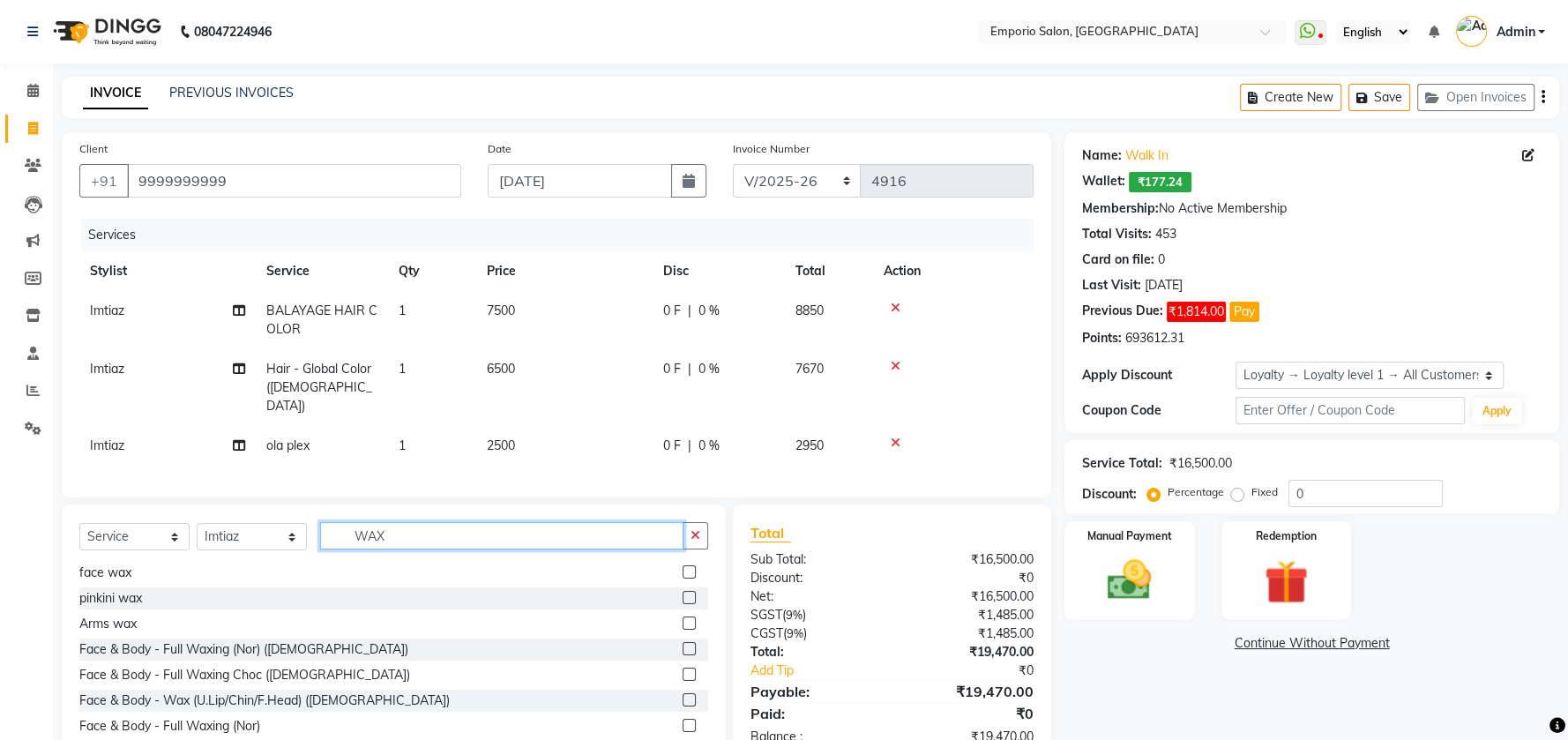
scroll to position [53, 0]
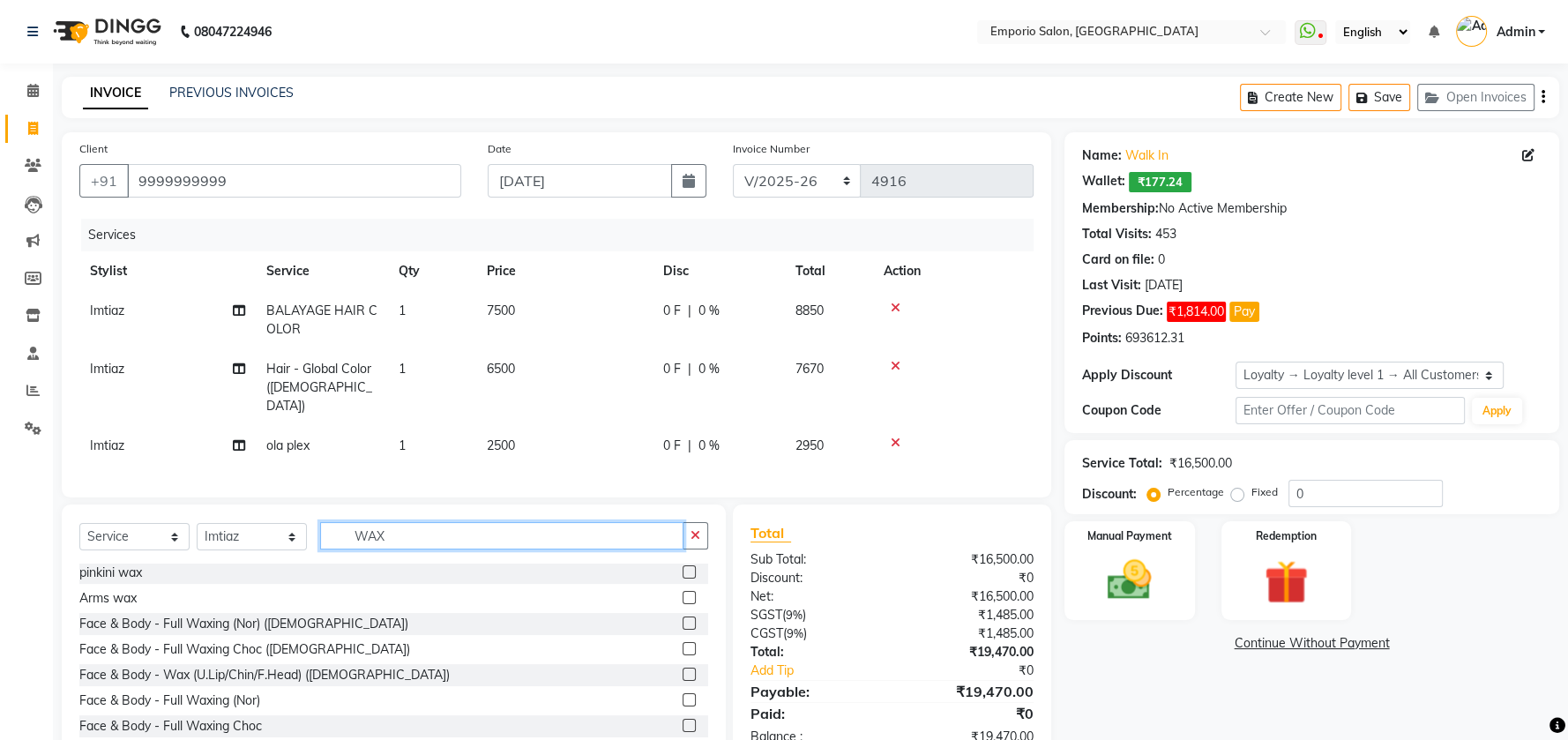
type input "WAX"
click at [683, 673] on label at bounding box center [689, 674] width 14 height 14
click at [683, 673] on input "checkbox" at bounding box center [688, 675] width 12 height 12
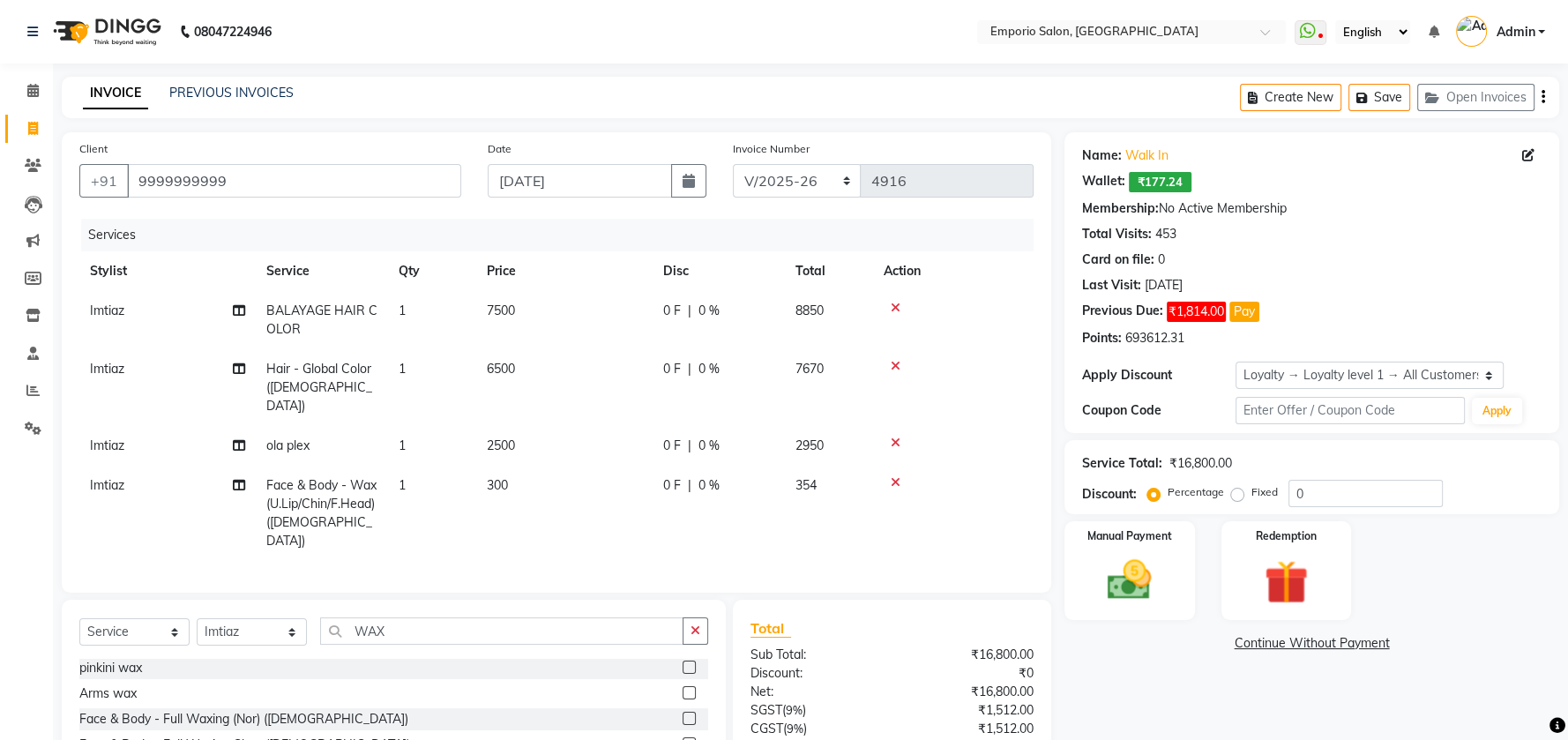
checkbox input "false"
click at [528, 465] on td "300" at bounding box center [564, 512] width 176 height 95
select select "47502"
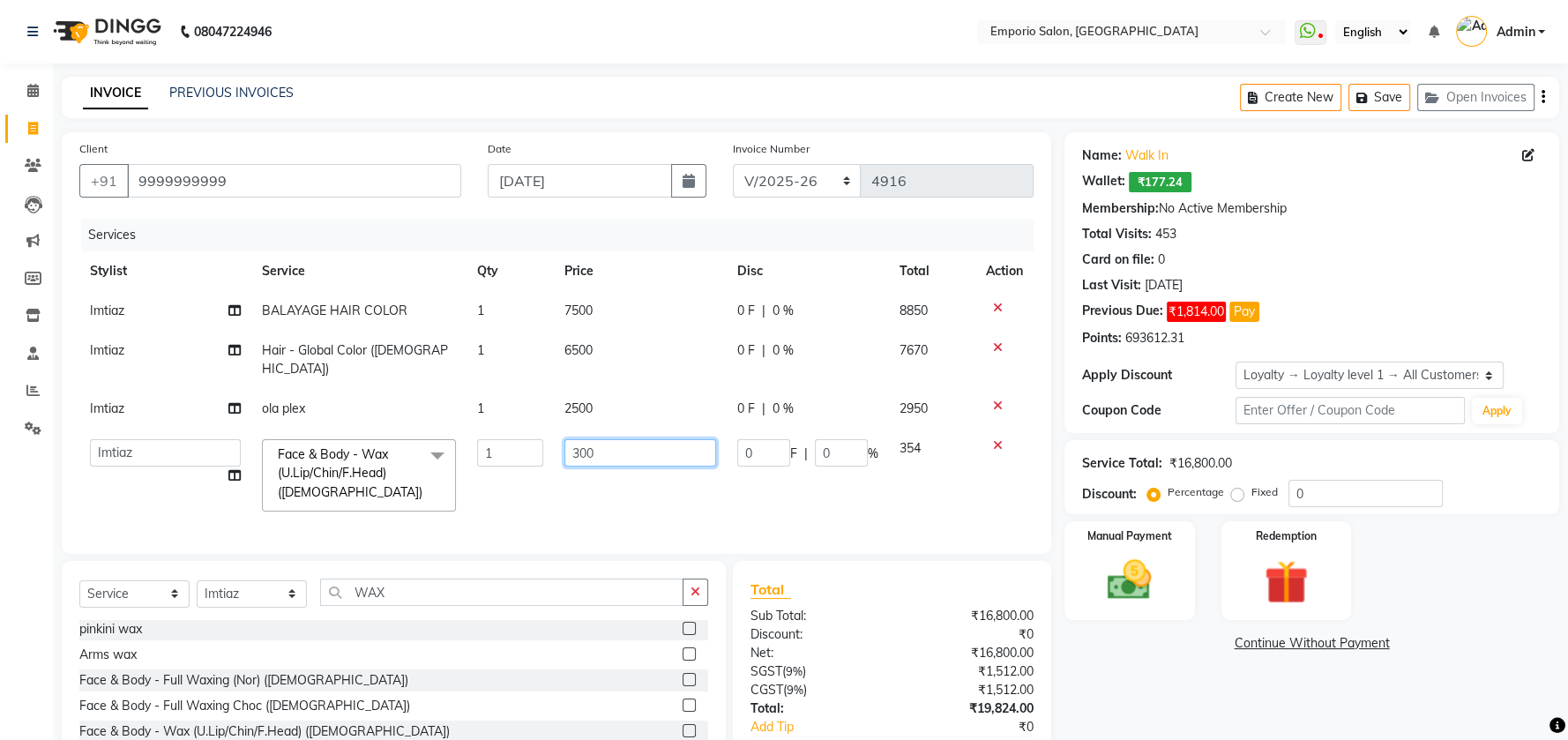
click at [628, 439] on input "300" at bounding box center [639, 453] width 151 height 27
type input "3"
type input "350"
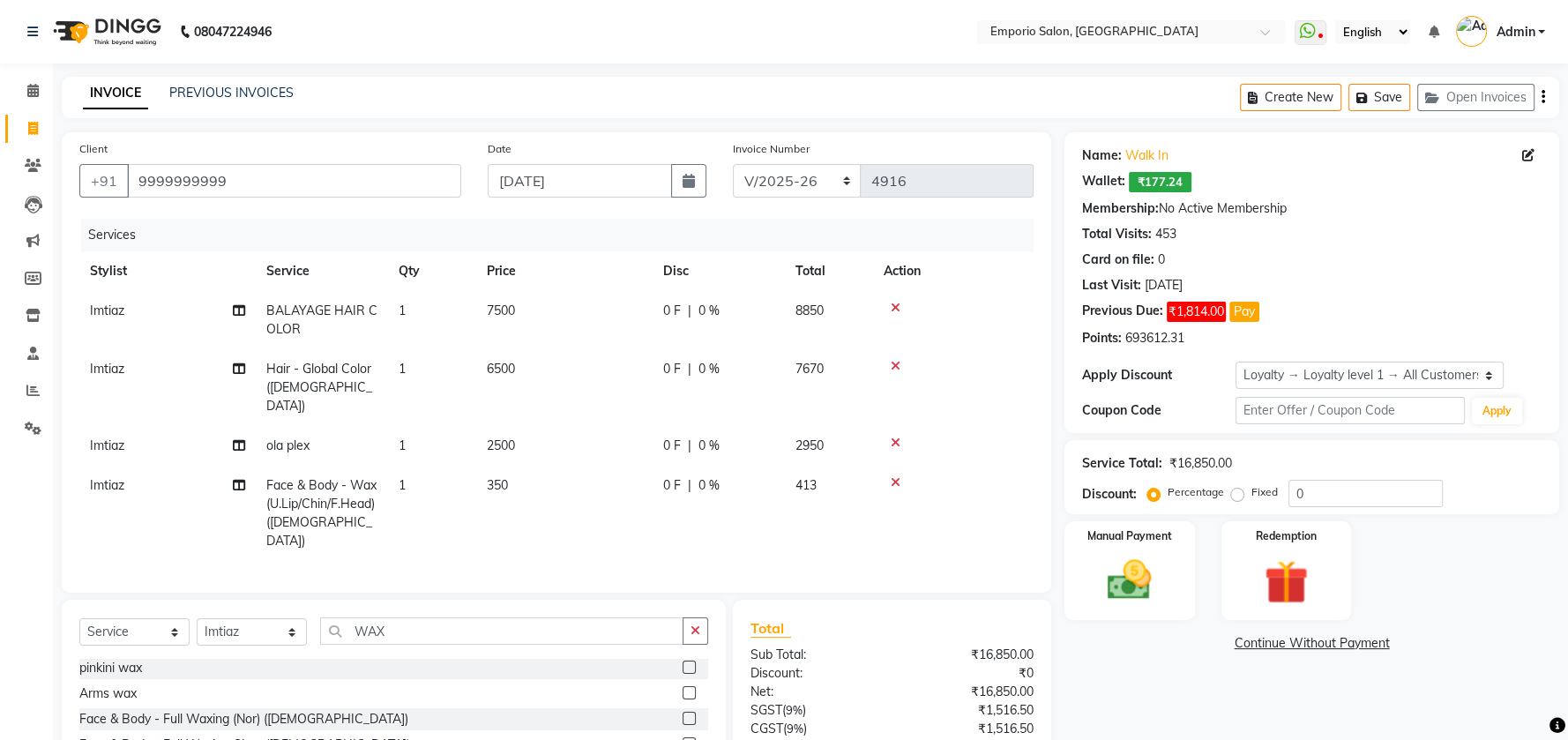
click at [141, 480] on td "Imtiaz" at bounding box center [168, 512] width 176 height 95
select select "47502"
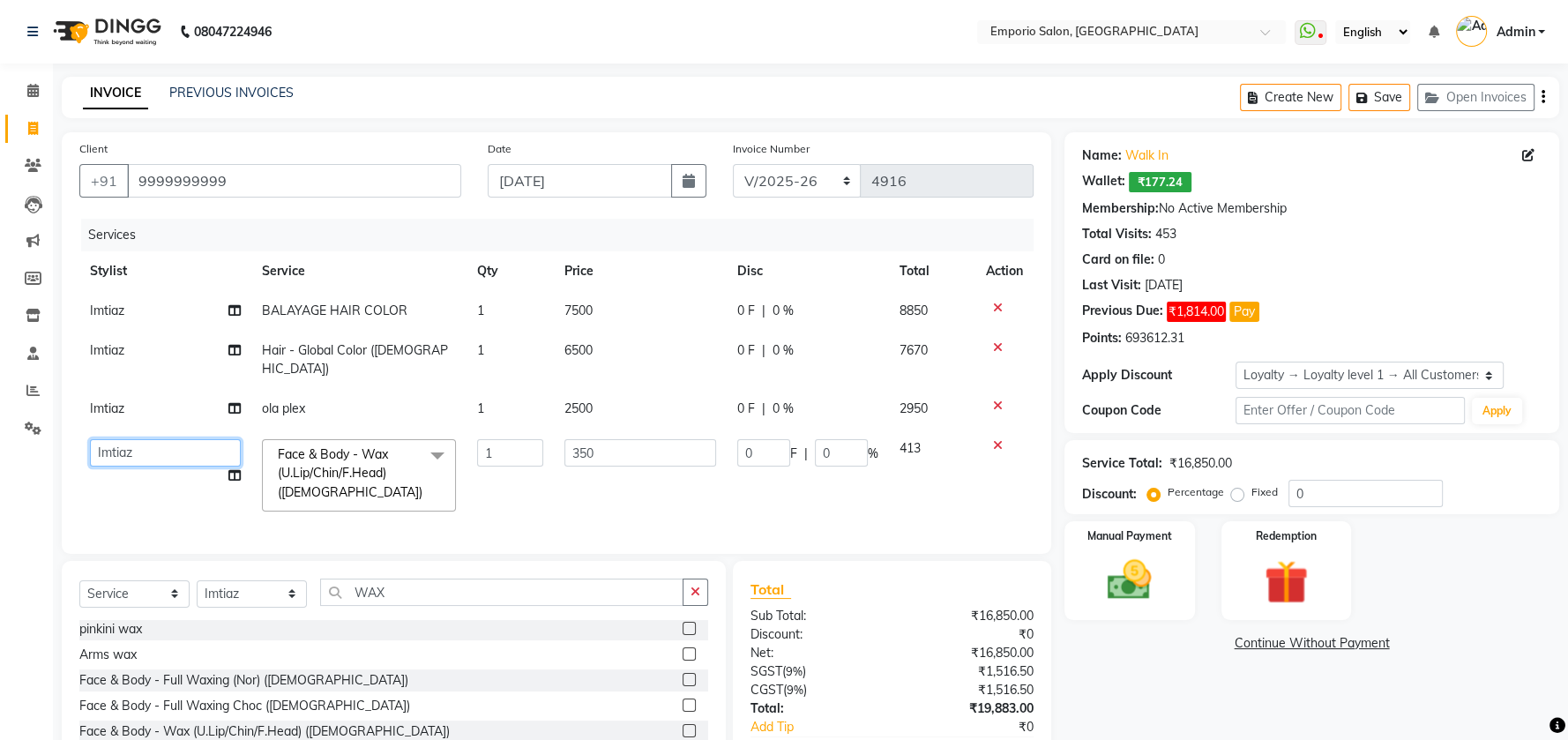
click at [219, 439] on select "Anees Anjali beauty Archana Asad AYUSH chunmun EMPORIO First Floor Imtiaz Ishu …" at bounding box center [165, 453] width 151 height 27
select select "48039"
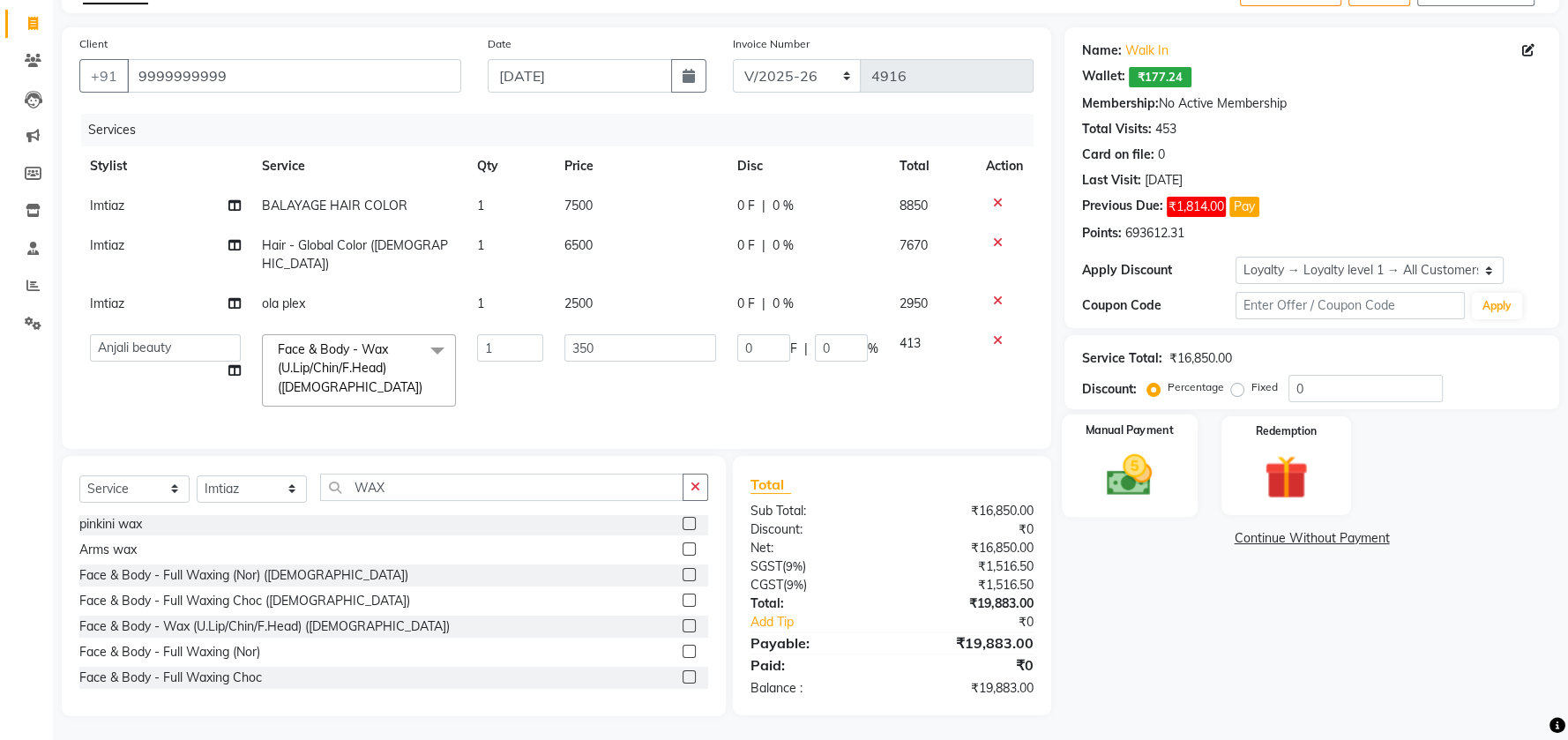
click at [1169, 499] on div "Manual Payment" at bounding box center [1130, 465] width 136 height 102
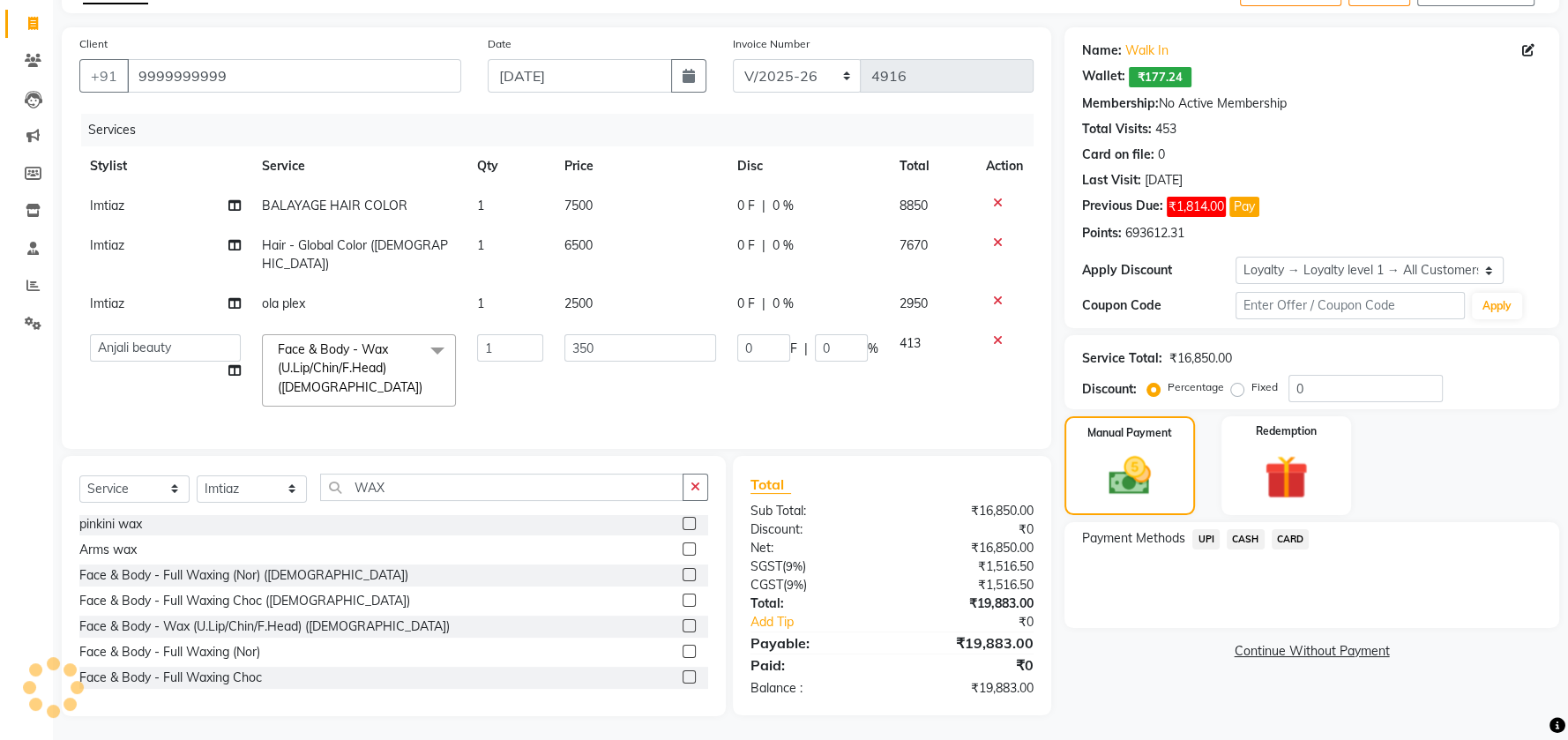
click at [1289, 541] on span "CARD" at bounding box center [1290, 539] width 38 height 20
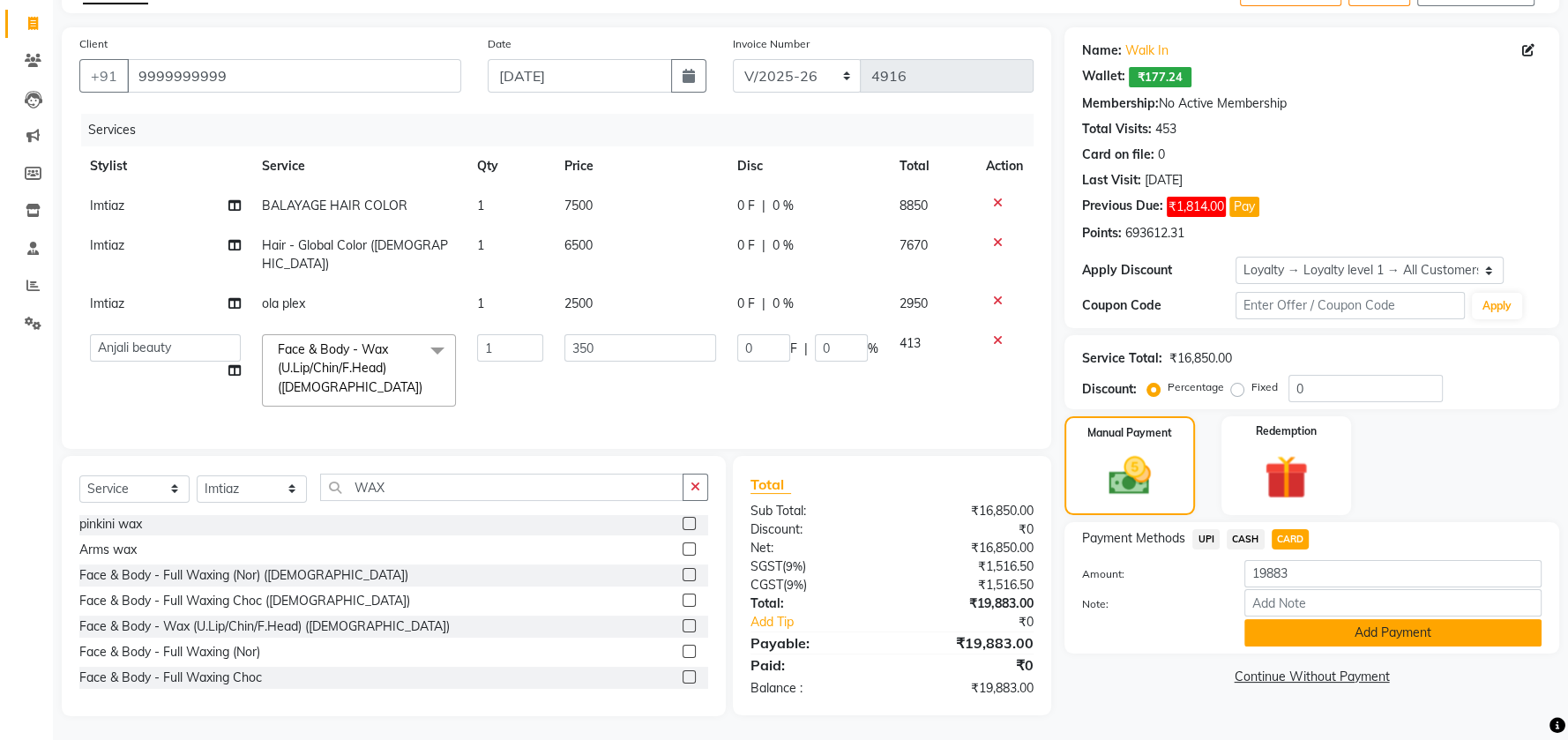
click at [1358, 637] on button "Add Payment" at bounding box center [1393, 633] width 297 height 27
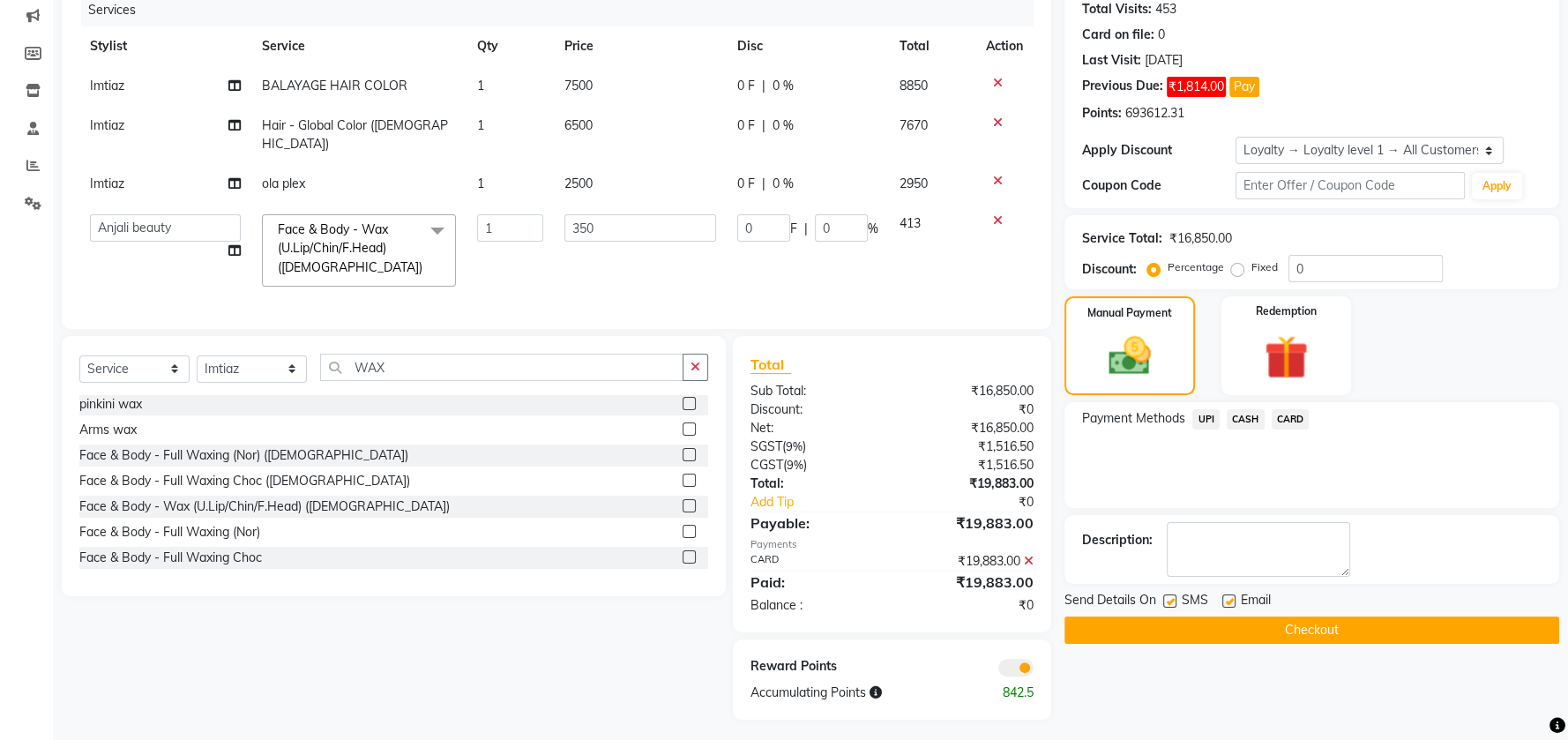
scroll to position [229, 0]
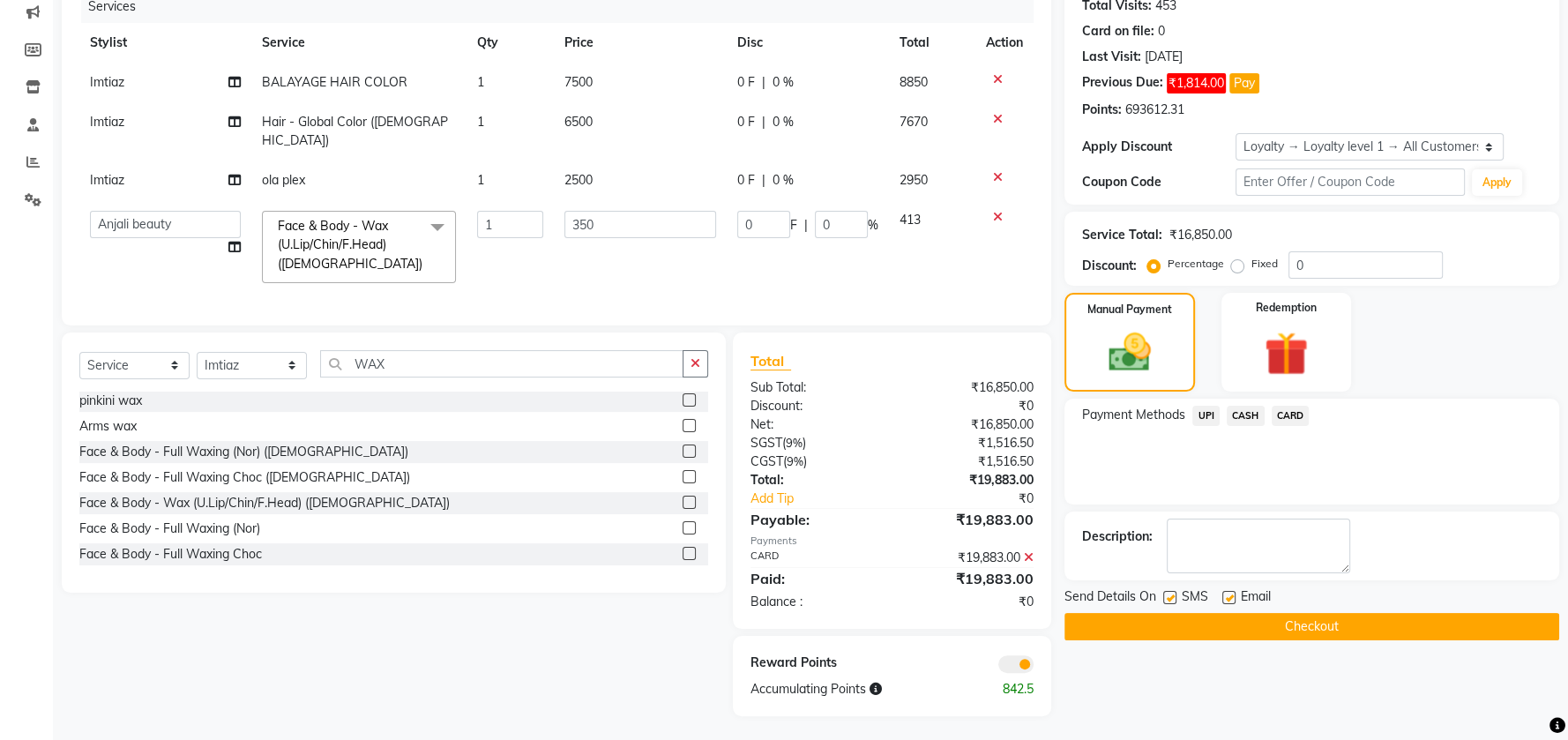
click at [1190, 627] on button "Checkout" at bounding box center [1312, 627] width 495 height 27
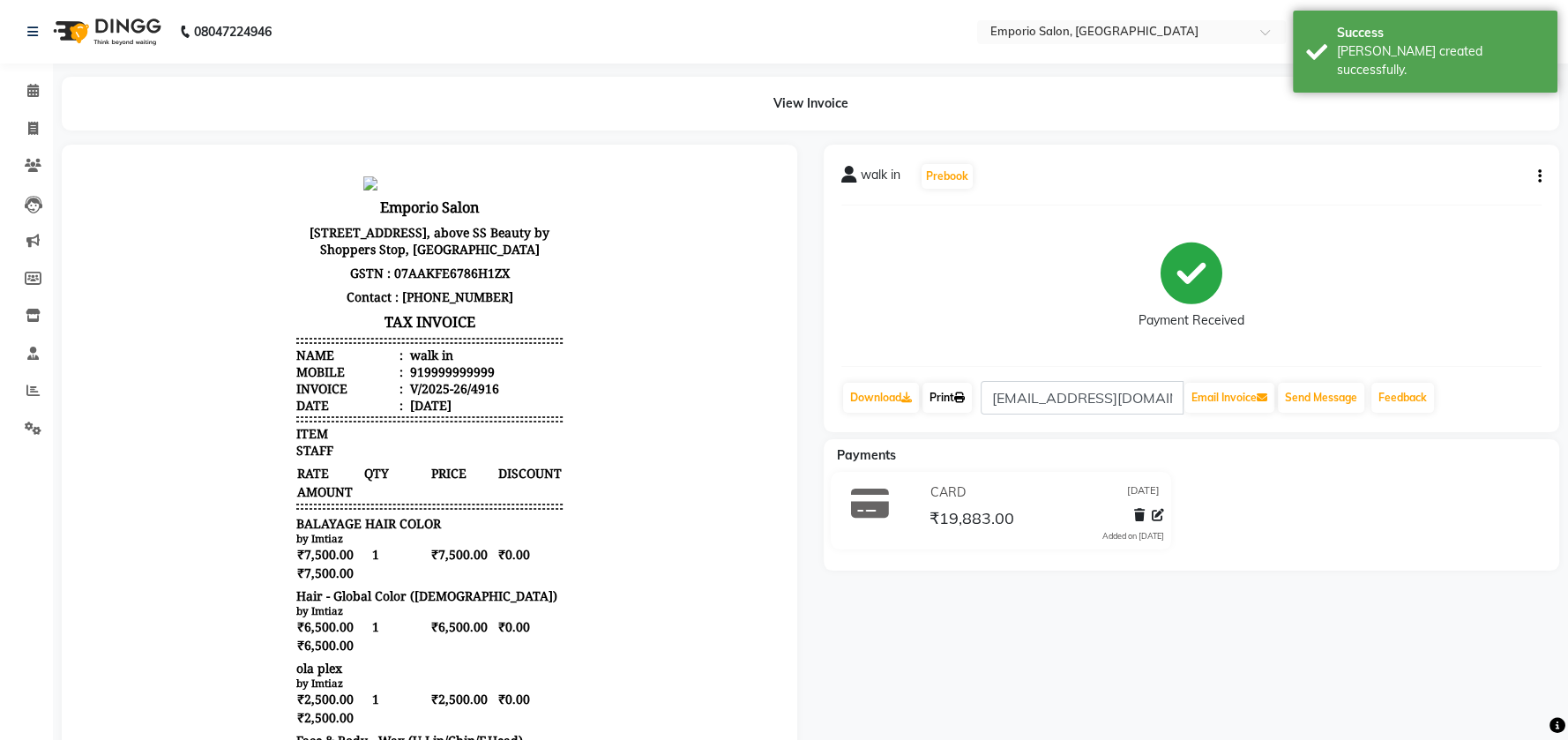
click at [947, 394] on link "Print" at bounding box center [947, 397] width 49 height 30
click at [35, 90] on icon at bounding box center [33, 90] width 12 height 14
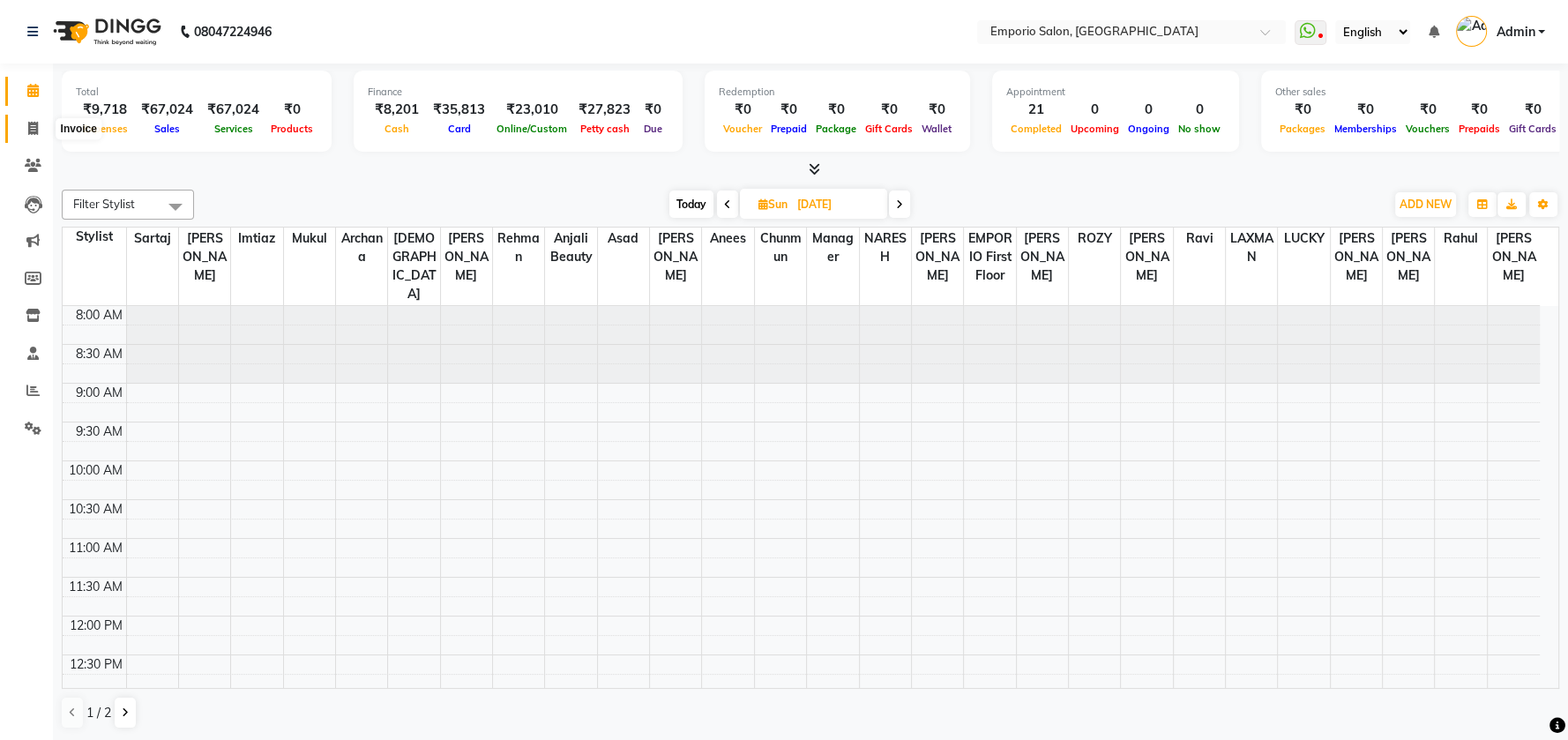
click at [30, 129] on icon at bounding box center [33, 128] width 10 height 14
select select "6332"
select select "service"
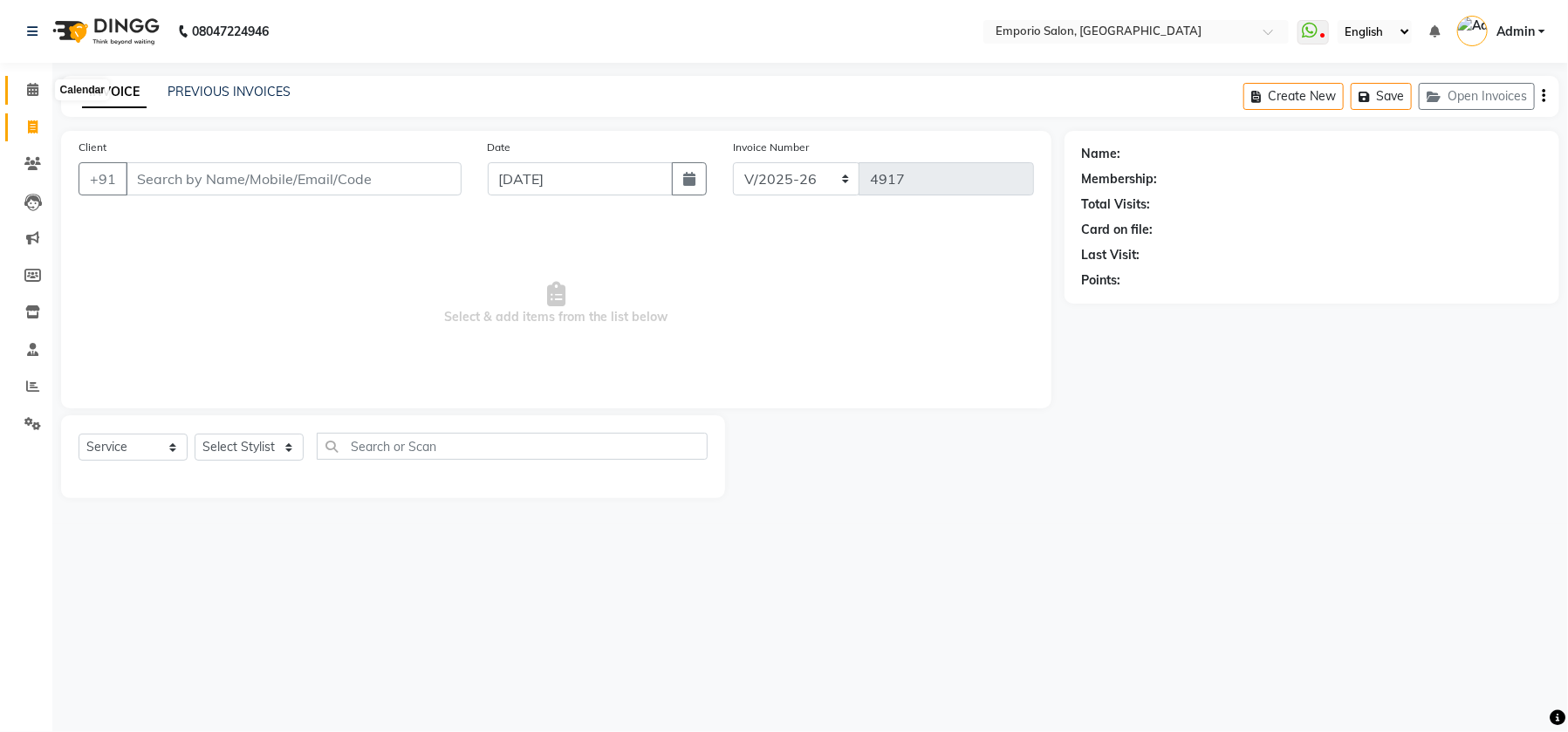
click at [38, 86] on icon at bounding box center [32, 89] width 12 height 13
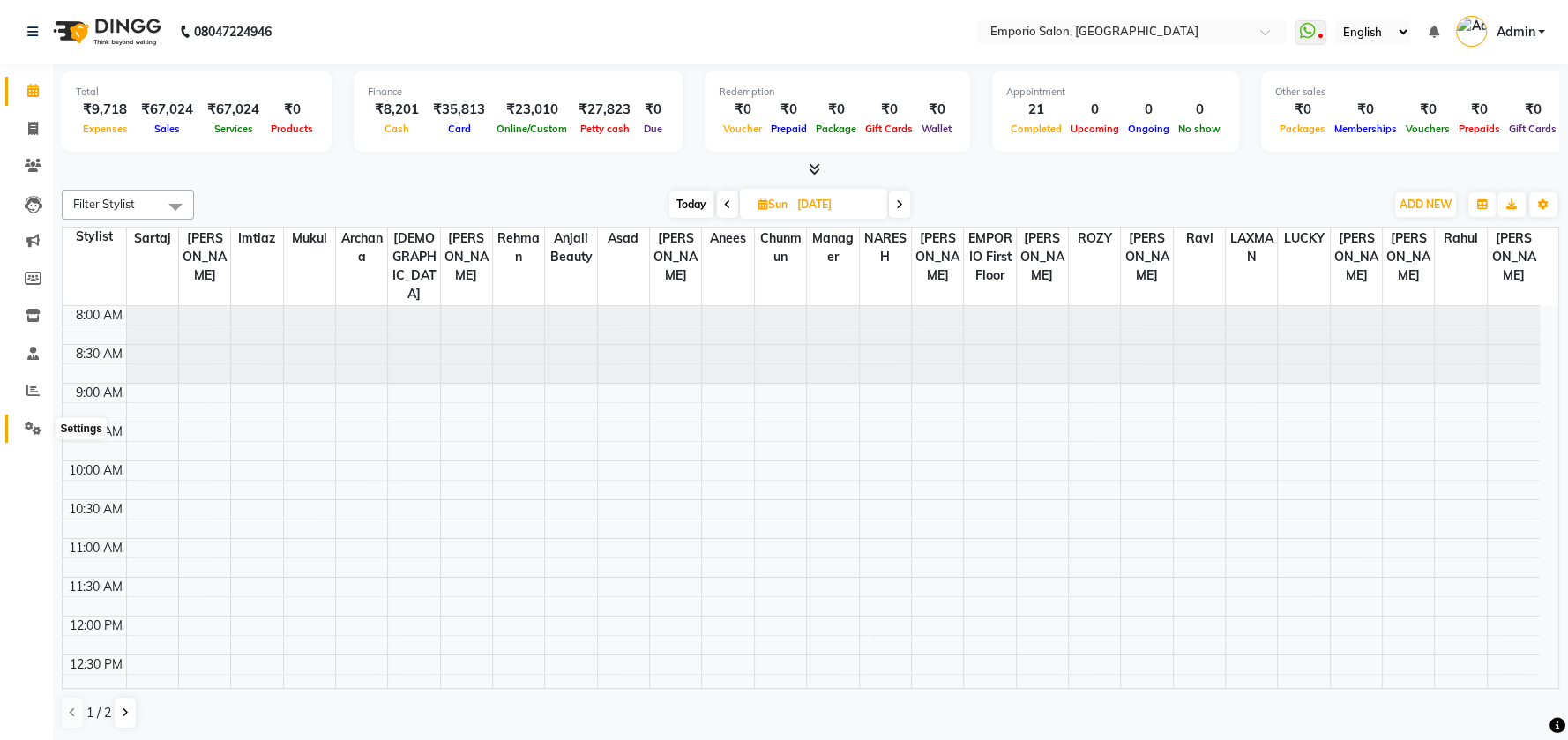
click at [28, 425] on icon at bounding box center [33, 428] width 16 height 14
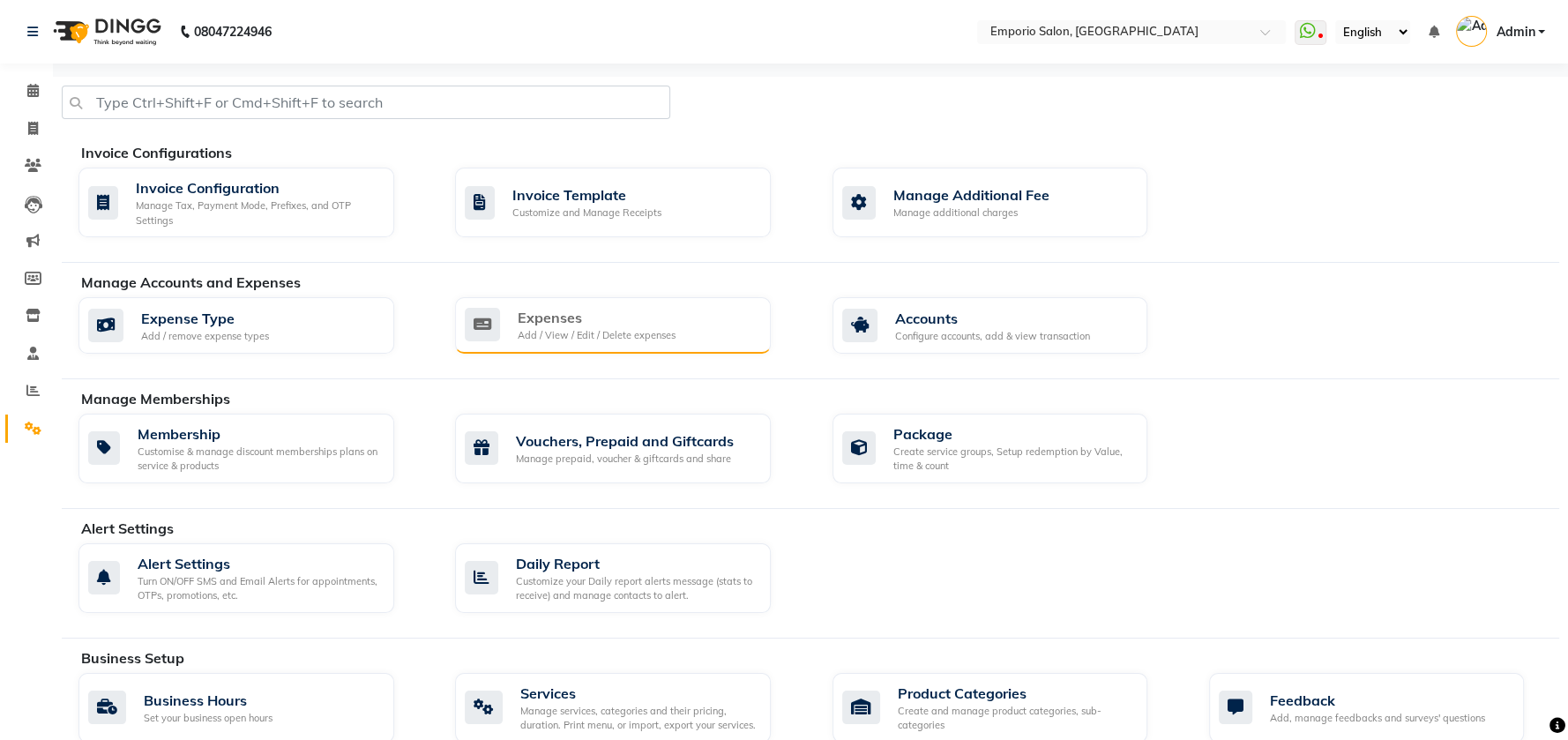
click at [654, 322] on div "Expenses" at bounding box center [597, 316] width 158 height 21
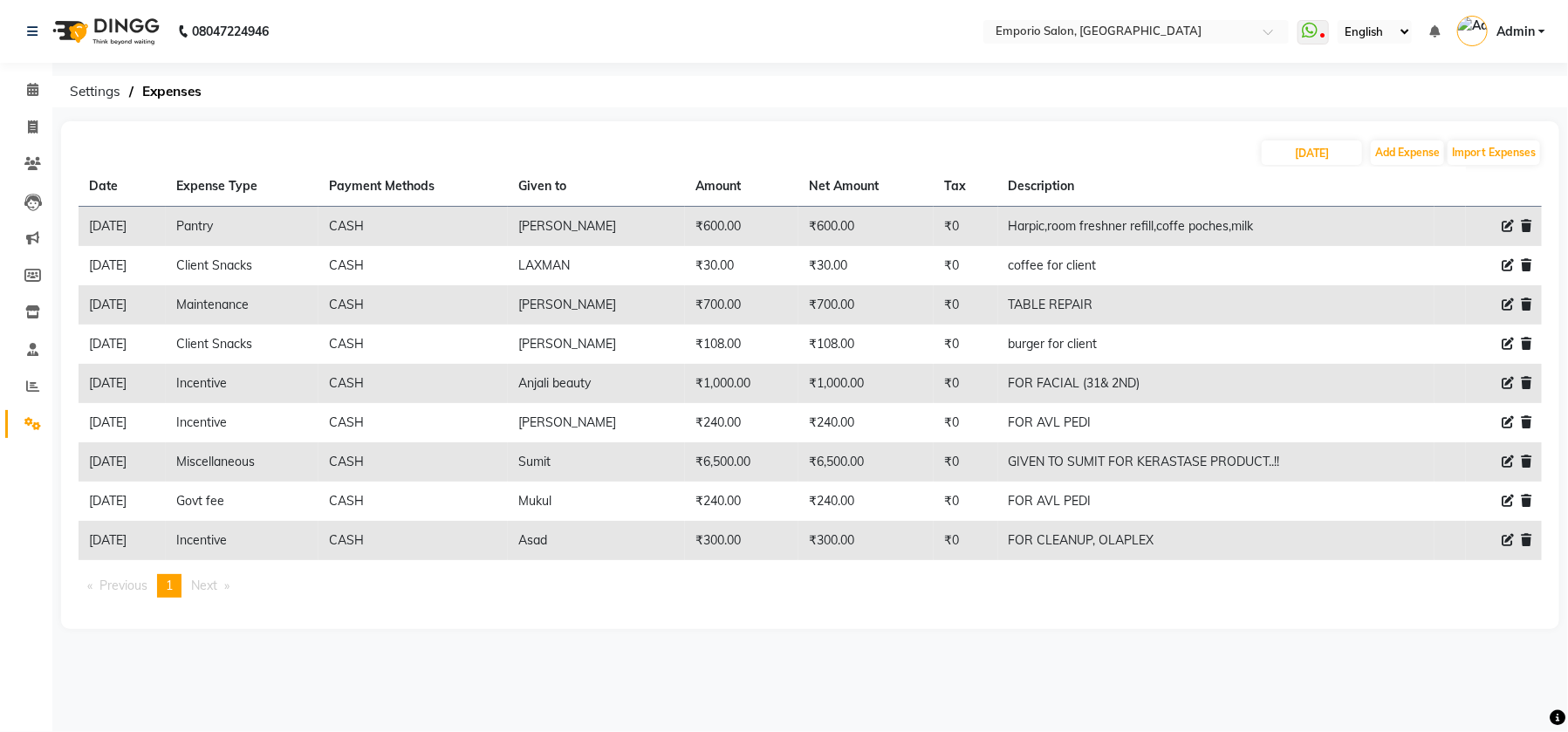
click at [1509, 342] on icon at bounding box center [1508, 344] width 13 height 13
select select "12"
select select "1"
select select "5330"
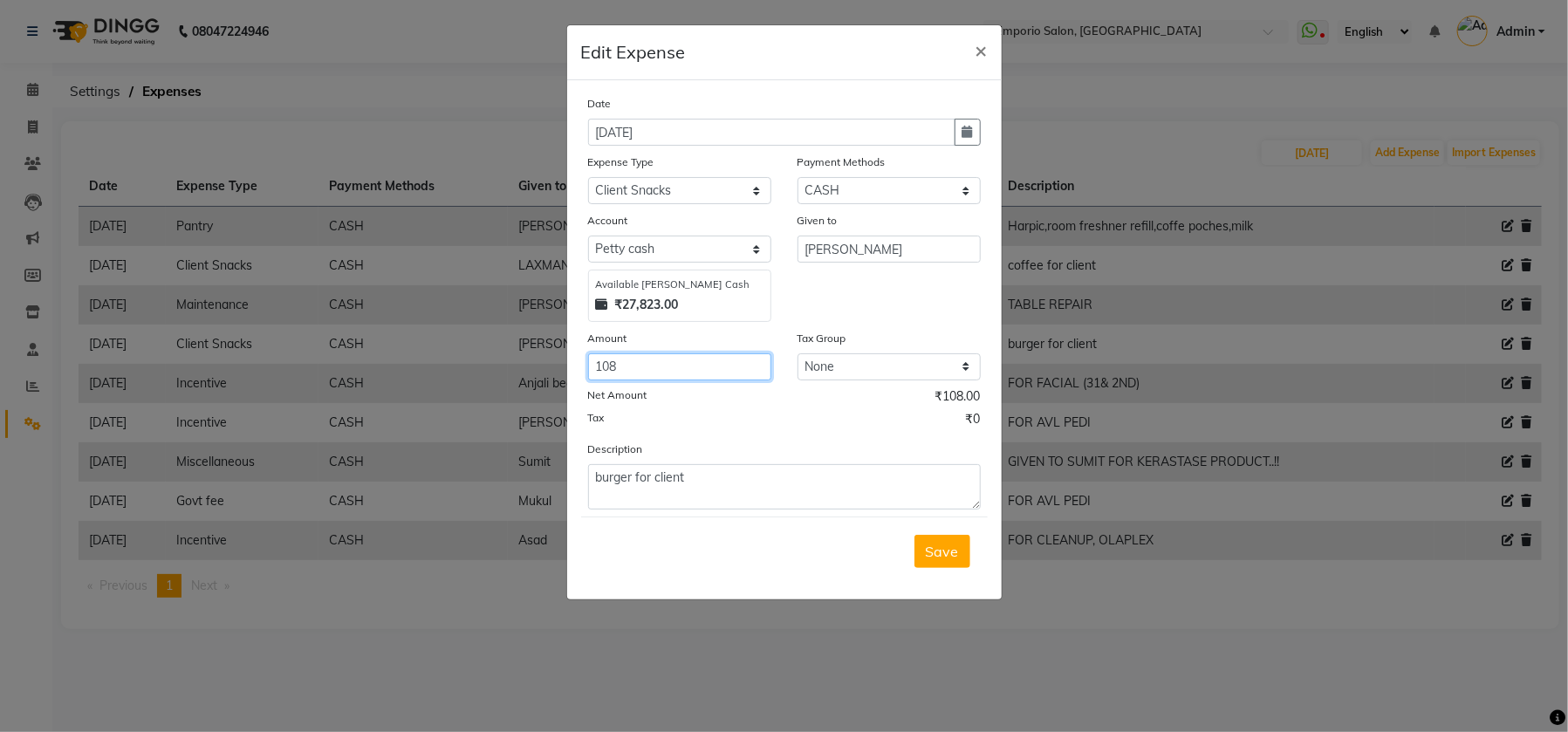
click at [638, 362] on input "108" at bounding box center [679, 367] width 183 height 27
type input "111"
click at [969, 569] on div "Save" at bounding box center [784, 551] width 406 height 69
click at [951, 547] on span "Save" at bounding box center [942, 551] width 33 height 17
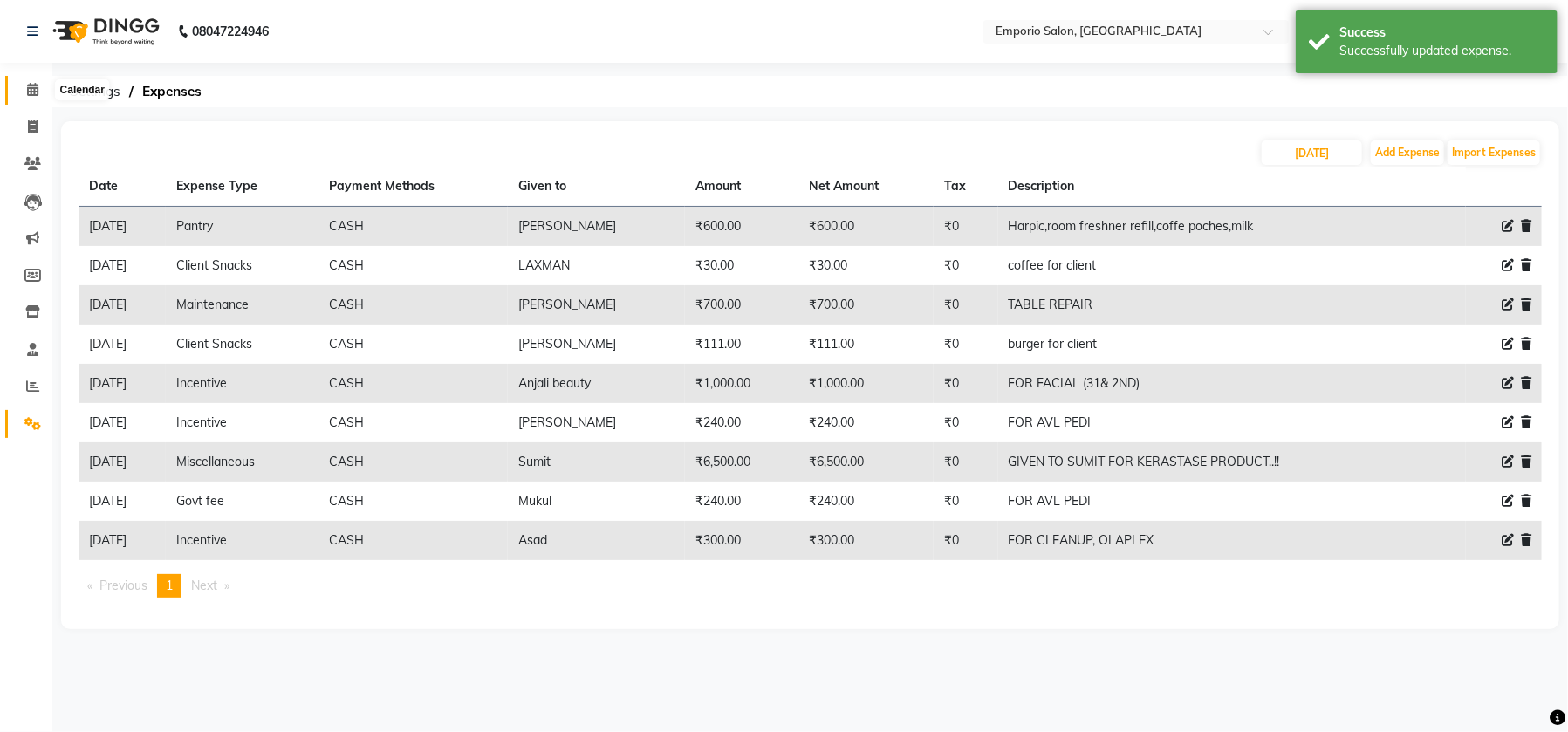
click at [31, 85] on icon at bounding box center [32, 89] width 12 height 13
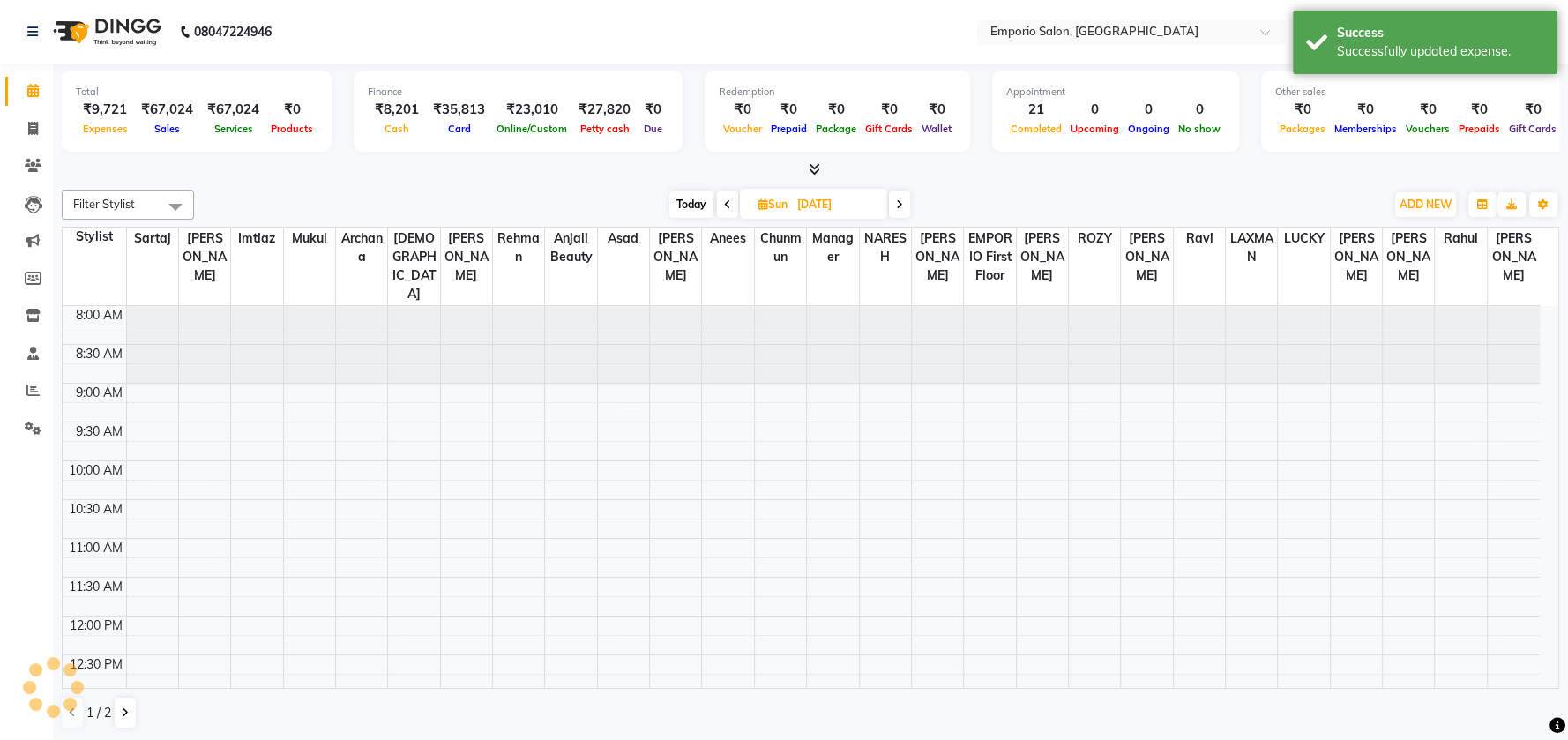
scroll to position [725, 0]
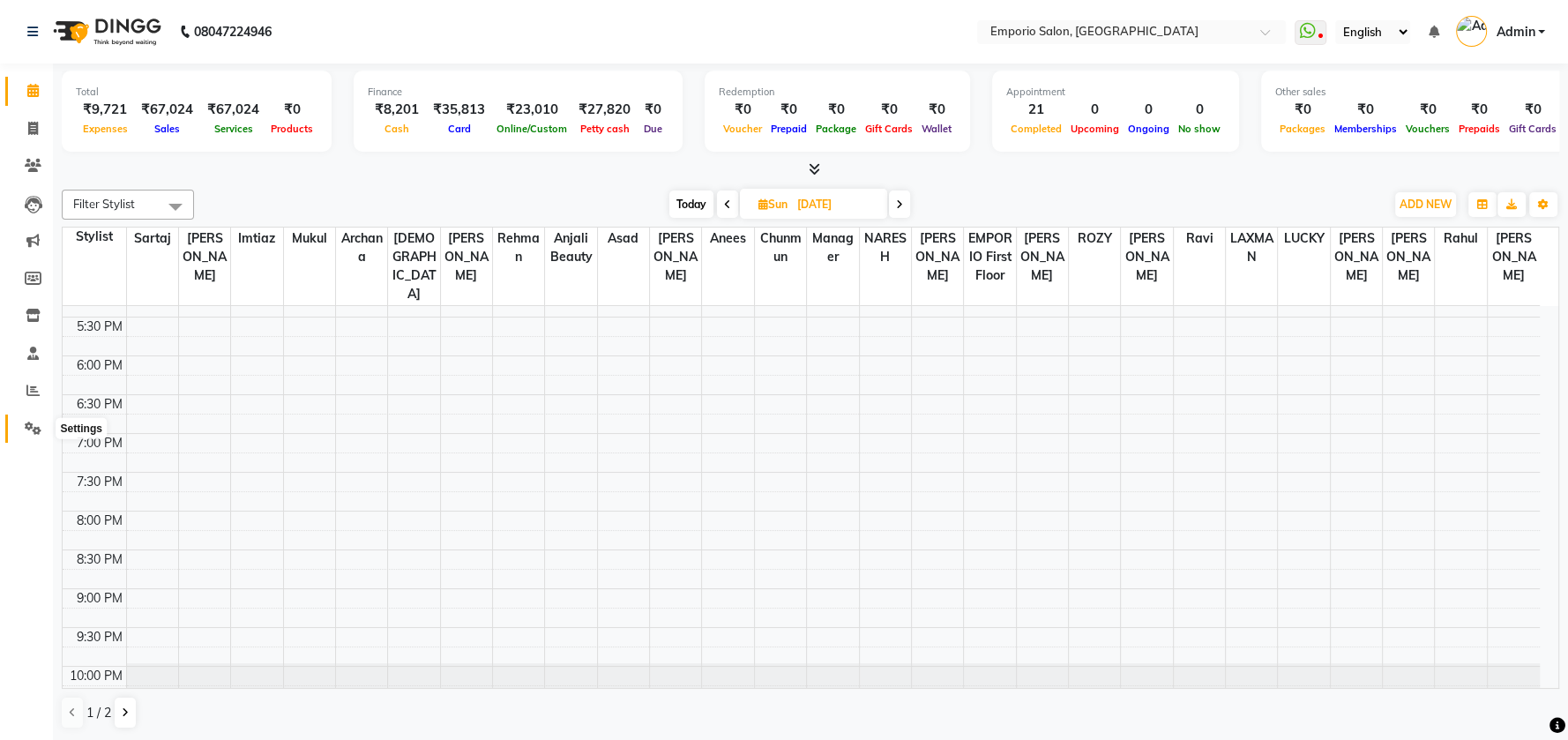
click at [30, 424] on icon at bounding box center [33, 428] width 16 height 14
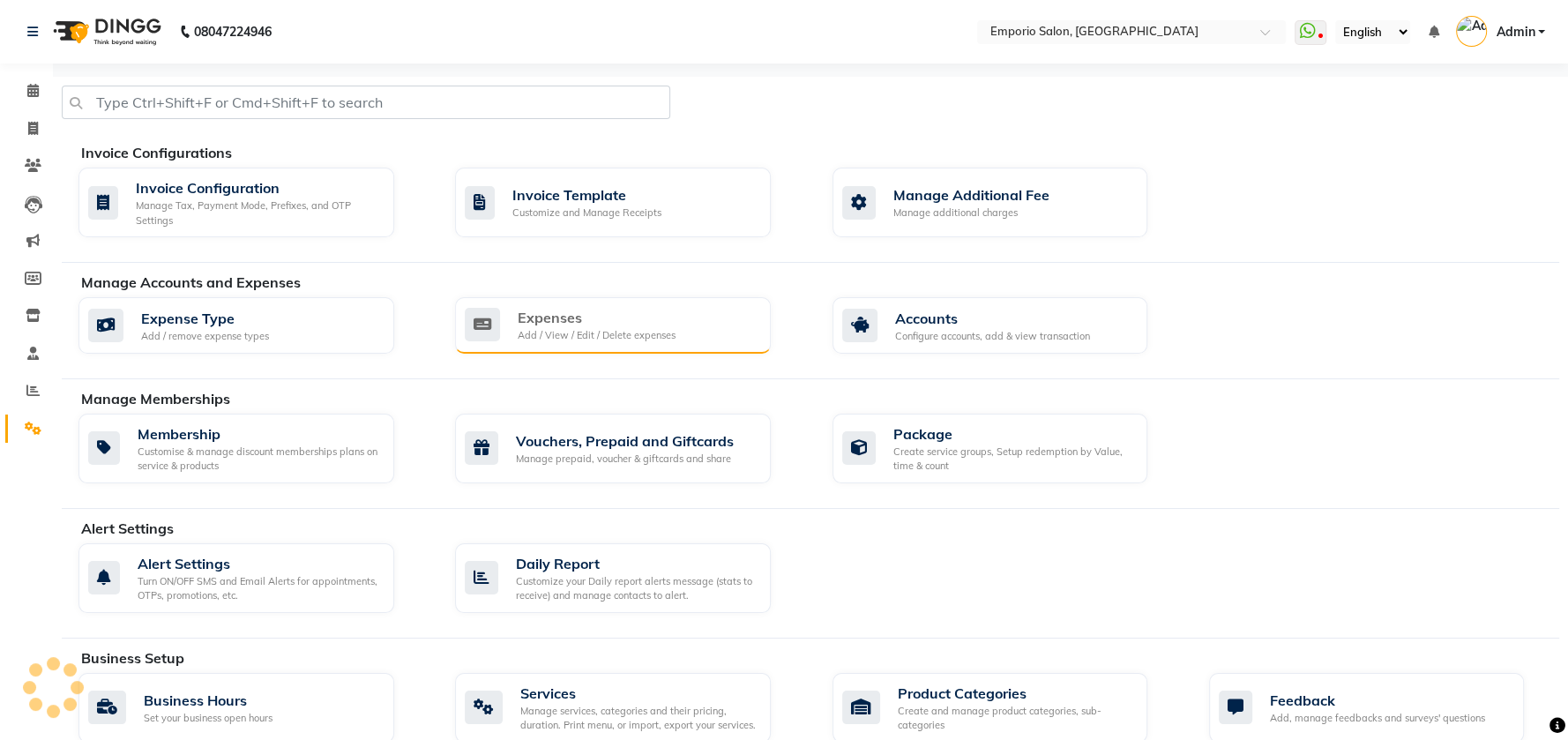
click at [641, 331] on div "Add / View / Edit / Delete expenses" at bounding box center [597, 336] width 158 height 15
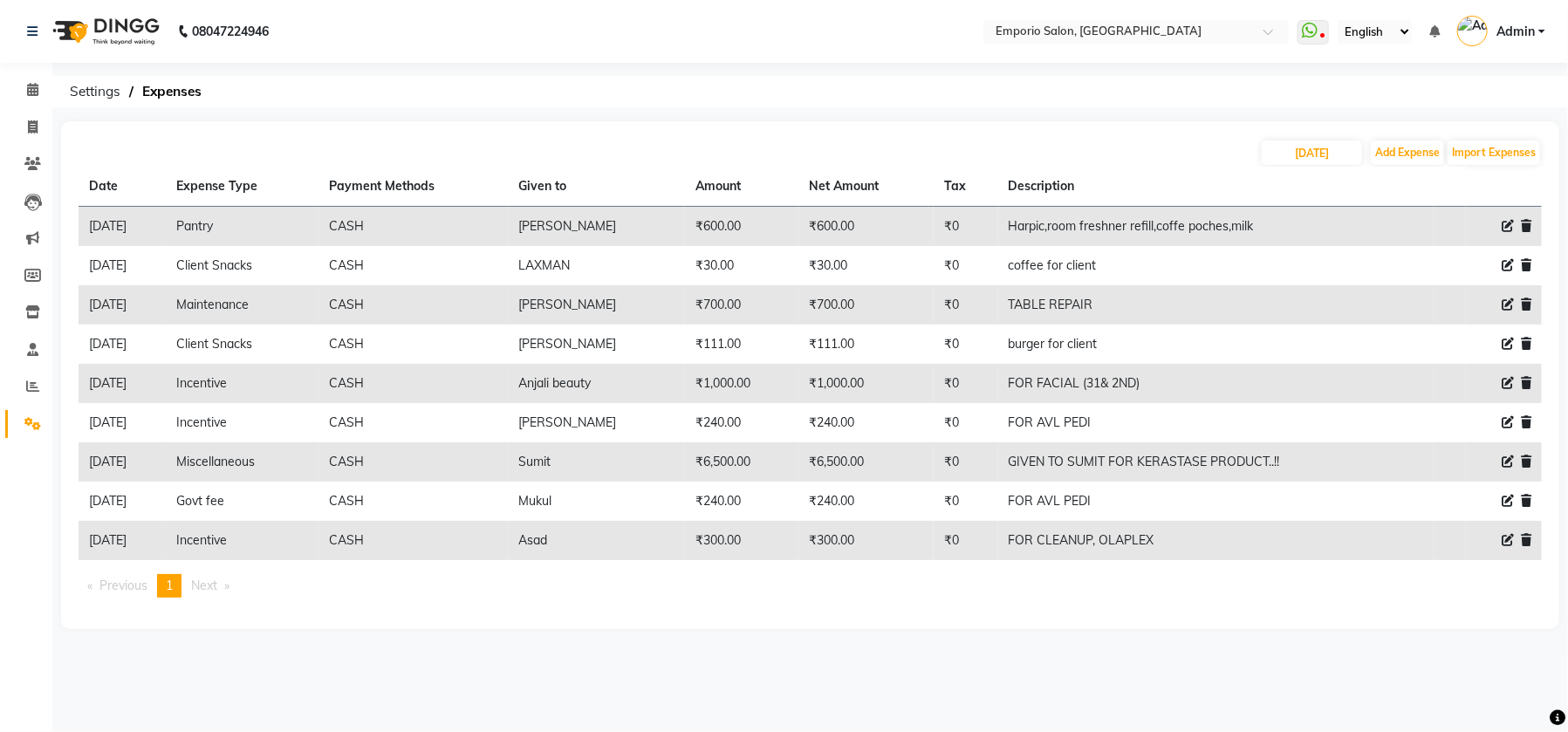
click at [1508, 498] on icon at bounding box center [1508, 501] width 13 height 13
select select "21"
select select "1"
select select "5330"
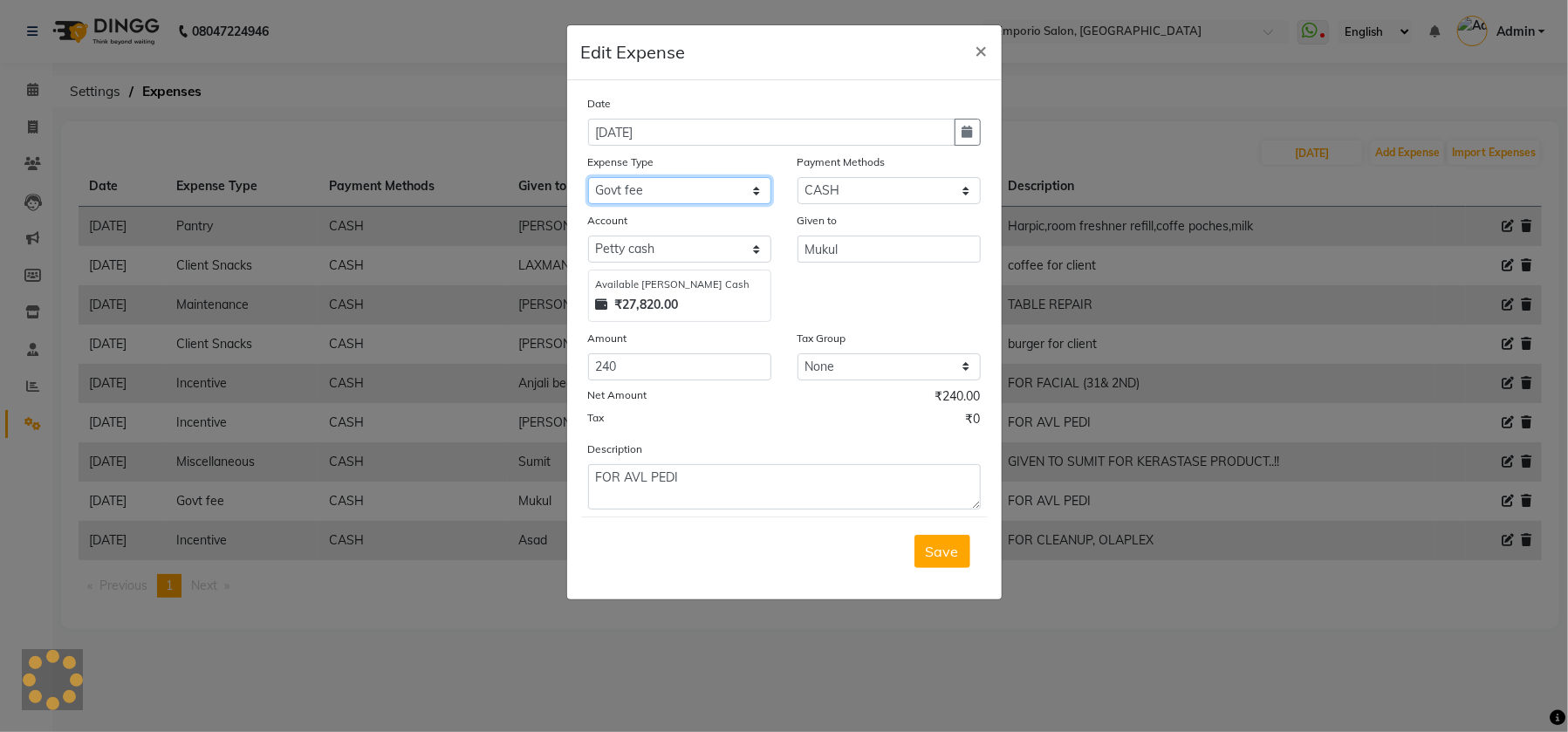
click at [755, 187] on select "Select Advance Salary Bank charges Car maintenance Cash transfer to bank Cash t…" at bounding box center [679, 190] width 183 height 27
select select "15"
click at [588, 177] on select "Select Advance Salary Bank charges Car maintenance Cash transfer to bank Cash t…" at bounding box center [679, 190] width 183 height 27
click at [929, 545] on span "Save" at bounding box center [942, 551] width 33 height 17
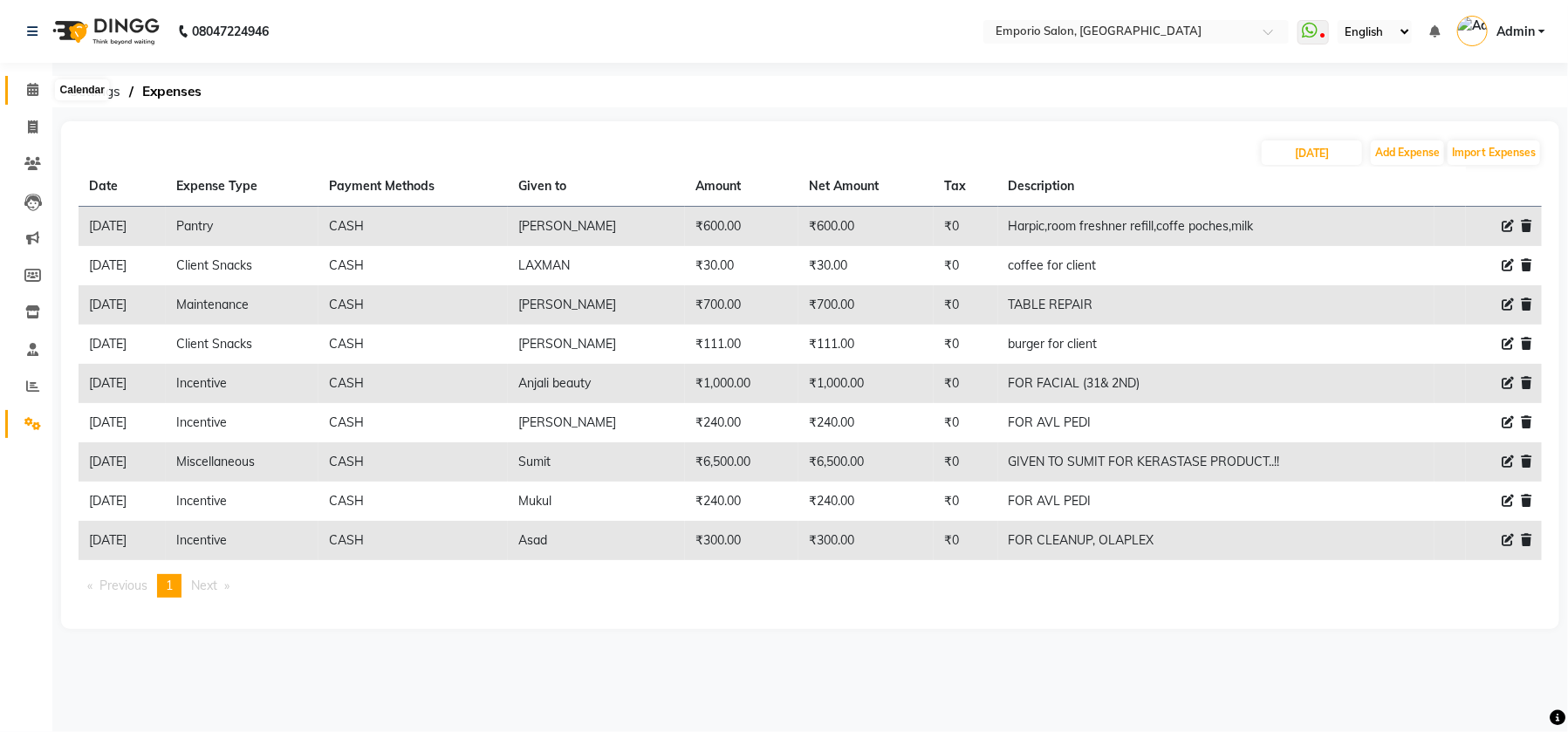
click at [28, 90] on icon at bounding box center [32, 89] width 12 height 13
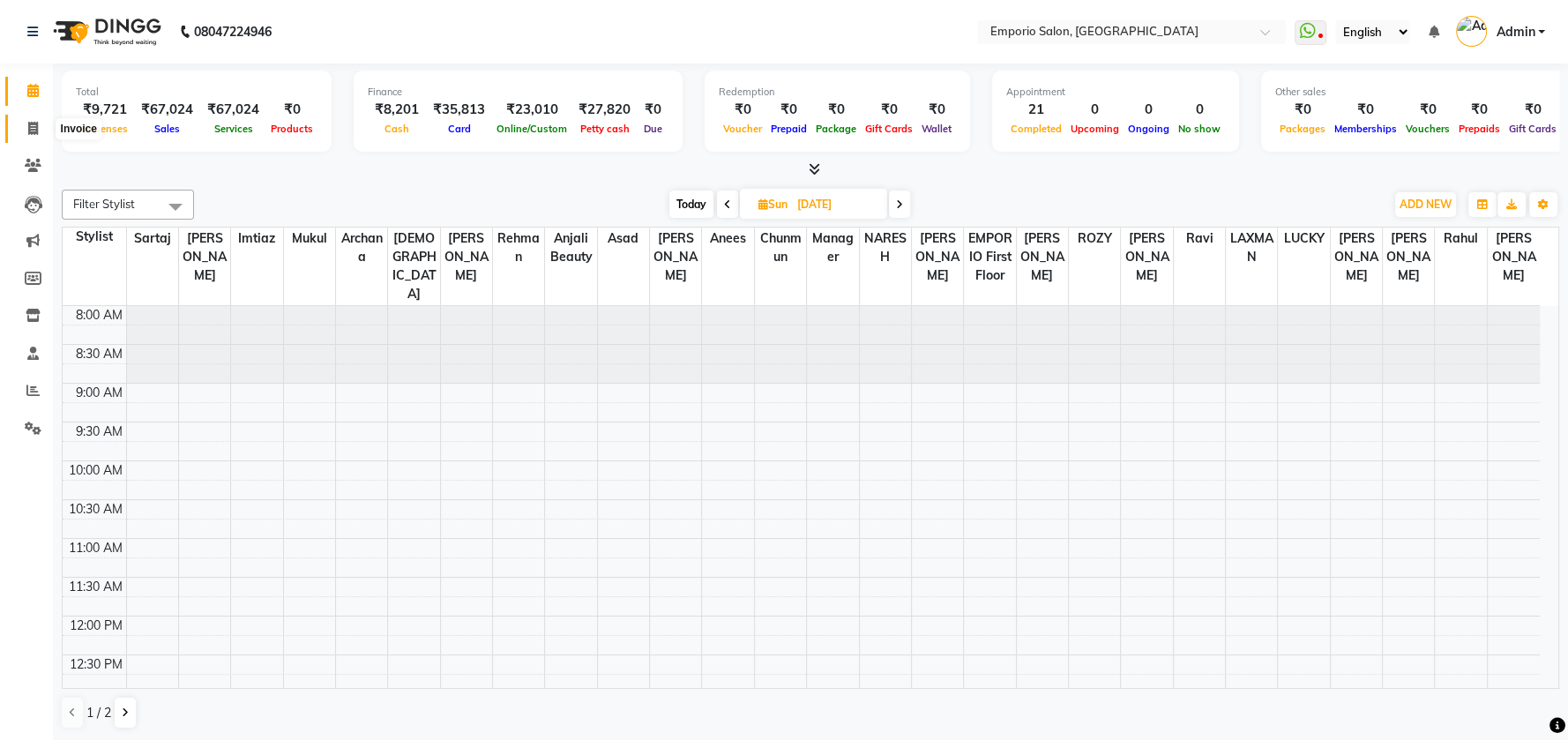
click at [36, 127] on icon at bounding box center [33, 128] width 10 height 14
select select "service"
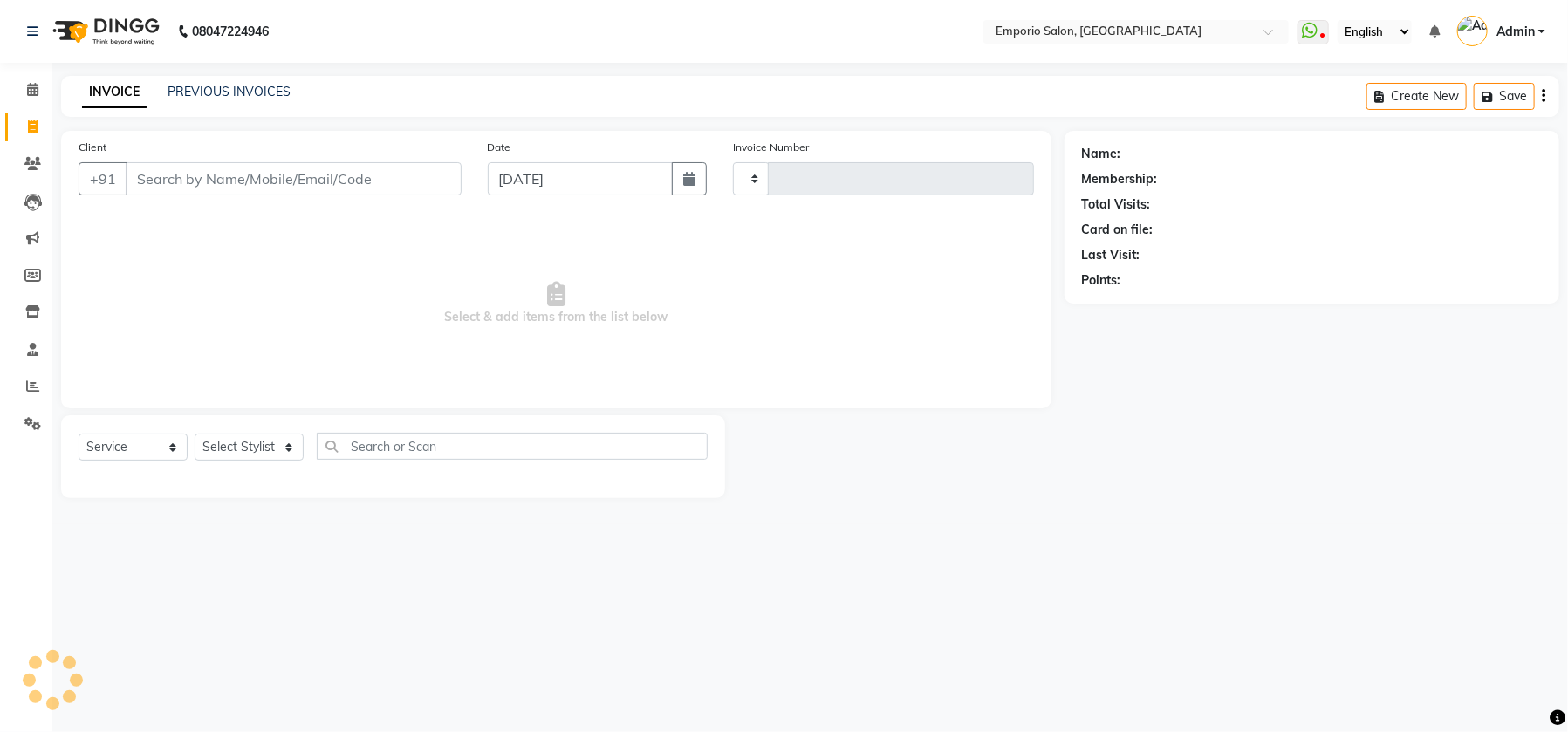
type input "4917"
select select "6332"
click at [397, 178] on input "Client" at bounding box center [293, 179] width 335 height 33
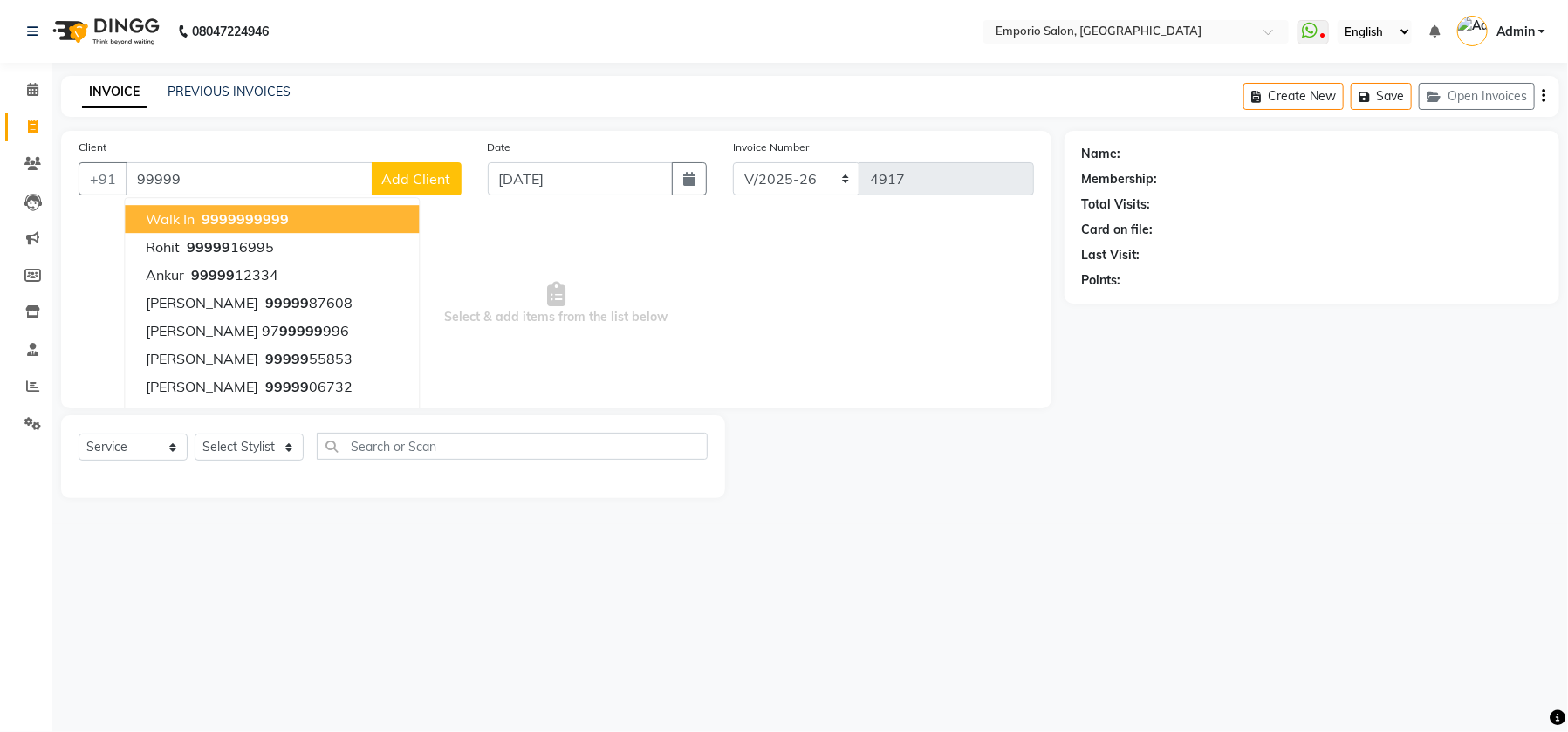
click at [287, 214] on button "walk in 99999 99999" at bounding box center [272, 219] width 294 height 28
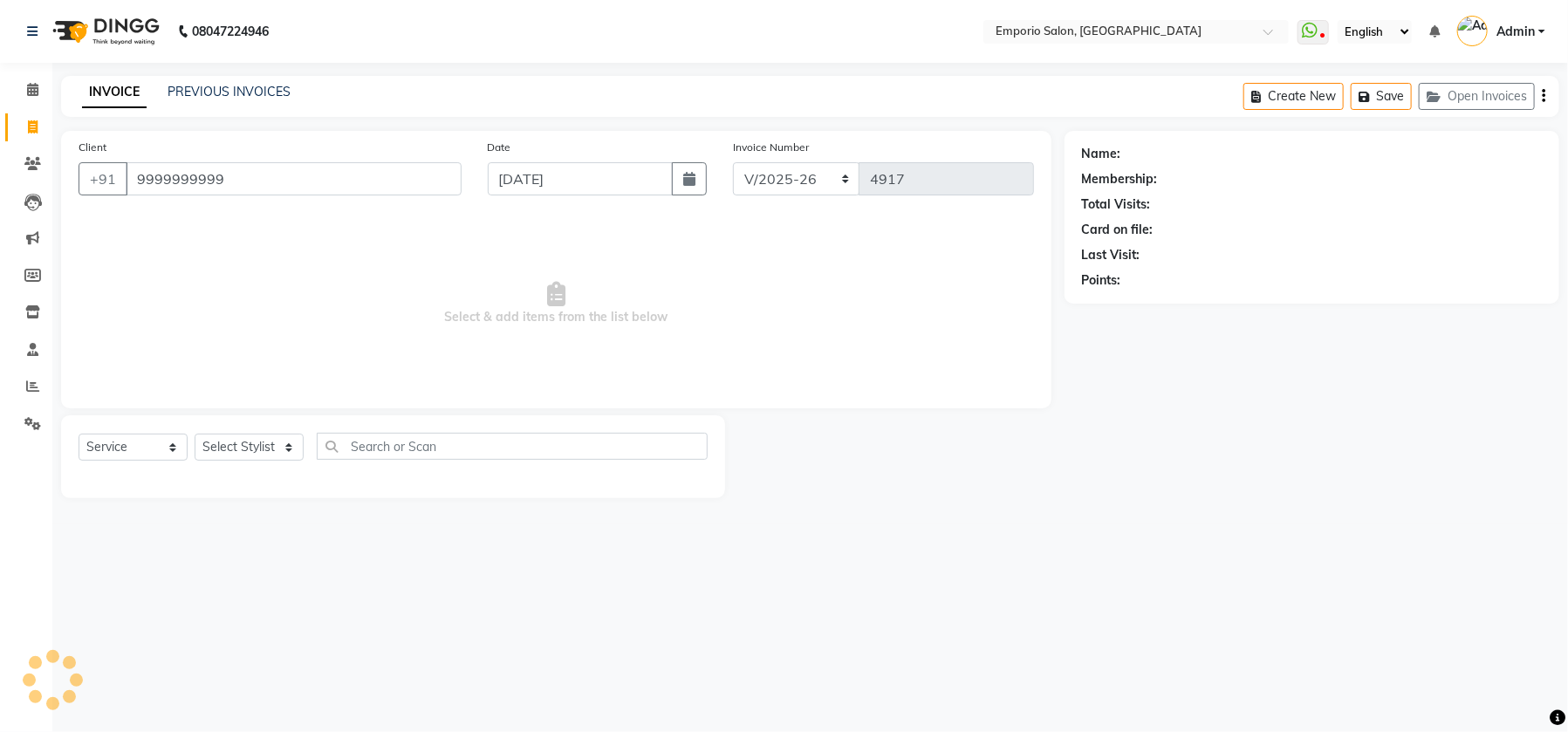
type input "9999999999"
click at [288, 449] on select "Select Stylist Anees Anjali beauty Archana Asad AYUSH chunmun EMPORIO First Flo…" at bounding box center [249, 447] width 109 height 27
select select "1: Object"
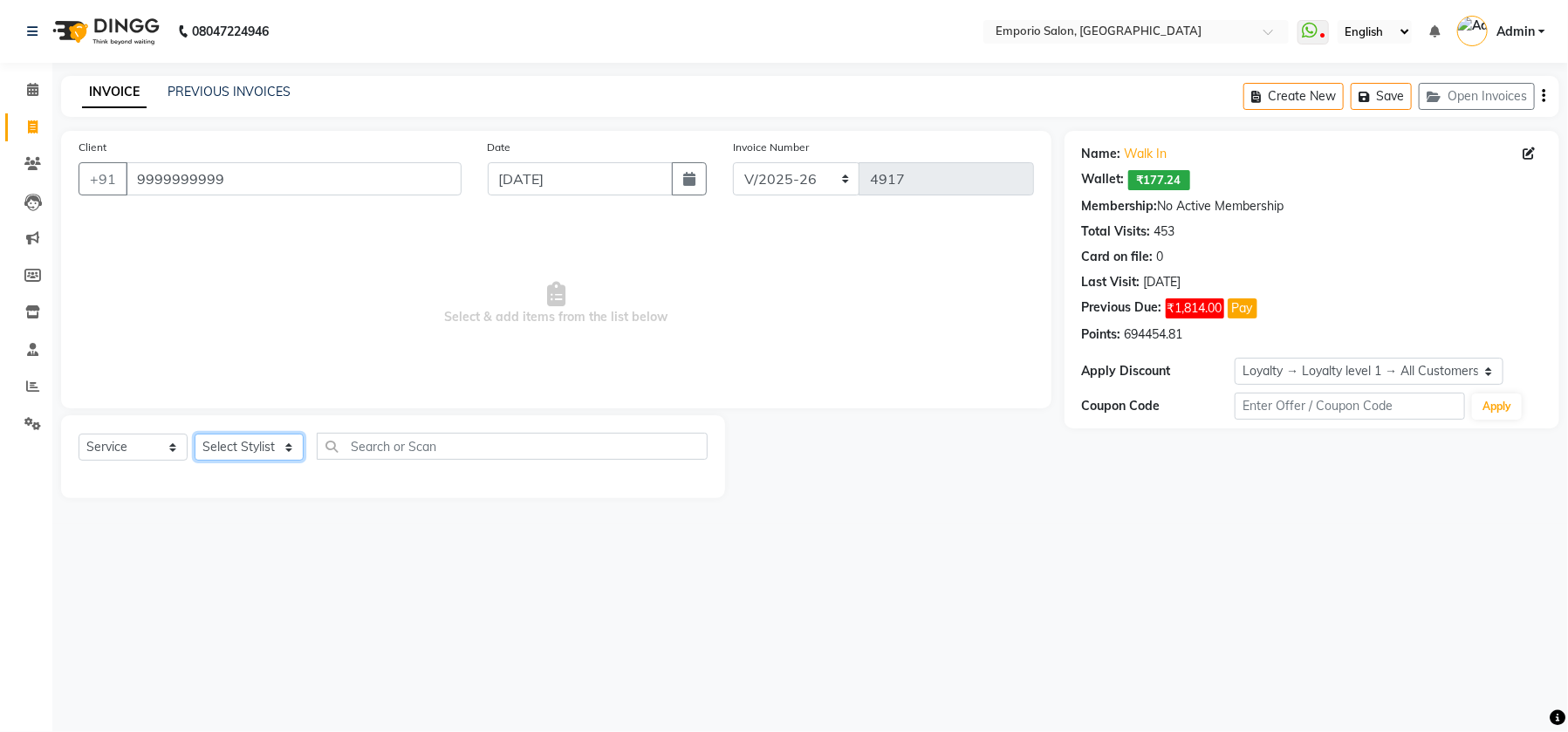
select select "47502"
click at [195, 433] on select "Select Stylist Anees Anjali beauty Archana Asad AYUSH chunmun EMPORIO First Flo…" at bounding box center [249, 447] width 109 height 27
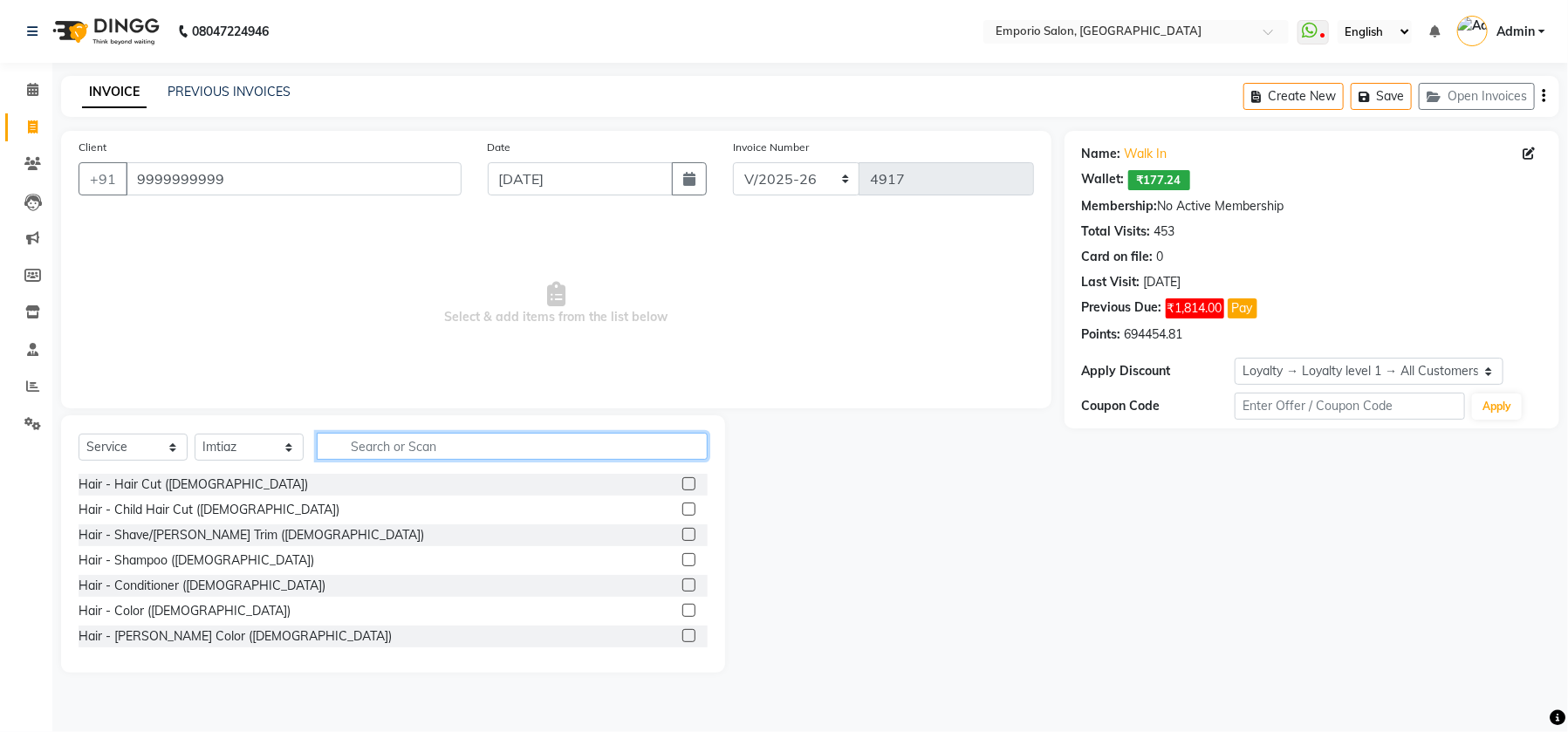
click at [390, 452] on input "text" at bounding box center [512, 446] width 391 height 27
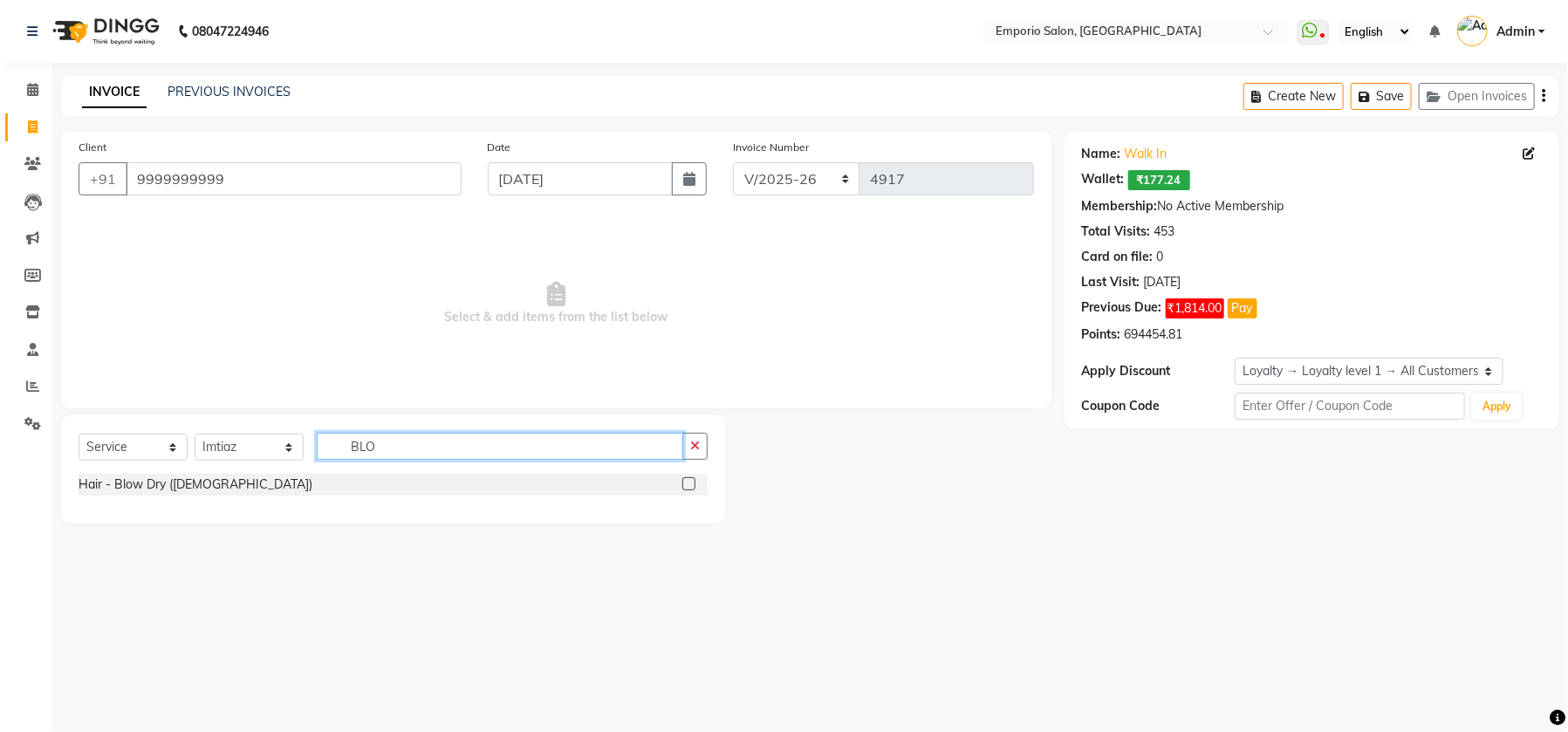
type input "BLO"
click at [691, 484] on label at bounding box center [688, 484] width 13 height 13
click at [691, 484] on input "checkbox" at bounding box center [687, 484] width 12 height 12
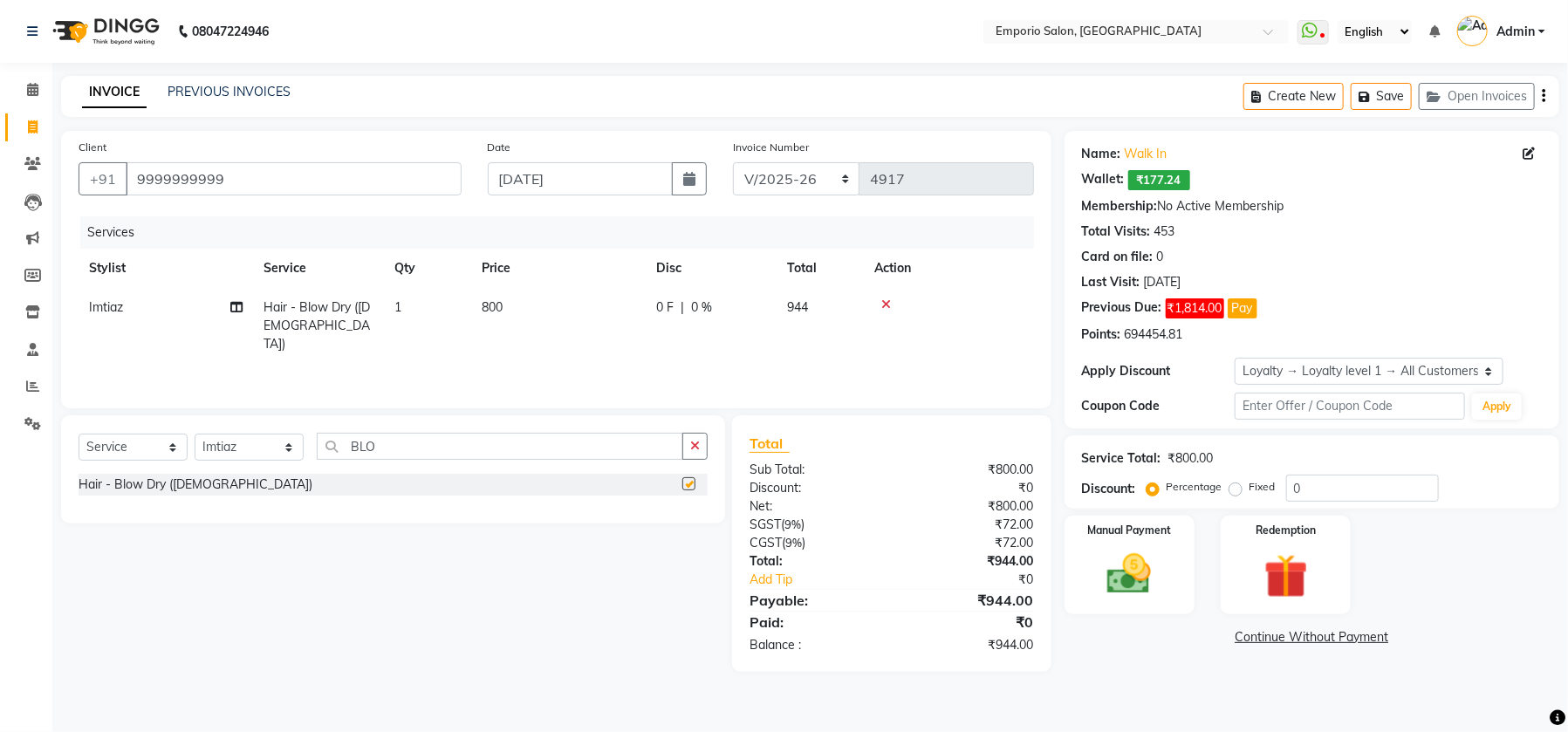
checkbox input "false"
click at [521, 311] on td "800" at bounding box center [558, 326] width 174 height 76
select select "47502"
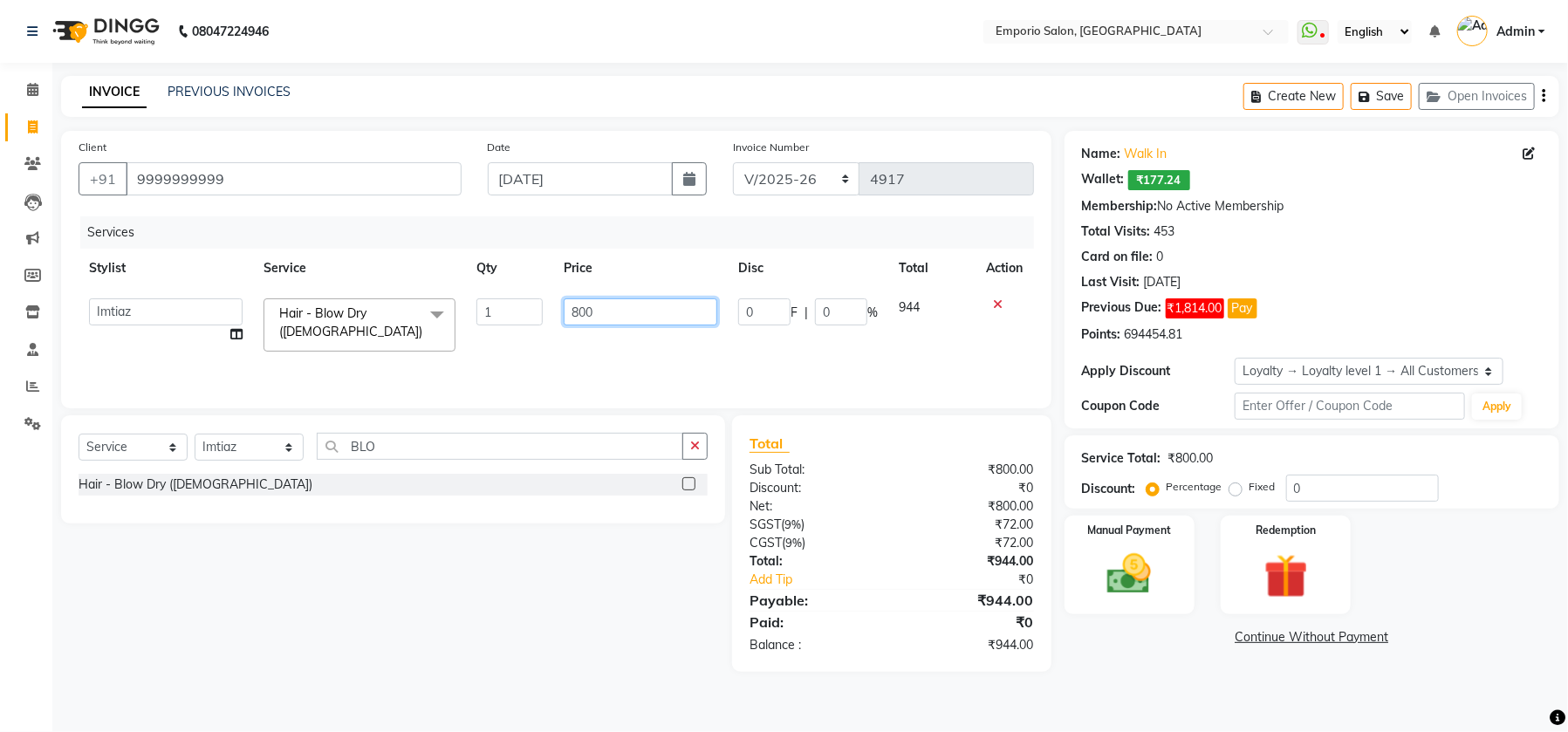
click at [693, 306] on input "800" at bounding box center [640, 312] width 153 height 27
type input "8"
type input "1200"
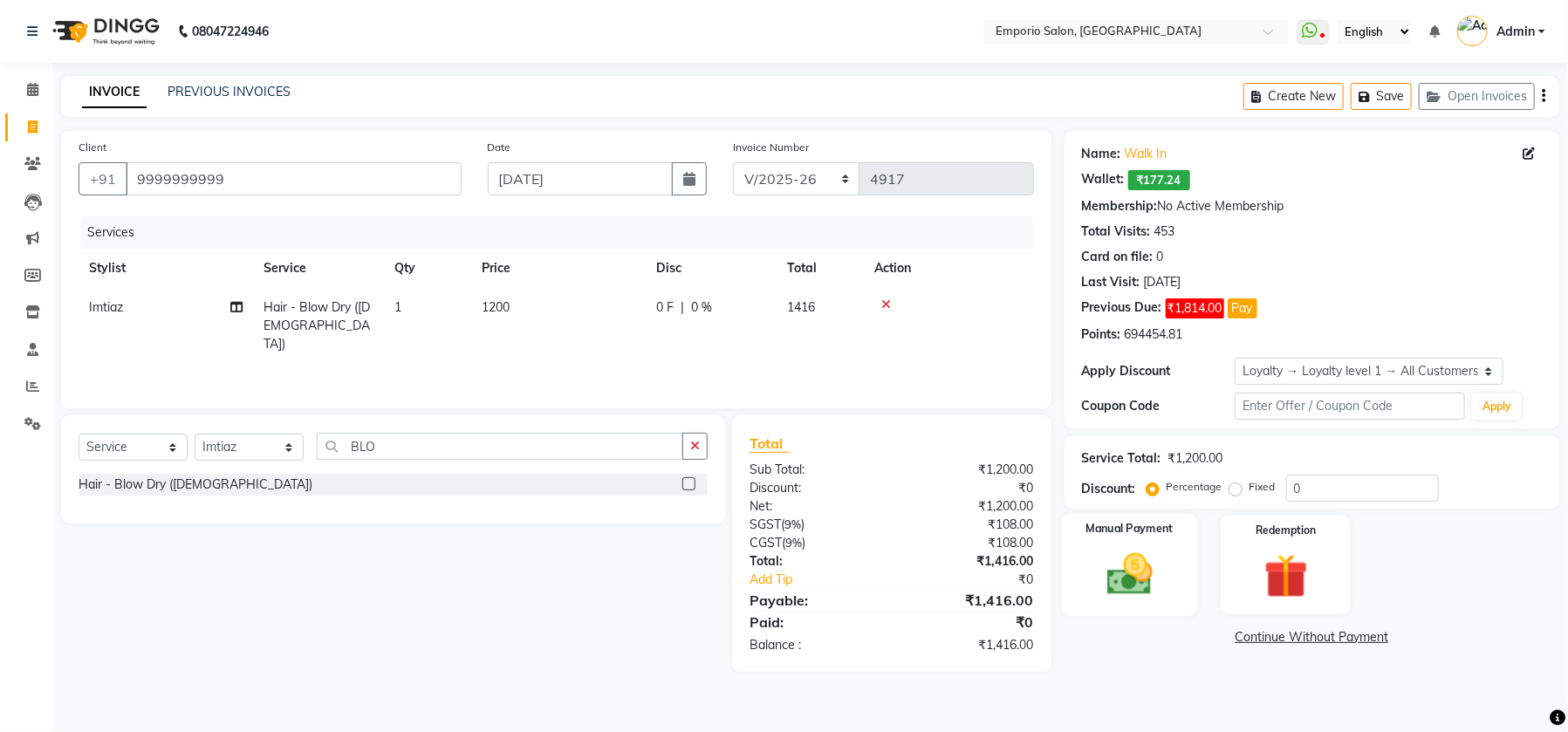
click at [1164, 580] on img at bounding box center [1129, 574] width 74 height 52
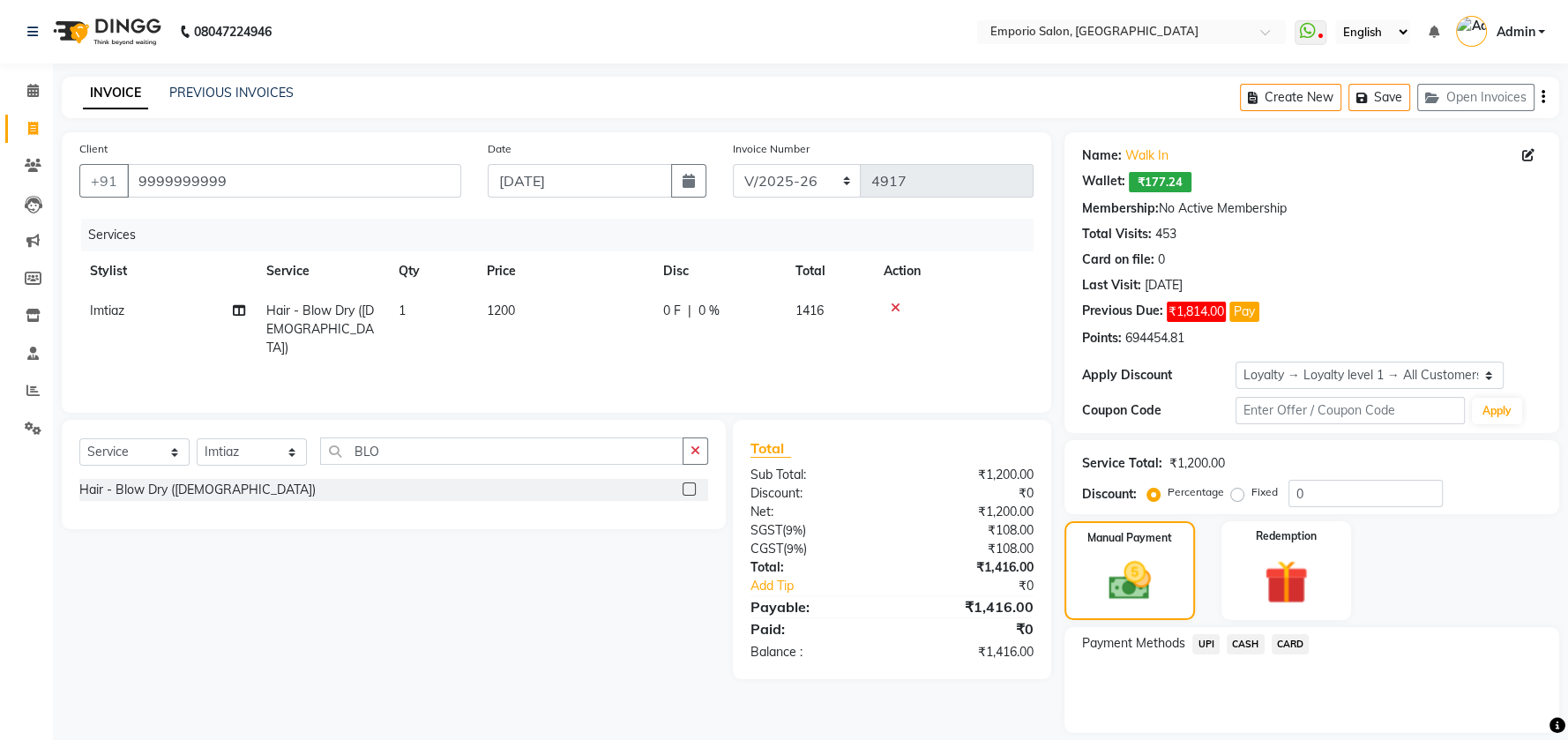
click at [1210, 644] on span "UPI" at bounding box center [1206, 644] width 27 height 20
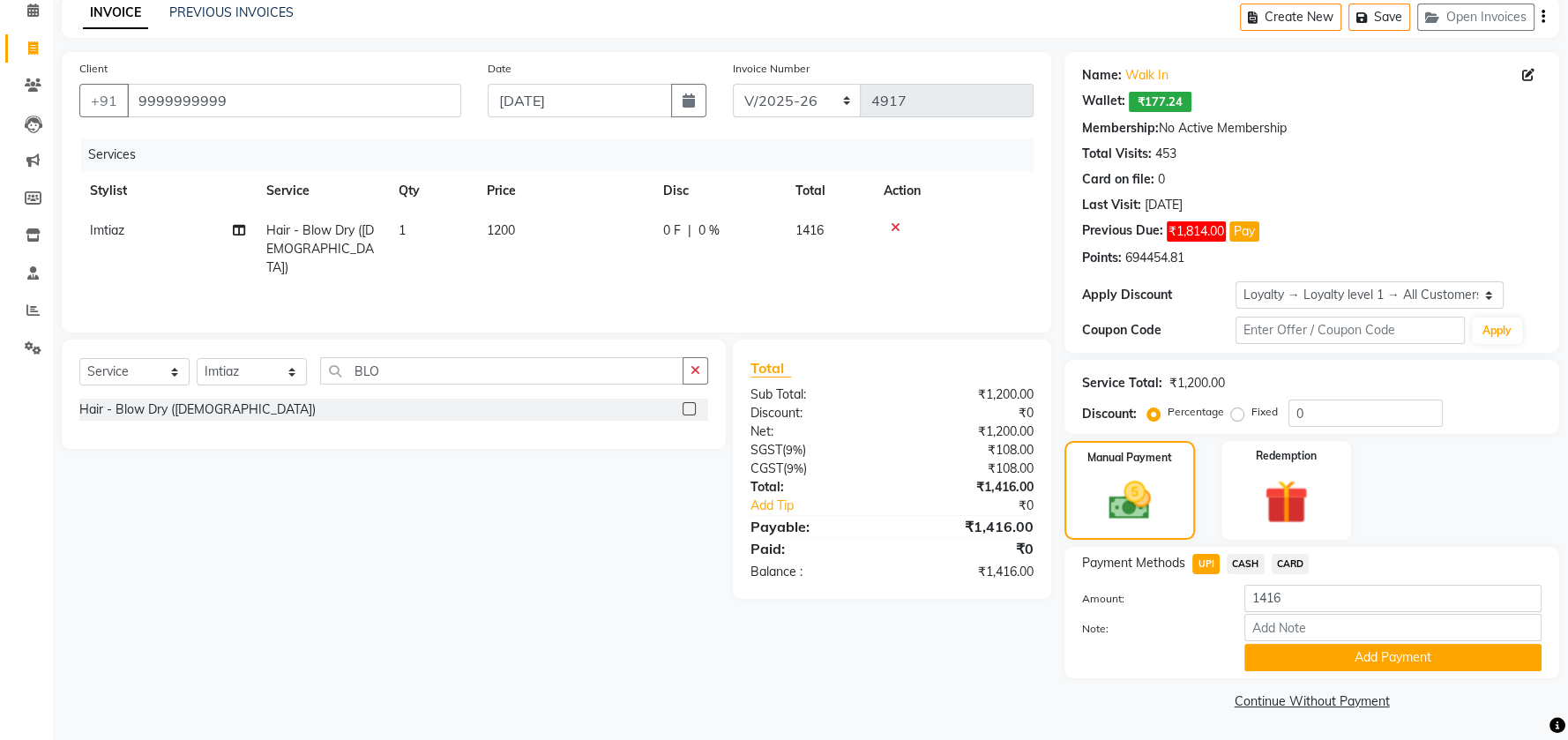
click at [1296, 648] on button "Add Payment" at bounding box center [1393, 657] width 297 height 27
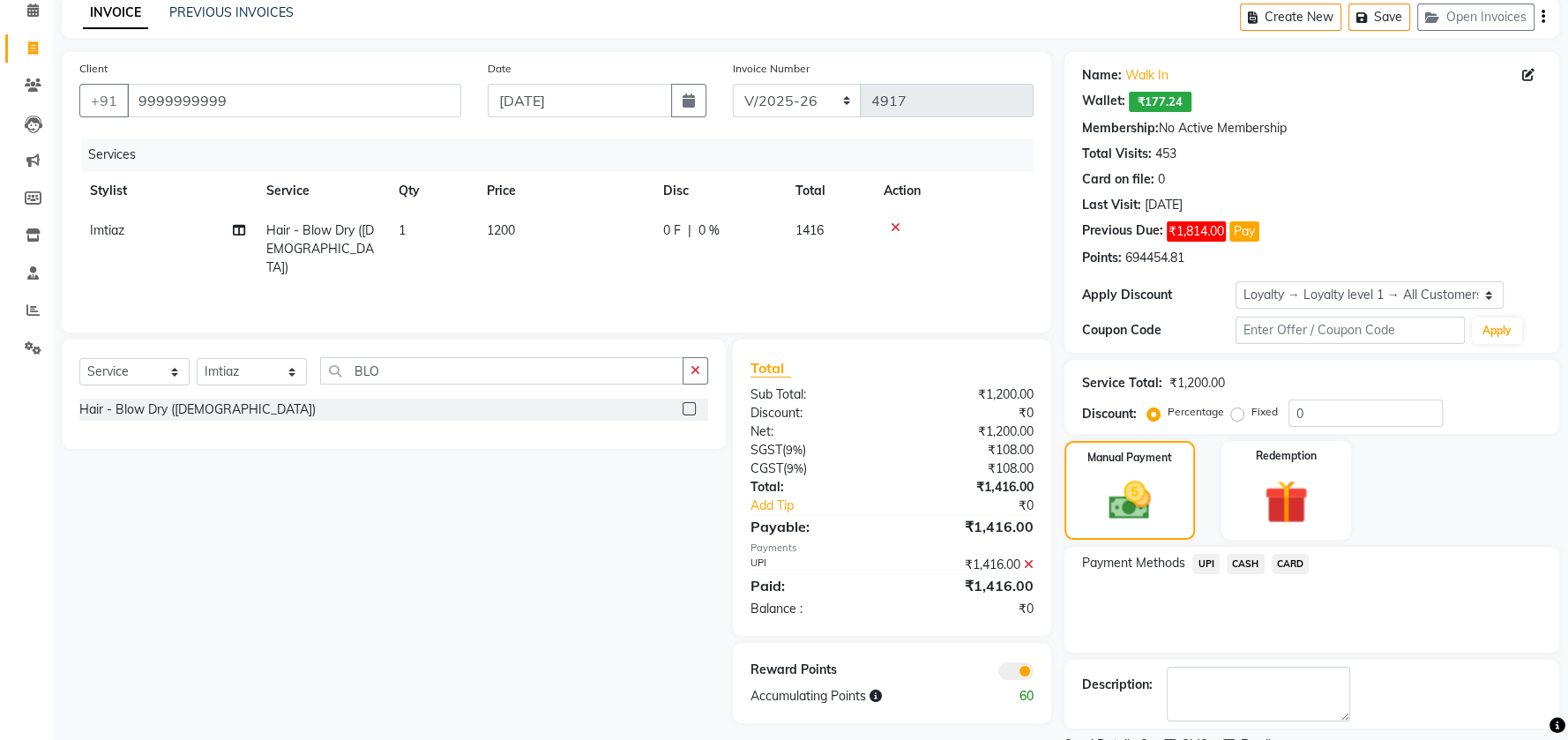
scroll to position [153, 0]
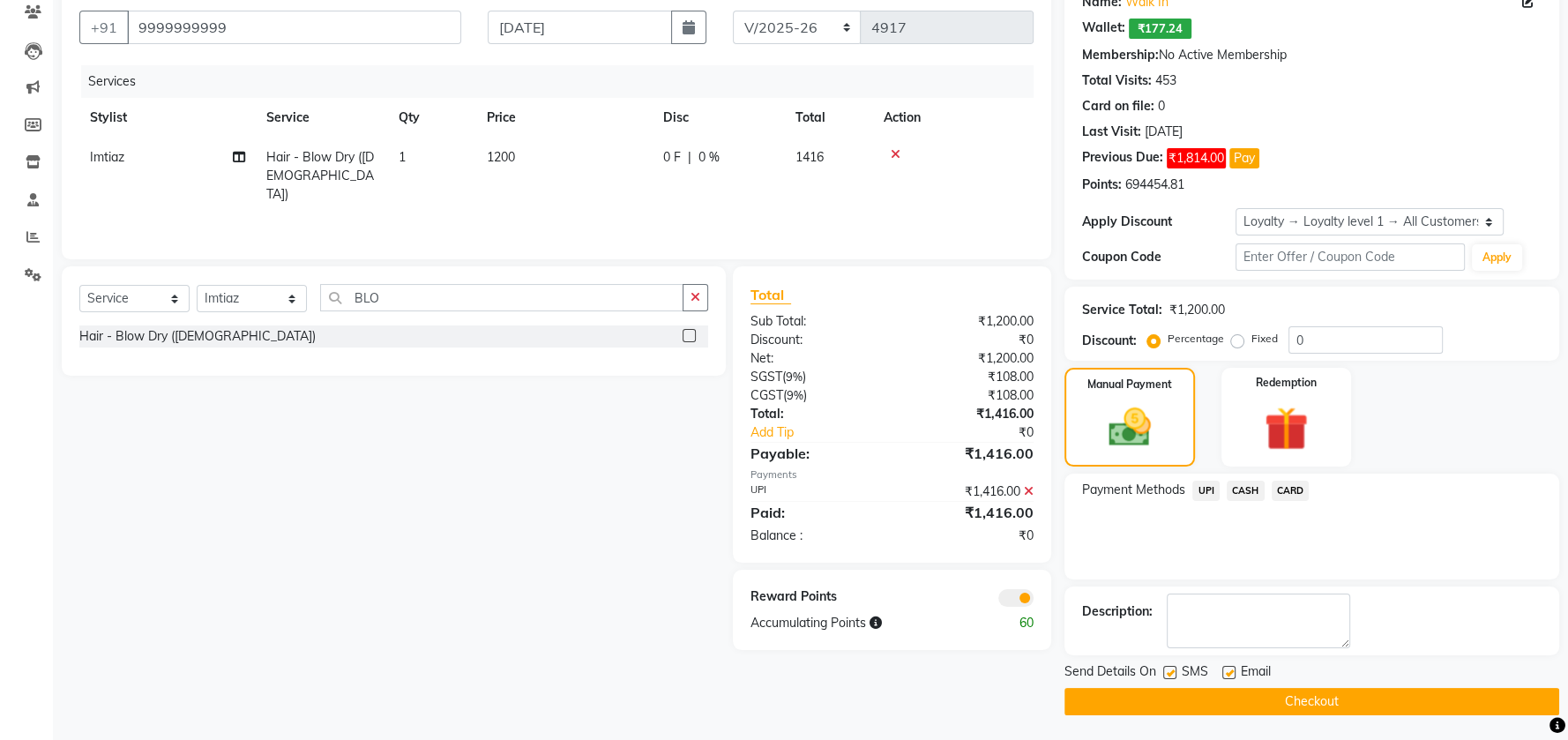
click at [1294, 691] on button "Checkout" at bounding box center [1312, 702] width 495 height 27
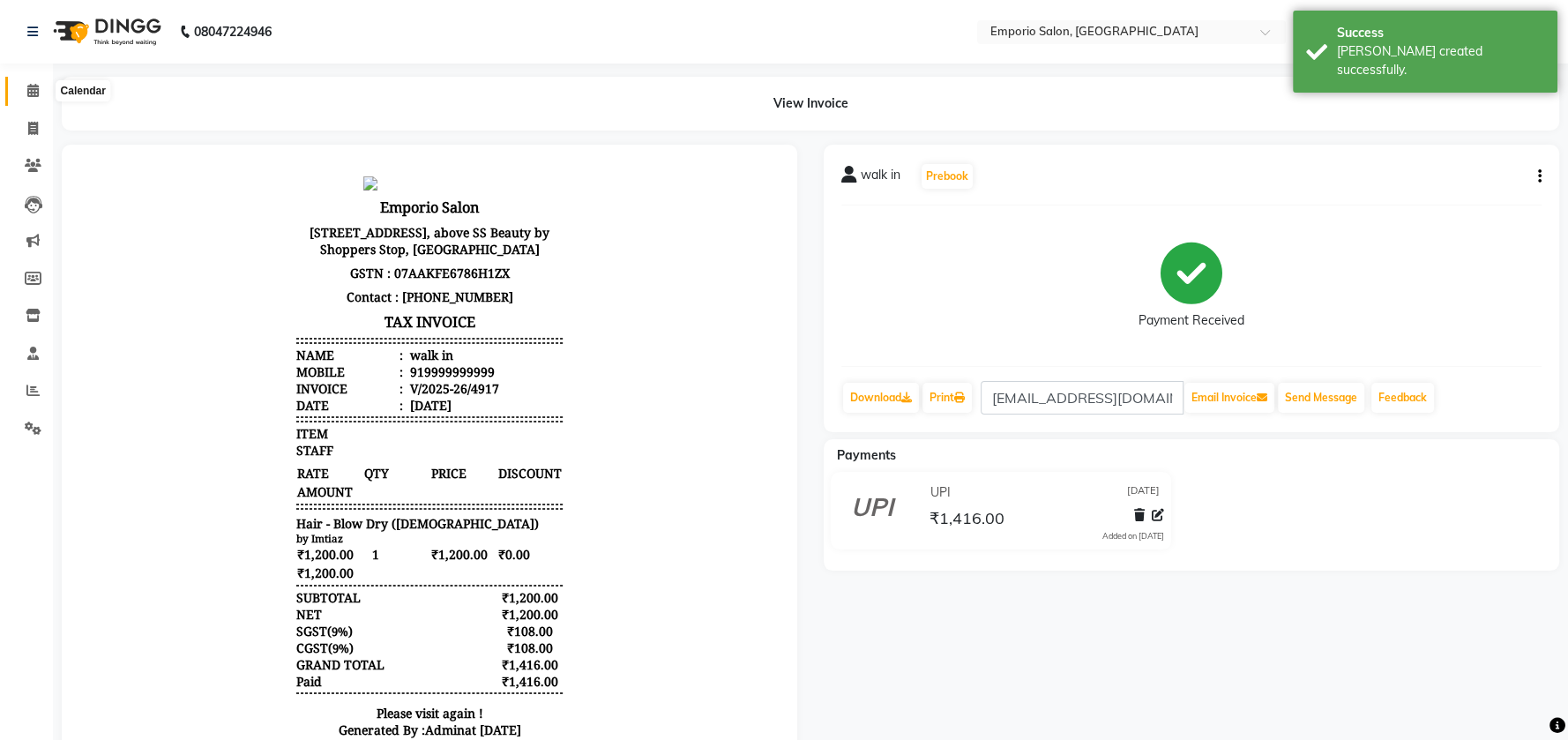
click at [28, 93] on icon at bounding box center [33, 90] width 12 height 14
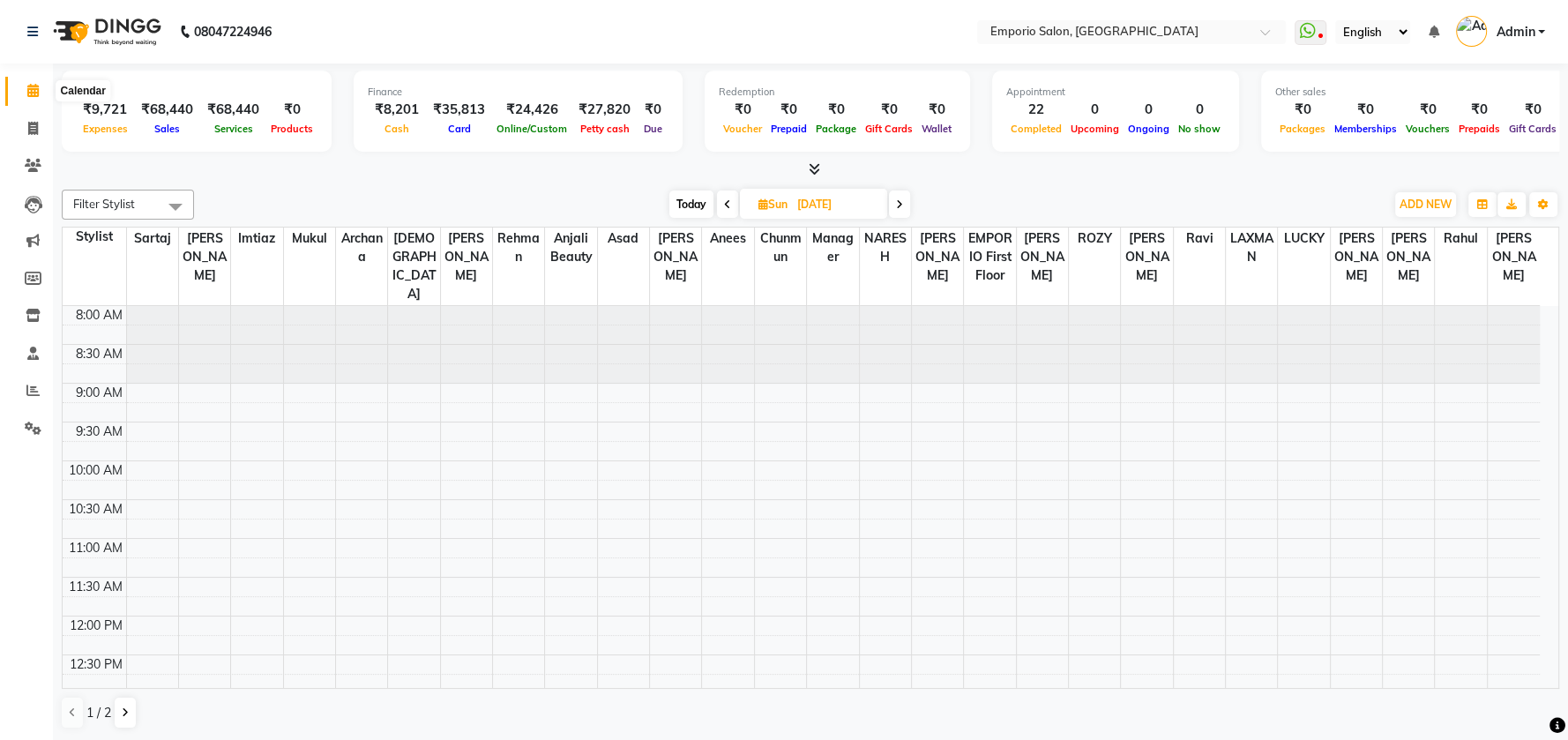
click at [27, 85] on icon at bounding box center [33, 90] width 12 height 14
click at [36, 426] on icon at bounding box center [33, 428] width 16 height 14
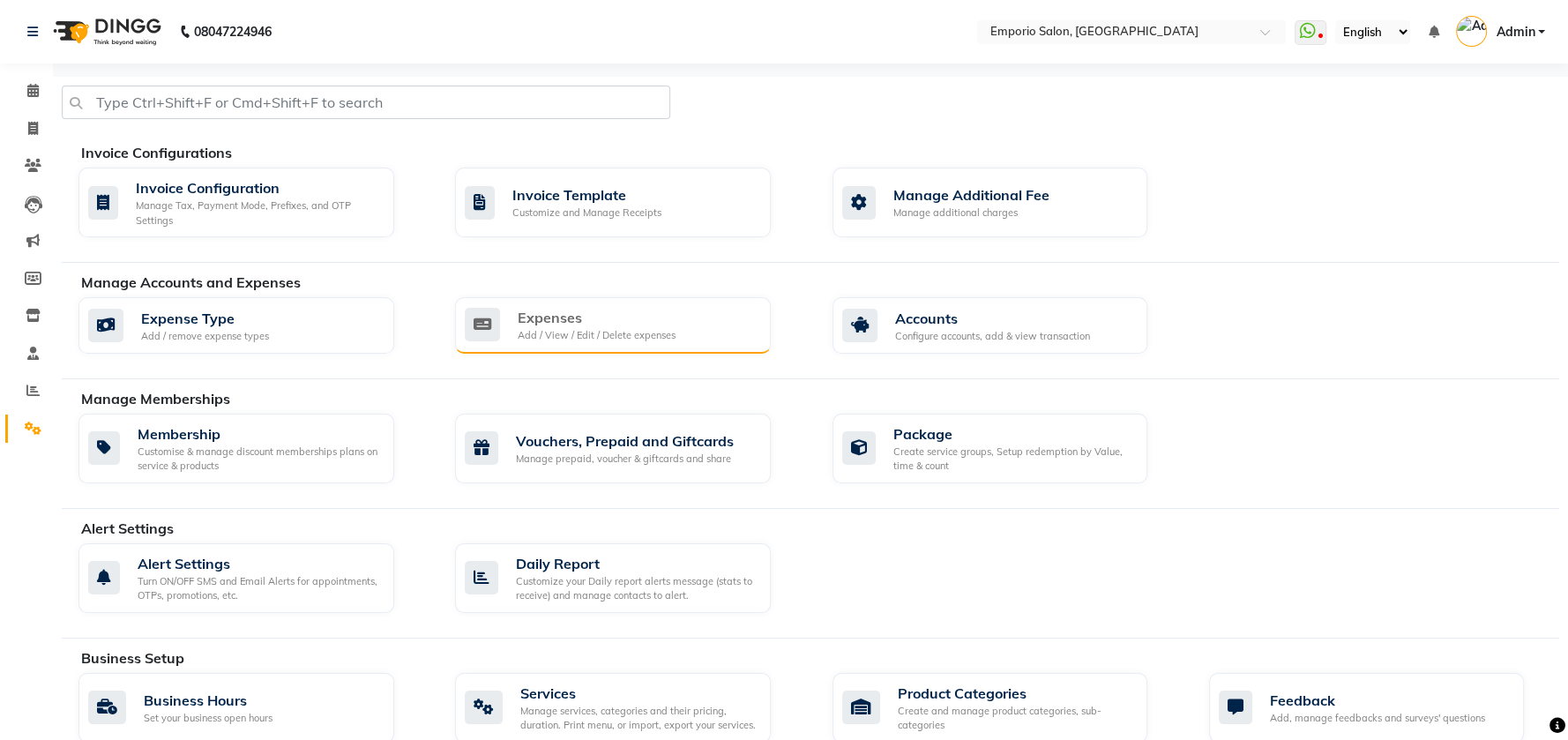
click at [610, 324] on div "Expenses" at bounding box center [597, 316] width 158 height 21
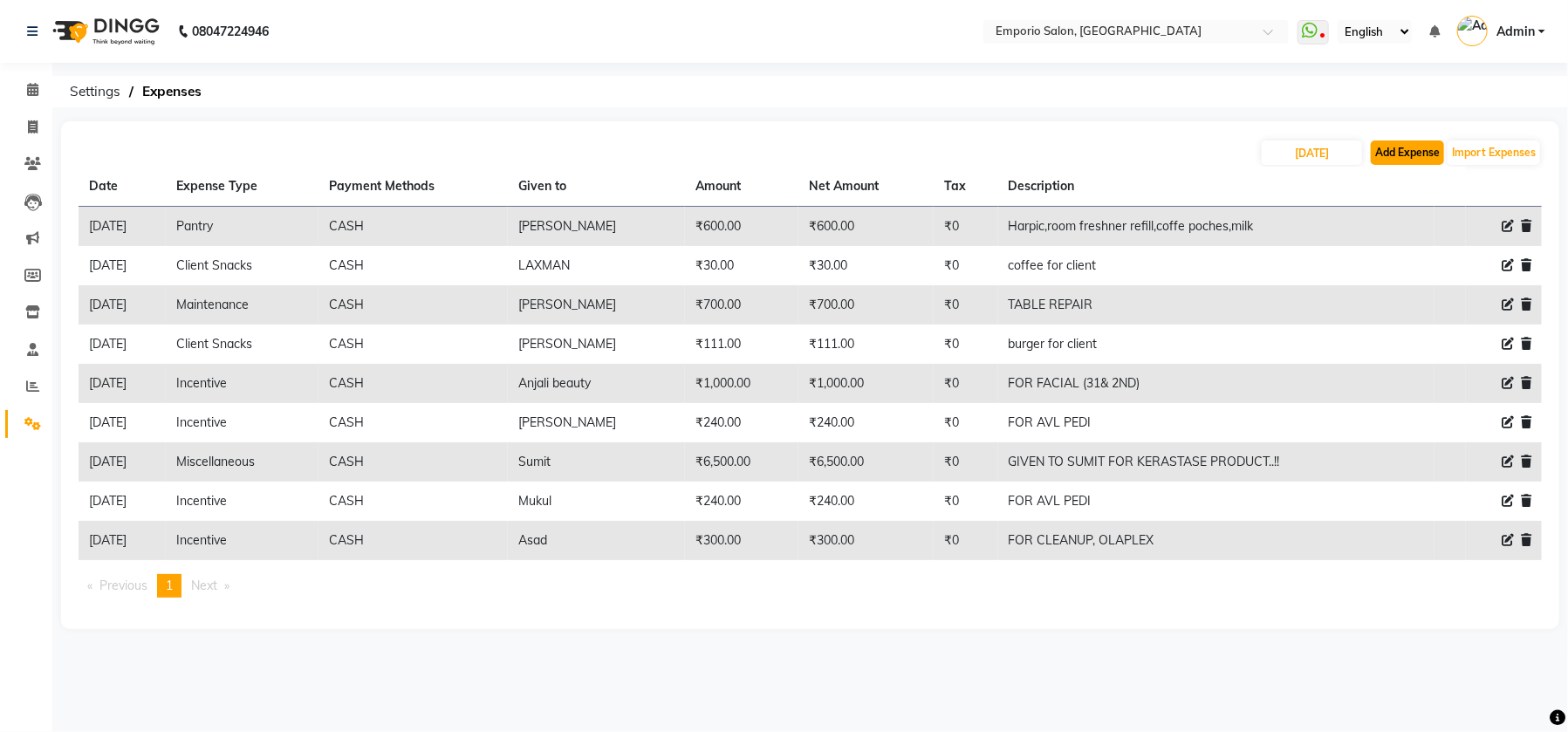
click at [1396, 150] on button "Add Expense" at bounding box center [1407, 152] width 74 height 24
select select "1"
select select "5330"
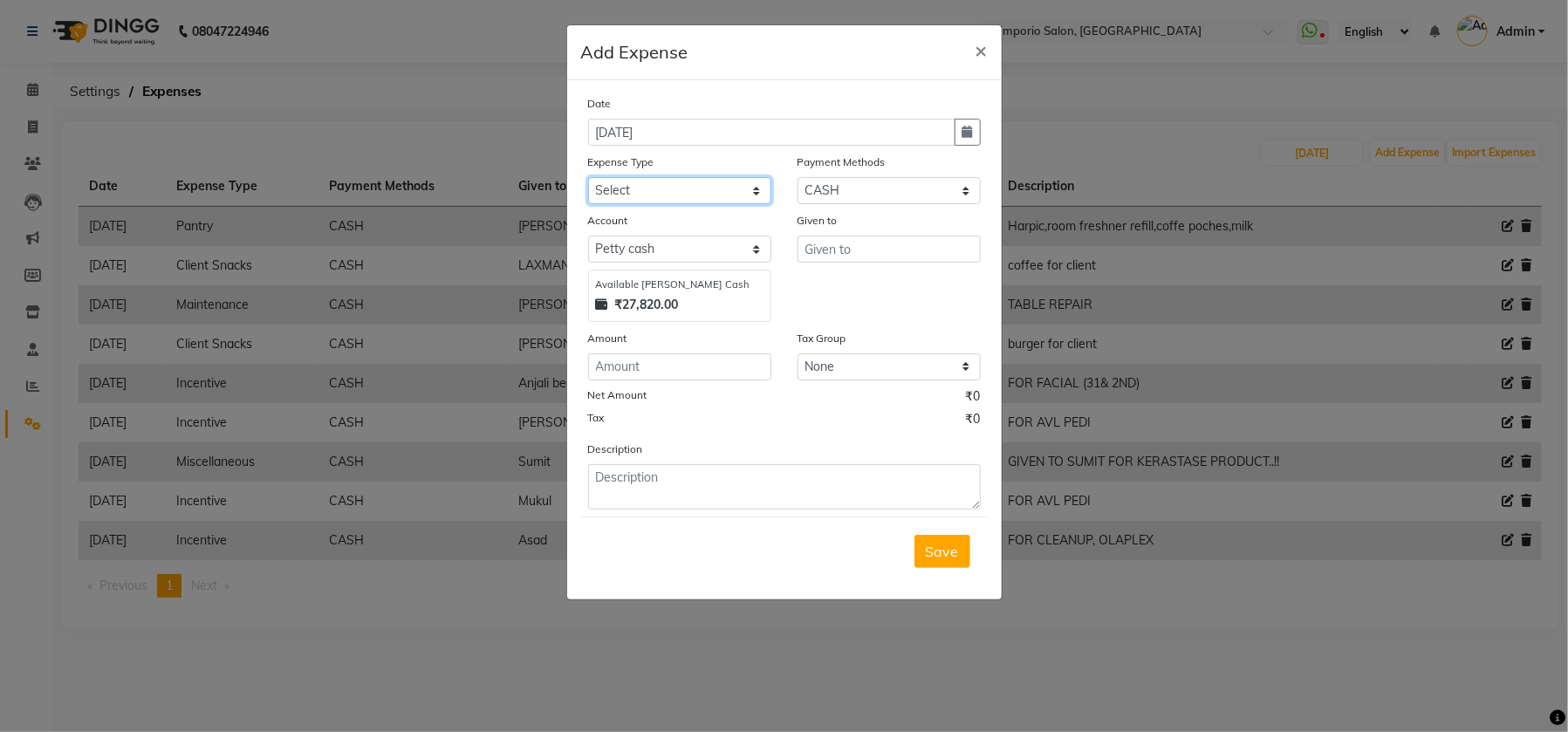
click at [755, 192] on select "Select Advance Salary Bank charges Car maintenance Cash transfer to bank Cash t…" at bounding box center [679, 190] width 183 height 27
select select "16"
click at [588, 177] on select "Select Advance Salary Bank charges Car maintenance Cash transfer to bank Cash t…" at bounding box center [679, 190] width 183 height 27
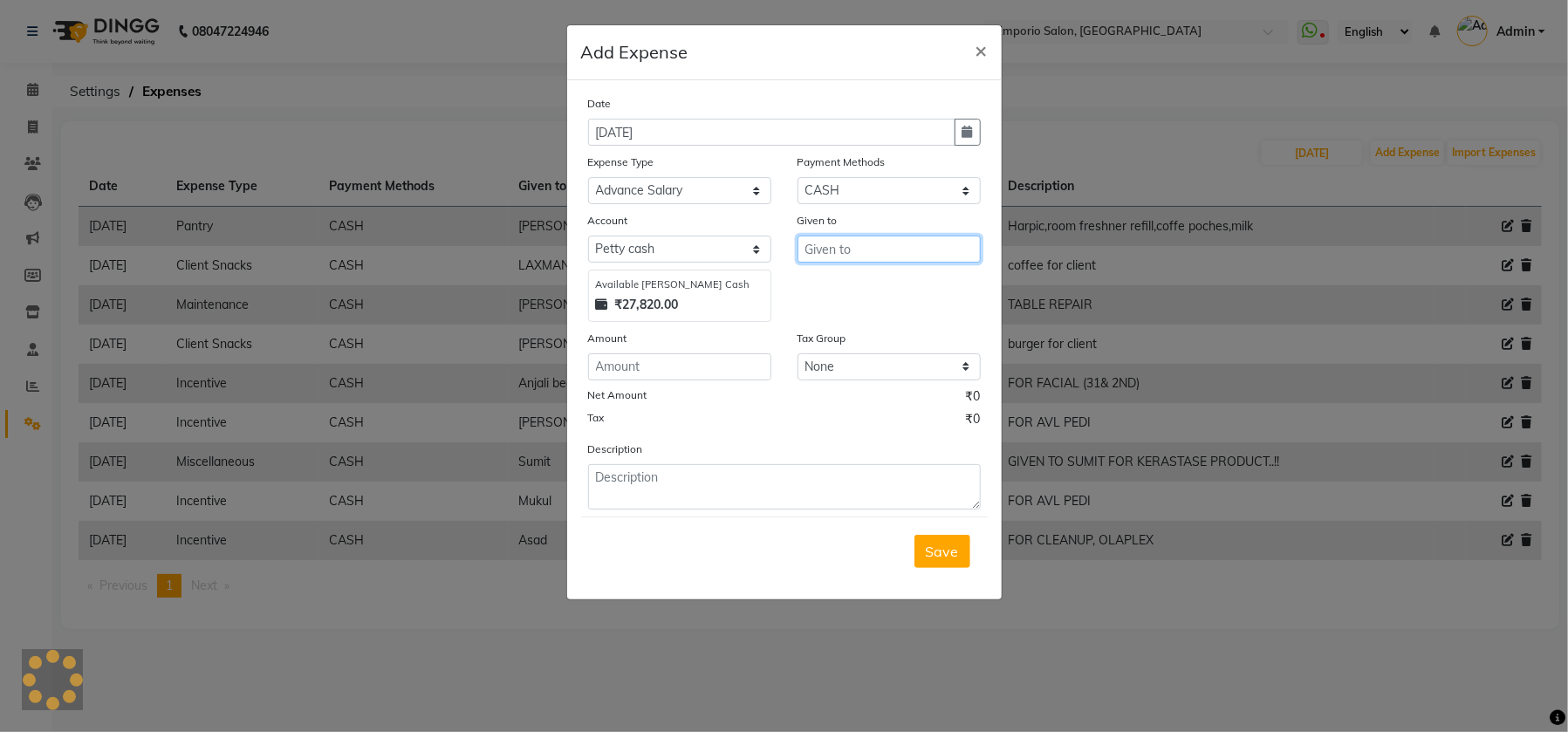
click at [871, 239] on input "text" at bounding box center [889, 249] width 183 height 27
click at [871, 291] on ngb-highlight "LAX MAN" at bounding box center [849, 285] width 61 height 17
type input "LAXMAN"
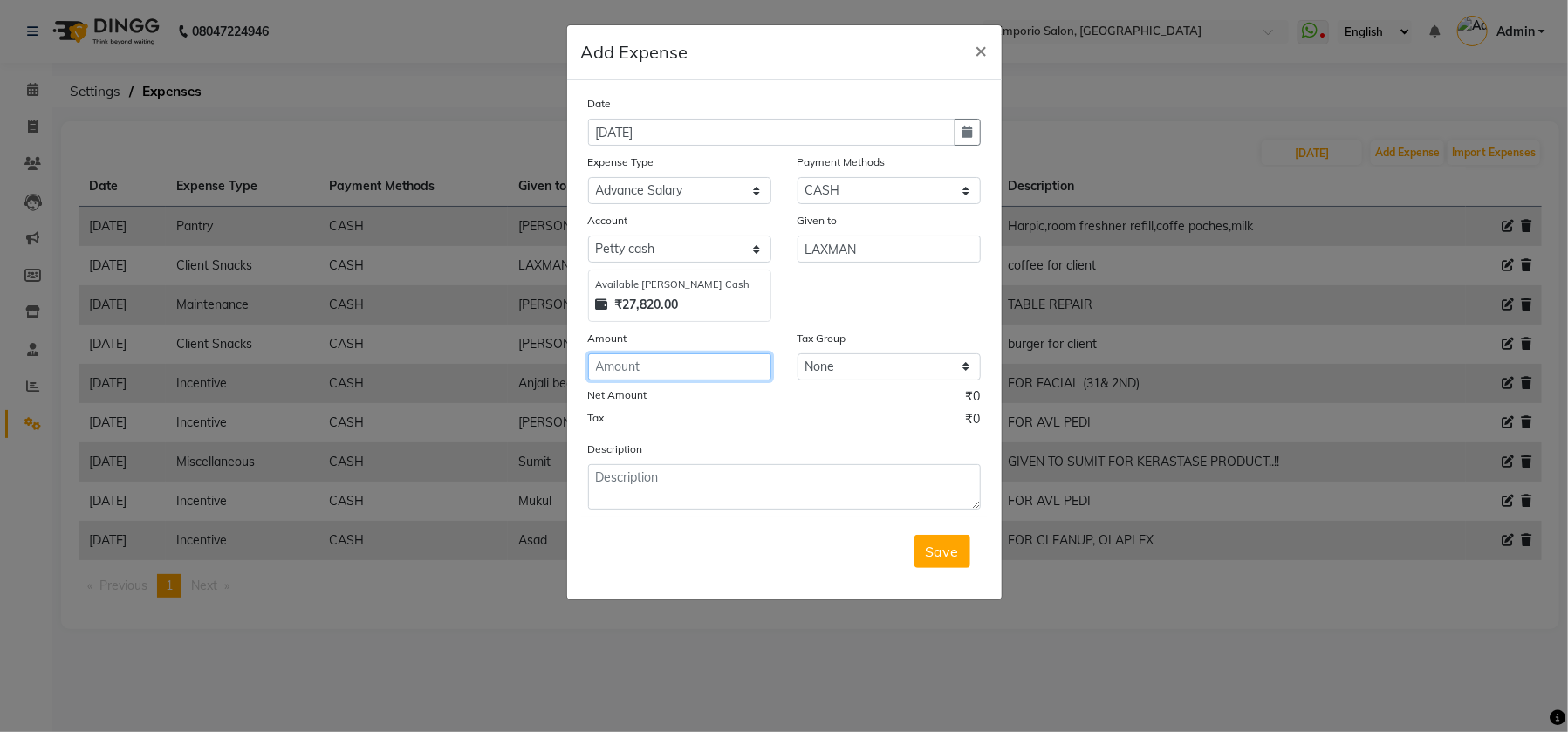
click at [703, 367] on input "number" at bounding box center [679, 367] width 183 height 27
type input "500"
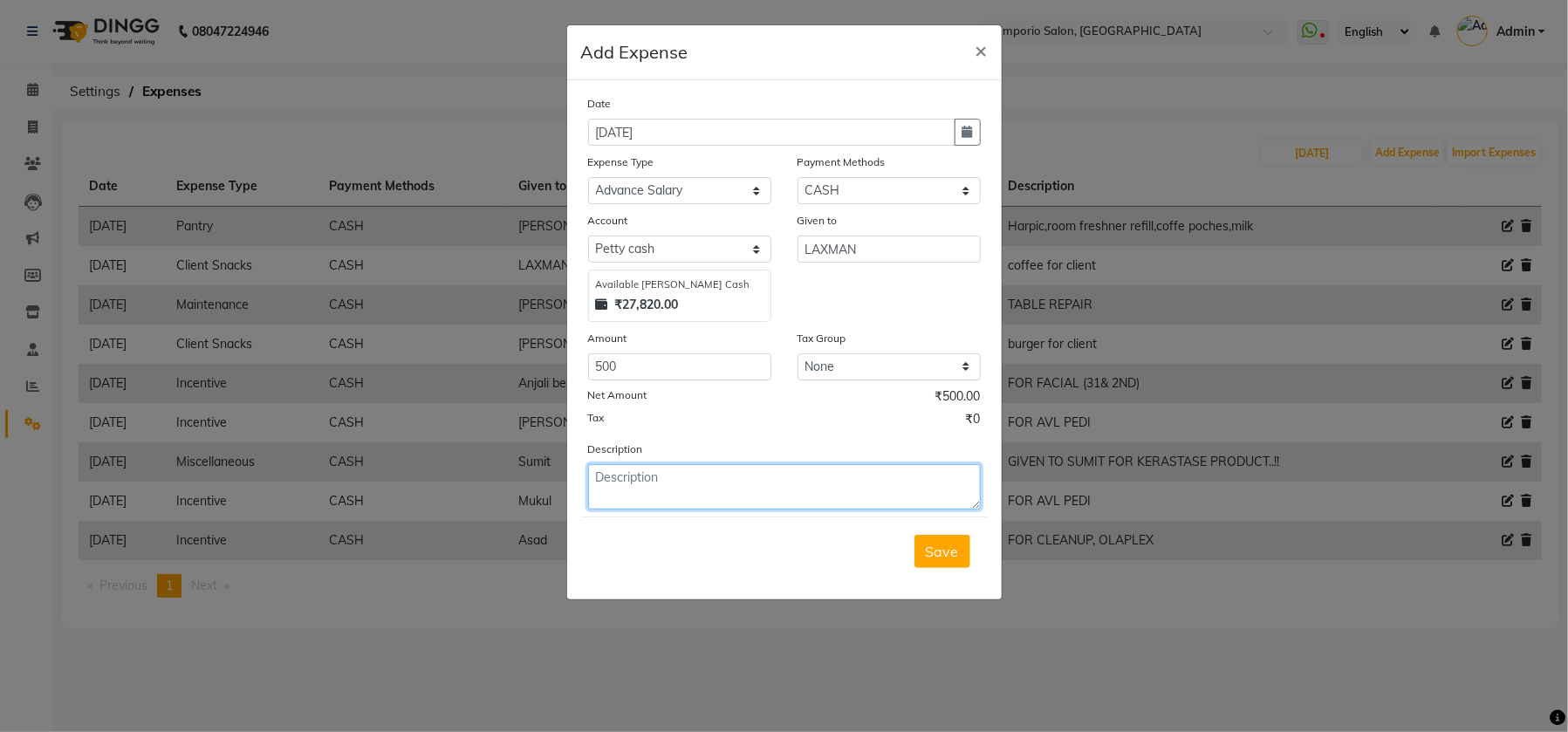
click at [709, 483] on textarea at bounding box center [784, 486] width 393 height 46
type textarea "ADVANCE SALARY"
click at [934, 551] on span "Save" at bounding box center [942, 551] width 33 height 17
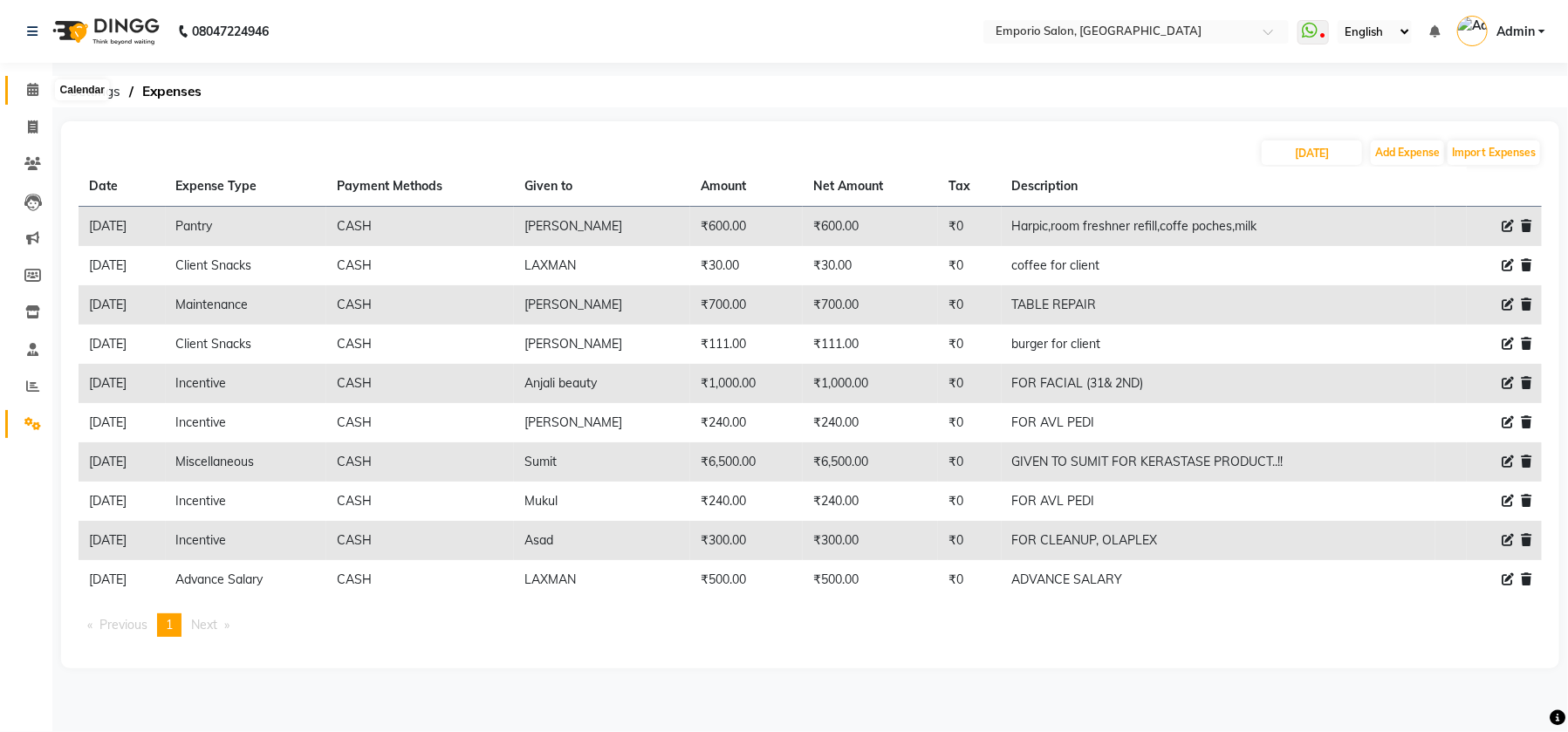
click at [32, 83] on icon at bounding box center [32, 89] width 12 height 13
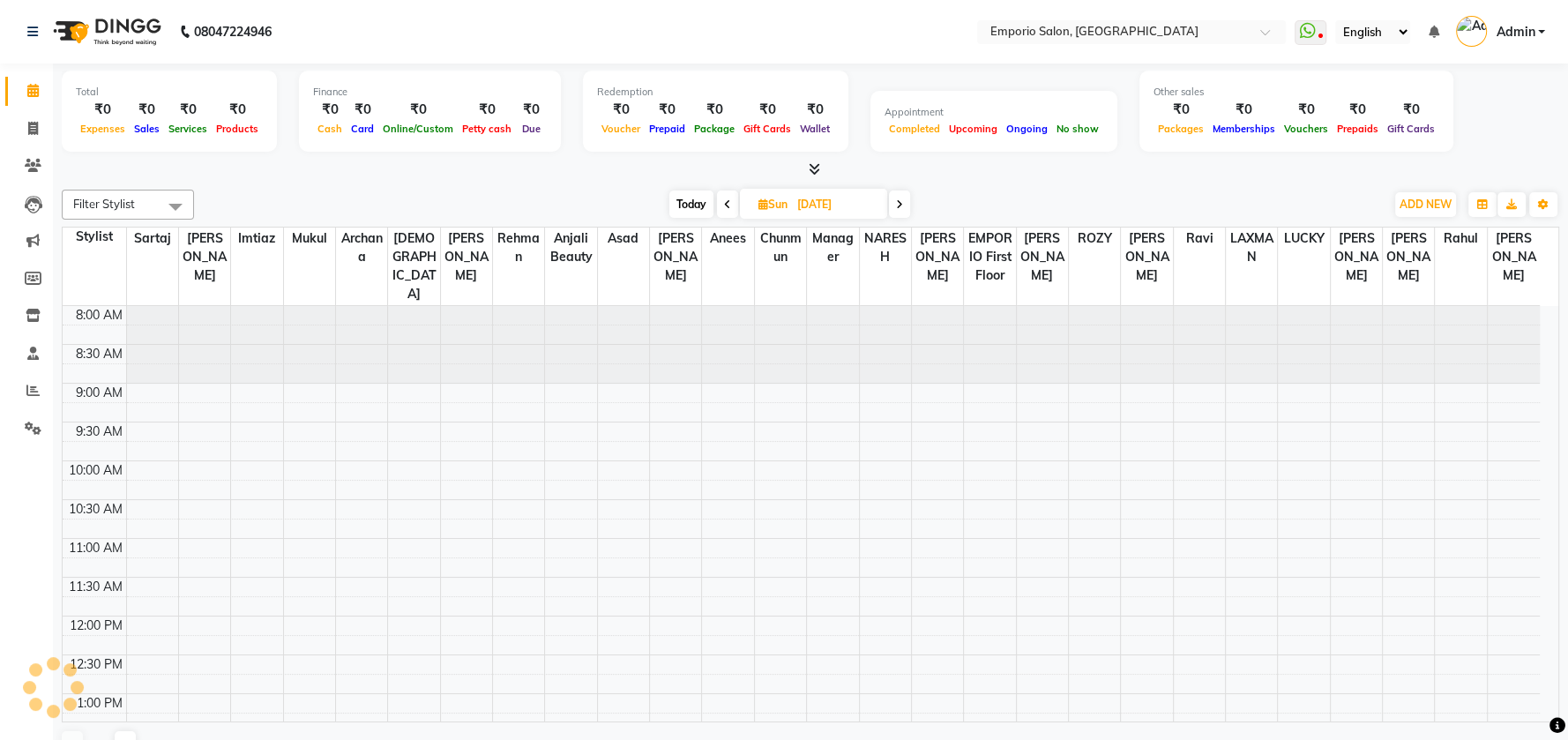
scroll to position [725, 0]
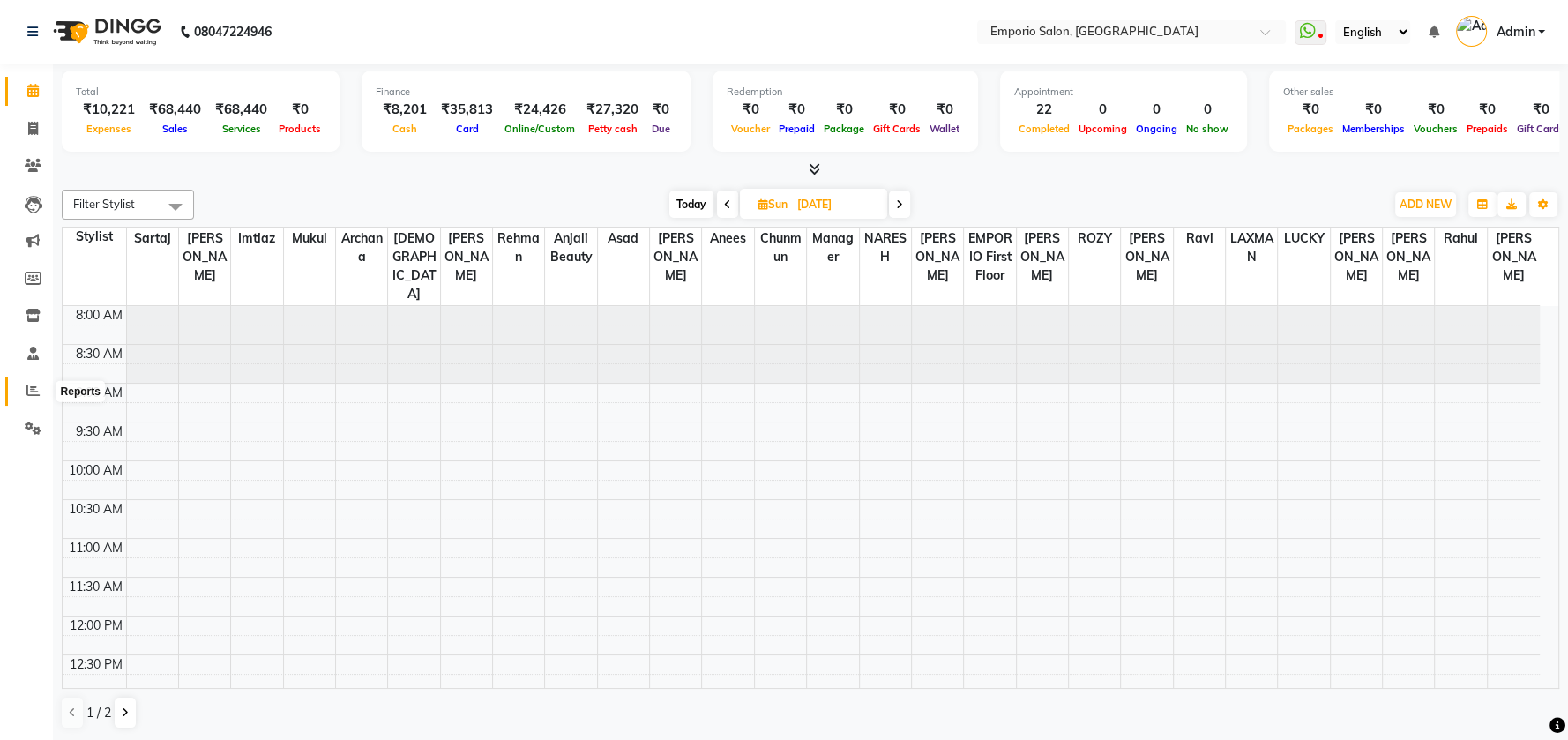
click at [35, 394] on icon at bounding box center [33, 390] width 14 height 14
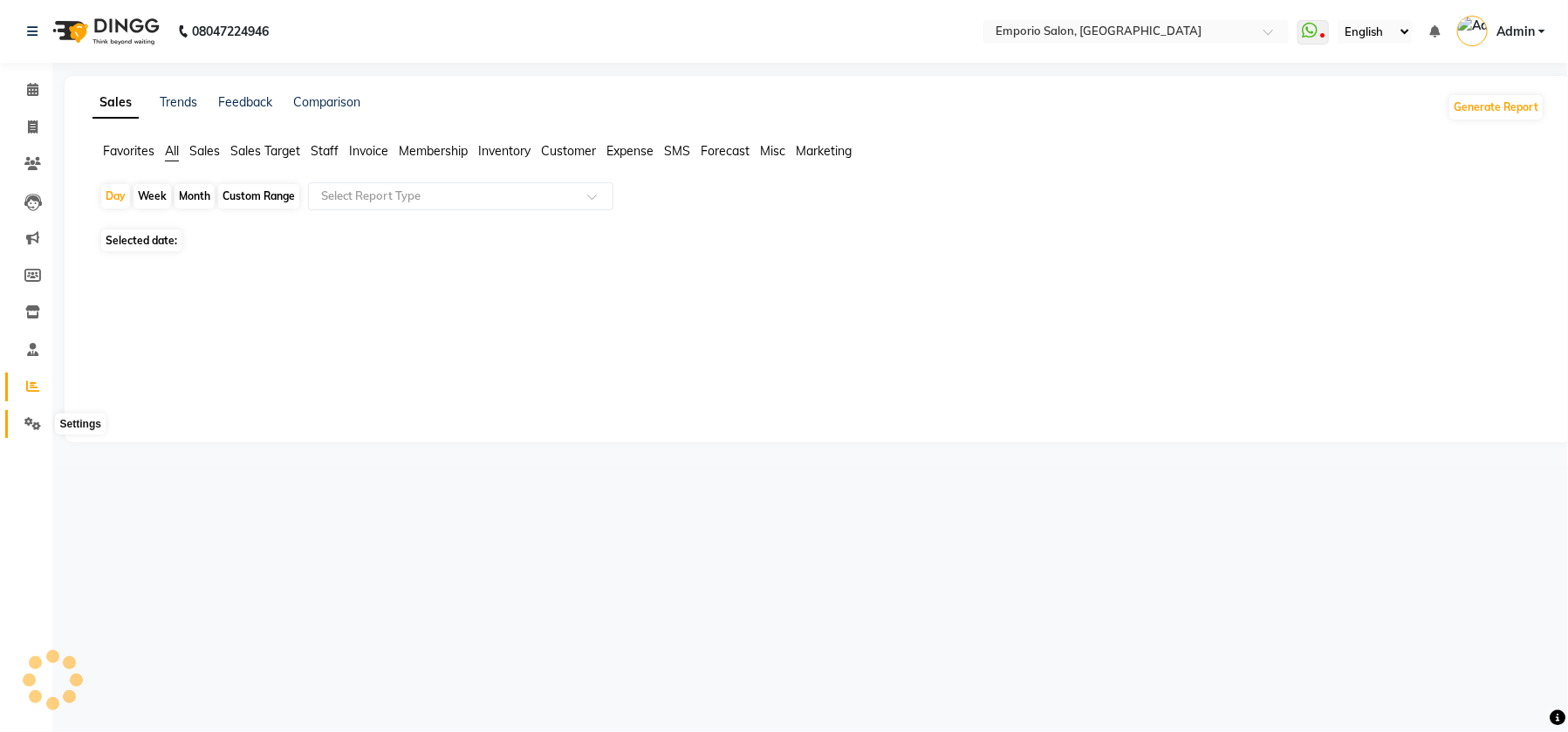
click at [28, 415] on span at bounding box center [32, 424] width 30 height 20
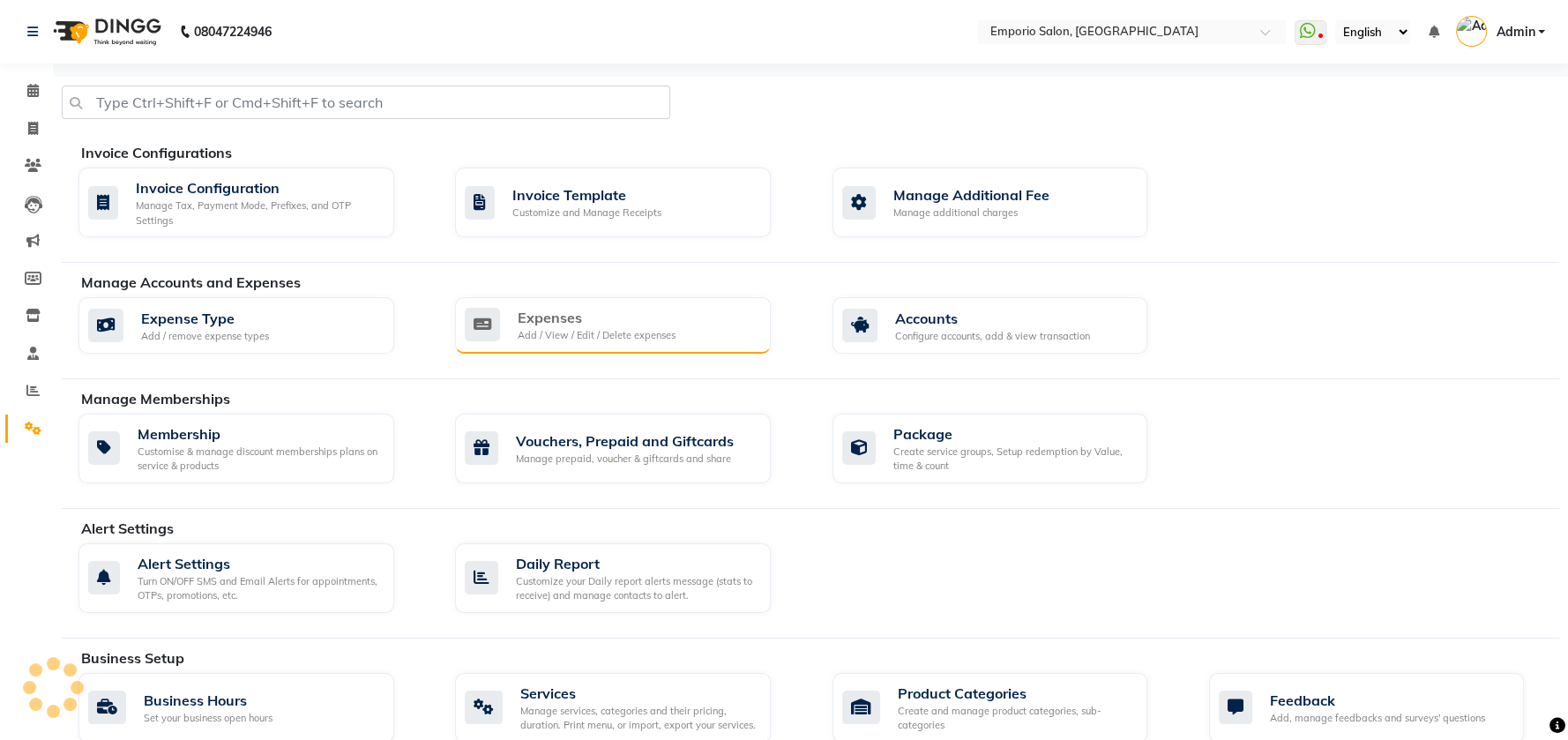
click at [596, 334] on div "Add / View / Edit / Delete expenses" at bounding box center [597, 336] width 158 height 15
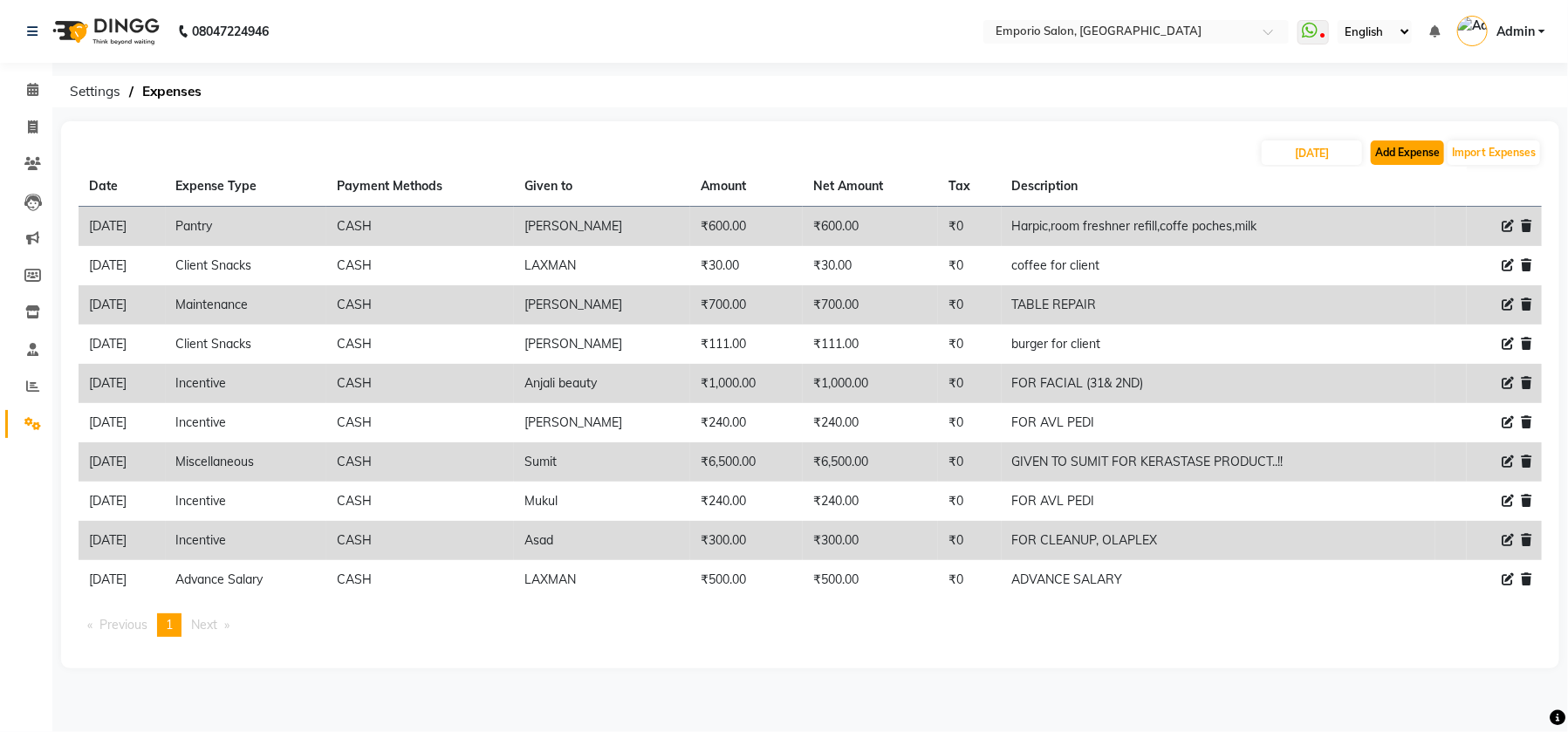
click at [1405, 154] on button "Add Expense" at bounding box center [1407, 152] width 74 height 24
select select "1"
select select "5330"
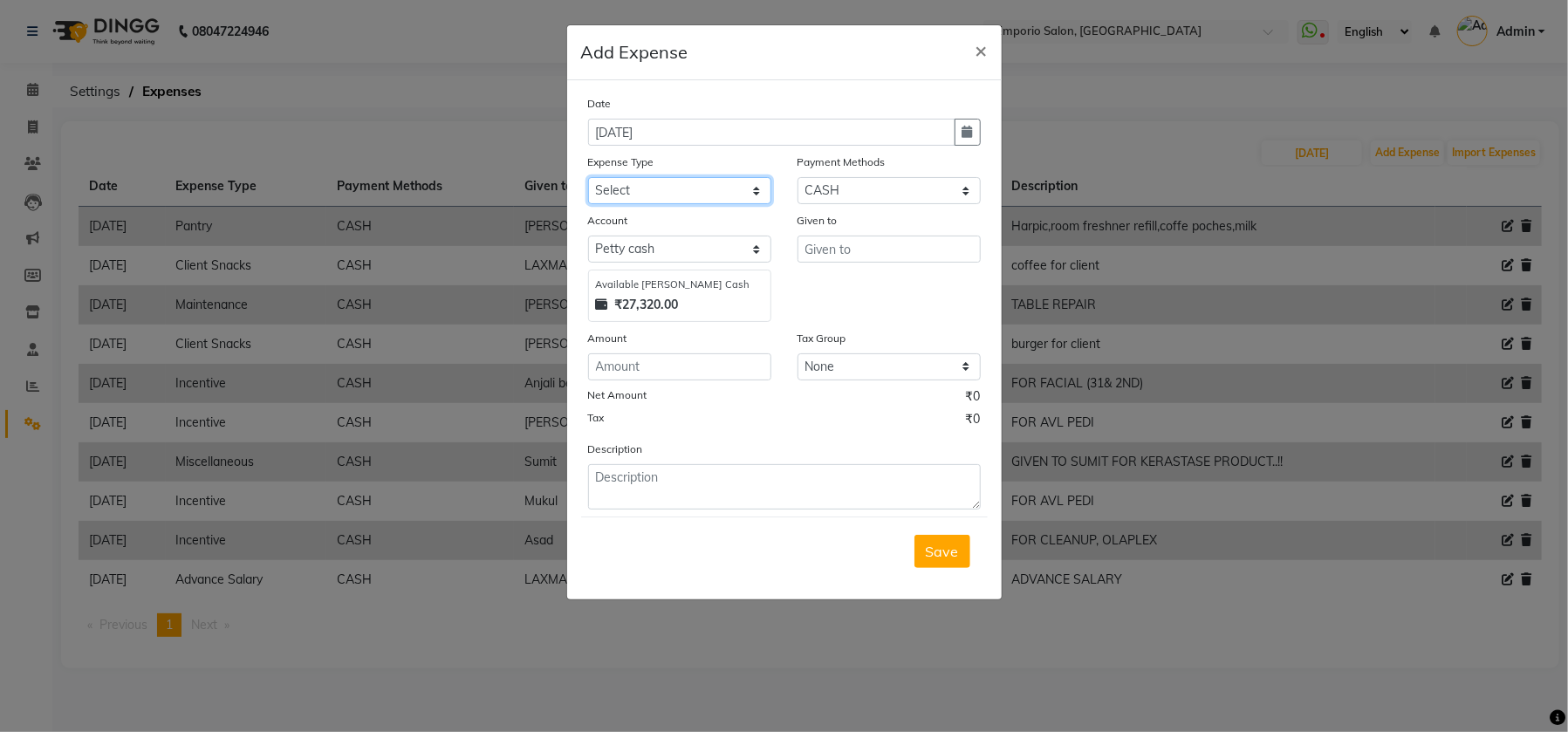
click at [760, 196] on select "Select Advance Salary Bank charges Car maintenance Cash transfer to bank Cash t…" at bounding box center [679, 190] width 183 height 27
select select "13"
click at [588, 177] on select "Select Advance Salary Bank charges Car maintenance Cash transfer to bank Cash t…" at bounding box center [679, 190] width 183 height 27
click at [729, 364] on input "number" at bounding box center [679, 367] width 183 height 27
type input "6500"
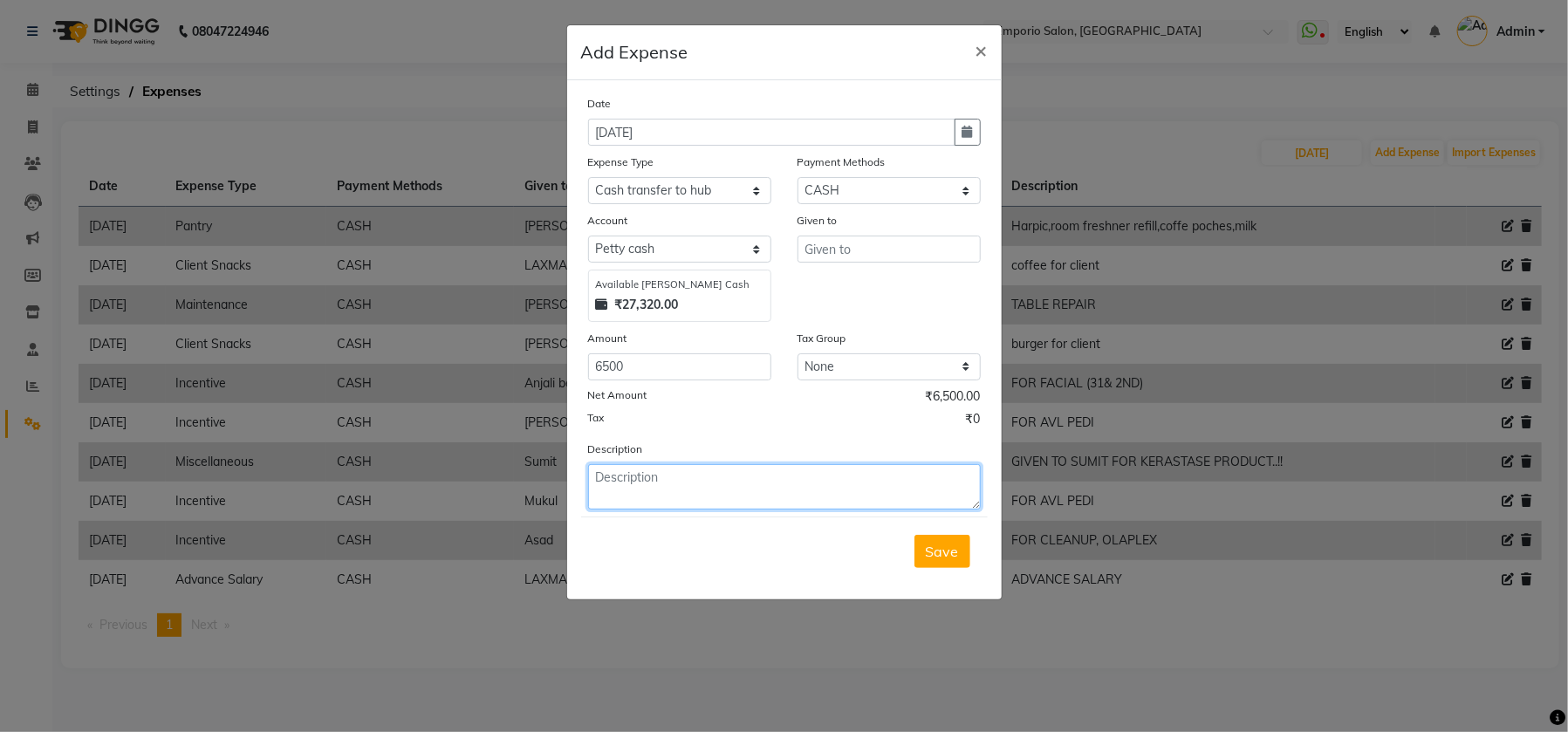
click at [732, 483] on textarea at bounding box center [784, 486] width 393 height 46
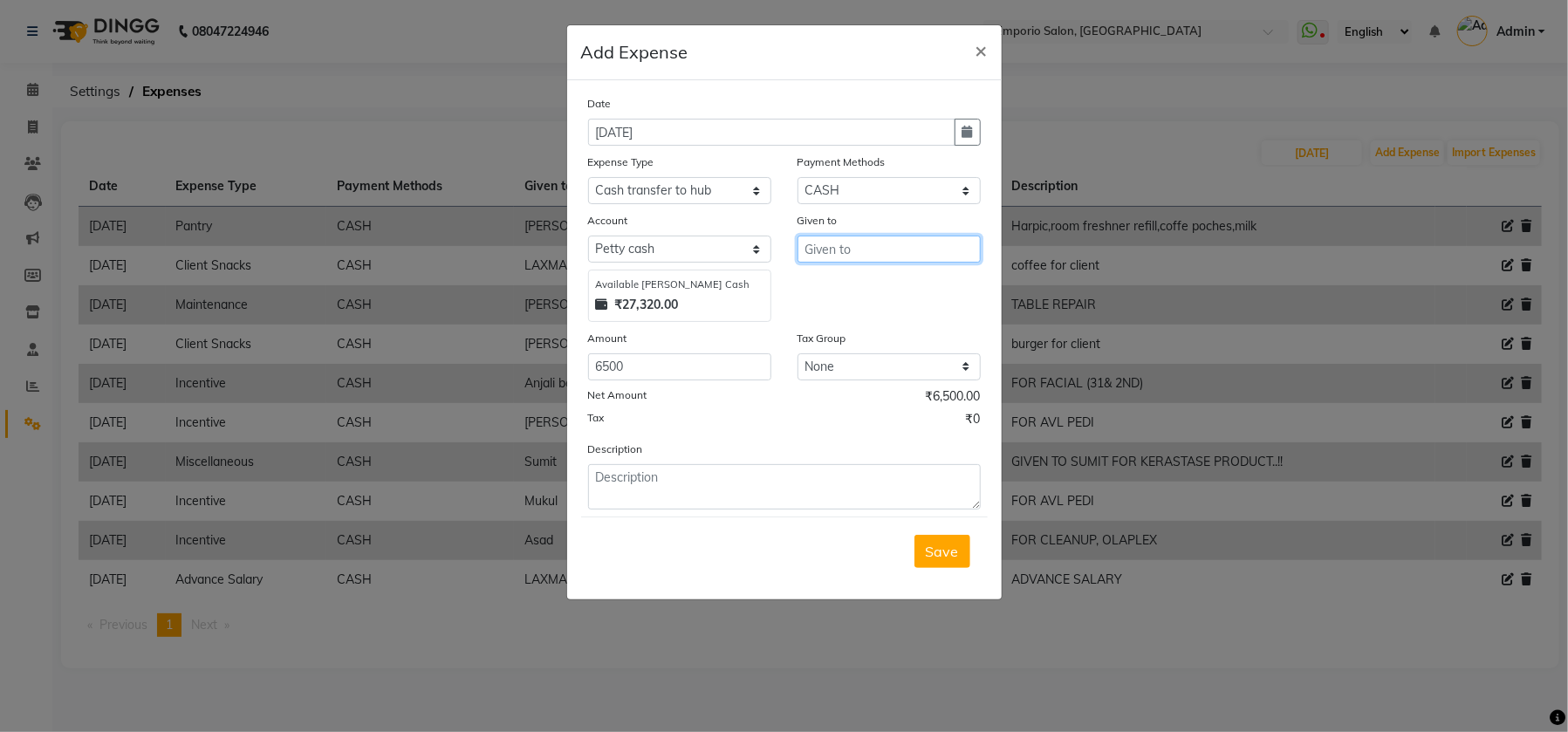
drag, startPoint x: 928, startPoint y: 248, endPoint x: 927, endPoint y: 222, distance: 26.0
click at [927, 223] on div "Given to" at bounding box center [888, 266] width 209 height 111
click at [878, 292] on button "Im tiaz" at bounding box center [867, 285] width 138 height 28
type input "Imtiaz"
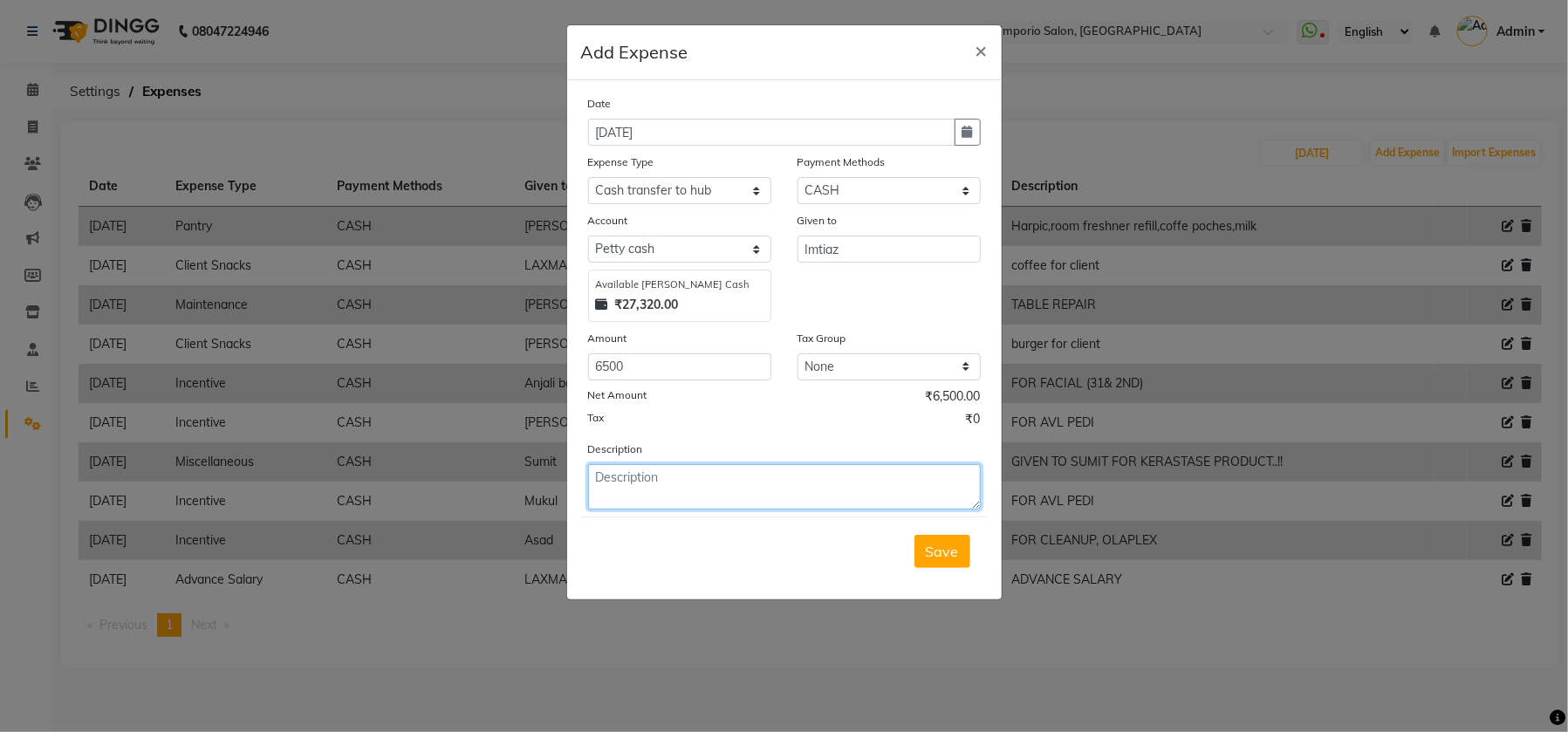
click at [631, 493] on textarea at bounding box center [784, 486] width 393 height 46
type textarea "CASH HAND OVER"
click at [930, 555] on span "Save" at bounding box center [942, 551] width 33 height 17
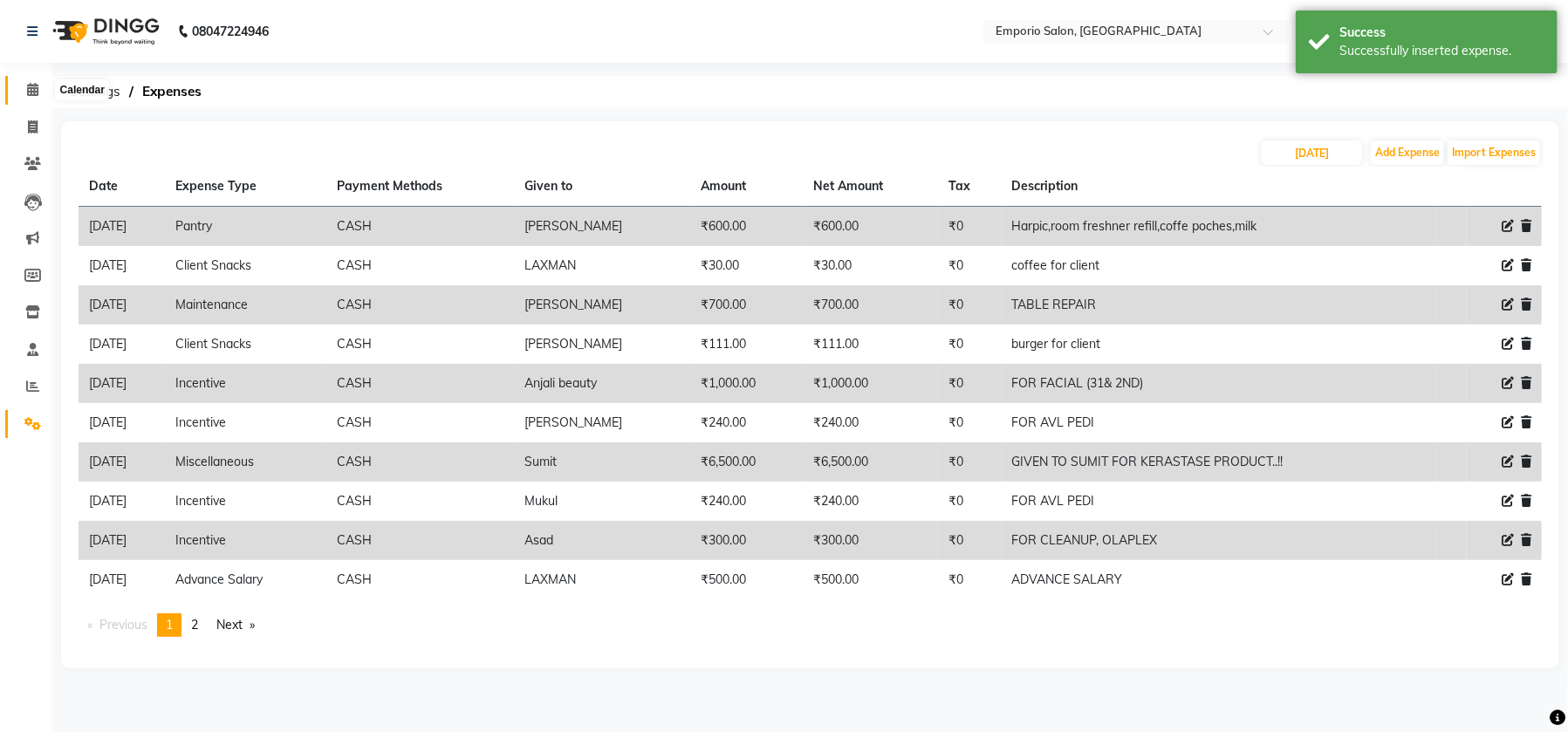
click at [37, 94] on icon at bounding box center [32, 89] width 12 height 13
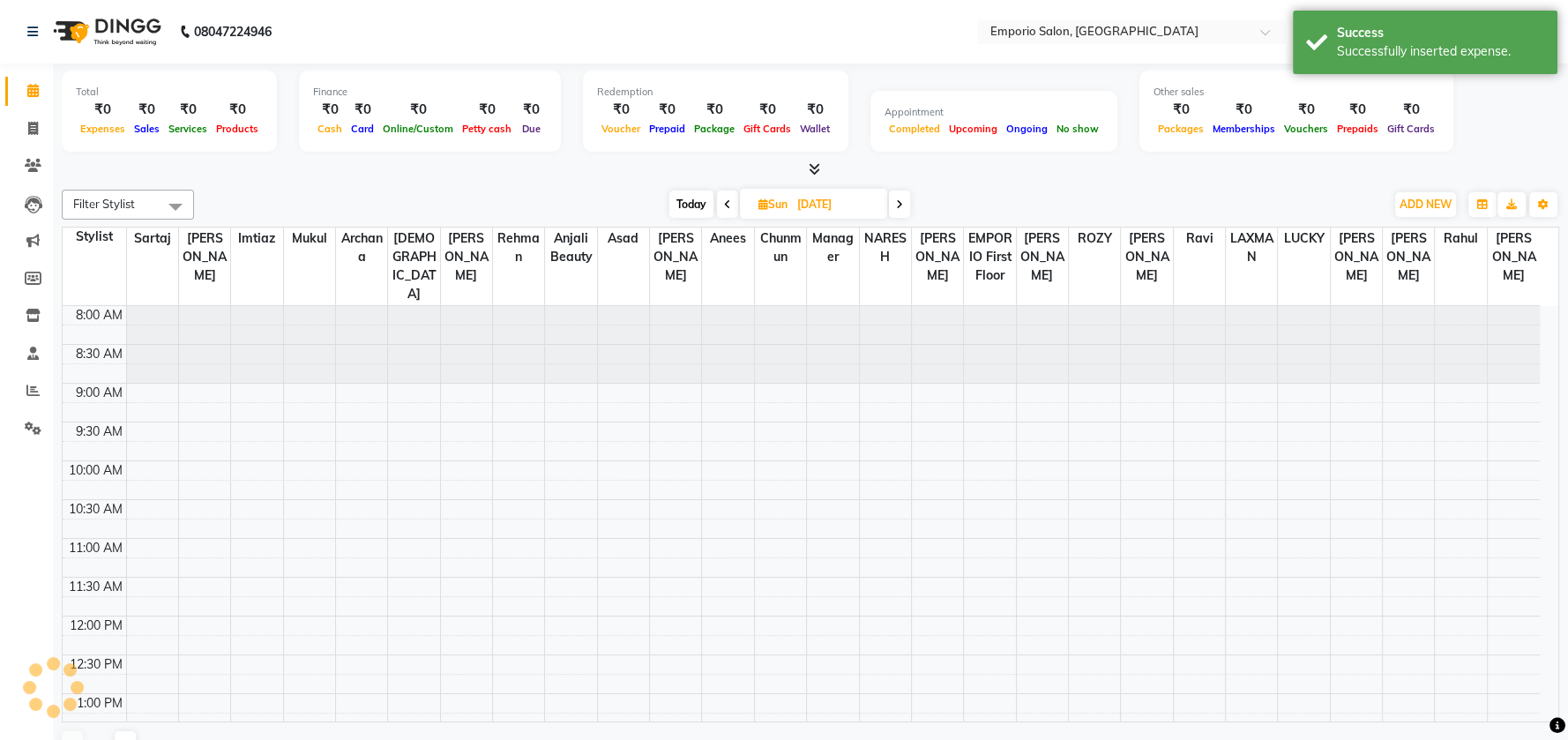
scroll to position [725, 0]
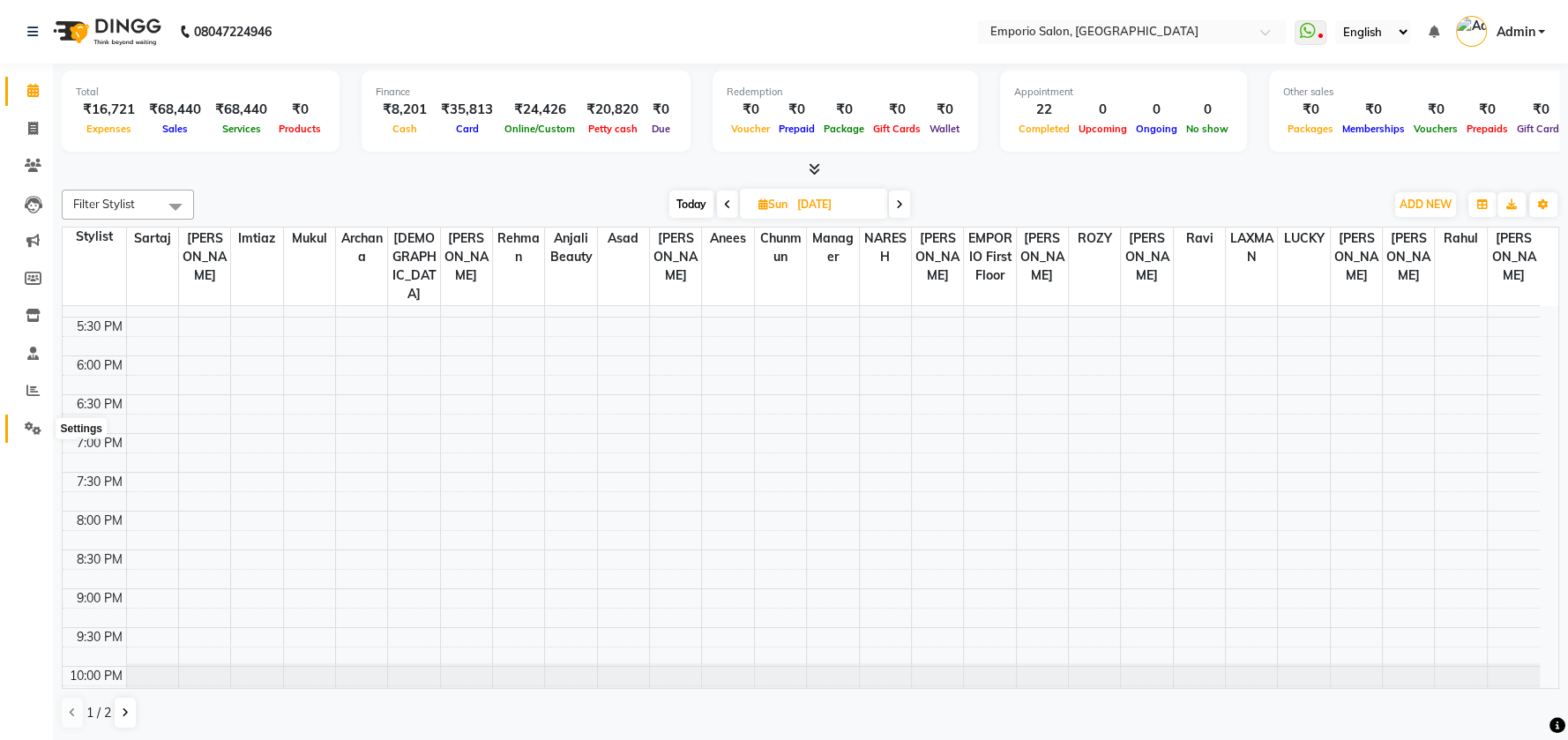
click at [30, 417] on link "Settings" at bounding box center [26, 429] width 43 height 29
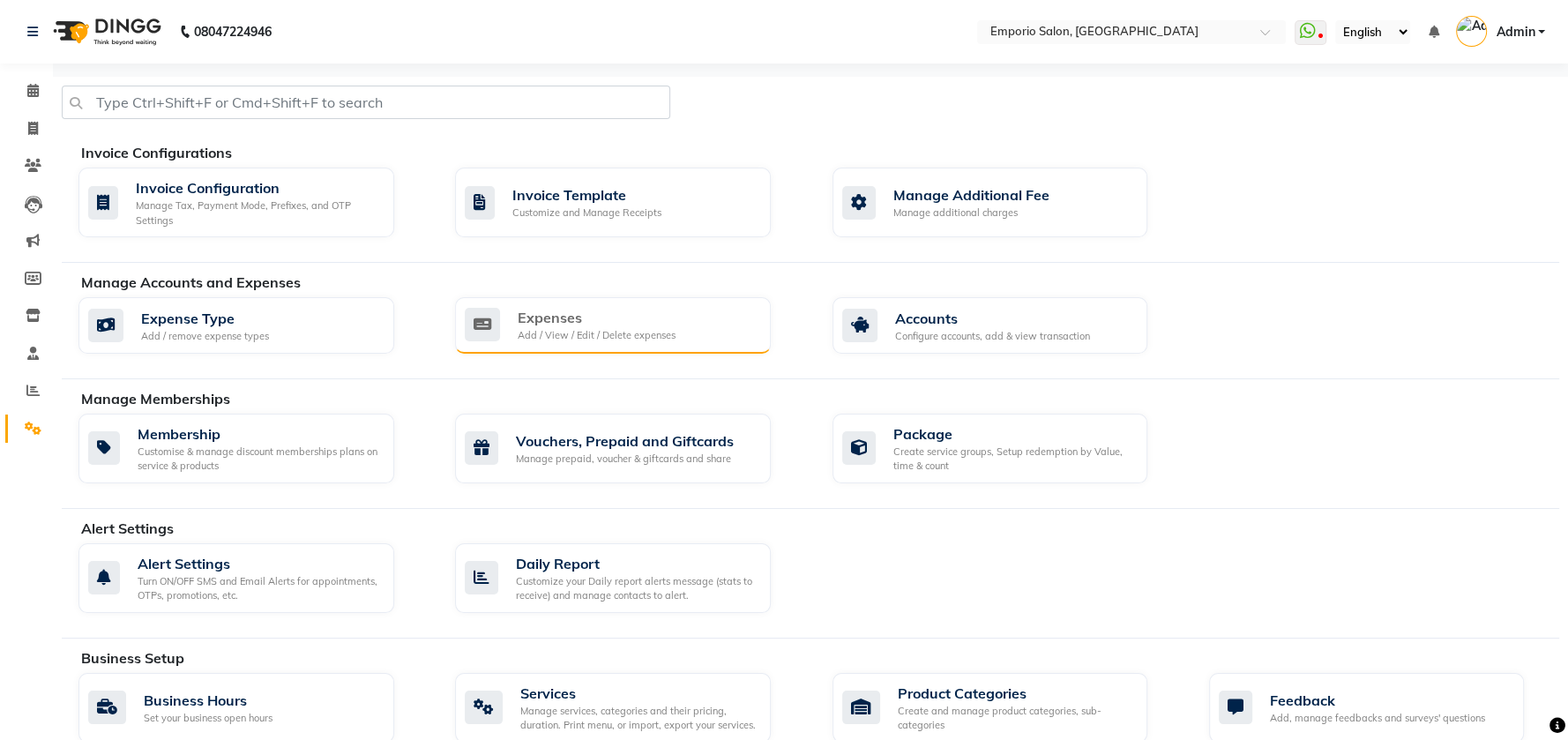
click at [596, 319] on div "Expenses" at bounding box center [597, 316] width 158 height 21
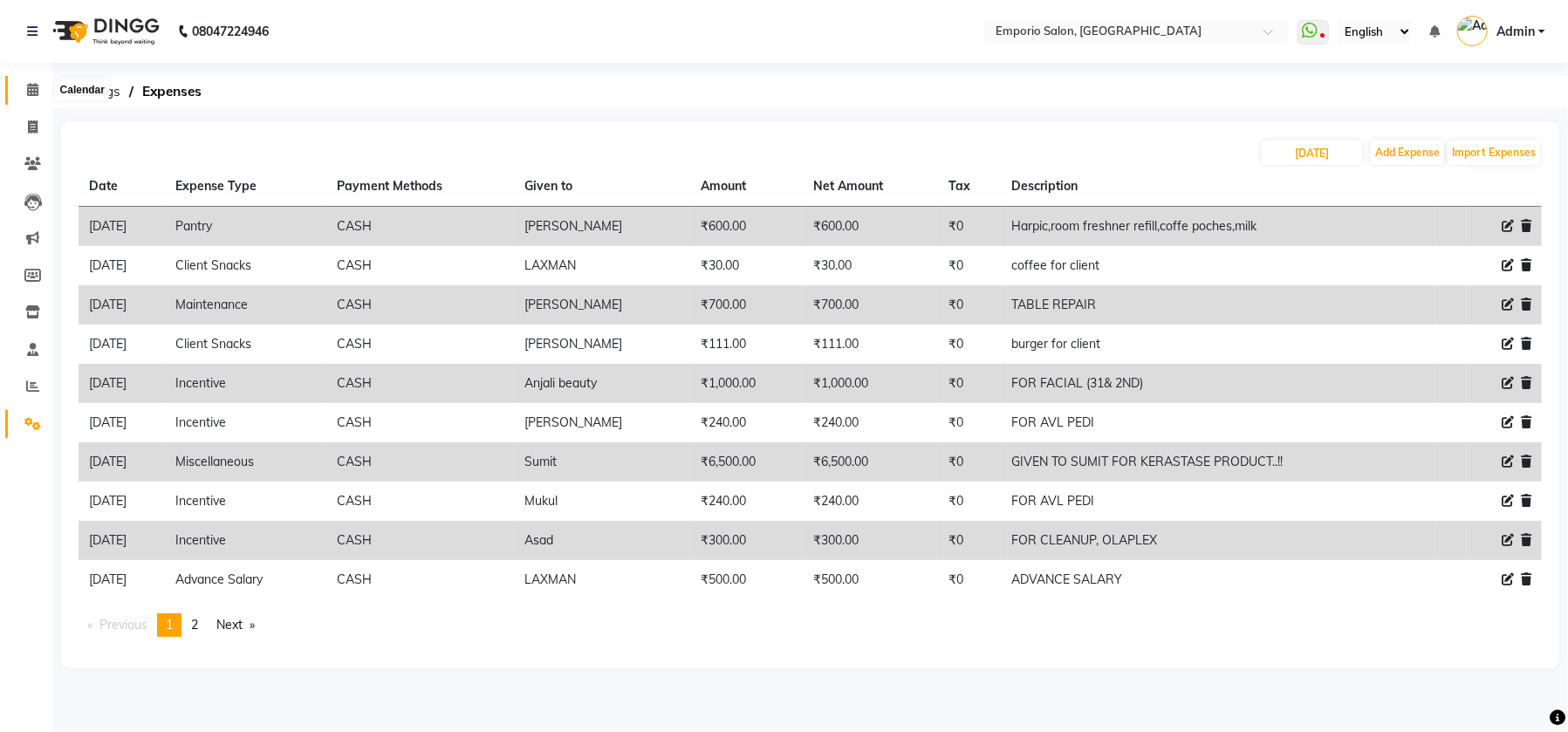
click at [30, 93] on icon at bounding box center [32, 89] width 12 height 13
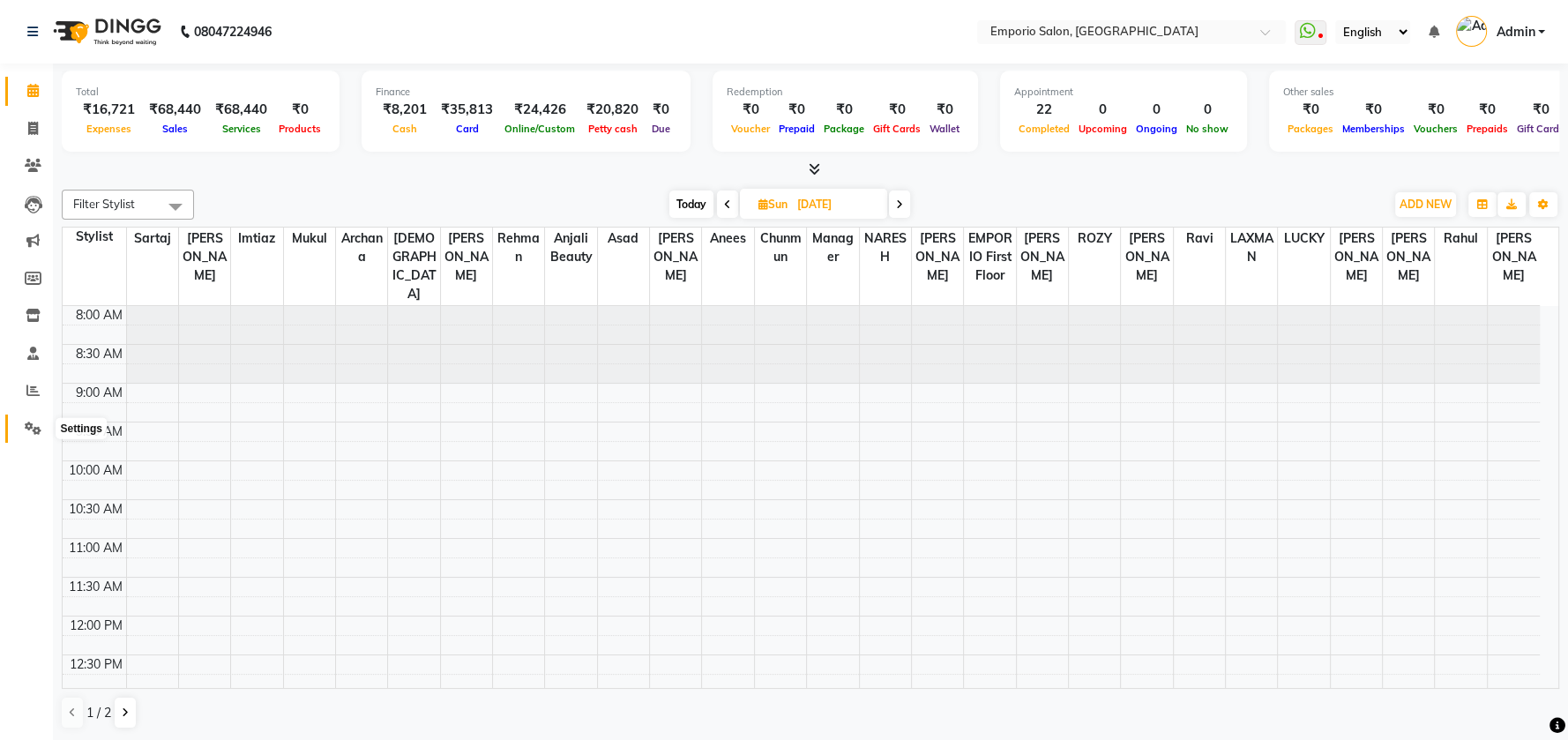
click at [31, 434] on icon at bounding box center [33, 428] width 16 height 14
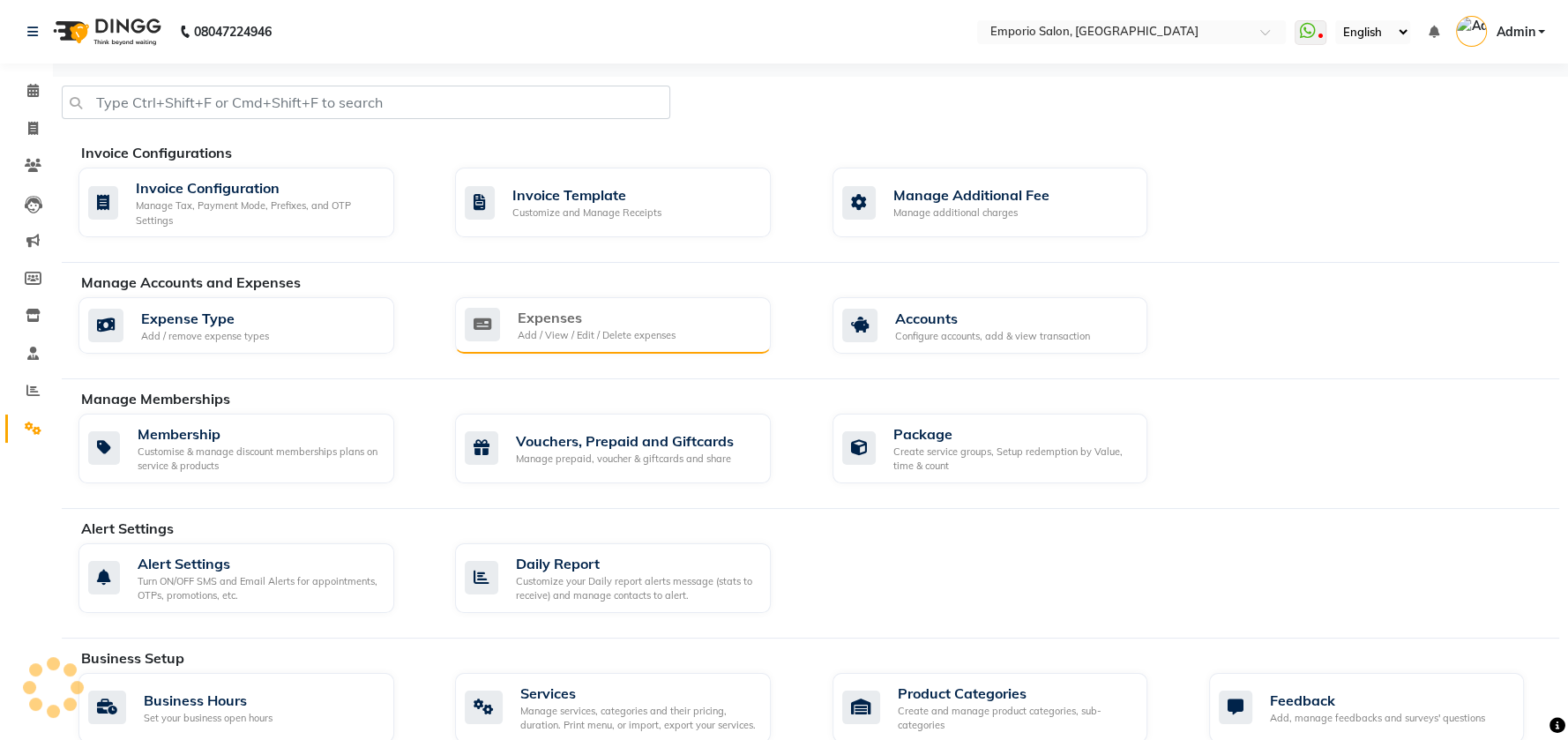
click at [560, 328] on div "Add / View / Edit / Delete expenses" at bounding box center [597, 336] width 158 height 15
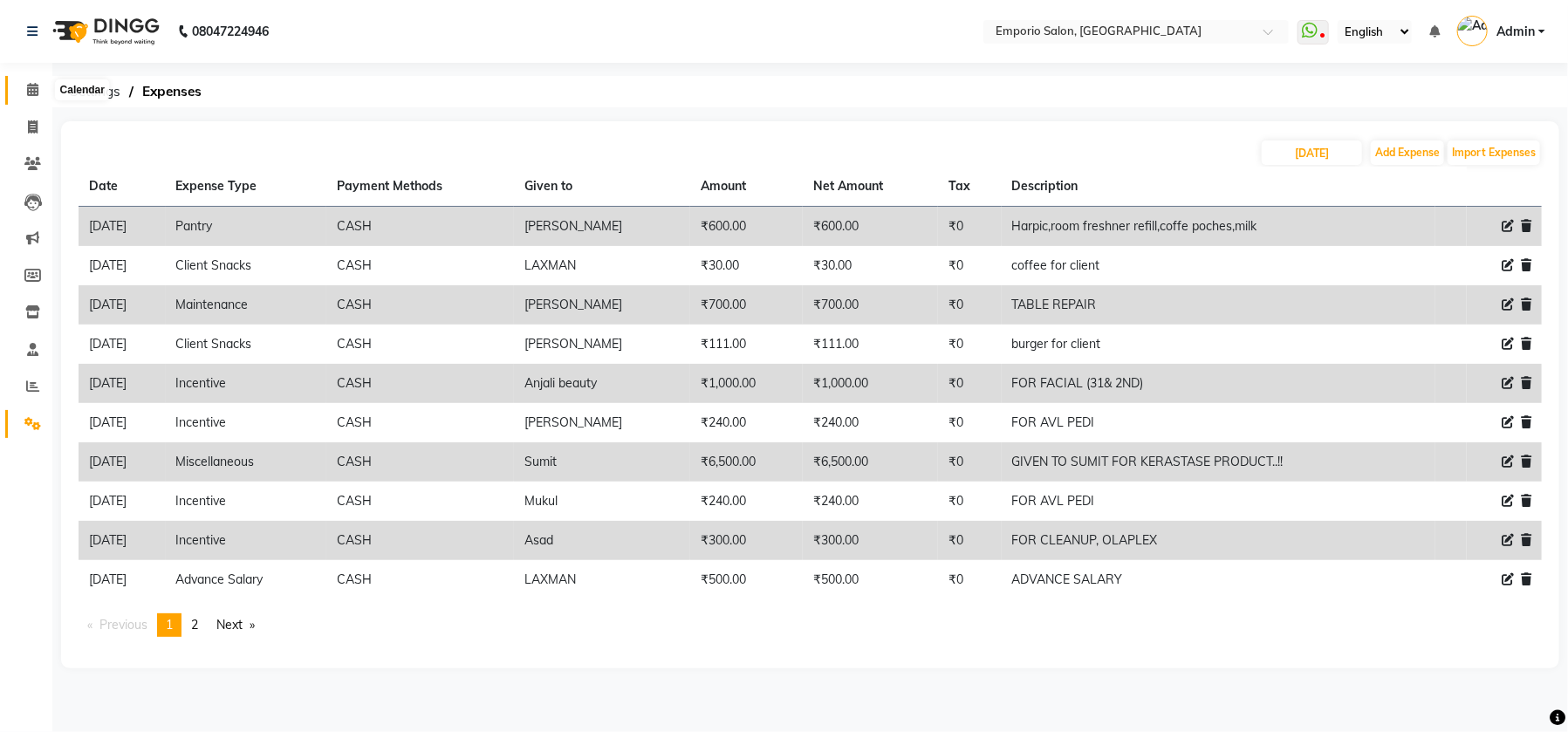
click at [37, 82] on span at bounding box center [32, 90] width 30 height 20
